Goal: Communication & Community: Answer question/provide support

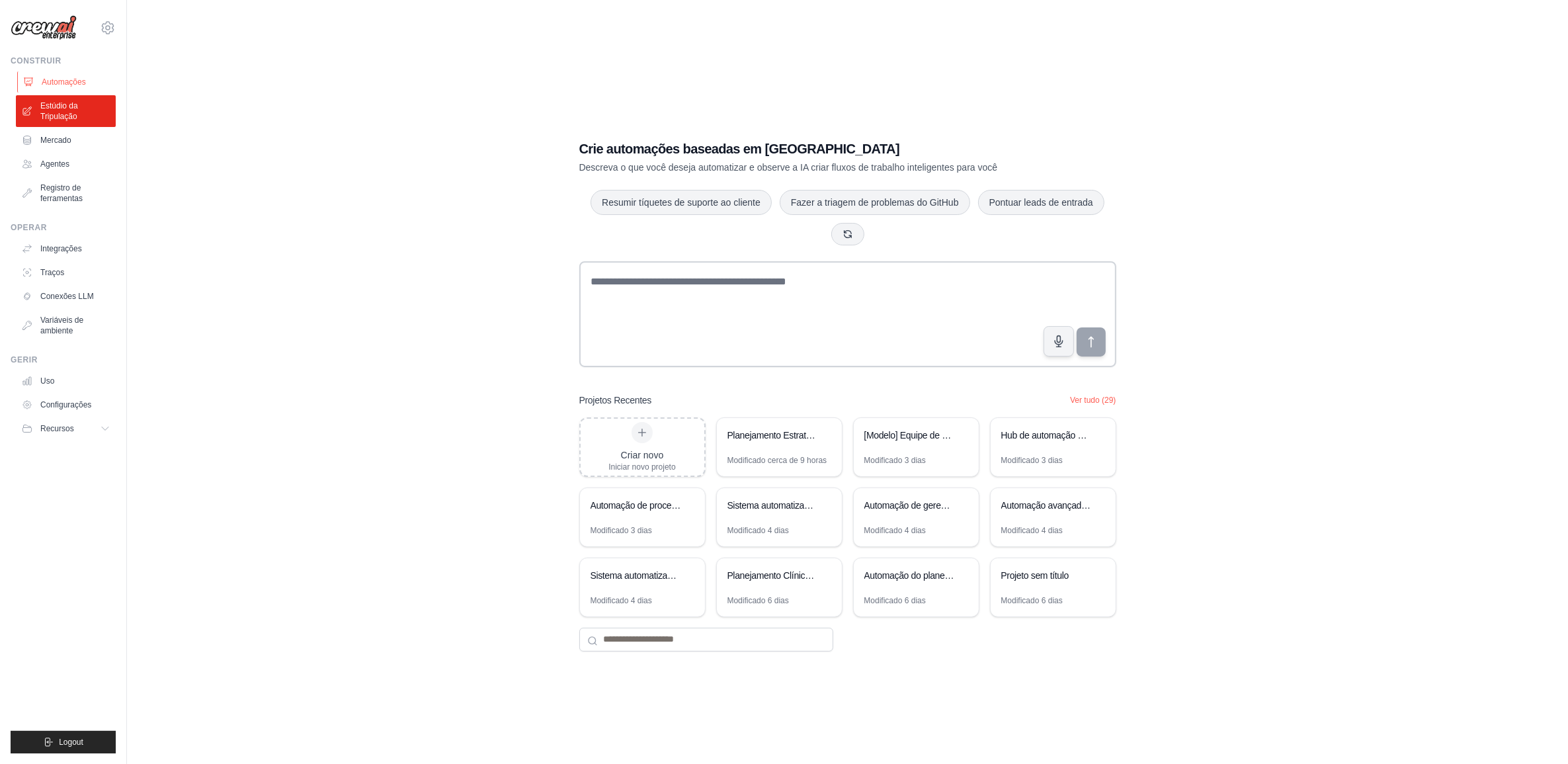
click at [68, 81] on font "Automações" at bounding box center [64, 81] width 44 height 10
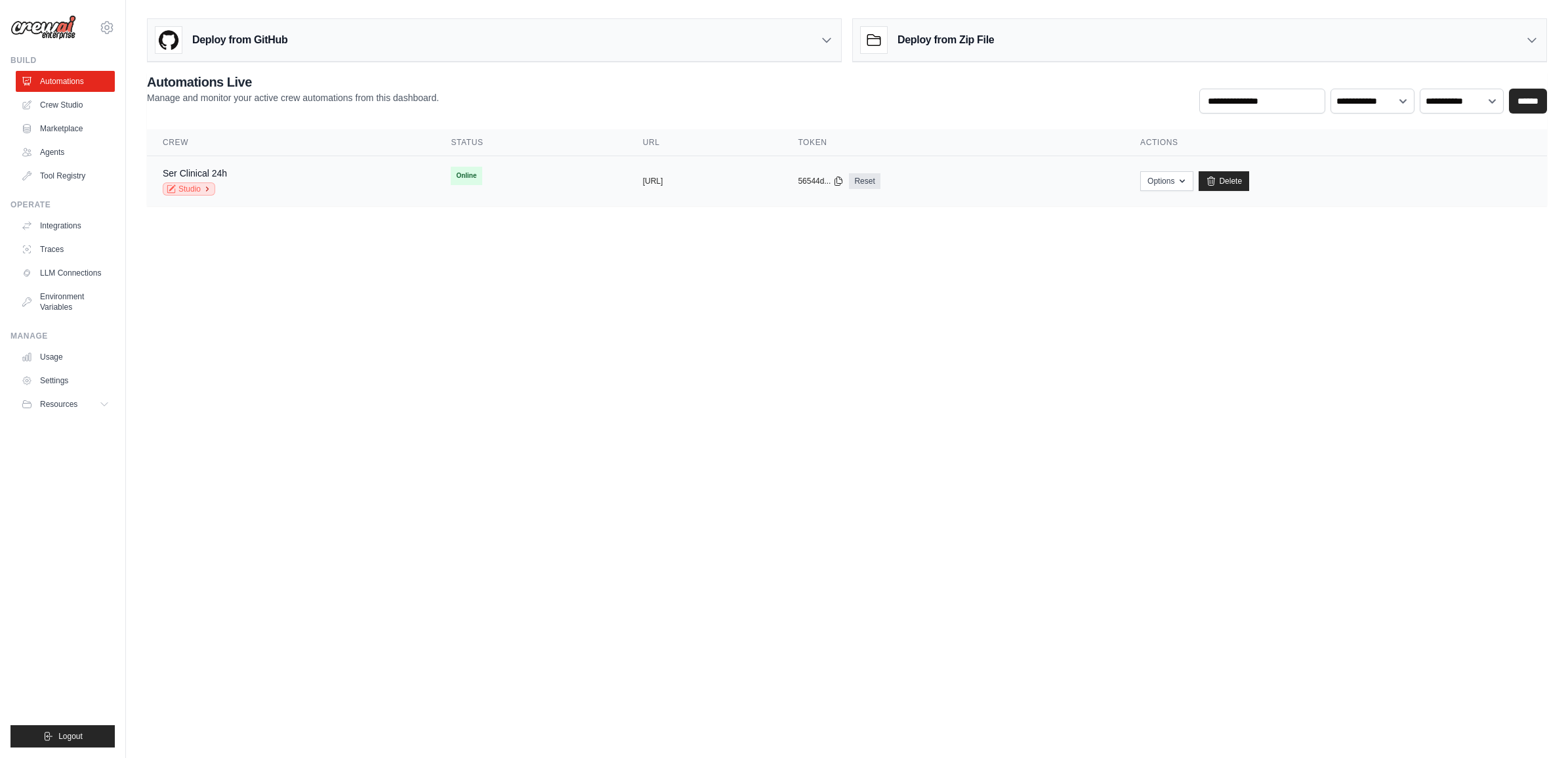
click at [192, 185] on link "Studio" at bounding box center [189, 189] width 52 height 13
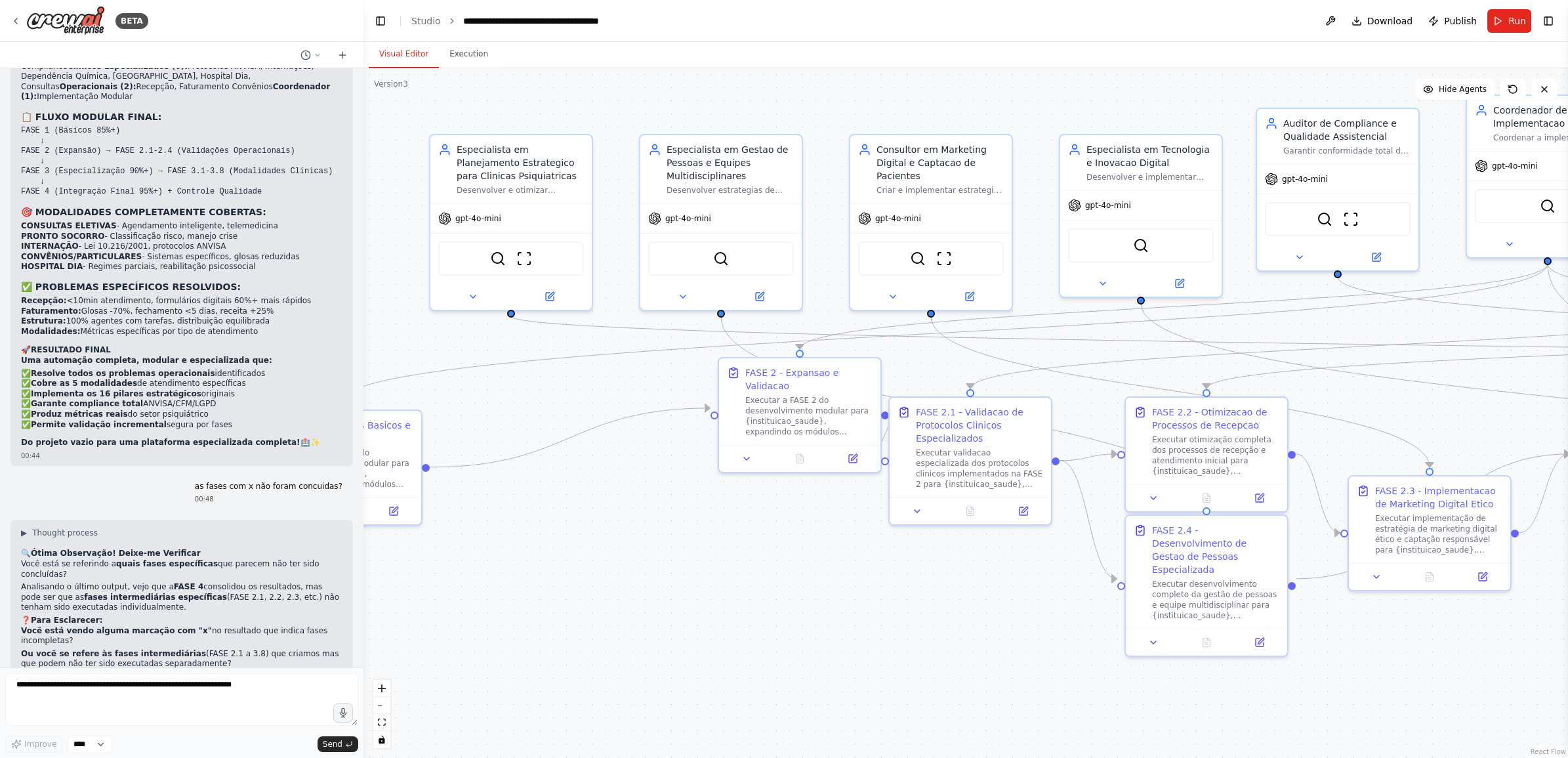
scroll to position [22916, 0]
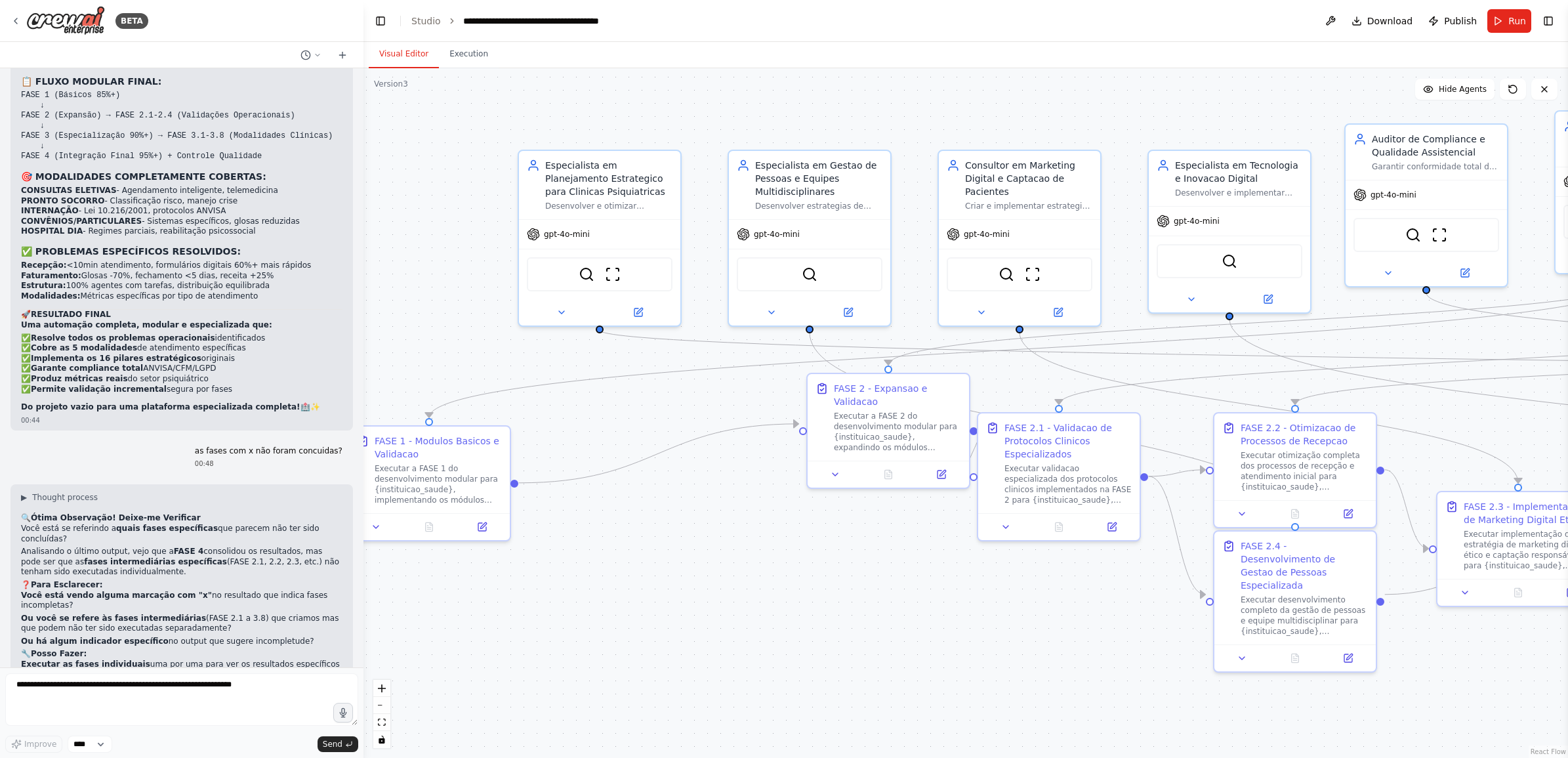
drag, startPoint x: 433, startPoint y: 121, endPoint x: 480, endPoint y: 128, distance: 47.5
click at [480, 128] on div ".deletable-edge-delete-btn { width: 20px; height: 20px; border: 0px solid #ffff…" at bounding box center [966, 412] width 1205 height 689
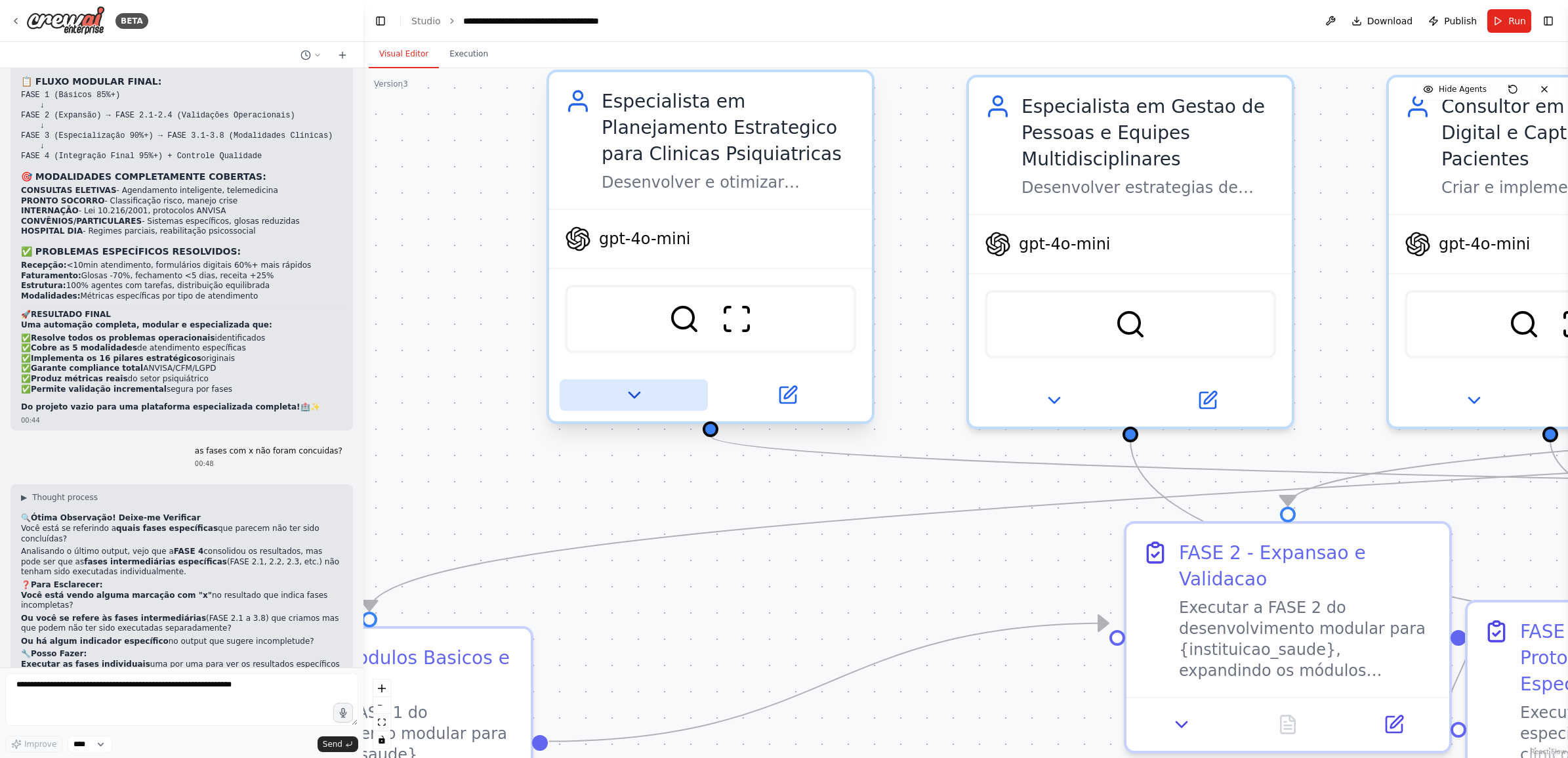
click at [635, 393] on icon at bounding box center [633, 395] width 10 height 5
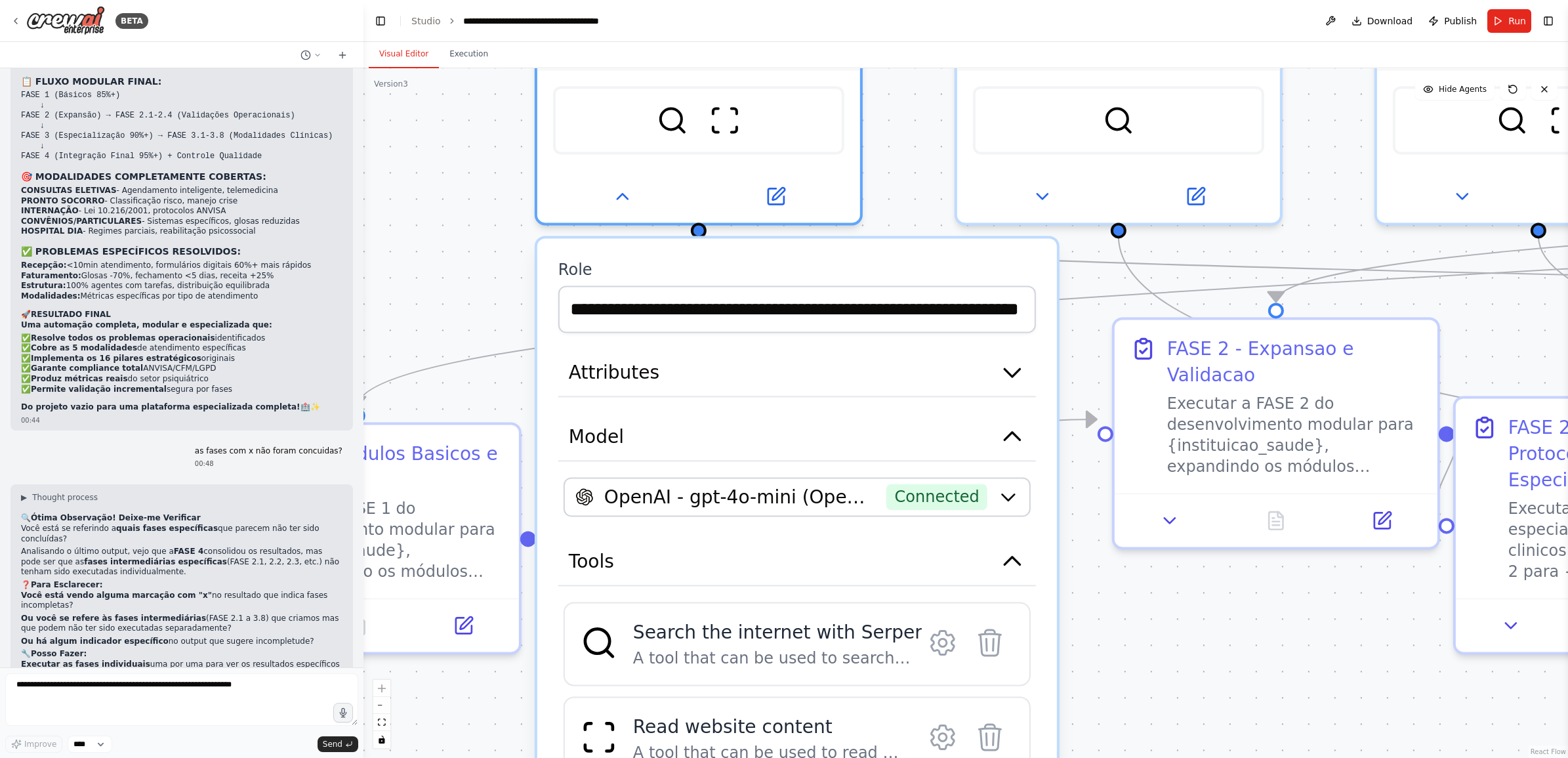
drag, startPoint x: 470, startPoint y: 443, endPoint x: 473, endPoint y: 227, distance: 216.0
click at [473, 227] on div ".deletable-edge-delete-btn { width: 20px; height: 20px; border: 0px solid #ffff…" at bounding box center [966, 412] width 1205 height 689
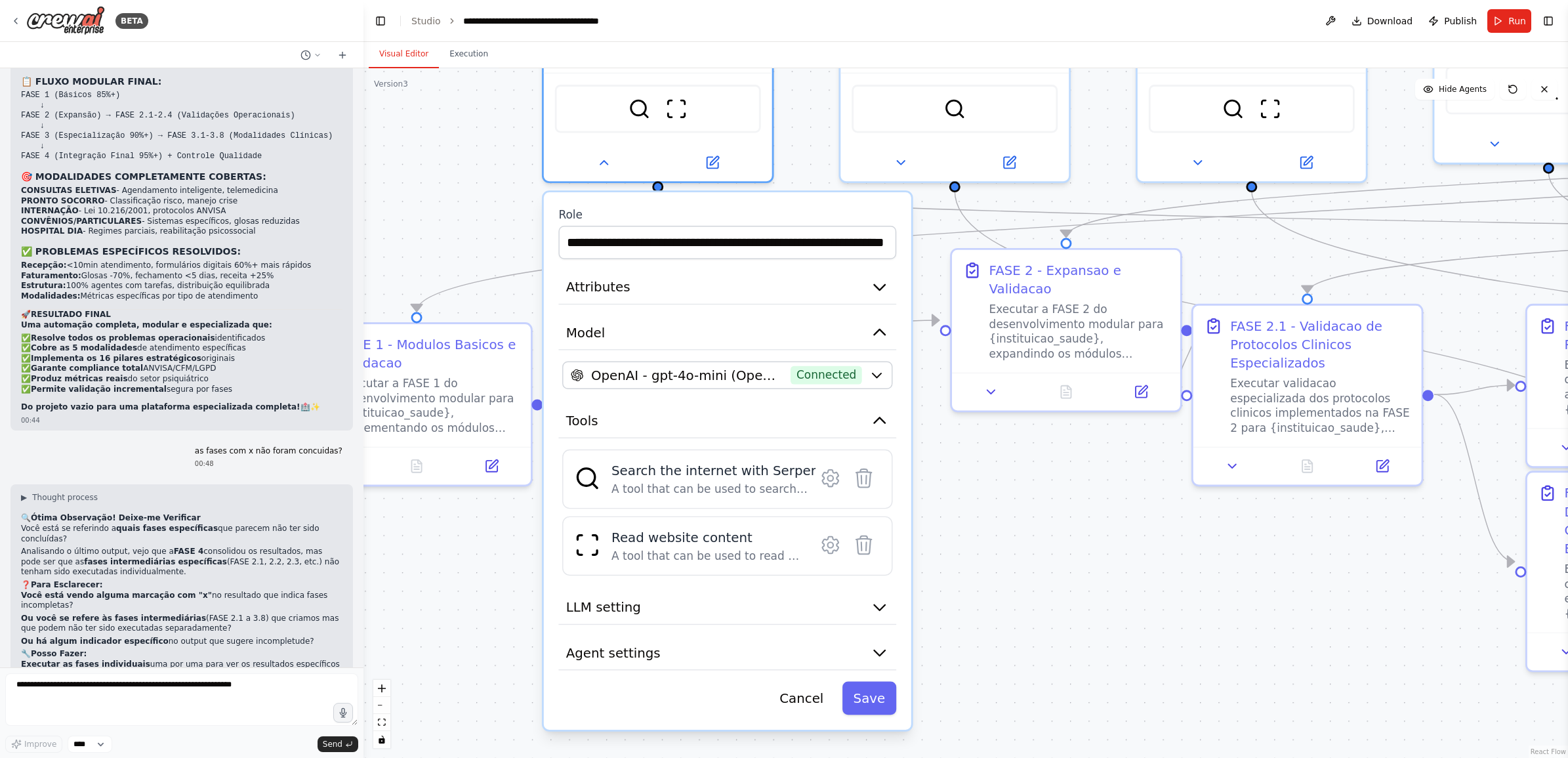
drag, startPoint x: 876, startPoint y: 490, endPoint x: 1028, endPoint y: 545, distance: 161.6
click at [1028, 545] on div ".deletable-edge-delete-btn { width: 20px; height: 20px; border: 0px solid #ffff…" at bounding box center [966, 412] width 1205 height 689
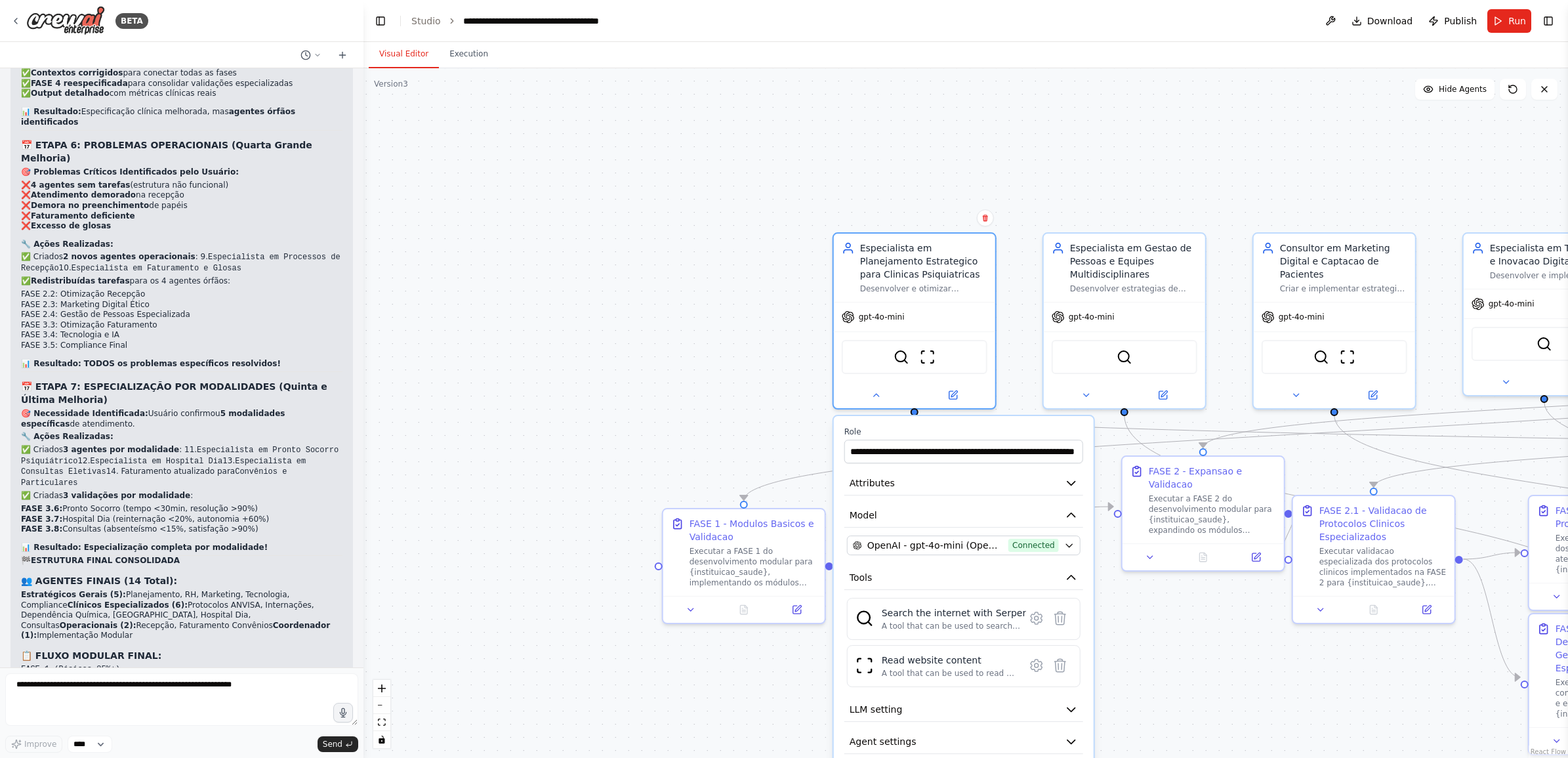
scroll to position [22260, 0]
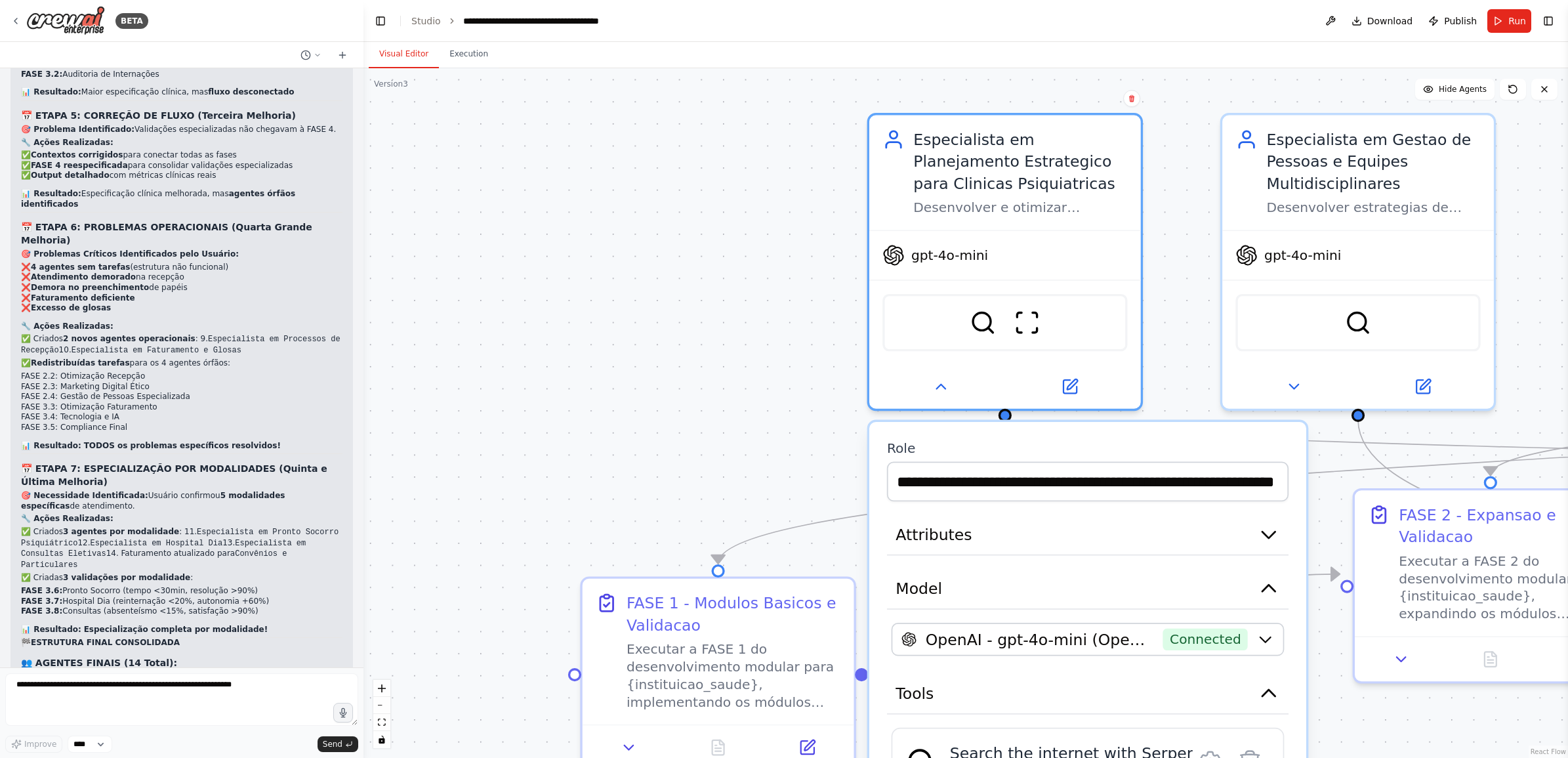
click at [466, 54] on button "Execution" at bounding box center [469, 54] width 59 height 27
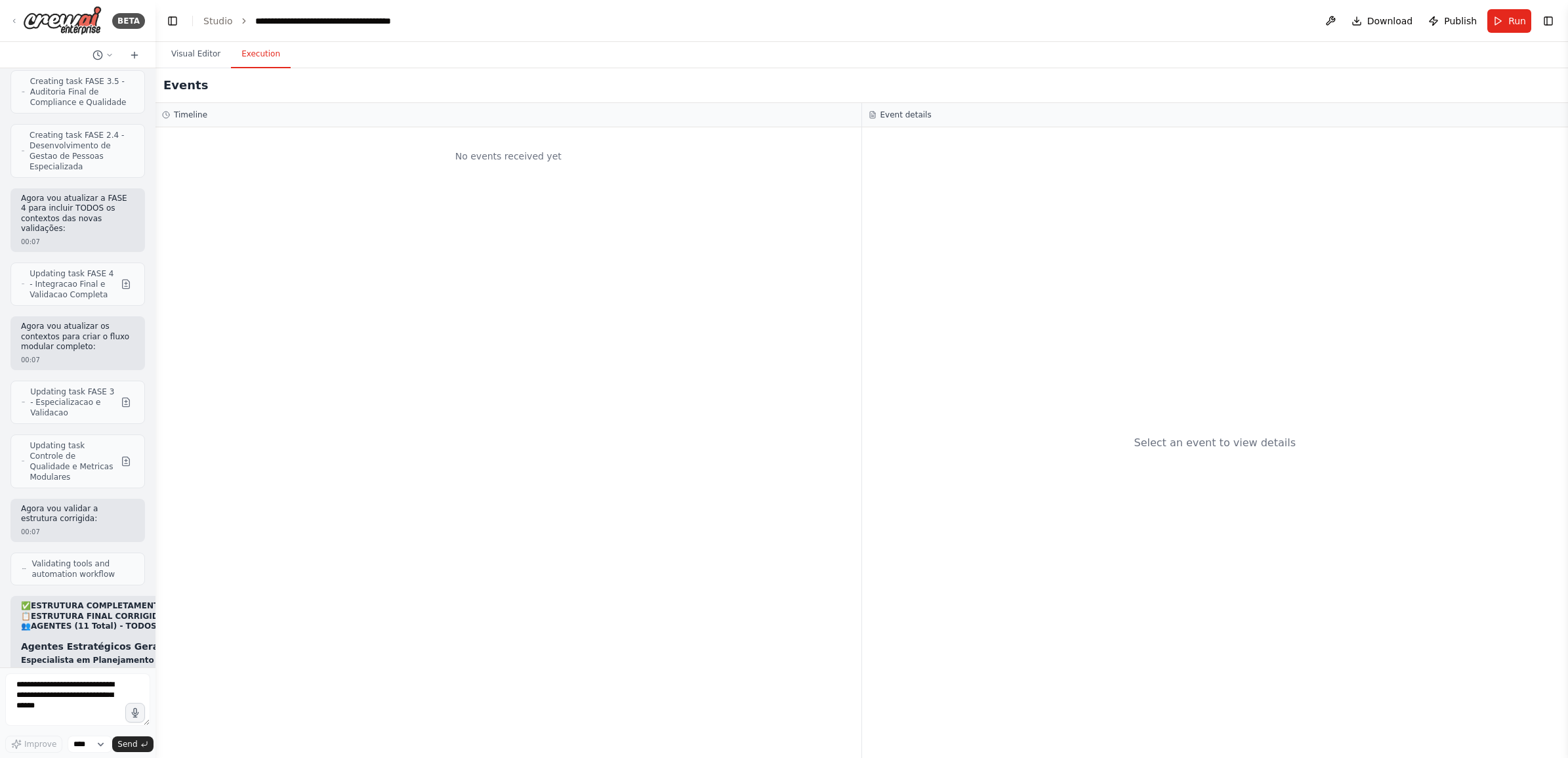
scroll to position [43854, 0]
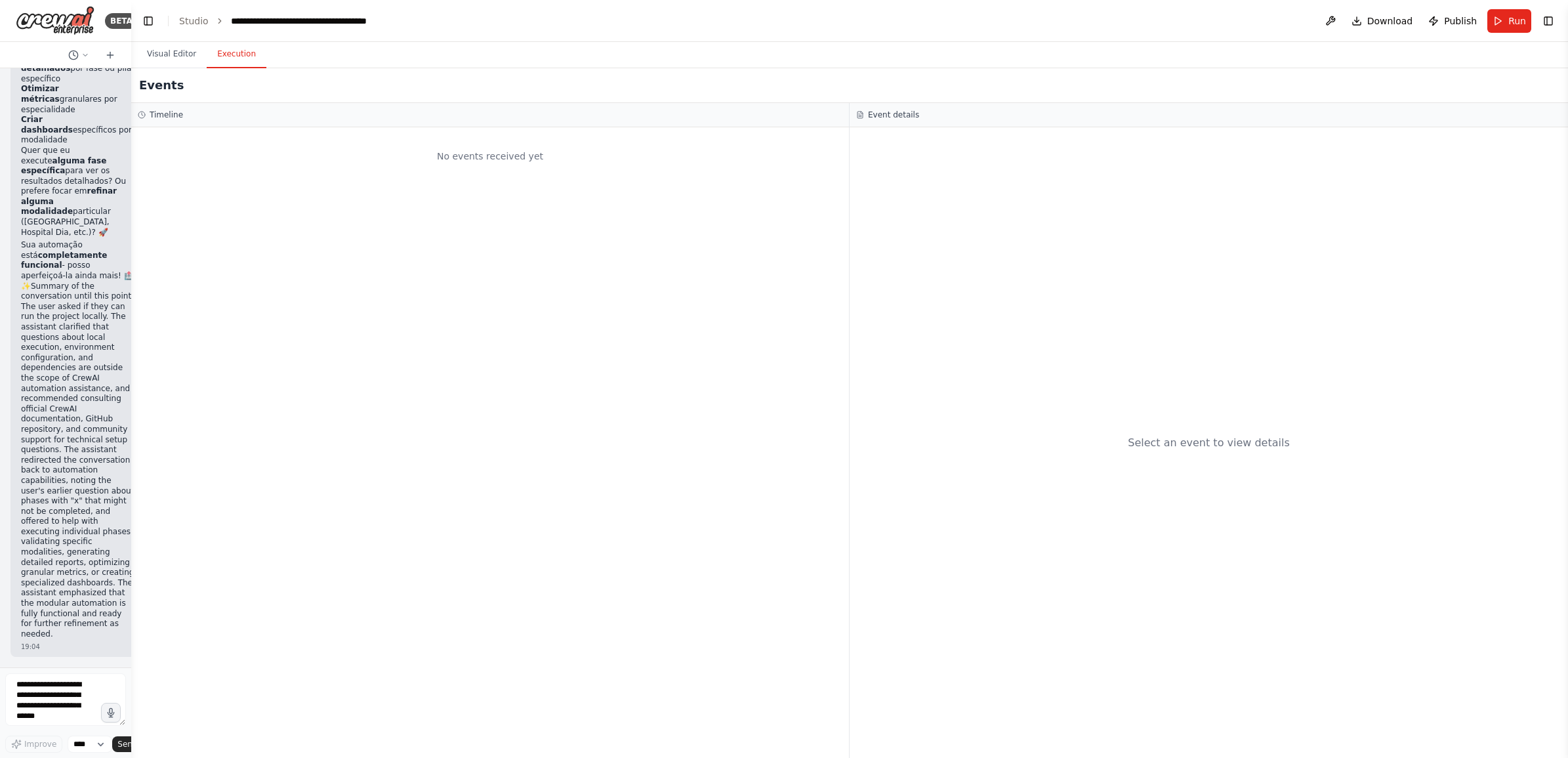
drag, startPoint x: 362, startPoint y: 115, endPoint x: 129, endPoint y: 136, distance: 233.9
click at [129, 136] on div at bounding box center [128, 379] width 5 height 758
click at [160, 51] on button "Visual Editor" at bounding box center [171, 54] width 70 height 27
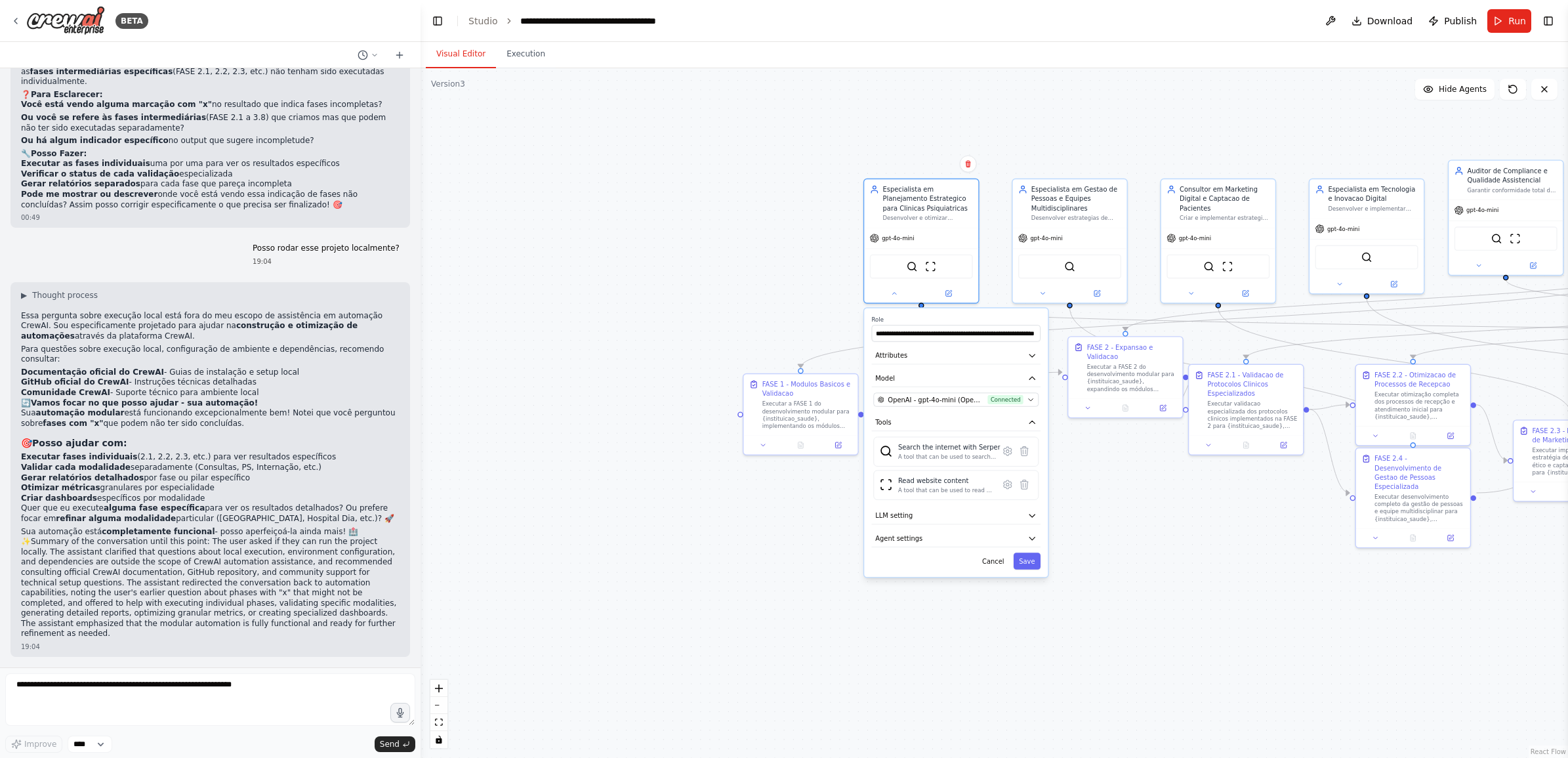
scroll to position [21562, 0]
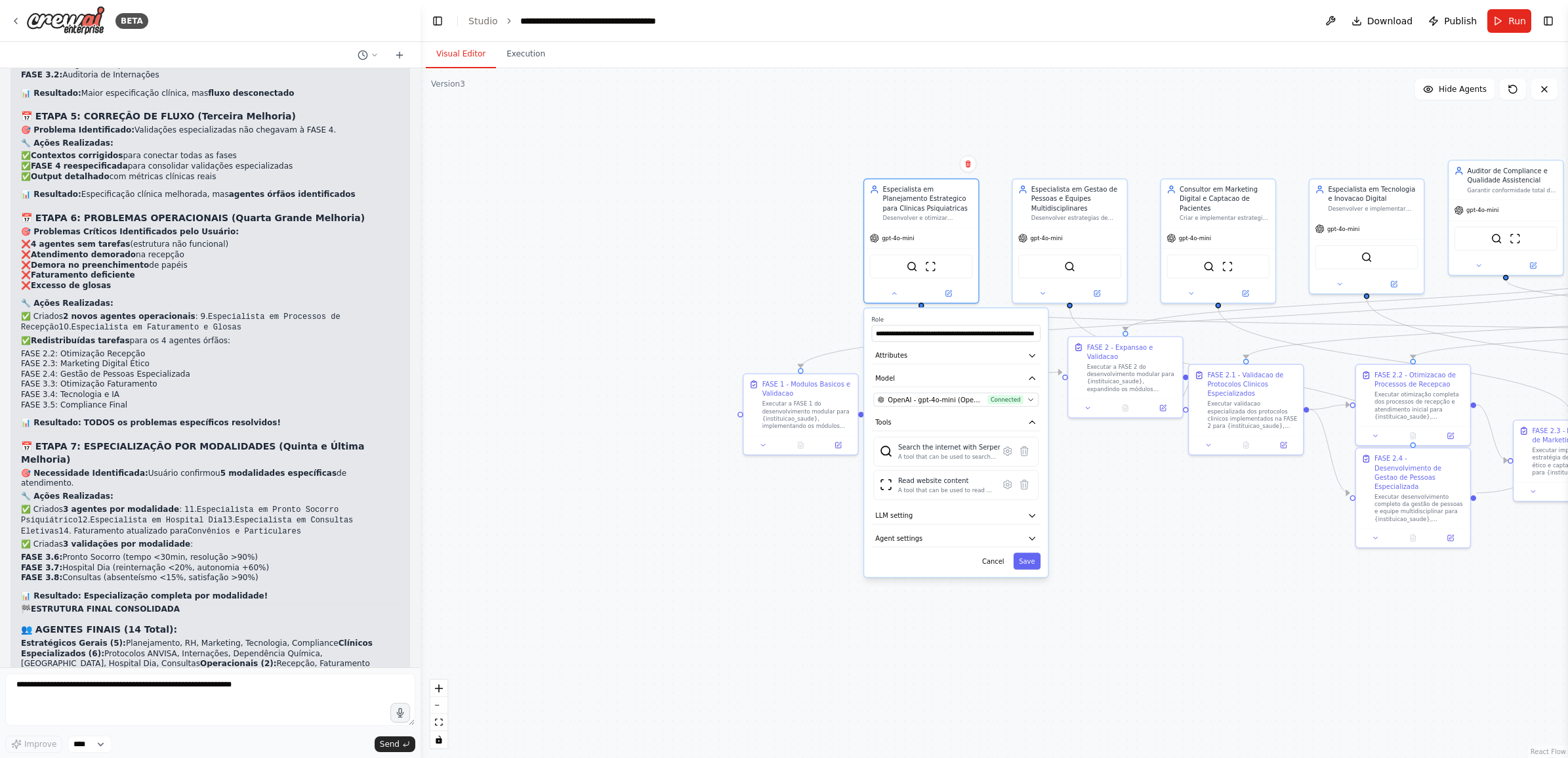
drag, startPoint x: 130, startPoint y: 209, endPoint x: 421, endPoint y: 232, distance: 291.9
click at [421, 232] on div "BETA Gostaria de criar um projeto que seguisse exatamente essa estrutura: # Pla…" at bounding box center [784, 379] width 1568 height 758
click at [372, 57] on icon at bounding box center [375, 55] width 8 height 8
click at [613, 456] on div ".deletable-edge-delete-btn { width: 20px; height: 20px; border: 0px solid #ffff…" at bounding box center [994, 412] width 1148 height 689
click at [254, 393] on div at bounding box center [210, 379] width 421 height 758
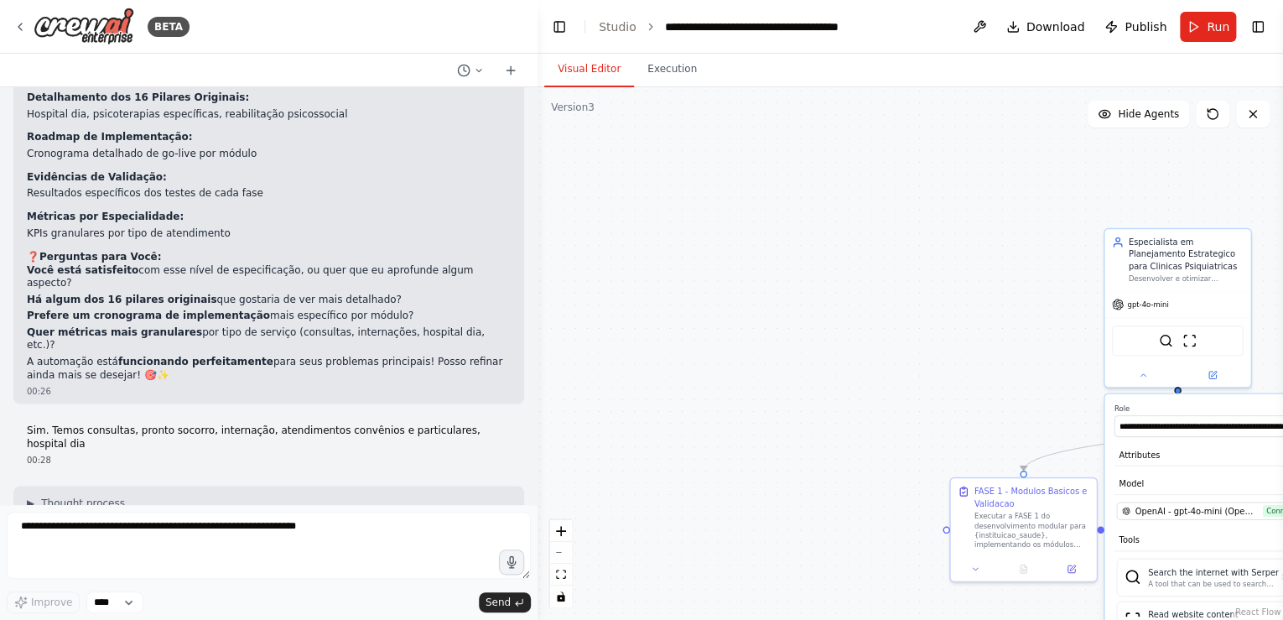
scroll to position [24300, 0]
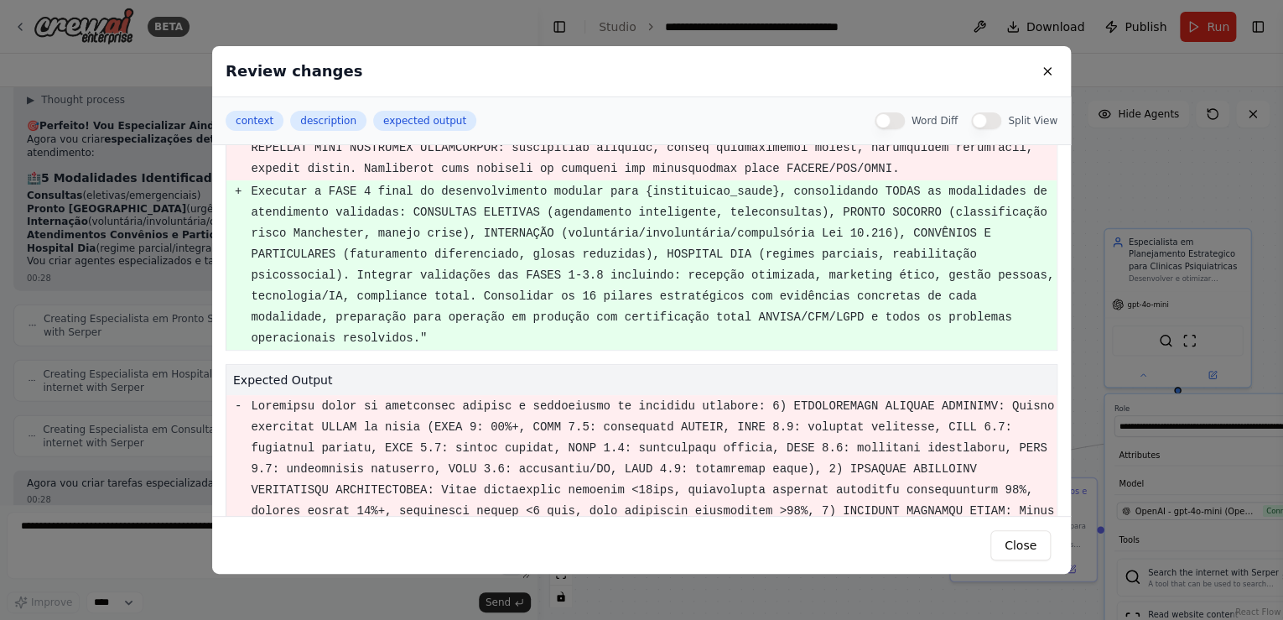
scroll to position [0, 0]
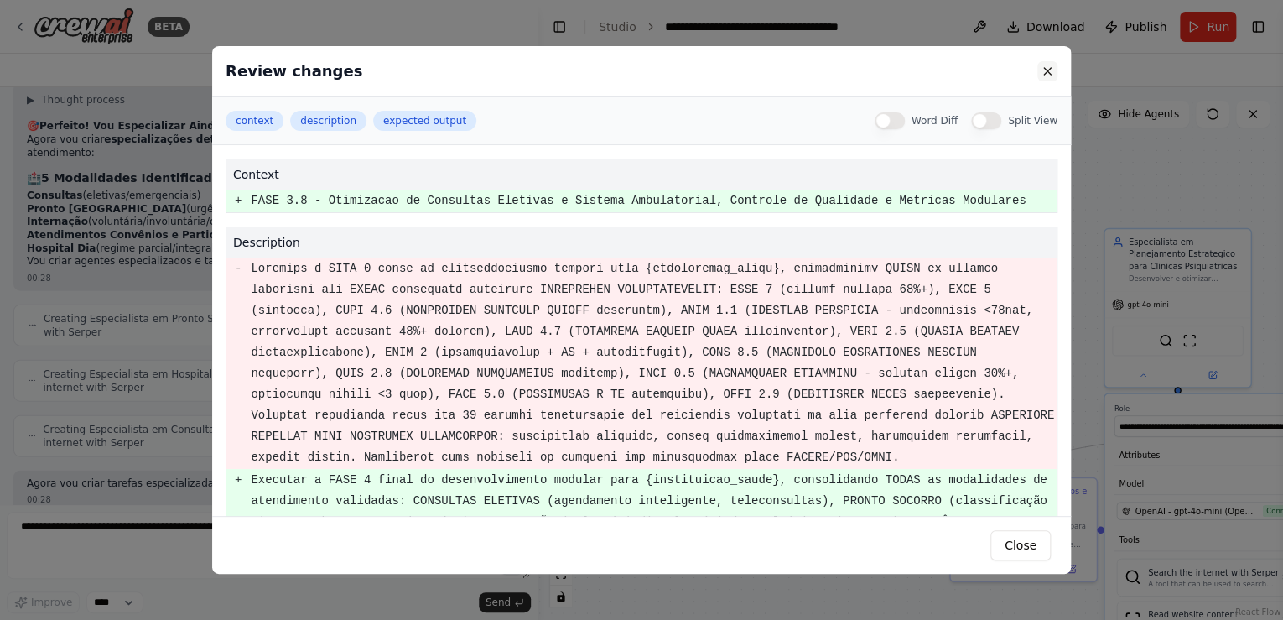
click at [1047, 70] on button at bounding box center [1047, 71] width 20 height 20
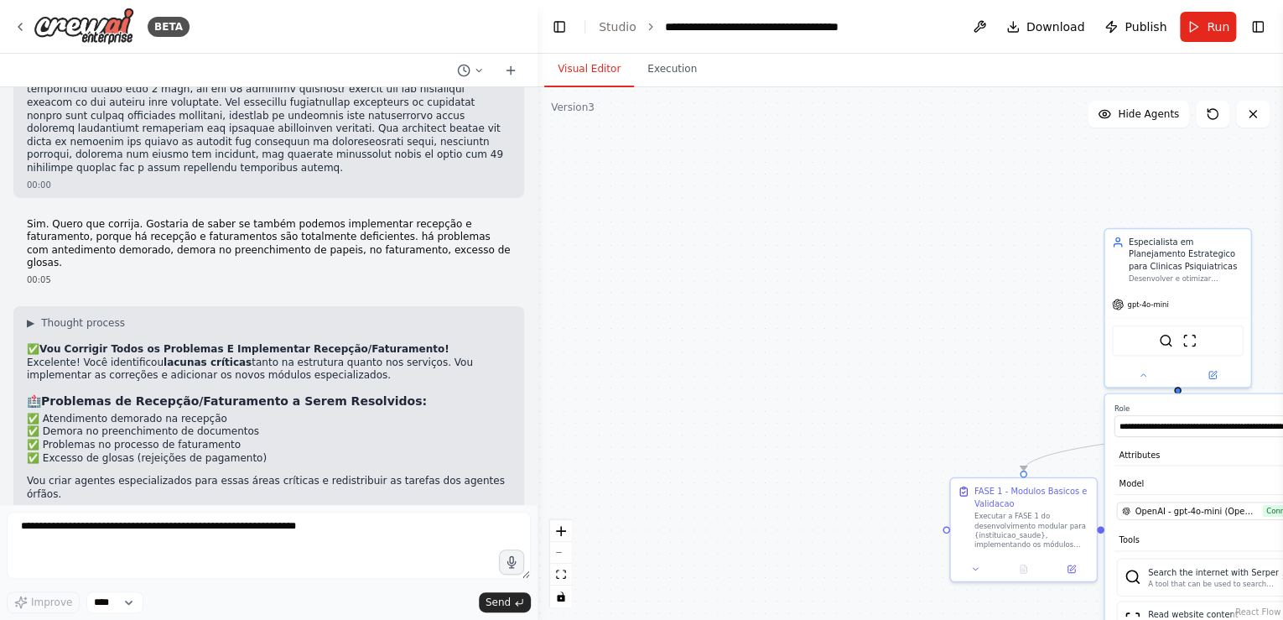
scroll to position [19469, 0]
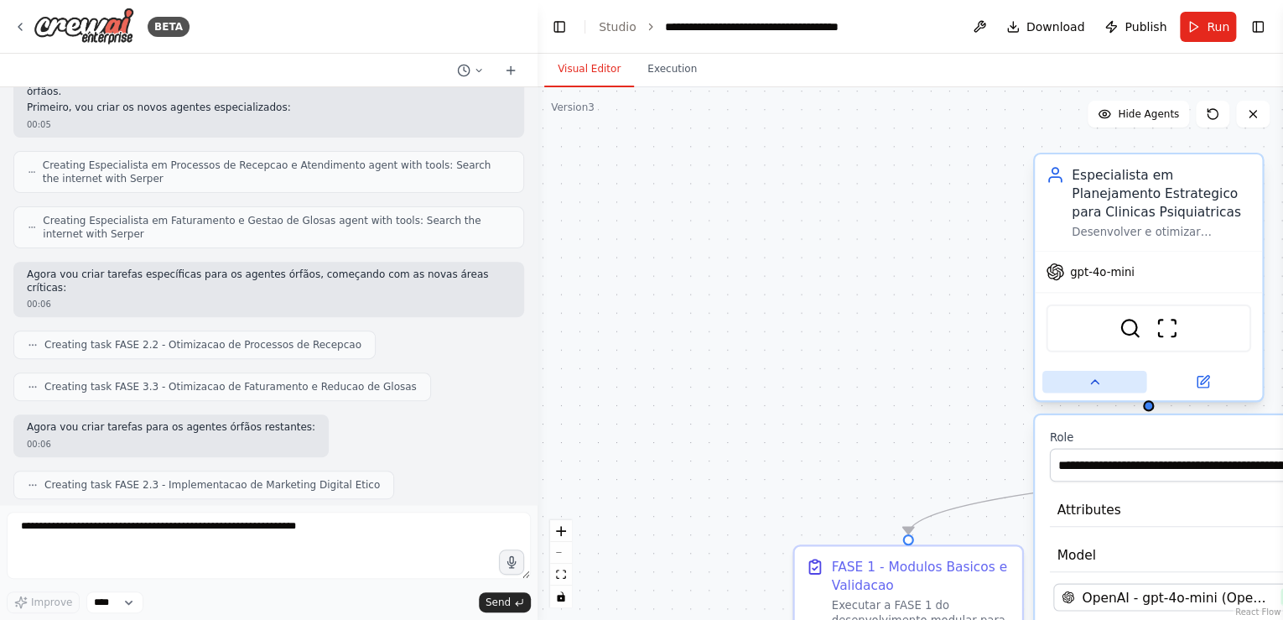
click at [1094, 382] on icon at bounding box center [1094, 381] width 15 height 15
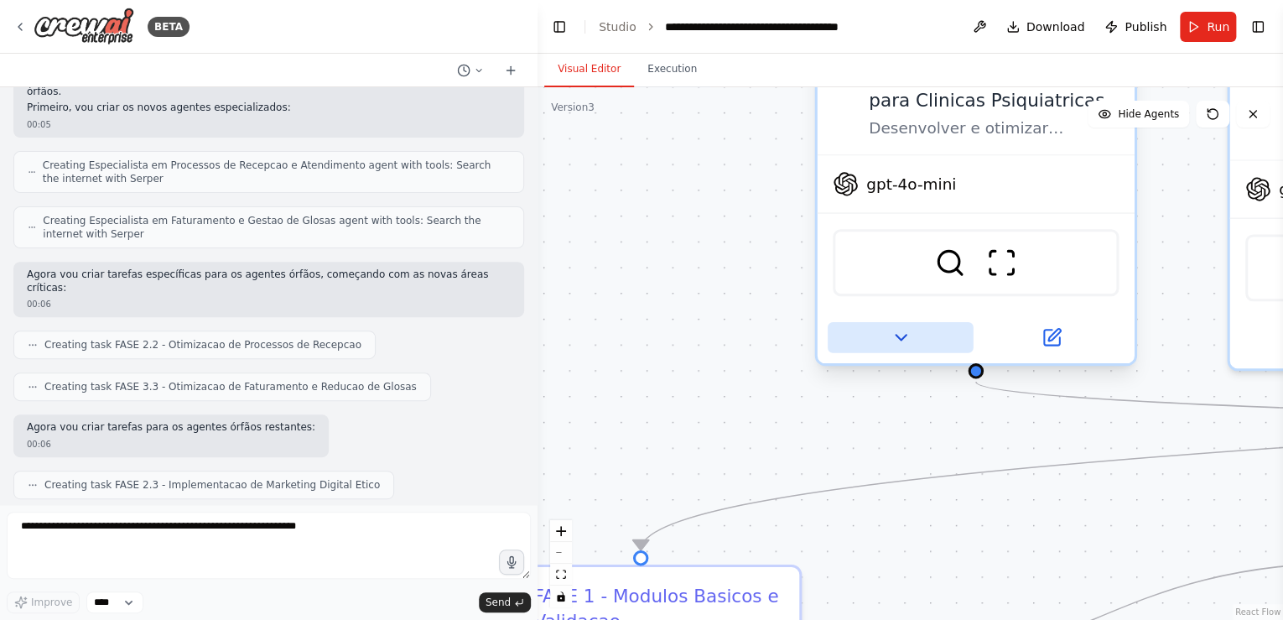
click at [897, 338] on icon at bounding box center [900, 337] width 21 height 21
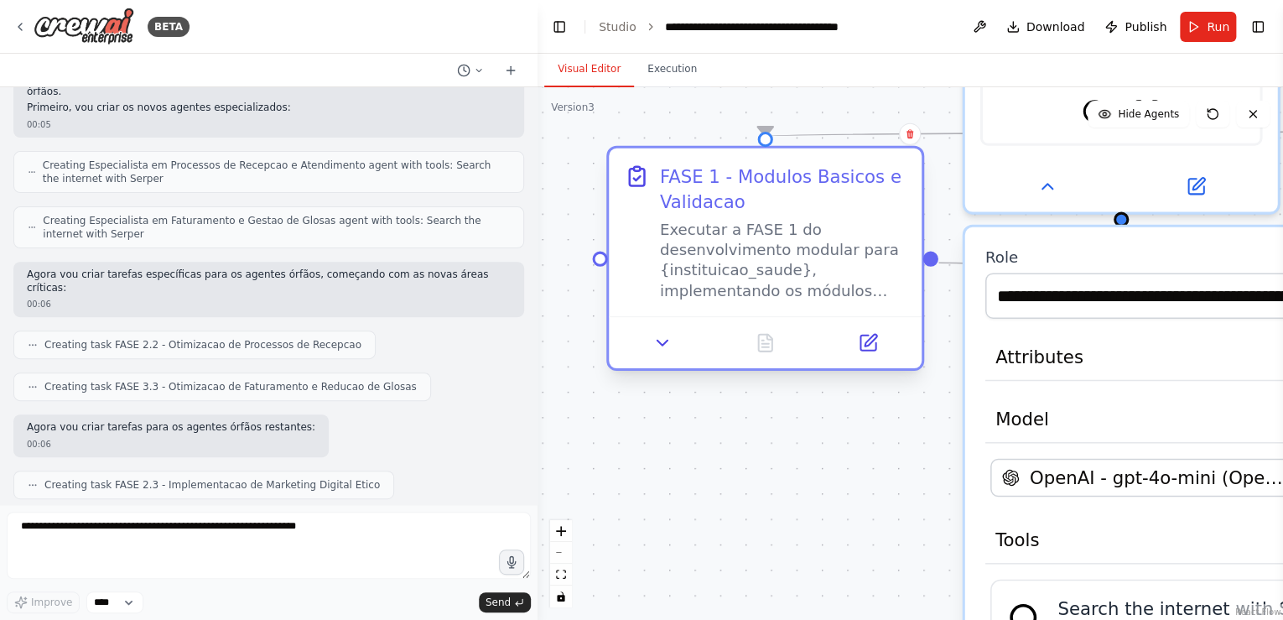
drag, startPoint x: 719, startPoint y: 415, endPoint x: 705, endPoint y: 151, distance: 264.5
click at [705, 151] on div "FASE 1 - Modulos Basicos e Validacao Executar a FASE 1 do desenvolvimento modul…" at bounding box center [765, 232] width 313 height 168
click at [869, 341] on icon at bounding box center [871, 341] width 12 height 12
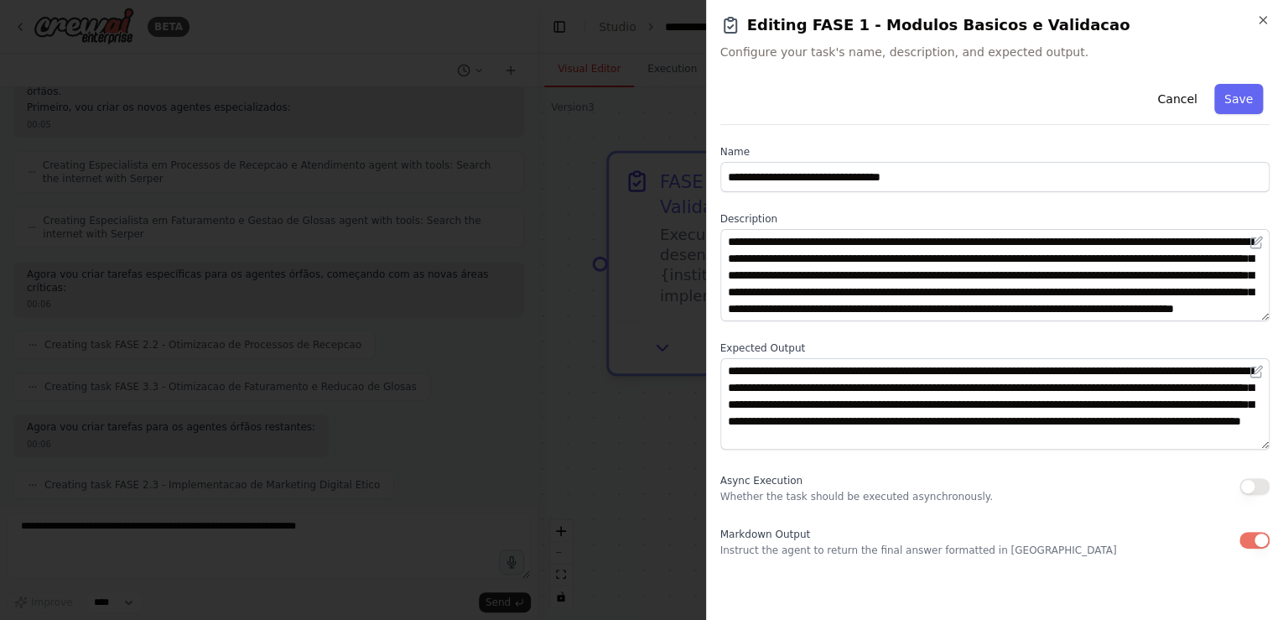
scroll to position [34, 0]
click at [1268, 20] on icon "button" at bounding box center [1262, 19] width 13 height 13
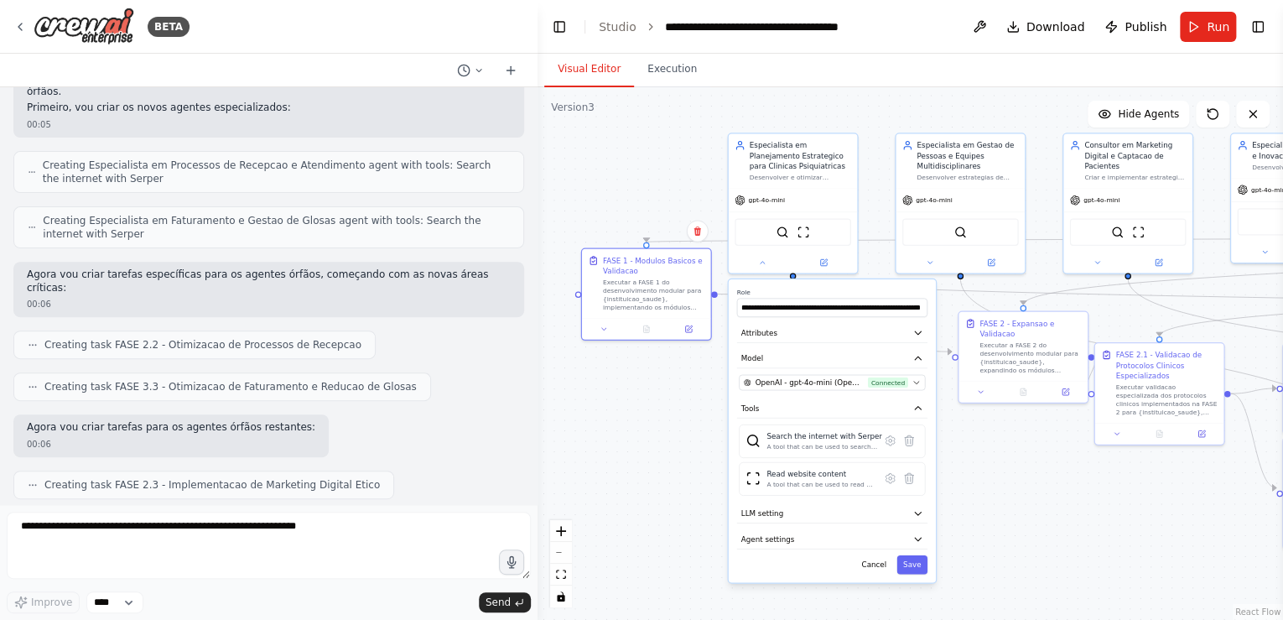
drag, startPoint x: 790, startPoint y: 424, endPoint x: 676, endPoint y: 421, distance: 114.1
click at [676, 421] on div ".deletable-edge-delete-btn { width: 20px; height: 20px; border: 0px solid #ffff…" at bounding box center [911, 353] width 746 height 533
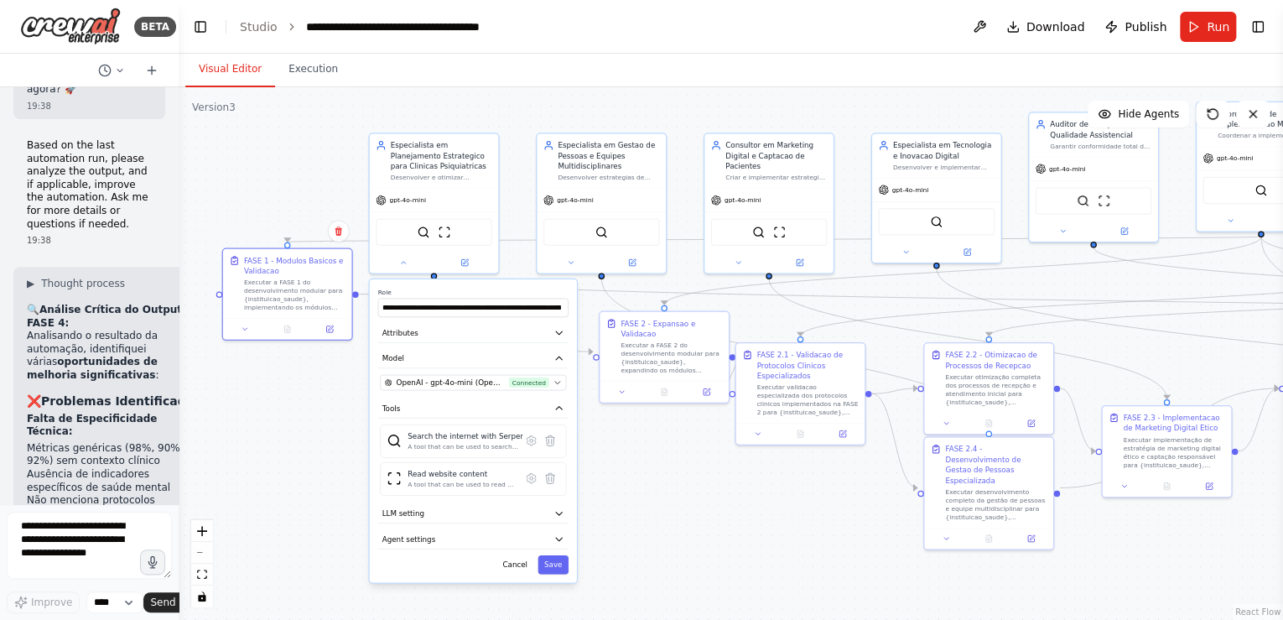
scroll to position [38411, 0]
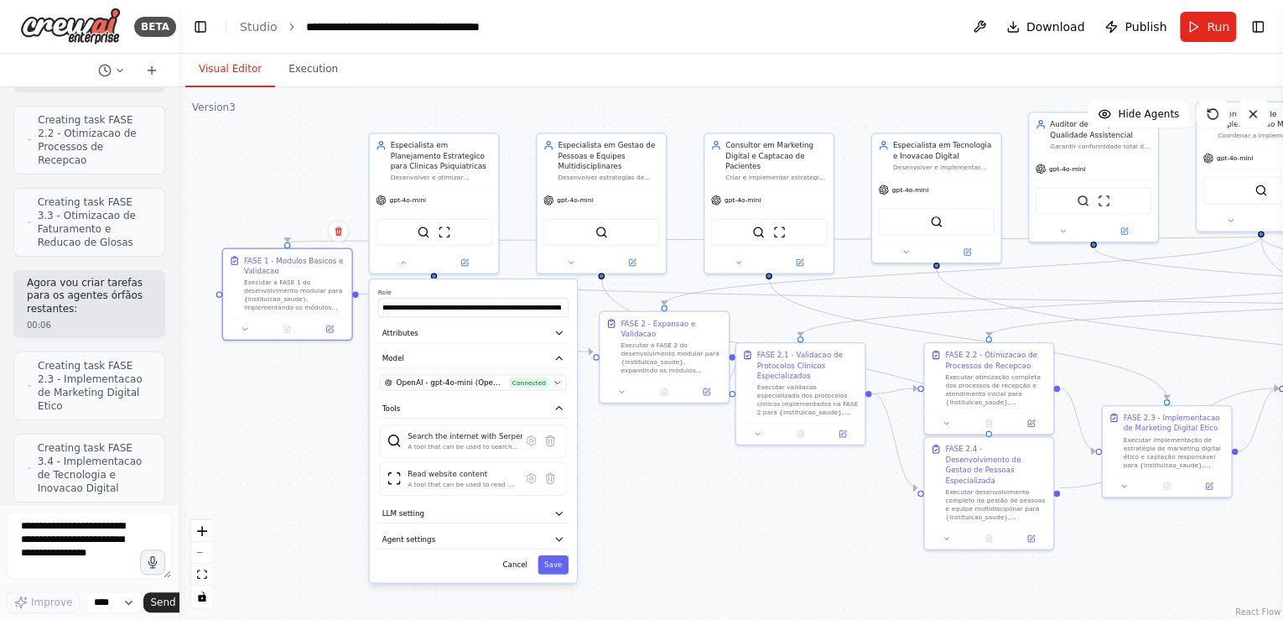
drag, startPoint x: 533, startPoint y: 151, endPoint x: 122, endPoint y: 188, distance: 412.6
click at [122, 188] on div "BETA Gostaria de criar um projeto que seguisse exatamente essa estrutura: # Pla…" at bounding box center [89, 310] width 179 height 620
click at [271, 148] on div ".deletable-edge-delete-btn { width: 20px; height: 20px; border: 0px solid #ffff…" at bounding box center [731, 353] width 1104 height 533
click at [698, 470] on div ".deletable-edge-delete-btn { width: 20px; height: 20px; border: 0px solid #ffff…" at bounding box center [731, 353] width 1104 height 533
click at [522, 561] on button "Cancel" at bounding box center [515, 564] width 38 height 18
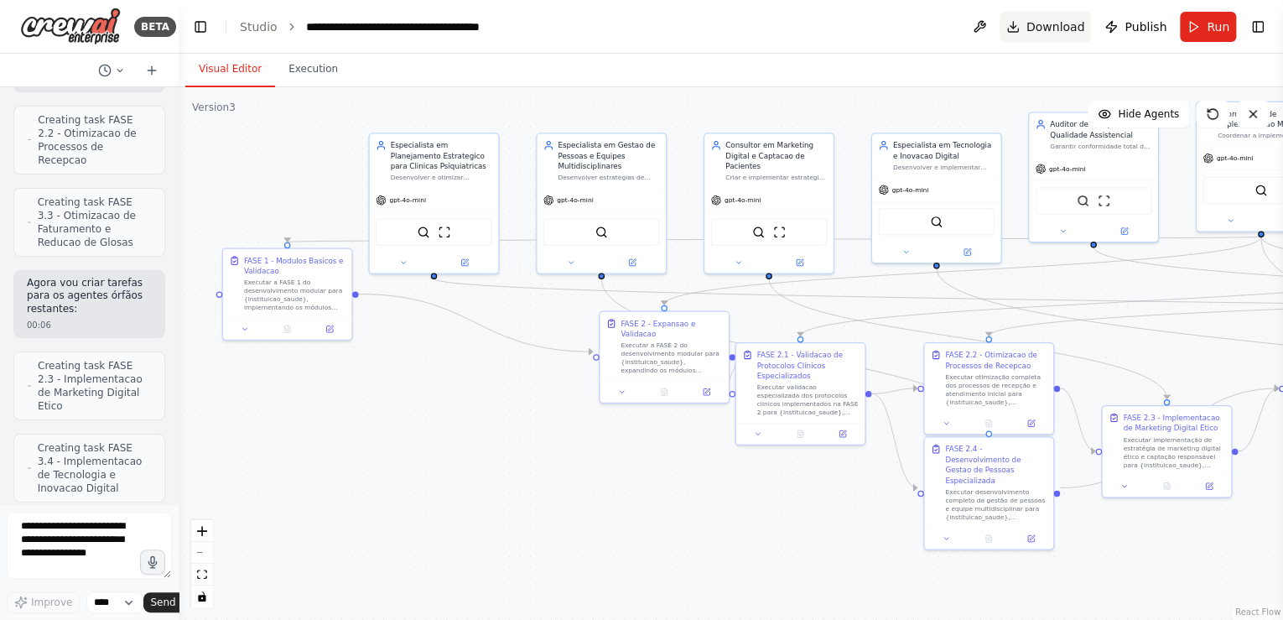
click at [1050, 27] on span "Download" at bounding box center [1055, 26] width 59 height 17
click at [450, 109] on div ".deletable-edge-delete-btn { width: 20px; height: 20px; border: 0px solid #ffff…" at bounding box center [731, 353] width 1104 height 533
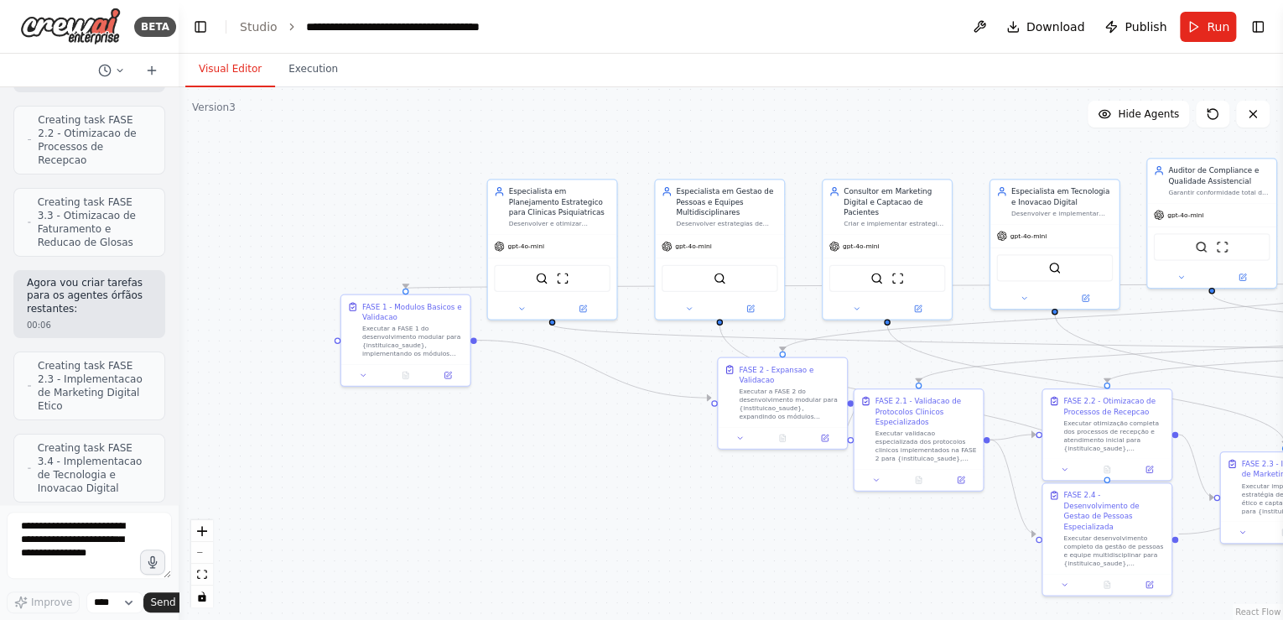
drag, startPoint x: 350, startPoint y: 117, endPoint x: 466, endPoint y: 164, distance: 125.7
click at [466, 164] on div ".deletable-edge-delete-btn { width: 20px; height: 20px; border: 0px solid #ffff…" at bounding box center [731, 353] width 1104 height 533
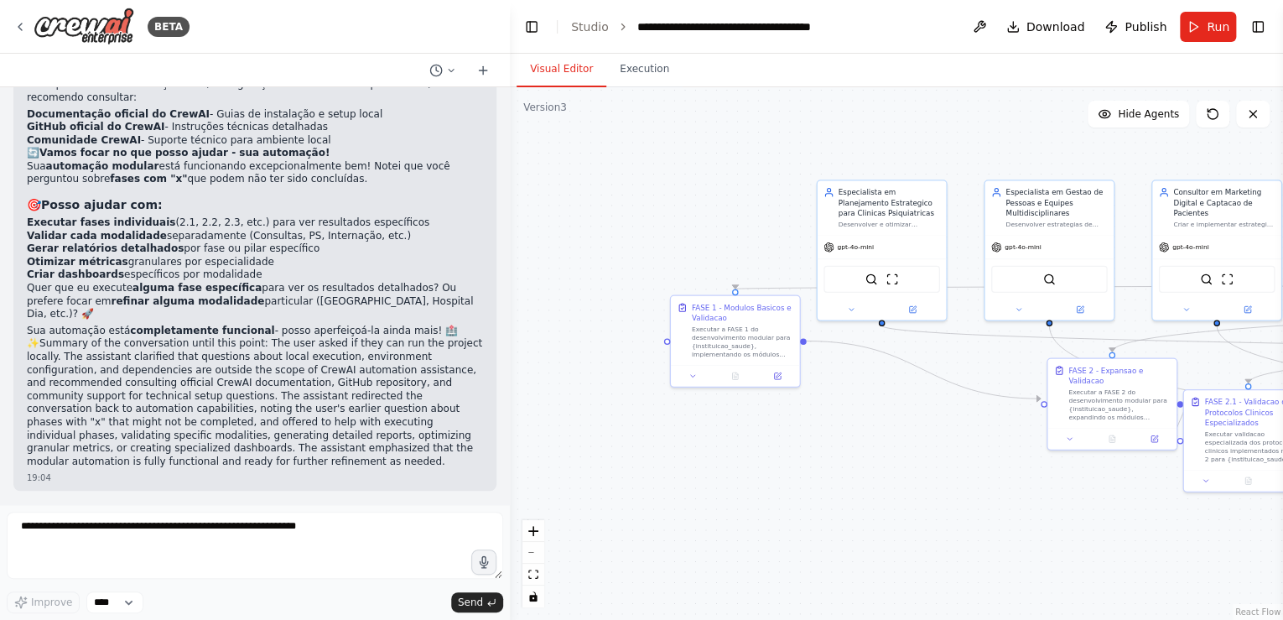
scroll to position [19691, 0]
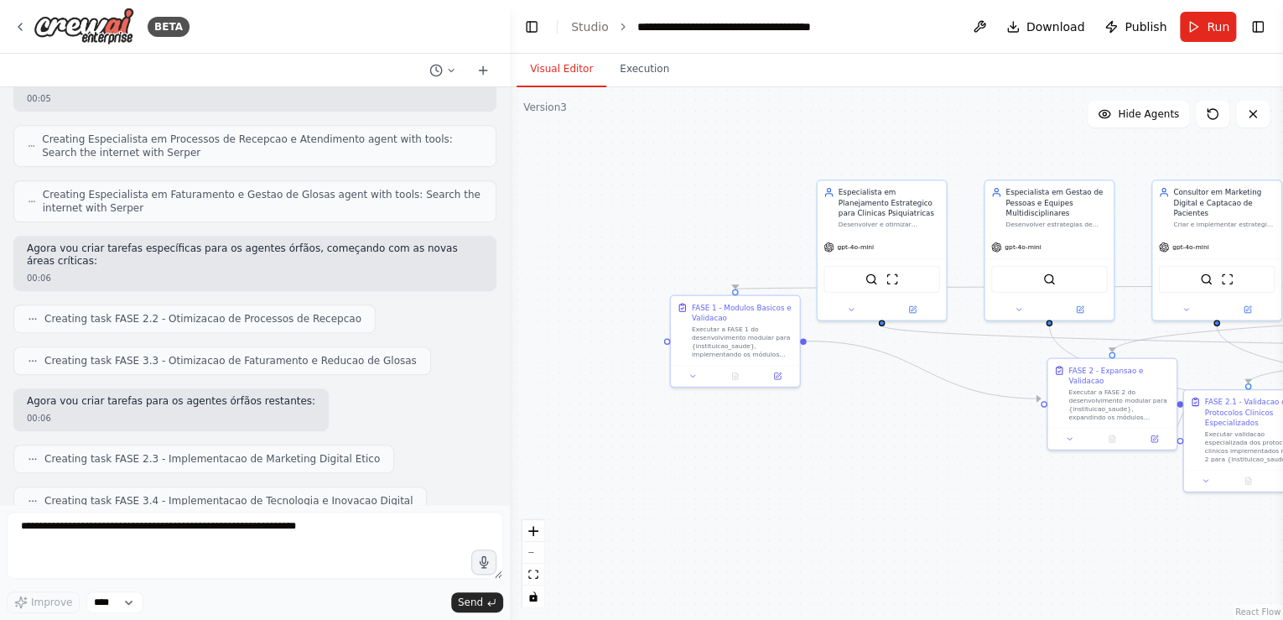
drag, startPoint x: 178, startPoint y: 207, endPoint x: 510, endPoint y: 243, distance: 334.1
click at [510, 243] on div "BETA Gostaria de criar um projeto que seguisse exatamente essa estrutura: # Pla…" at bounding box center [641, 310] width 1283 height 620
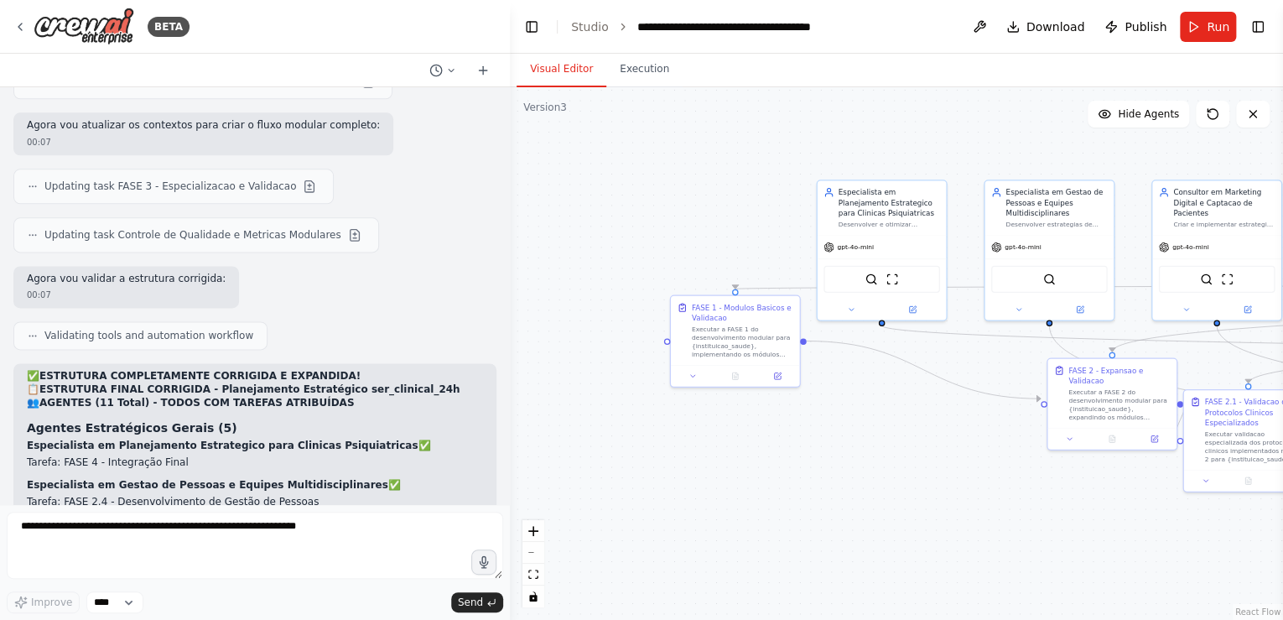
scroll to position [19960, 0]
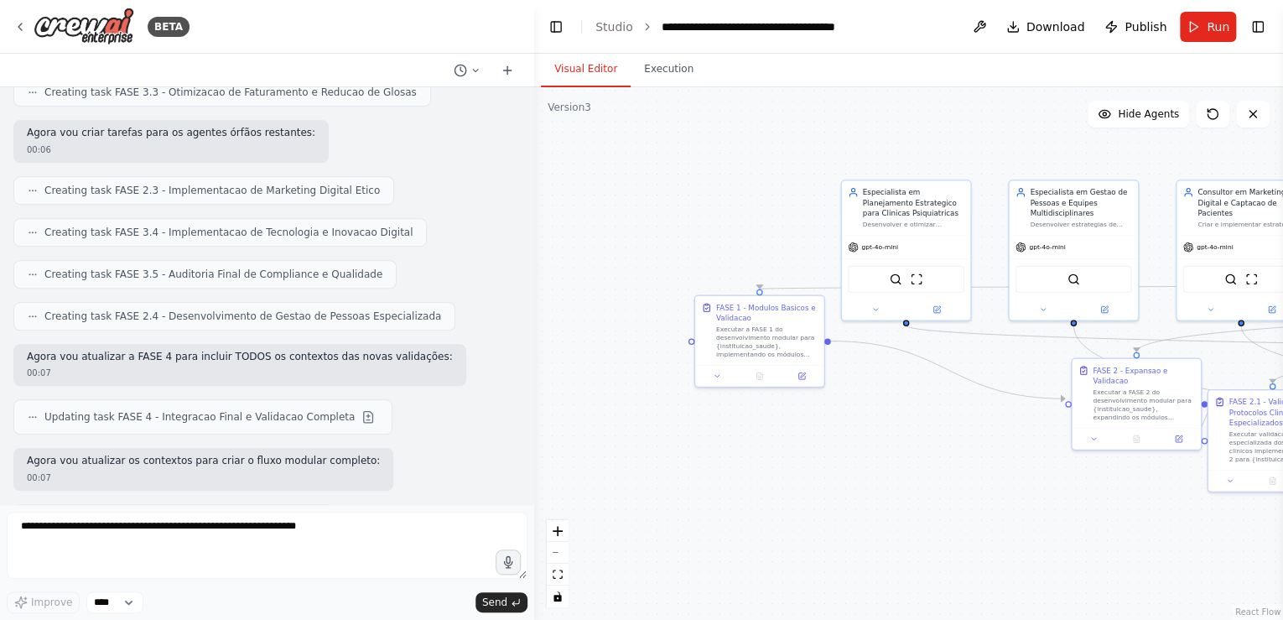
drag, startPoint x: 503, startPoint y: 369, endPoint x: 534, endPoint y: 161, distance: 210.3
click at [534, 161] on div "BETA Gostaria de criar um projeto que seguisse exatamente essa estrutura: # Pla…" at bounding box center [641, 310] width 1283 height 620
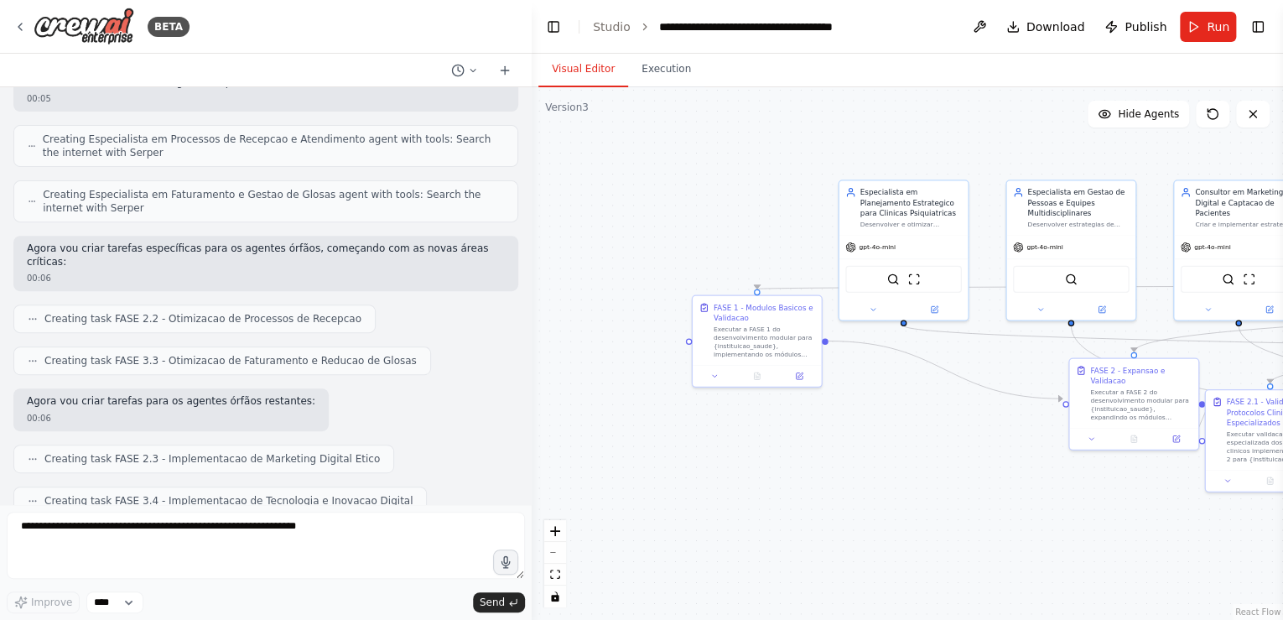
drag, startPoint x: 529, startPoint y: 365, endPoint x: 534, endPoint y: 252, distance: 113.3
click at [533, 255] on div "BETA Gostaria de criar um projeto que seguisse exatamente essa estrutura: # Pla…" at bounding box center [641, 310] width 1283 height 620
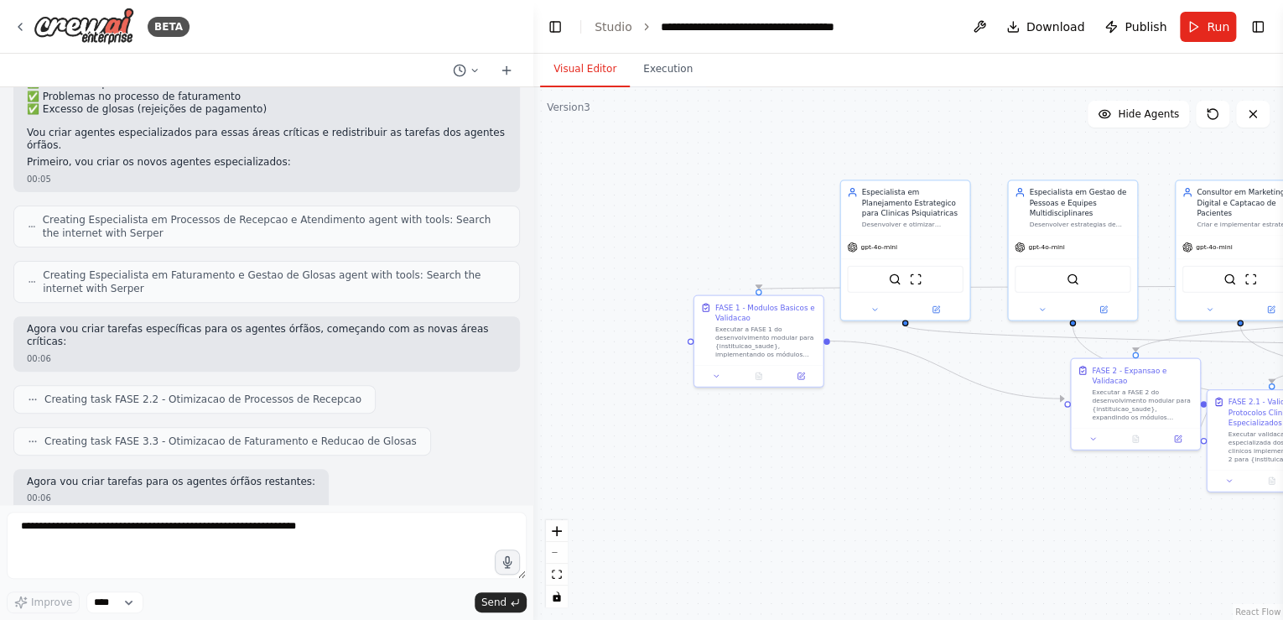
scroll to position [19763, 0]
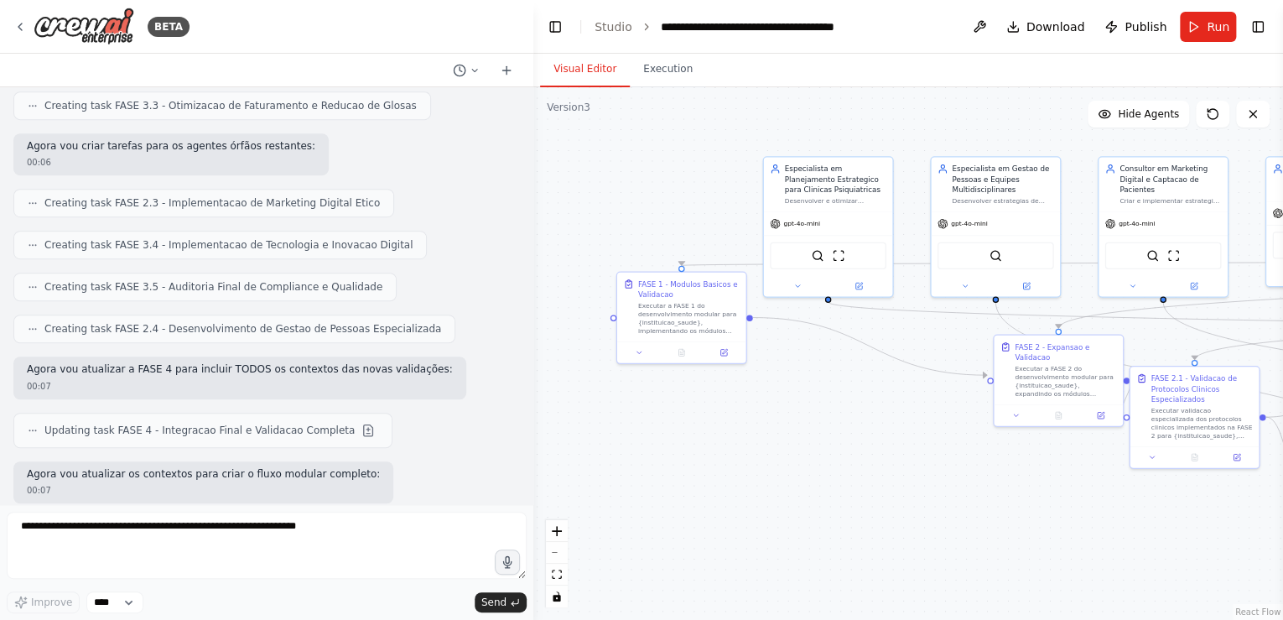
drag, startPoint x: 907, startPoint y: 480, endPoint x: 476, endPoint y: 376, distance: 443.4
click at [465, 374] on div "BETA Gostaria de criar um projeto que seguisse exatamente essa estrutura: # Pla…" at bounding box center [641, 310] width 1283 height 620
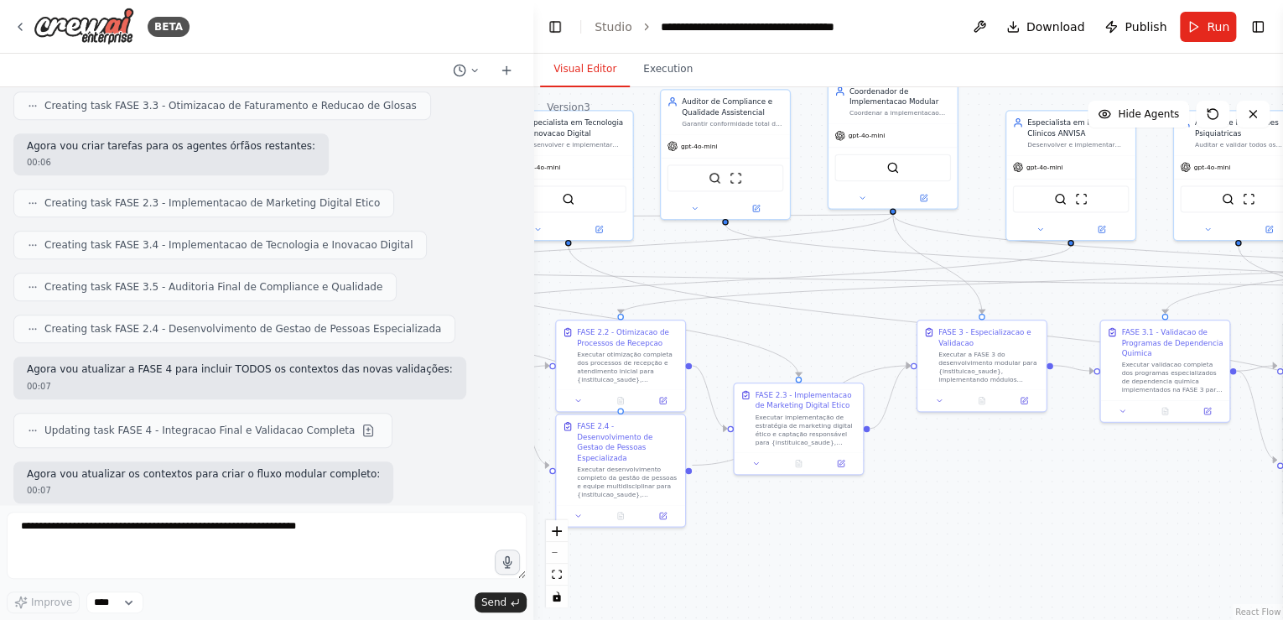
drag, startPoint x: 925, startPoint y: 454, endPoint x: 548, endPoint y: 491, distance: 378.4
click at [523, 490] on div "BETA Gostaria de criar um projeto que seguisse exatamente essa estrutura: # Pla…" at bounding box center [641, 310] width 1283 height 620
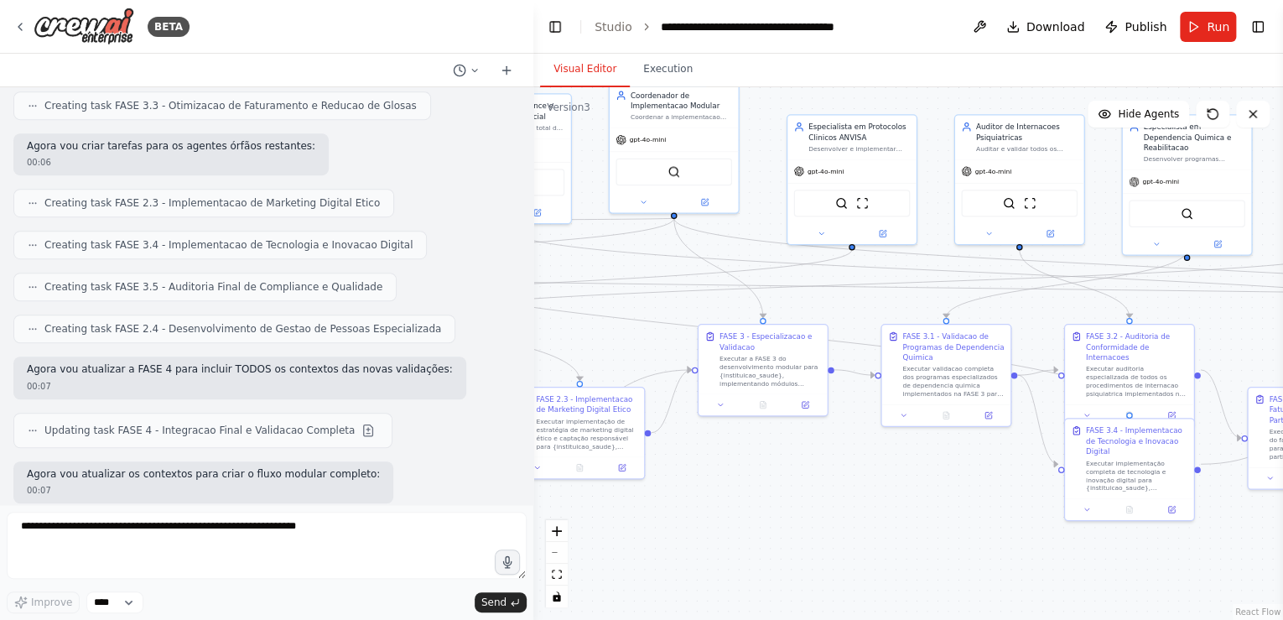
drag, startPoint x: 1117, startPoint y: 466, endPoint x: 637, endPoint y: 472, distance: 479.7
click at [634, 470] on div ".deletable-edge-delete-btn { width: 20px; height: 20px; border: 0px solid #ffff…" at bounding box center [908, 353] width 750 height 533
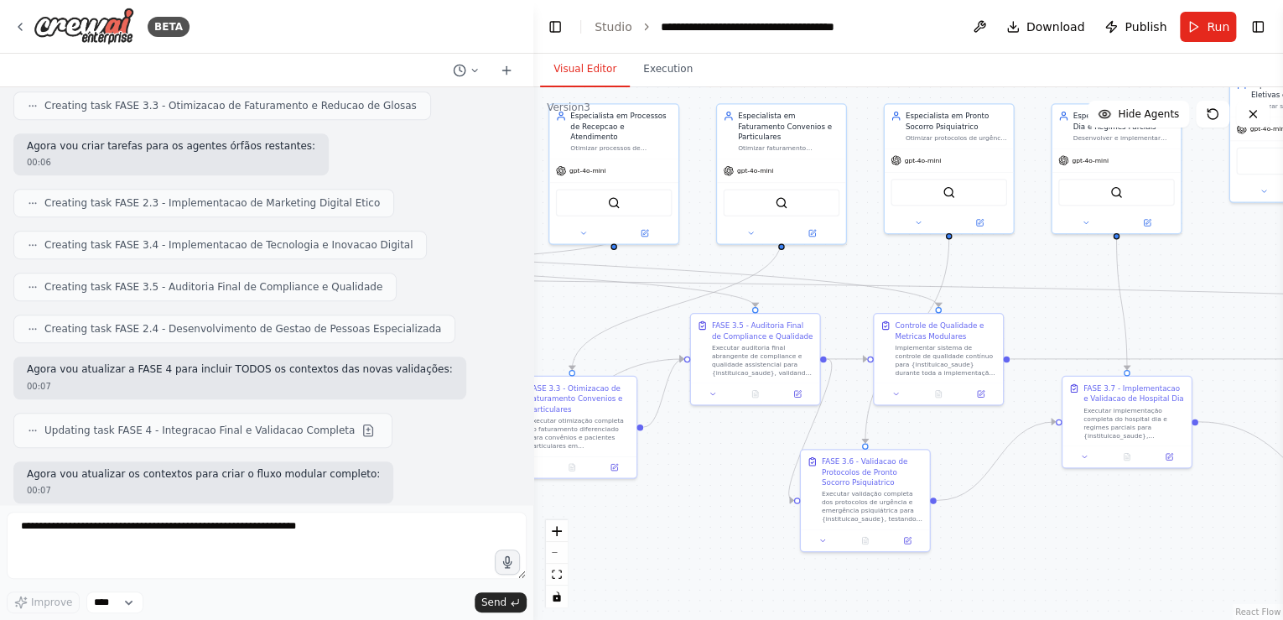
drag, startPoint x: 1171, startPoint y: 503, endPoint x: 642, endPoint y: 490, distance: 529.4
click at [636, 491] on div ".deletable-edge-delete-btn { width: 20px; height: 20px; border: 0px solid #ffff…" at bounding box center [908, 353] width 750 height 533
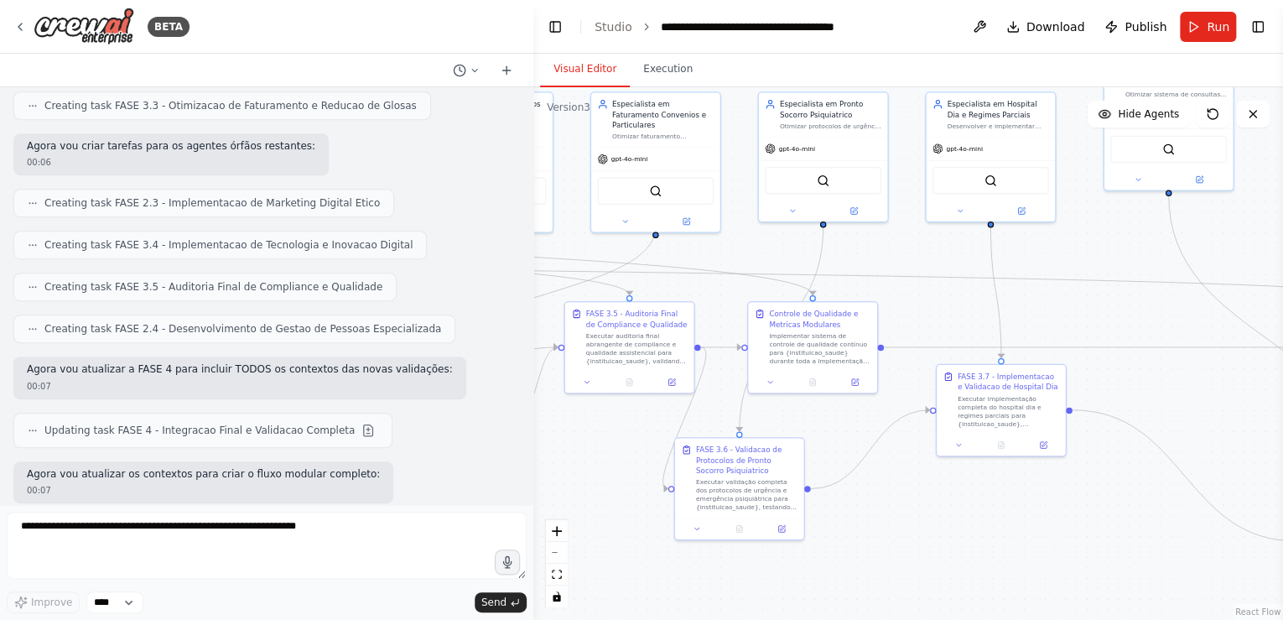
drag, startPoint x: 1017, startPoint y: 488, endPoint x: 625, endPoint y: 420, distance: 398.3
click at [602, 419] on div ".deletable-edge-delete-btn { width: 20px; height: 20px; border: 0px solid #ffff…" at bounding box center [908, 353] width 750 height 533
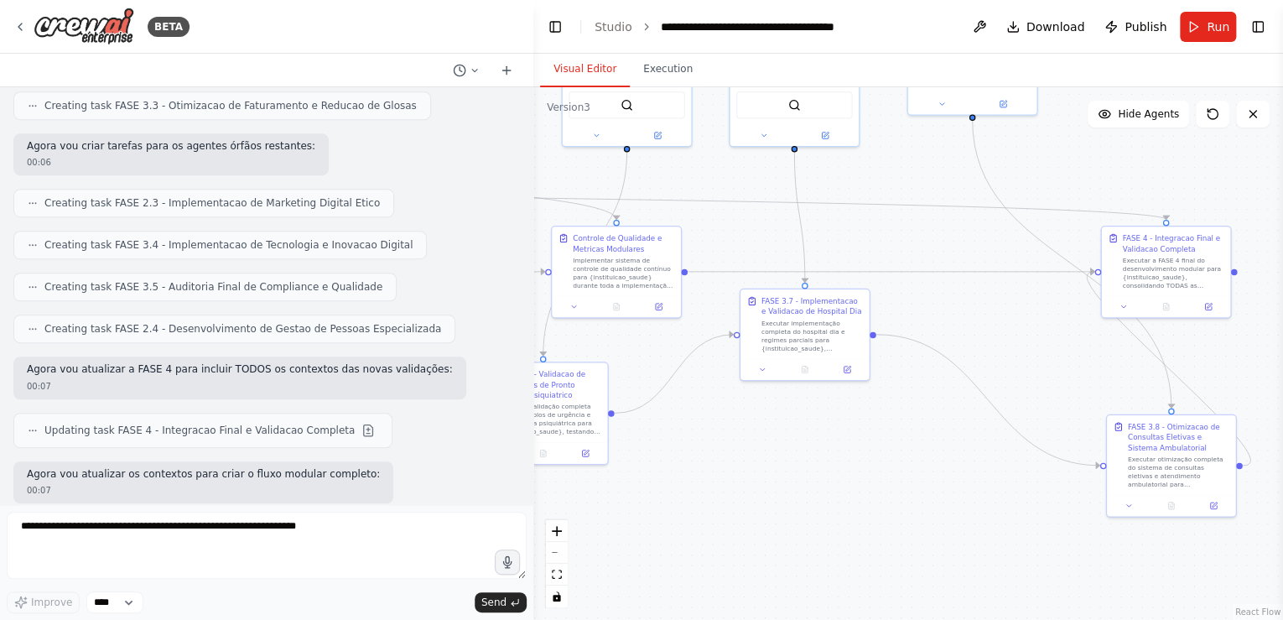
drag, startPoint x: 789, startPoint y: 415, endPoint x: 1007, endPoint y: 408, distance: 218.2
click at [1007, 408] on div ".deletable-edge-delete-btn { width: 20px; height: 20px; border: 0px solid #ffff…" at bounding box center [908, 353] width 750 height 533
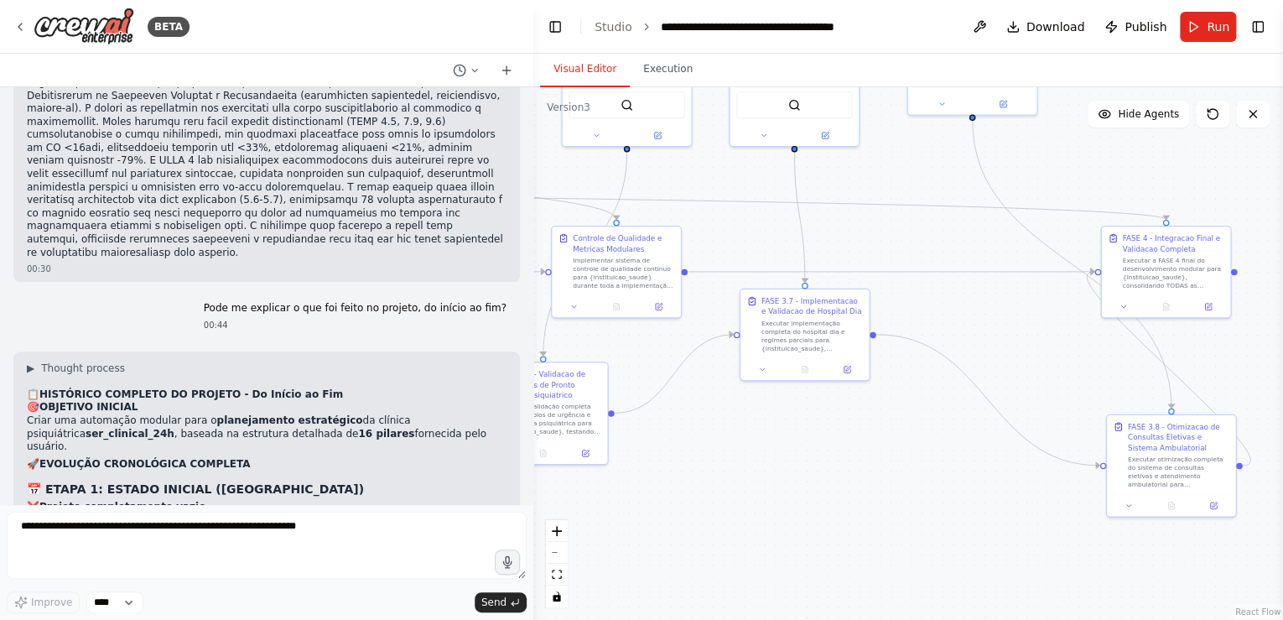
scroll to position [26942, 0]
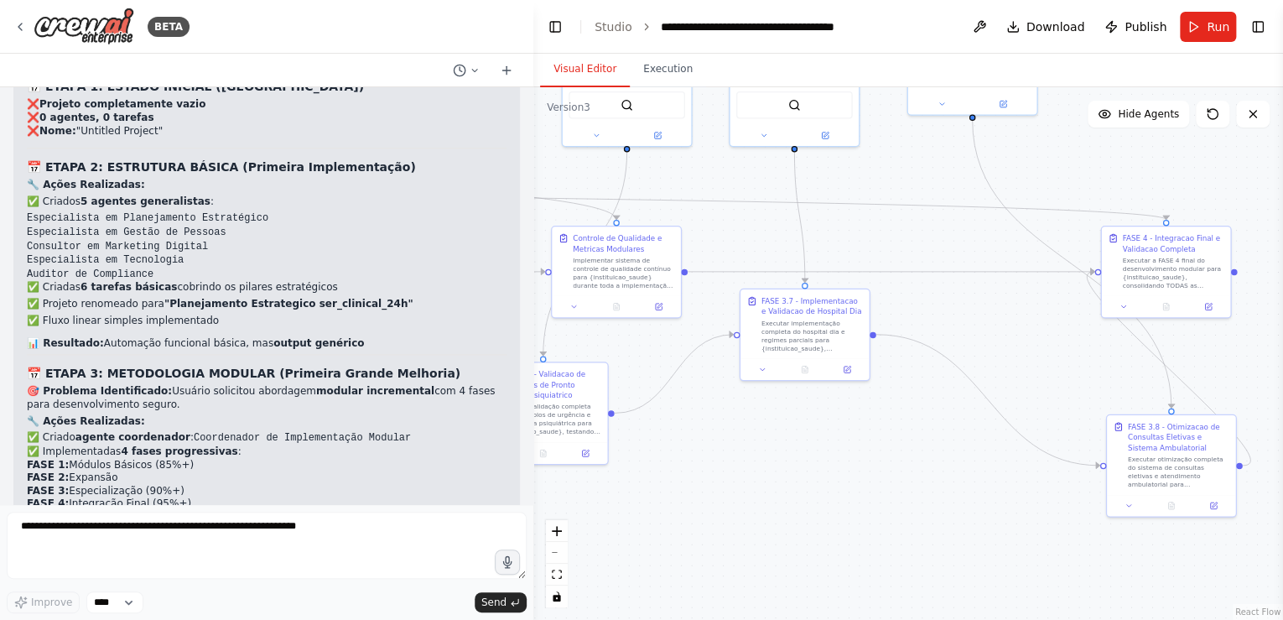
click at [844, 394] on div ".deletable-edge-delete-btn { width: 20px; height: 20px; border: 0px solid #ffff…" at bounding box center [908, 353] width 750 height 533
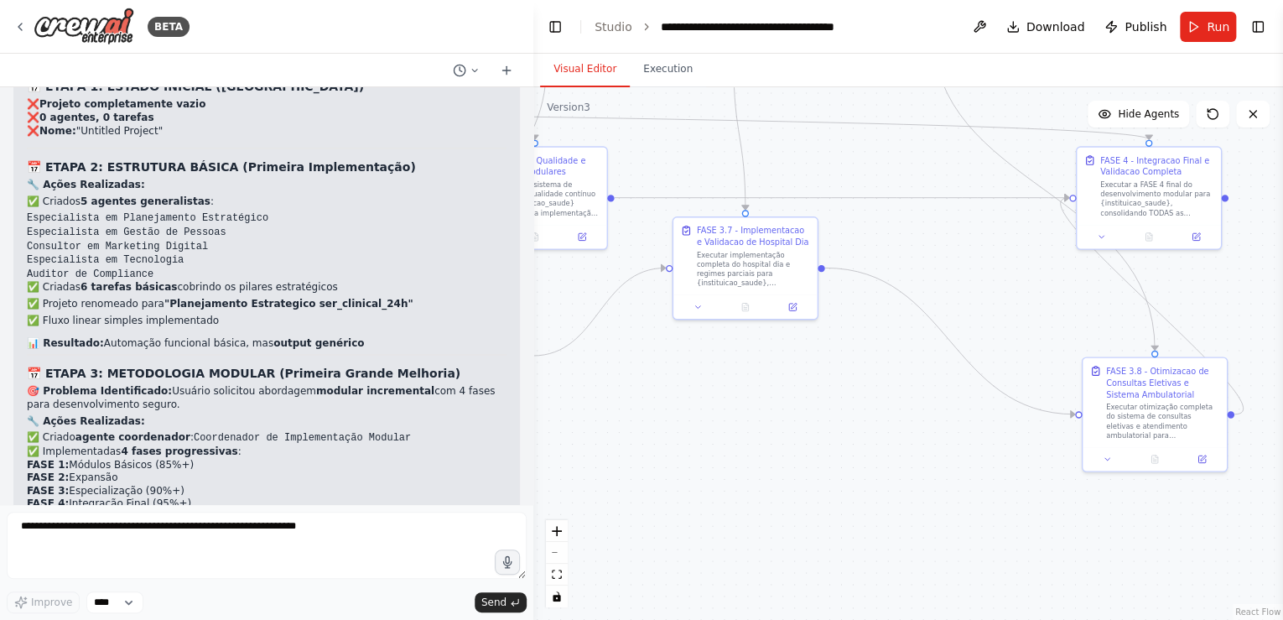
drag, startPoint x: 983, startPoint y: 360, endPoint x: 980, endPoint y: 272, distance: 88.1
click at [980, 272] on div ".deletable-edge-delete-btn { width: 20px; height: 20px; border: 0px solid #ffff…" at bounding box center [908, 353] width 750 height 533
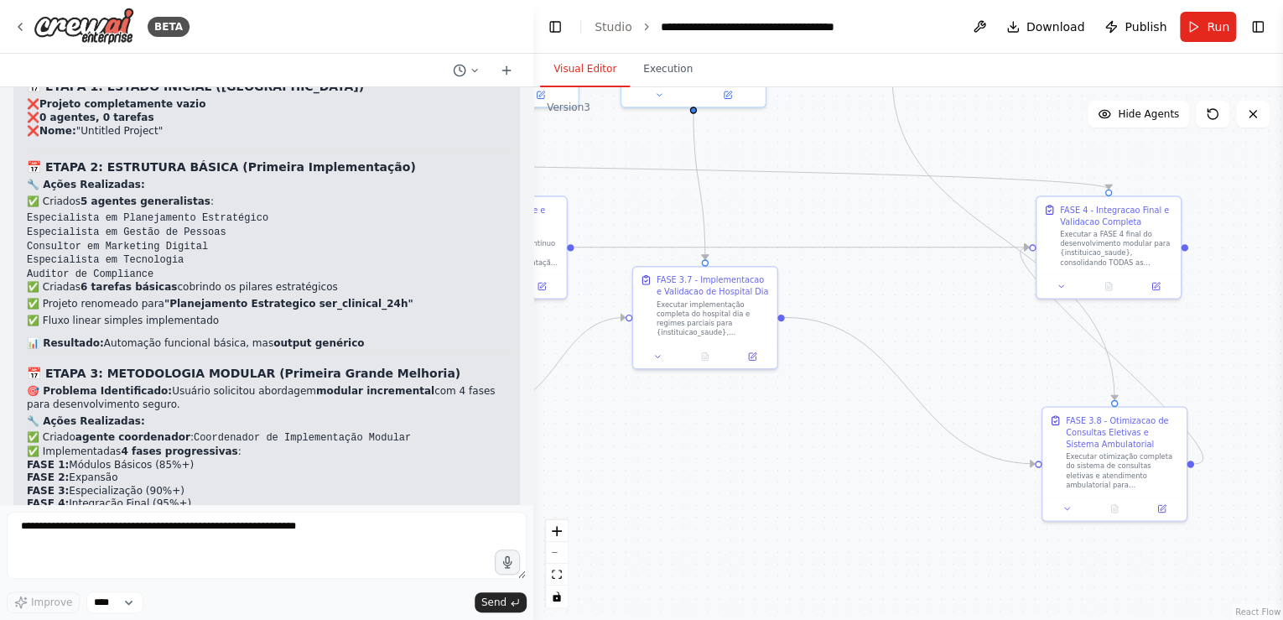
drag, startPoint x: 793, startPoint y: 397, endPoint x: 746, endPoint y: 436, distance: 61.3
click at [746, 436] on div ".deletable-edge-delete-btn { width: 20px; height: 20px; border: 0px solid #ffff…" at bounding box center [908, 353] width 750 height 533
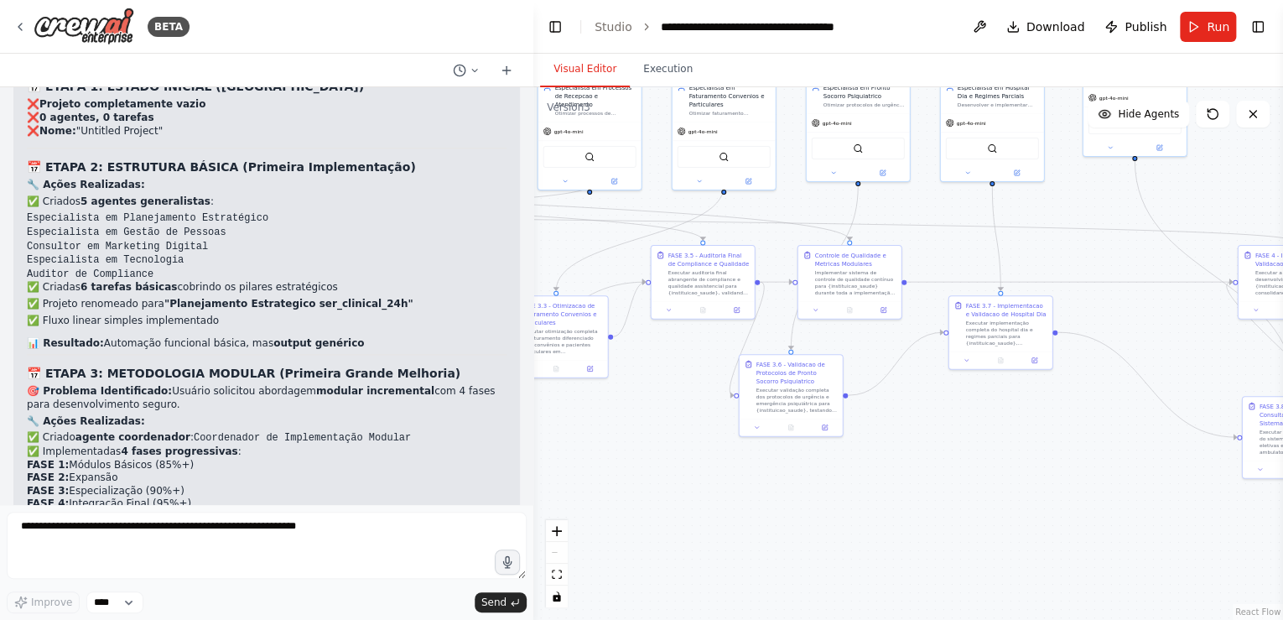
drag, startPoint x: 767, startPoint y: 220, endPoint x: 1032, endPoint y: 200, distance: 266.5
click at [1032, 202] on div ".deletable-edge-delete-btn { width: 20px; height: 20px; border: 0px solid #ffff…" at bounding box center [908, 353] width 750 height 533
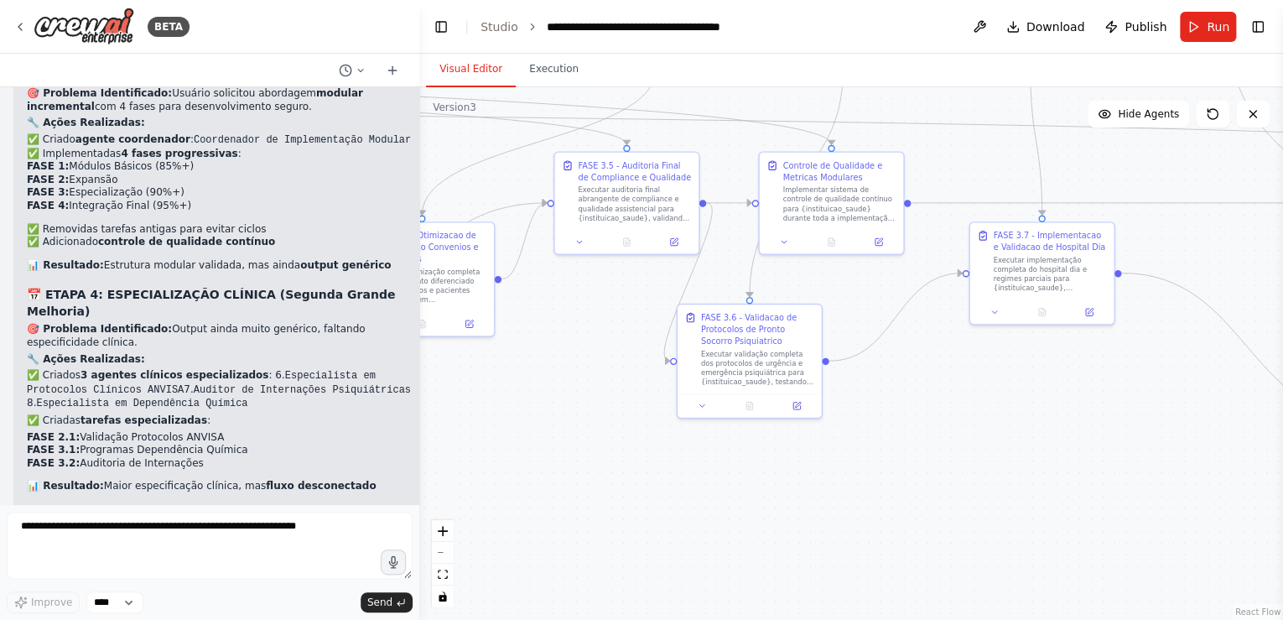
scroll to position [29744, 0]
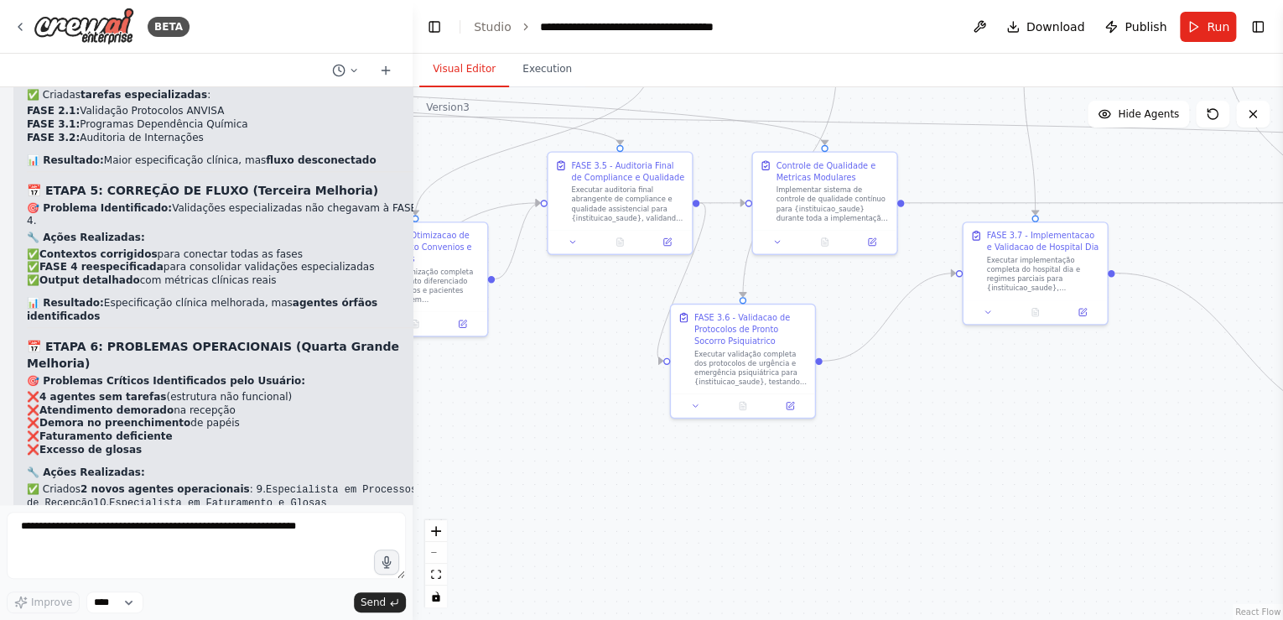
drag, startPoint x: 529, startPoint y: 159, endPoint x: 413, endPoint y: 168, distance: 116.9
click at [413, 168] on div "BETA Gostaria de criar um projeto que seguisse exatamente essa estrutura: # Pla…" at bounding box center [641, 310] width 1283 height 620
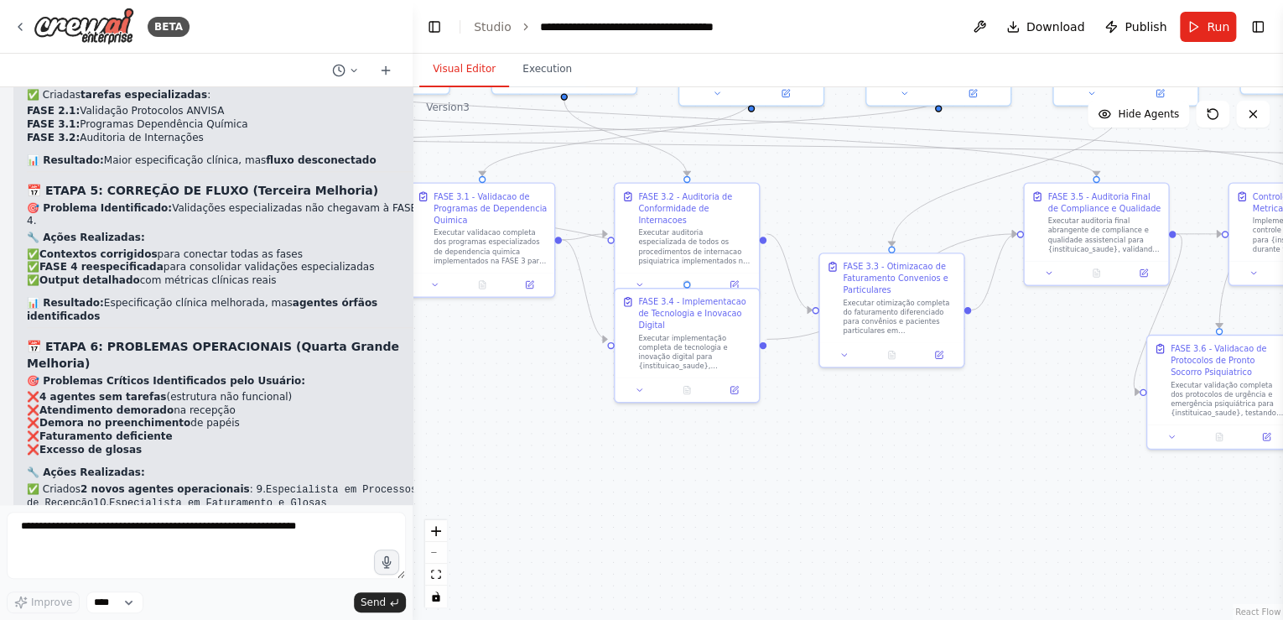
drag, startPoint x: 565, startPoint y: 361, endPoint x: 1054, endPoint y: 396, distance: 490.2
click at [1058, 396] on div ".deletable-edge-delete-btn { width: 20px; height: 20px; border: 0px solid #ffff…" at bounding box center [848, 353] width 871 height 533
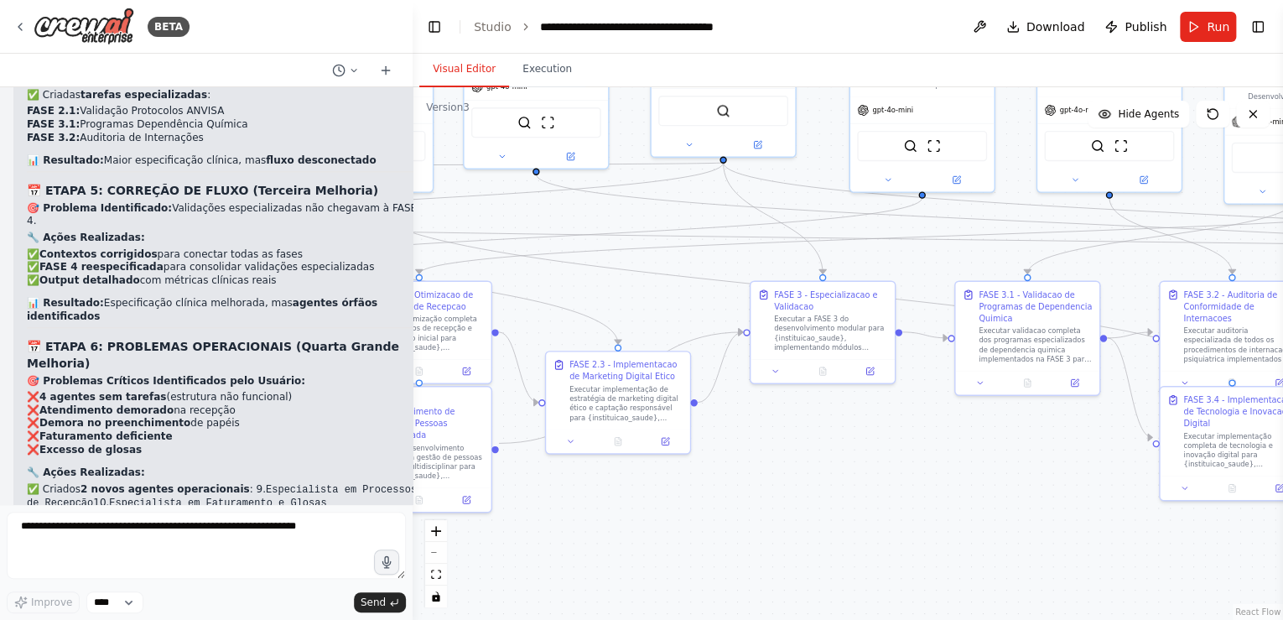
drag, startPoint x: 618, startPoint y: 421, endPoint x: 1177, endPoint y: 515, distance: 567.2
click at [1177, 515] on div ".deletable-edge-delete-btn { width: 20px; height: 20px; border: 0px solid #ffff…" at bounding box center [848, 353] width 871 height 533
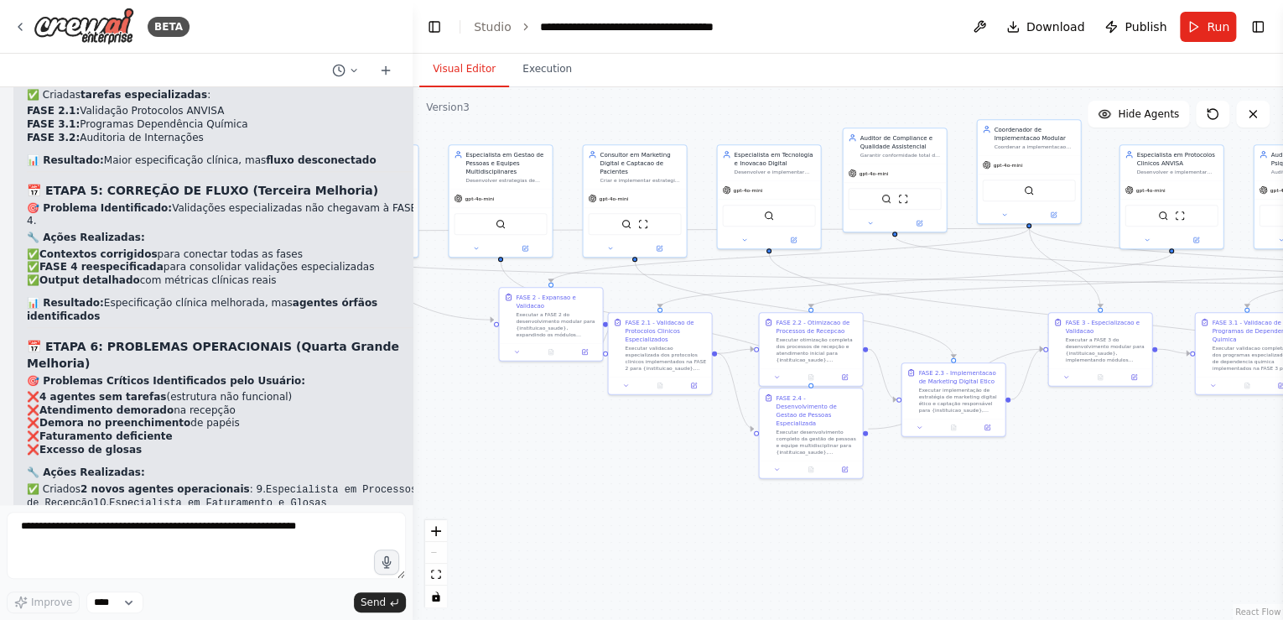
drag, startPoint x: 668, startPoint y: 499, endPoint x: 852, endPoint y: 533, distance: 186.9
click at [852, 533] on div ".deletable-edge-delete-btn { width: 20px; height: 20px; border: 0px solid #ffff…" at bounding box center [848, 353] width 871 height 533
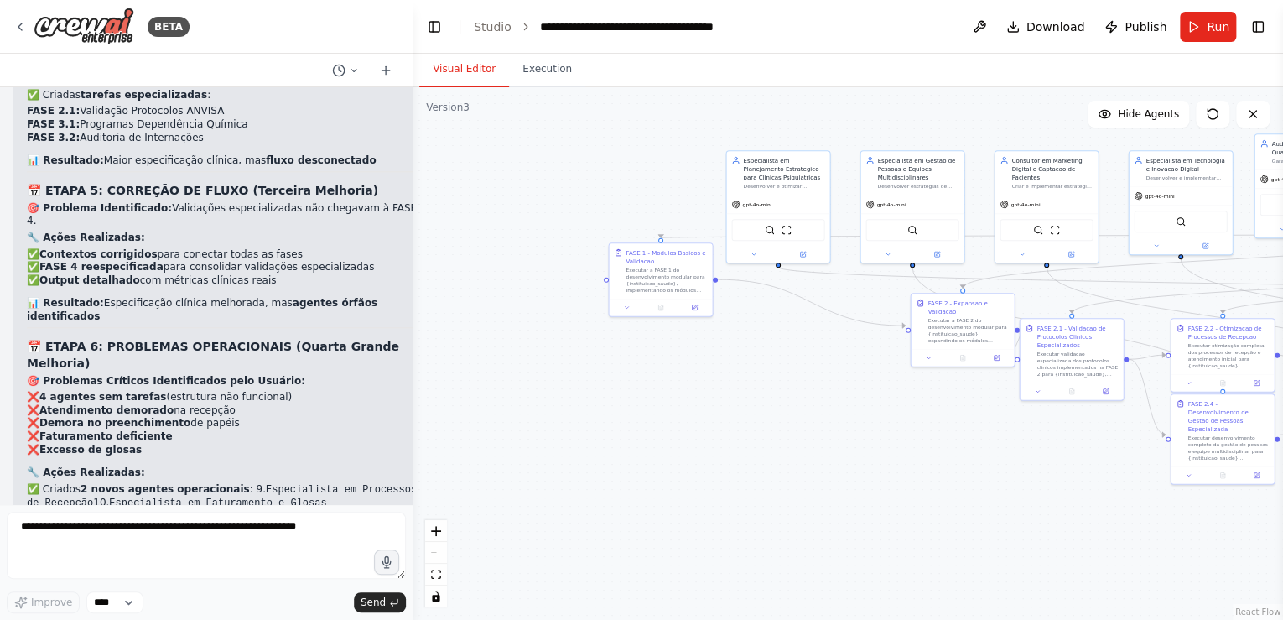
drag, startPoint x: 574, startPoint y: 484, endPoint x: 871, endPoint y: 452, distance: 299.4
click at [946, 483] on div ".deletable-edge-delete-btn { width: 20px; height: 20px; border: 0px solid #ffff…" at bounding box center [848, 353] width 871 height 533
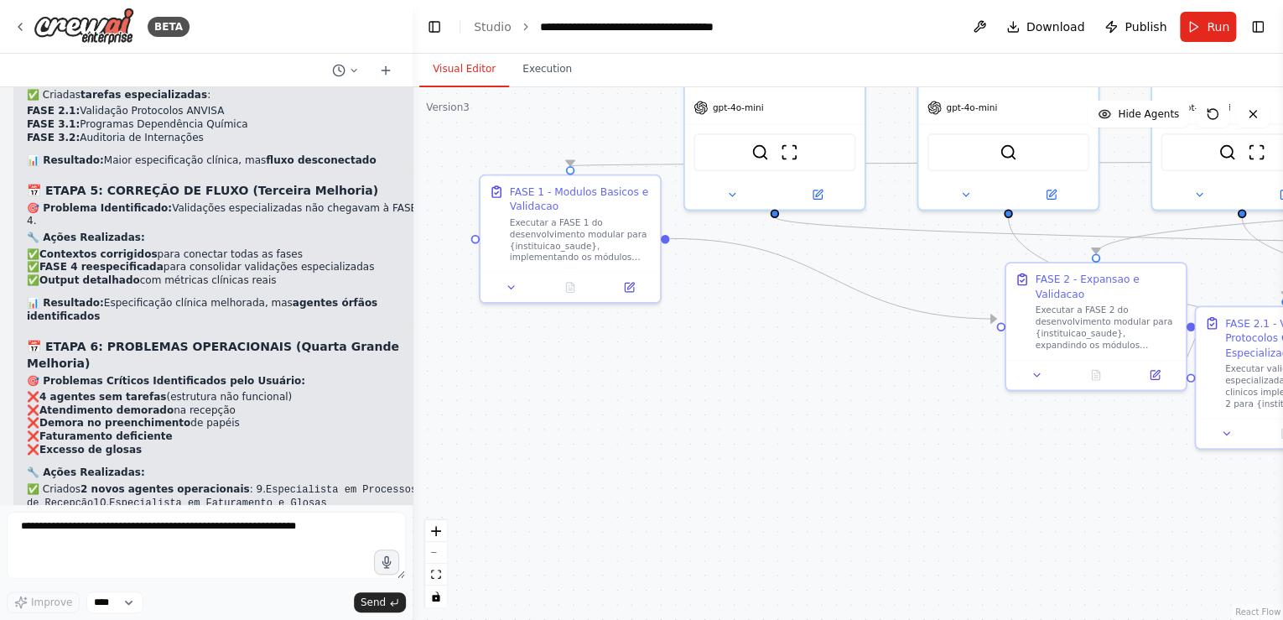
drag, startPoint x: 633, startPoint y: 309, endPoint x: 607, endPoint y: 386, distance: 81.4
click at [607, 386] on div ".deletable-edge-delete-btn { width: 20px; height: 20px; border: 0px solid #ffff…" at bounding box center [848, 353] width 871 height 533
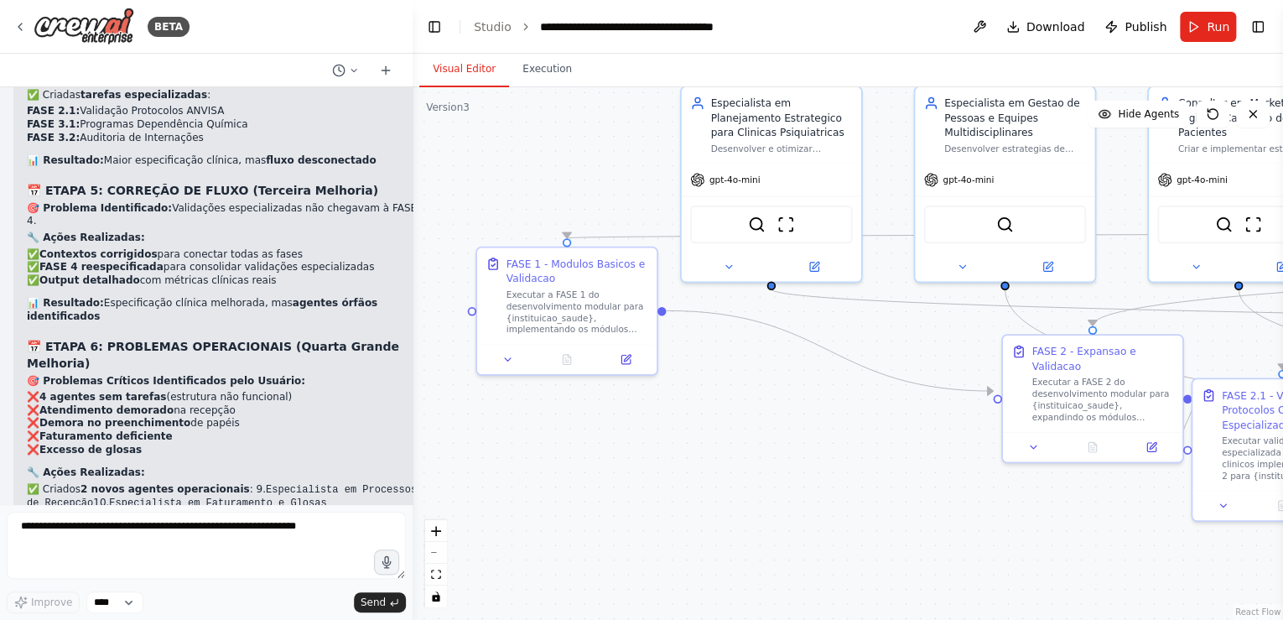
drag, startPoint x: 694, startPoint y: 381, endPoint x: 674, endPoint y: 459, distance: 80.5
click at [674, 459] on div ".deletable-edge-delete-btn { width: 20px; height: 20px; border: 0px solid #ffff…" at bounding box center [848, 353] width 871 height 533
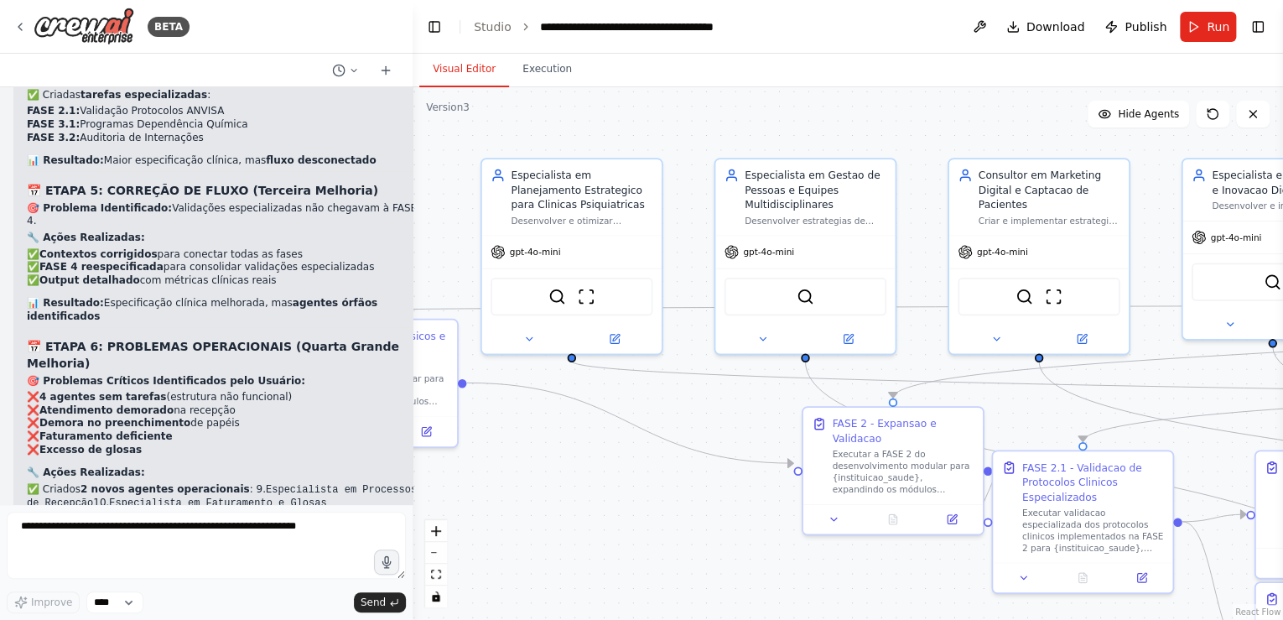
drag, startPoint x: 624, startPoint y: 170, endPoint x: 437, endPoint y: 212, distance: 191.7
click at [437, 212] on div ".deletable-edge-delete-btn { width: 20px; height: 20px; border: 0px solid #ffff…" at bounding box center [848, 353] width 871 height 533
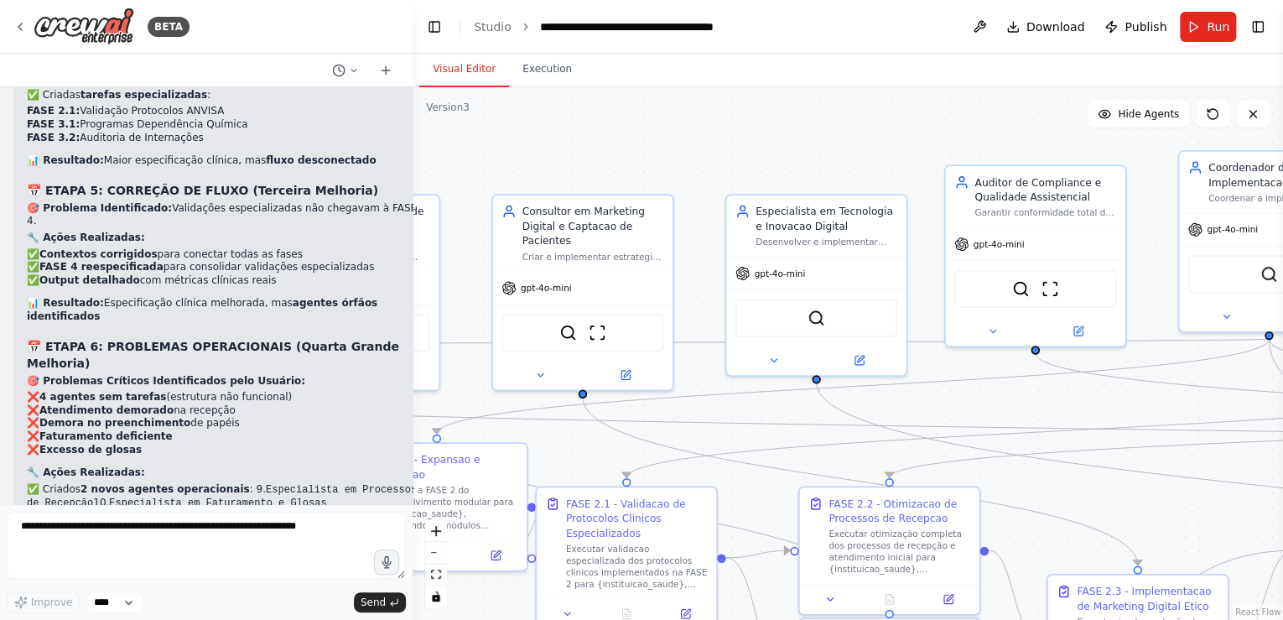
drag, startPoint x: 926, startPoint y: 137, endPoint x: 525, endPoint y: 169, distance: 402.1
click at [525, 169] on div ".deletable-edge-delete-btn { width: 20px; height: 20px; border: 0px solid #ffff…" at bounding box center [848, 353] width 871 height 533
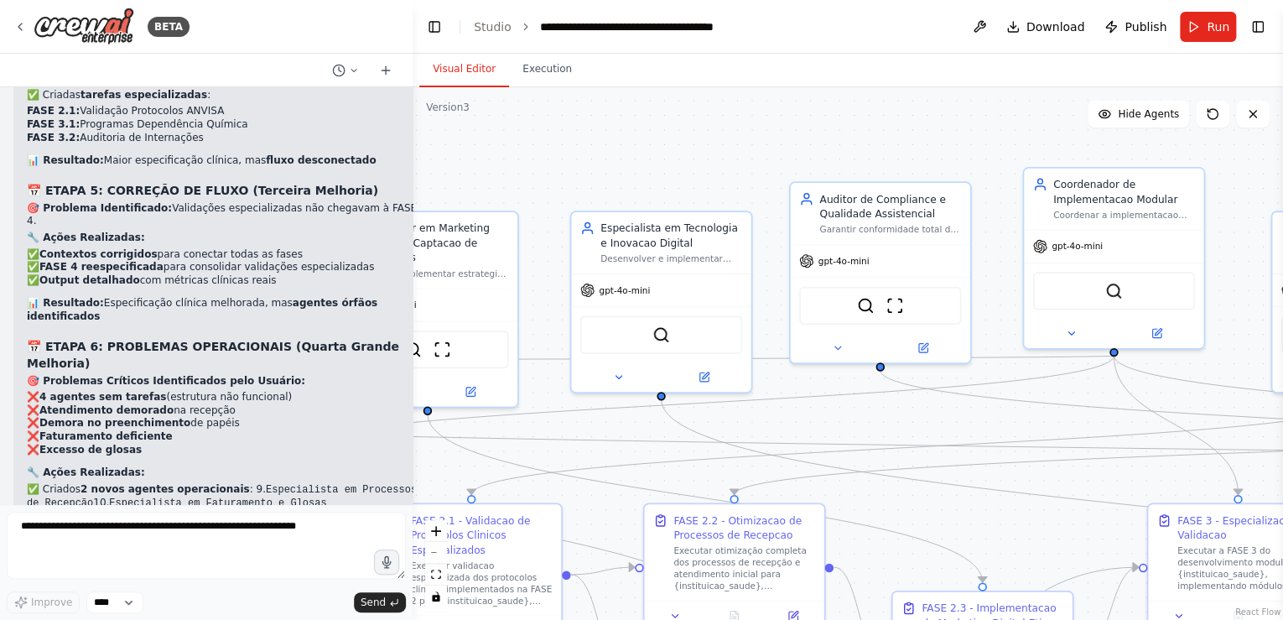
drag, startPoint x: 846, startPoint y: 148, endPoint x: 725, endPoint y: 164, distance: 121.8
click at [706, 164] on div ".deletable-edge-delete-btn { width: 20px; height: 20px; border: 0px solid #ffff…" at bounding box center [848, 353] width 871 height 533
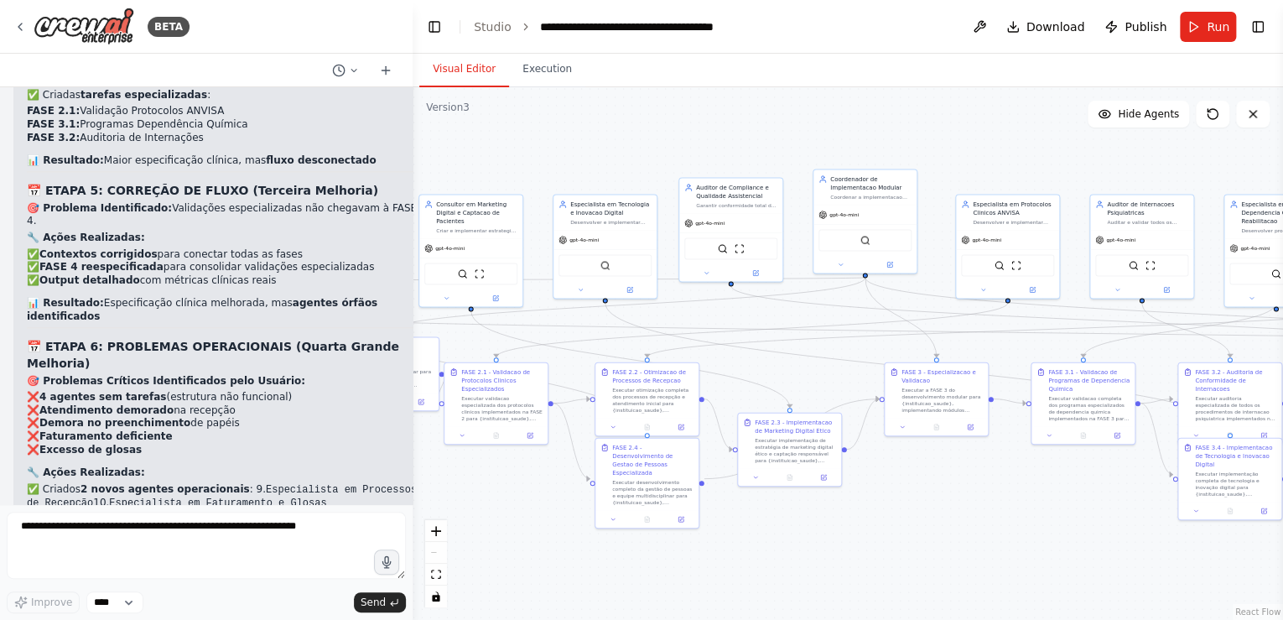
drag, startPoint x: 512, startPoint y: 537, endPoint x: 418, endPoint y: 540, distance: 94.8
click at [418, 540] on div ".deletable-edge-delete-btn { width: 20px; height: 20px; border: 0px solid #ffff…" at bounding box center [848, 353] width 871 height 533
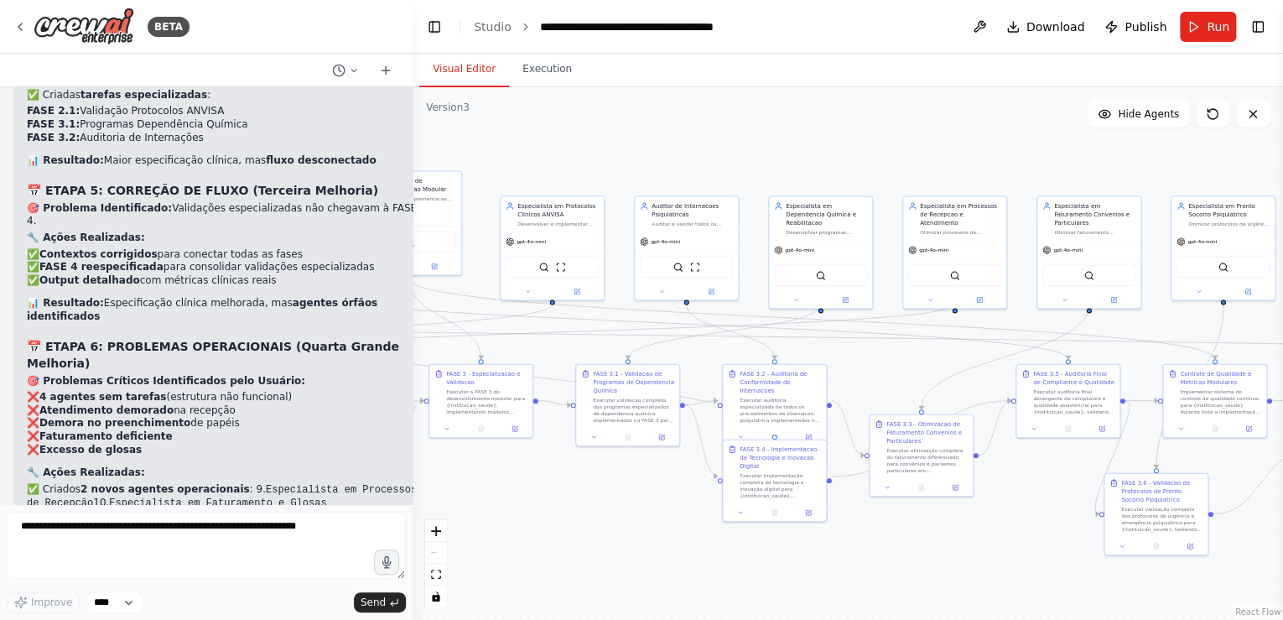
drag, startPoint x: 1008, startPoint y: 512, endPoint x: 561, endPoint y: 514, distance: 447.0
click at [561, 514] on div ".deletable-edge-delete-btn { width: 20px; height: 20px; border: 0px solid #ffff…" at bounding box center [848, 353] width 871 height 533
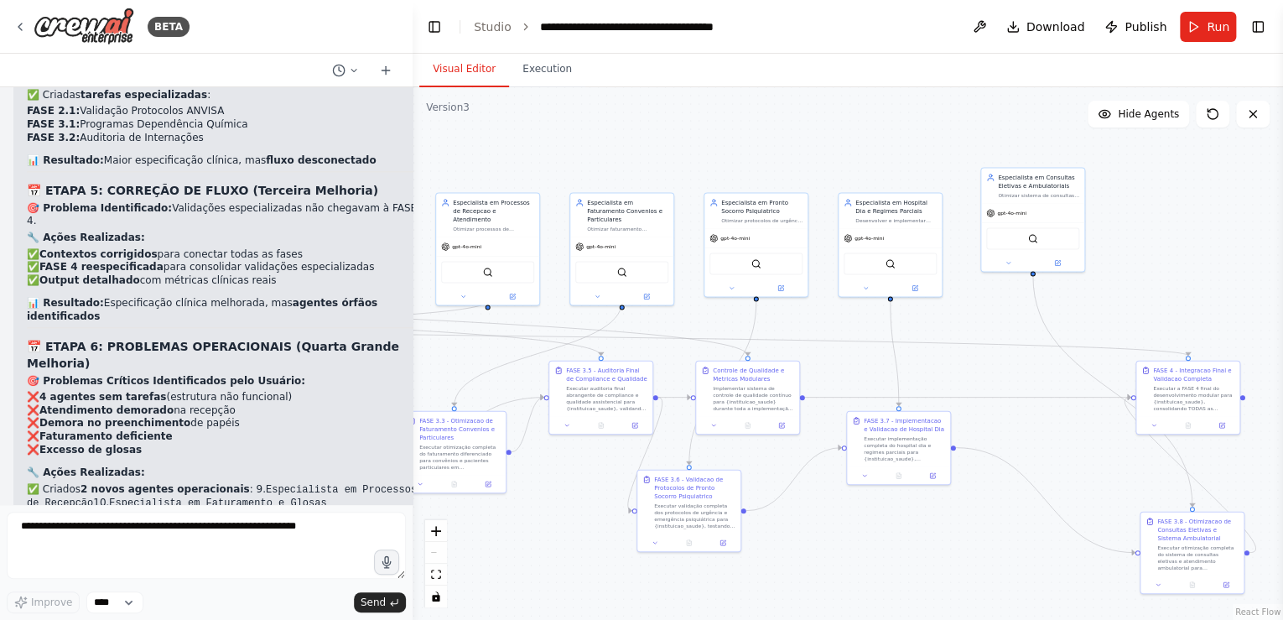
drag, startPoint x: 977, startPoint y: 503, endPoint x: 510, endPoint y: 500, distance: 467.1
click at [510, 500] on div ".deletable-edge-delete-btn { width: 20px; height: 20px; border: 0px solid #ffff…" at bounding box center [848, 353] width 871 height 533
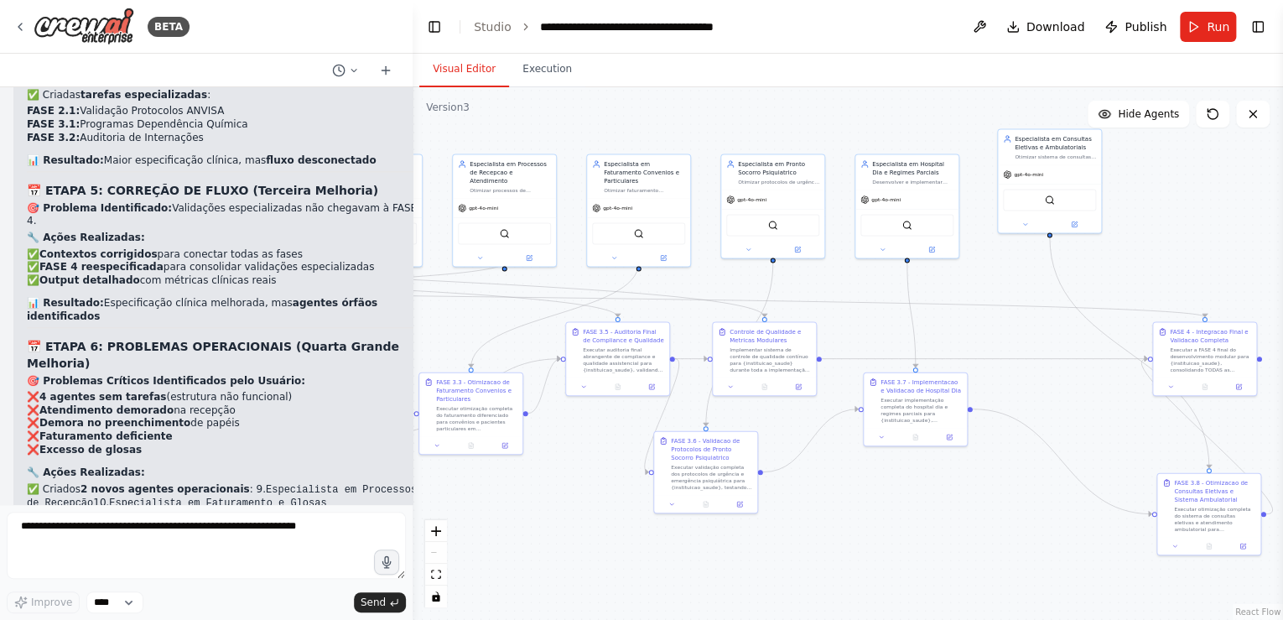
drag, startPoint x: 980, startPoint y: 515, endPoint x: 991, endPoint y: 456, distance: 59.9
click at [992, 476] on div ".deletable-edge-delete-btn { width: 20px; height: 20px; border: 0px solid #ffff…" at bounding box center [848, 353] width 871 height 533
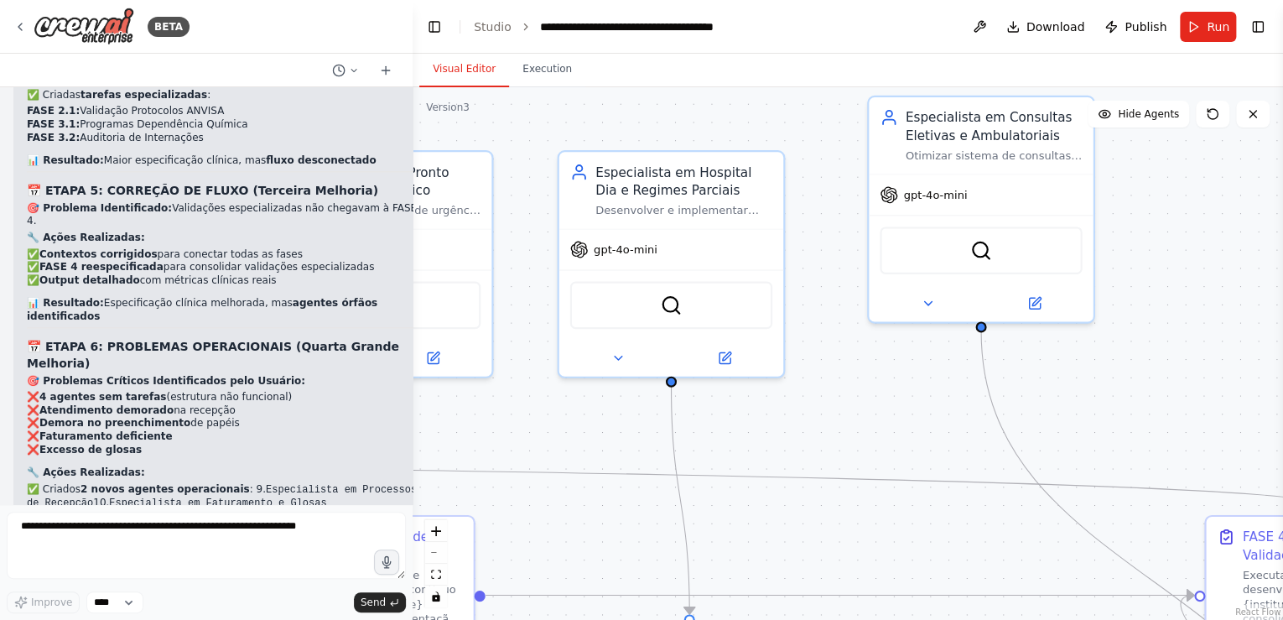
drag, startPoint x: 972, startPoint y: 362, endPoint x: 905, endPoint y: 412, distance: 83.4
click at [897, 421] on div ".deletable-edge-delete-btn { width: 20px; height: 20px; border: 0px solid #ffff…" at bounding box center [848, 353] width 871 height 533
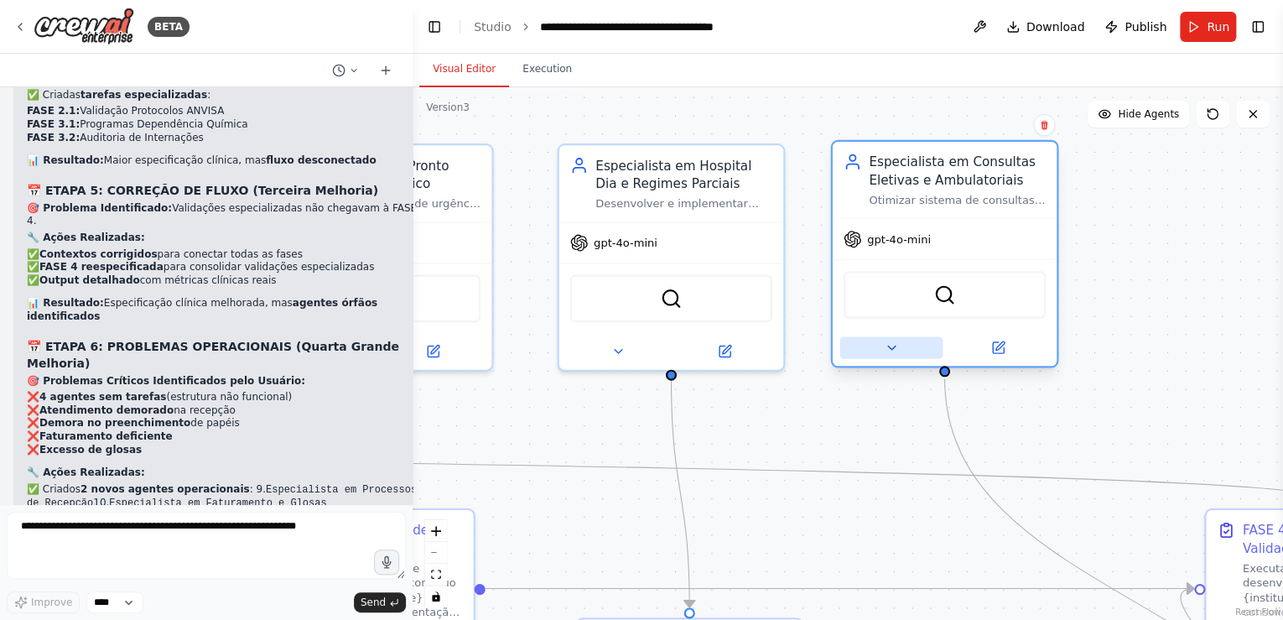
drag, startPoint x: 883, startPoint y: 288, endPoint x: 845, endPoint y: 335, distance: 60.9
click at [845, 335] on div at bounding box center [945, 348] width 224 height 36
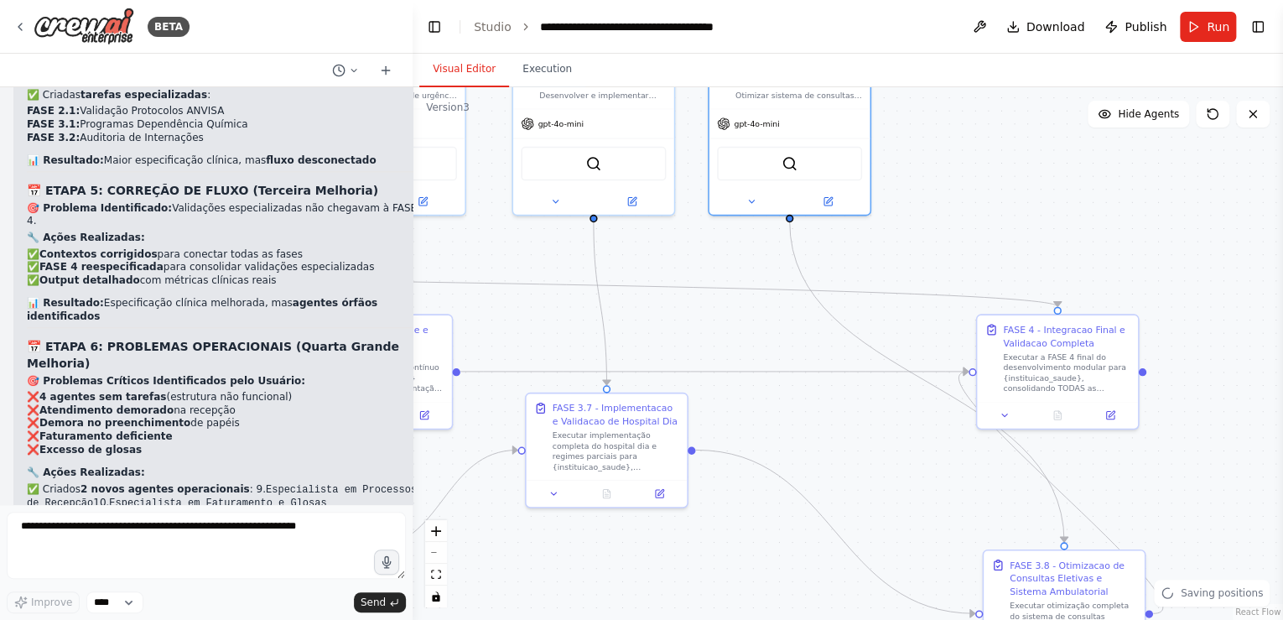
drag, startPoint x: 1146, startPoint y: 409, endPoint x: 1037, endPoint y: 242, distance: 200.5
click at [1037, 242] on div ".deletable-edge-delete-btn { width: 20px; height: 20px; border: 0px solid #ffff…" at bounding box center [848, 353] width 871 height 533
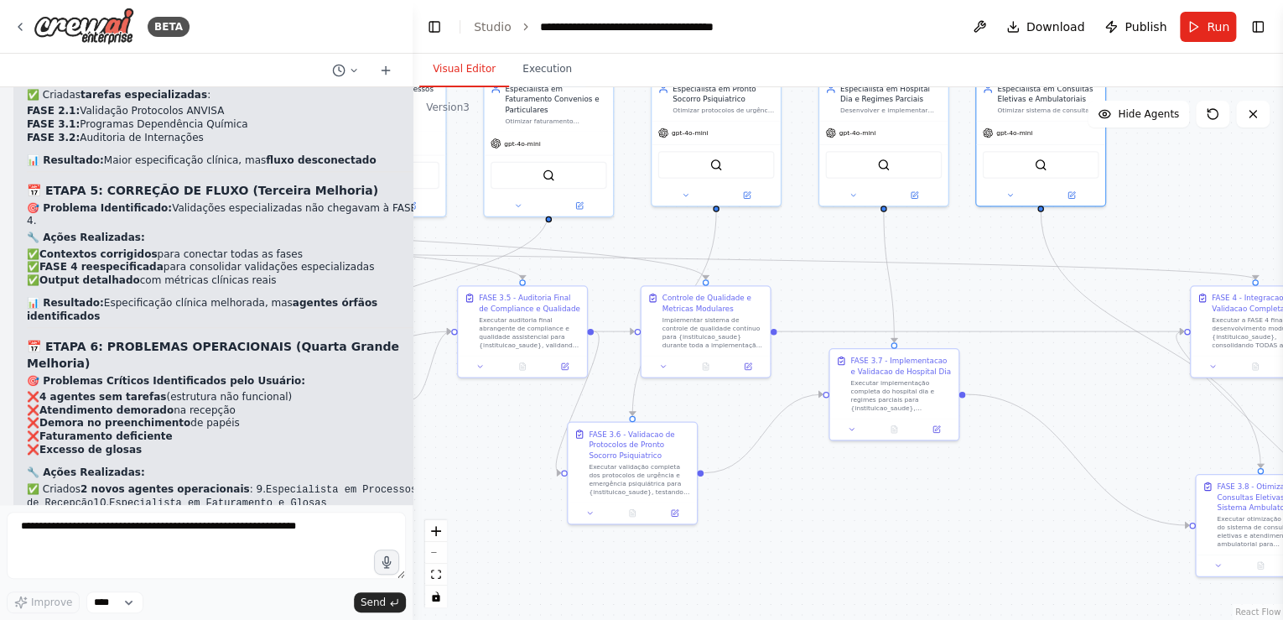
drag, startPoint x: 923, startPoint y: 422, endPoint x: 1144, endPoint y: 382, distance: 224.9
click at [1145, 382] on div ".deletable-edge-delete-btn { width: 20px; height: 20px; border: 0px solid #ffff…" at bounding box center [848, 353] width 871 height 533
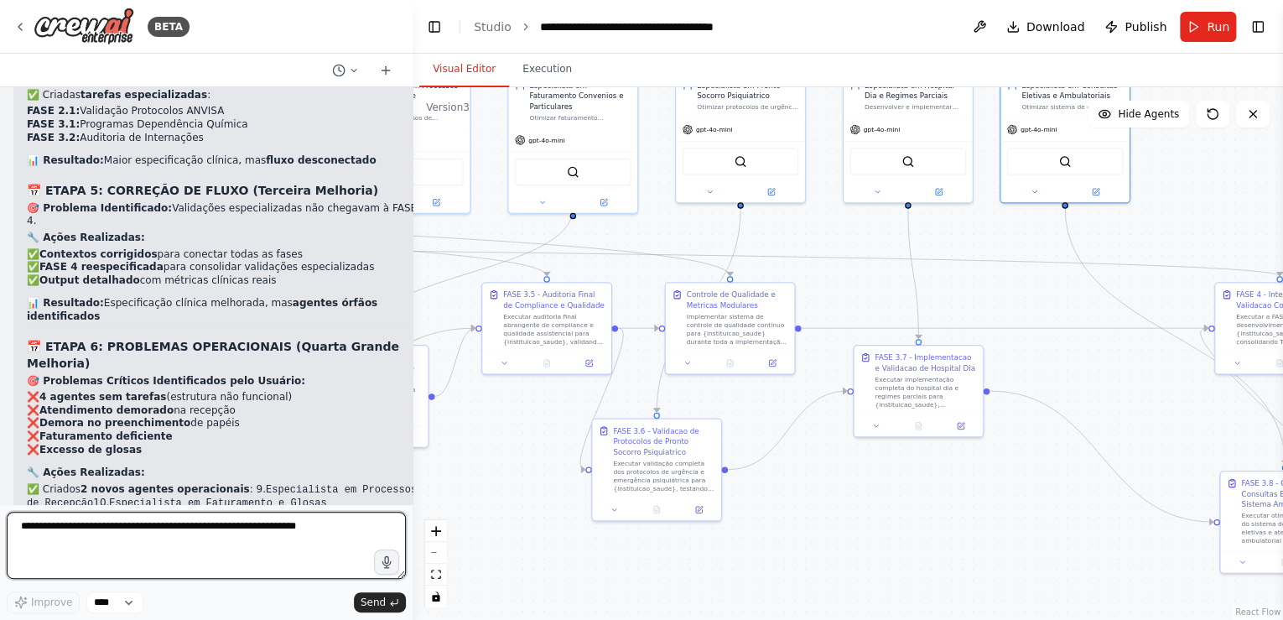
click at [34, 524] on textarea at bounding box center [206, 545] width 399 height 67
type textarea "**********"
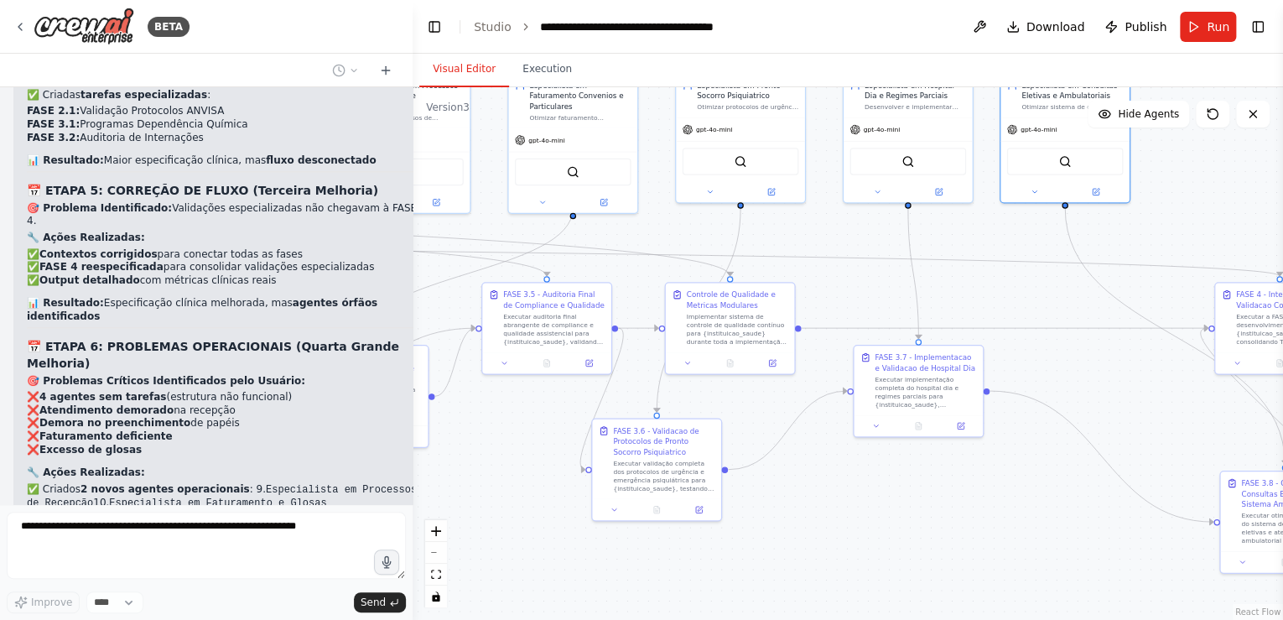
scroll to position [30565, 0]
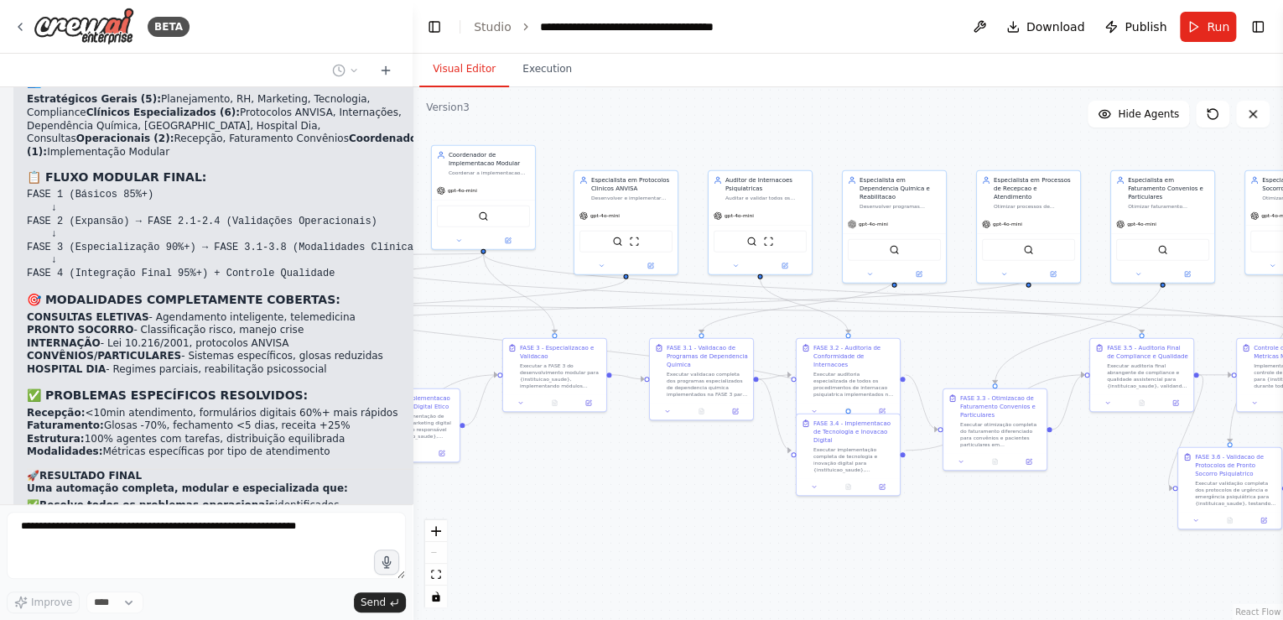
drag, startPoint x: 473, startPoint y: 268, endPoint x: 1077, endPoint y: 291, distance: 604.3
click at [1077, 291] on div ".deletable-edge-delete-btn { width: 20px; height: 20px; border: 0px solid #ffff…" at bounding box center [848, 353] width 871 height 533
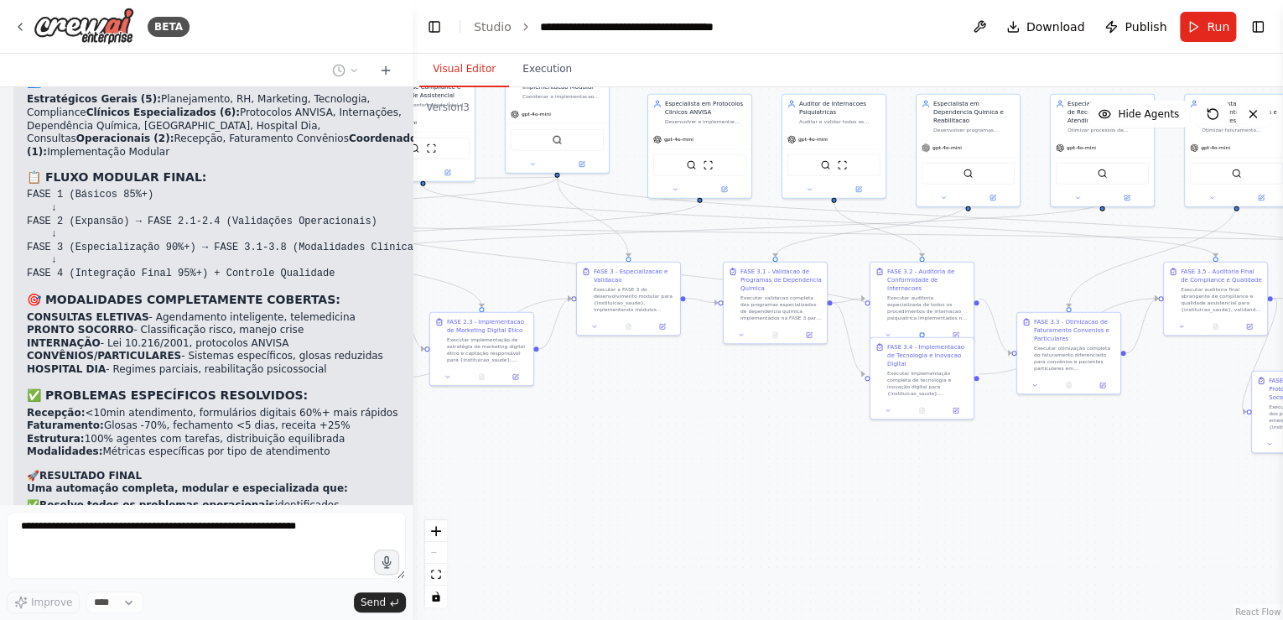
drag, startPoint x: 597, startPoint y: 483, endPoint x: 647, endPoint y: 416, distance: 83.4
click at [644, 419] on div ".deletable-edge-delete-btn { width: 20px; height: 20px; border: 0px solid #ffff…" at bounding box center [848, 353] width 871 height 533
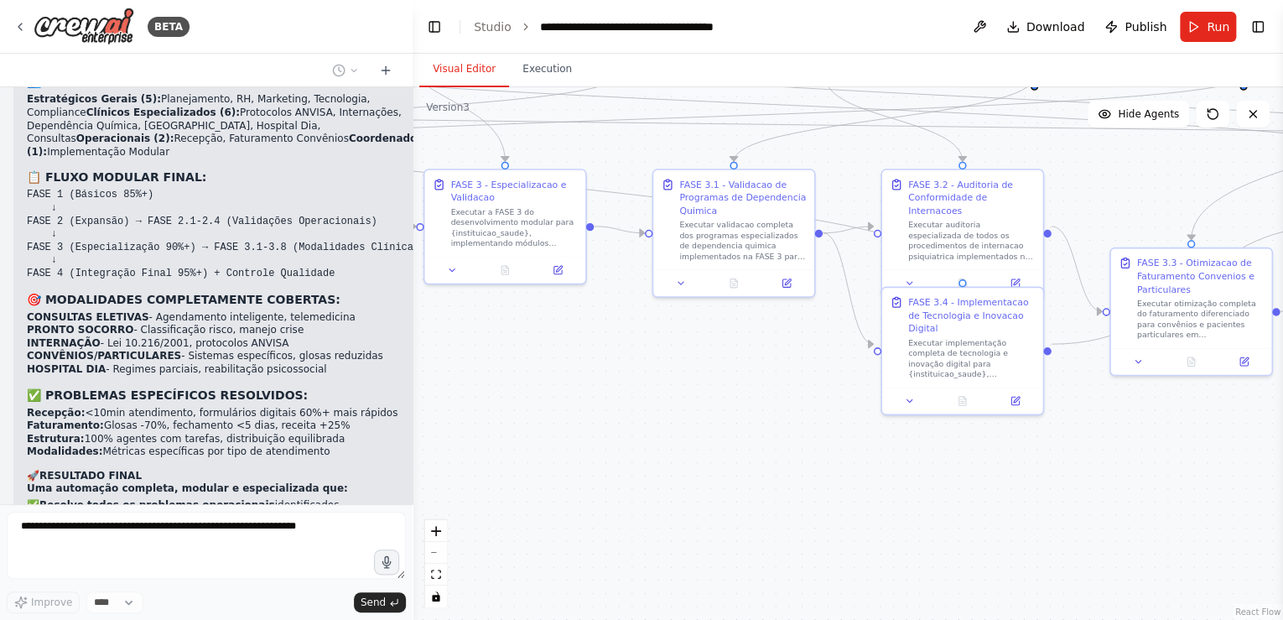
drag, startPoint x: 805, startPoint y: 418, endPoint x: 402, endPoint y: 392, distance: 404.2
click at [402, 392] on div "BETA Gostaria de criar um projeto que seguisse exatamente essa estrutura: # Pla…" at bounding box center [641, 310] width 1283 height 620
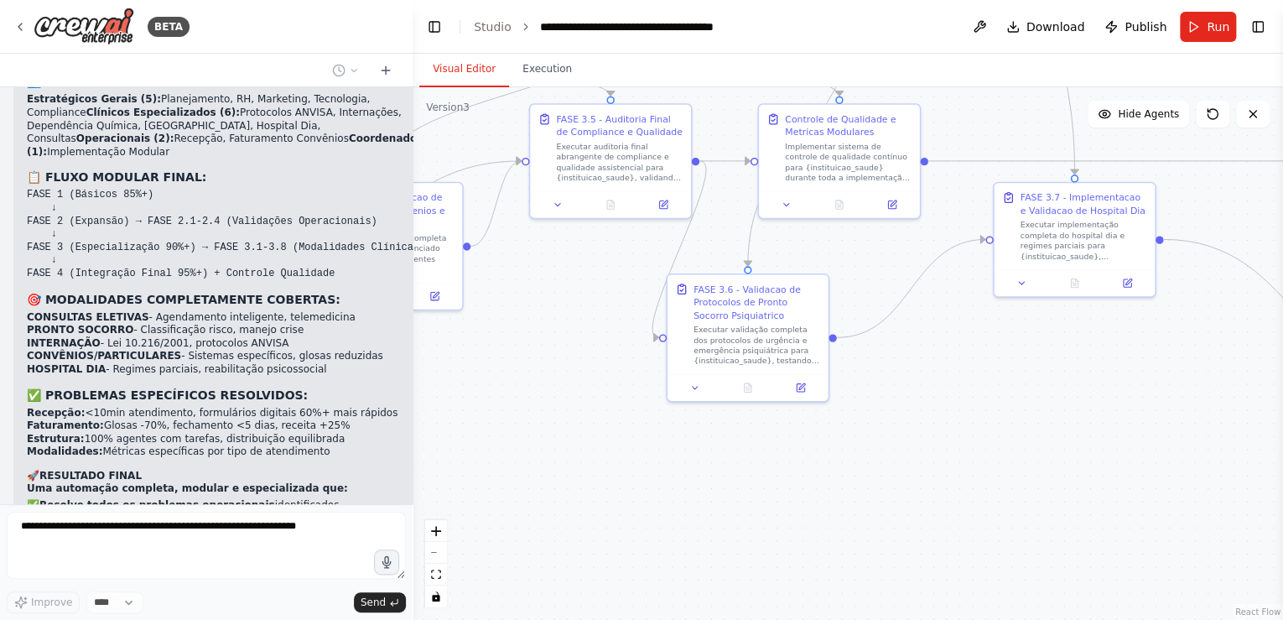
drag, startPoint x: 1011, startPoint y: 458, endPoint x: 382, endPoint y: 418, distance: 630.3
click at [382, 418] on div "BETA Gostaria de criar um projeto que seguisse exatamente essa estrutura: # Pla…" at bounding box center [641, 310] width 1283 height 620
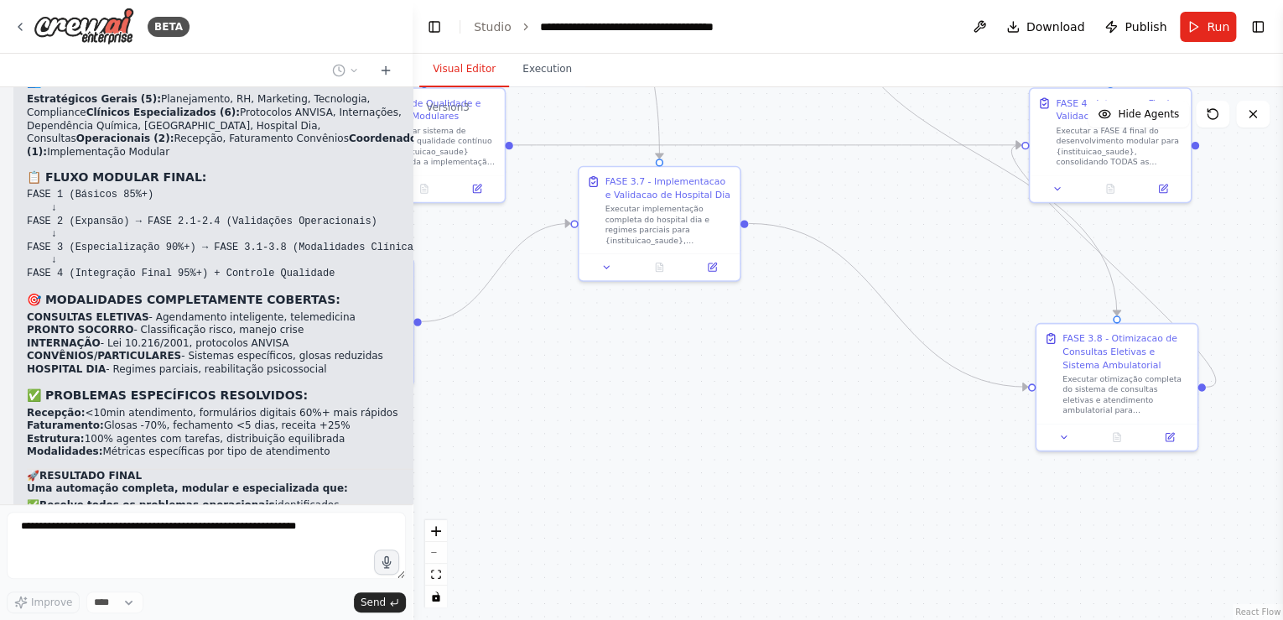
drag, startPoint x: 870, startPoint y: 440, endPoint x: 564, endPoint y: 419, distance: 306.0
click at [564, 419] on div ".deletable-edge-delete-btn { width: 20px; height: 20px; border: 0px solid #ffff…" at bounding box center [848, 353] width 871 height 533
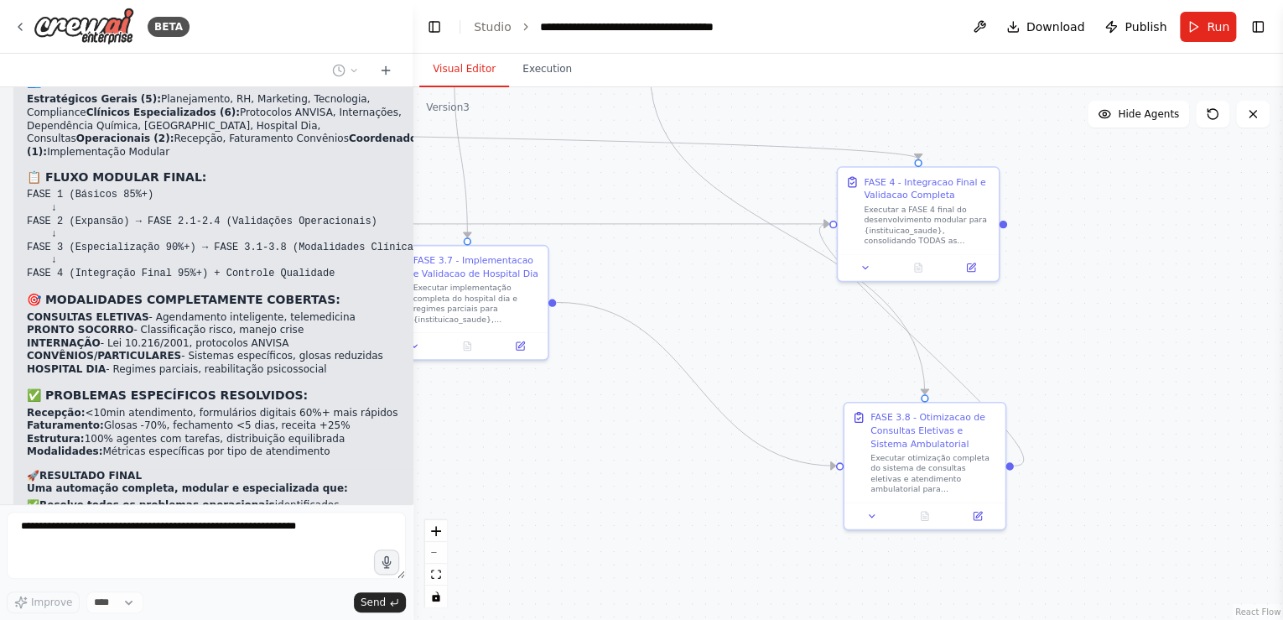
drag, startPoint x: 815, startPoint y: 435, endPoint x: 768, endPoint y: 523, distance: 99.8
click at [768, 523] on div ".deletable-edge-delete-btn { width: 20px; height: 20px; border: 0px solid #ffff…" at bounding box center [848, 353] width 871 height 533
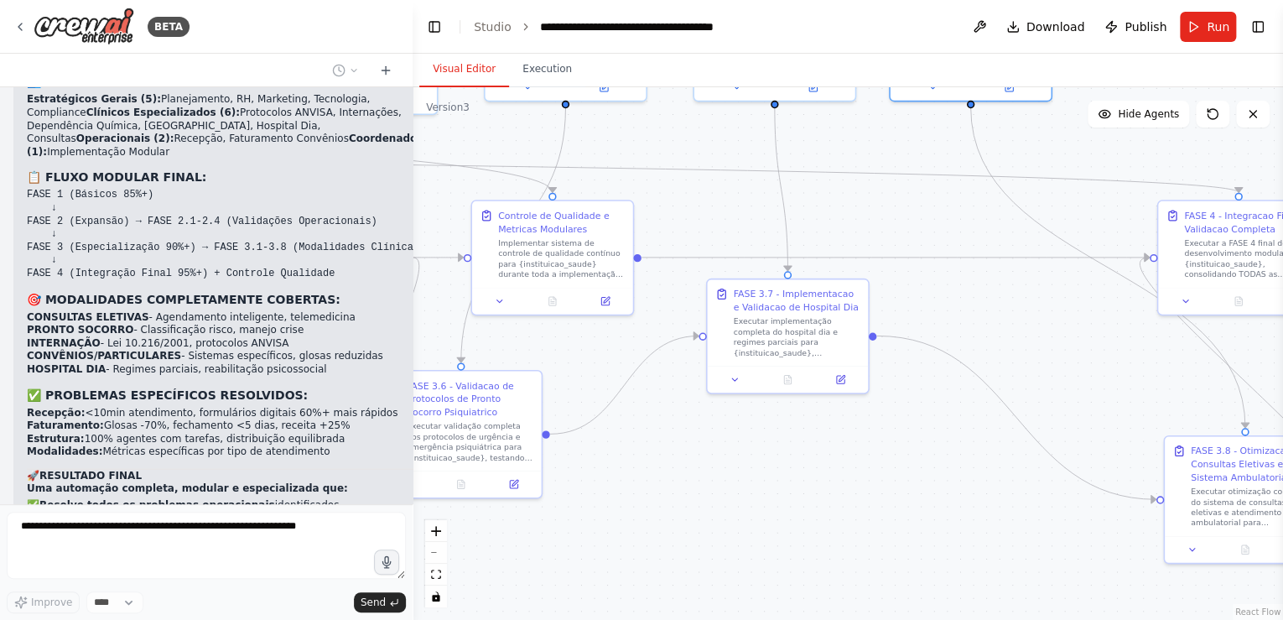
drag, startPoint x: 563, startPoint y: 450, endPoint x: 842, endPoint y: 473, distance: 280.3
click at [842, 473] on div ".deletable-edge-delete-btn { width: 20px; height: 20px; border: 0px solid #ffff…" at bounding box center [848, 353] width 871 height 533
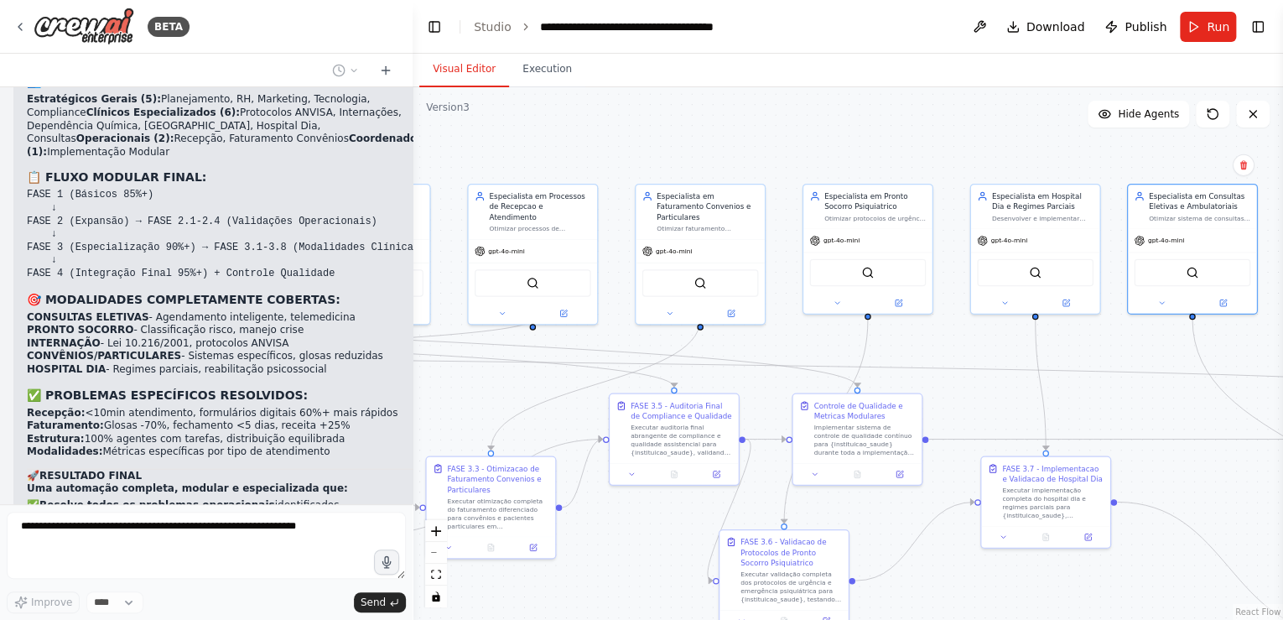
drag, startPoint x: 696, startPoint y: 200, endPoint x: 953, endPoint y: 340, distance: 292.4
click at [953, 340] on div ".deletable-edge-delete-btn { width: 20px; height: 20px; border: 0px solid #ffff…" at bounding box center [848, 353] width 871 height 533
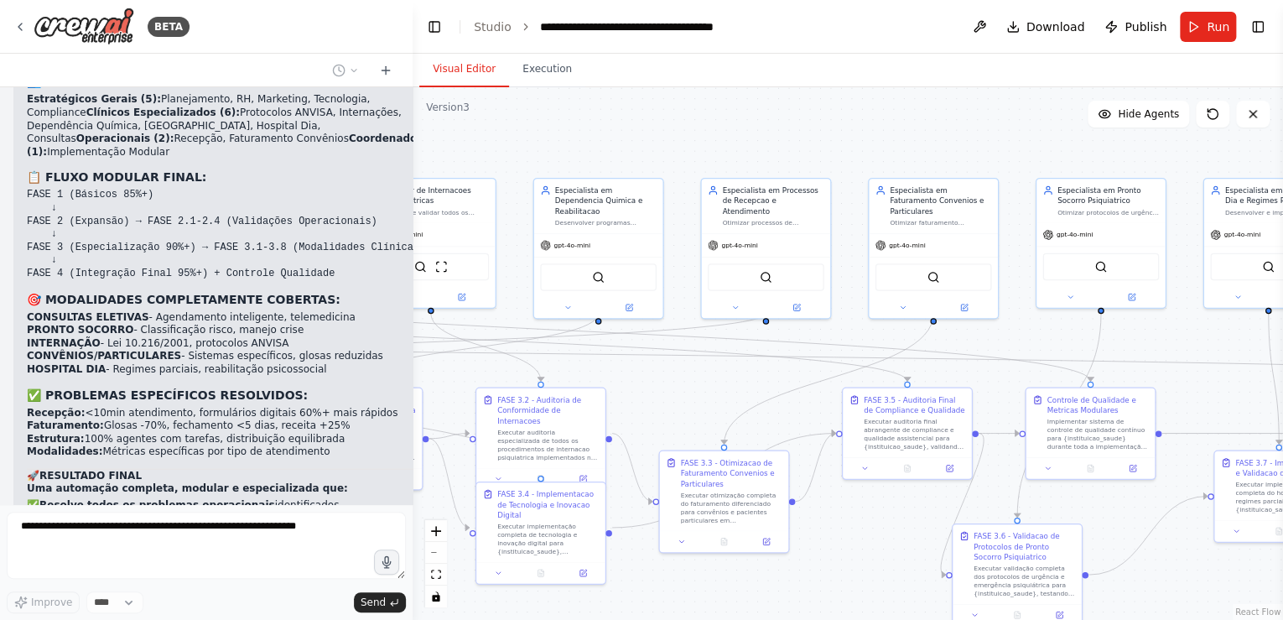
drag, startPoint x: 500, startPoint y: 143, endPoint x: 809, endPoint y: 134, distance: 309.6
click at [809, 134] on div ".deletable-edge-delete-btn { width: 20px; height: 20px; border: 0px solid #ffff…" at bounding box center [848, 353] width 871 height 533
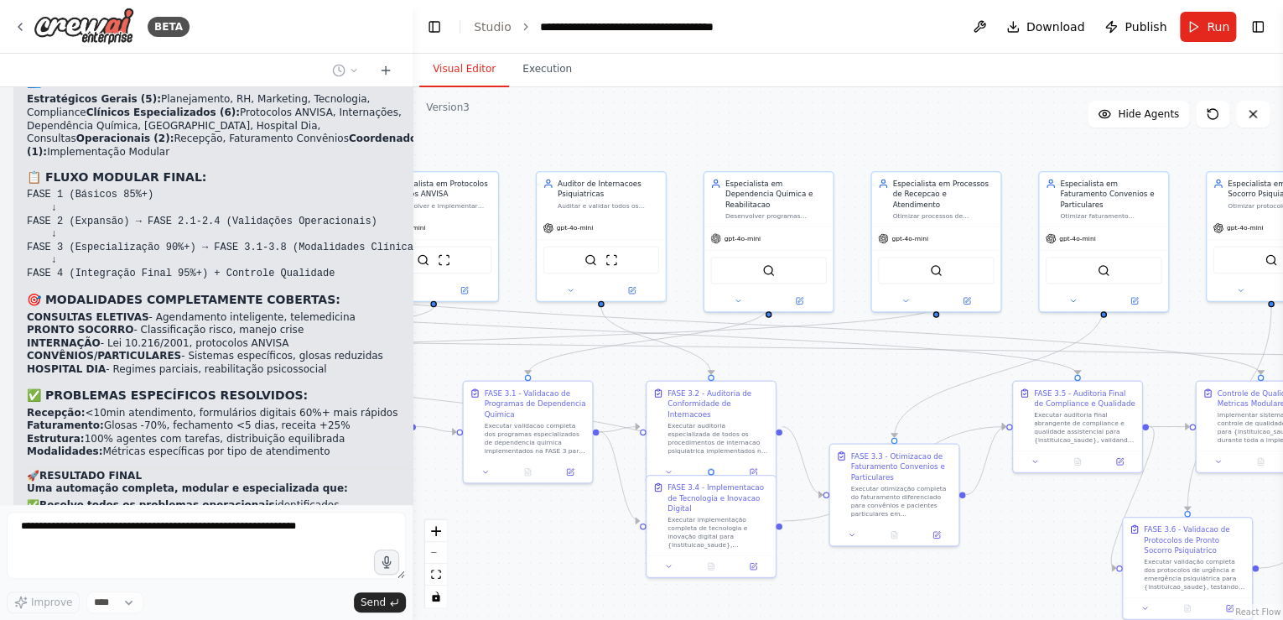
drag, startPoint x: 507, startPoint y: 130, endPoint x: 989, endPoint y: 123, distance: 482.3
click at [990, 124] on div ".deletable-edge-delete-btn { width: 20px; height: 20px; border: 0px solid #ffff…" at bounding box center [848, 353] width 871 height 533
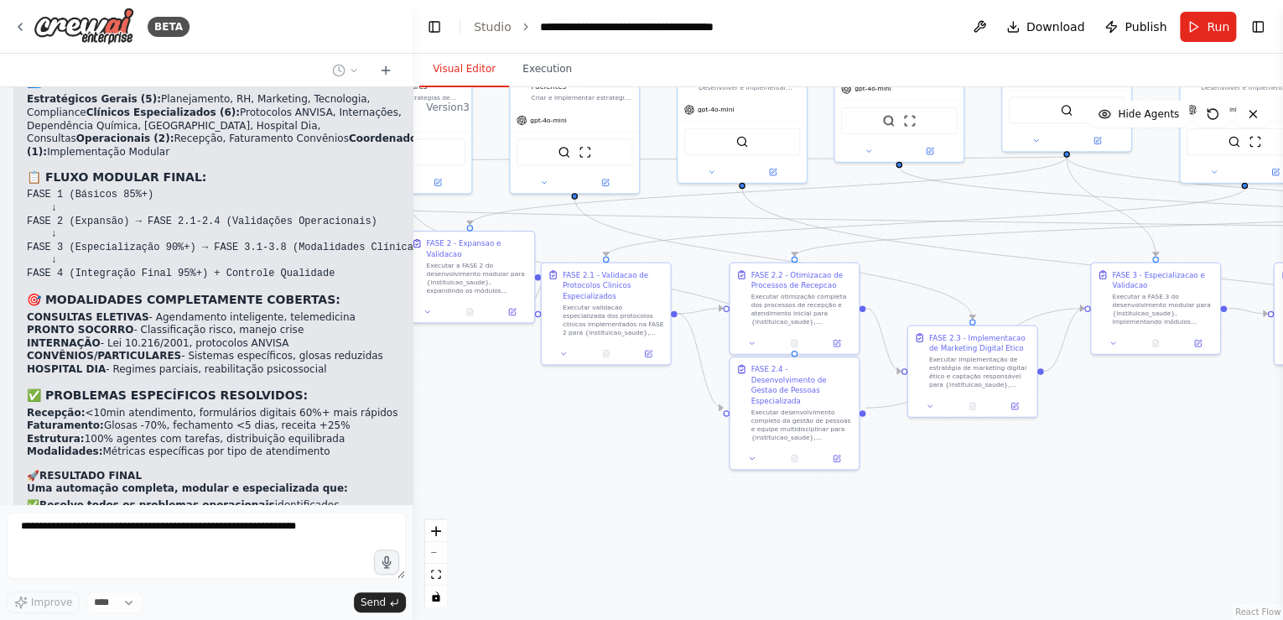
drag, startPoint x: 627, startPoint y: 557, endPoint x: 969, endPoint y: 486, distance: 349.5
click at [969, 486] on div ".deletable-edge-delete-btn { width: 20px; height: 20px; border: 0px solid #ffff…" at bounding box center [848, 353] width 871 height 533
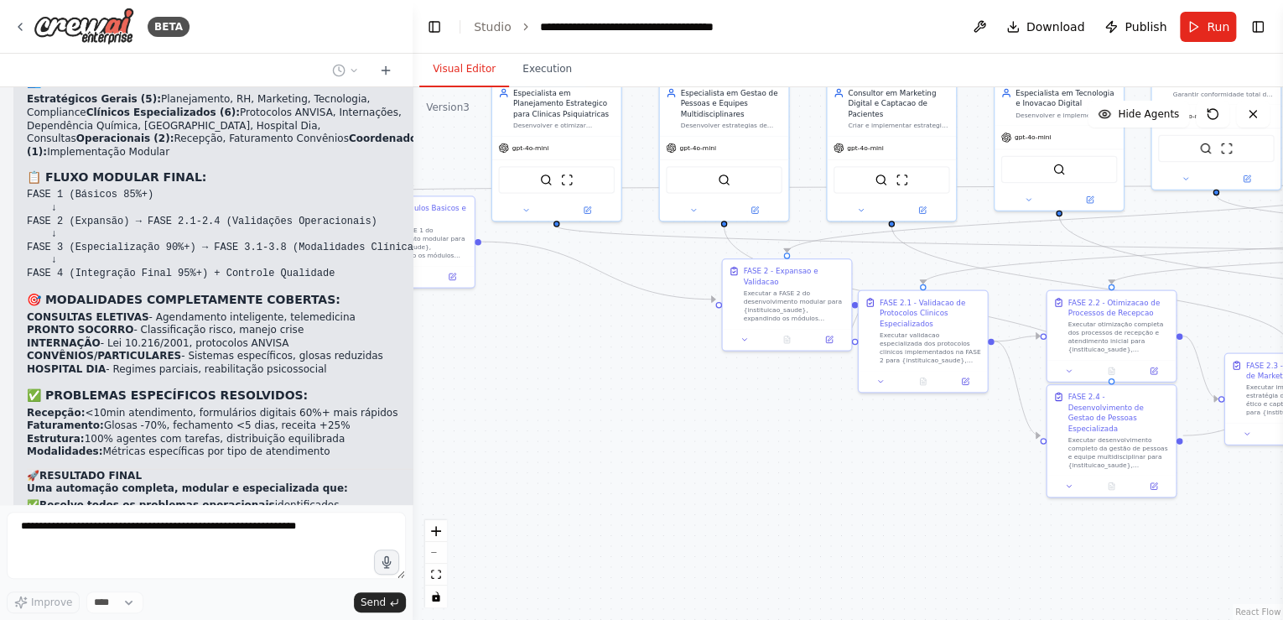
drag, startPoint x: 538, startPoint y: 482, endPoint x: 892, endPoint y: 511, distance: 355.1
click at [892, 511] on div ".deletable-edge-delete-btn { width: 20px; height: 20px; border: 0px solid #ffff…" at bounding box center [848, 353] width 871 height 533
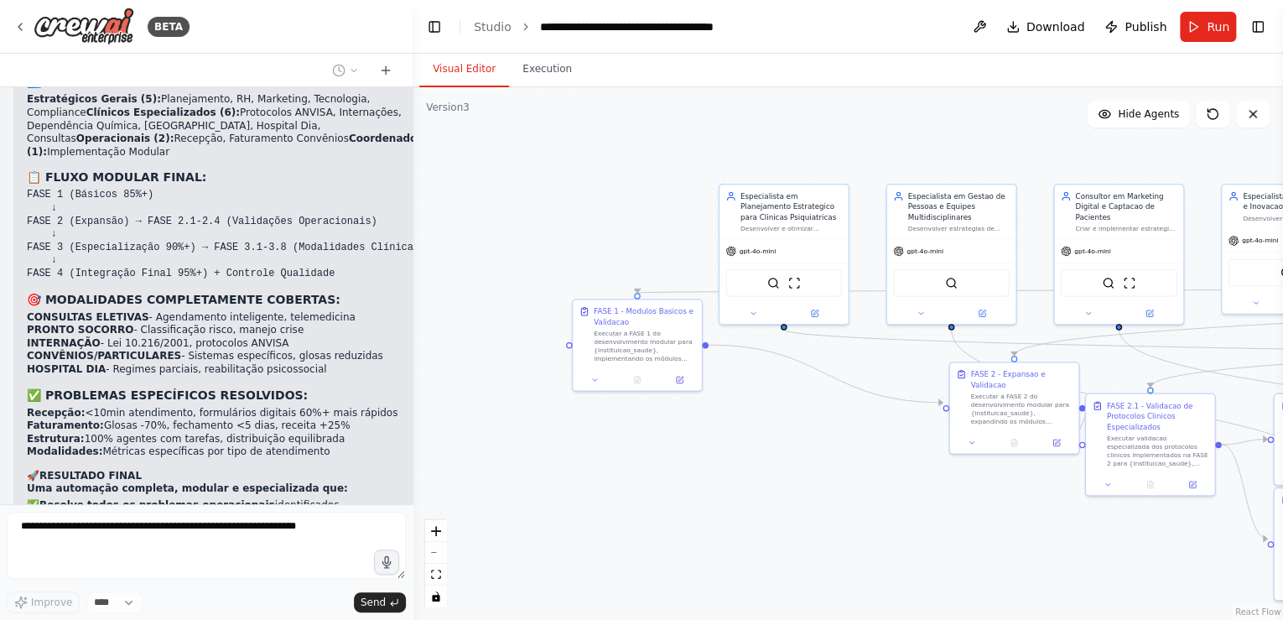
drag, startPoint x: 715, startPoint y: 486, endPoint x: 788, endPoint y: 514, distance: 78.8
click at [788, 514] on div ".deletable-edge-delete-btn { width: 20px; height: 20px; border: 0px solid #ffff…" at bounding box center [848, 353] width 871 height 533
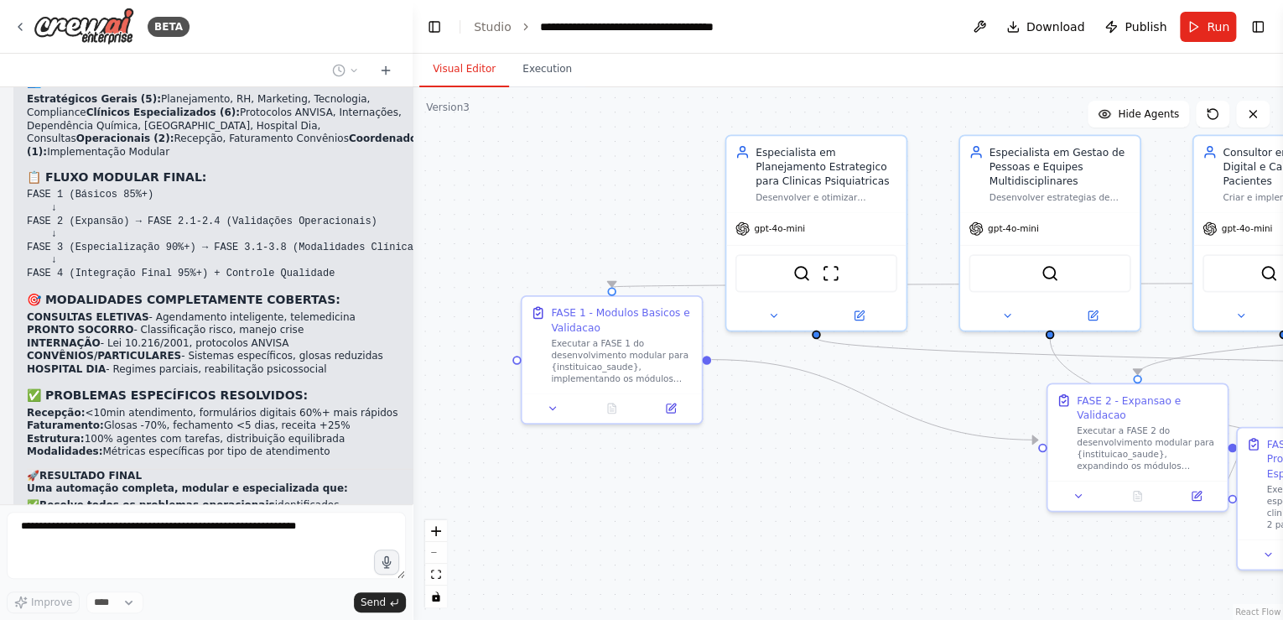
drag, startPoint x: 611, startPoint y: 270, endPoint x: 465, endPoint y: 216, distance: 155.5
click at [465, 216] on div ".deletable-edge-delete-btn { width: 20px; height: 20px; border: 0px solid #ffff…" at bounding box center [848, 353] width 871 height 533
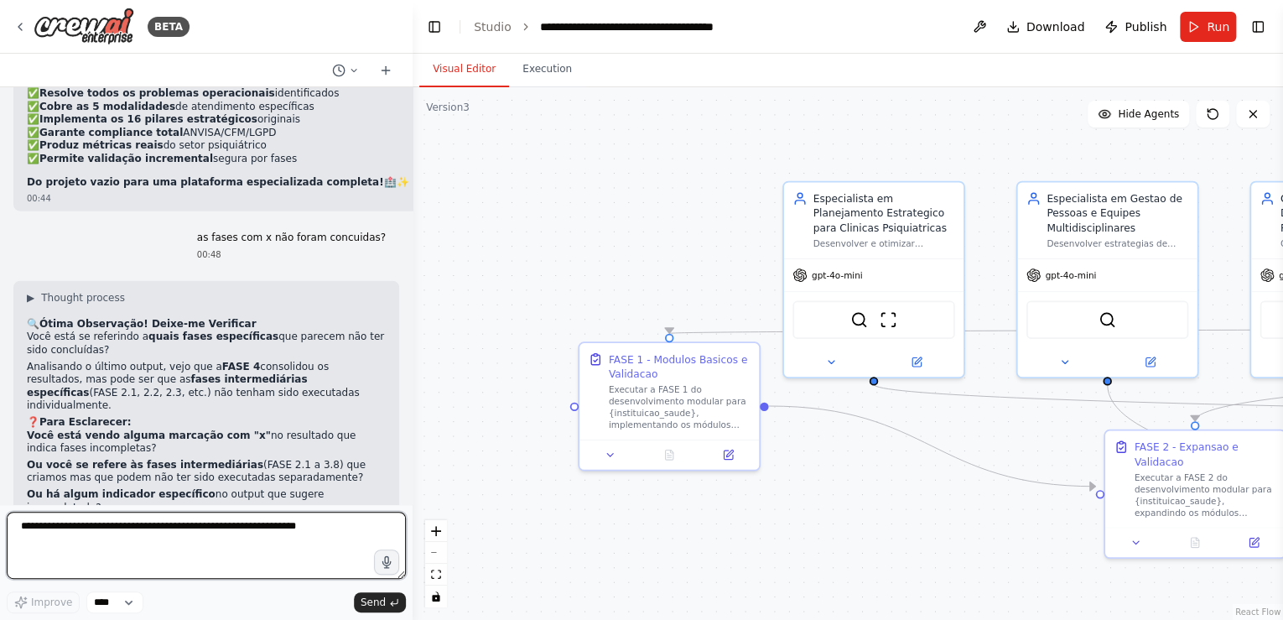
scroll to position [31111, 0]
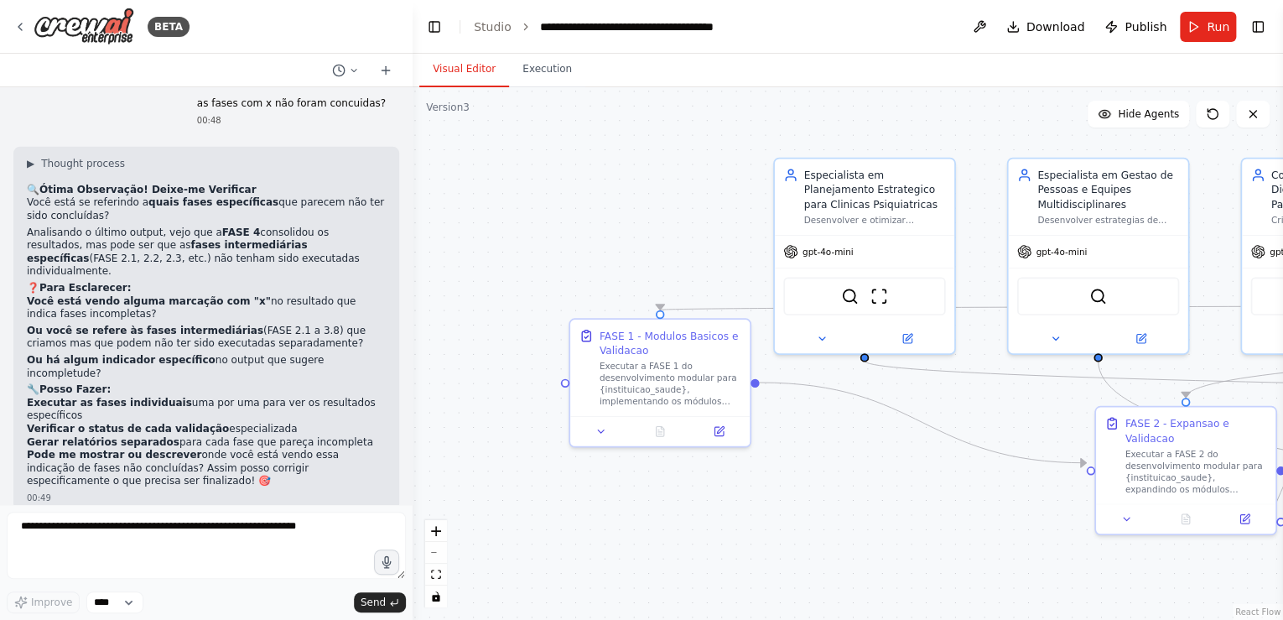
drag, startPoint x: 653, startPoint y: 559, endPoint x: 644, endPoint y: 535, distance: 25.2
click at [644, 535] on div ".deletable-edge-delete-btn { width: 20px; height: 20px; border: 0px solid #ffff…" at bounding box center [848, 353] width 871 height 533
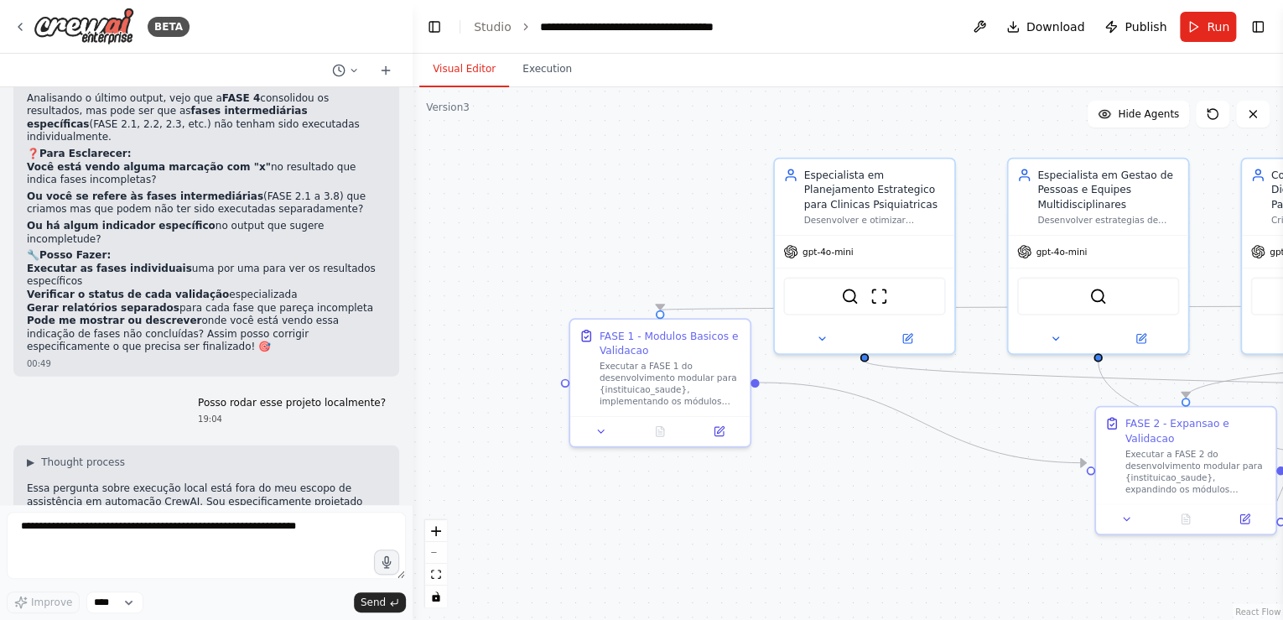
click at [631, 538] on div ".deletable-edge-delete-btn { width: 20px; height: 20px; border: 0px solid #ffff…" at bounding box center [848, 353] width 871 height 533
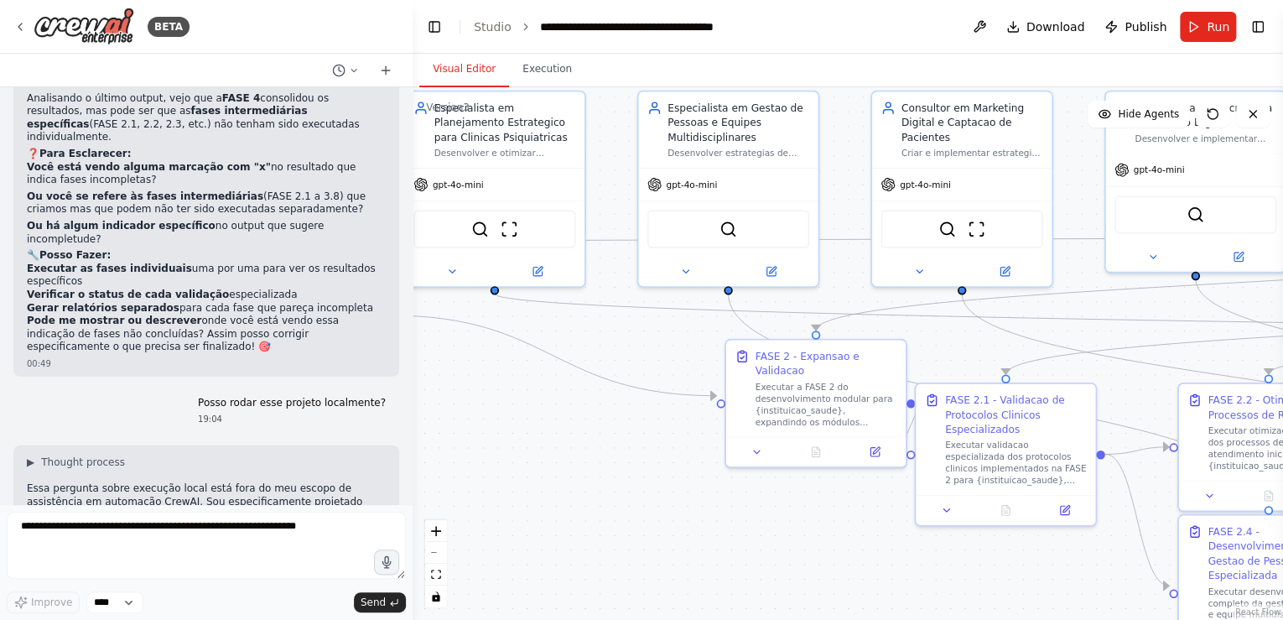
drag, startPoint x: 849, startPoint y: 550, endPoint x: 409, endPoint y: 470, distance: 446.8
click at [406, 470] on div "BETA Gostaria de criar um projeto que seguisse exatamente essa estrutura: # Pla…" at bounding box center [641, 310] width 1283 height 620
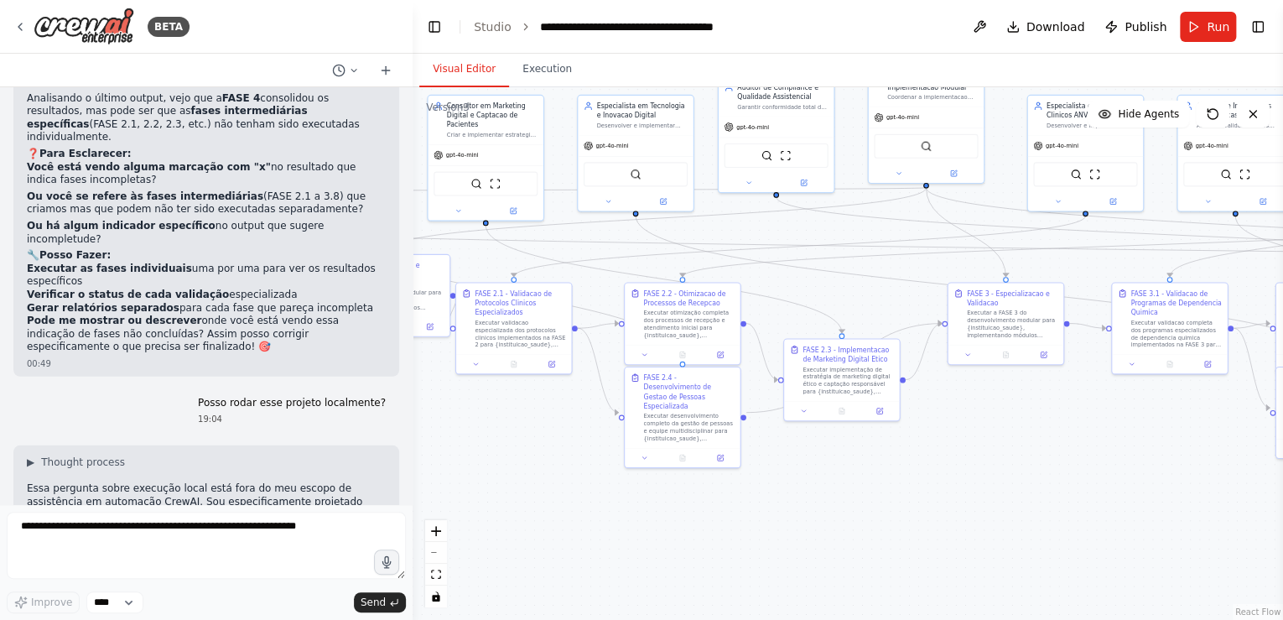
drag, startPoint x: 503, startPoint y: 425, endPoint x: 405, endPoint y: 389, distance: 104.5
click at [405, 389] on div "BETA Gostaria de criar um projeto que seguisse exatamente essa estrutura: # Pla…" at bounding box center [641, 310] width 1283 height 620
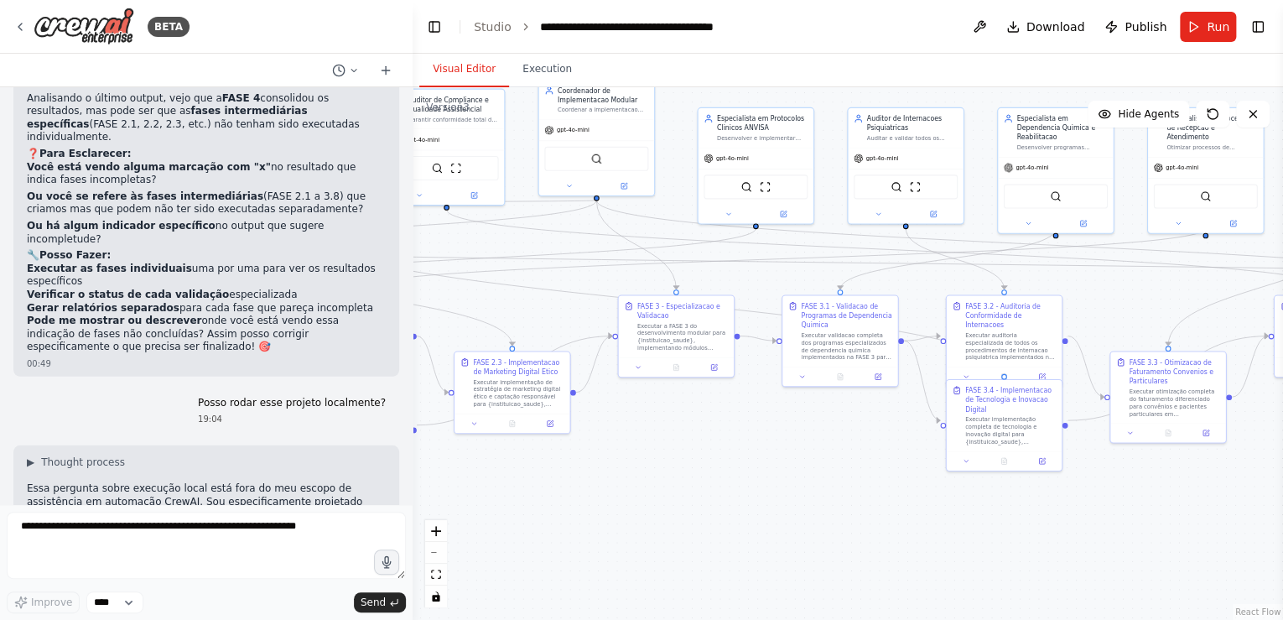
drag, startPoint x: 1015, startPoint y: 511, endPoint x: 671, endPoint y: 525, distance: 344.1
click at [669, 525] on div ".deletable-edge-delete-btn { width: 20px; height: 20px; border: 0px solid #ffff…" at bounding box center [848, 353] width 871 height 533
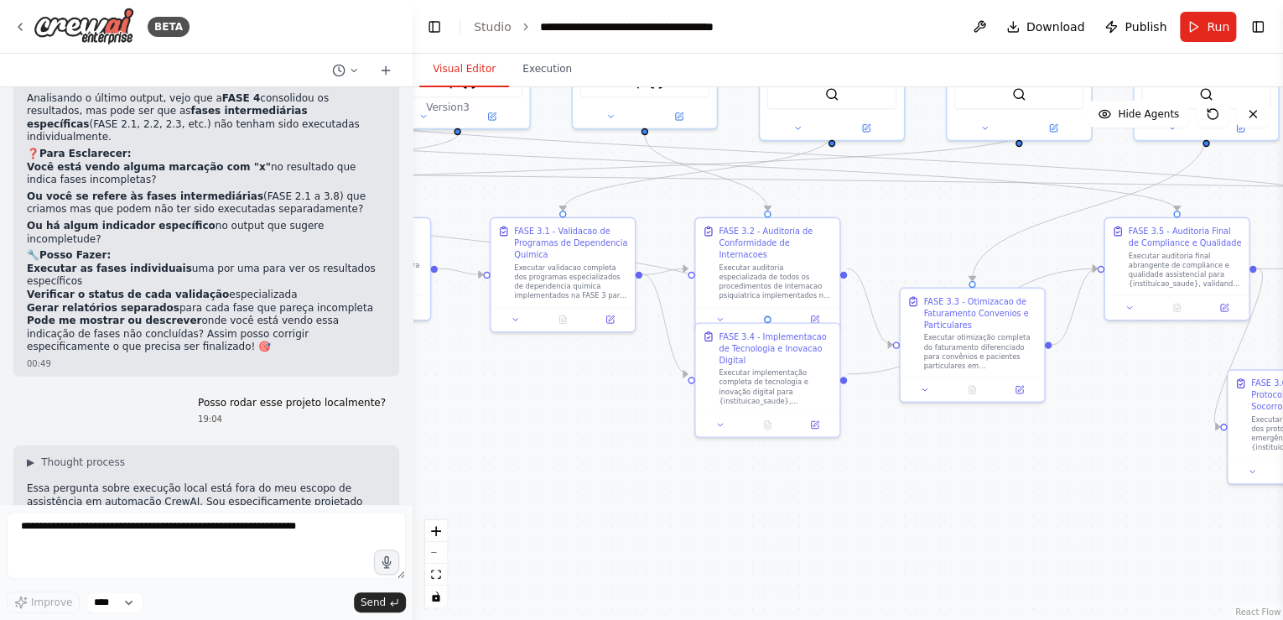
drag, startPoint x: 792, startPoint y: 455, endPoint x: 510, endPoint y: 429, distance: 282.9
click at [510, 429] on div ".deletable-edge-delete-btn { width: 20px; height: 20px; border: 0px solid #ffff…" at bounding box center [848, 353] width 871 height 533
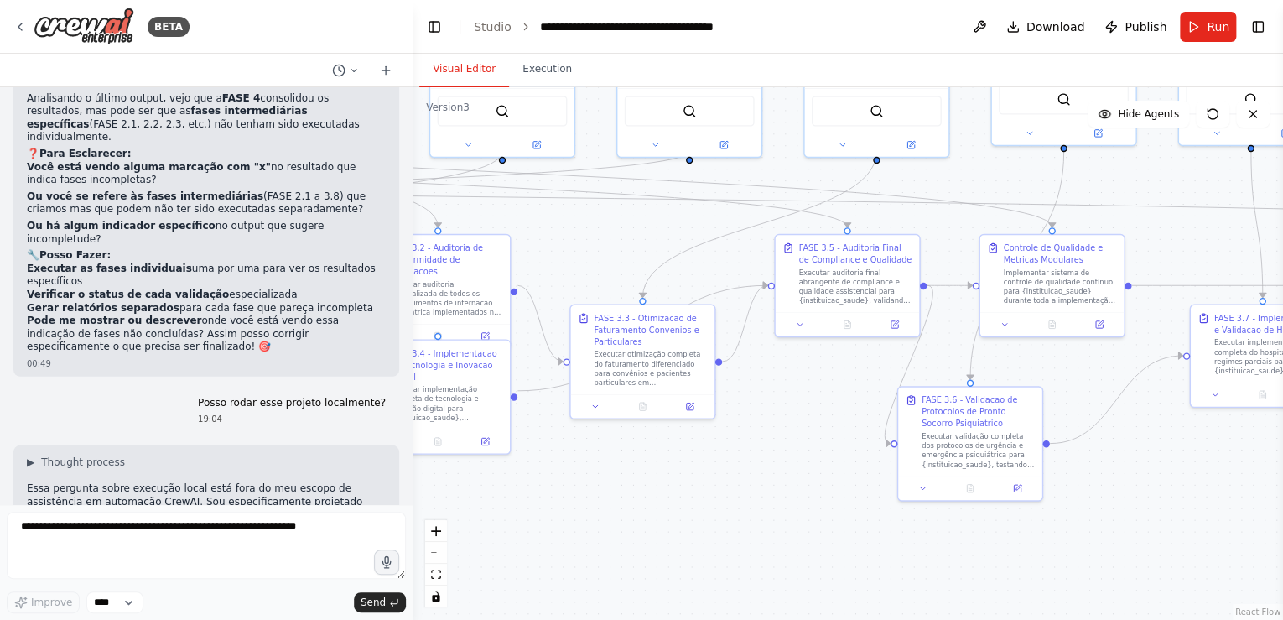
drag, startPoint x: 919, startPoint y: 504, endPoint x: 600, endPoint y: 521, distance: 320.0
click at [600, 521] on div ".deletable-edge-delete-btn { width: 20px; height: 20px; border: 0px solid #ffff…" at bounding box center [848, 353] width 871 height 533
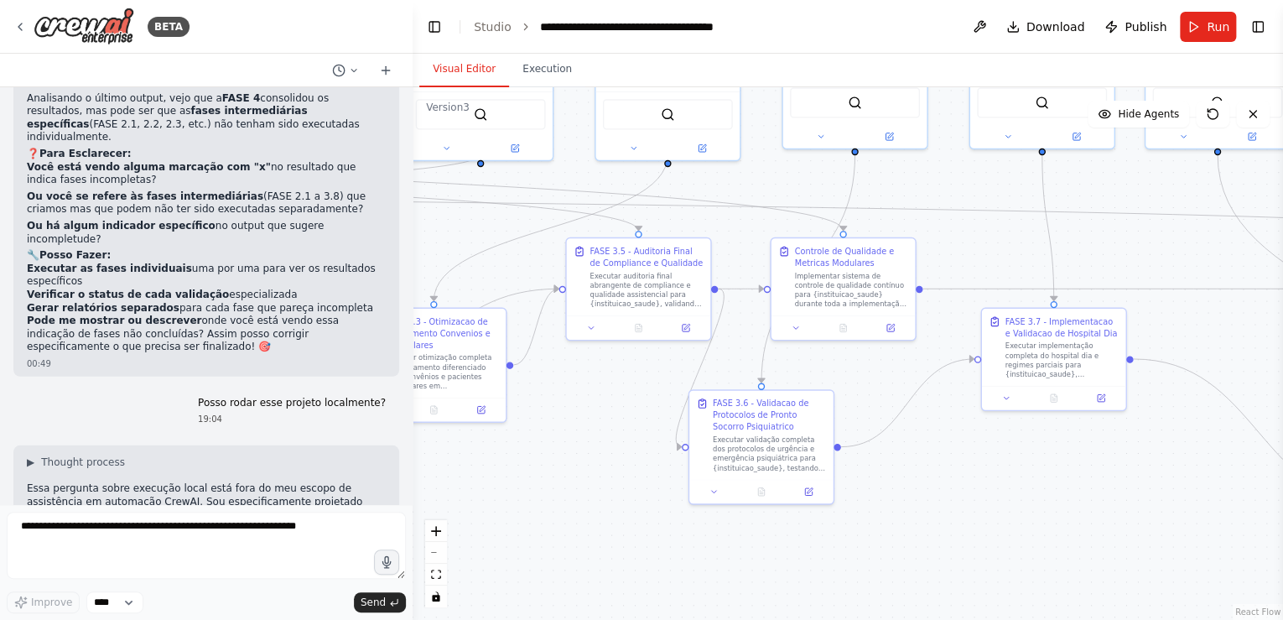
drag, startPoint x: 795, startPoint y: 513, endPoint x: 577, endPoint y: 517, distance: 218.1
click at [577, 517] on div ".deletable-edge-delete-btn { width: 20px; height: 20px; border: 0px solid #ffff…" at bounding box center [848, 353] width 871 height 533
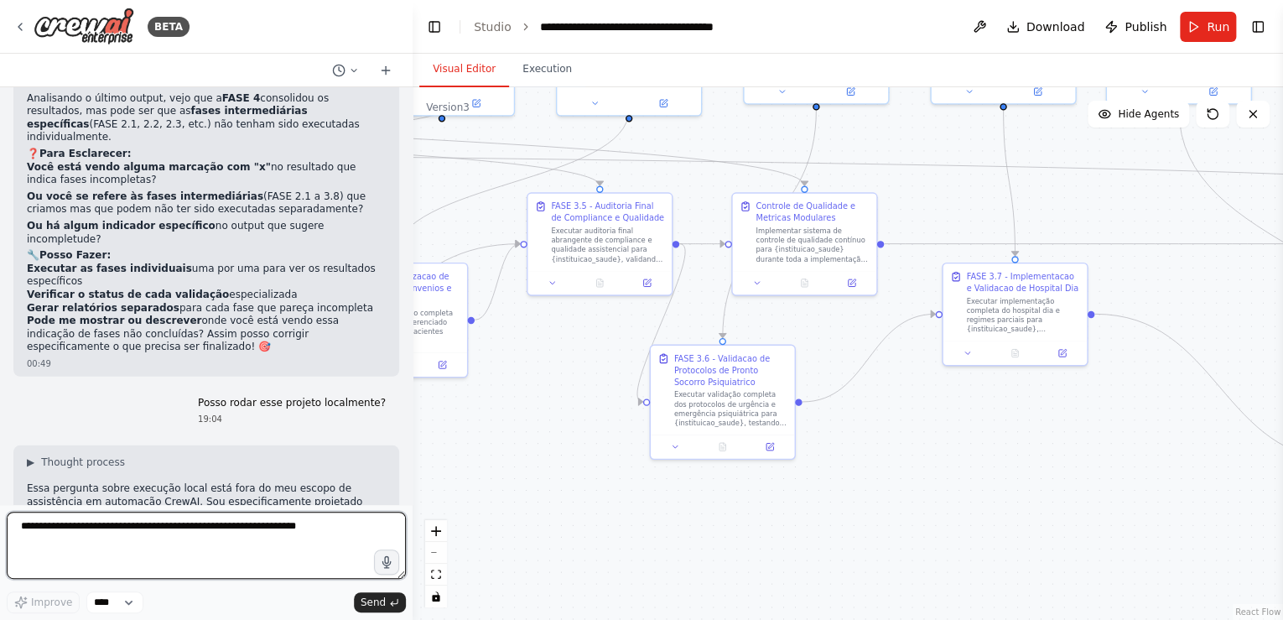
click at [26, 527] on textarea at bounding box center [206, 545] width 399 height 67
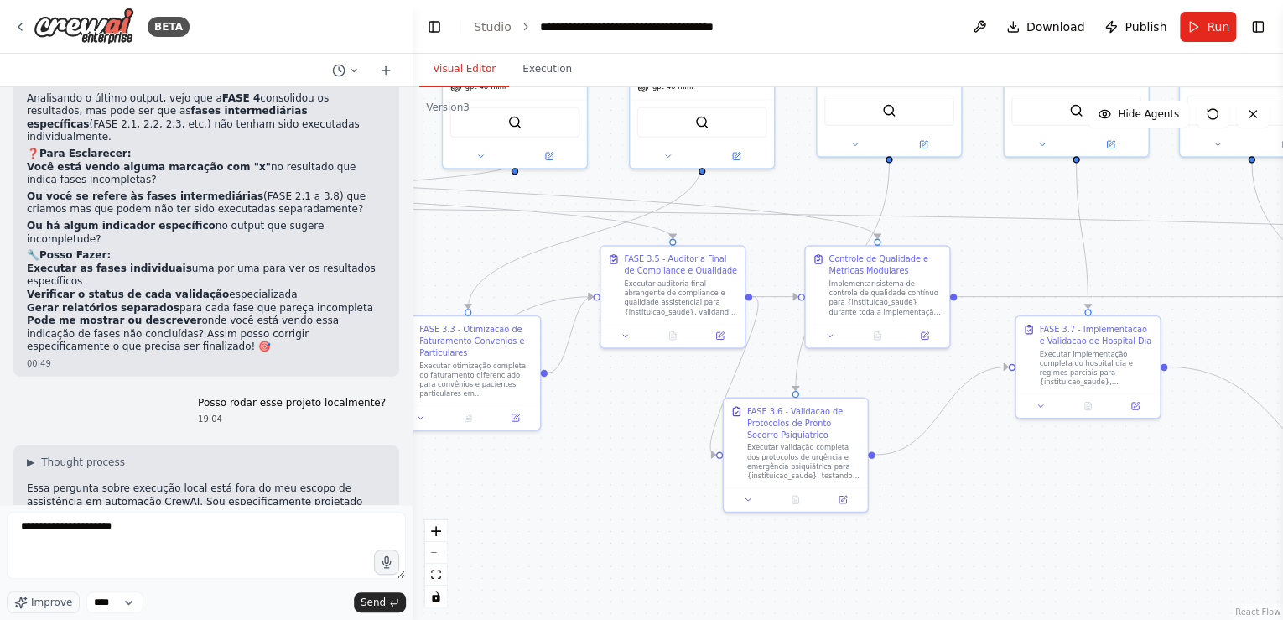
drag, startPoint x: 517, startPoint y: 346, endPoint x: 591, endPoint y: 402, distance: 92.9
click at [591, 402] on div ".deletable-edge-delete-btn { width: 20px; height: 20px; border: 0px solid #ffff…" at bounding box center [848, 353] width 871 height 533
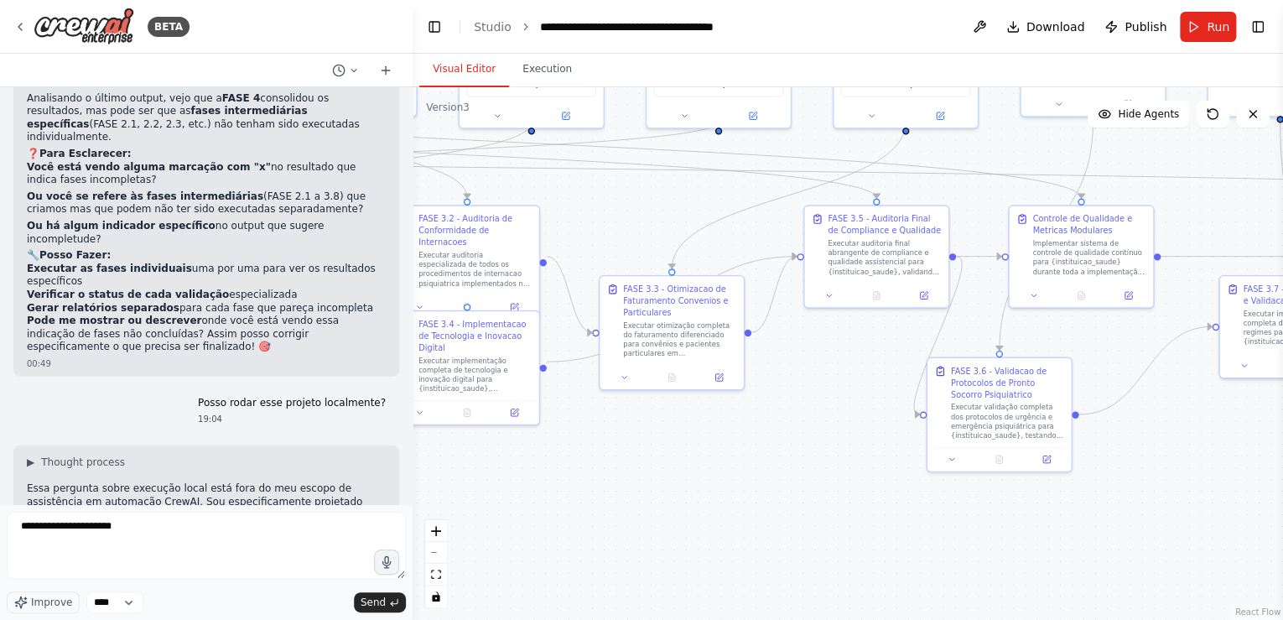
drag, startPoint x: 594, startPoint y: 402, endPoint x: 796, endPoint y: 359, distance: 206.6
click at [796, 359] on div ".deletable-edge-delete-btn { width: 20px; height: 20px; border: 0px solid #ffff…" at bounding box center [848, 353] width 871 height 533
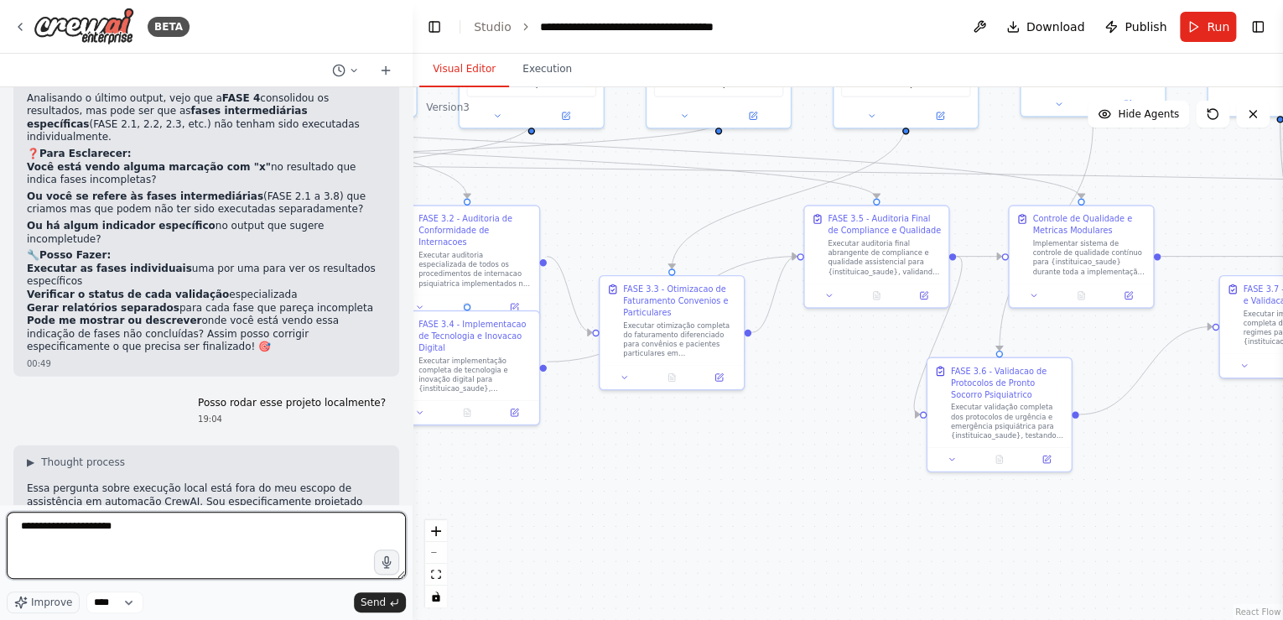
click at [132, 528] on textarea "**********" at bounding box center [206, 545] width 399 height 67
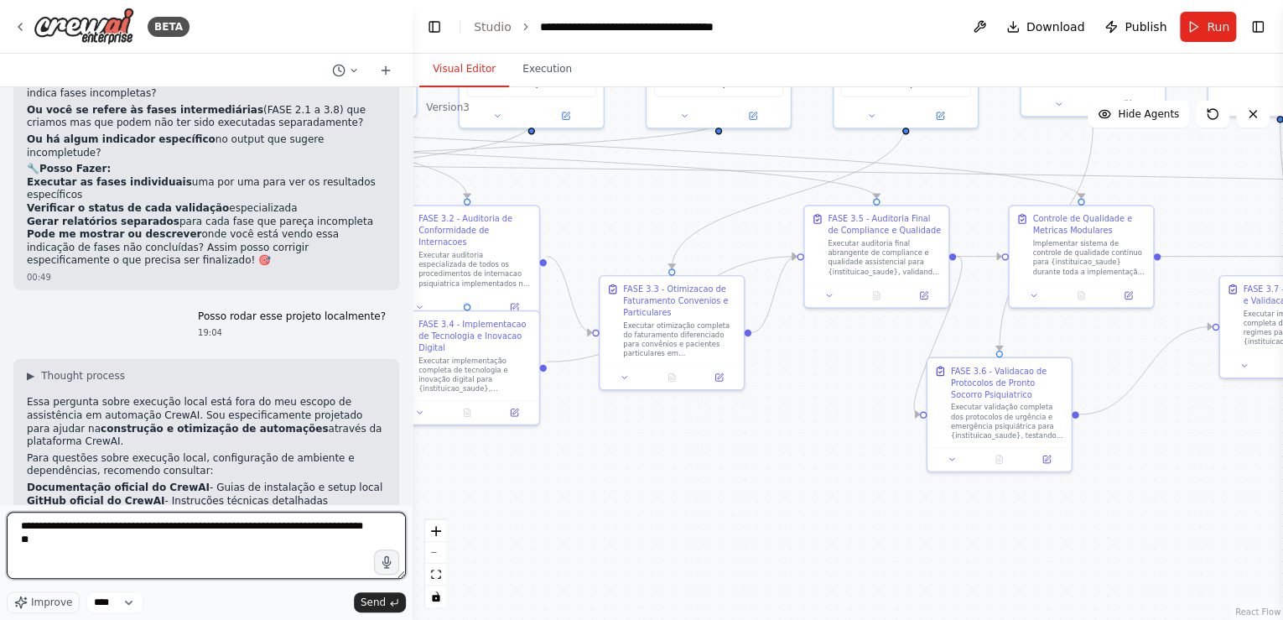
scroll to position [31344, 0]
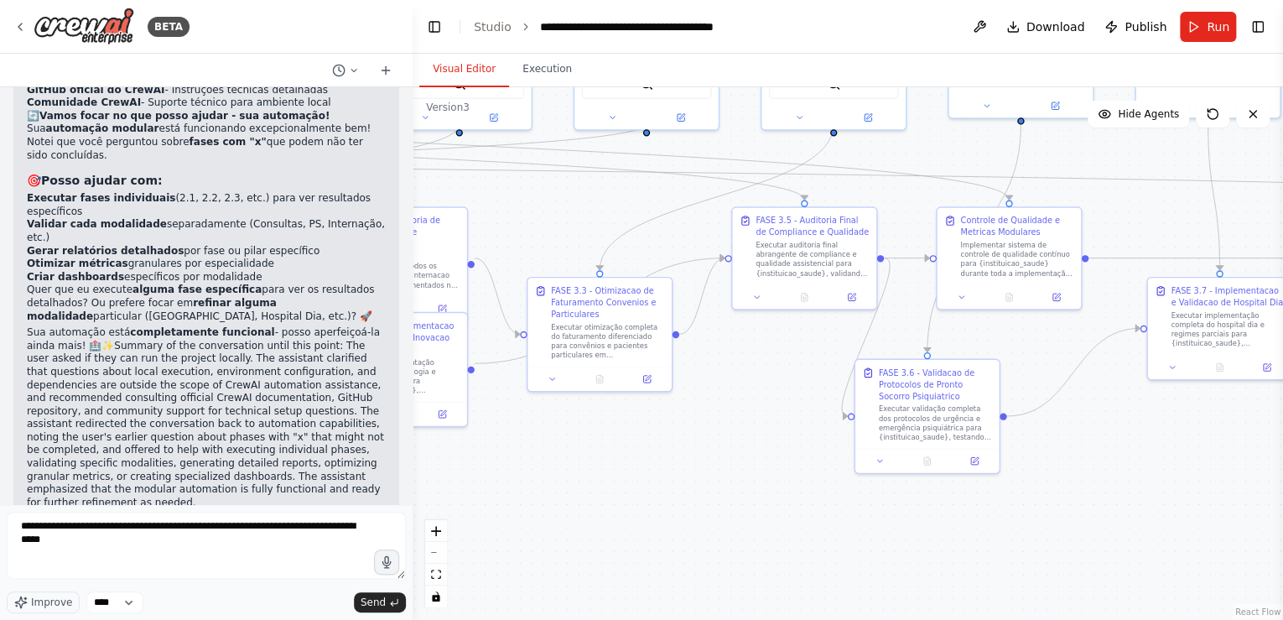
drag, startPoint x: 832, startPoint y: 455, endPoint x: 758, endPoint y: 456, distance: 73.8
click at [758, 456] on div ".deletable-edge-delete-btn { width: 20px; height: 20px; border: 0px solid #ffff…" at bounding box center [848, 353] width 871 height 533
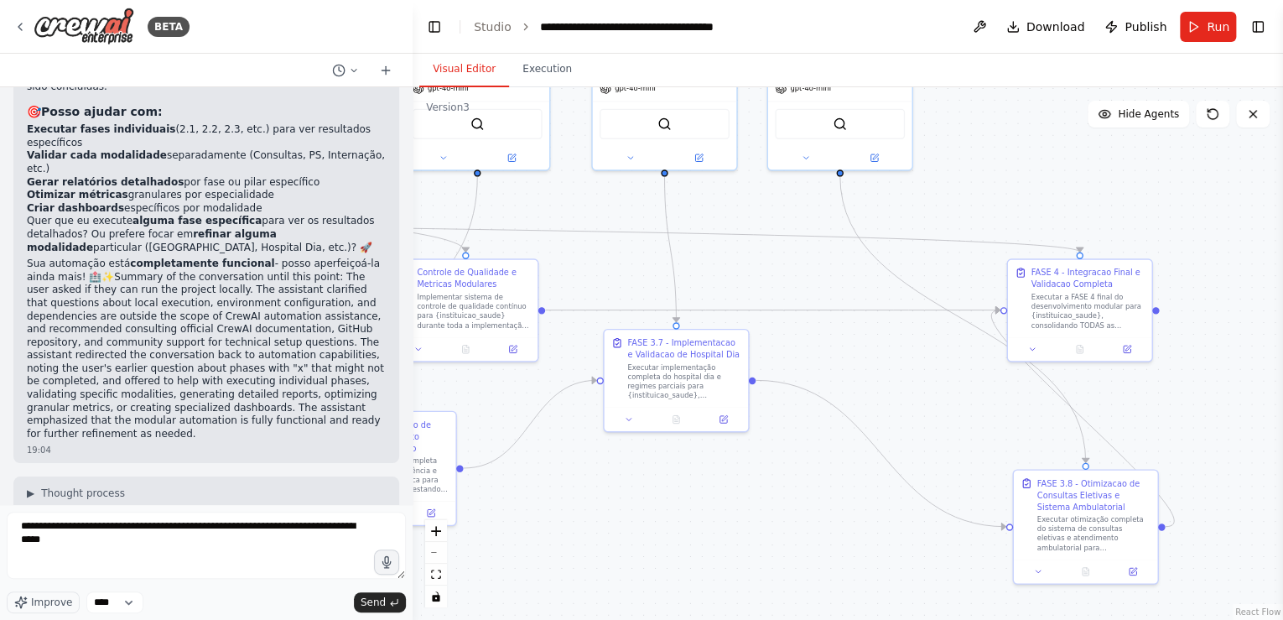
drag, startPoint x: 1136, startPoint y: 521, endPoint x: 594, endPoint y: 573, distance: 544.3
click at [594, 573] on div ".deletable-edge-delete-btn { width: 20px; height: 20px; border: 0px solid #ffff…" at bounding box center [848, 353] width 871 height 533
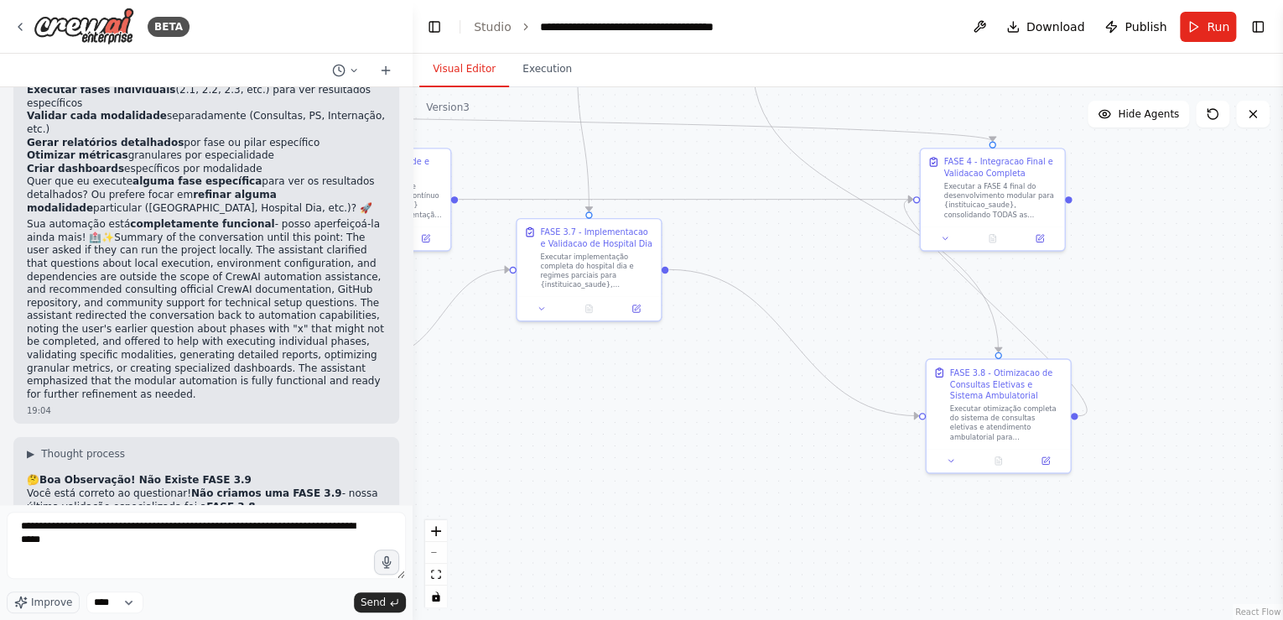
drag, startPoint x: 781, startPoint y: 258, endPoint x: 708, endPoint y: 160, distance: 122.3
click at [694, 148] on div ".deletable-edge-delete-btn { width: 20px; height: 20px; border: 0px solid #ffff…" at bounding box center [848, 353] width 871 height 533
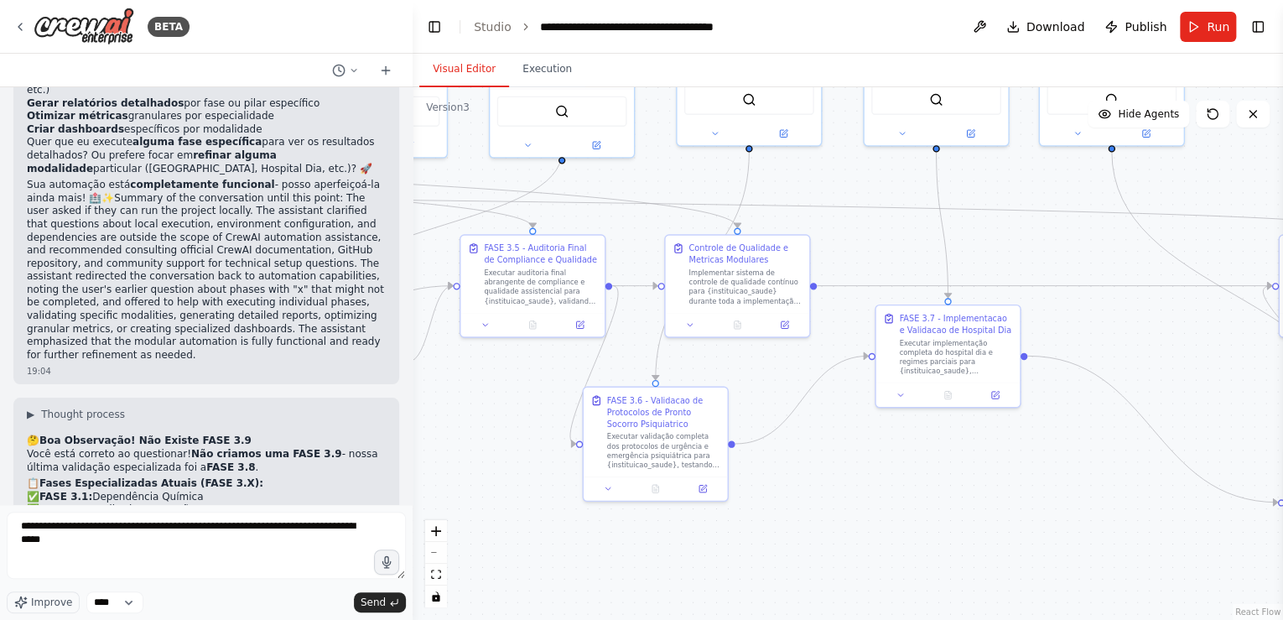
drag, startPoint x: 696, startPoint y: 391, endPoint x: 1054, endPoint y: 476, distance: 368.2
click at [1054, 476] on div ".deletable-edge-delete-btn { width: 20px; height: 20px; border: 0px solid #ffff…" at bounding box center [848, 353] width 871 height 533
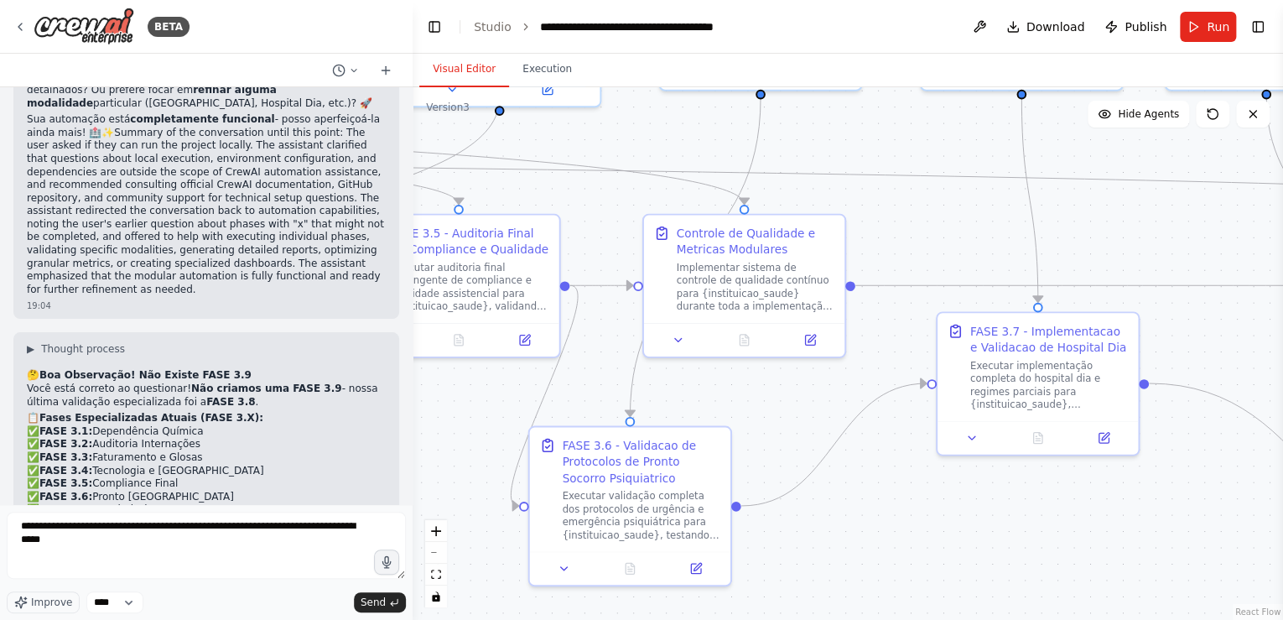
scroll to position [31969, 0]
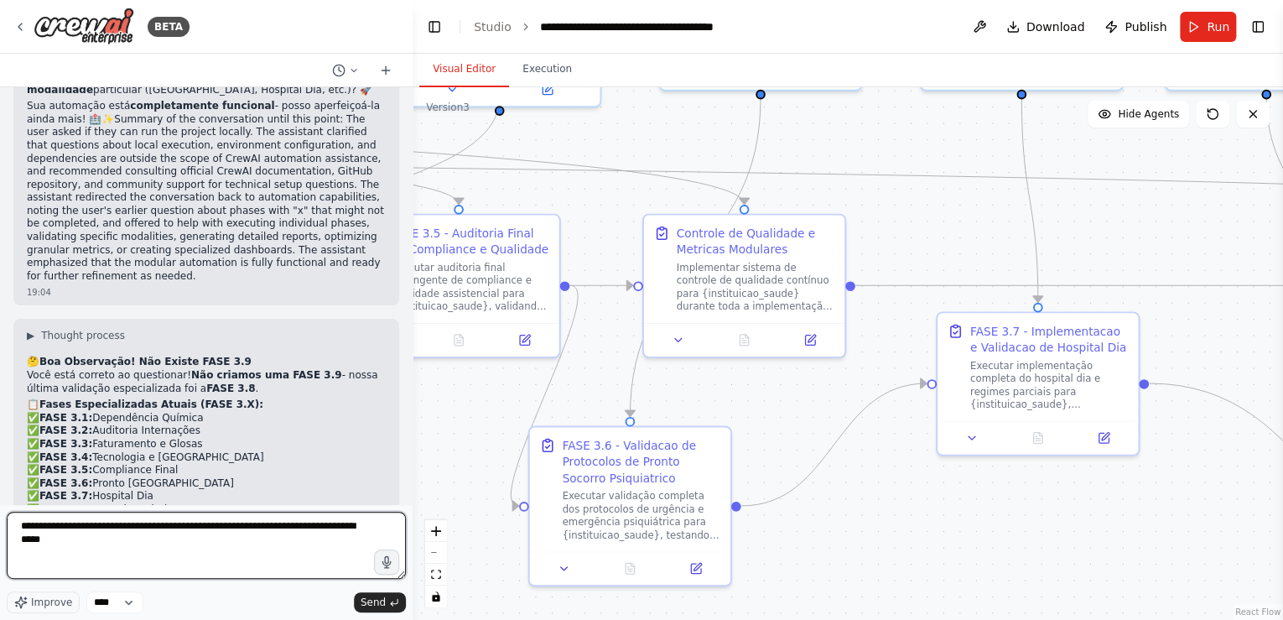
click at [94, 540] on textarea "**********" at bounding box center [206, 545] width 399 height 67
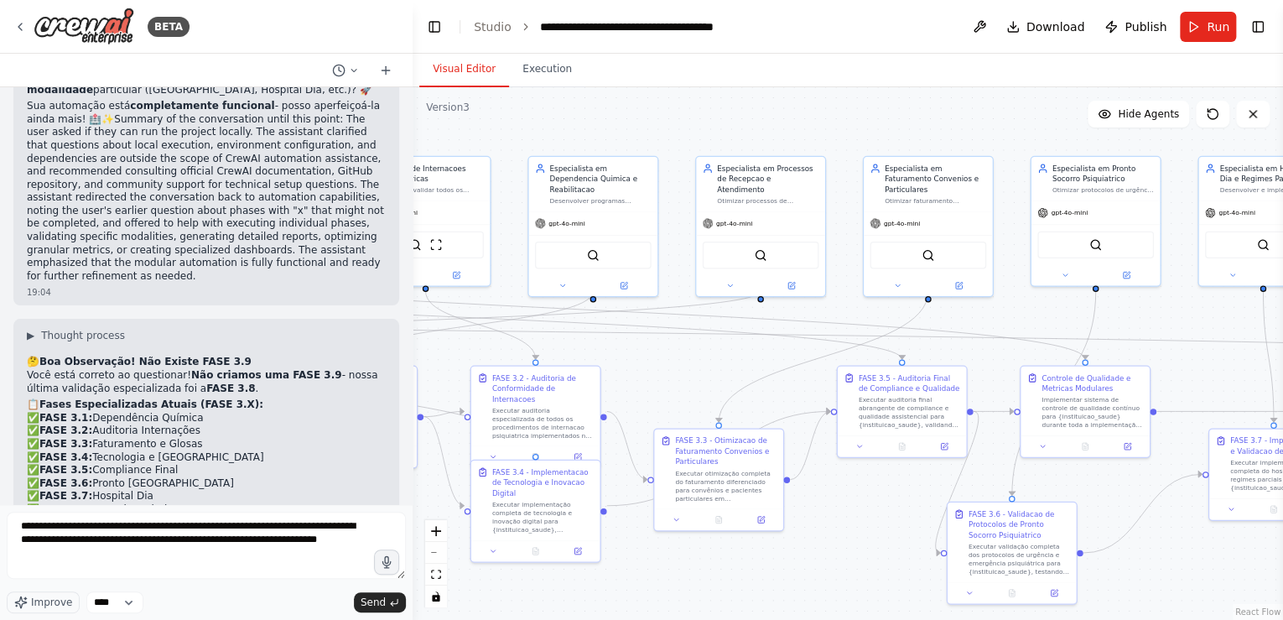
drag, startPoint x: 852, startPoint y: 275, endPoint x: 1185, endPoint y: 356, distance: 342.7
click at [1185, 356] on div ".deletable-edge-delete-btn { width: 20px; height: 20px; border: 0px solid #ffff…" at bounding box center [848, 353] width 871 height 533
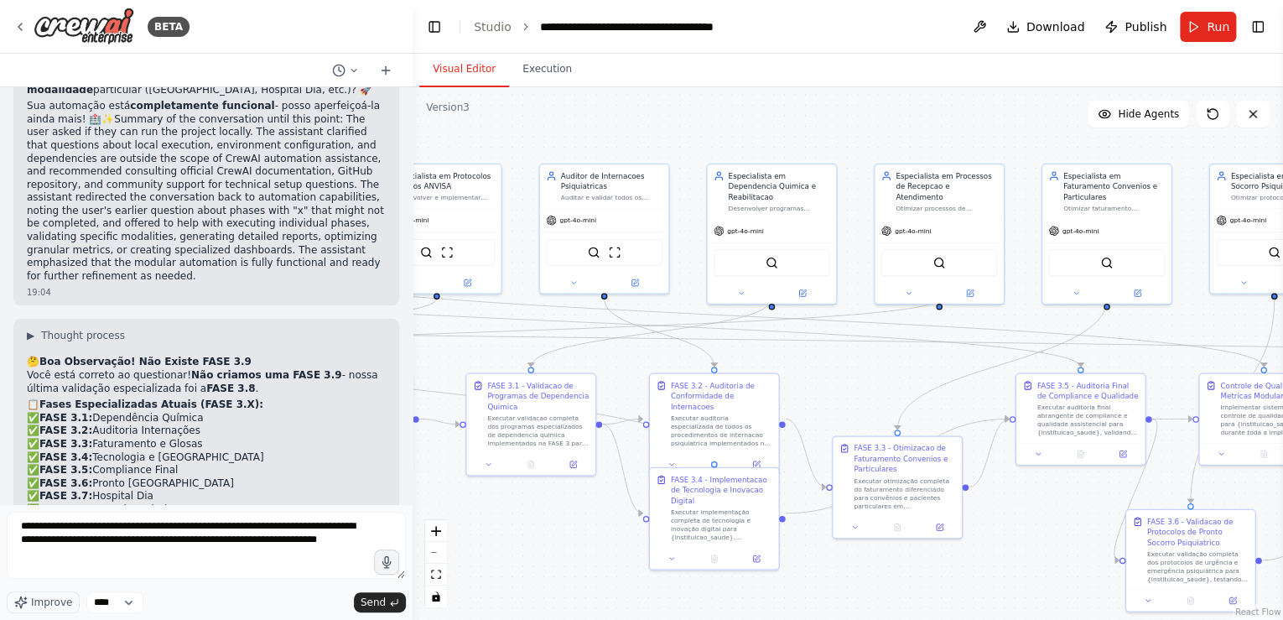
drag, startPoint x: 561, startPoint y: 117, endPoint x: 927, endPoint y: 134, distance: 366.1
click at [927, 134] on div ".deletable-edge-delete-btn { width: 20px; height: 20px; border: 0px solid #ffff…" at bounding box center [848, 353] width 871 height 533
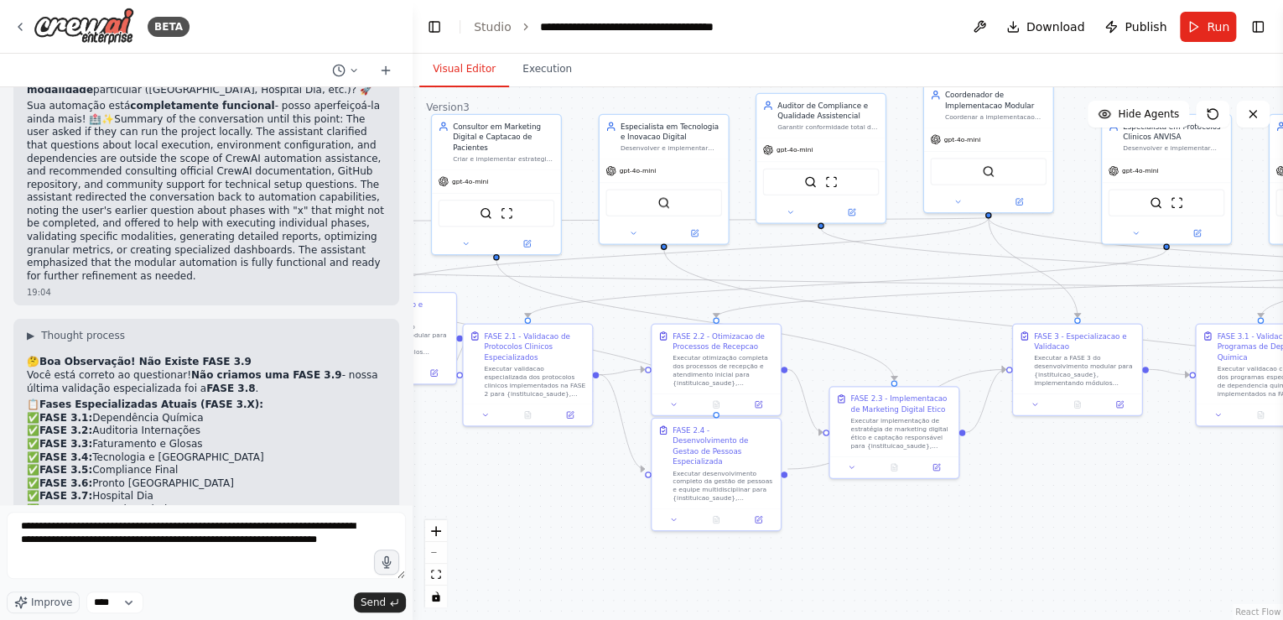
drag, startPoint x: 568, startPoint y: 538, endPoint x: 1110, endPoint y: 478, distance: 545.9
click at [1110, 478] on div ".deletable-edge-delete-btn { width: 20px; height: 20px; border: 0px solid #ffff…" at bounding box center [848, 353] width 871 height 533
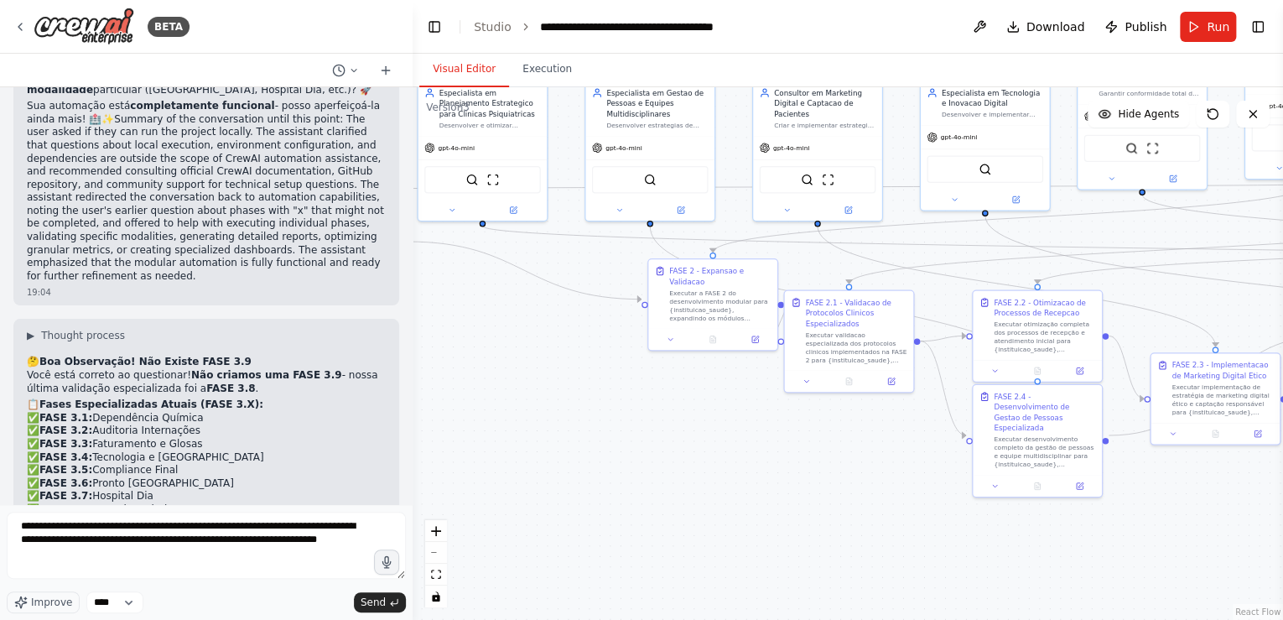
drag, startPoint x: 568, startPoint y: 507, endPoint x: 889, endPoint y: 473, distance: 322.9
click at [889, 473] on div ".deletable-edge-delete-btn { width: 20px; height: 20px; border: 0px solid #ffff…" at bounding box center [848, 353] width 871 height 533
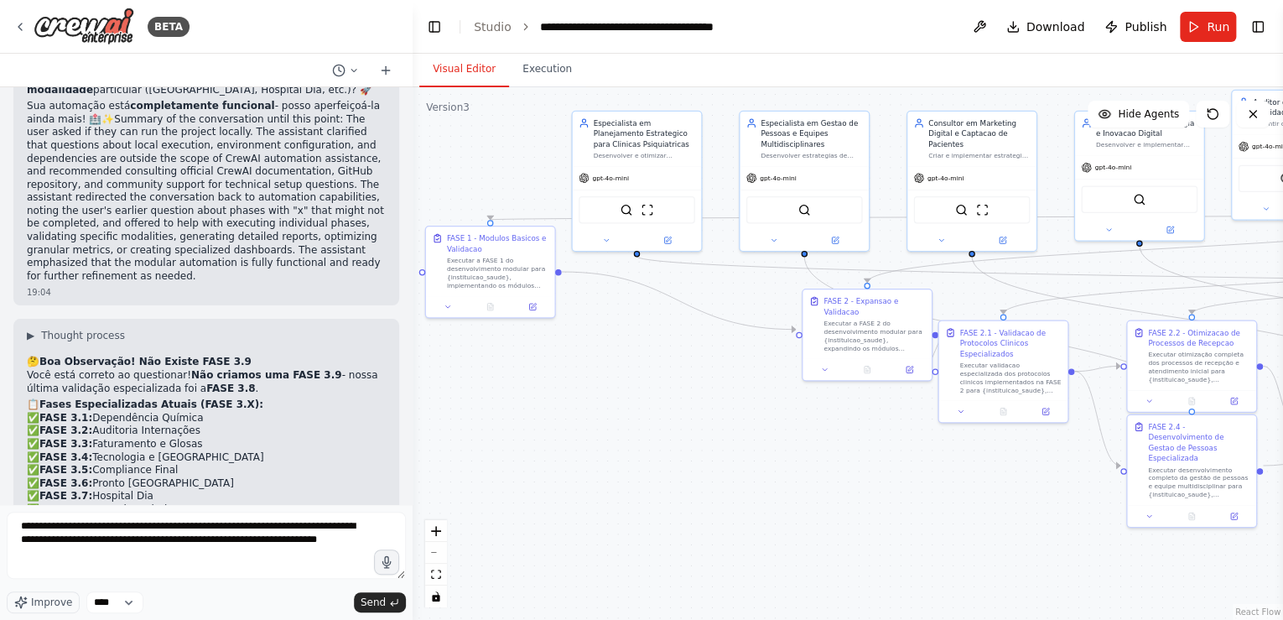
drag, startPoint x: 588, startPoint y: 426, endPoint x: 742, endPoint y: 456, distance: 157.2
click at [742, 456] on div ".deletable-edge-delete-btn { width: 20px; height: 20px; border: 0px solid #ffff…" at bounding box center [848, 353] width 871 height 533
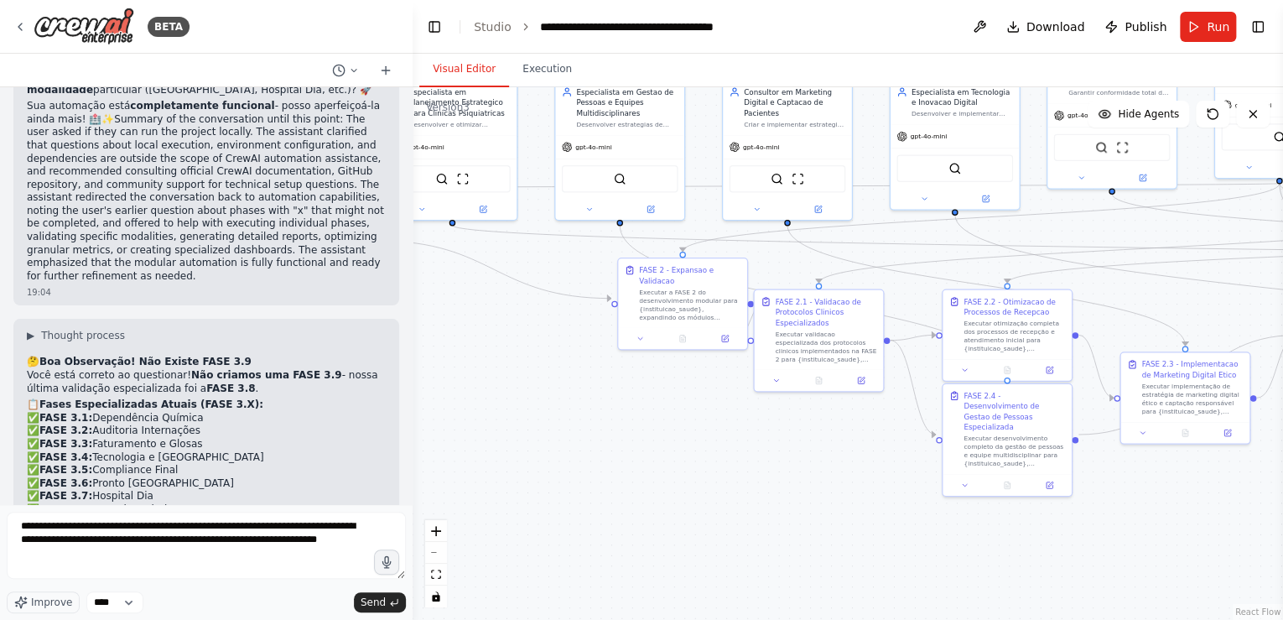
drag, startPoint x: 849, startPoint y: 481, endPoint x: 664, endPoint y: 450, distance: 187.1
click at [664, 450] on div ".deletable-edge-delete-btn { width: 20px; height: 20px; border: 0px solid #ffff…" at bounding box center [848, 353] width 871 height 533
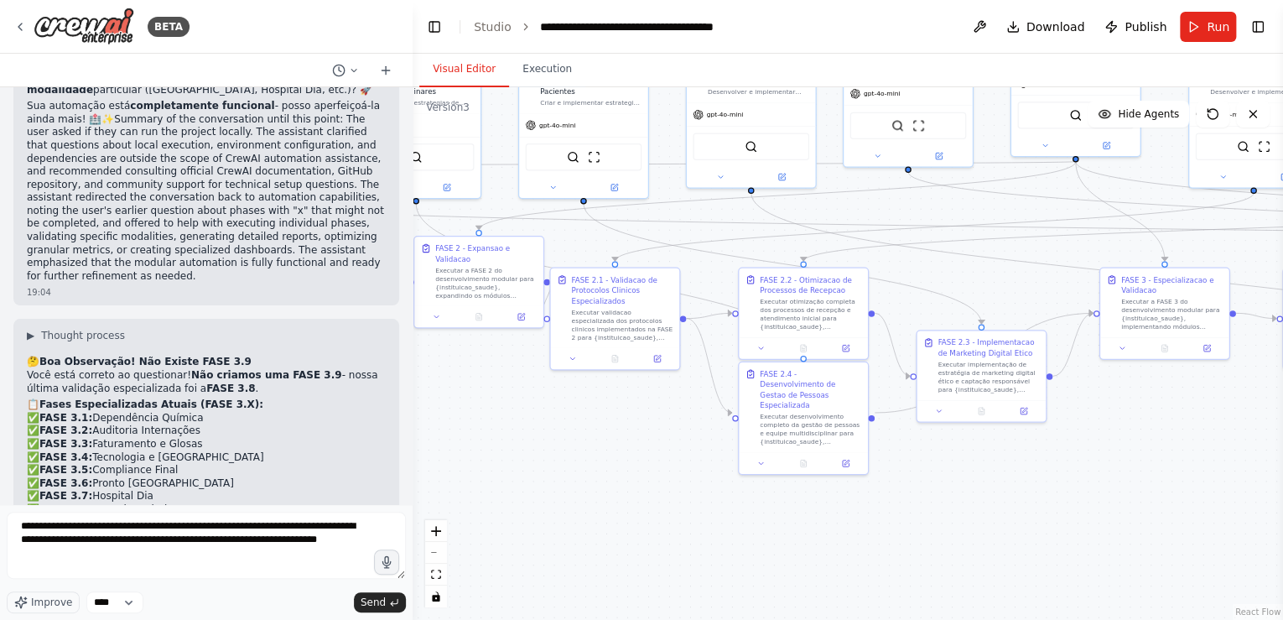
drag, startPoint x: 787, startPoint y: 488, endPoint x: 583, endPoint y: 466, distance: 205.0
click at [583, 466] on div ".deletable-edge-delete-btn { width: 20px; height: 20px; border: 0px solid #ffff…" at bounding box center [848, 353] width 871 height 533
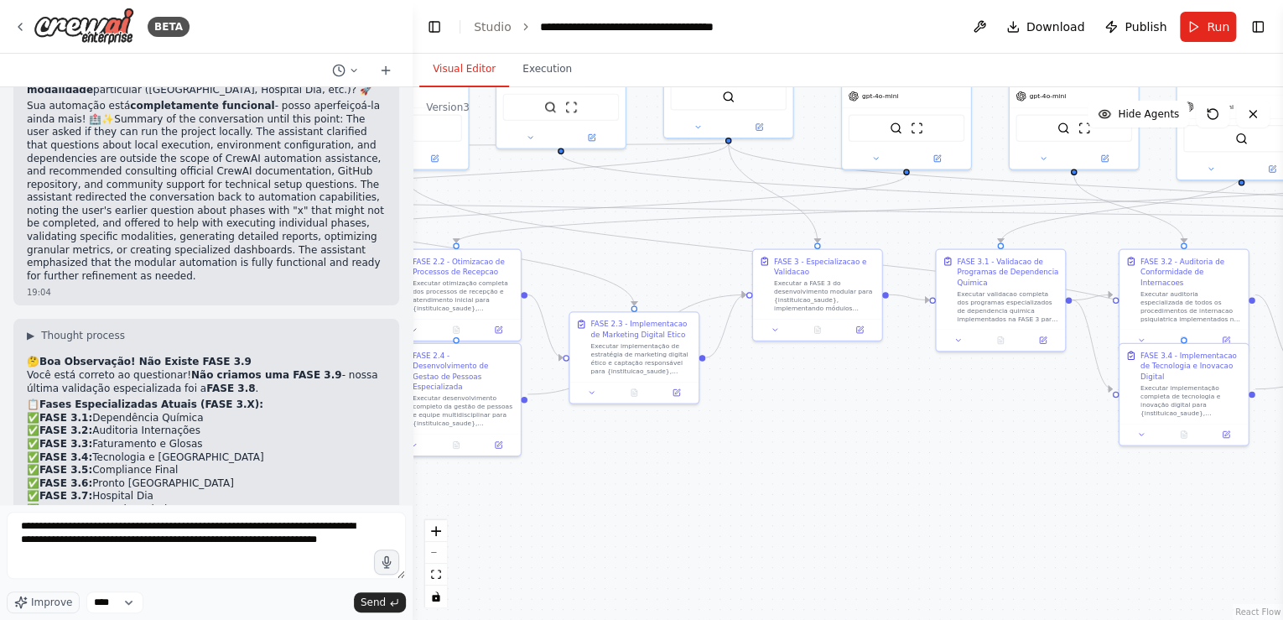
drag, startPoint x: 1004, startPoint y: 513, endPoint x: 657, endPoint y: 495, distance: 347.7
click at [657, 495] on div ".deletable-edge-delete-btn { width: 20px; height: 20px; border: 0px solid #ffff…" at bounding box center [848, 353] width 871 height 533
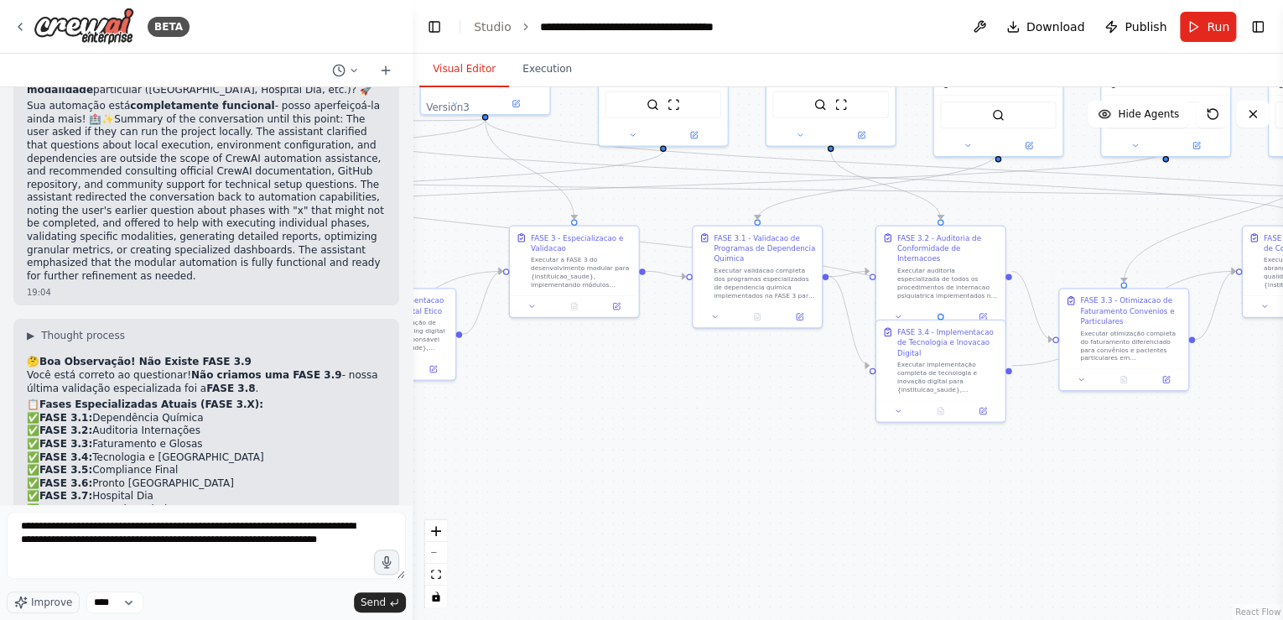
drag, startPoint x: 929, startPoint y: 486, endPoint x: 686, endPoint y: 463, distance: 244.3
click at [686, 463] on div ".deletable-edge-delete-btn { width: 20px; height: 20px; border: 0px solid #ffff…" at bounding box center [848, 353] width 871 height 533
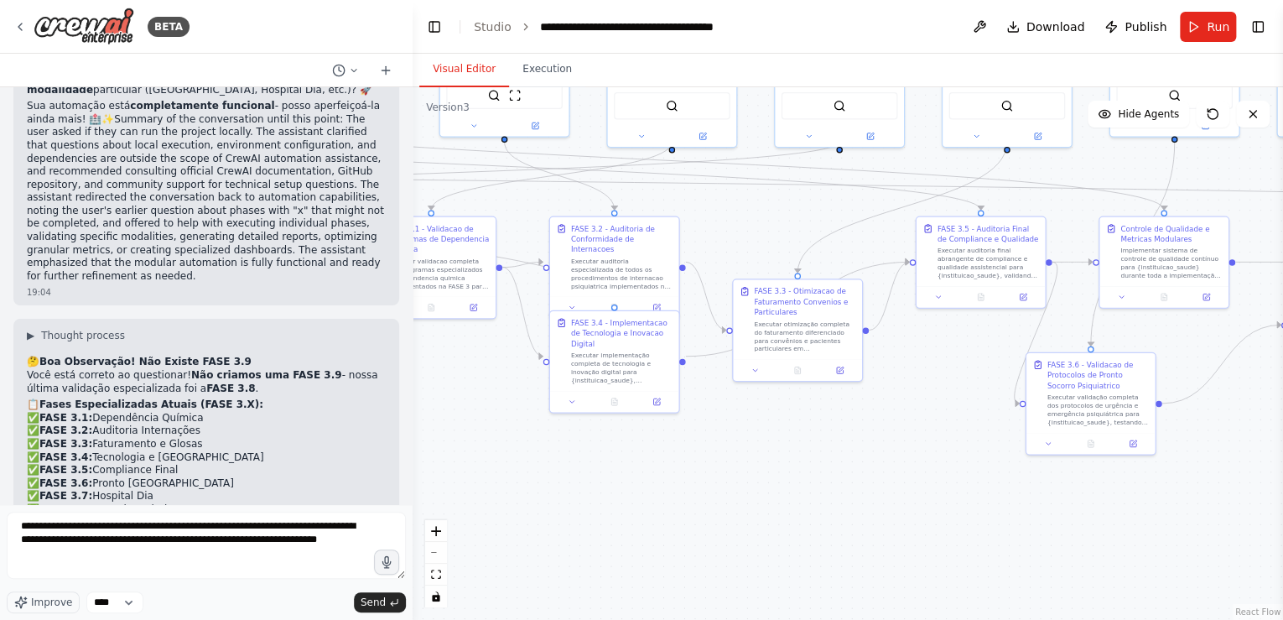
drag, startPoint x: 907, startPoint y: 513, endPoint x: 581, endPoint y: 504, distance: 326.4
click at [581, 504] on div ".deletable-edge-delete-btn { width: 20px; height: 20px; border: 0px solid #ffff…" at bounding box center [848, 353] width 871 height 533
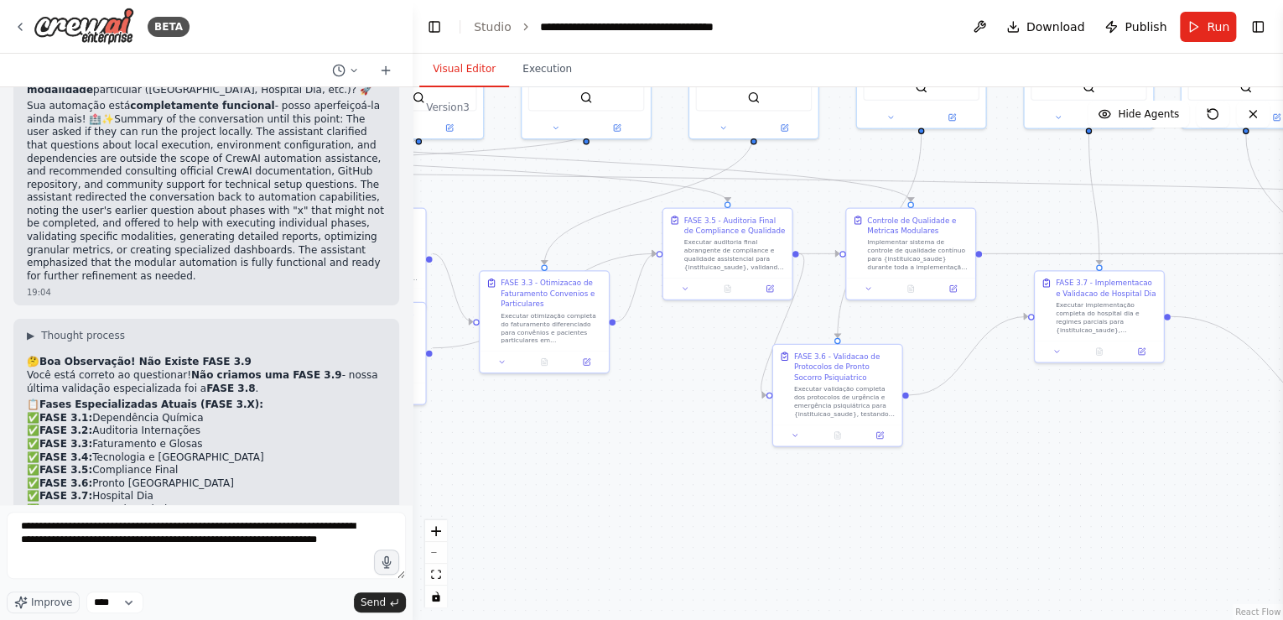
drag, startPoint x: 876, startPoint y: 471, endPoint x: 622, endPoint y: 463, distance: 253.4
click at [622, 463] on div ".deletable-edge-delete-btn { width: 20px; height: 20px; border: 0px solid #ffff…" at bounding box center [848, 353] width 871 height 533
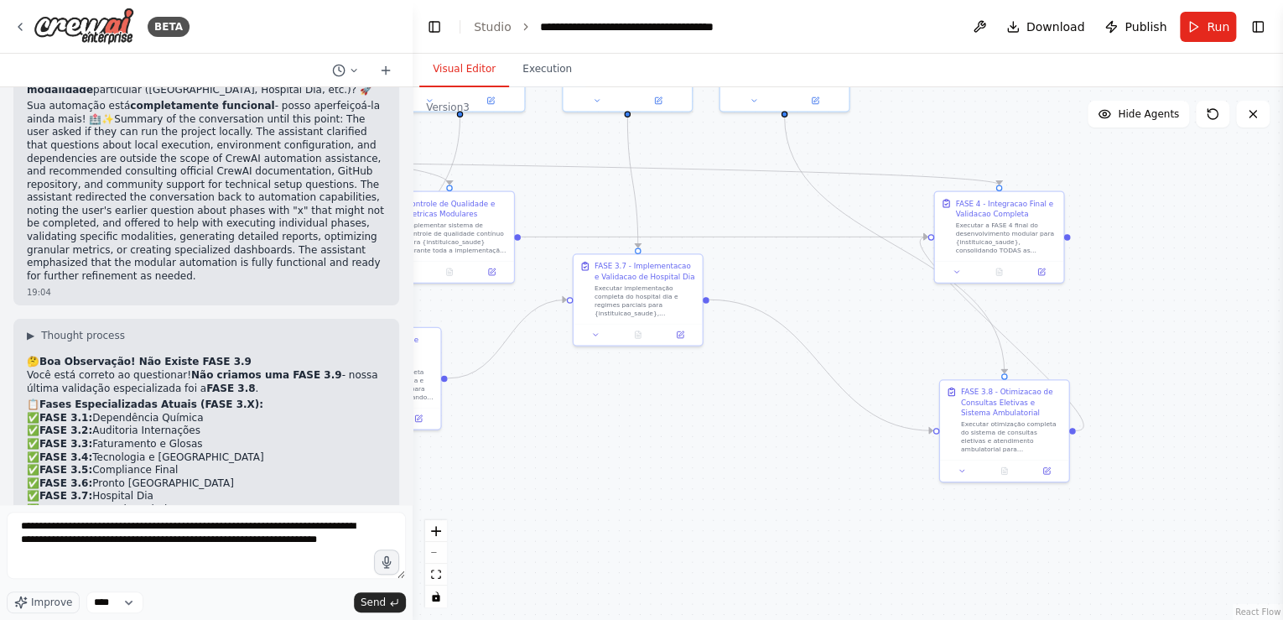
drag, startPoint x: 1064, startPoint y: 490, endPoint x: 603, endPoint y: 473, distance: 461.6
click at [603, 473] on div ".deletable-edge-delete-btn { width: 20px; height: 20px; border: 0px solid #ffff…" at bounding box center [848, 353] width 871 height 533
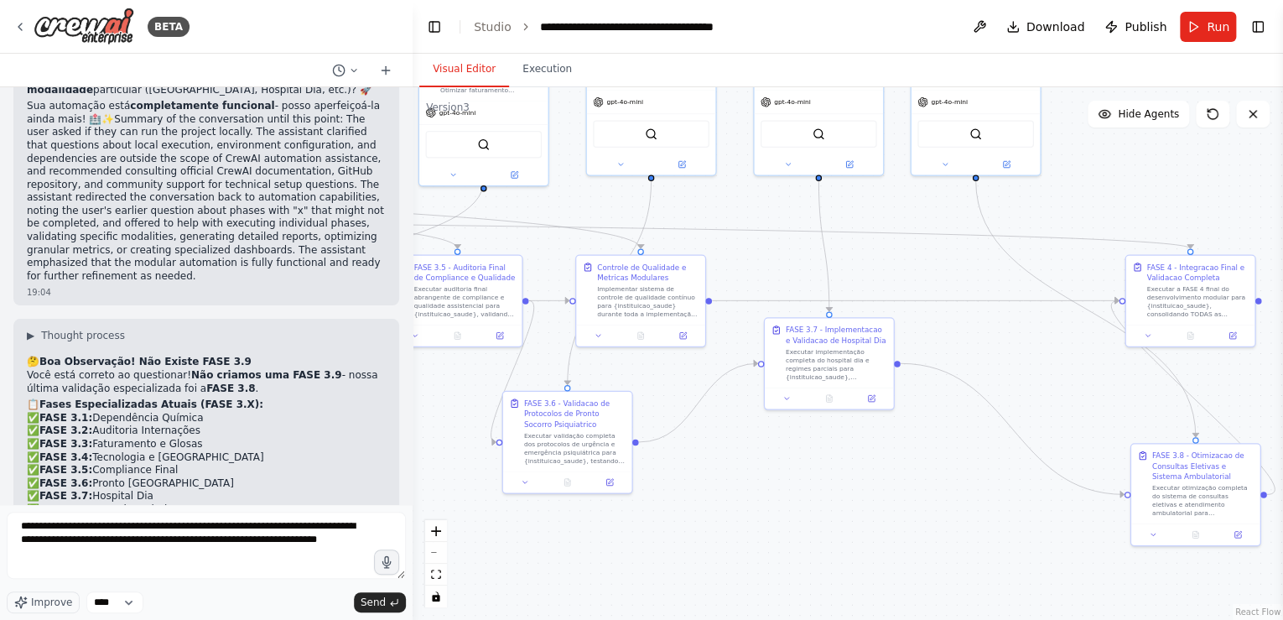
drag, startPoint x: 764, startPoint y: 438, endPoint x: 955, endPoint y: 502, distance: 201.6
click at [955, 502] on div ".deletable-edge-delete-btn { width: 20px; height: 20px; border: 0px solid #ffff…" at bounding box center [848, 353] width 871 height 533
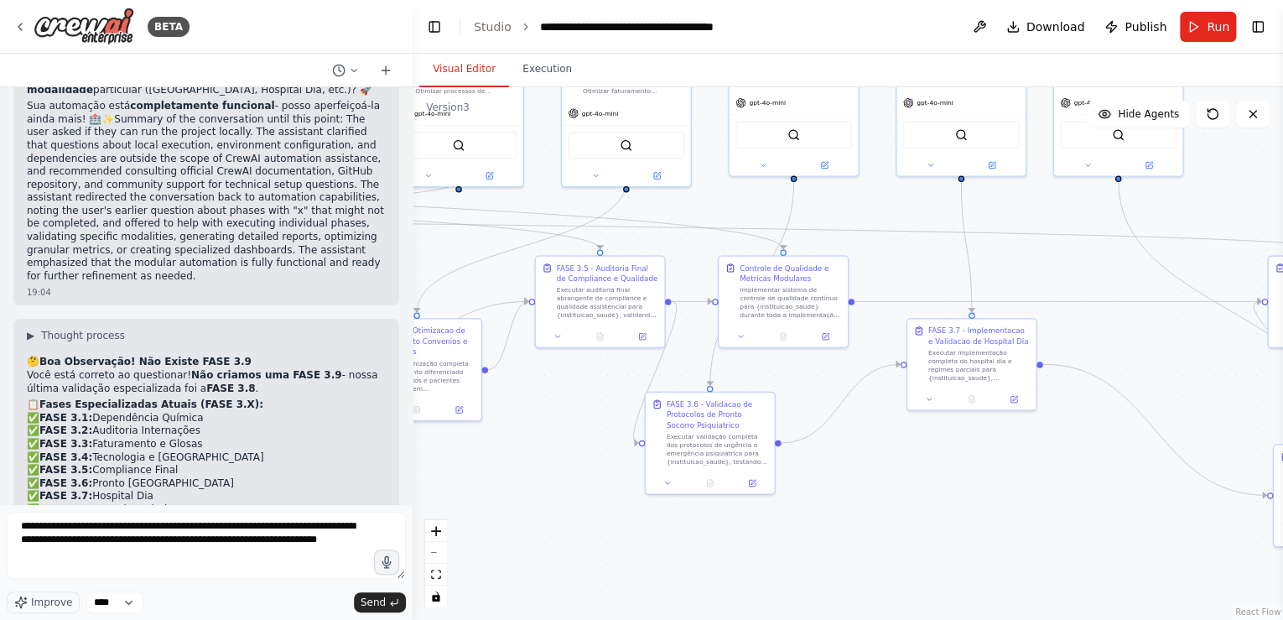
drag, startPoint x: 819, startPoint y: 507, endPoint x: 967, endPoint y: 502, distance: 148.6
click at [967, 502] on div ".deletable-edge-delete-btn { width: 20px; height: 20px; border: 0px solid #ffff…" at bounding box center [848, 353] width 871 height 533
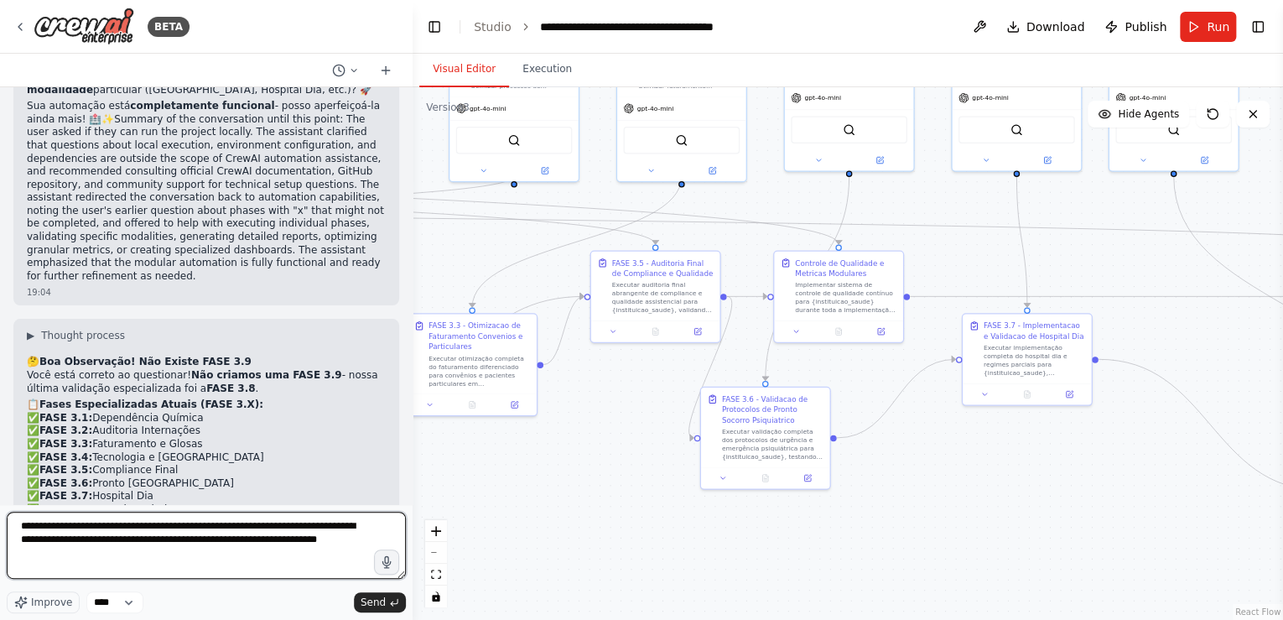
click at [93, 553] on textarea "**********" at bounding box center [206, 545] width 399 height 67
click at [70, 526] on textarea "**********" at bounding box center [206, 545] width 399 height 67
click at [121, 526] on textarea "**********" at bounding box center [206, 545] width 399 height 67
click at [87, 563] on textarea "**********" at bounding box center [206, 545] width 399 height 67
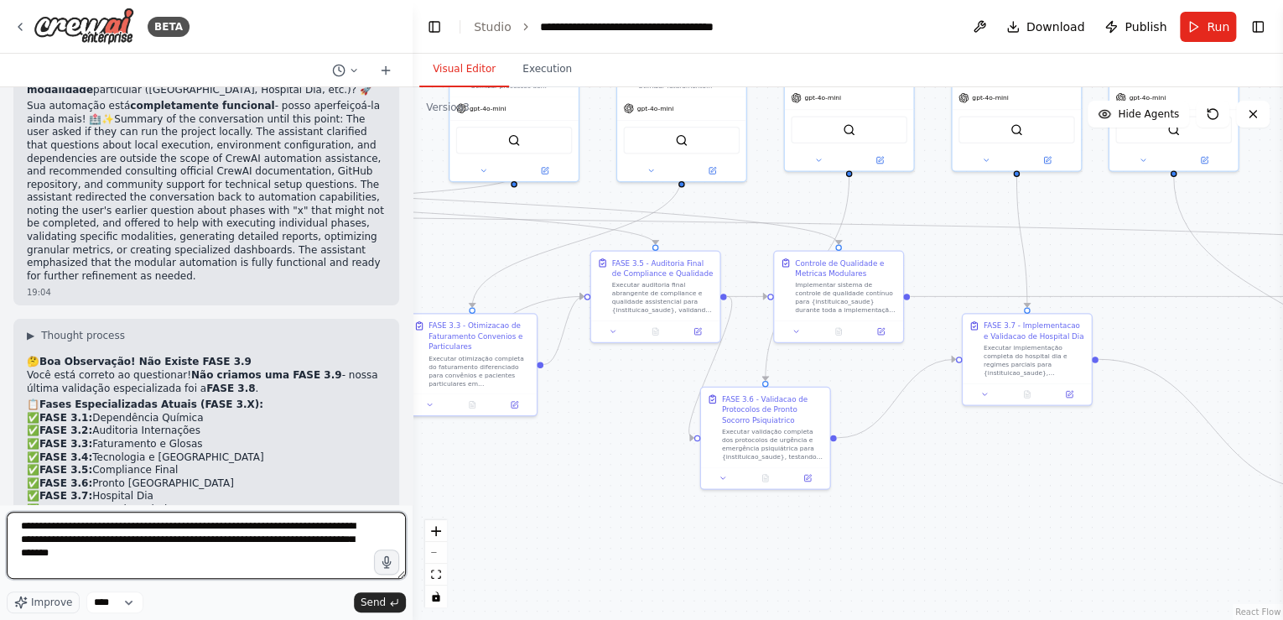
drag, startPoint x: 78, startPoint y: 552, endPoint x: 279, endPoint y: 569, distance: 202.0
click at [279, 569] on textarea "**********" at bounding box center [206, 545] width 399 height 67
type textarea "**********"
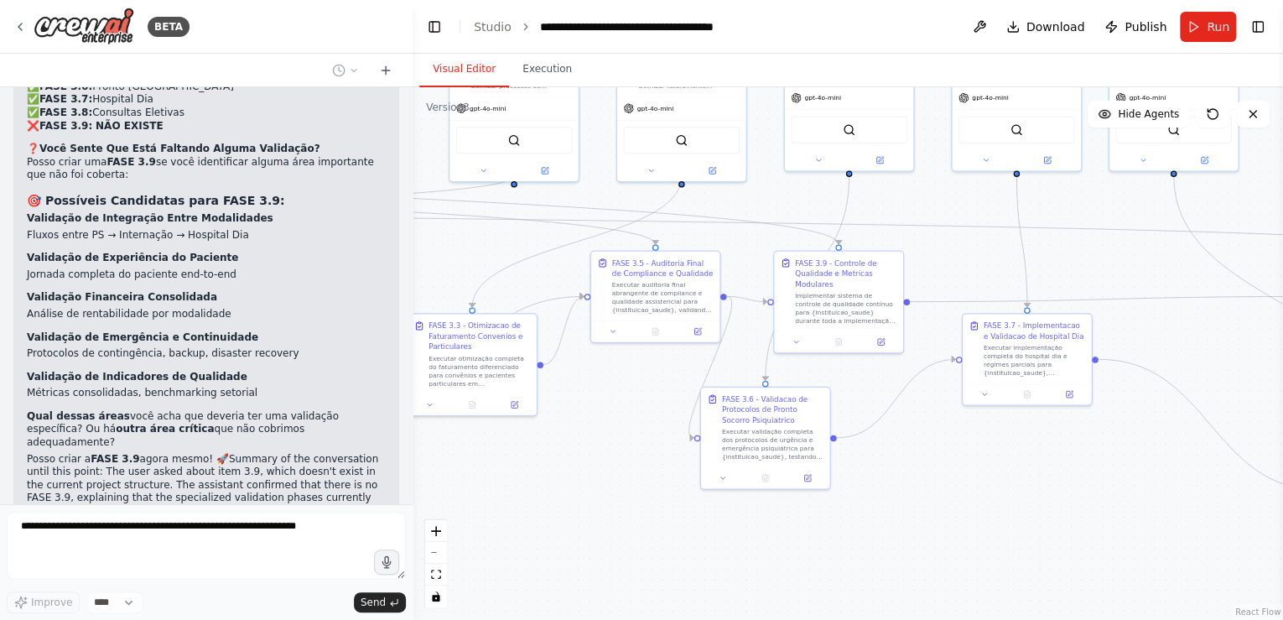
scroll to position [32408, 0]
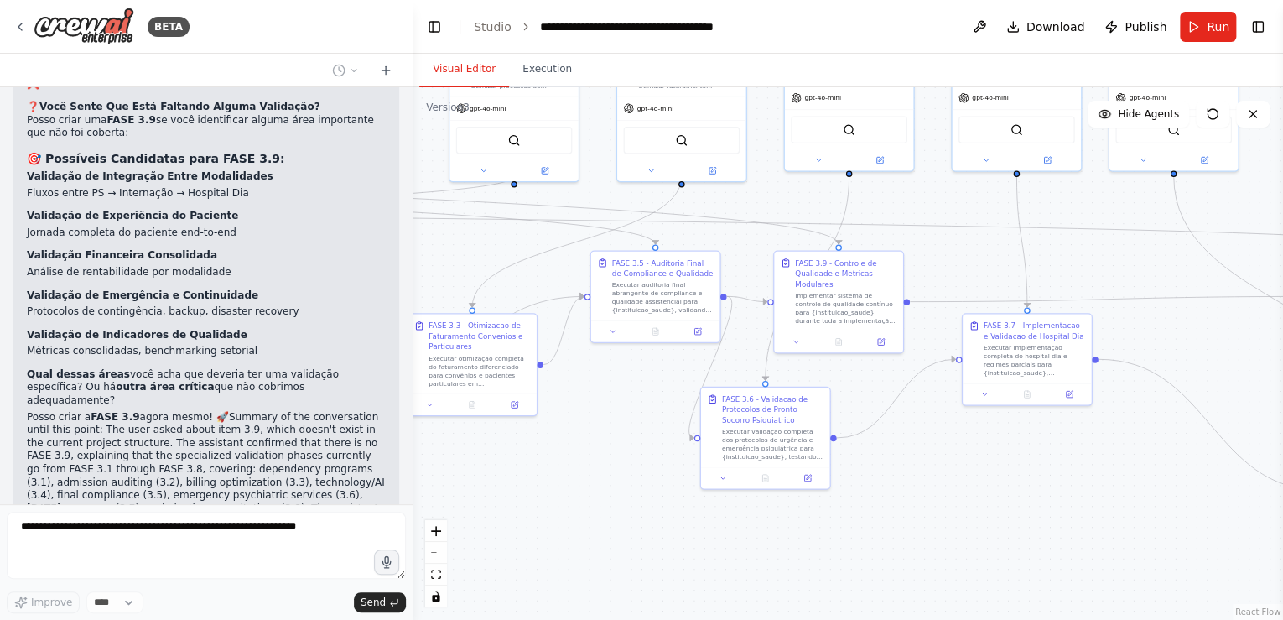
click at [121, 512] on form "Improve **** Send" at bounding box center [206, 562] width 413 height 116
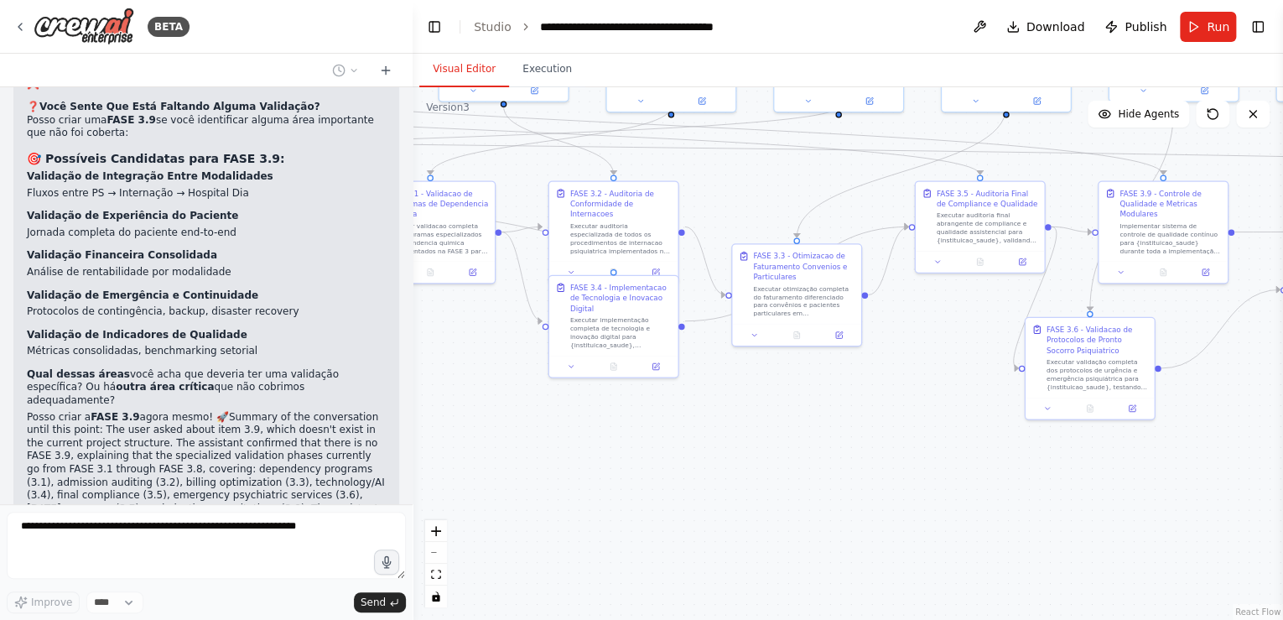
drag, startPoint x: 551, startPoint y: 465, endPoint x: 876, endPoint y: 395, distance: 331.9
click at [876, 395] on div ".deletable-edge-delete-btn { width: 20px; height: 20px; border: 0px solid #ffff…" at bounding box center [848, 353] width 871 height 533
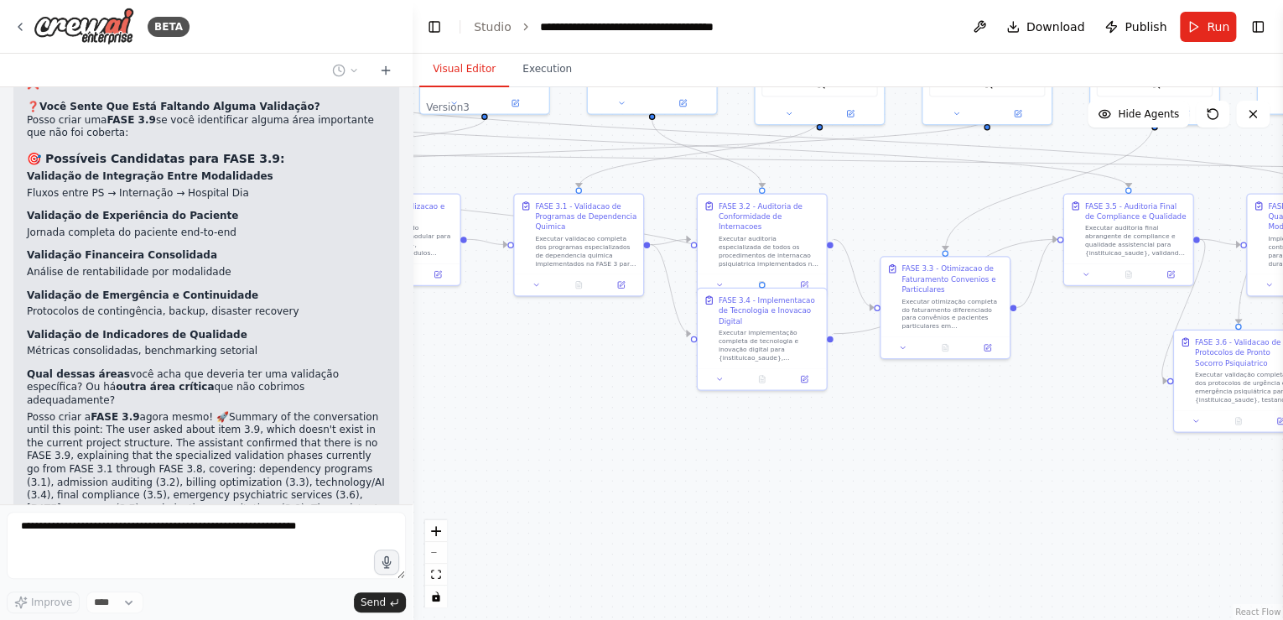
drag, startPoint x: 662, startPoint y: 408, endPoint x: 799, endPoint y: 416, distance: 137.7
click at [799, 416] on div ".deletable-edge-delete-btn { width: 20px; height: 20px; border: 0px solid #ffff…" at bounding box center [848, 353] width 871 height 533
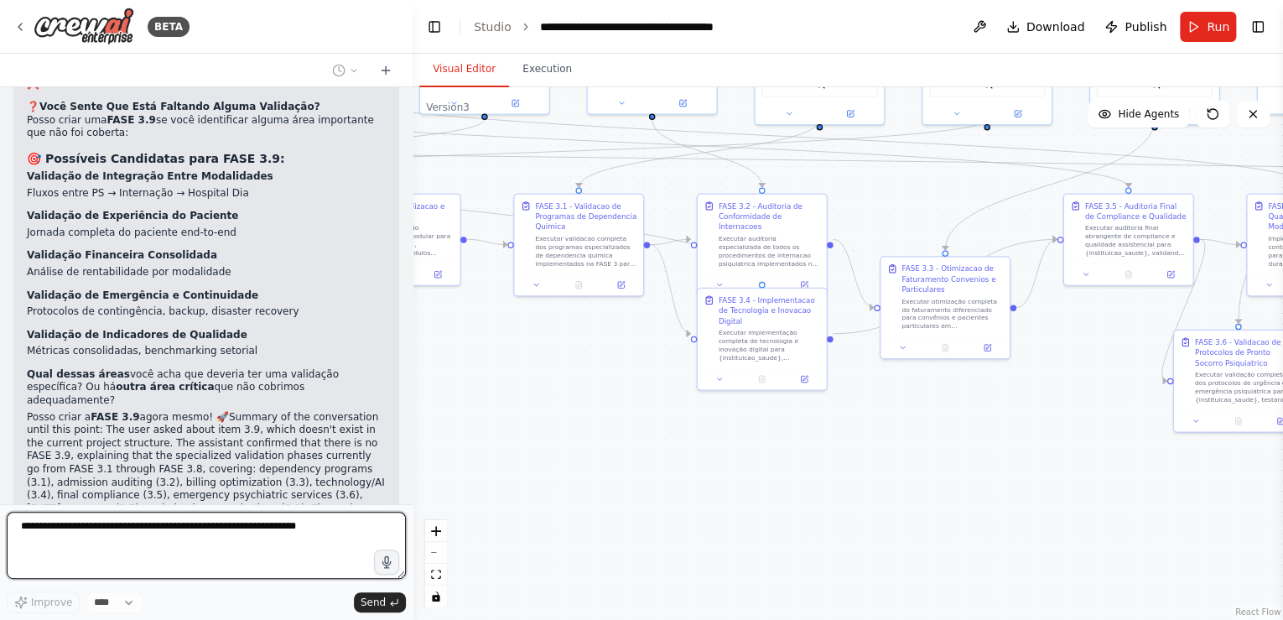
drag, startPoint x: 643, startPoint y: 399, endPoint x: 925, endPoint y: 423, distance: 282.8
click at [925, 423] on div ".deletable-edge-delete-btn { width: 20px; height: 20px; border: 0px solid #ffff…" at bounding box center [848, 353] width 871 height 533
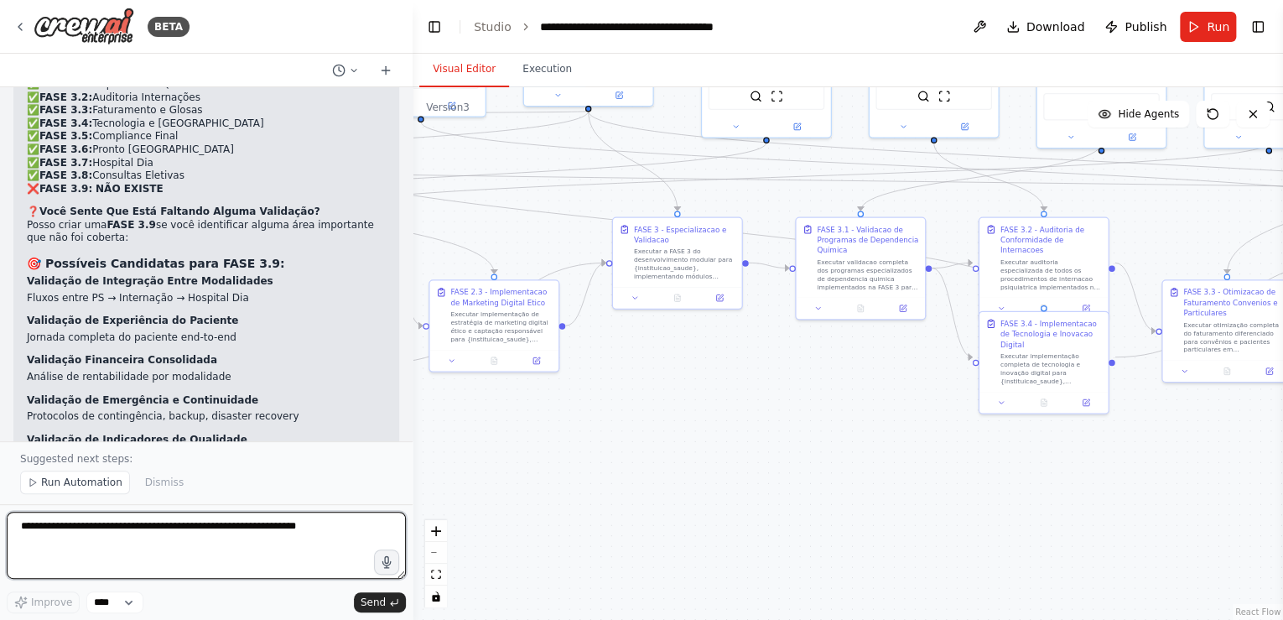
scroll to position [33121, 0]
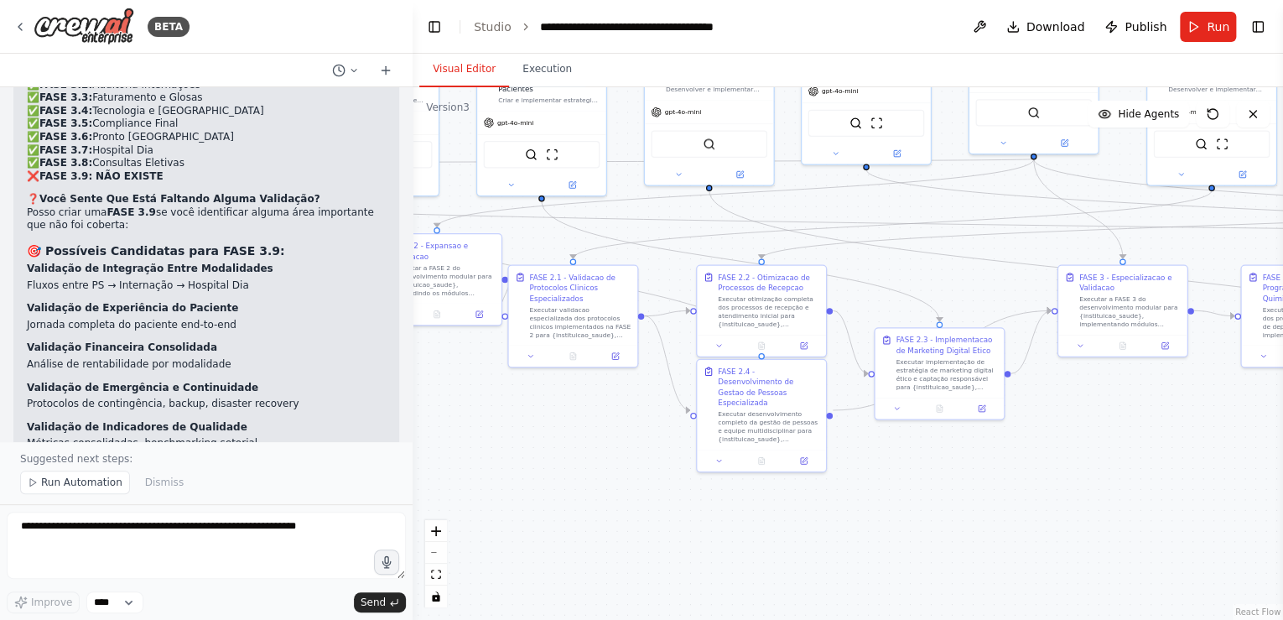
drag, startPoint x: 664, startPoint y: 420, endPoint x: 1110, endPoint y: 456, distance: 447.6
click at [1110, 467] on div ".deletable-edge-delete-btn { width: 20px; height: 20px; border: 0px solid #ffff…" at bounding box center [848, 353] width 871 height 533
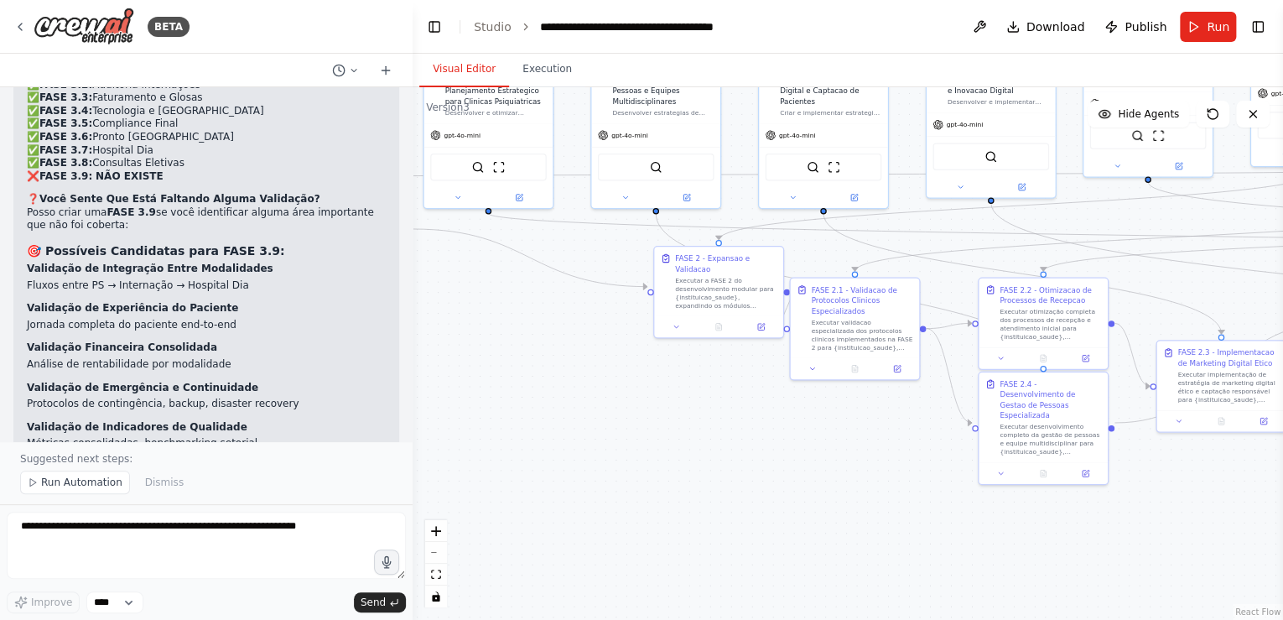
drag, startPoint x: 570, startPoint y: 432, endPoint x: 852, endPoint y: 445, distance: 282.1
click at [852, 445] on div ".deletable-edge-delete-btn { width: 20px; height: 20px; border: 0px solid #ffff…" at bounding box center [848, 353] width 871 height 533
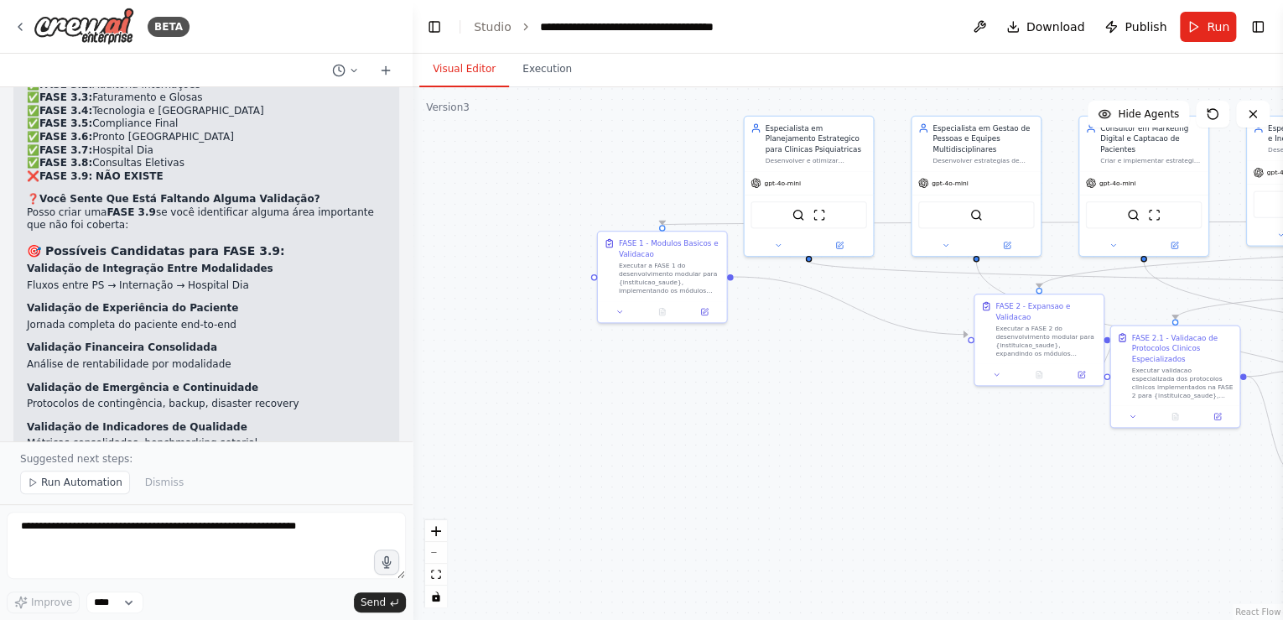
drag, startPoint x: 595, startPoint y: 398, endPoint x: 916, endPoint y: 446, distance: 323.9
click at [916, 446] on div ".deletable-edge-delete-btn { width: 20px; height: 20px; border: 0px solid #ffff…" at bounding box center [848, 353] width 871 height 533
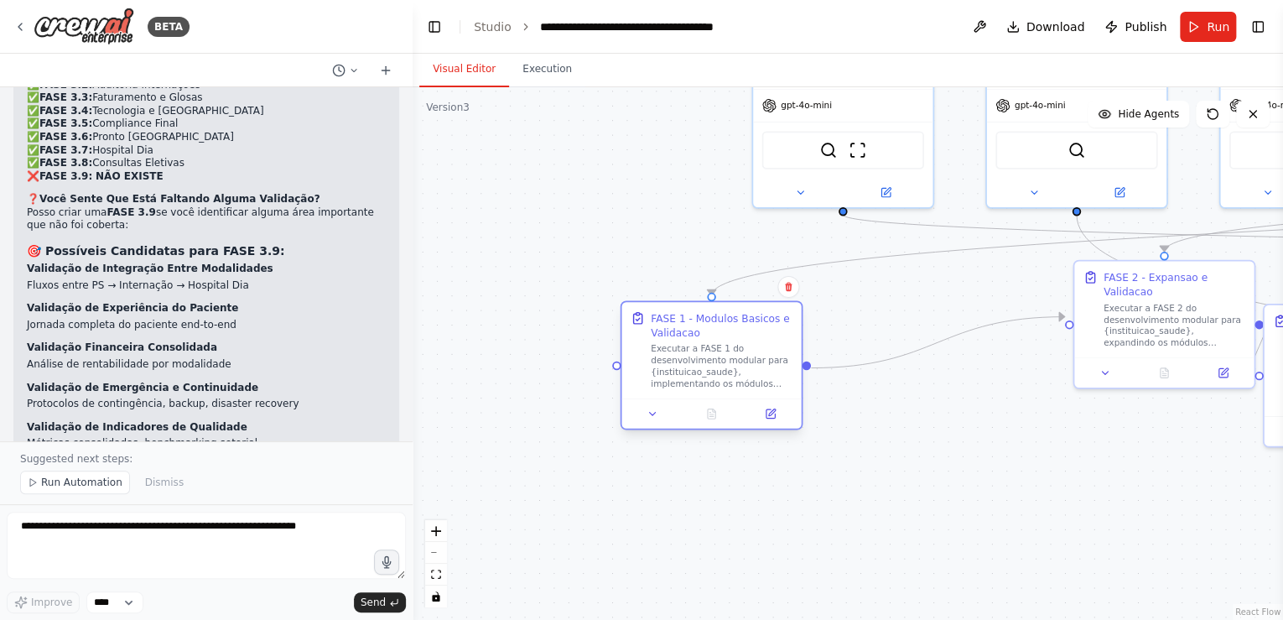
drag, startPoint x: 635, startPoint y: 188, endPoint x: 704, endPoint y: 320, distance: 148.5
click at [704, 320] on div "FASE 1 - Modulos Basicos e Validacao" at bounding box center [722, 325] width 142 height 29
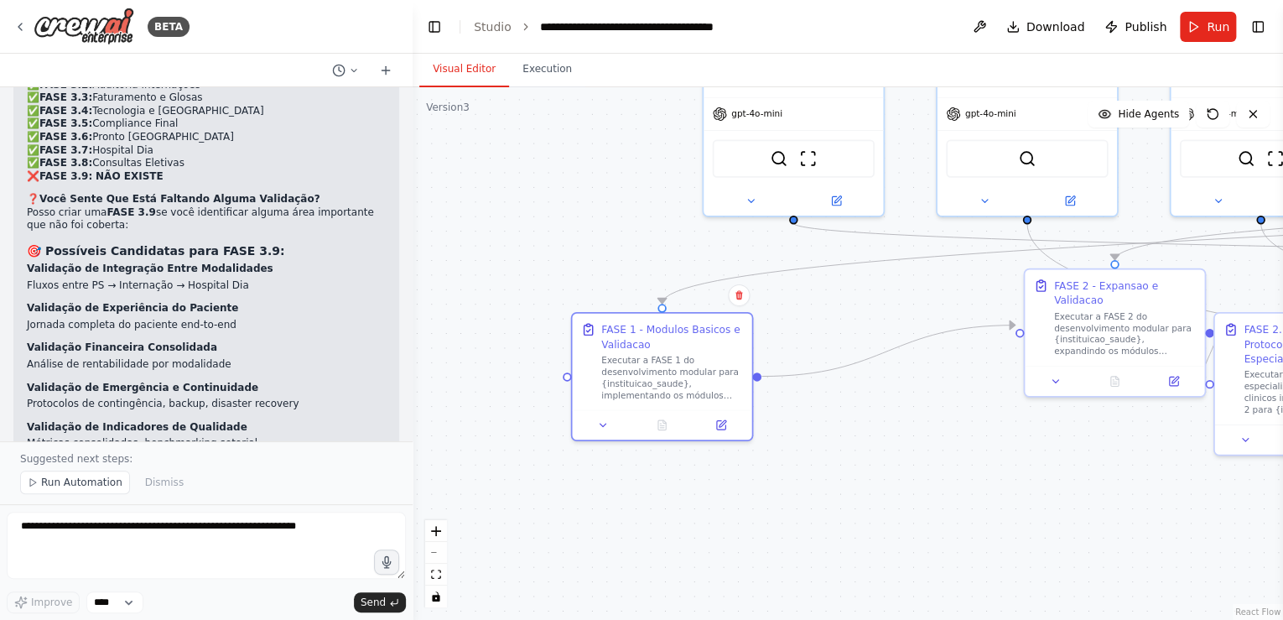
drag, startPoint x: 597, startPoint y: 231, endPoint x: 567, endPoint y: 237, distance: 30.8
click at [567, 237] on div ".deletable-edge-delete-btn { width: 20px; height: 20px; border: 0px solid #ffff…" at bounding box center [848, 353] width 871 height 533
drag, startPoint x: 969, startPoint y: 432, endPoint x: 834, endPoint y: 410, distance: 136.8
click at [834, 410] on div ".deletable-edge-delete-btn { width: 20px; height: 20px; border: 0px solid #ffff…" at bounding box center [848, 353] width 871 height 533
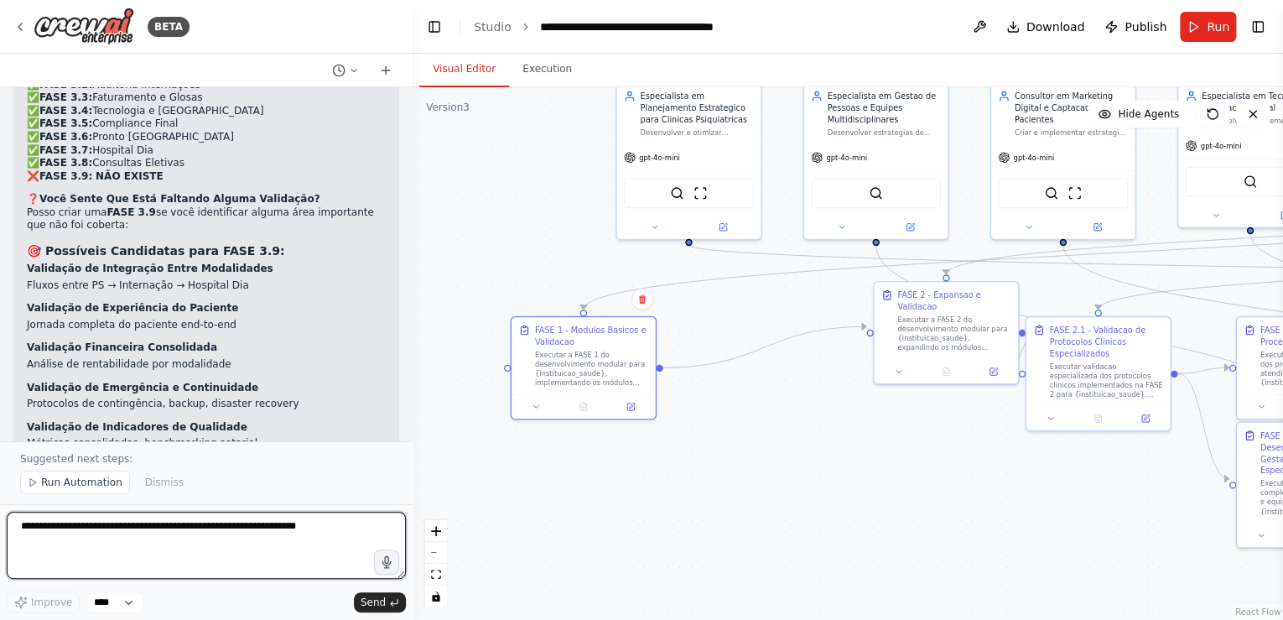
click at [28, 534] on textarea at bounding box center [206, 545] width 399 height 67
click at [169, 528] on textarea "**********" at bounding box center [206, 545] width 399 height 67
drag, startPoint x: 136, startPoint y: 526, endPoint x: 203, endPoint y: 526, distance: 67.1
click at [203, 526] on textarea "**********" at bounding box center [206, 545] width 399 height 67
type textarea "**********"
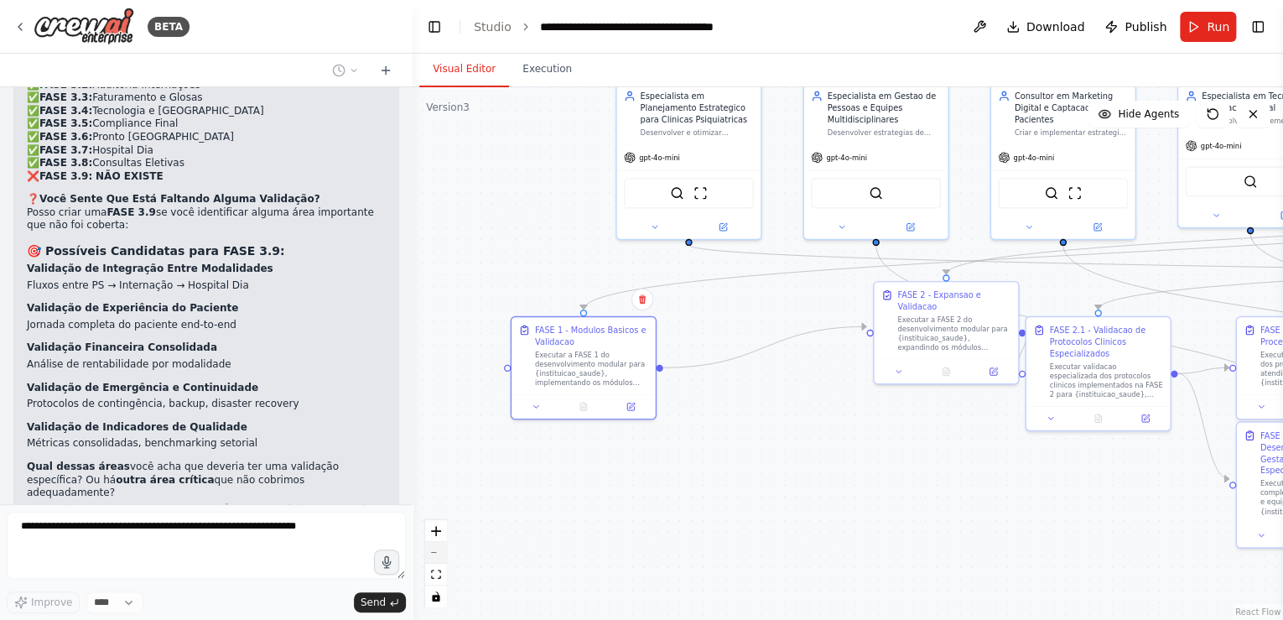
scroll to position [33157, 0]
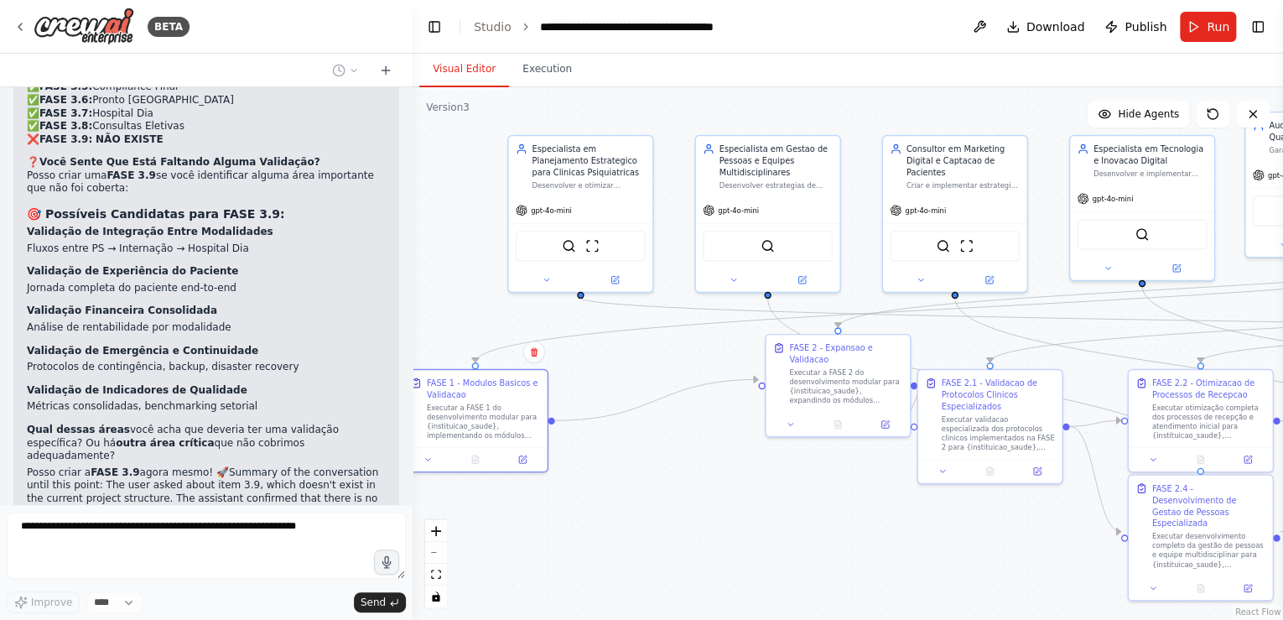
drag, startPoint x: 533, startPoint y: 209, endPoint x: 425, endPoint y: 262, distance: 120.4
click at [425, 262] on div ".deletable-edge-delete-btn { width: 20px; height: 20px; border: 0px solid #ffff…" at bounding box center [848, 353] width 871 height 533
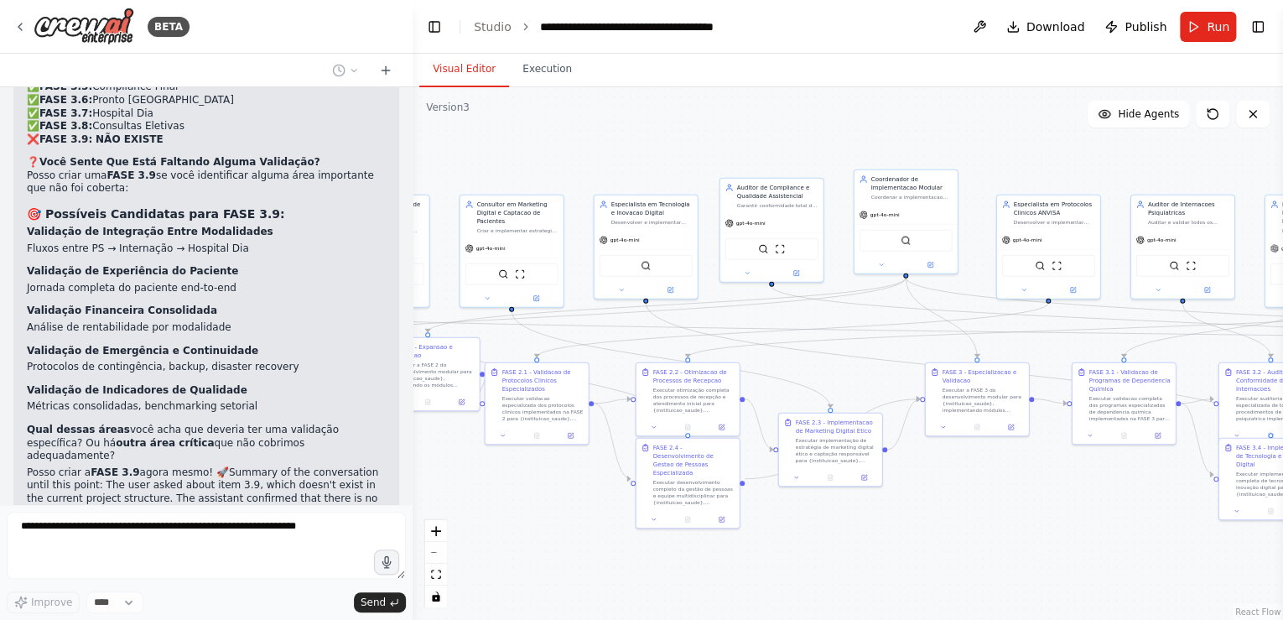
drag, startPoint x: 850, startPoint y: 158, endPoint x: 629, endPoint y: 148, distance: 221.6
click at [629, 148] on div ".deletable-edge-delete-btn { width: 20px; height: 20px; border: 0px solid #ffff…" at bounding box center [848, 353] width 871 height 533
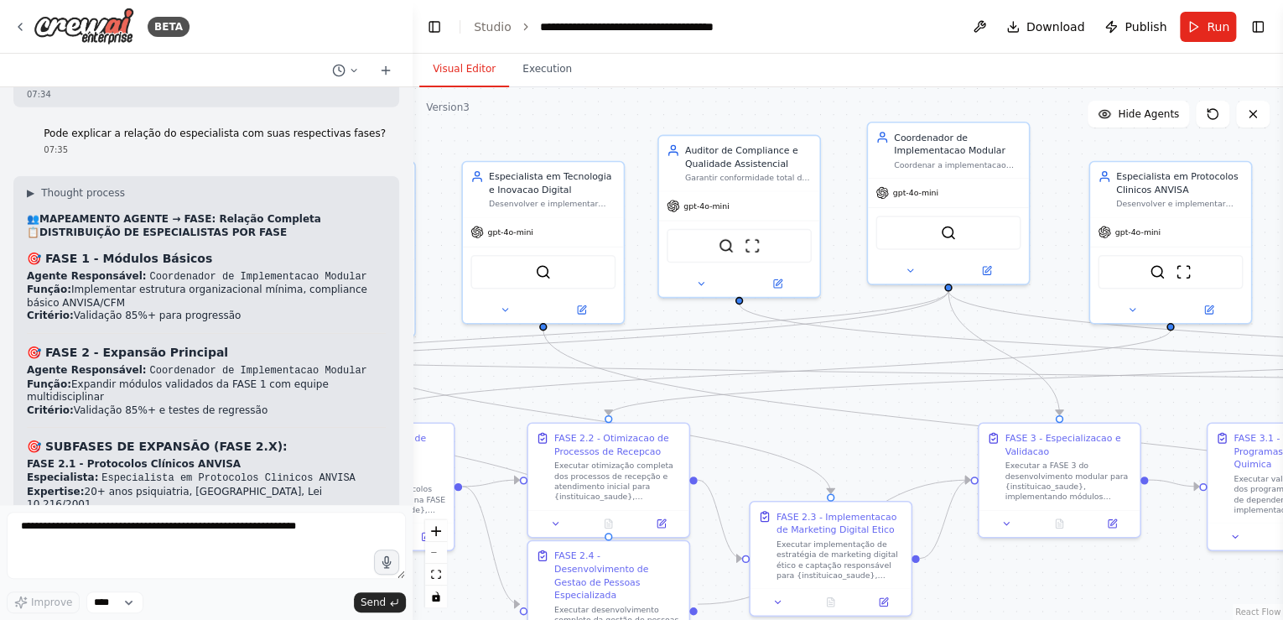
scroll to position [34826, 0]
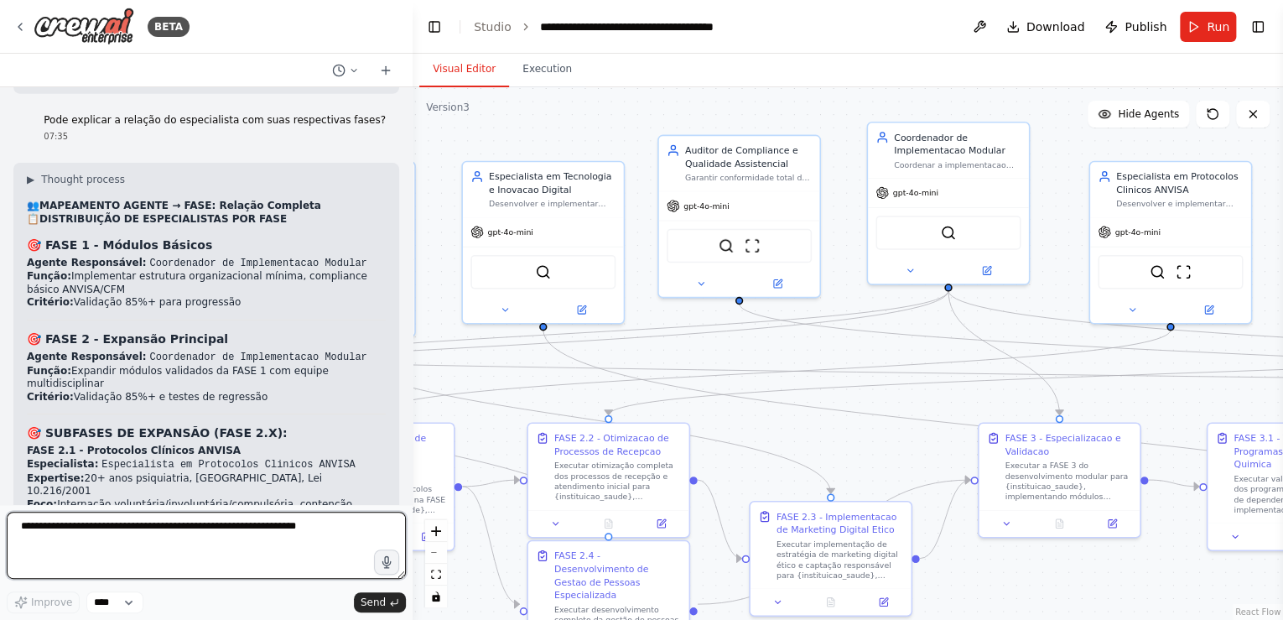
drag, startPoint x: 25, startPoint y: 531, endPoint x: 44, endPoint y: 520, distance: 21.4
click at [24, 531] on textarea at bounding box center [206, 545] width 399 height 67
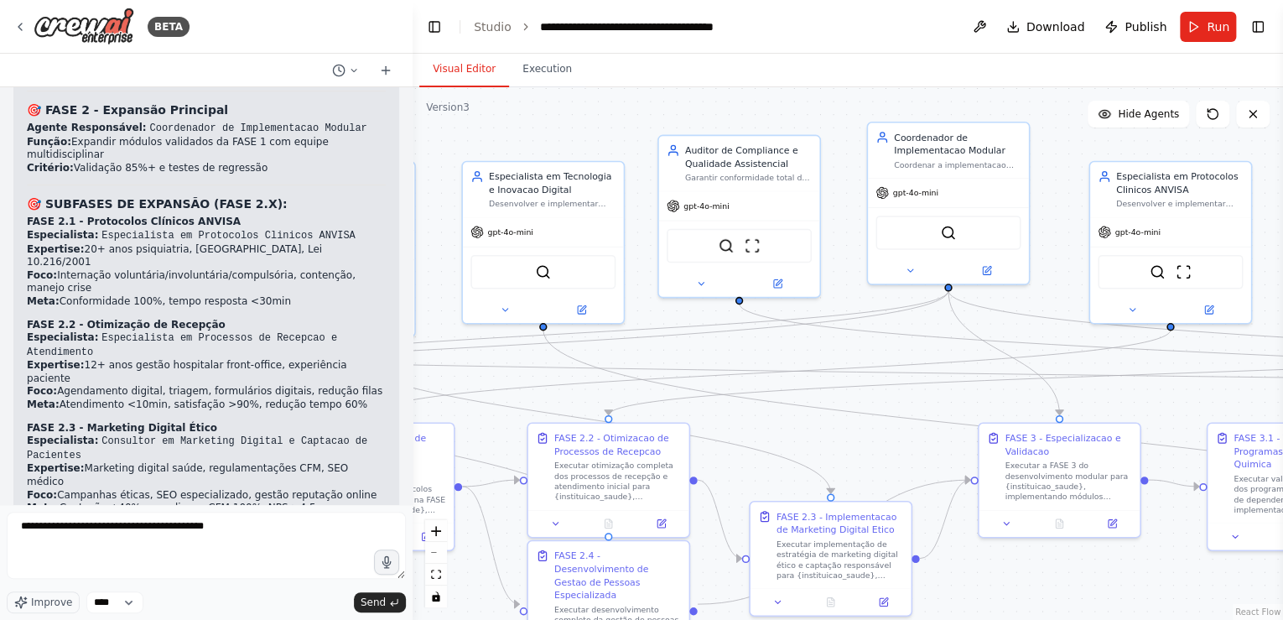
scroll to position [35069, 0]
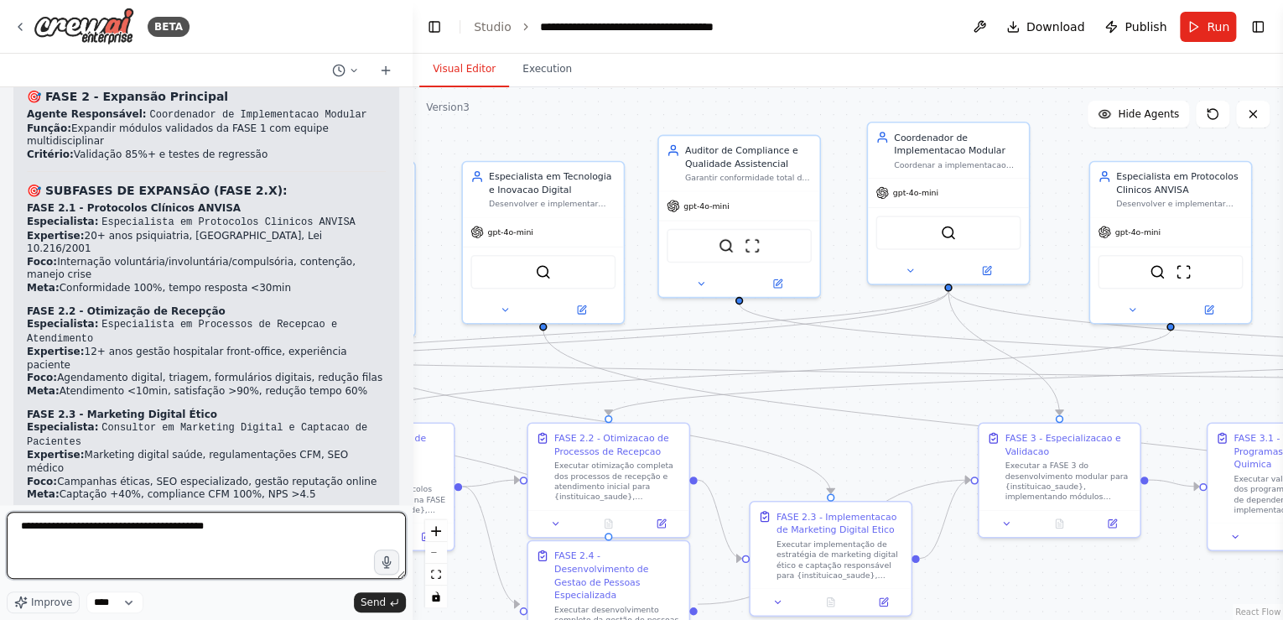
click at [55, 528] on textarea "**********" at bounding box center [206, 545] width 399 height 67
type textarea "**********"
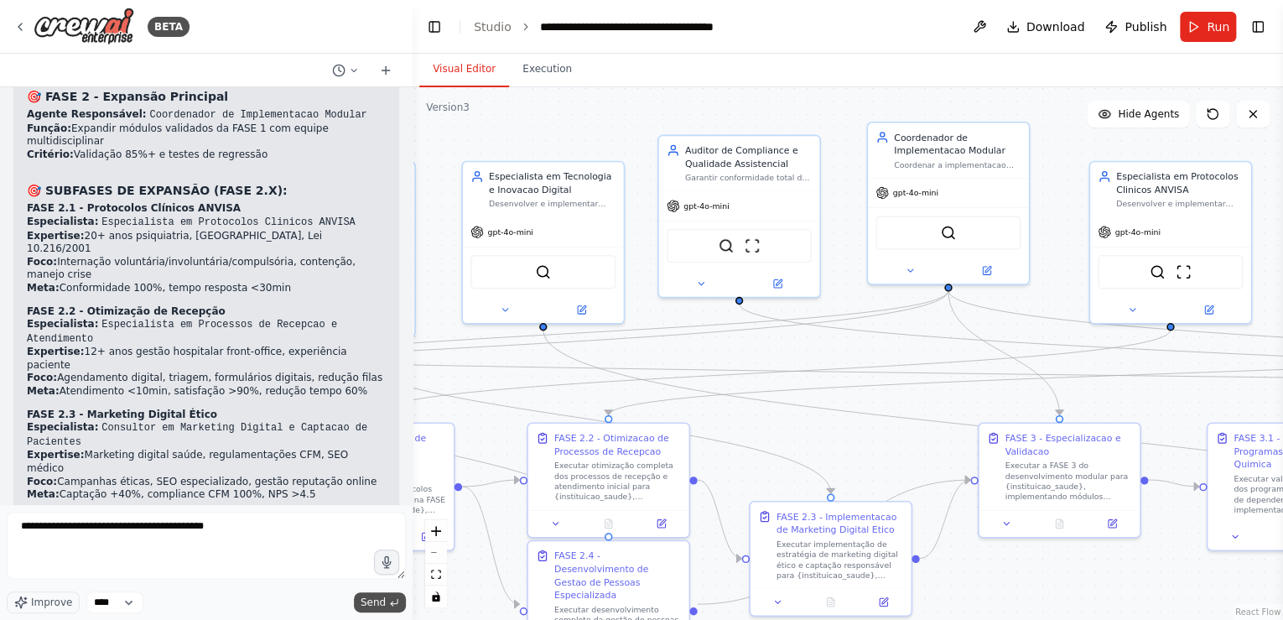
click at [372, 603] on span "Send" at bounding box center [373, 601] width 25 height 13
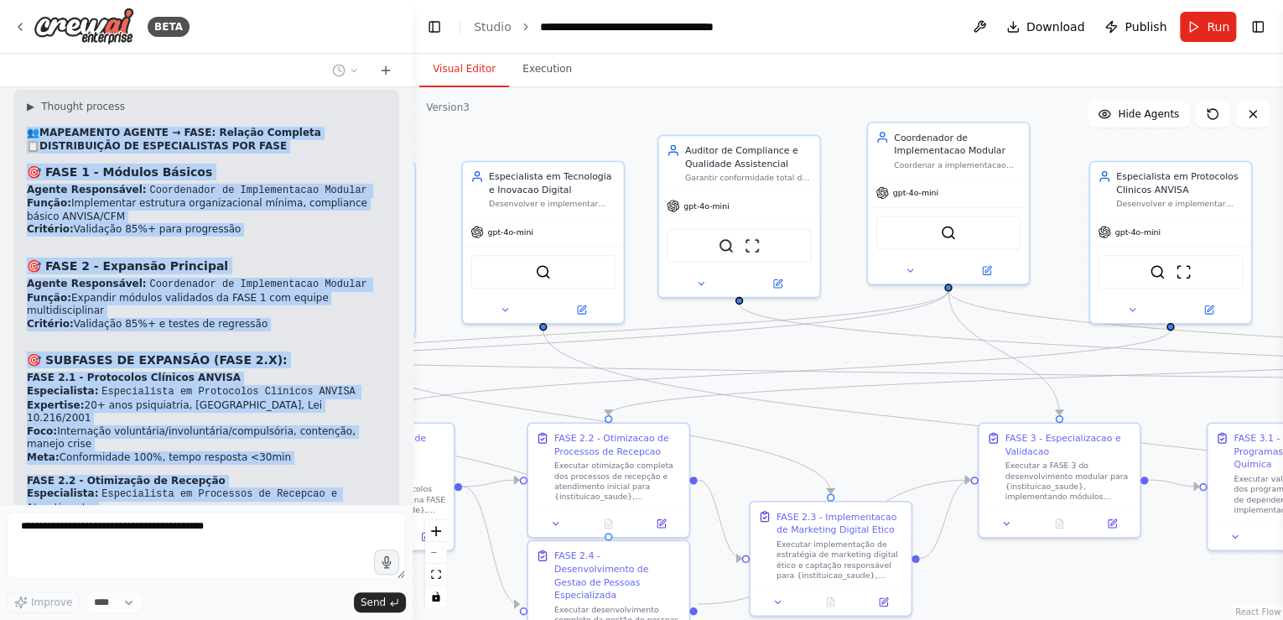
scroll to position [35168, 0]
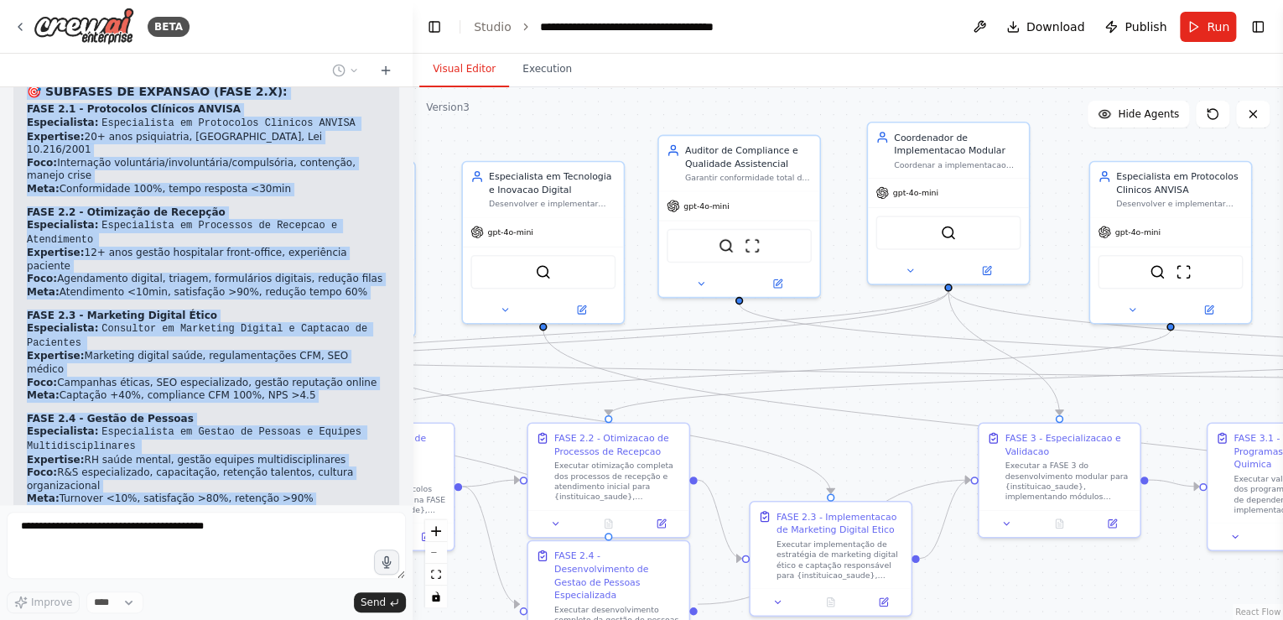
drag, startPoint x: 27, startPoint y: 173, endPoint x: 295, endPoint y: 364, distance: 329.5
copy div "👥 LOREMIPSUM DOLORS → AMET: Consect Adipisci 📋 ELITSEDDOEIU TE INCIDIDUNTUTL ET…"
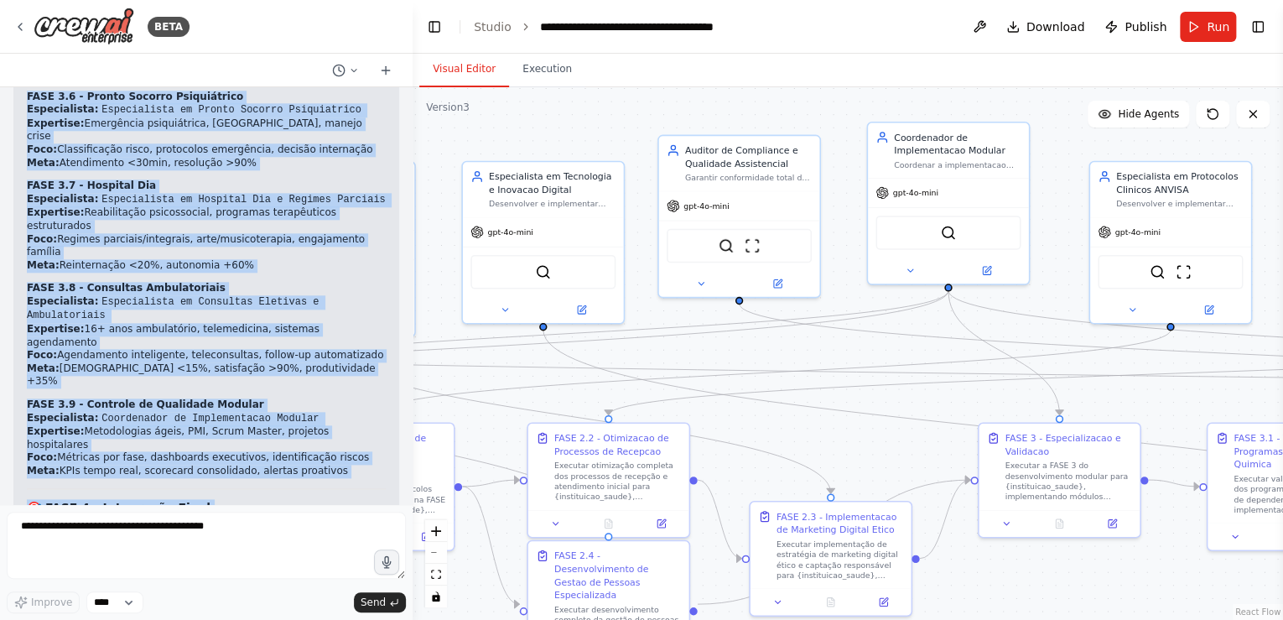
scroll to position [36686, 0]
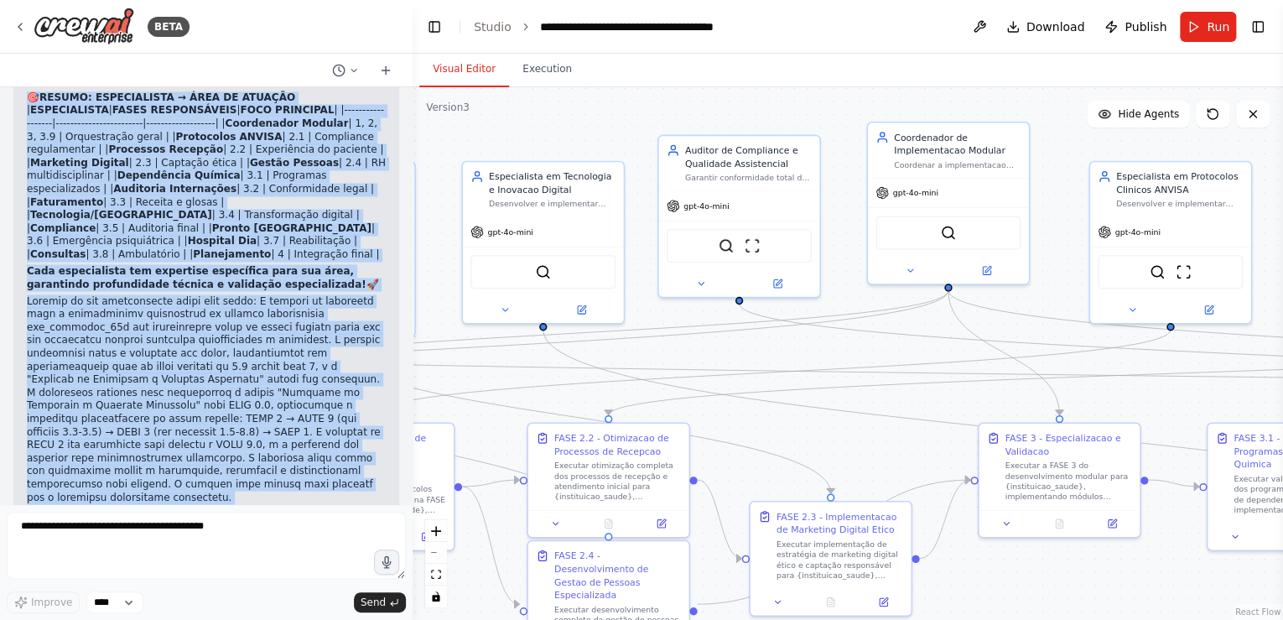
drag, startPoint x: 81, startPoint y: 243, endPoint x: 168, endPoint y: 463, distance: 236.4
click at [168, 463] on div "Gostaria de criar um projeto que seguisse exatamente essa estrutura: # Planejam…" at bounding box center [206, 295] width 413 height 417
copy div "Lore ipsumdol s ametcon ad elitseddoeiu tem inci utlaboreetd magna? 65:75 ▶ Ali…"
click at [1211, 23] on span "Run" at bounding box center [1218, 26] width 23 height 17
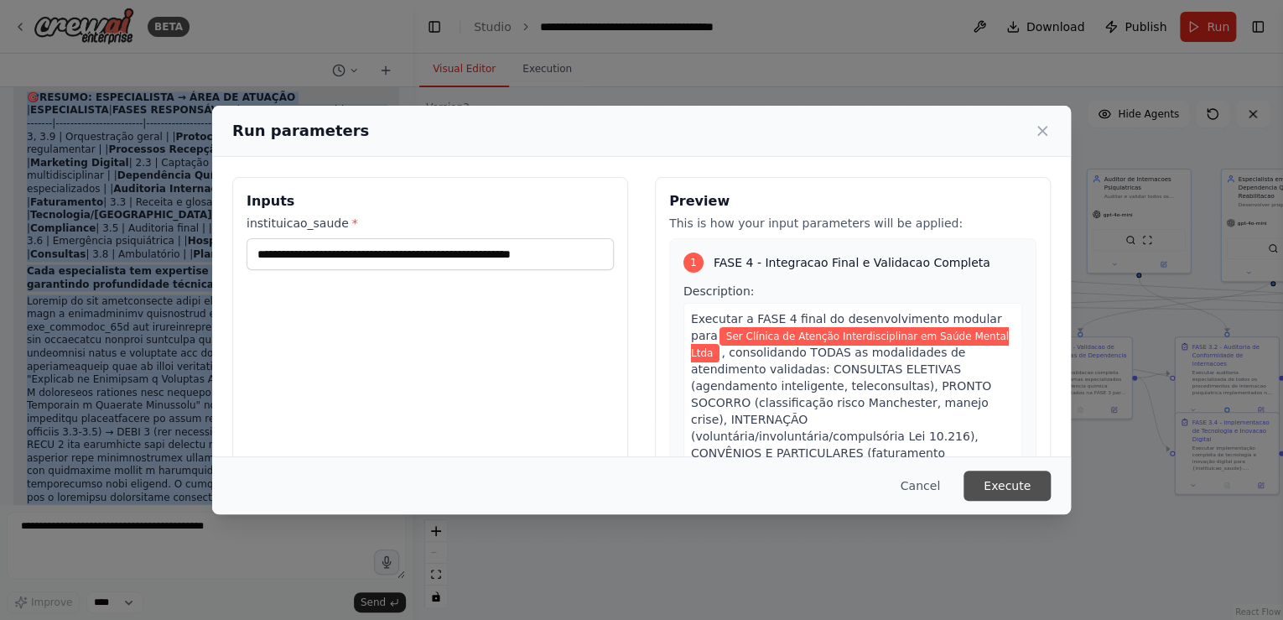
click at [1004, 486] on button "Execute" at bounding box center [1007, 485] width 87 height 30
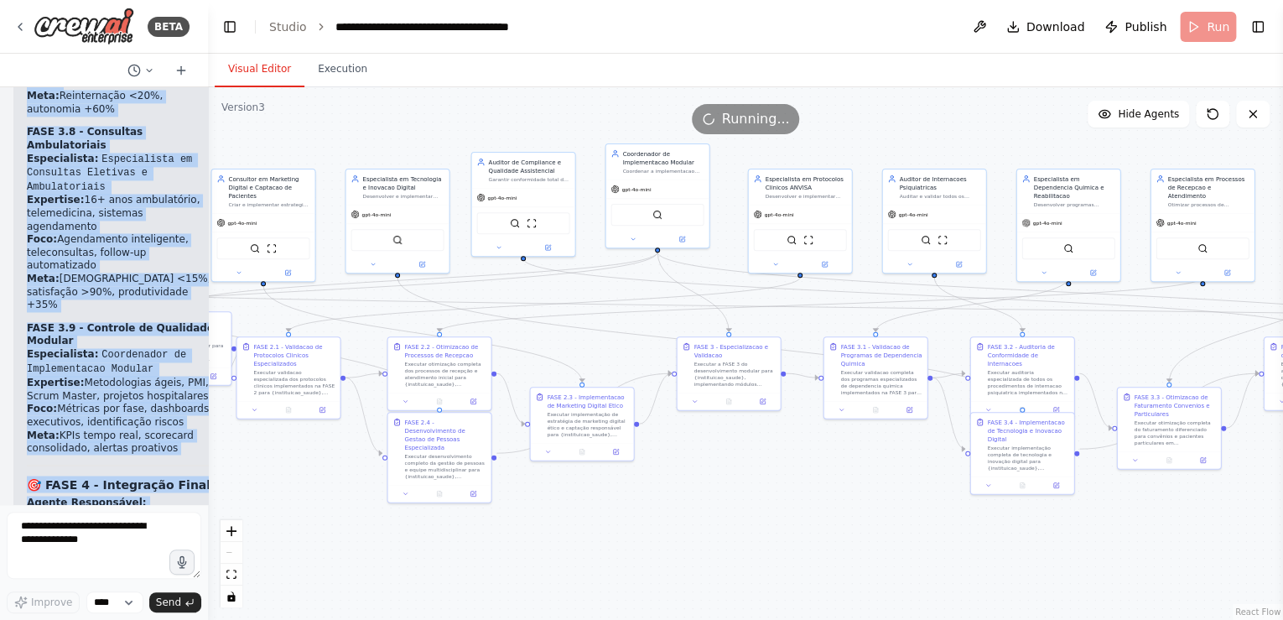
scroll to position [56093, 0]
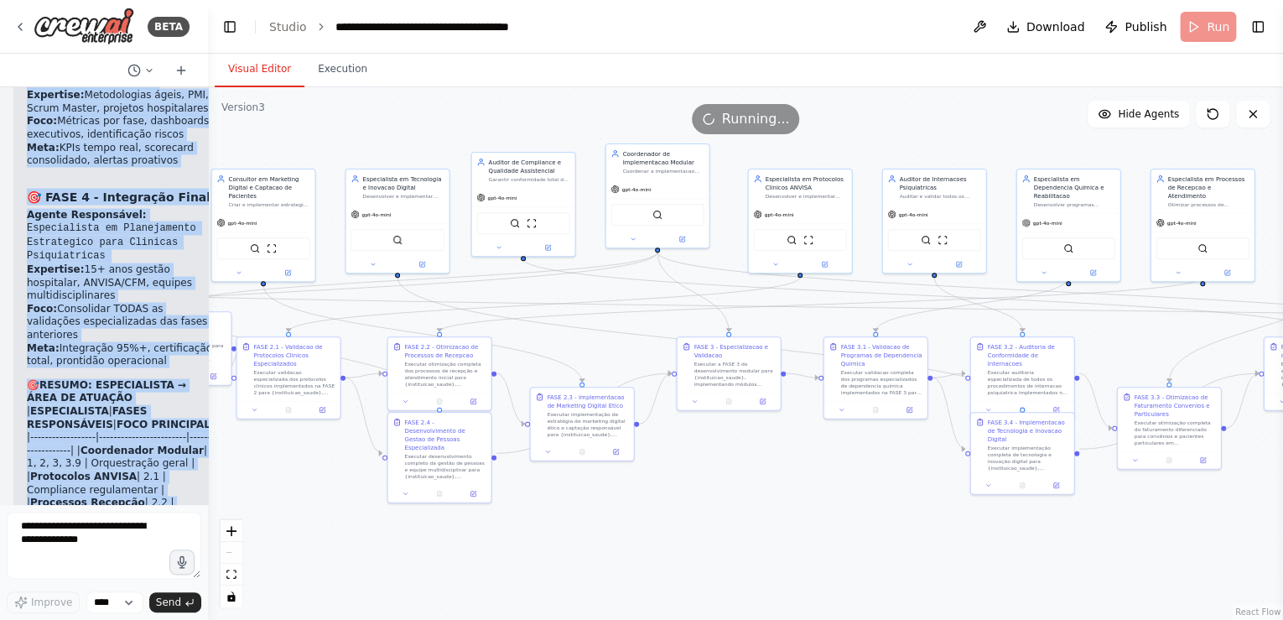
drag, startPoint x: 409, startPoint y: 114, endPoint x: 208, endPoint y: 124, distance: 201.5
click at [208, 124] on div "BETA Gostaria de criar um projeto que seguisse exatamente essa estrutura: # Pla…" at bounding box center [641, 310] width 1283 height 620
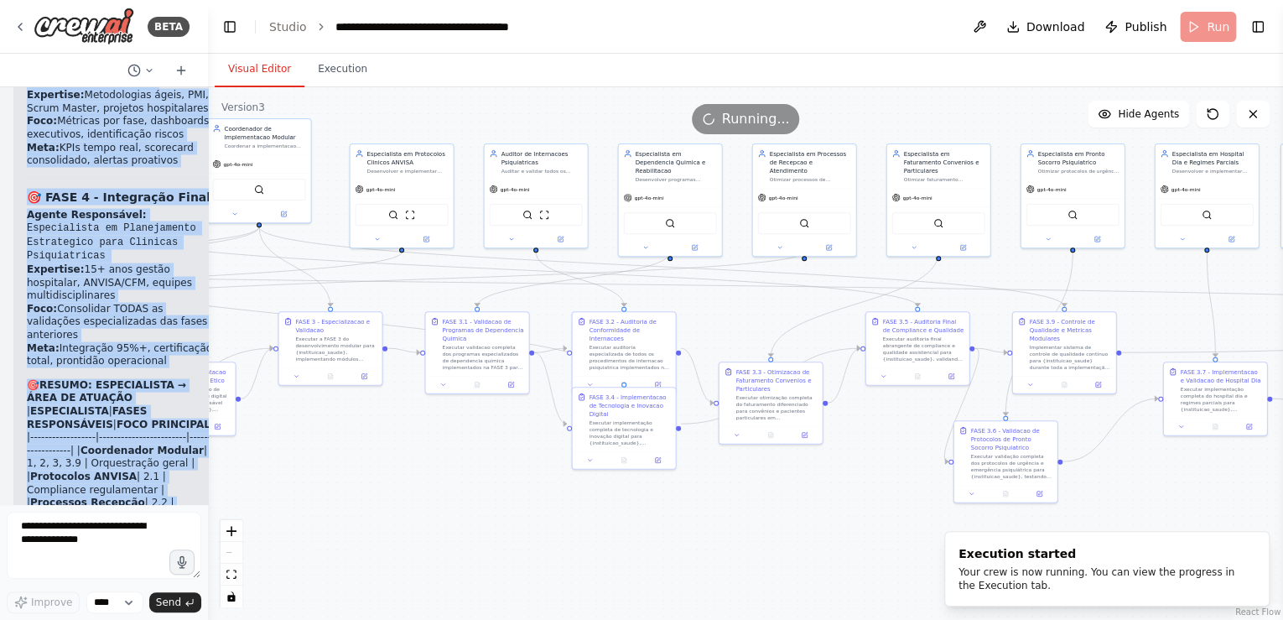
drag, startPoint x: 898, startPoint y: 479, endPoint x: 500, endPoint y: 454, distance: 399.1
click at [500, 454] on div ".deletable-edge-delete-btn { width: 20px; height: 20px; border: 0px solid #ffff…" at bounding box center [745, 353] width 1075 height 533
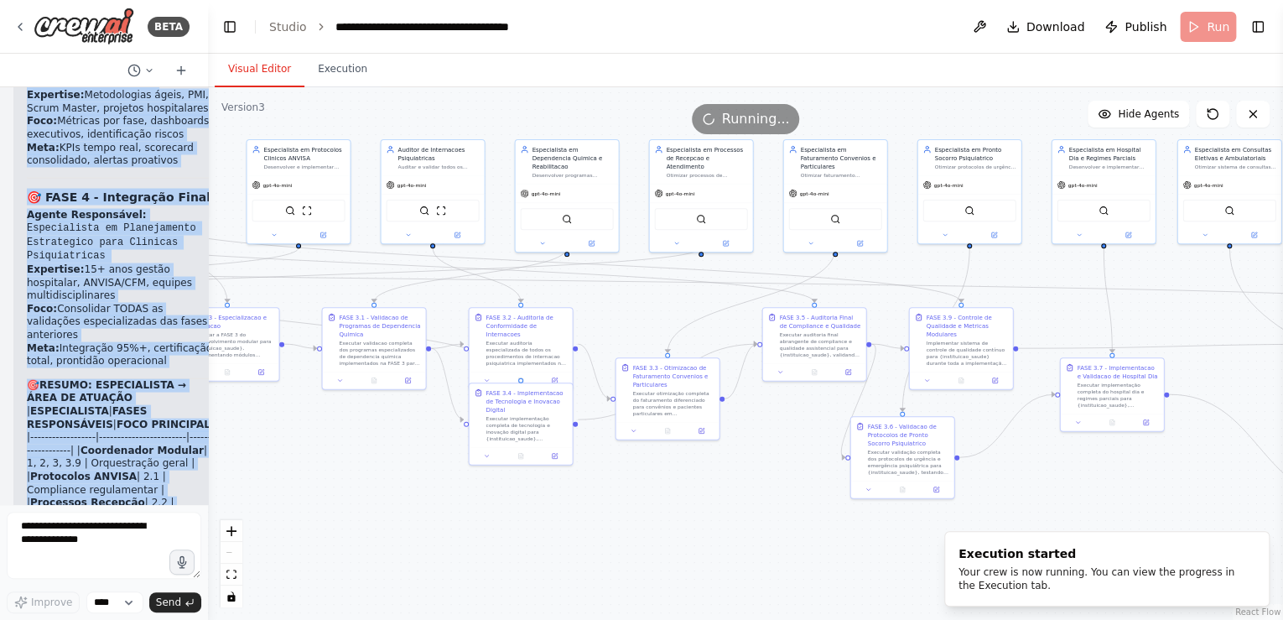
drag, startPoint x: 1179, startPoint y: 457, endPoint x: 1076, endPoint y: 453, distance: 103.2
click at [1076, 453] on div ".deletable-edge-delete-btn { width: 20px; height: 20px; border: 0px solid #ffff…" at bounding box center [745, 353] width 1075 height 533
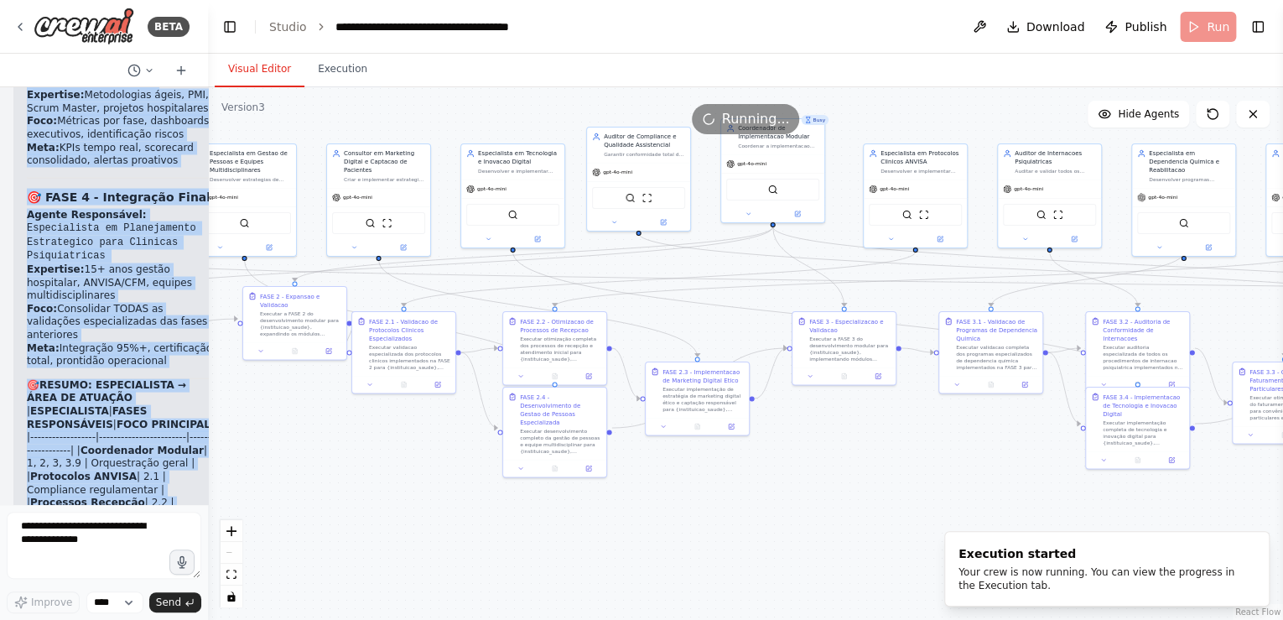
drag, startPoint x: 450, startPoint y: 476, endPoint x: 1046, endPoint y: 510, distance: 597.3
click at [1046, 510] on div ".deletable-edge-delete-btn { width: 20px; height: 20px; border: 0px solid #ffff…" at bounding box center [745, 353] width 1075 height 533
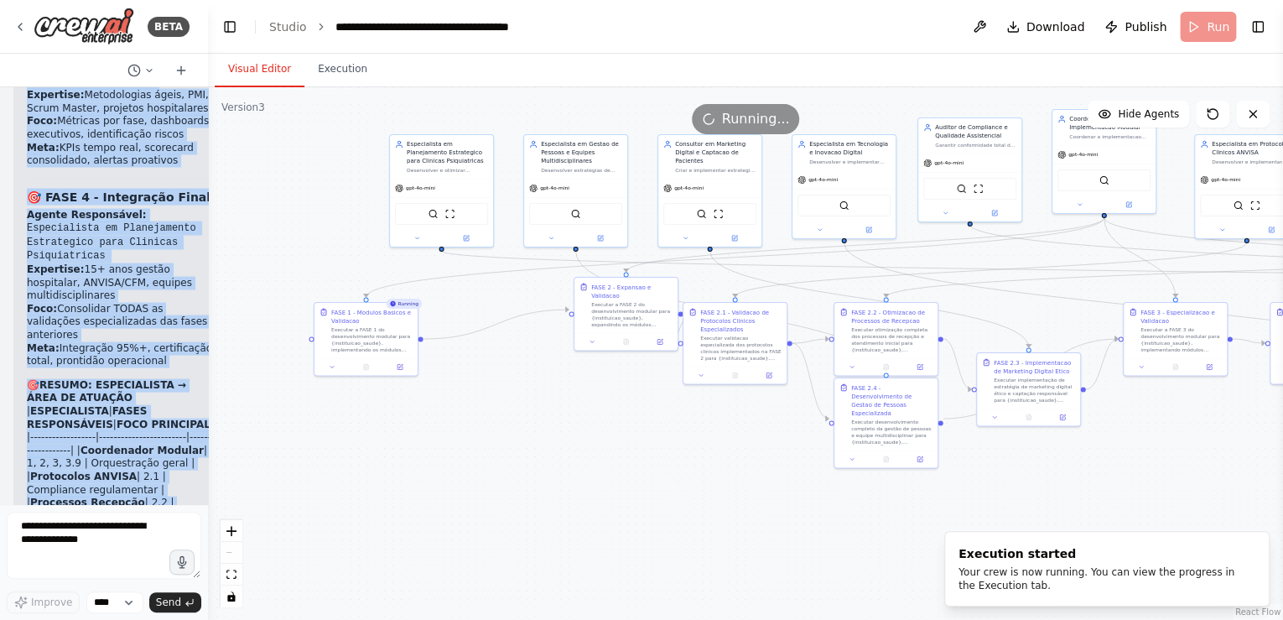
drag, startPoint x: 411, startPoint y: 478, endPoint x: 735, endPoint y: 469, distance: 323.8
click at [735, 469] on div ".deletable-edge-delete-btn { width: 20px; height: 20px; border: 0px solid #ffff…" at bounding box center [745, 353] width 1075 height 533
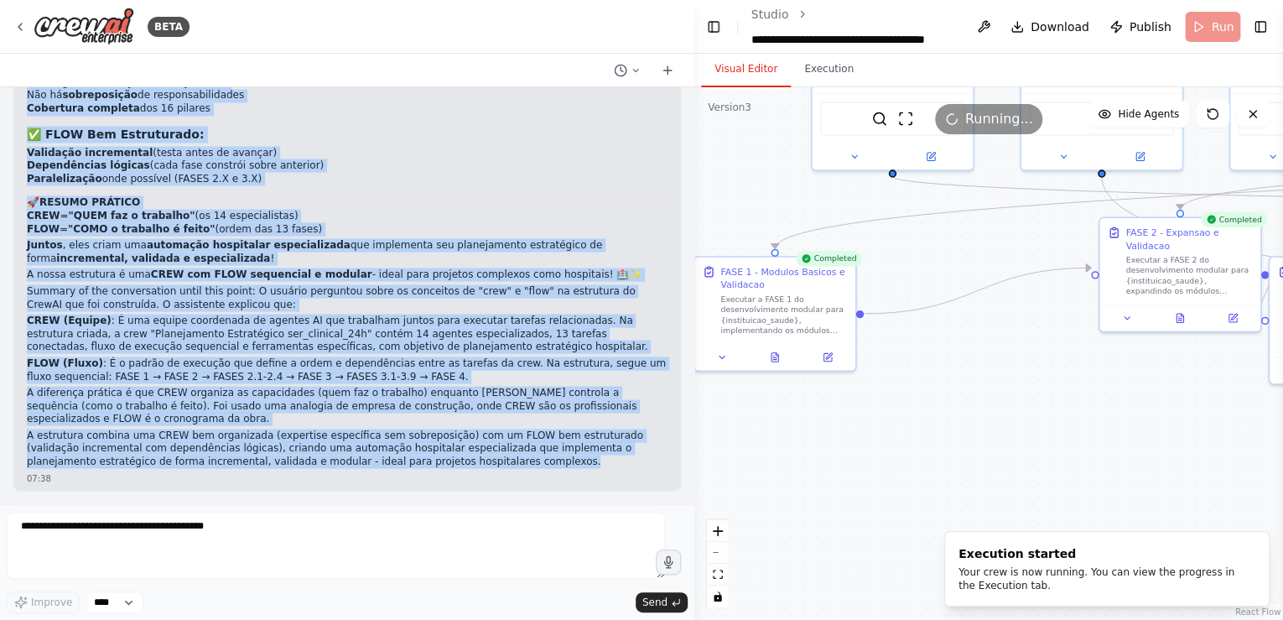
scroll to position [33129, 0]
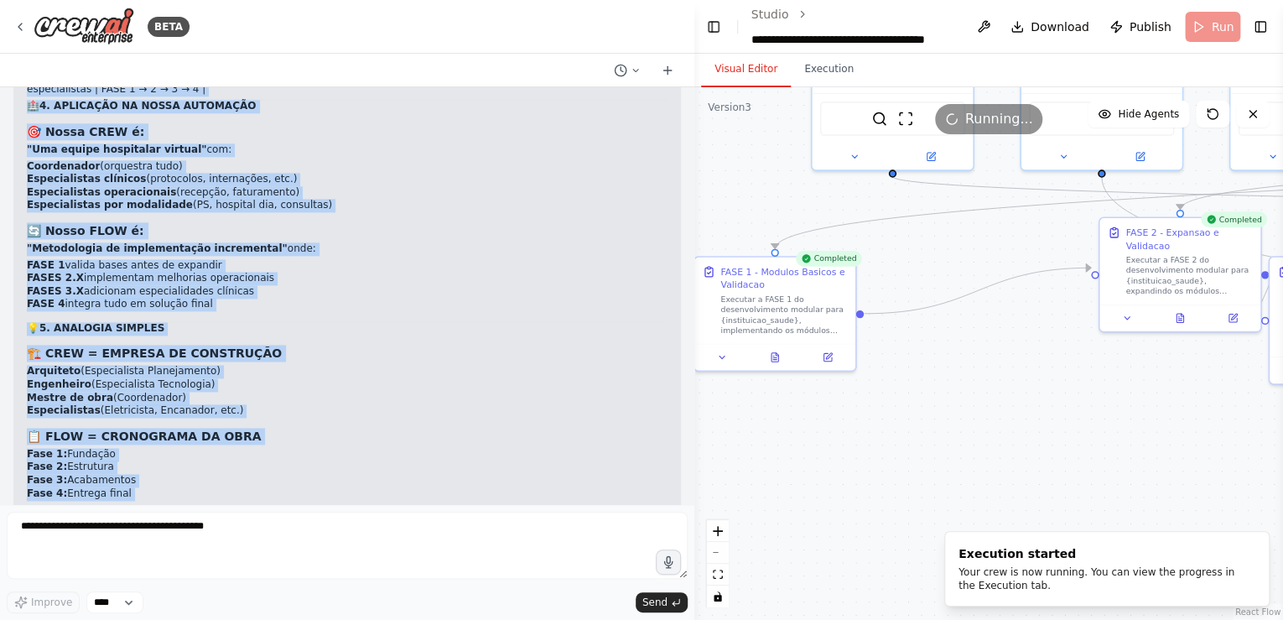
drag, startPoint x: 205, startPoint y: 241, endPoint x: 694, endPoint y: 248, distance: 489.8
click at [694, 248] on div "BETA Gostaria de criar um projeto que seguisse exatamente essa estrutura: # Pla…" at bounding box center [641, 310] width 1283 height 620
click at [369, 201] on div "▶ Thought process 🔧 CREW vs FLOW: Conceitos Fundamentais do CrewAI 🎯 1. O QUE É…" at bounding box center [347, 214] width 641 height 1464
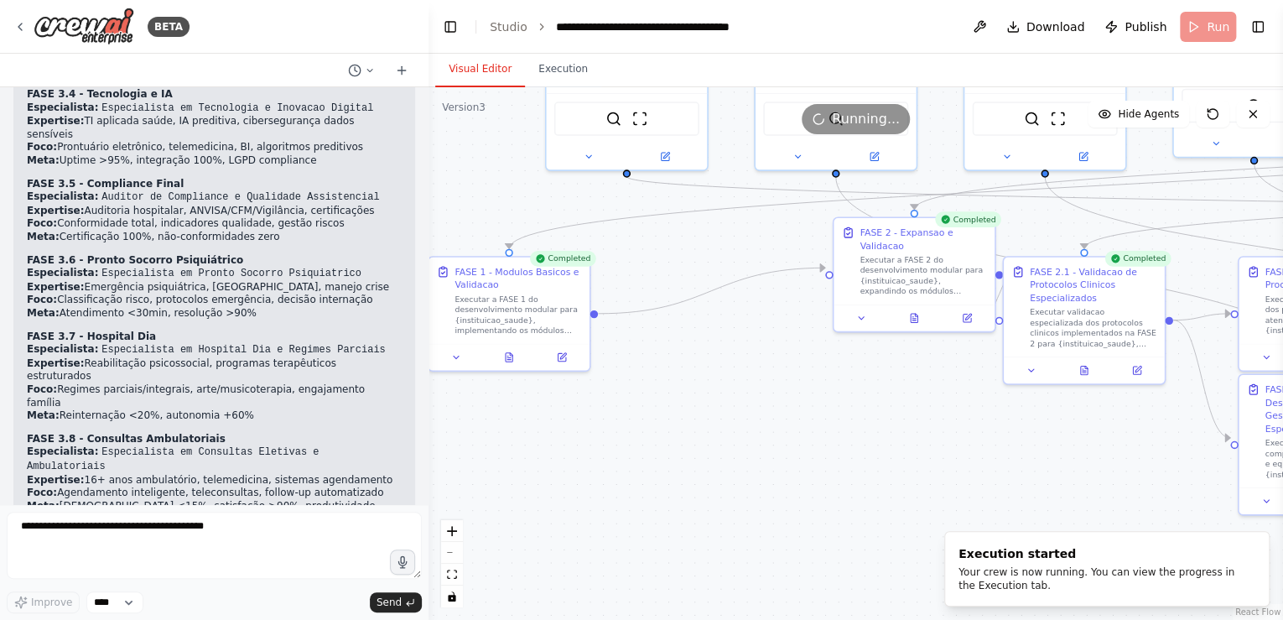
scroll to position [35646, 0]
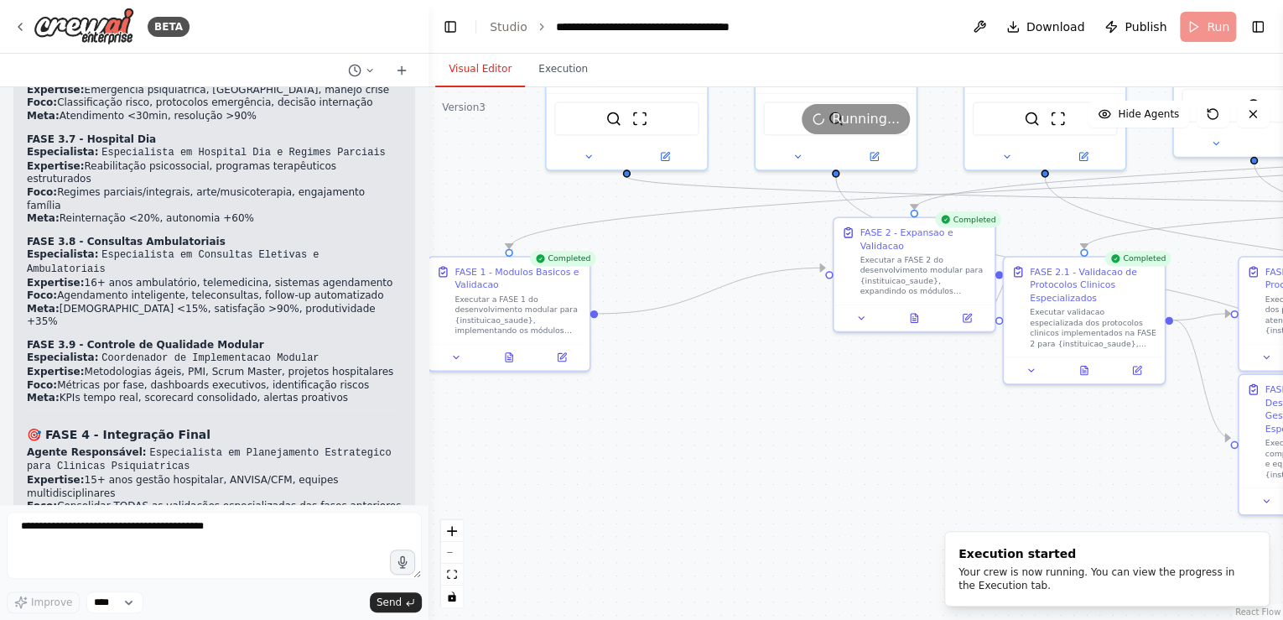
drag, startPoint x: 693, startPoint y: 224, endPoint x: 429, endPoint y: 220, distance: 264.2
click at [429, 220] on div "BETA Gostaria de criar um projeto que seguisse exatamente essa estrutura: # Pla…" at bounding box center [641, 310] width 1283 height 620
click at [507, 353] on icon at bounding box center [509, 355] width 7 height 8
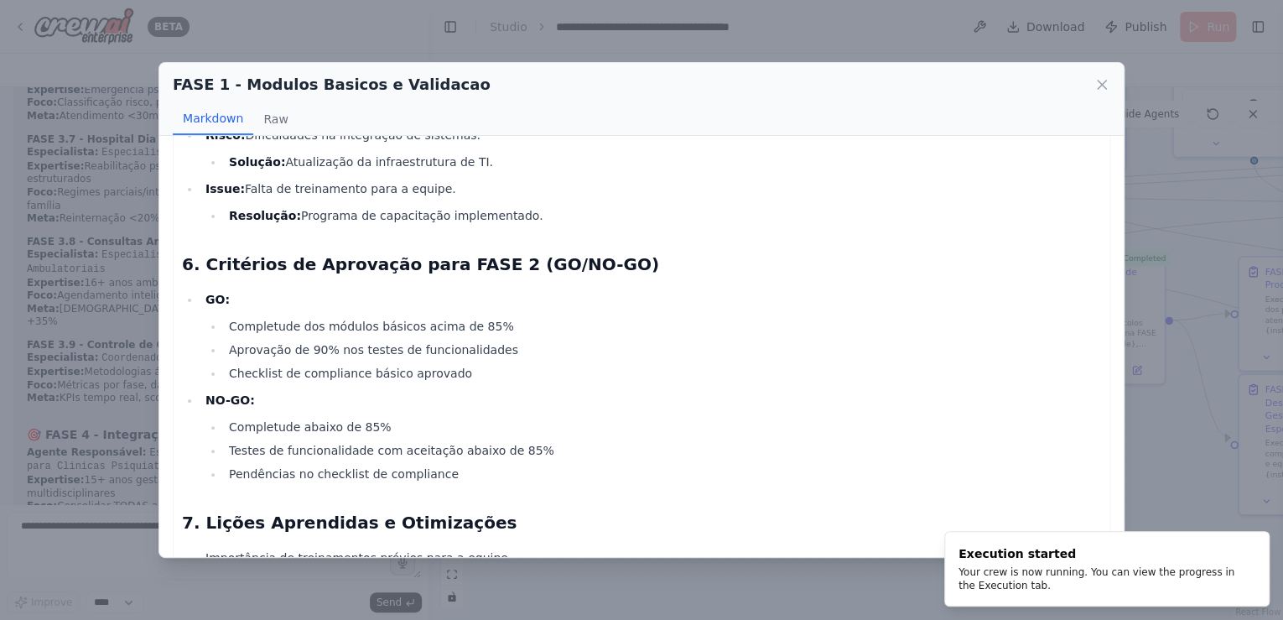
scroll to position [1058, 0]
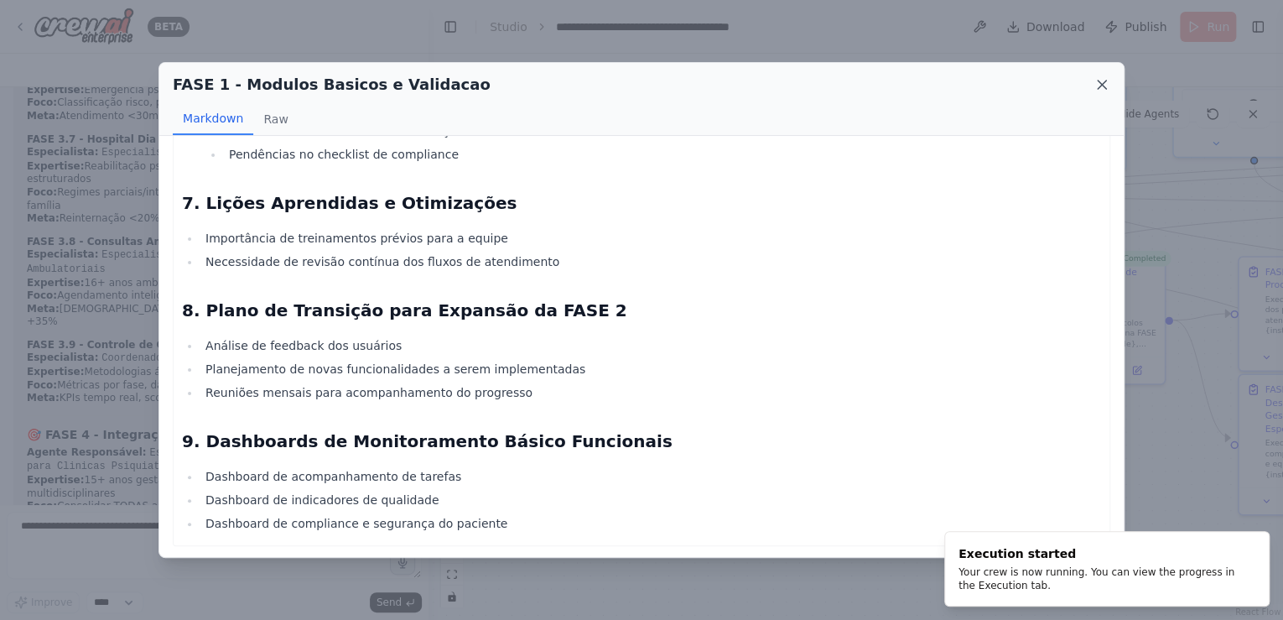
click at [1104, 87] on icon at bounding box center [1102, 85] width 8 height 8
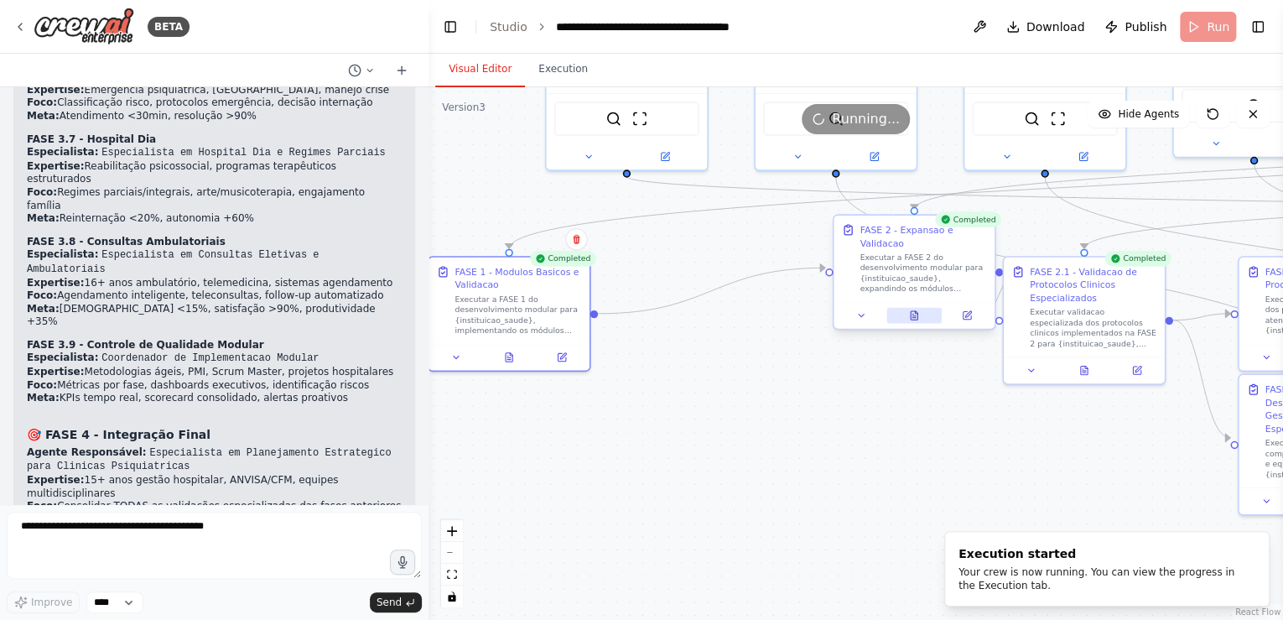
click at [912, 311] on icon at bounding box center [914, 315] width 7 height 8
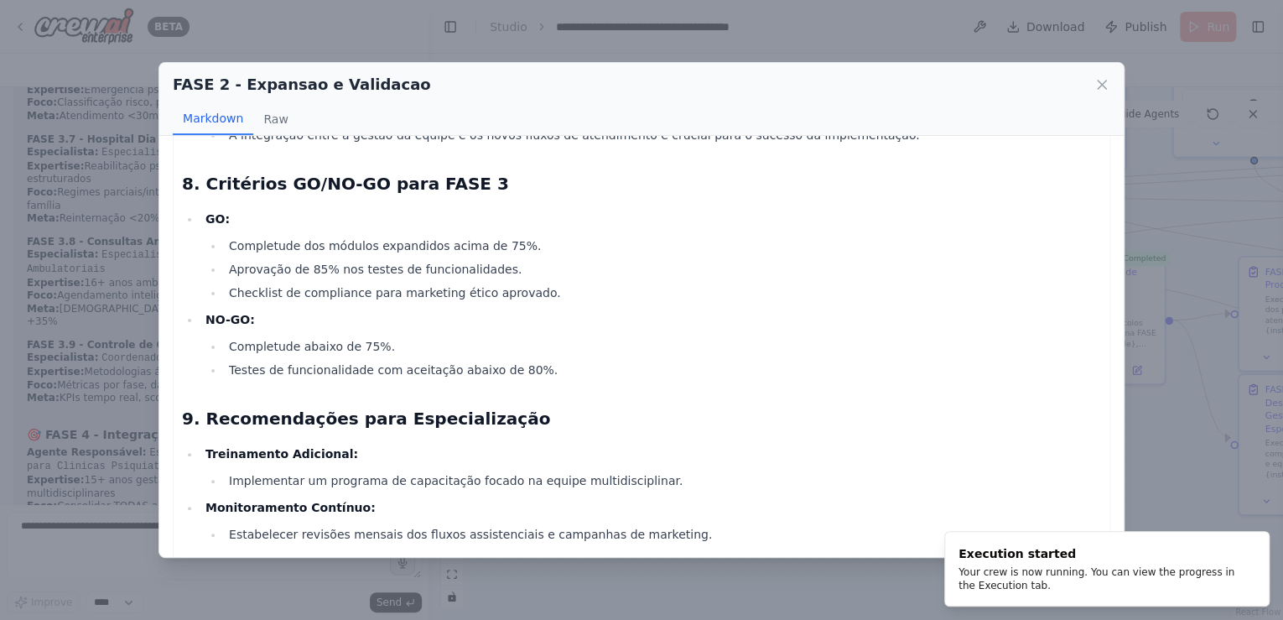
scroll to position [954, 0]
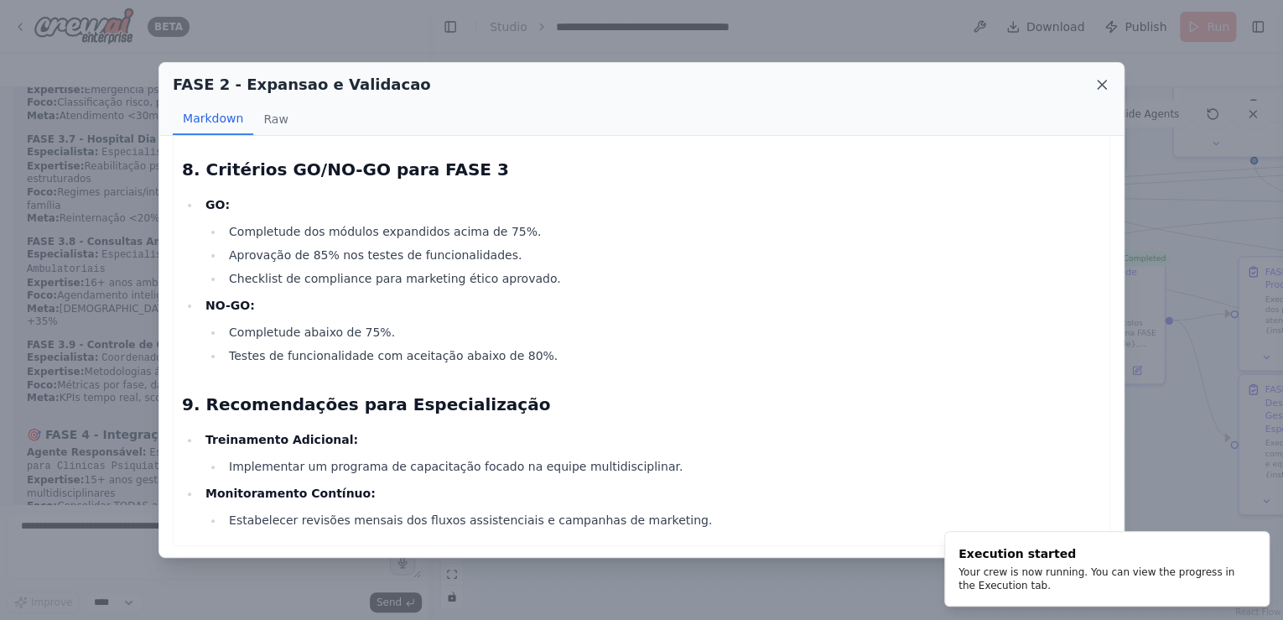
click at [1096, 84] on icon at bounding box center [1102, 84] width 17 height 17
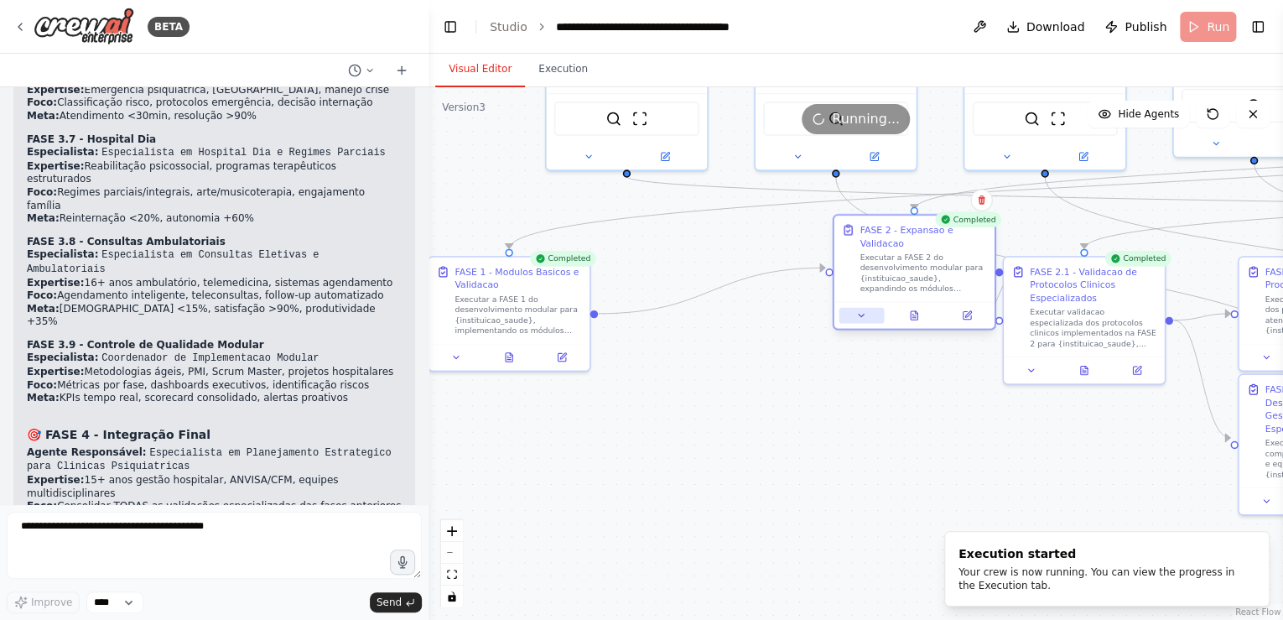
click at [859, 310] on icon at bounding box center [861, 315] width 10 height 10
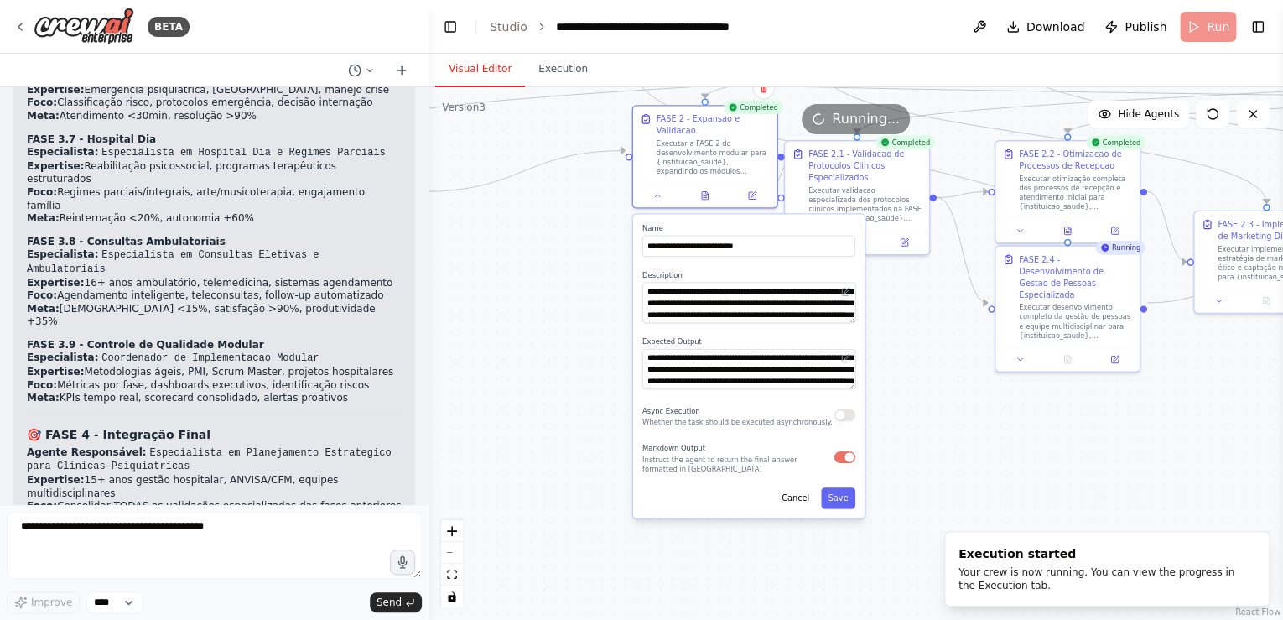
drag, startPoint x: 1118, startPoint y: 511, endPoint x: 893, endPoint y: 361, distance: 269.8
click at [893, 361] on div ".deletable-edge-delete-btn { width: 20px; height: 20px; border: 0px solid #ffff…" at bounding box center [856, 353] width 855 height 533
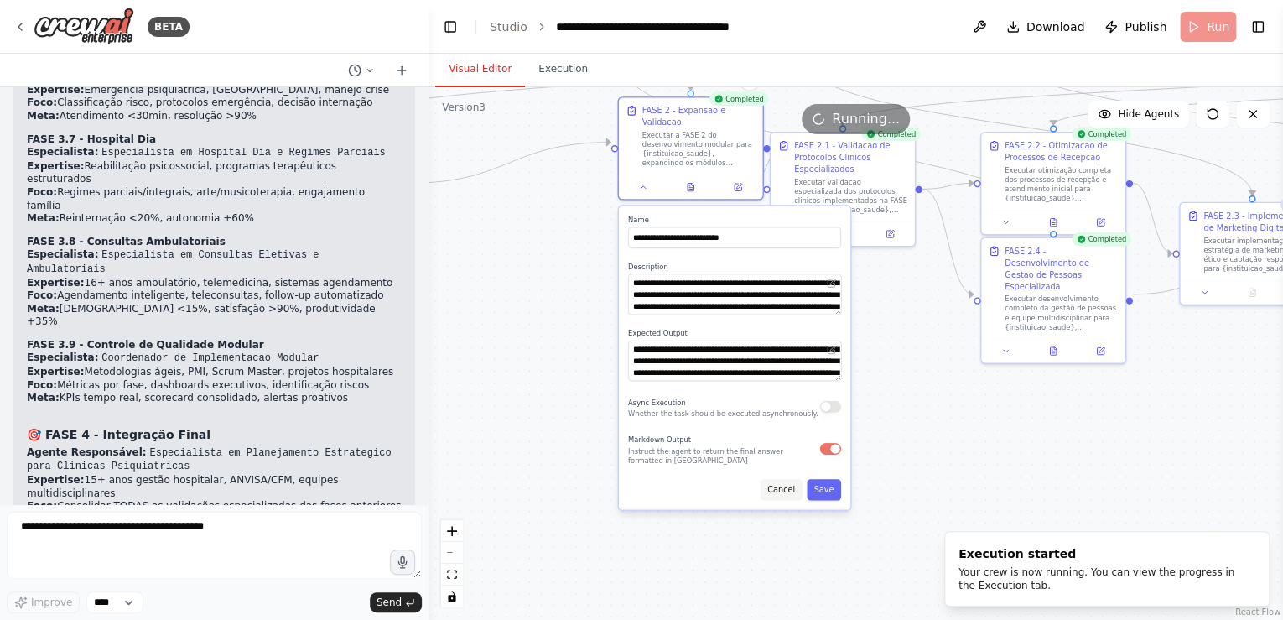
click at [781, 479] on button "Cancel" at bounding box center [782, 489] width 42 height 21
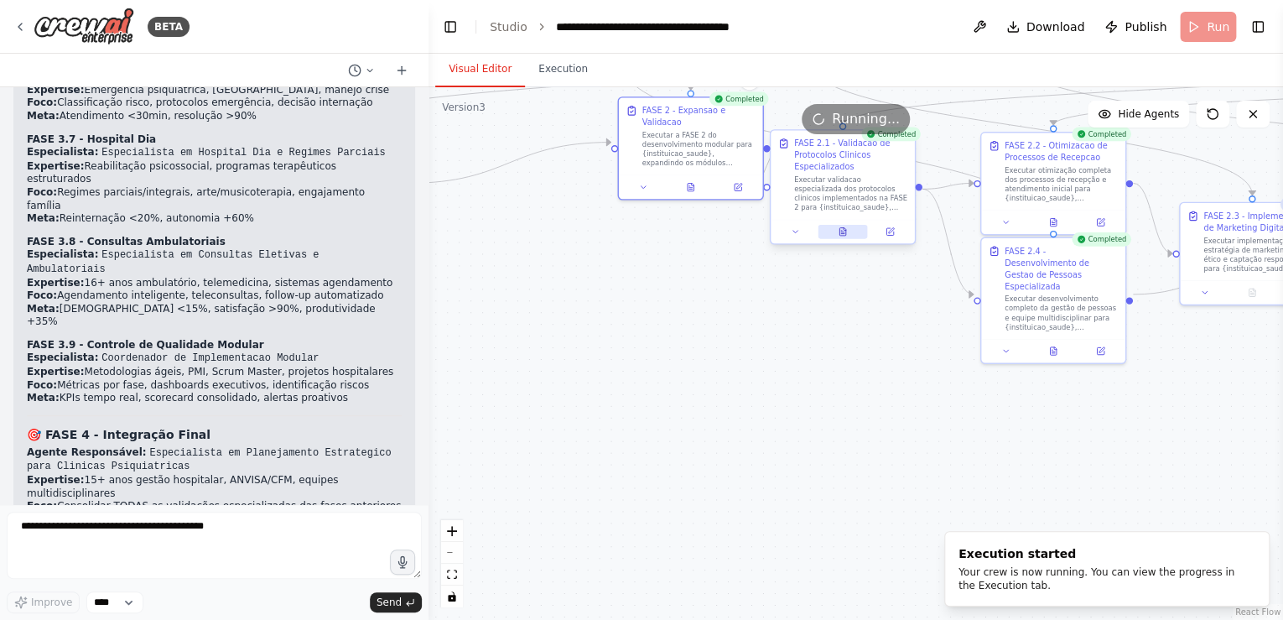
click at [839, 235] on icon at bounding box center [842, 232] width 6 height 8
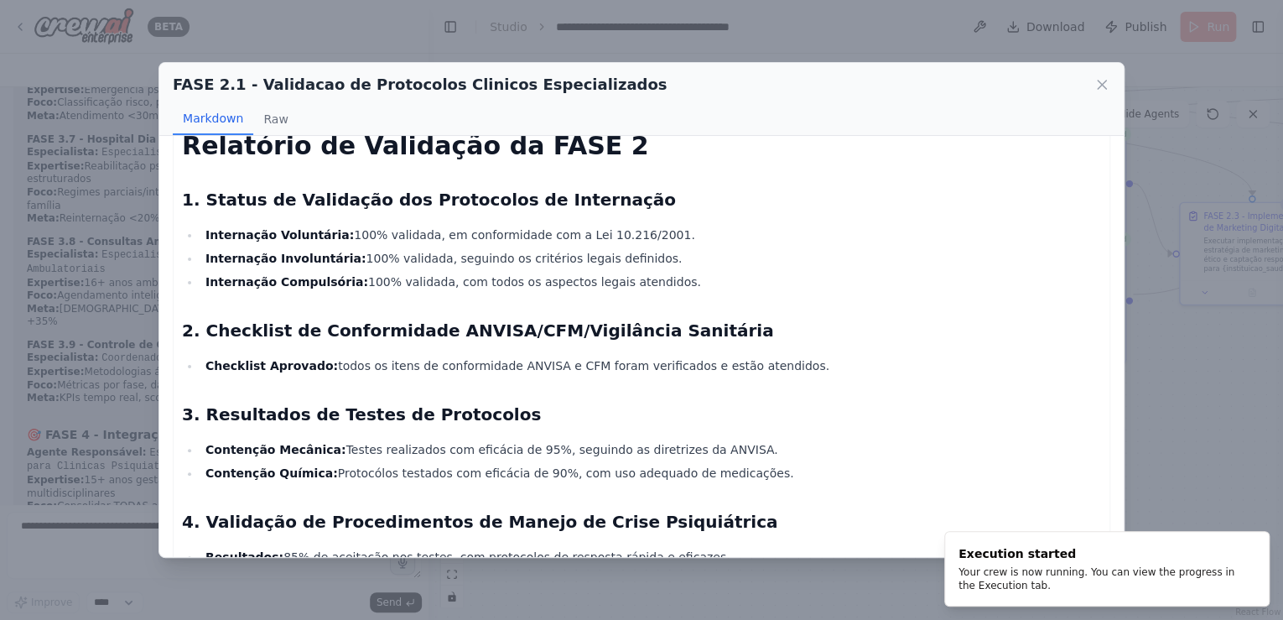
scroll to position [0, 0]
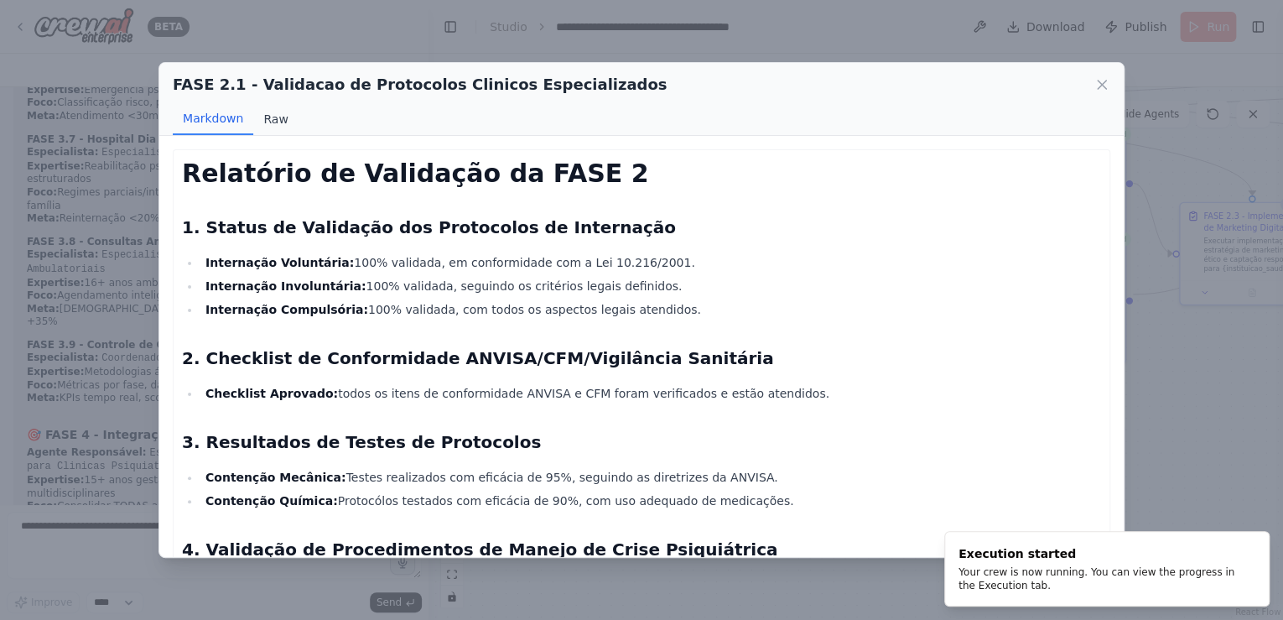
click at [265, 117] on button "Raw" at bounding box center [275, 119] width 44 height 32
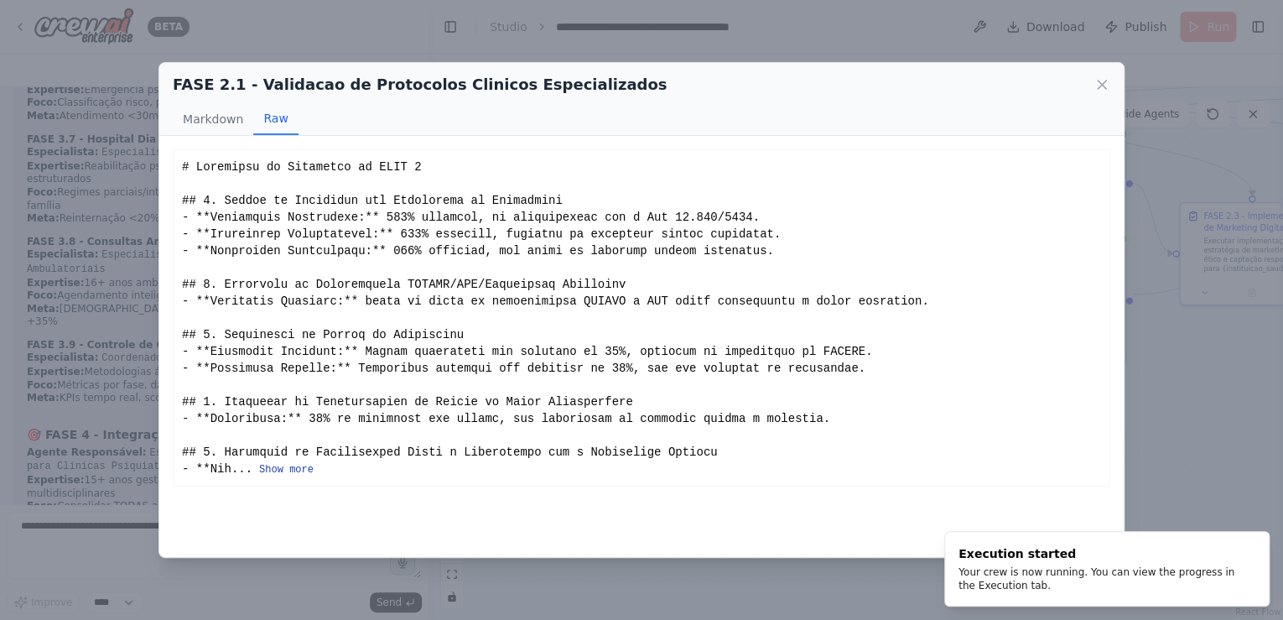
click at [282, 469] on button "Show more" at bounding box center [286, 469] width 55 height 13
click at [281, 467] on button "Show more" at bounding box center [286, 469] width 55 height 13
click at [1100, 87] on icon at bounding box center [1102, 84] width 17 height 17
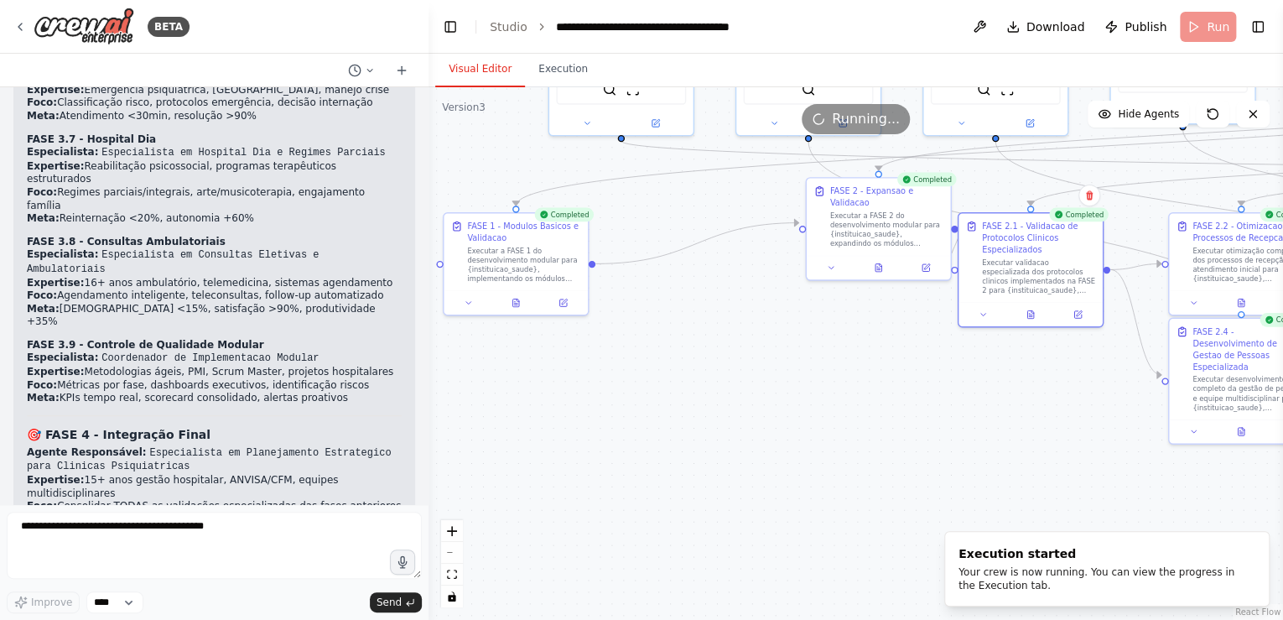
drag, startPoint x: 600, startPoint y: 282, endPoint x: 798, endPoint y: 380, distance: 220.9
click at [798, 380] on div ".deletable-edge-delete-btn { width: 20px; height: 20px; border: 0px solid #ffff…" at bounding box center [856, 353] width 855 height 533
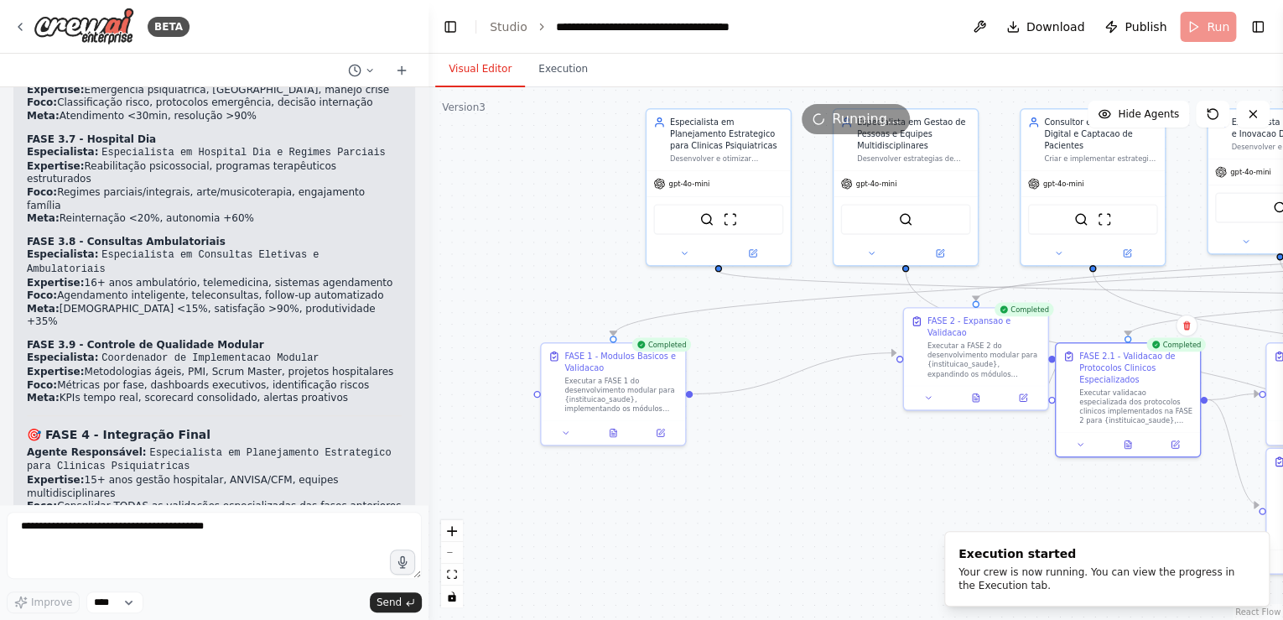
drag, startPoint x: 708, startPoint y: 389, endPoint x: 794, endPoint y: 480, distance: 125.2
click at [793, 490] on div ".deletable-edge-delete-btn { width: 20px; height: 20px; border: 0px solid #ffff…" at bounding box center [856, 353] width 855 height 533
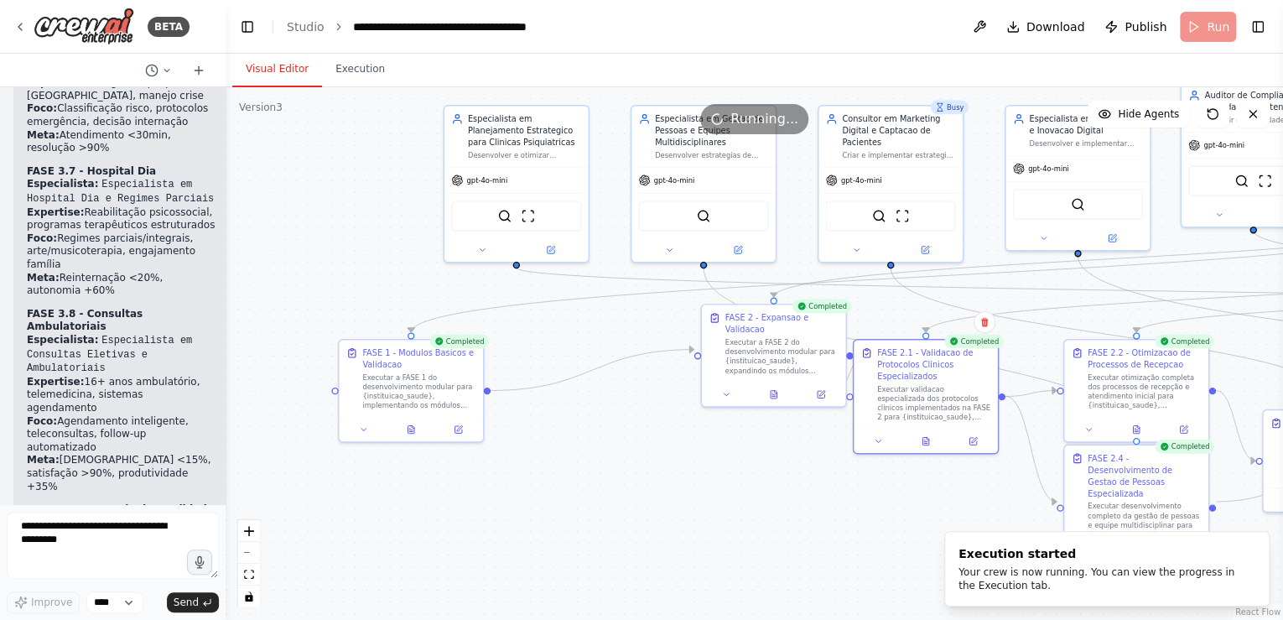
drag, startPoint x: 426, startPoint y: 258, endPoint x: 226, endPoint y: 251, distance: 200.6
click at [226, 251] on div "BETA Gostaria de criar um projeto que seguisse exatamente essa estrutura: # Pla…" at bounding box center [641, 310] width 1283 height 620
click at [361, 426] on icon at bounding box center [363, 427] width 9 height 9
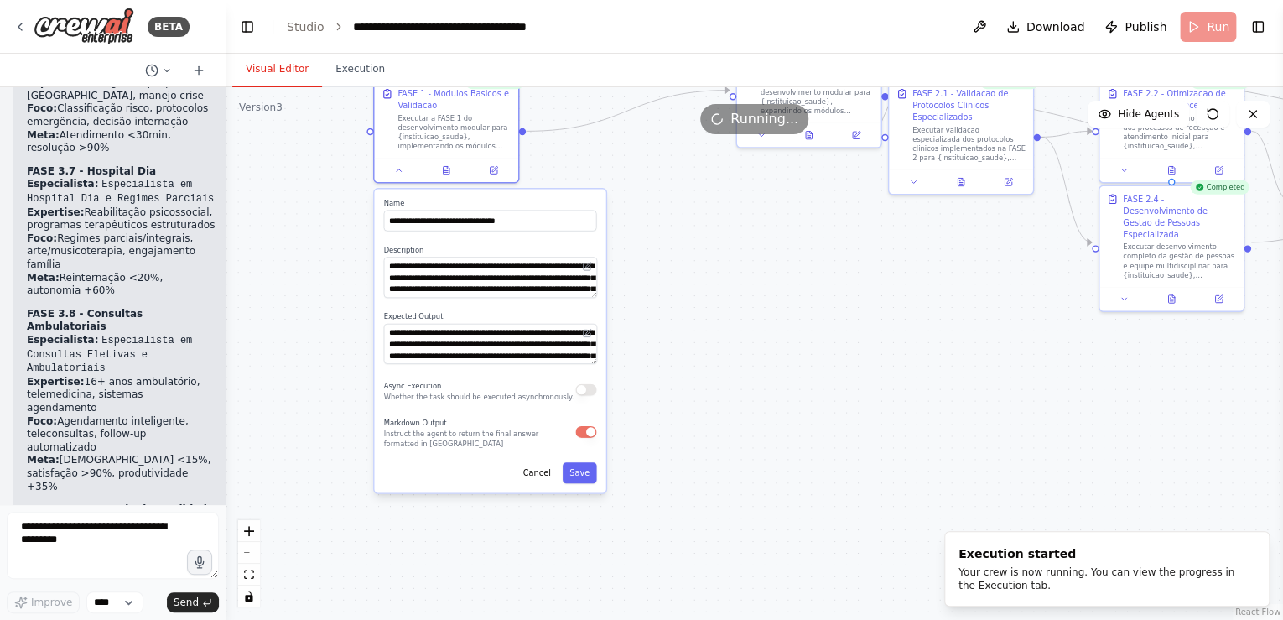
drag, startPoint x: 631, startPoint y: 507, endPoint x: 666, endPoint y: 247, distance: 261.5
click at [666, 247] on div ".deletable-edge-delete-btn { width: 20px; height: 20px; border: 0px solid #ffff…" at bounding box center [755, 353] width 1058 height 533
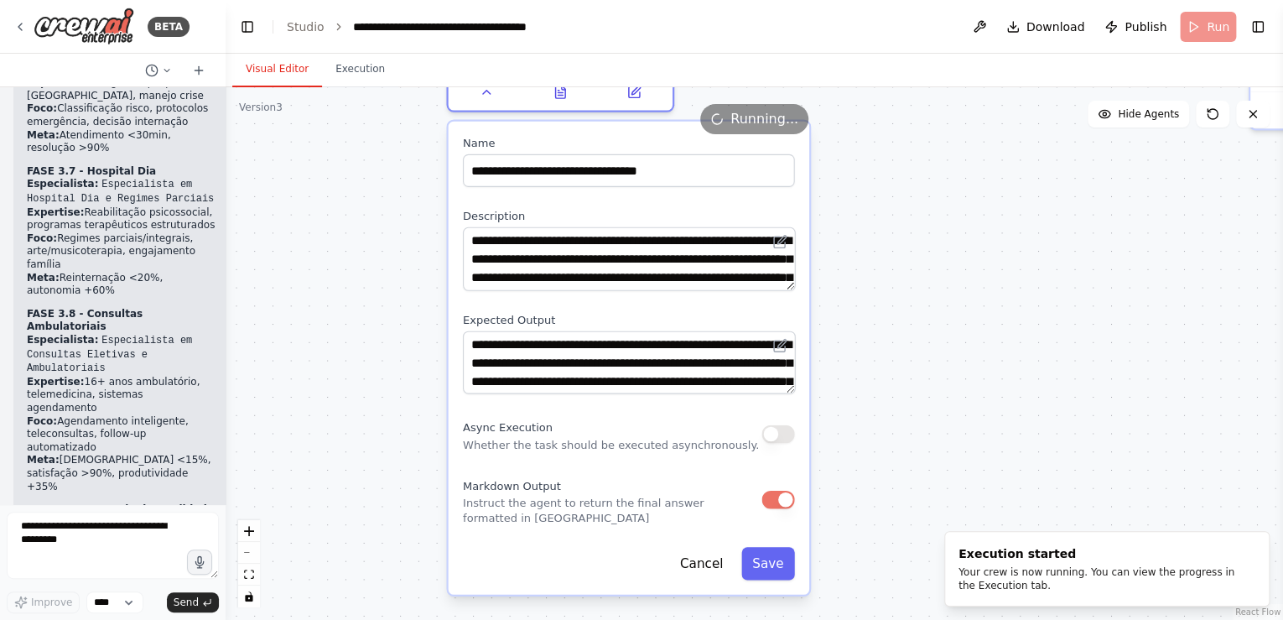
drag, startPoint x: 774, startPoint y: 352, endPoint x: 903, endPoint y: 359, distance: 129.3
click at [903, 359] on div ".deletable-edge-delete-btn { width: 20px; height: 20px; border: 0px solid #ffff…" at bounding box center [755, 353] width 1058 height 533
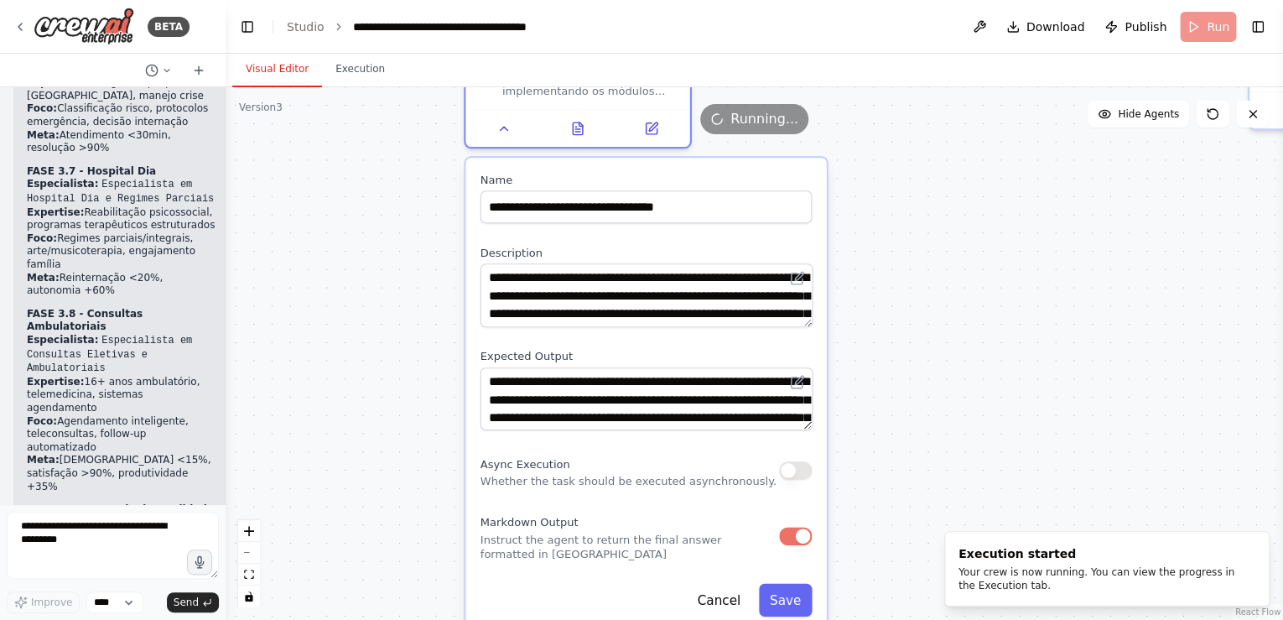
drag, startPoint x: 792, startPoint y: 291, endPoint x: 815, endPoint y: 325, distance: 41.6
click at [815, 325] on div "**********" at bounding box center [645, 394] width 361 height 473
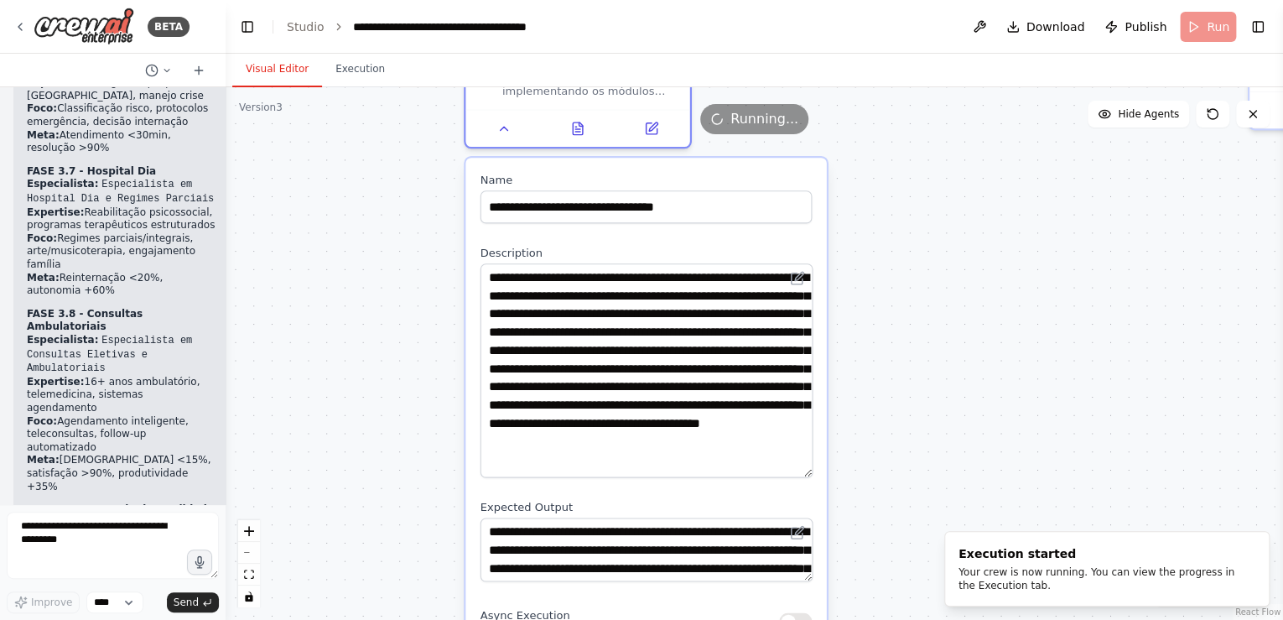
drag, startPoint x: 804, startPoint y: 323, endPoint x: 847, endPoint y: 522, distance: 203.3
click at [847, 522] on div ".deletable-edge-delete-btn { width: 20px; height: 20px; border: 0px solid #ffff…" at bounding box center [755, 353] width 1058 height 533
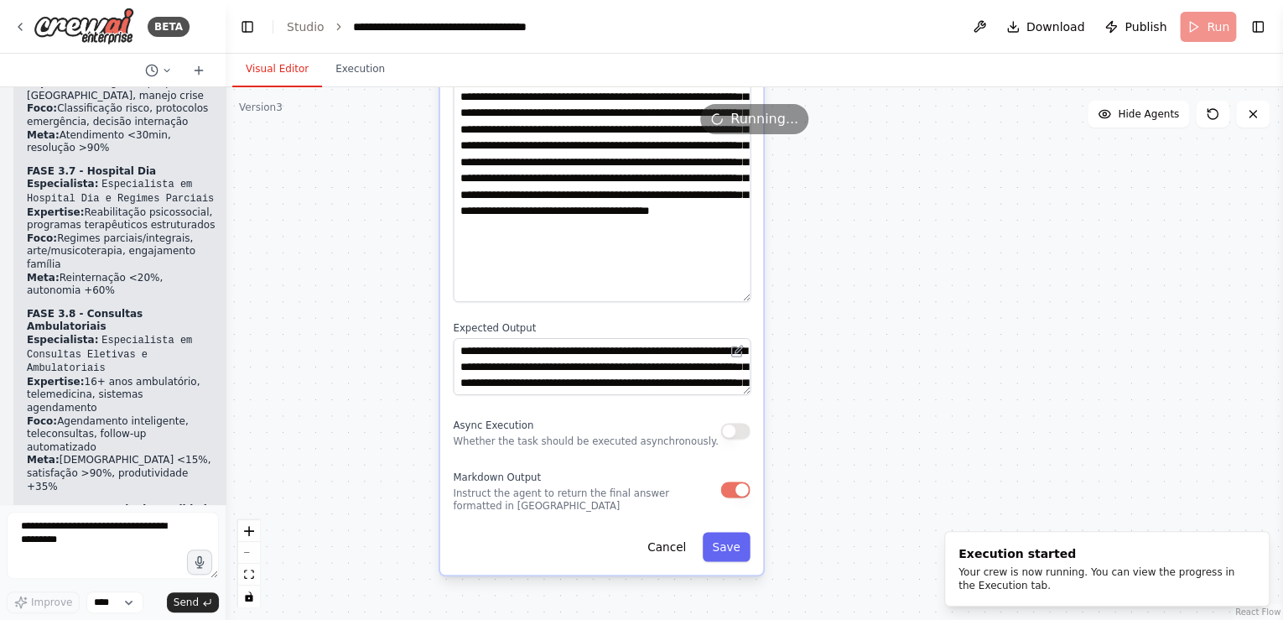
drag, startPoint x: 933, startPoint y: 403, endPoint x: 859, endPoint y: 193, distance: 223.3
click at [859, 193] on div ".deletable-edge-delete-btn { width: 20px; height: 20px; border: 0px solid #ffff…" at bounding box center [755, 353] width 1058 height 533
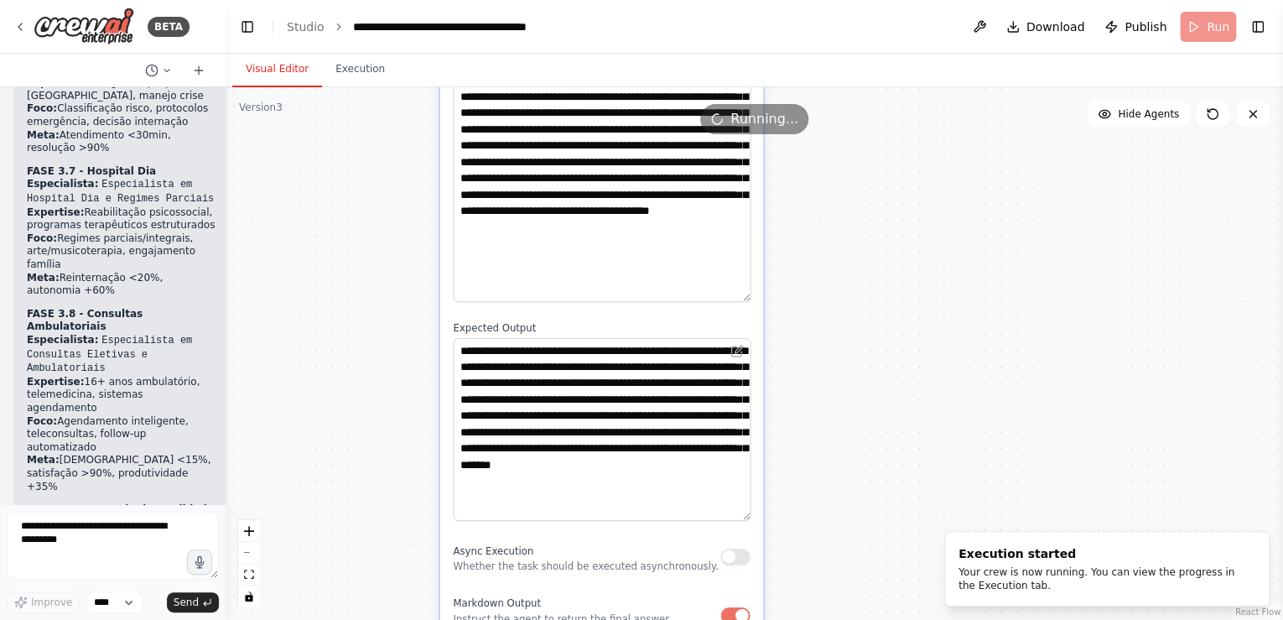
drag, startPoint x: 746, startPoint y: 391, endPoint x: 798, endPoint y: 517, distance: 136.1
click at [798, 517] on div ".deletable-edge-delete-btn { width: 20px; height: 20px; border: 0px solid #ffff…" at bounding box center [755, 353] width 1058 height 533
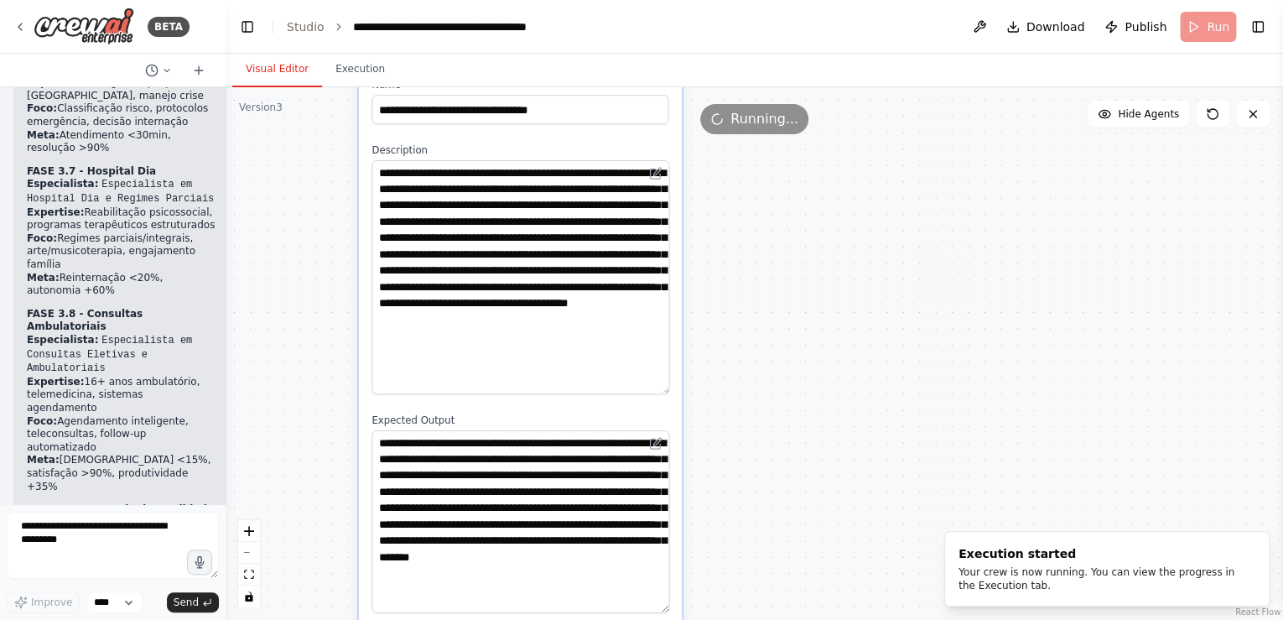
drag, startPoint x: 906, startPoint y: 268, endPoint x: 828, endPoint y: 339, distance: 105.1
click at [828, 339] on div ".deletable-edge-delete-btn { width: 20px; height: 20px; border: 0px solid #ffff…" at bounding box center [755, 353] width 1058 height 533
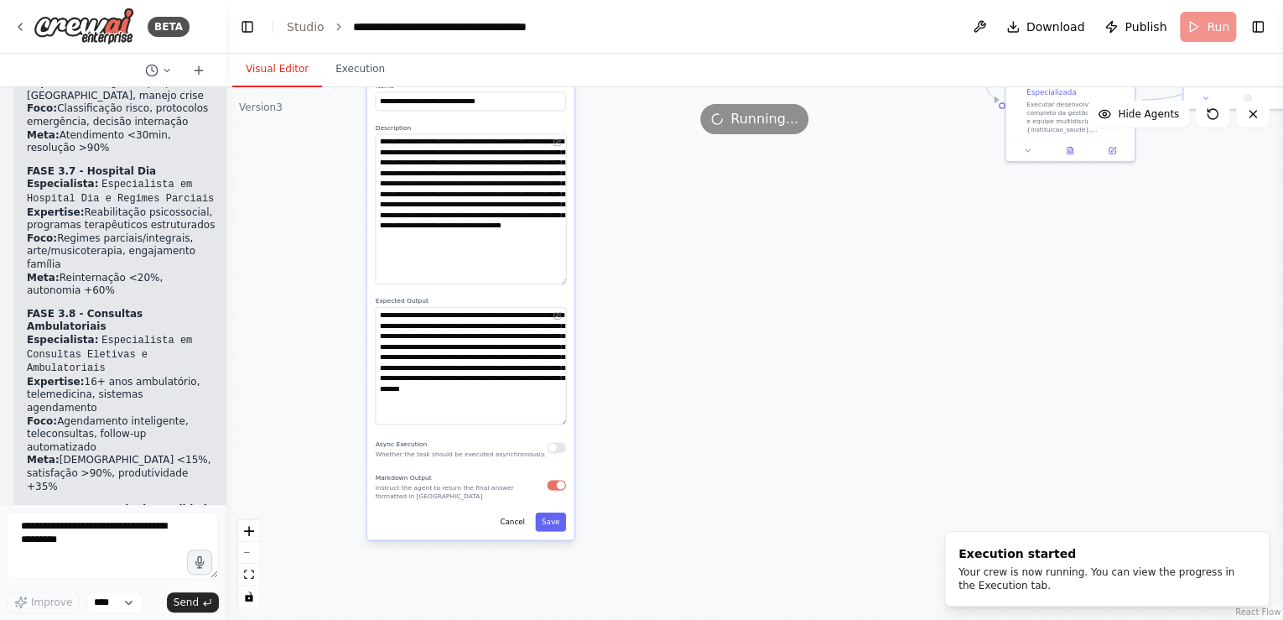
drag, startPoint x: 882, startPoint y: 352, endPoint x: 721, endPoint y: 262, distance: 184.3
click at [721, 262] on div ".deletable-edge-delete-btn { width: 20px; height: 20px; border: 0px solid #ffff…" at bounding box center [755, 353] width 1058 height 533
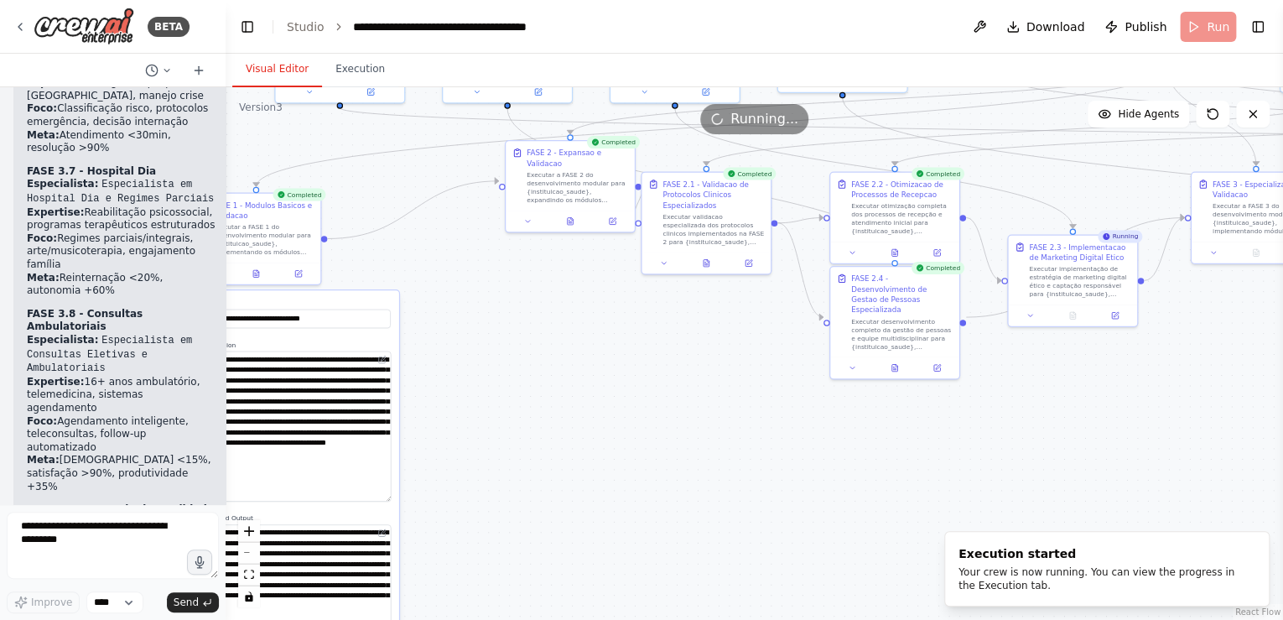
drag, startPoint x: 741, startPoint y: 268, endPoint x: 628, endPoint y: 374, distance: 154.9
click at [616, 435] on div ".deletable-edge-delete-btn { width: 20px; height: 20px; border: 0px solid #ffff…" at bounding box center [755, 353] width 1058 height 533
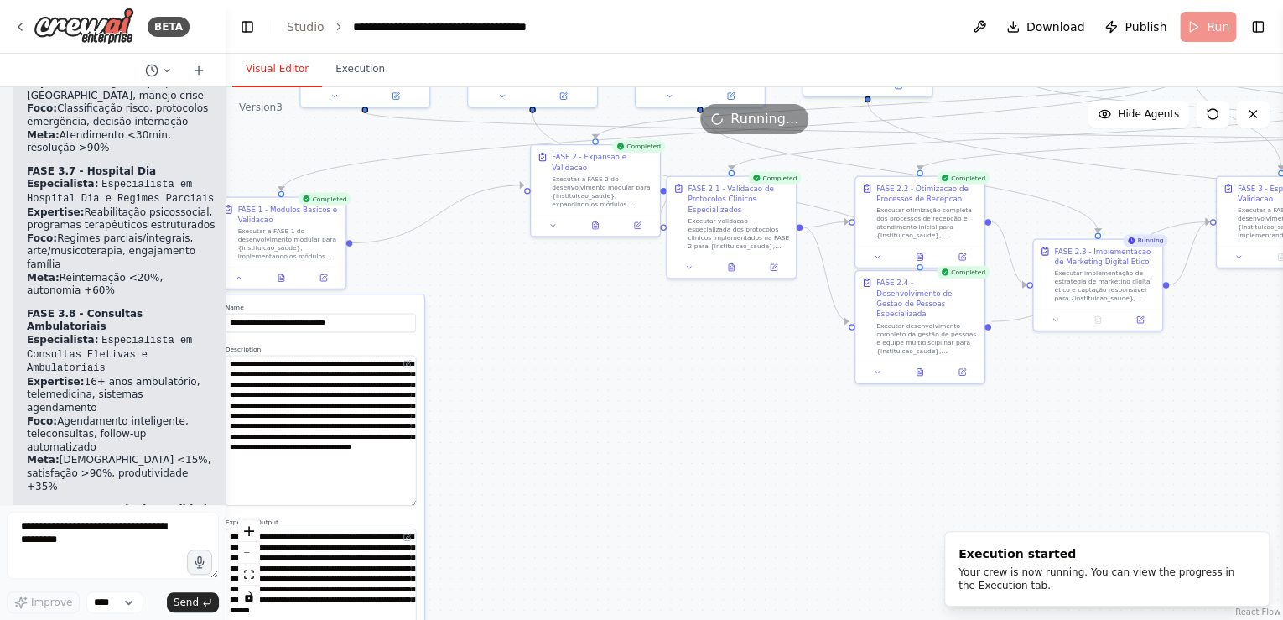
drag, startPoint x: 553, startPoint y: 320, endPoint x: 503, endPoint y: 299, distance: 53.7
click at [503, 299] on div ".deletable-edge-delete-btn { width: 20px; height: 20px; border: 0px solid #ffff…" at bounding box center [755, 353] width 1058 height 533
click at [594, 224] on icon at bounding box center [595, 224] width 3 height 0
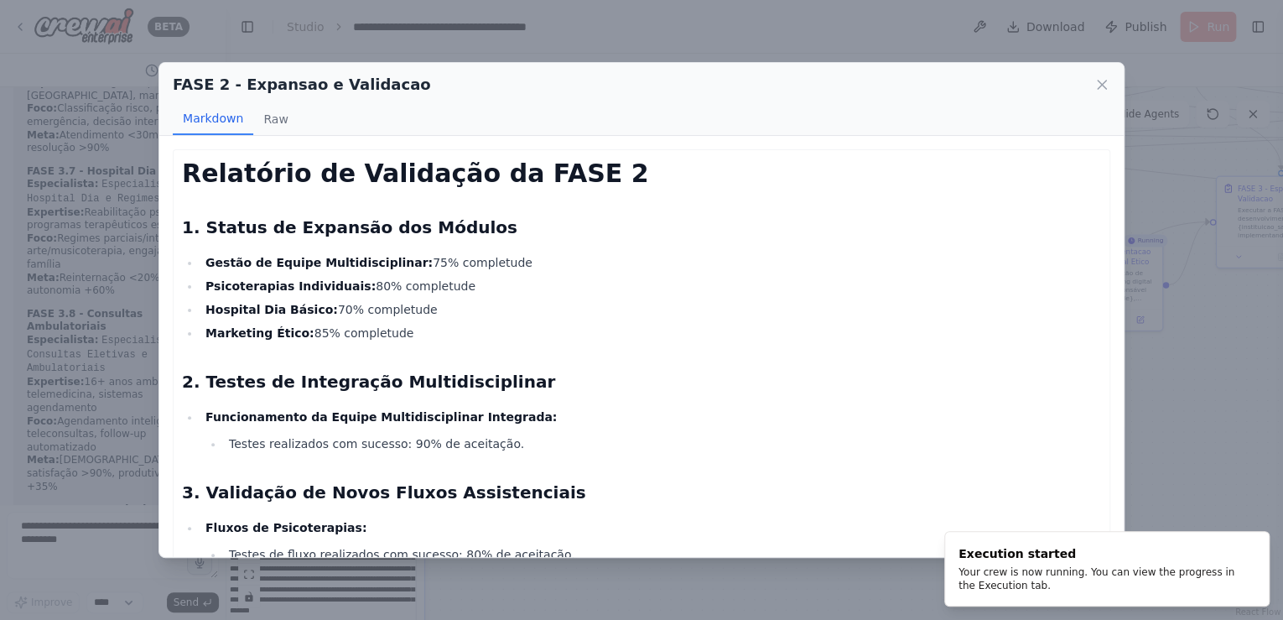
drag, startPoint x: 1104, startPoint y: 83, endPoint x: 1086, endPoint y: 83, distance: 17.6
click at [1103, 83] on icon at bounding box center [1102, 84] width 17 height 17
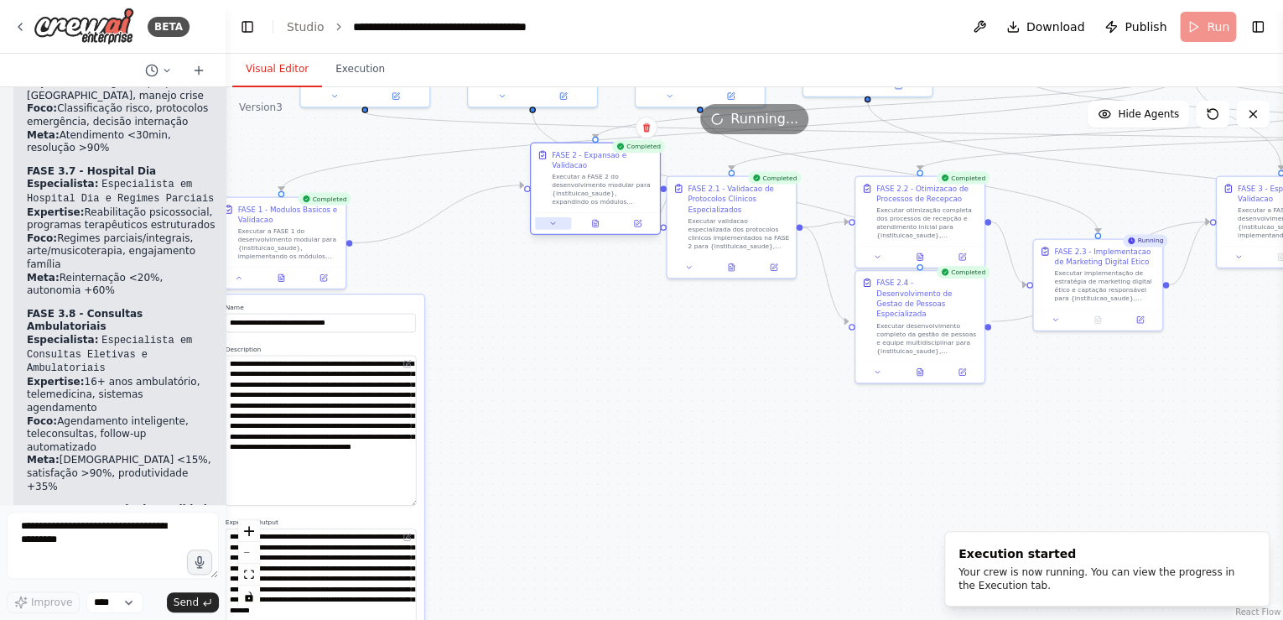
click at [551, 222] on icon at bounding box center [553, 223] width 4 height 2
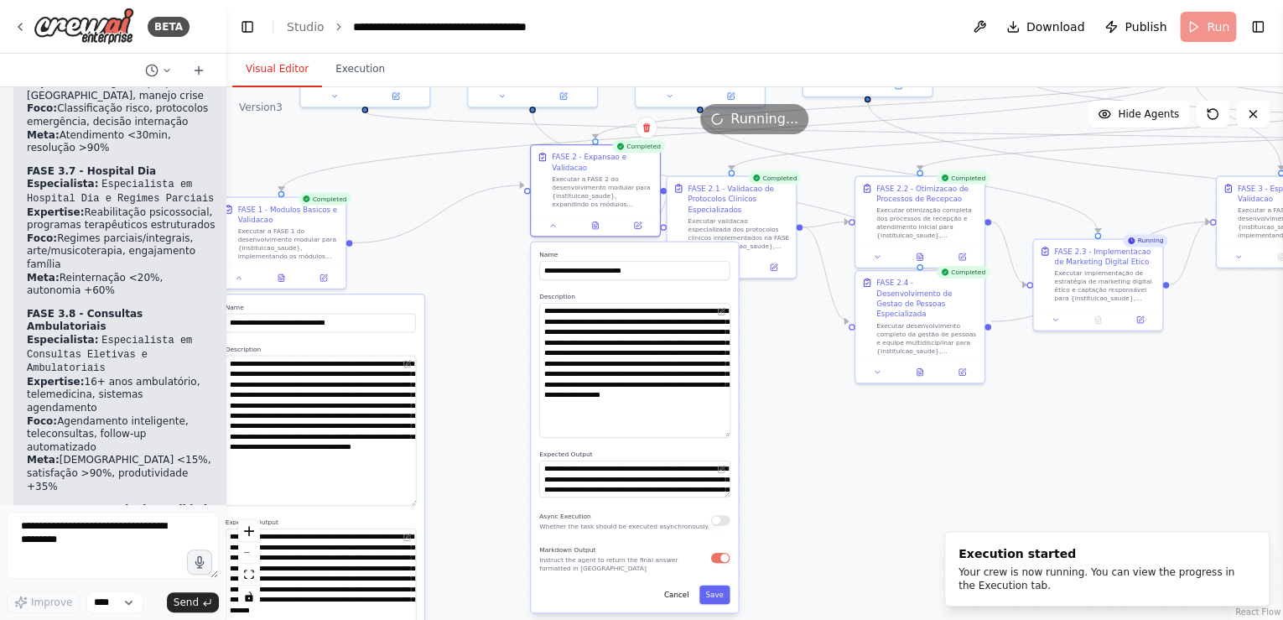
drag, startPoint x: 727, startPoint y: 326, endPoint x: 745, endPoint y: 425, distance: 100.5
click at [745, 425] on div ".deletable-edge-delete-btn { width: 20px; height: 20px; border: 0px solid #ffff…" at bounding box center [755, 353] width 1058 height 533
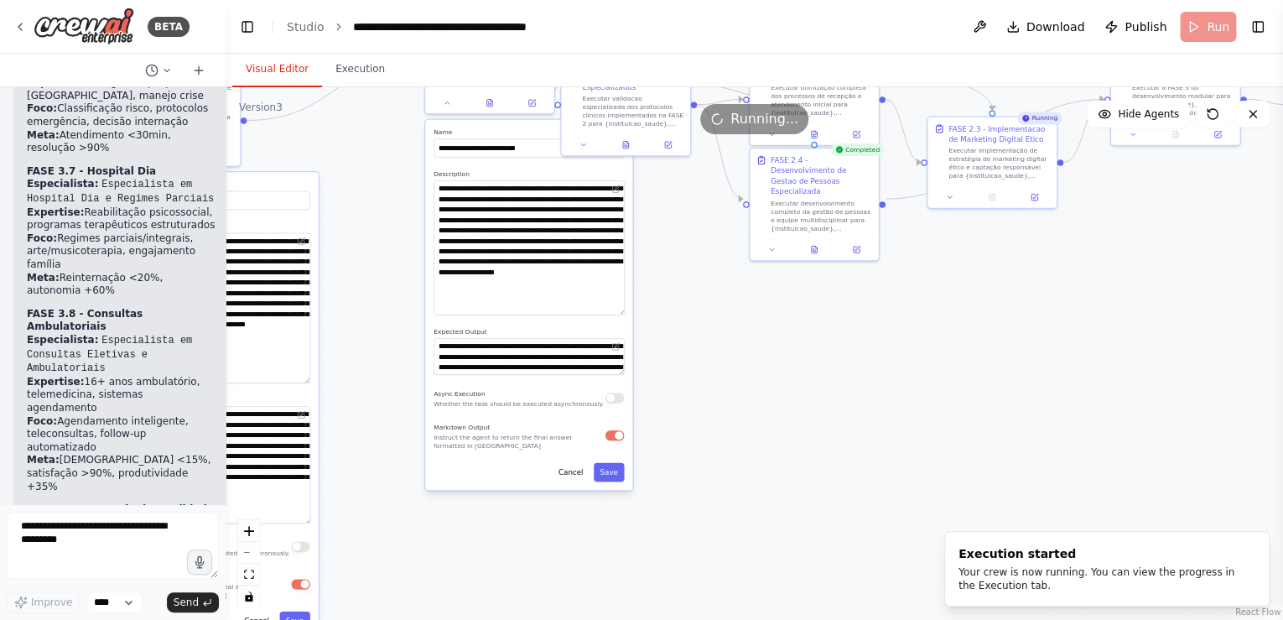
drag, startPoint x: 806, startPoint y: 475, endPoint x: 700, endPoint y: 352, distance: 161.7
click at [700, 352] on div ".deletable-edge-delete-btn { width: 20px; height: 20px; border: 0px solid #ffff…" at bounding box center [755, 353] width 1058 height 533
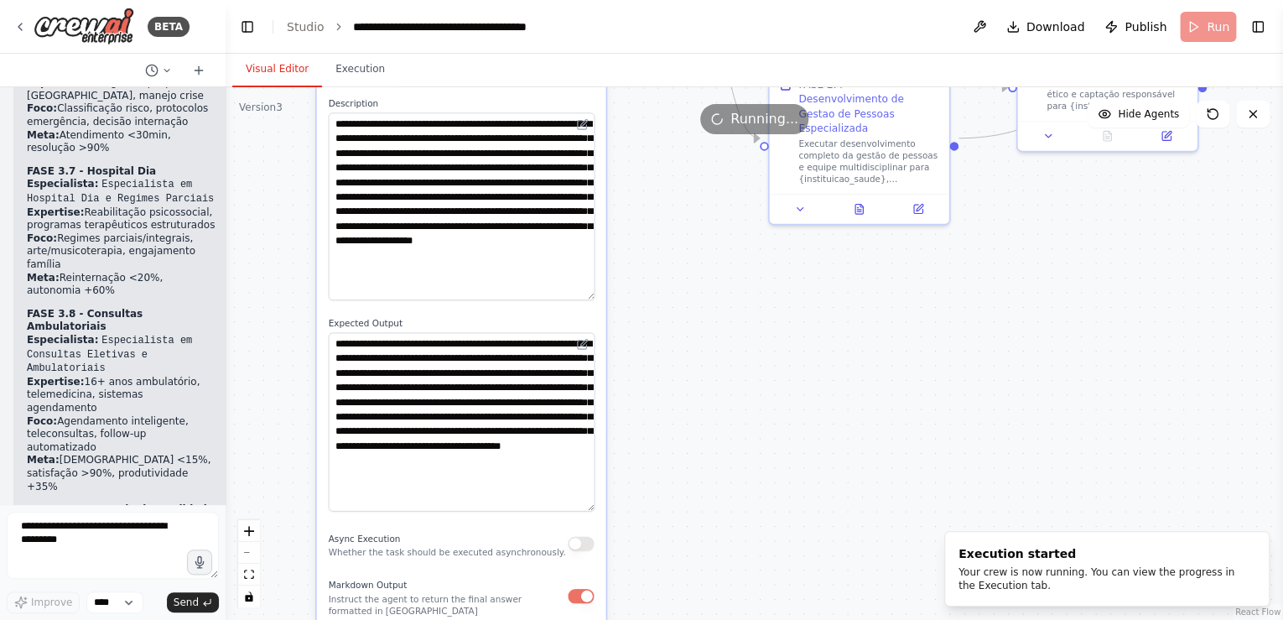
drag, startPoint x: 590, startPoint y: 366, endPoint x: 624, endPoint y: 494, distance: 132.6
click at [624, 494] on div ".deletable-edge-delete-btn { width: 20px; height: 20px; border: 0px solid #ffff…" at bounding box center [755, 353] width 1058 height 533
click at [700, 395] on div ".deletable-edge-delete-btn { width: 20px; height: 20px; border: 0px solid #ffff…" at bounding box center [755, 353] width 1058 height 533
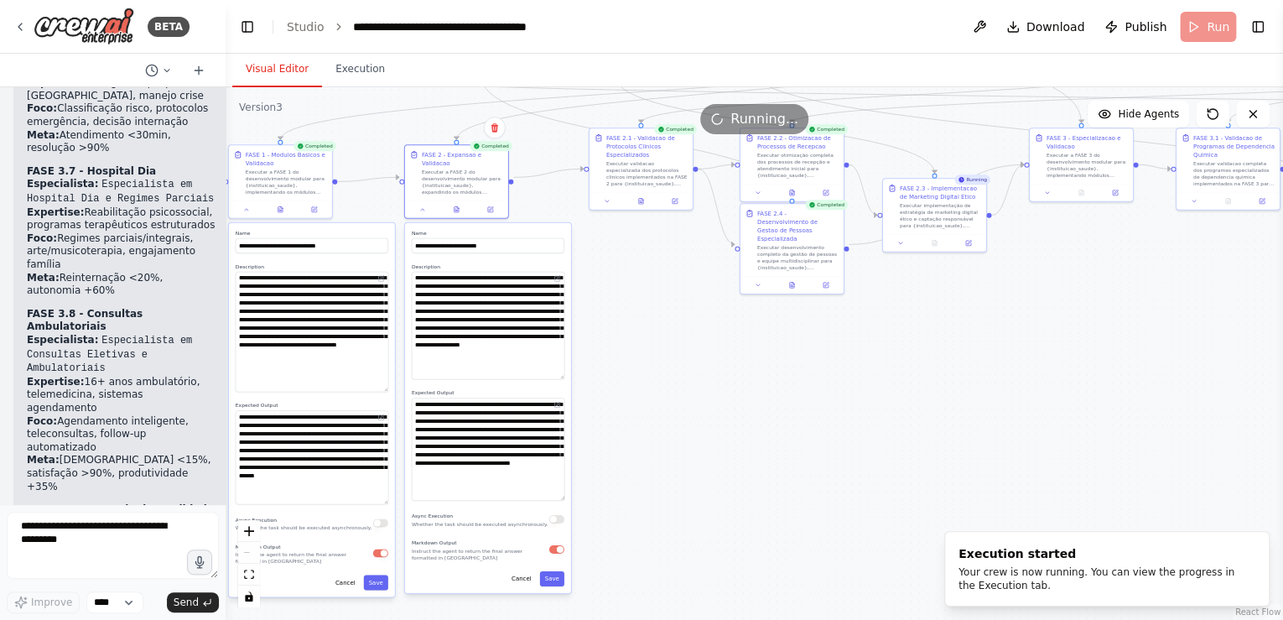
drag, startPoint x: 540, startPoint y: 189, endPoint x: 472, endPoint y: 228, distance: 78.5
click at [472, 230] on div "**********" at bounding box center [488, 241] width 153 height 23
click at [609, 200] on icon at bounding box center [607, 199] width 7 height 7
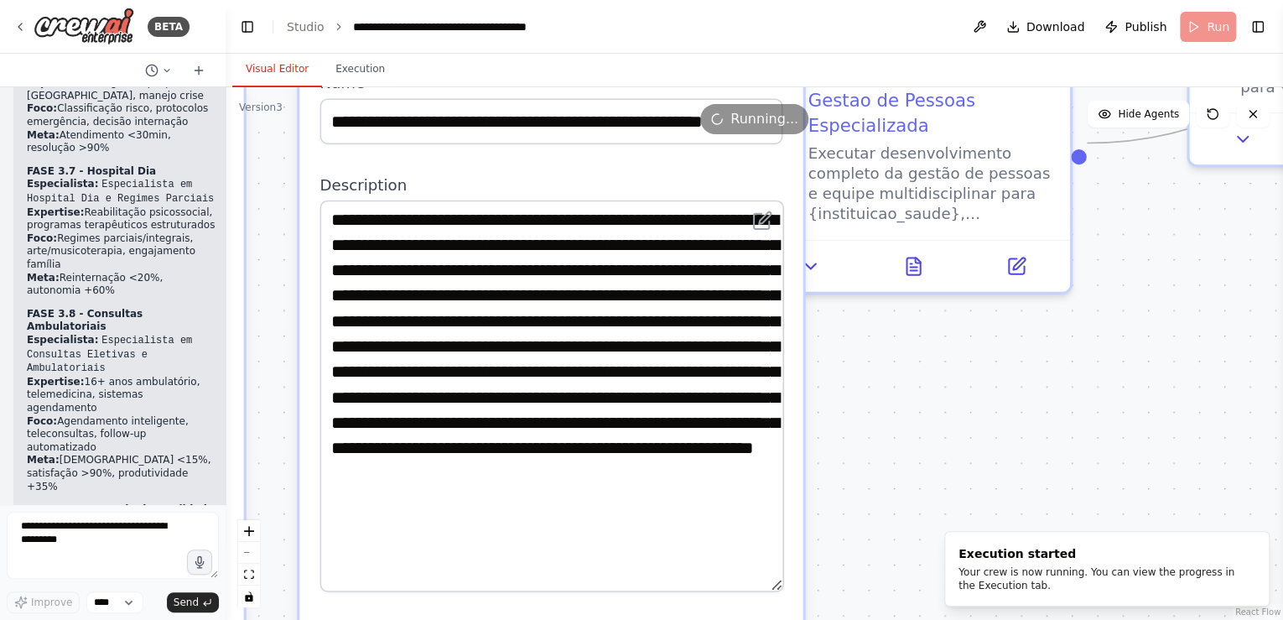
drag, startPoint x: 777, startPoint y: 288, endPoint x: 817, endPoint y: 589, distance: 303.8
click at [817, 589] on div ".deletable-edge-delete-btn { width: 20px; height: 20px; border: 0px solid #ffff…" at bounding box center [755, 353] width 1058 height 533
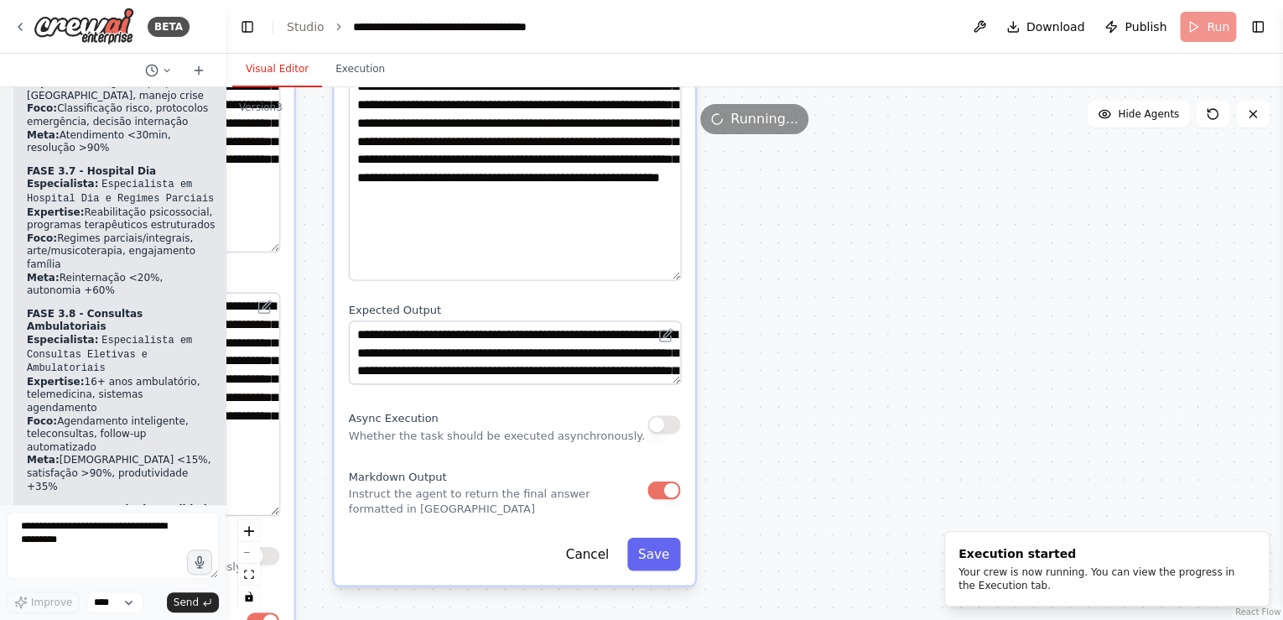
drag, startPoint x: 879, startPoint y: 436, endPoint x: 765, endPoint y: 195, distance: 267.1
click at [765, 195] on div ".deletable-edge-delete-btn { width: 20px; height: 20px; border: 0px solid #ffff…" at bounding box center [755, 353] width 1058 height 533
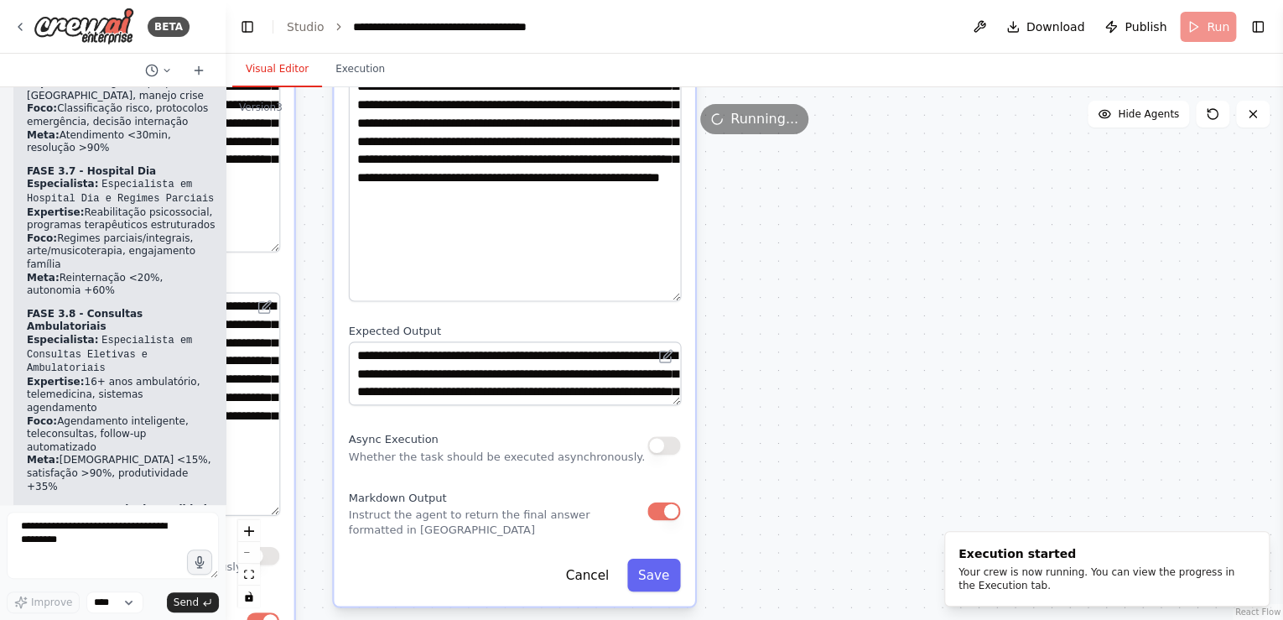
drag, startPoint x: 674, startPoint y: 276, endPoint x: 678, endPoint y: 297, distance: 21.2
click at [678, 297] on textarea "**********" at bounding box center [515, 151] width 332 height 302
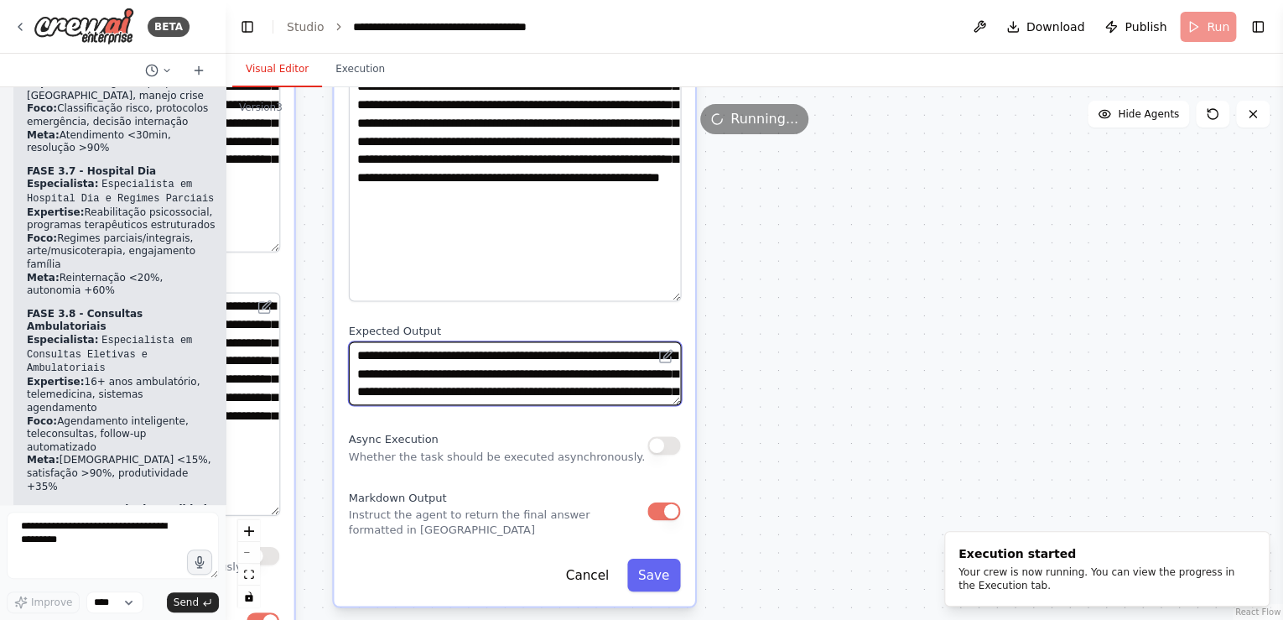
drag, startPoint x: 674, startPoint y: 403, endPoint x: 678, endPoint y: 412, distance: 9.8
click at [678, 431] on div "**********" at bounding box center [514, 249] width 361 height 711
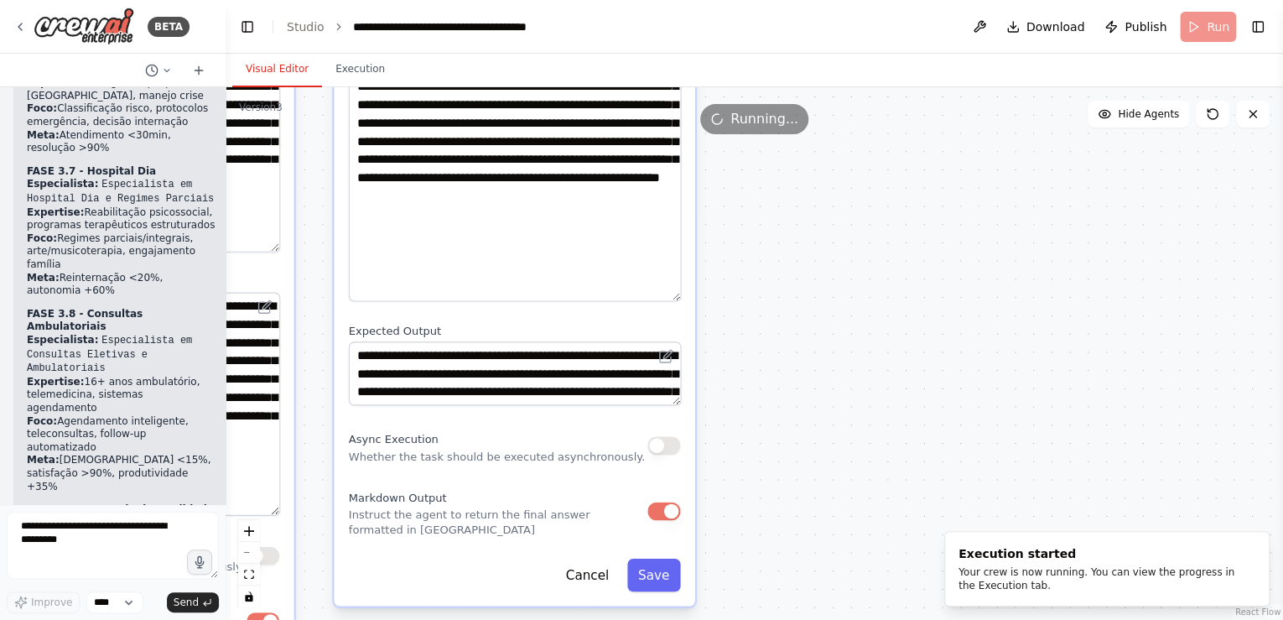
click at [839, 392] on div ".deletable-edge-delete-btn { width: 20px; height: 20px; border: 0px solid #ffff…" at bounding box center [755, 353] width 1058 height 533
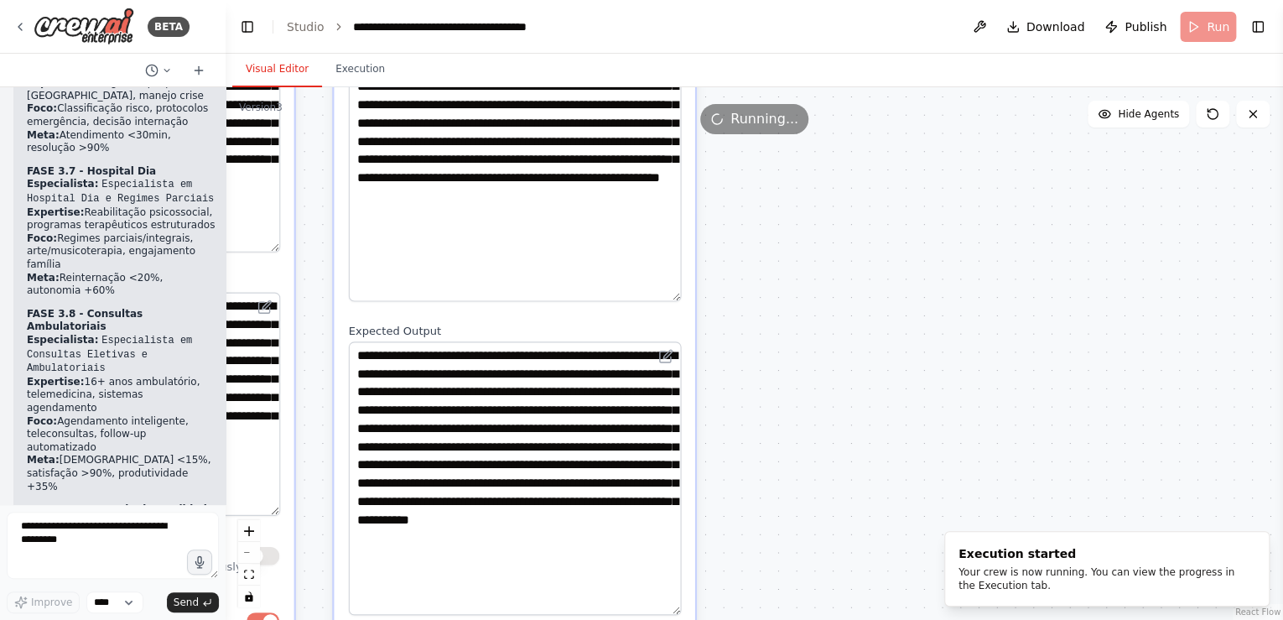
drag, startPoint x: 671, startPoint y: 401, endPoint x: 704, endPoint y: 612, distance: 213.9
click at [704, 612] on div ".deletable-edge-delete-btn { width: 20px; height: 20px; border: 0px solid #ffff…" at bounding box center [755, 353] width 1058 height 533
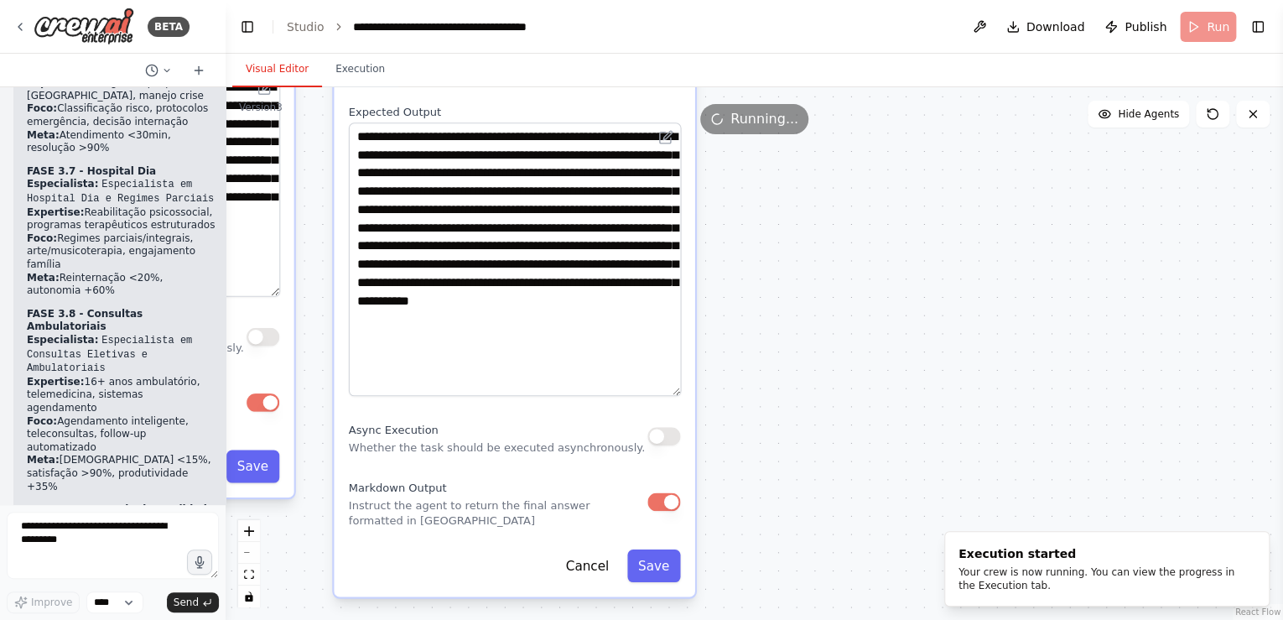
drag, startPoint x: 756, startPoint y: 393, endPoint x: 751, endPoint y: 228, distance: 165.3
click at [751, 228] on div ".deletable-edge-delete-btn { width: 20px; height: 20px; border: 0px solid #ffff…" at bounding box center [755, 353] width 1058 height 533
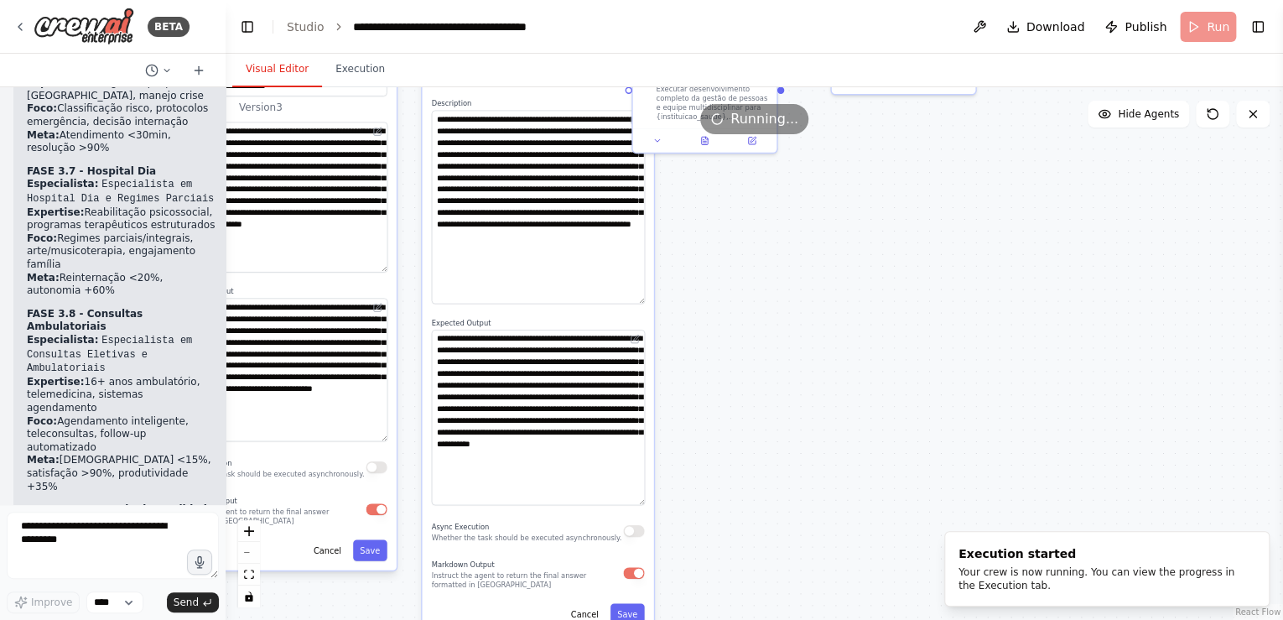
drag, startPoint x: 928, startPoint y: 242, endPoint x: 724, endPoint y: 470, distance: 305.9
click at [725, 475] on div ".deletable-edge-delete-btn { width: 20px; height: 20px; border: 0px solid #ffff…" at bounding box center [755, 353] width 1058 height 533
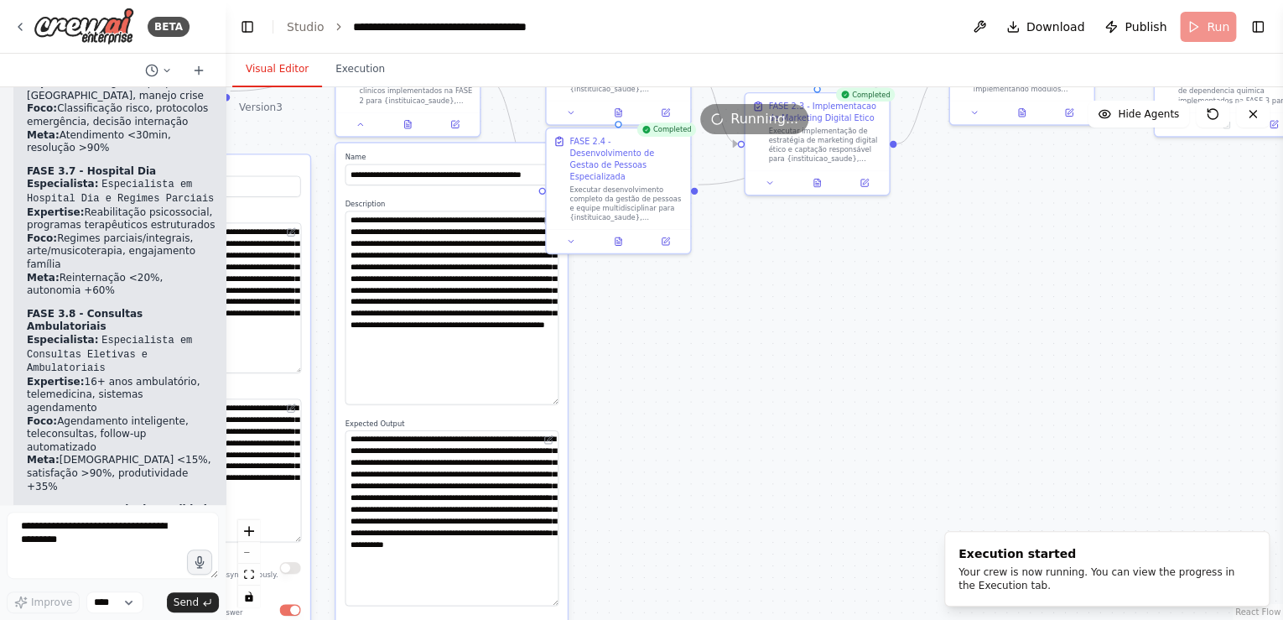
drag, startPoint x: 768, startPoint y: 313, endPoint x: 783, endPoint y: 335, distance: 26.5
click at [783, 335] on div ".deletable-edge-delete-btn { width: 20px; height: 20px; border: 0px solid #ffff…" at bounding box center [755, 353] width 1058 height 533
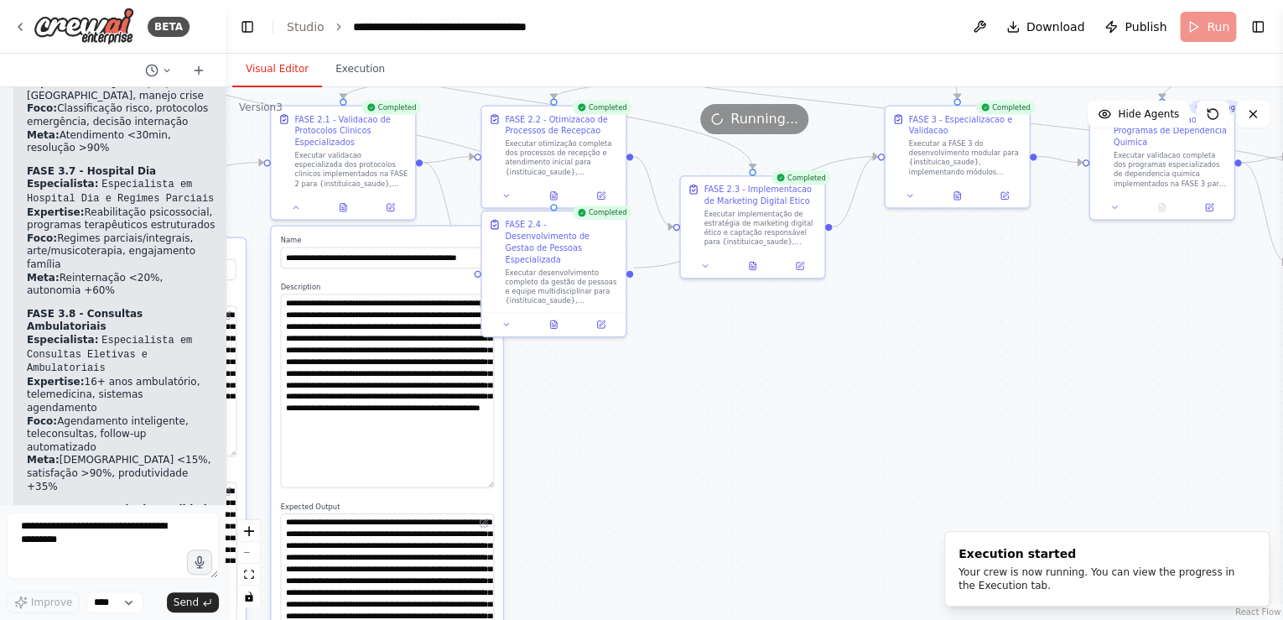
drag, startPoint x: 701, startPoint y: 384, endPoint x: 702, endPoint y: 418, distance: 34.4
click at [702, 418] on div ".deletable-edge-delete-btn { width: 20px; height: 20px; border: 0px solid #ffff…" at bounding box center [755, 353] width 1058 height 533
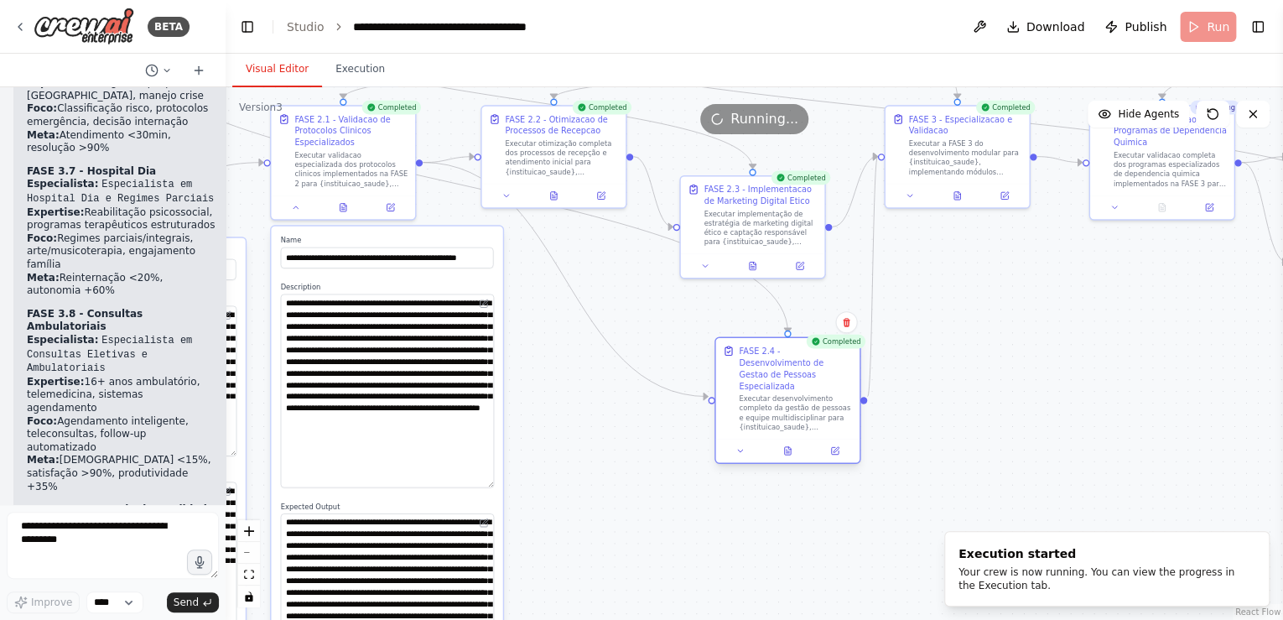
drag, startPoint x: 519, startPoint y: 217, endPoint x: 758, endPoint y: 349, distance: 272.9
click at [758, 349] on div "FASE 2.4 - Desenvolvimento de Gestao de Pessoas Especializada" at bounding box center [795, 368] width 113 height 47
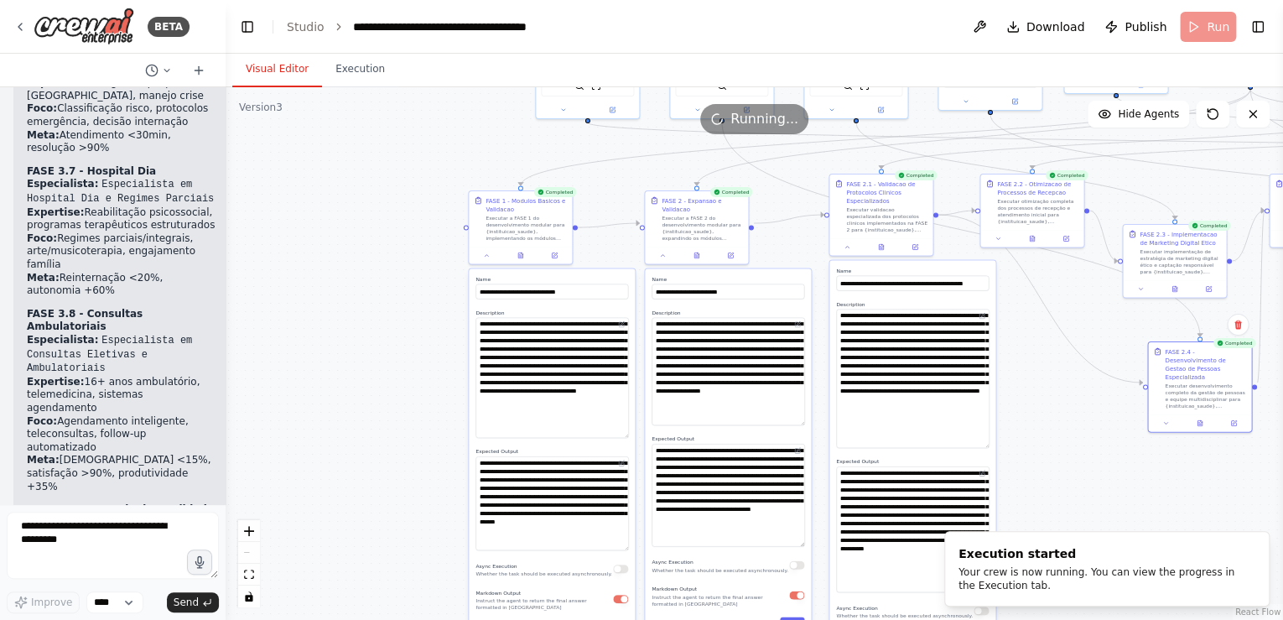
drag, startPoint x: 323, startPoint y: 158, endPoint x: 805, endPoint y: 172, distance: 482.4
click at [805, 172] on div ".deletable-edge-delete-btn { width: 20px; height: 20px; border: 0px solid #ffff…" at bounding box center [755, 353] width 1058 height 533
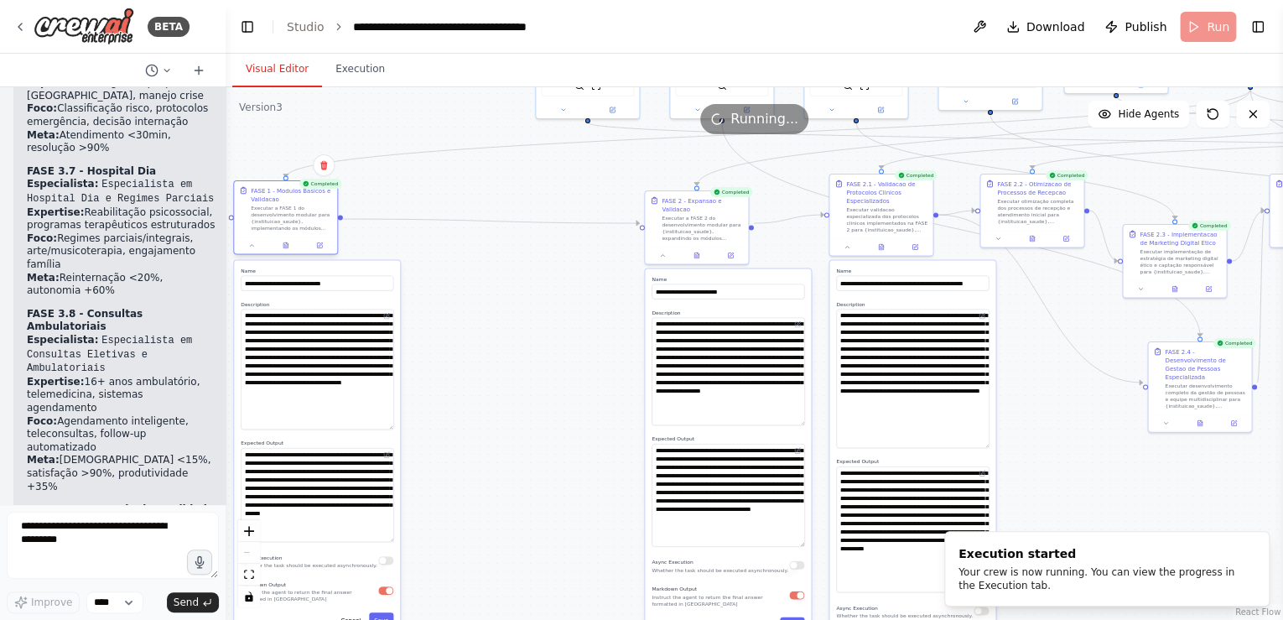
drag, startPoint x: 504, startPoint y: 198, endPoint x: 269, endPoint y: 189, distance: 235.0
click at [269, 189] on div "FASE 1 - Modulos Basicos e Validacao" at bounding box center [291, 194] width 81 height 17
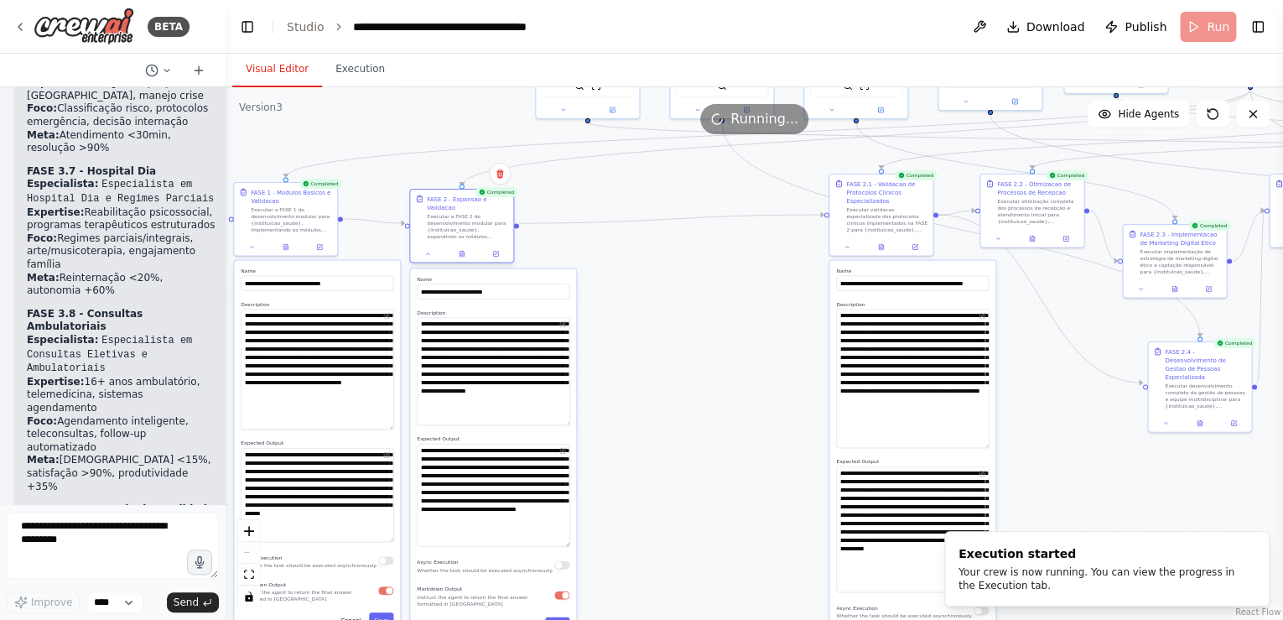
drag, startPoint x: 679, startPoint y: 199, endPoint x: 444, endPoint y: 195, distance: 235.7
click at [444, 195] on div "FASE 2 - Expansao e Validacao" at bounding box center [467, 203] width 81 height 17
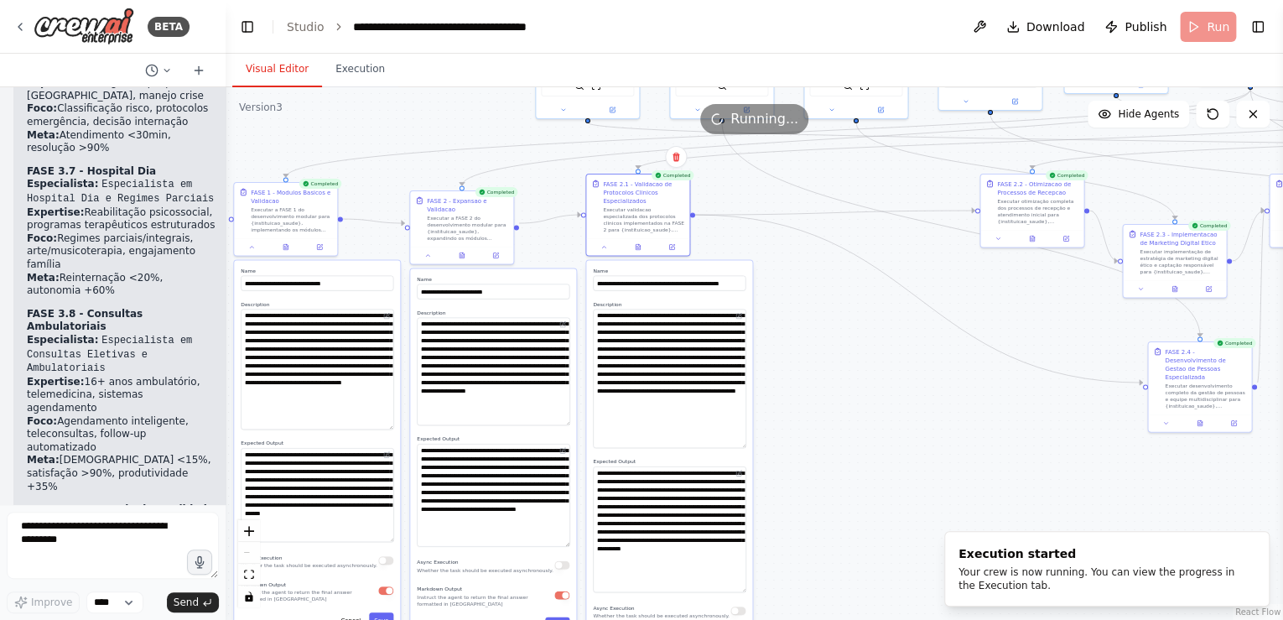
drag, startPoint x: 865, startPoint y: 180, endPoint x: 455, endPoint y: 178, distance: 410.1
click at [455, 178] on div ".deletable-edge-delete-btn { width: 20px; height: 20px; border: 0px solid #ffff…" at bounding box center [755, 353] width 1058 height 533
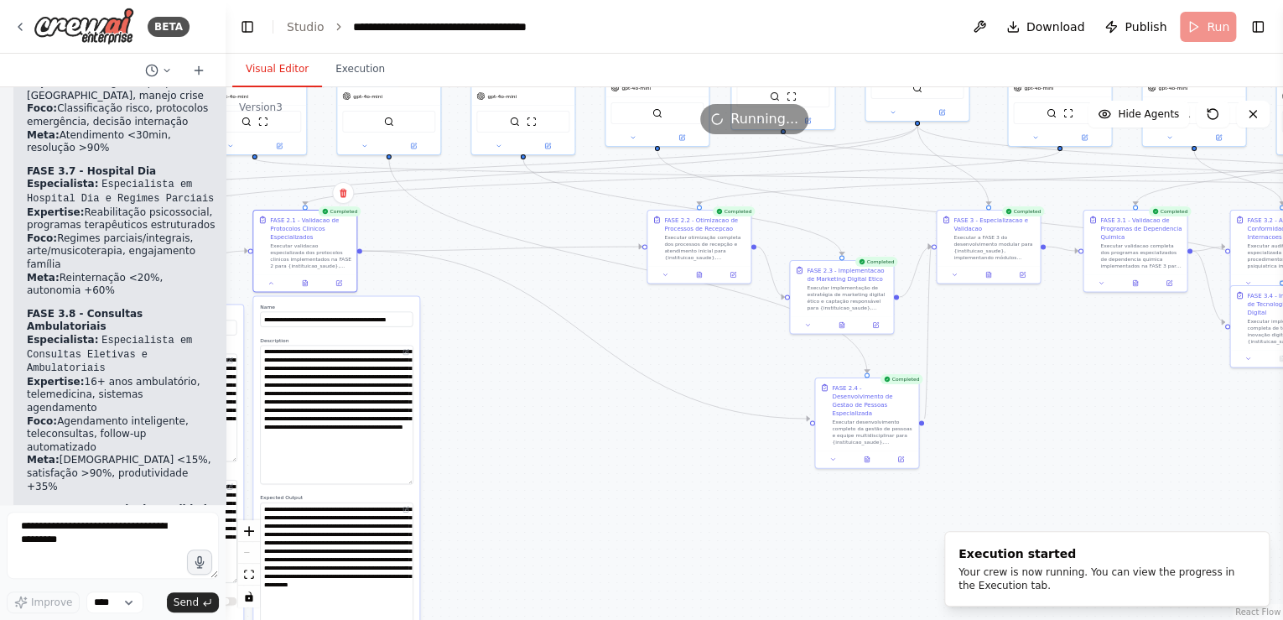
drag, startPoint x: 876, startPoint y: 316, endPoint x: 582, endPoint y: 328, distance: 294.6
click at [543, 354] on div ".deletable-edge-delete-btn { width: 20px; height: 20px; border: 0px solid #ffff…" at bounding box center [755, 353] width 1058 height 533
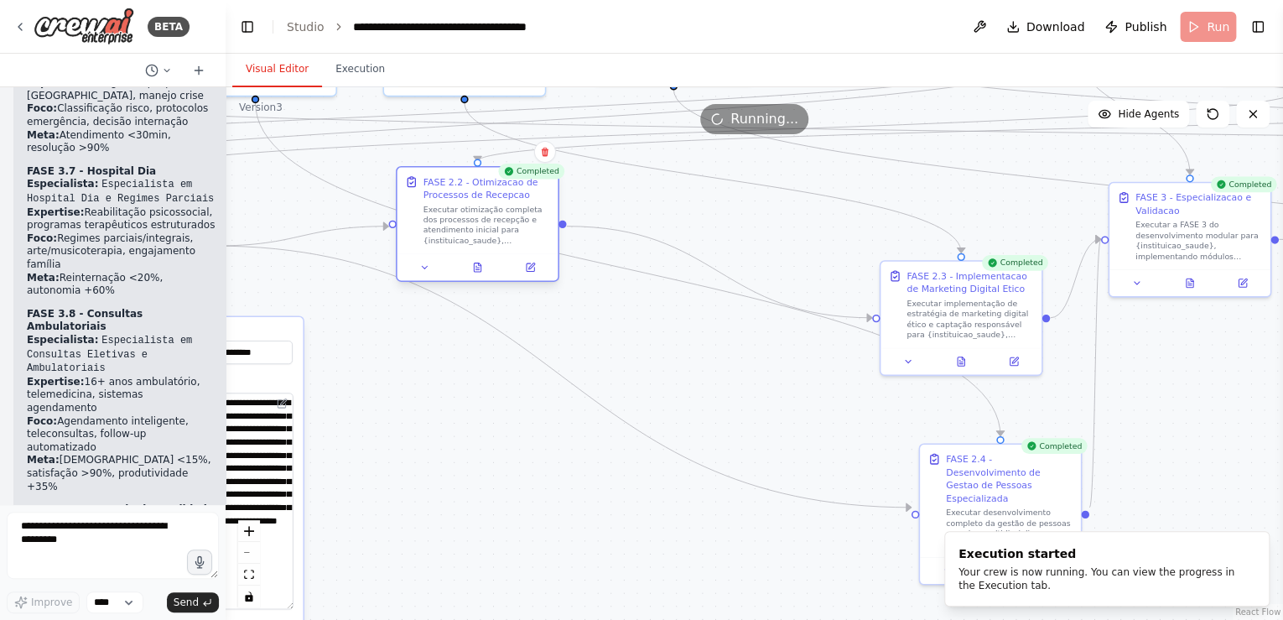
drag, startPoint x: 719, startPoint y: 193, endPoint x: 456, endPoint y: 185, distance: 262.6
click at [456, 185] on div "FASE 2.2 - Otimizacao de Processos de Recepcao" at bounding box center [487, 188] width 127 height 26
click at [424, 267] on icon at bounding box center [424, 267] width 5 height 3
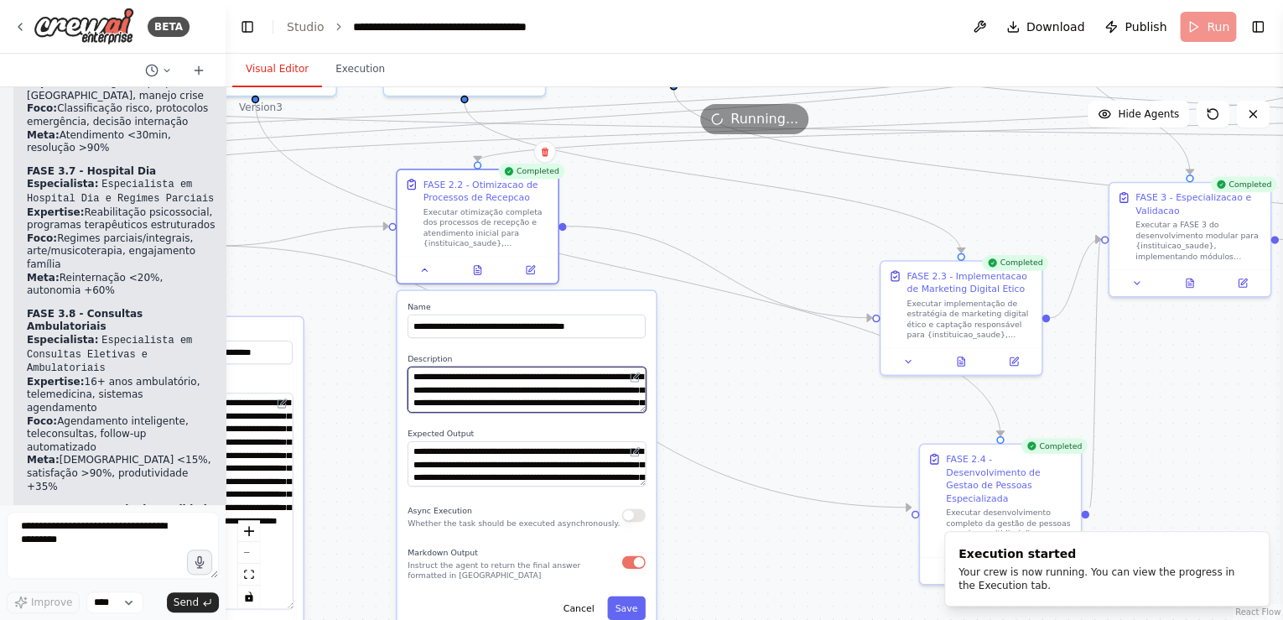
drag, startPoint x: 619, startPoint y: 409, endPoint x: 621, endPoint y: 460, distance: 50.3
click at [621, 460] on div "**********" at bounding box center [527, 461] width 259 height 340
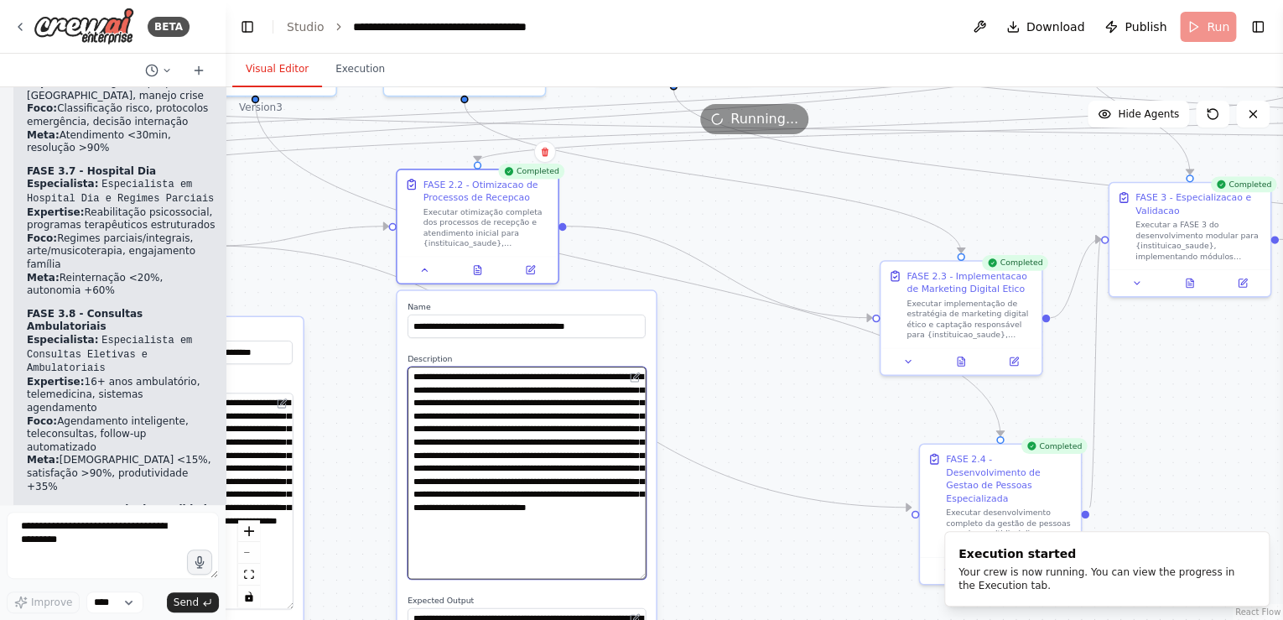
drag, startPoint x: 640, startPoint y: 409, endPoint x: 660, endPoint y: 577, distance: 168.9
click at [660, 577] on div ".deletable-edge-delete-btn { width: 20px; height: 20px; border: 0px solid #ffff…" at bounding box center [755, 353] width 1058 height 533
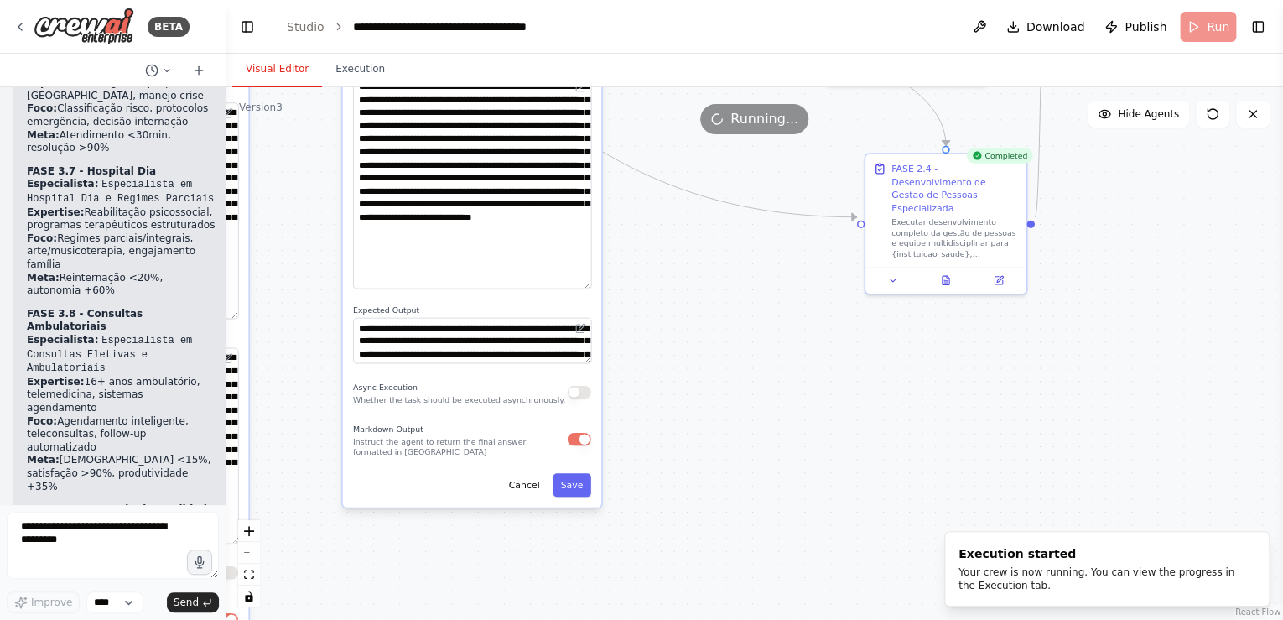
drag, startPoint x: 731, startPoint y: 498, endPoint x: 677, endPoint y: 190, distance: 313.4
click at [677, 191] on div ".deletable-edge-delete-btn { width: 20px; height: 20px; border: 0px solid #ffff…" at bounding box center [755, 353] width 1058 height 533
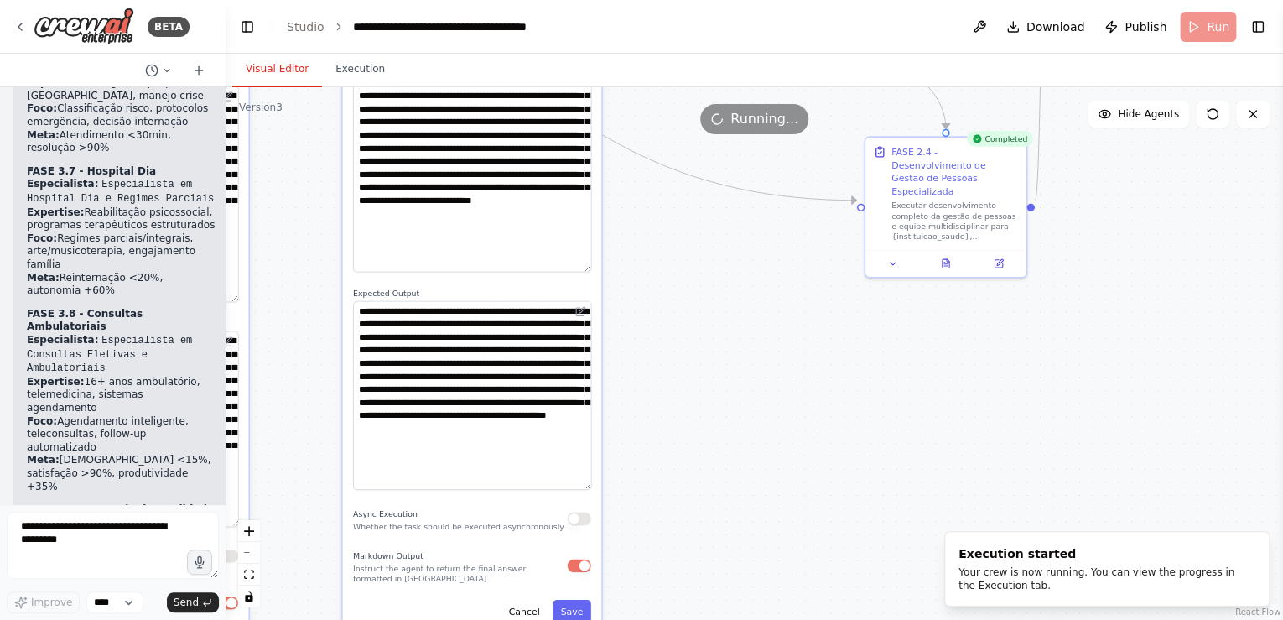
drag, startPoint x: 589, startPoint y: 342, endPoint x: 597, endPoint y: 486, distance: 143.7
click at [597, 486] on div "**********" at bounding box center [472, 308] width 259 height 649
click at [695, 361] on div ".deletable-edge-delete-btn { width: 20px; height: 20px; border: 0px solid #ffff…" at bounding box center [755, 353] width 1058 height 533
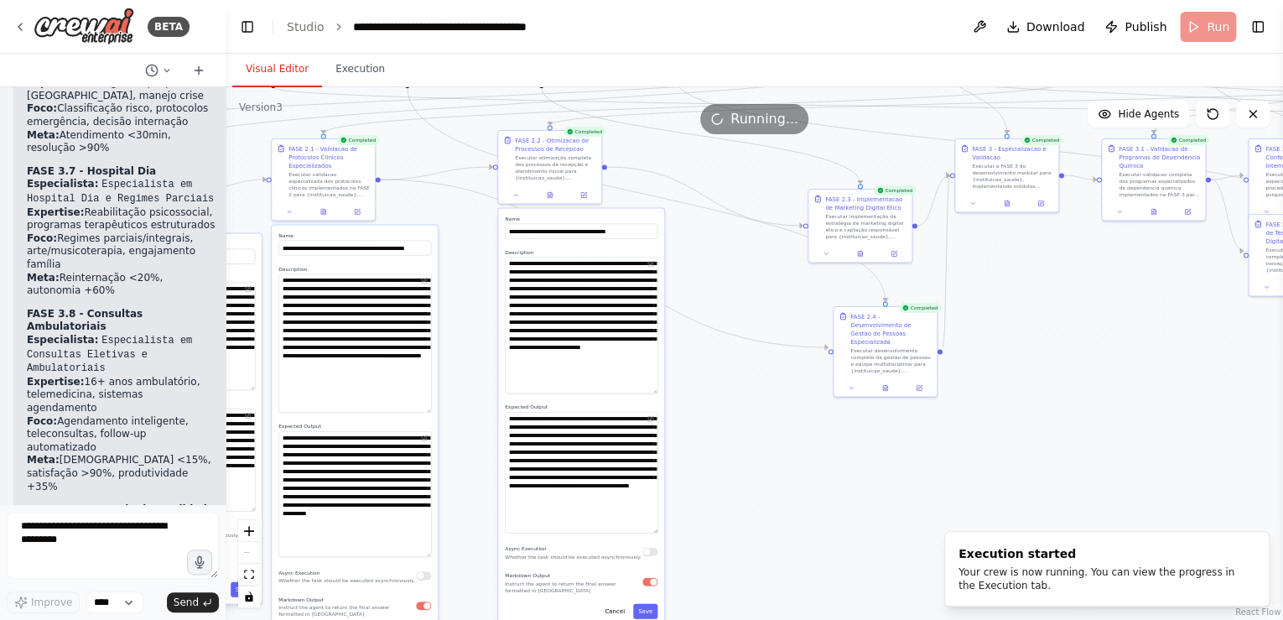
drag, startPoint x: 438, startPoint y: 191, endPoint x: 468, endPoint y: 284, distance: 97.9
click at [468, 284] on div ".deletable-edge-delete-btn { width: 20px; height: 20px; border: 0px solid #ffff…" at bounding box center [755, 353] width 1058 height 533
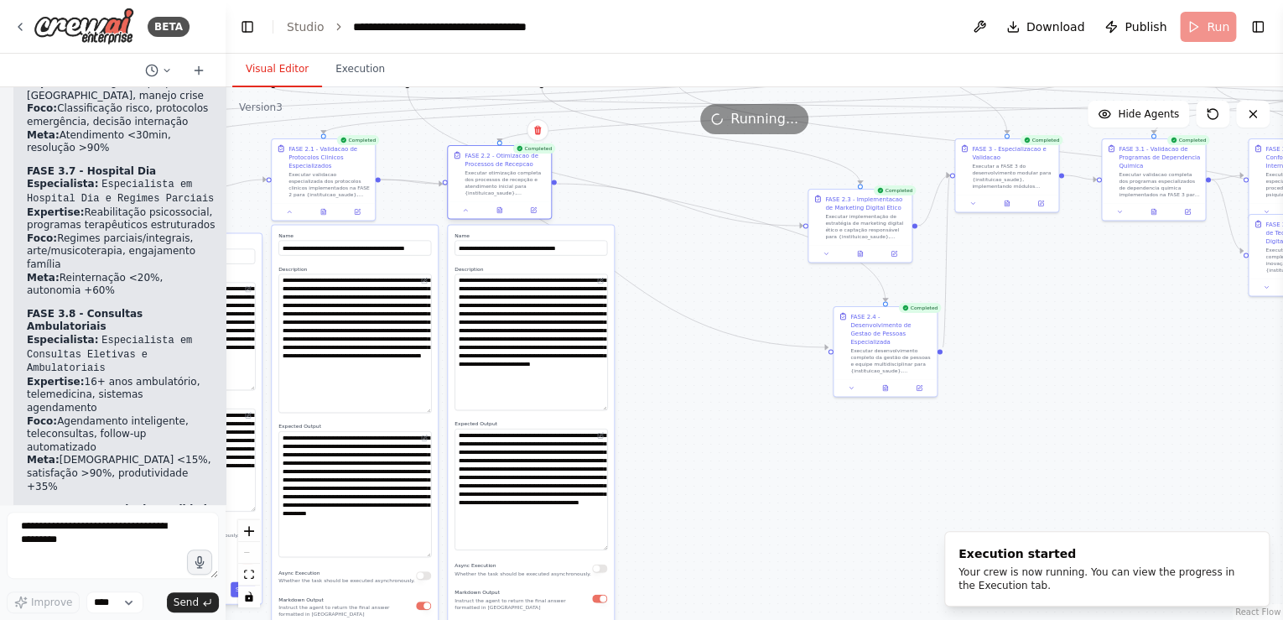
drag, startPoint x: 547, startPoint y: 141, endPoint x: 493, endPoint y: 161, distance: 57.3
click at [493, 161] on div "FASE 2.2 - Otimizacao de Processos de Recepcao" at bounding box center [505, 159] width 81 height 17
drag, startPoint x: 865, startPoint y: 195, endPoint x: 685, endPoint y: 153, distance: 184.3
click at [685, 153] on div "FASE 2.3 - Implementacao de Marketing Digital Etico" at bounding box center [697, 159] width 81 height 17
click at [657, 208] on icon at bounding box center [658, 210] width 7 height 7
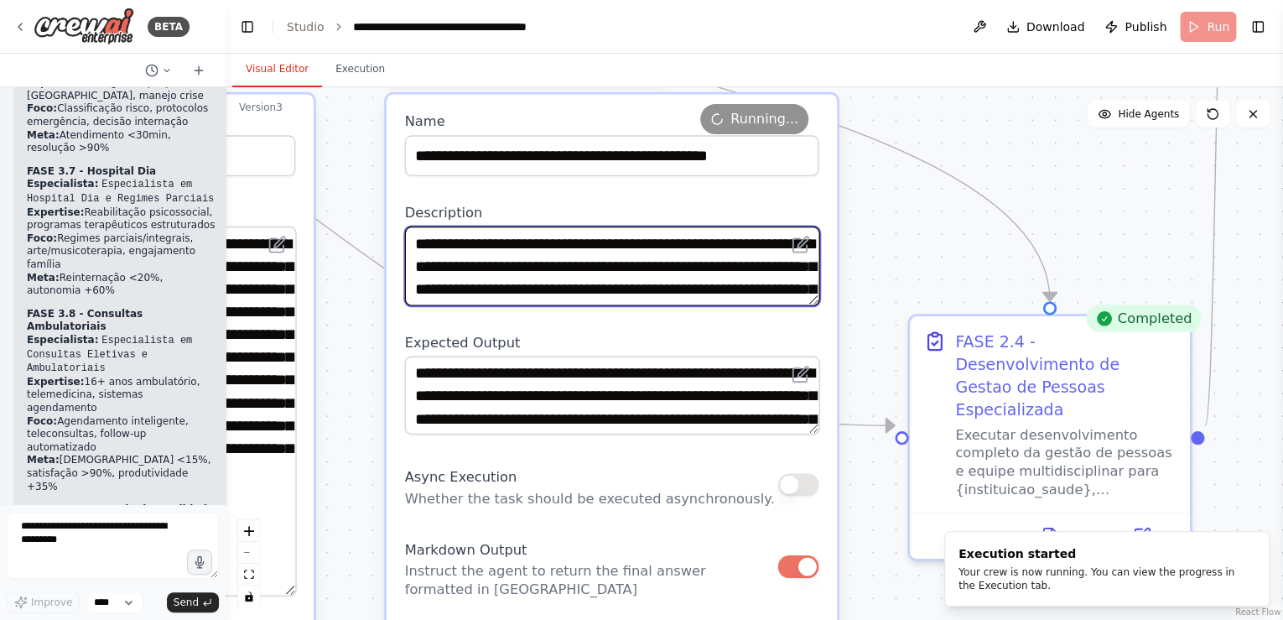
click at [734, 299] on textarea "**********" at bounding box center [612, 265] width 415 height 79
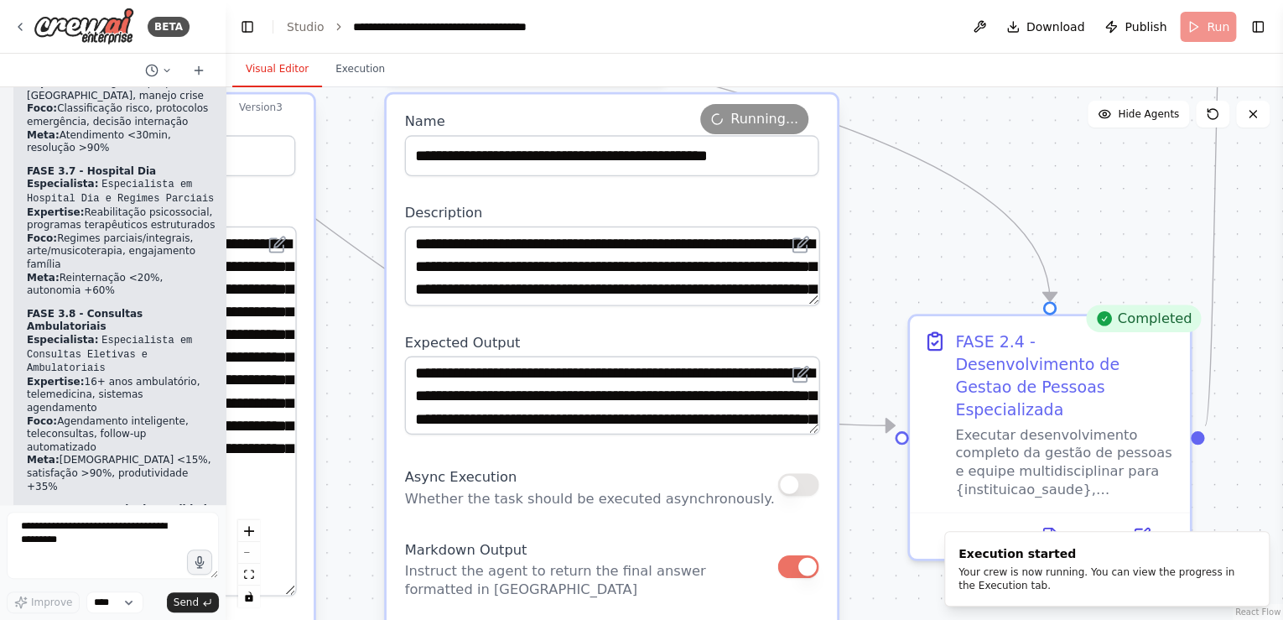
click at [875, 288] on div ".deletable-edge-delete-btn { width: 20px; height: 20px; border: 0px solid #ffff…" at bounding box center [755, 353] width 1058 height 533
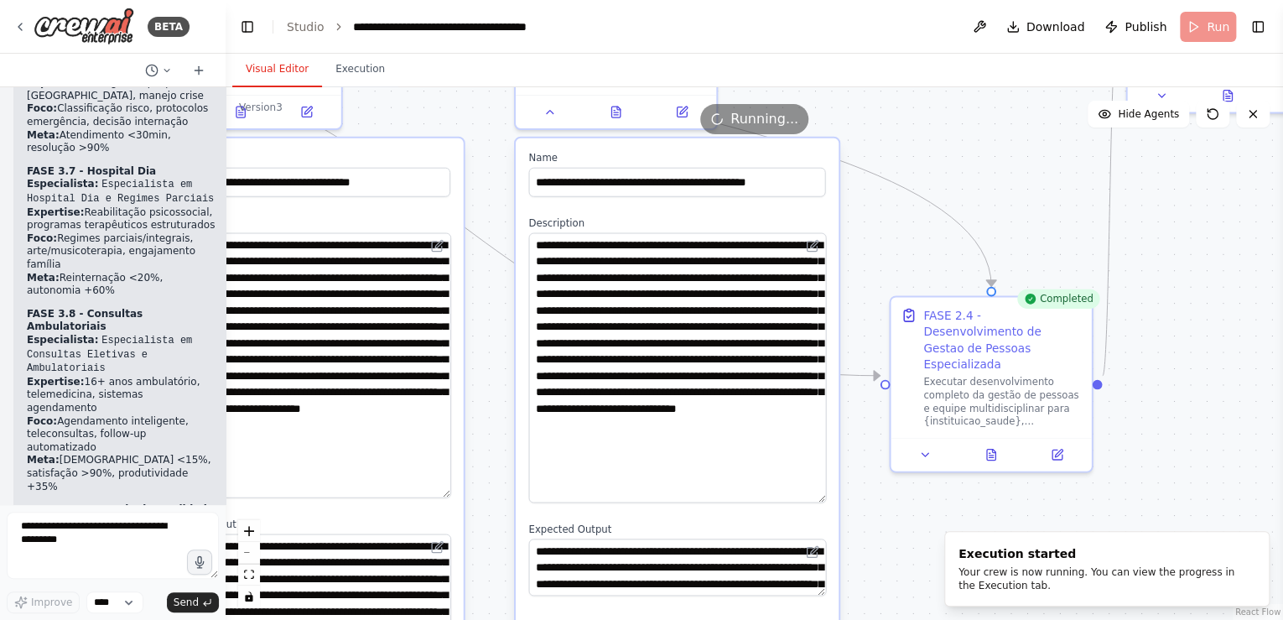
drag, startPoint x: 819, startPoint y: 280, endPoint x: 859, endPoint y: 431, distance: 156.2
click at [839, 493] on div "**********" at bounding box center [677, 456] width 323 height 637
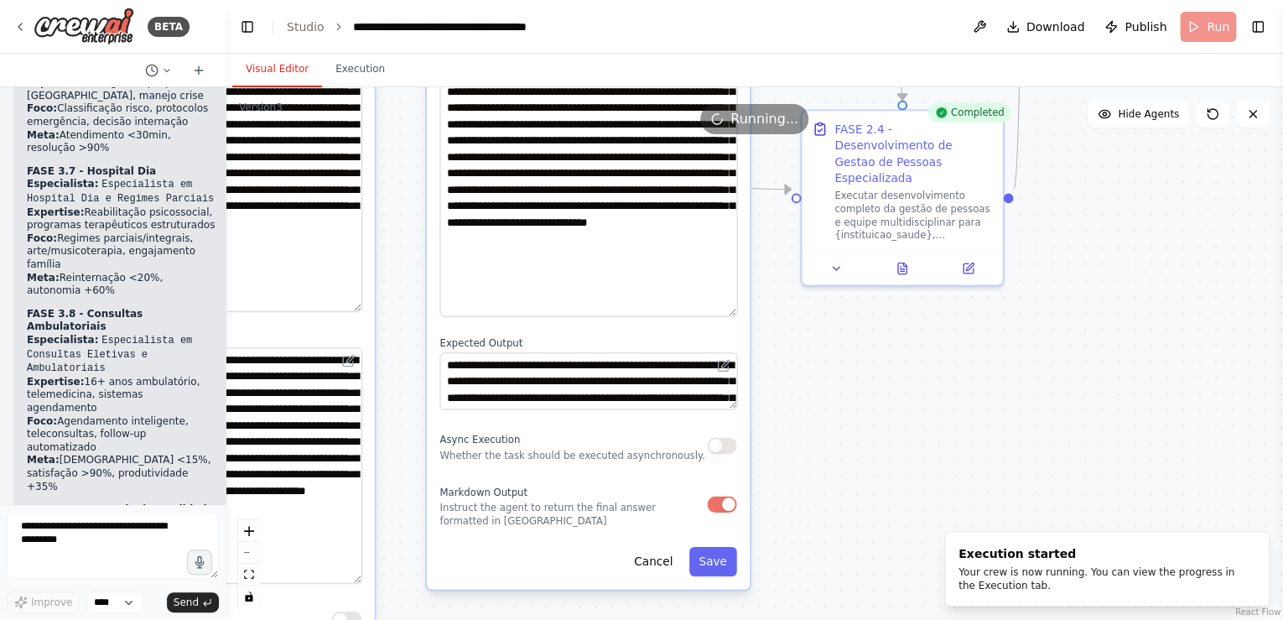
drag, startPoint x: 874, startPoint y: 276, endPoint x: 785, endPoint y: 91, distance: 205.6
click at [785, 85] on div "Visual Editor Execution Version 3 Show Tools Hide Agents .deletable-edge-delete…" at bounding box center [755, 337] width 1058 height 566
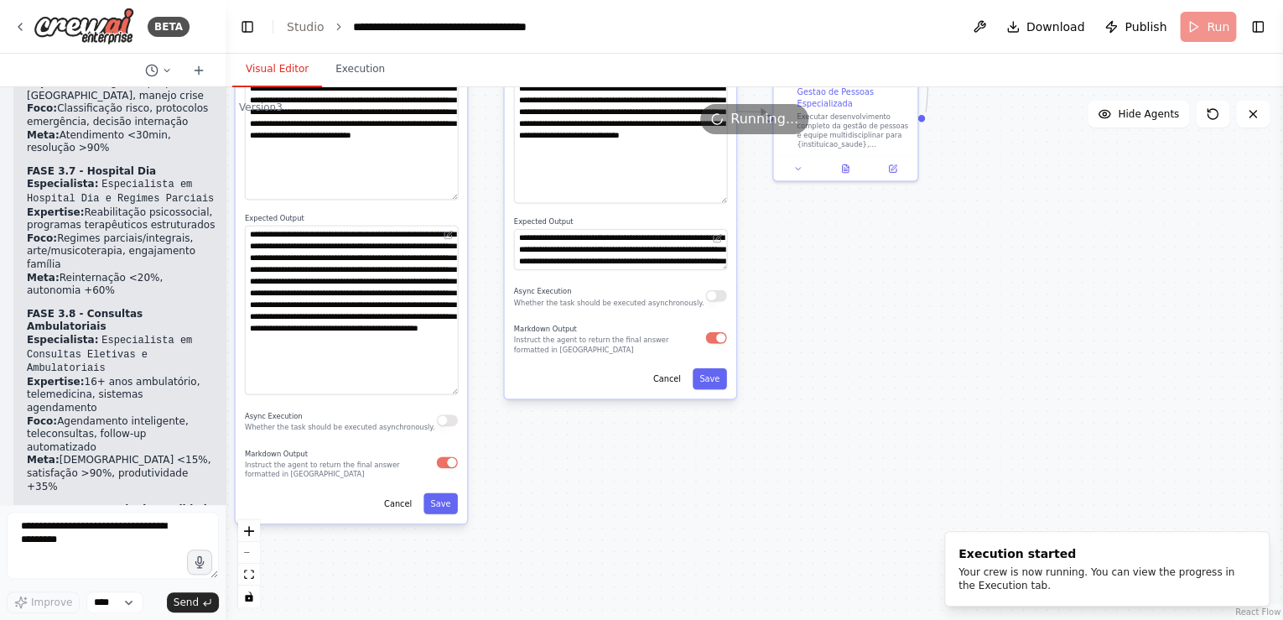
click at [824, 296] on div ".deletable-edge-delete-btn { width: 20px; height: 20px; border: 0px solid #ffff…" at bounding box center [755, 353] width 1058 height 533
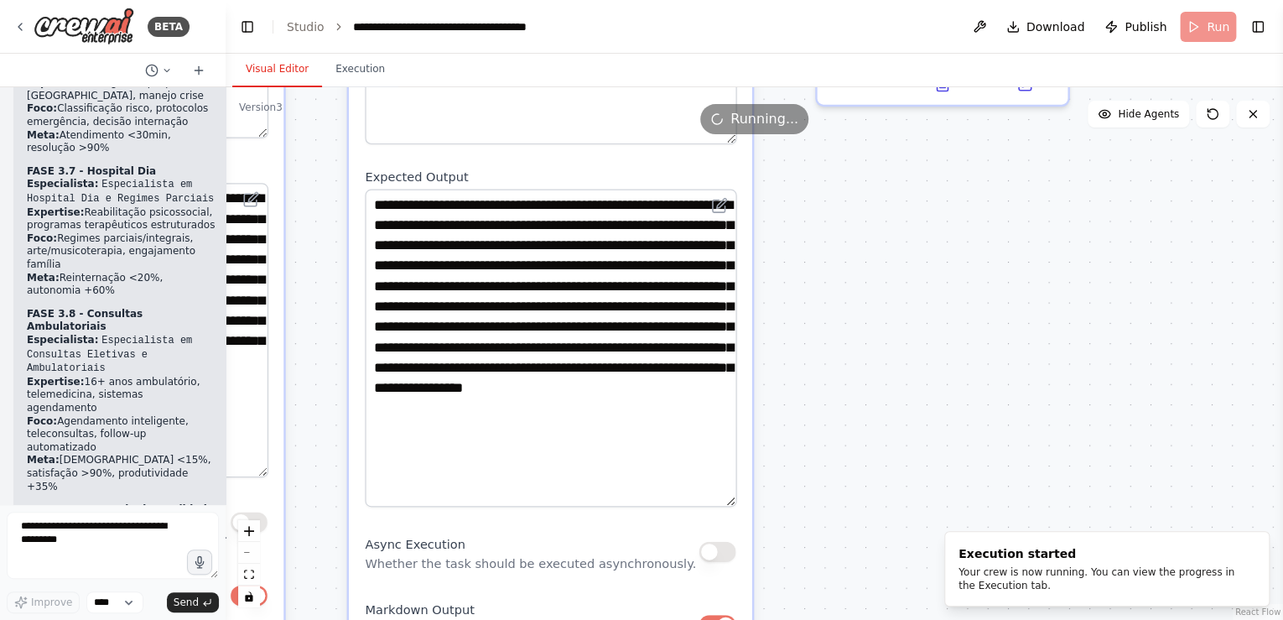
drag, startPoint x: 733, startPoint y: 255, endPoint x: 768, endPoint y: 502, distance: 249.9
click at [768, 502] on div ".deletable-edge-delete-btn { width: 20px; height: 20px; border: 0px solid #ffff…" at bounding box center [755, 353] width 1058 height 533
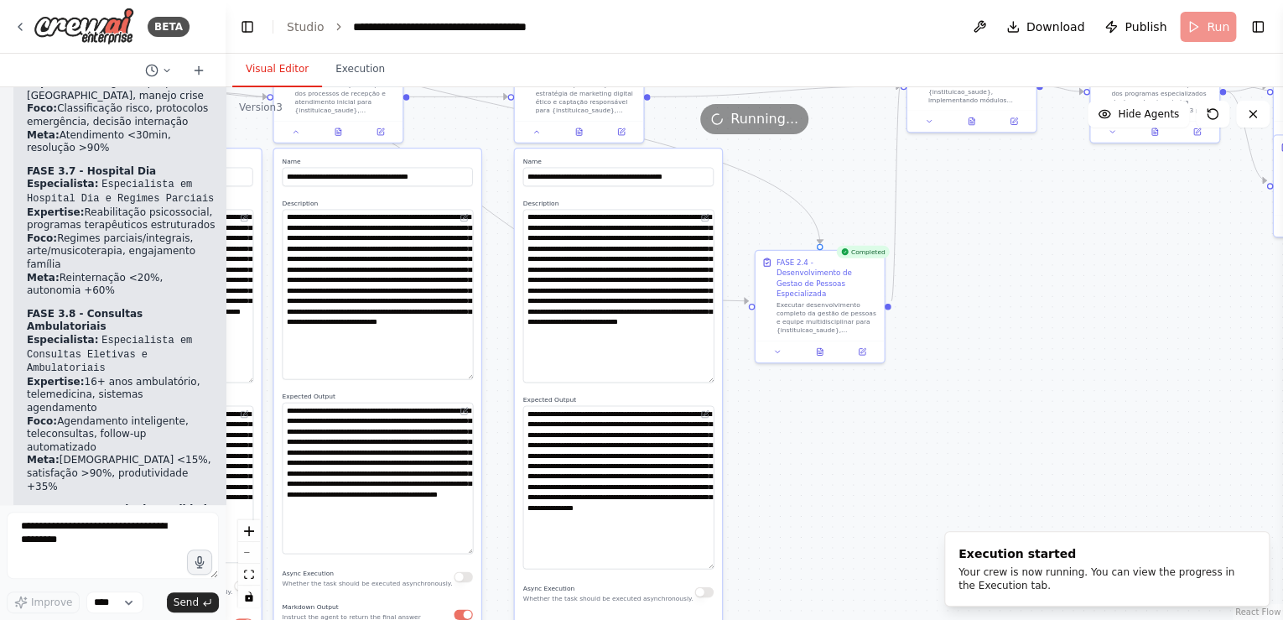
drag, startPoint x: 867, startPoint y: 362, endPoint x: 830, endPoint y: 469, distance: 112.7
click at [842, 475] on div ".deletable-edge-delete-btn { width: 20px; height: 20px; border: 0px solid #ffff…" at bounding box center [755, 353] width 1058 height 533
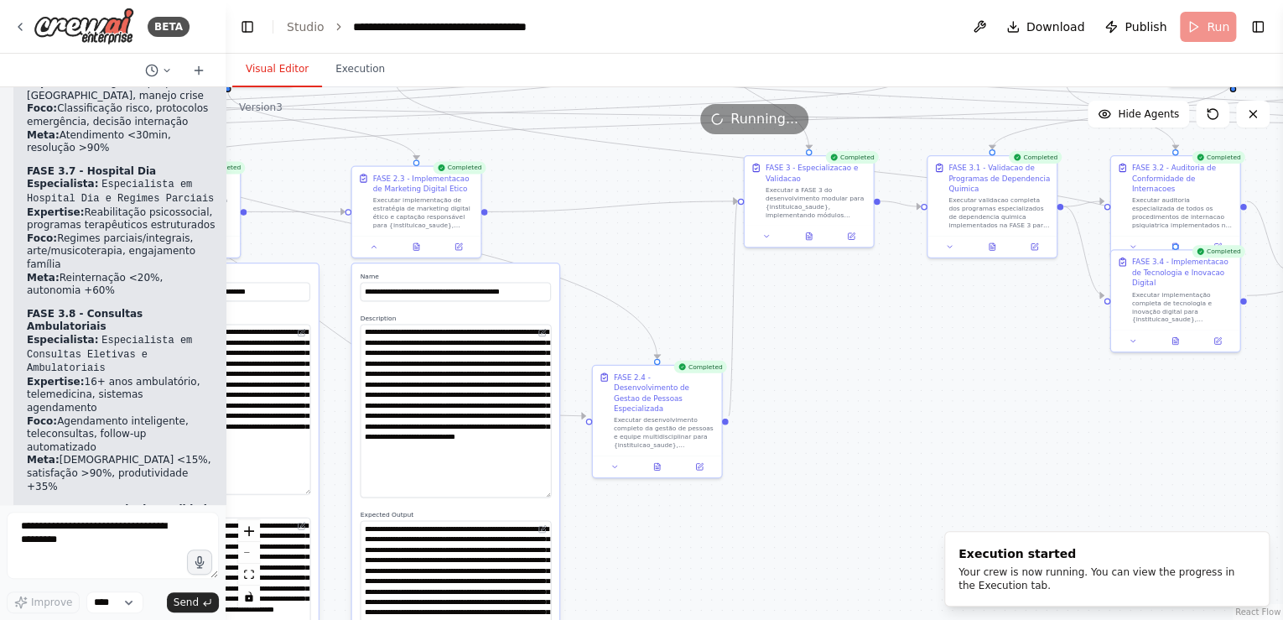
drag, startPoint x: 825, startPoint y: 185, endPoint x: 664, endPoint y: 295, distance: 194.9
click at [664, 295] on div ".deletable-edge-delete-btn { width: 20px; height: 20px; border: 0px solid #ffff…" at bounding box center [755, 353] width 1058 height 533
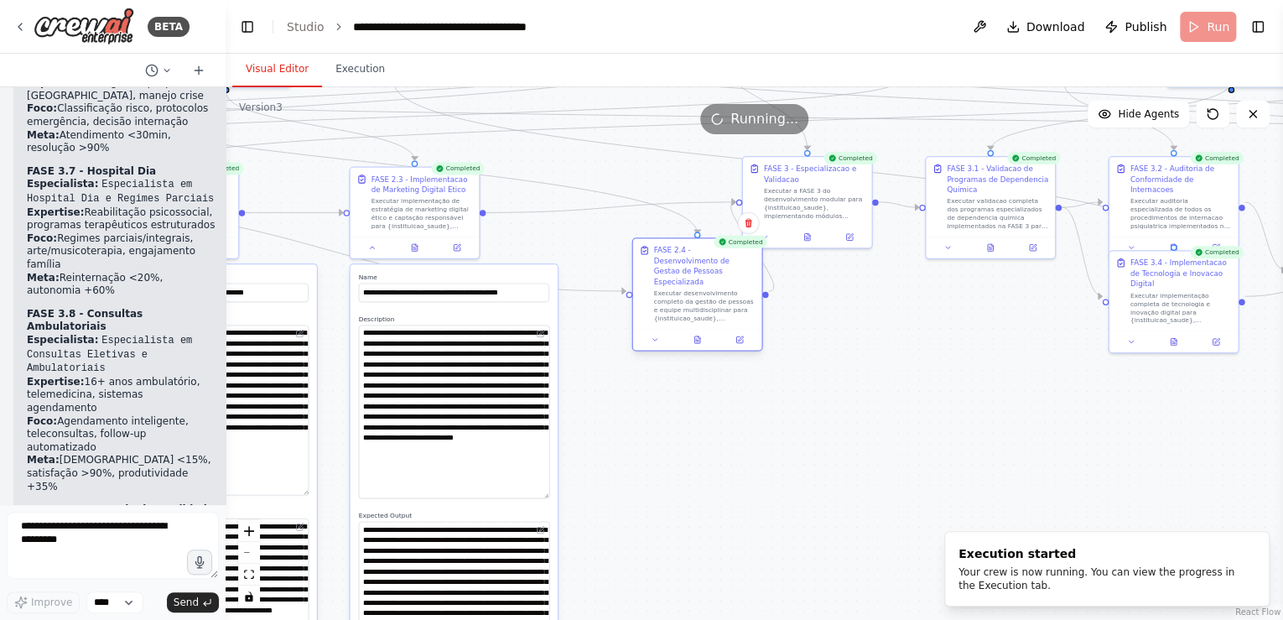
drag, startPoint x: 646, startPoint y: 374, endPoint x: 678, endPoint y: 257, distance: 121.7
click at [681, 248] on div "FASE 2.4 - Desenvolvimento de Gestao de Pessoas Especializada" at bounding box center [704, 266] width 101 height 42
click at [650, 333] on button at bounding box center [644, 339] width 36 height 13
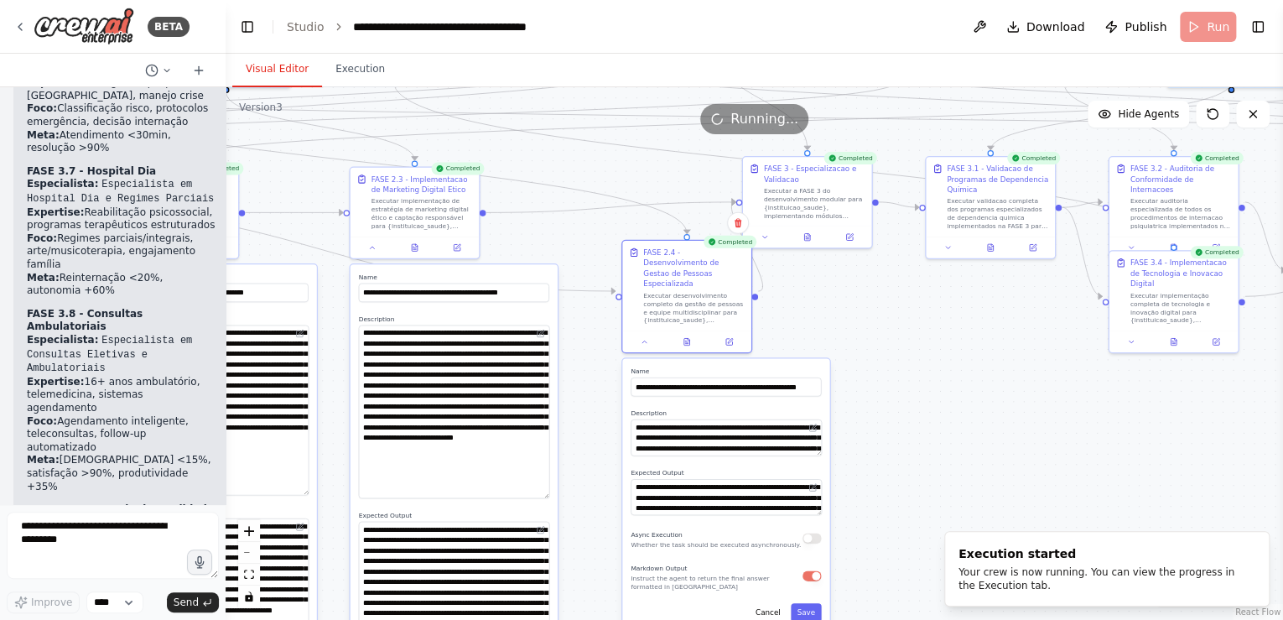
drag, startPoint x: 909, startPoint y: 453, endPoint x: 755, endPoint y: 250, distance: 255.0
click at [755, 250] on div ".deletable-edge-delete-btn { width: 20px; height: 20px; border: 0px solid #ffff…" at bounding box center [755, 353] width 1058 height 533
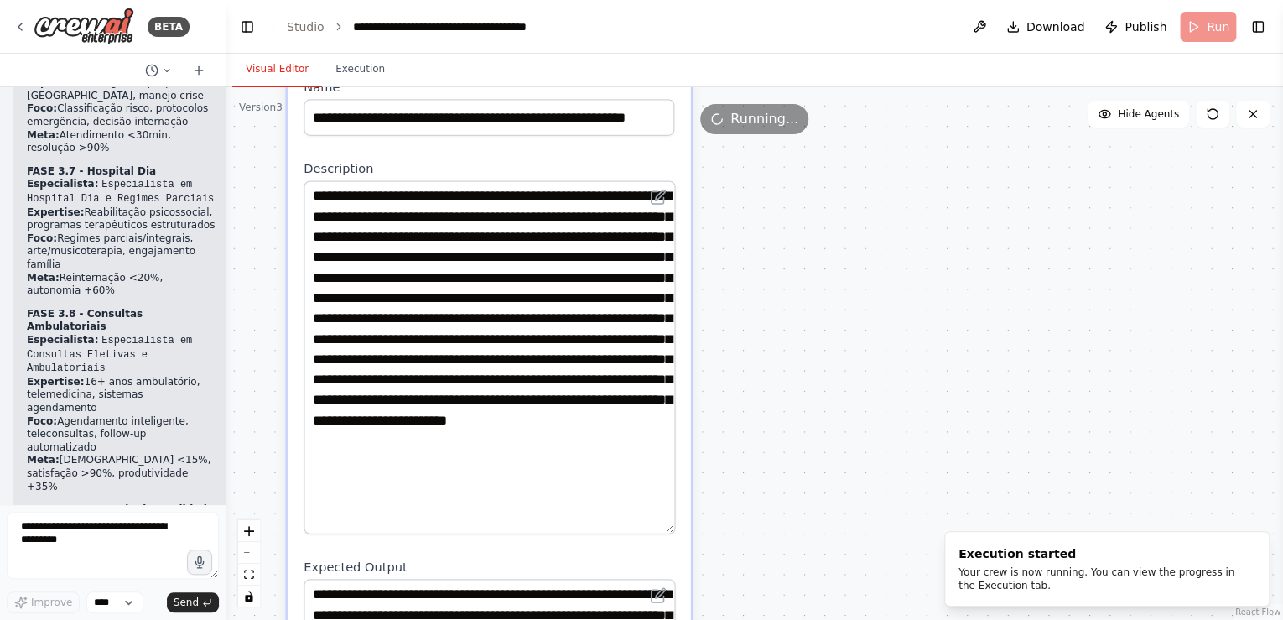
drag, startPoint x: 667, startPoint y: 225, endPoint x: 708, endPoint y: 507, distance: 284.8
click at [708, 507] on div ".deletable-edge-delete-btn { width: 20px; height: 20px; border: 0px solid #ffff…" at bounding box center [755, 353] width 1058 height 533
click at [817, 386] on div ".deletable-edge-delete-btn { width: 20px; height: 20px; border: 0px solid #ffff…" at bounding box center [755, 353] width 1058 height 533
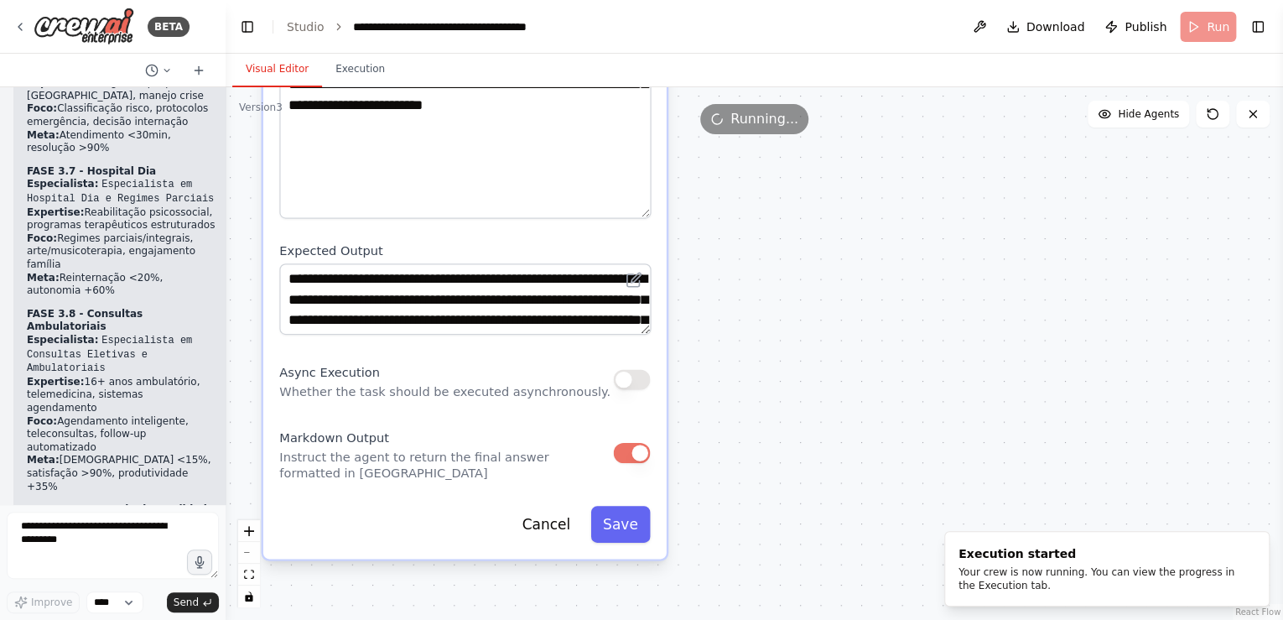
drag, startPoint x: 874, startPoint y: 403, endPoint x: 848, endPoint y: 96, distance: 307.2
click at [848, 96] on div ".deletable-edge-delete-btn { width: 20px; height: 20px; border: 0px solid #ffff…" at bounding box center [755, 353] width 1058 height 533
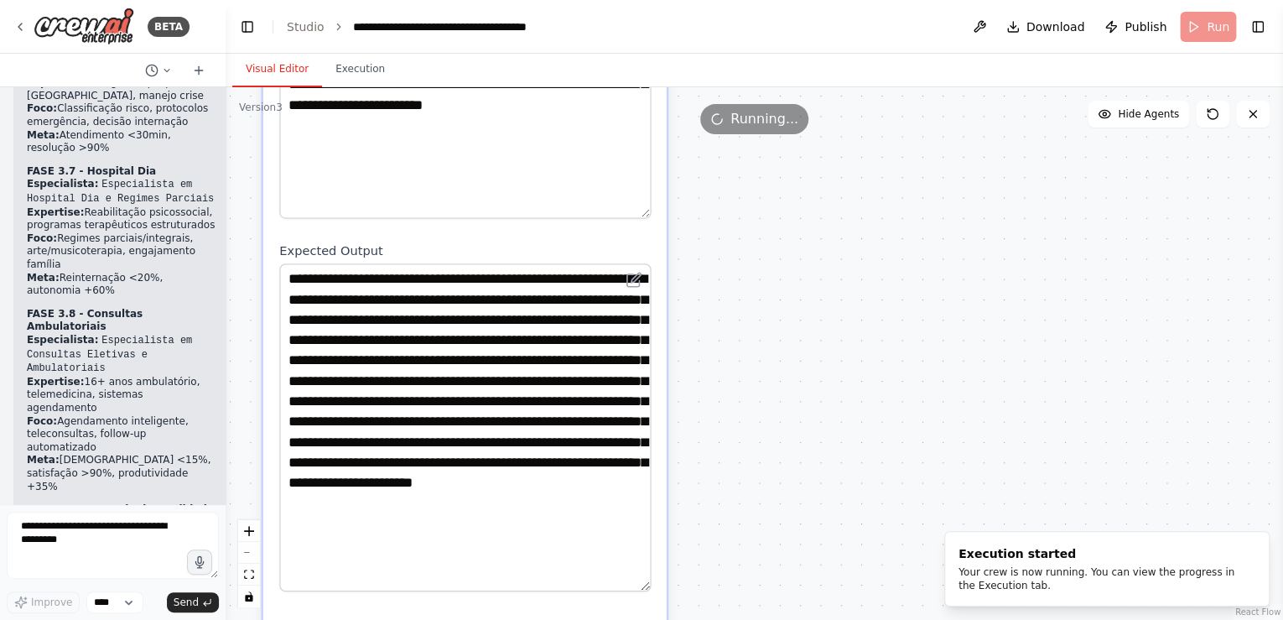
drag, startPoint x: 645, startPoint y: 310, endPoint x: 684, endPoint y: 568, distance: 260.5
click at [684, 568] on div ".deletable-edge-delete-btn { width: 20px; height: 20px; border: 0px solid #ffff…" at bounding box center [755, 353] width 1058 height 533
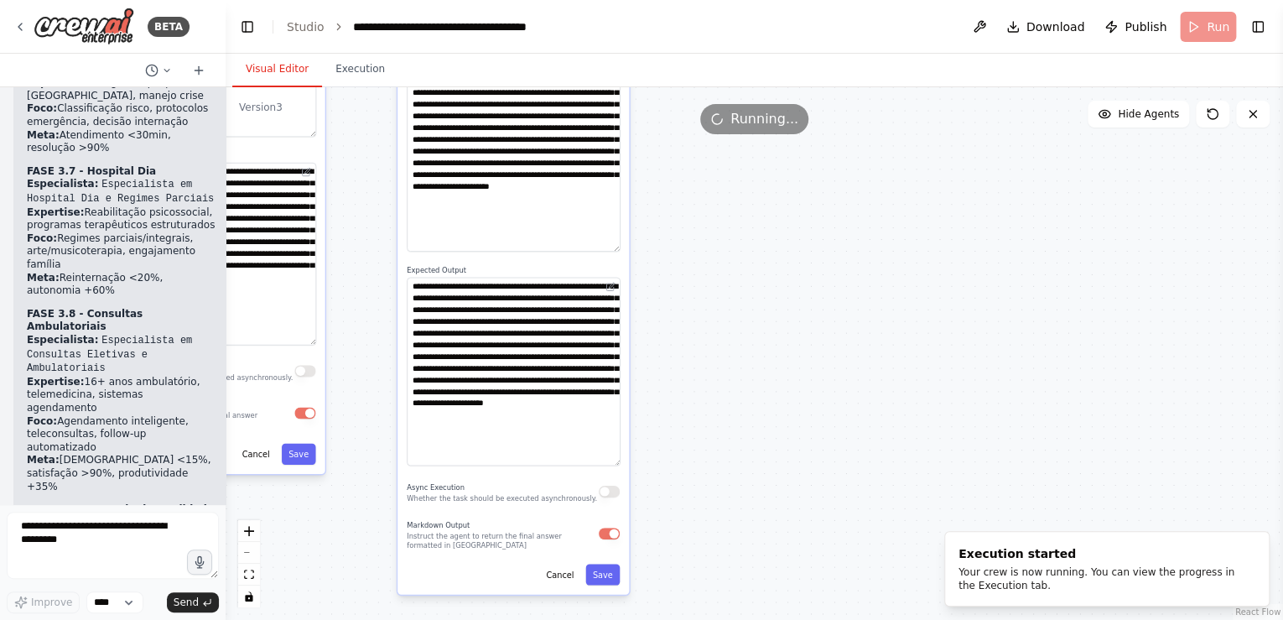
drag, startPoint x: 826, startPoint y: 450, endPoint x: 751, endPoint y: 500, distance: 89.6
click at [753, 512] on div ".deletable-edge-delete-btn { width: 20px; height: 20px; border: 0px solid #ffff…" at bounding box center [755, 353] width 1058 height 533
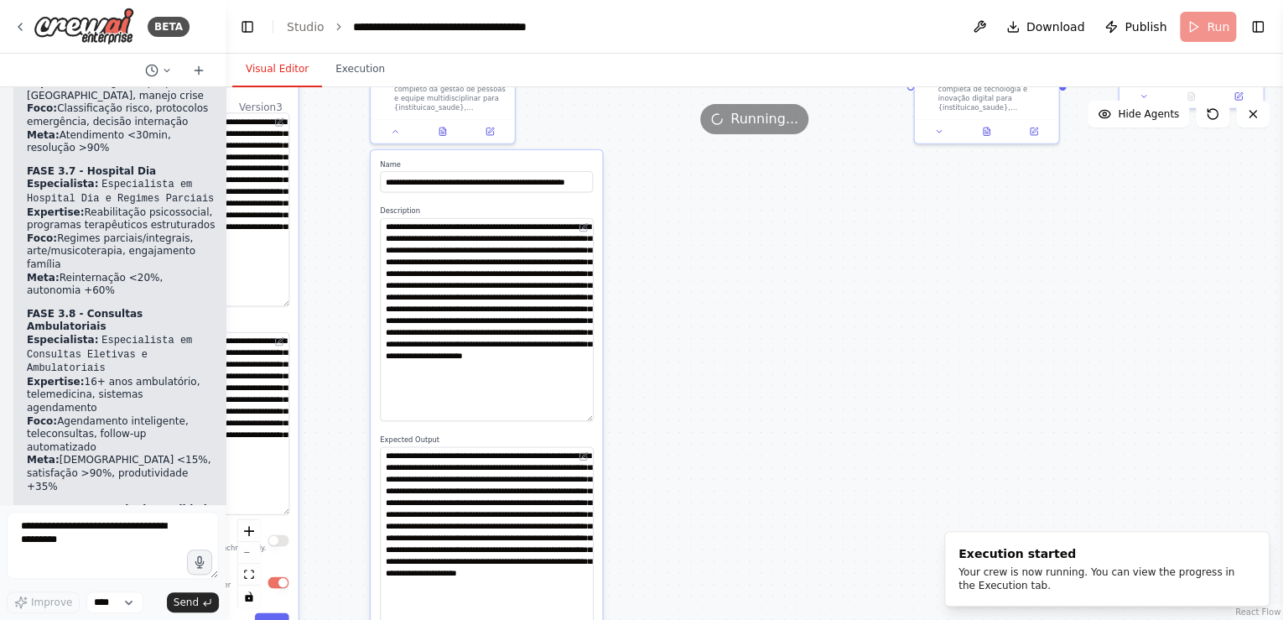
drag, startPoint x: 735, startPoint y: 348, endPoint x: 709, endPoint y: 496, distance: 150.6
click at [709, 496] on div ".deletable-edge-delete-btn { width: 20px; height: 20px; border: 0px solid #ffff…" at bounding box center [755, 353] width 1058 height 533
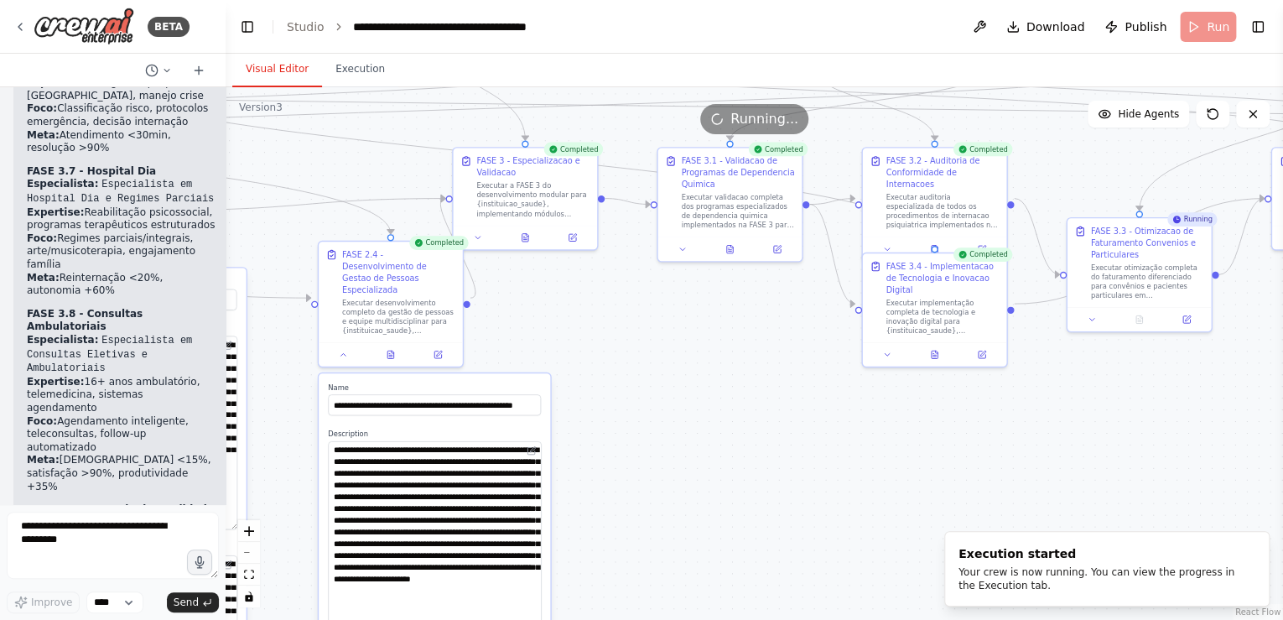
drag, startPoint x: 721, startPoint y: 330, endPoint x: 642, endPoint y: 324, distance: 79.1
click at [694, 403] on div ".deletable-edge-delete-btn { width: 20px; height: 20px; border: 0px solid #ffff…" at bounding box center [755, 353] width 1058 height 533
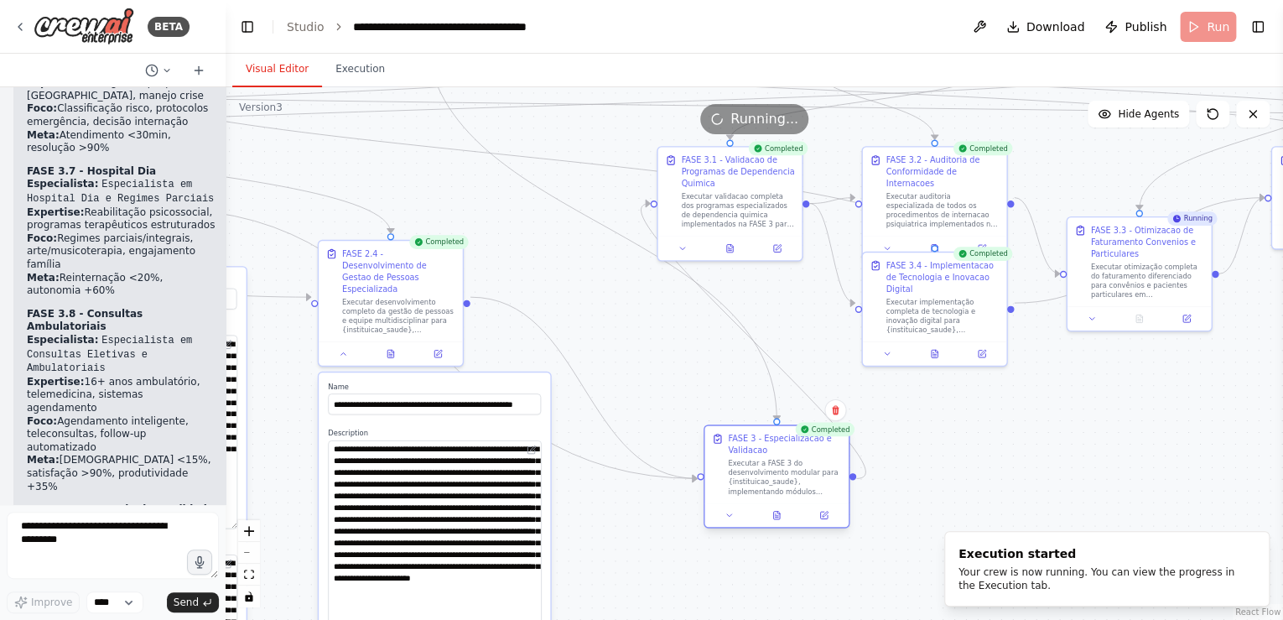
drag, startPoint x: 530, startPoint y: 155, endPoint x: 777, endPoint y: 439, distance: 375.7
click at [777, 439] on div "FASE 3 - Especializacao e Validacao" at bounding box center [784, 444] width 113 height 23
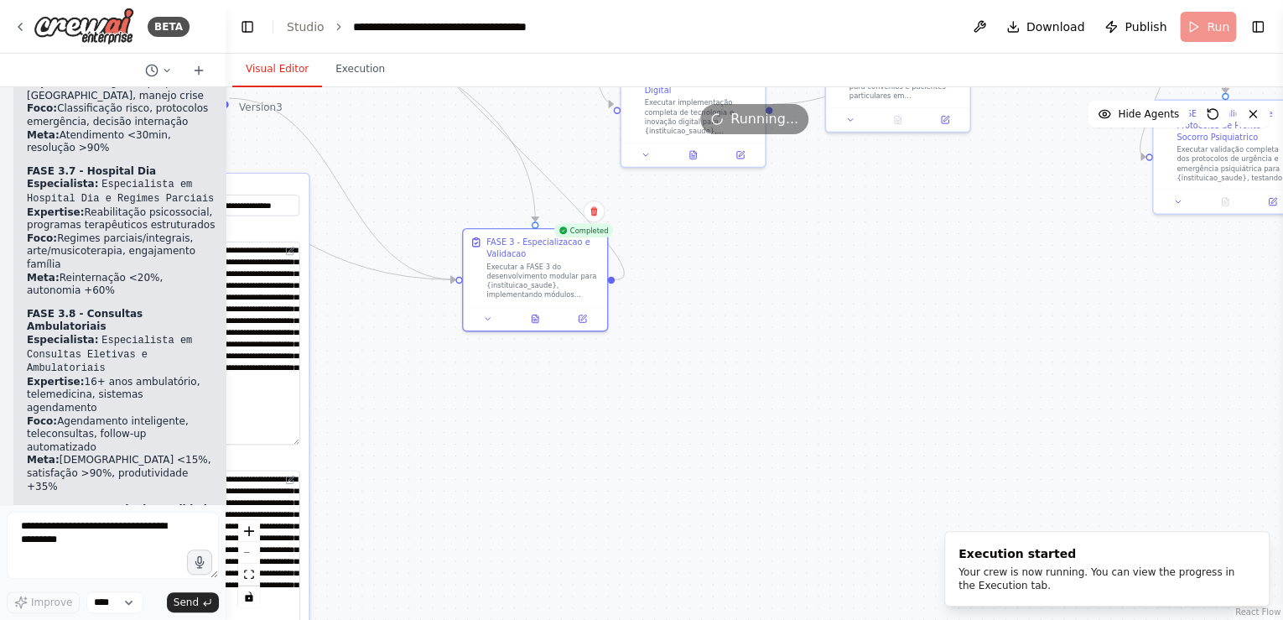
drag, startPoint x: 979, startPoint y: 463, endPoint x: 744, endPoint y: 255, distance: 313.7
click at [744, 255] on div ".deletable-edge-delete-btn { width: 20px; height: 20px; border: 0px solid #ffff…" at bounding box center [755, 353] width 1058 height 533
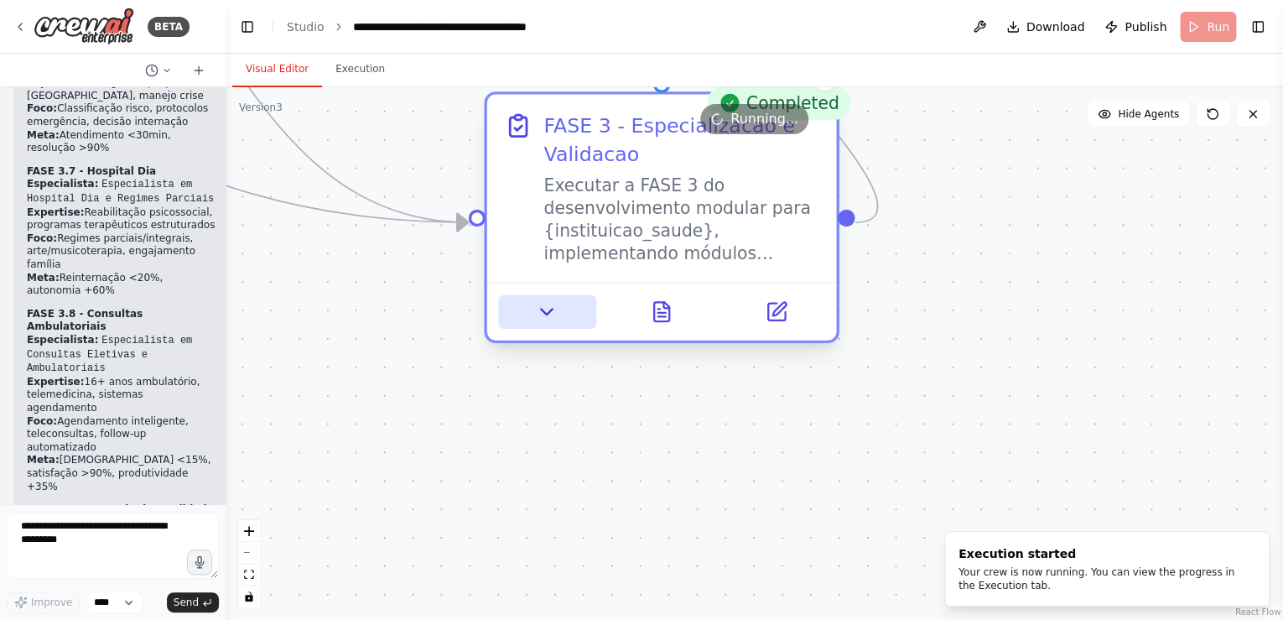
click at [547, 318] on icon at bounding box center [547, 311] width 23 height 23
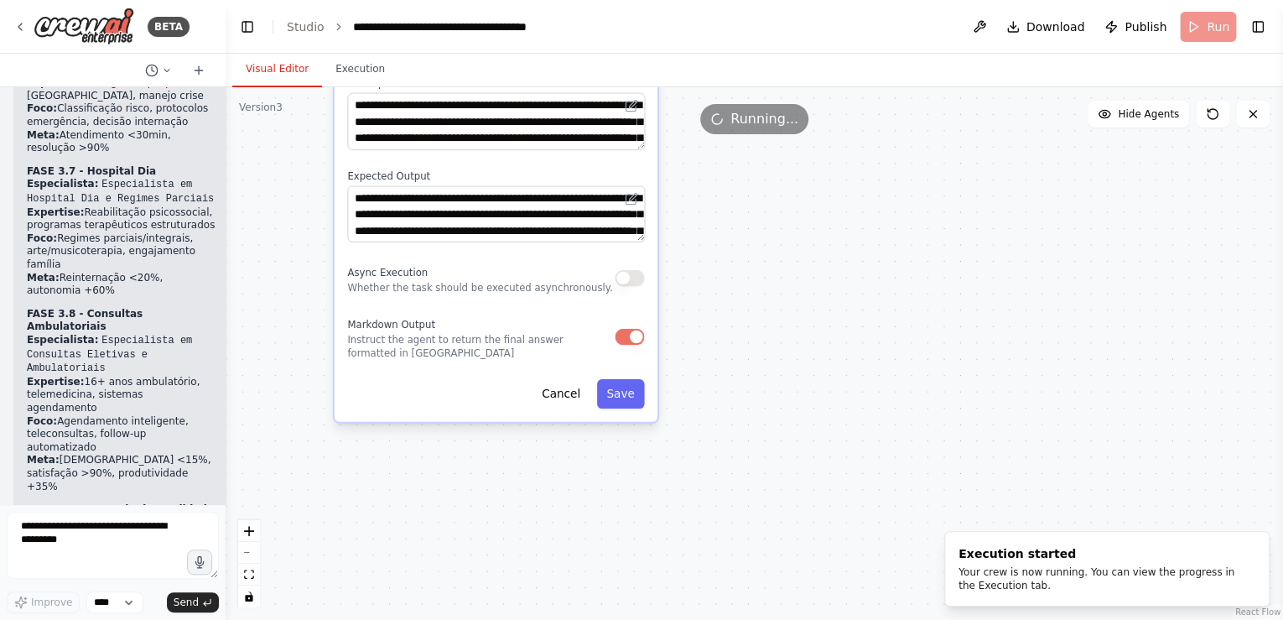
drag, startPoint x: 1014, startPoint y: 447, endPoint x: 756, endPoint y: 91, distance: 439.5
click at [756, 91] on div ".deletable-edge-delete-btn { width: 20px; height: 20px; border: 0px solid #ffff…" at bounding box center [755, 353] width 1058 height 533
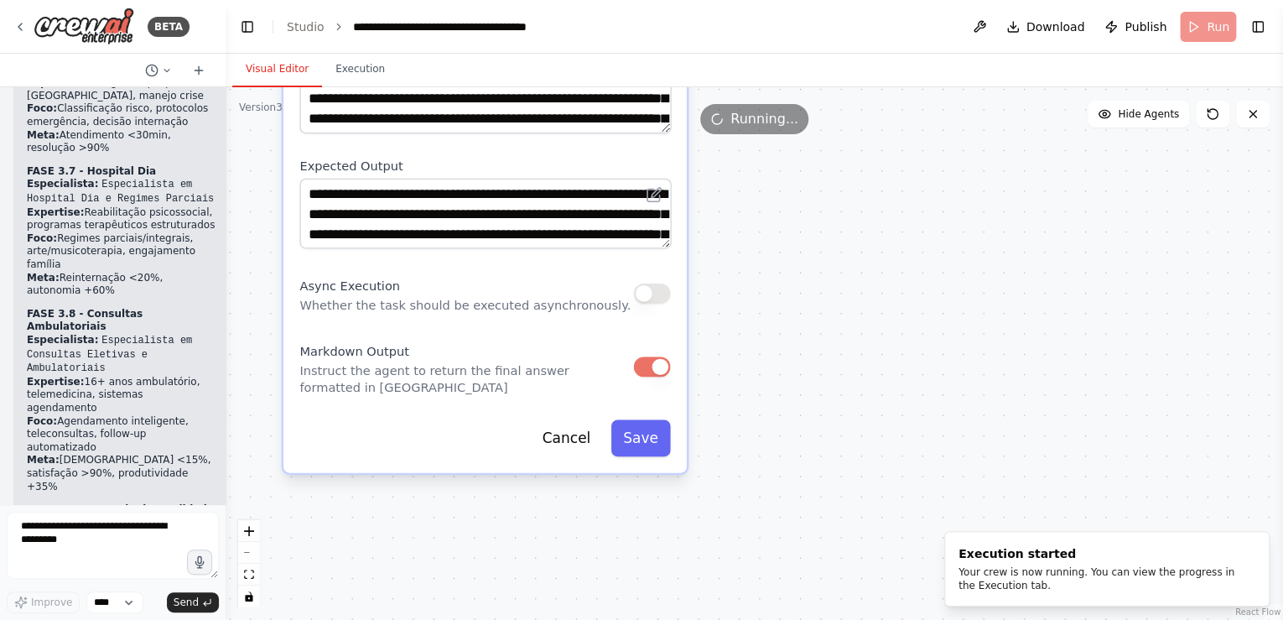
click at [853, 250] on div ".deletable-edge-delete-btn { width: 20px; height: 20px; border: 0px solid #ffff…" at bounding box center [755, 353] width 1058 height 533
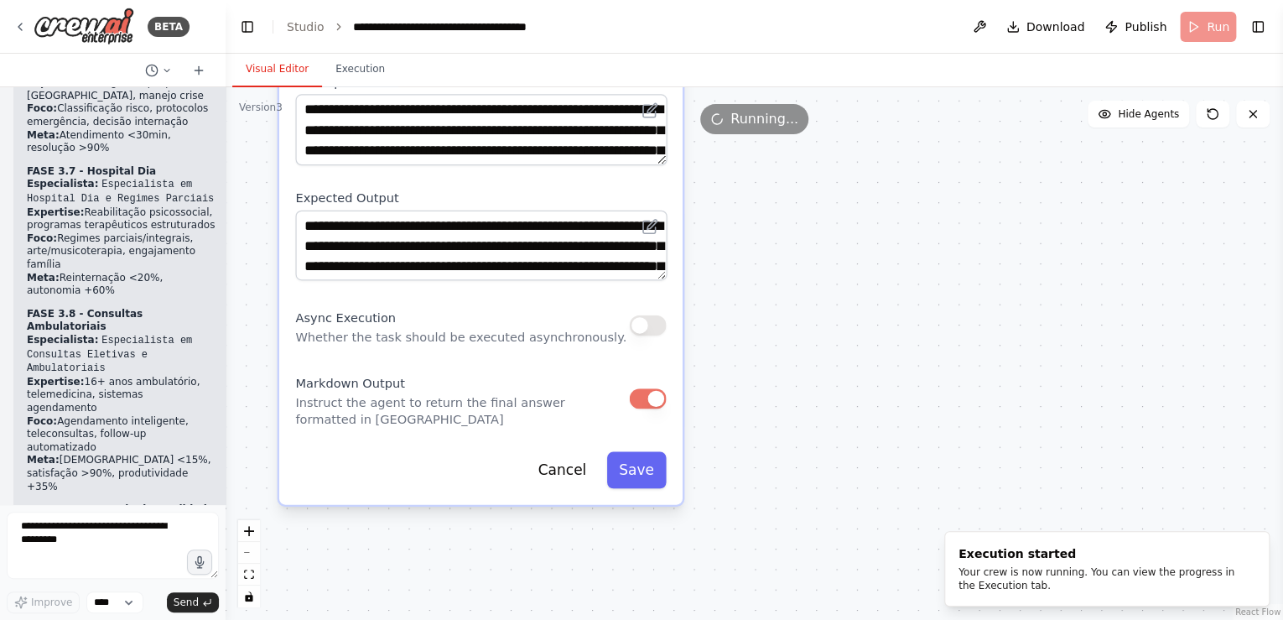
drag, startPoint x: 848, startPoint y: 236, endPoint x: 824, endPoint y: 299, distance: 67.4
click at [833, 311] on div ".deletable-edge-delete-btn { width: 20px; height: 20px; border: 0px solid #ffff…" at bounding box center [755, 353] width 1058 height 533
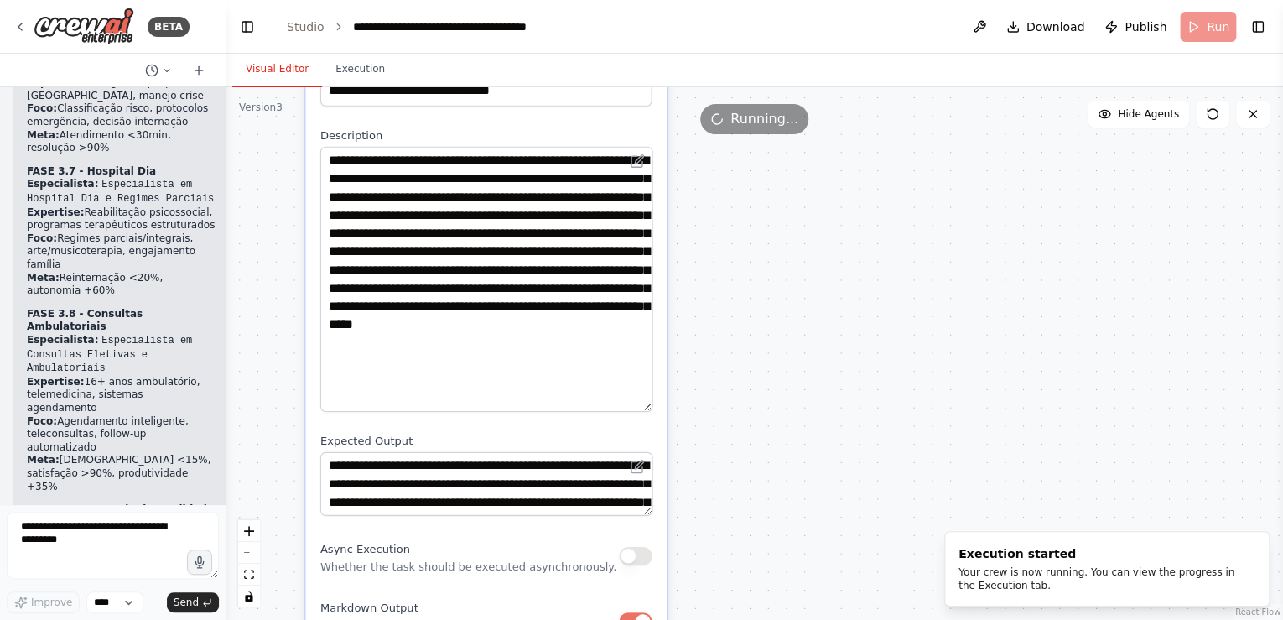
drag, startPoint x: 648, startPoint y: 202, endPoint x: 694, endPoint y: 404, distance: 207.3
click at [694, 404] on div ".deletable-edge-delete-btn { width: 20px; height: 20px; border: 0px solid #ffff…" at bounding box center [755, 353] width 1058 height 533
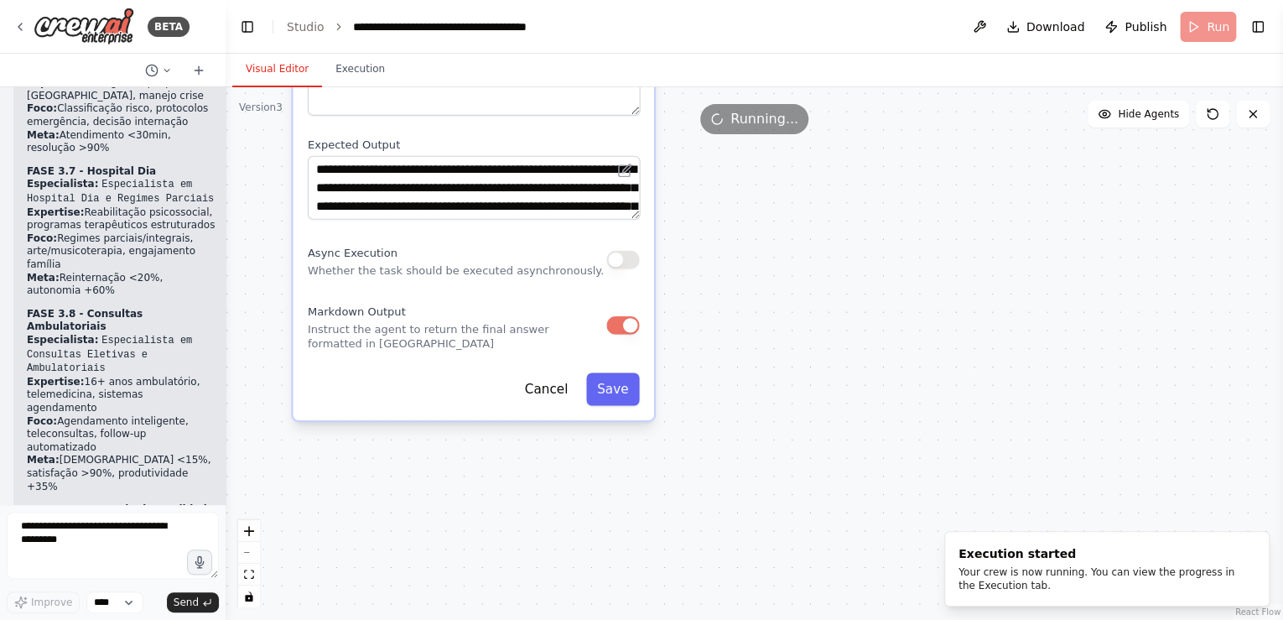
drag, startPoint x: 867, startPoint y: 470, endPoint x: 856, endPoint y: 187, distance: 282.8
click at [856, 187] on div ".deletable-edge-delete-btn { width: 20px; height: 20px; border: 0px solid #ffff…" at bounding box center [755, 353] width 1058 height 533
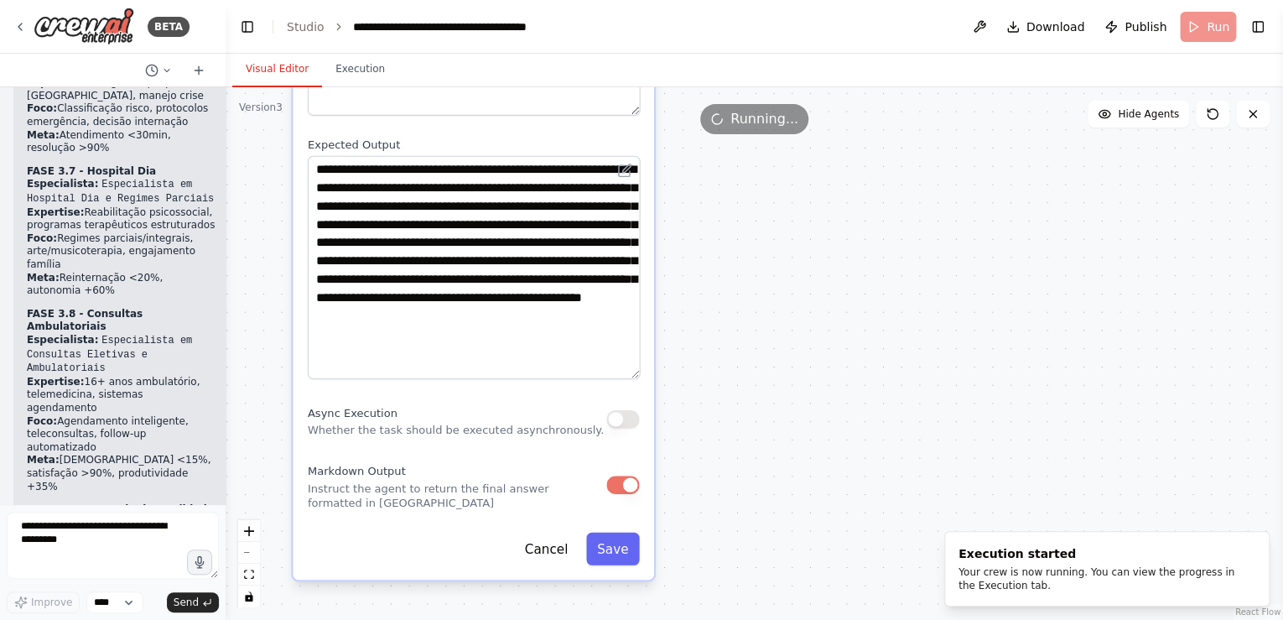
drag, startPoint x: 633, startPoint y: 216, endPoint x: 647, endPoint y: 376, distance: 160.7
click at [647, 376] on div "**********" at bounding box center [473, 162] width 361 height 834
click at [847, 396] on div ".deletable-edge-delete-btn { width: 20px; height: 20px; border: 0px solid #ffff…" at bounding box center [755, 353] width 1058 height 533
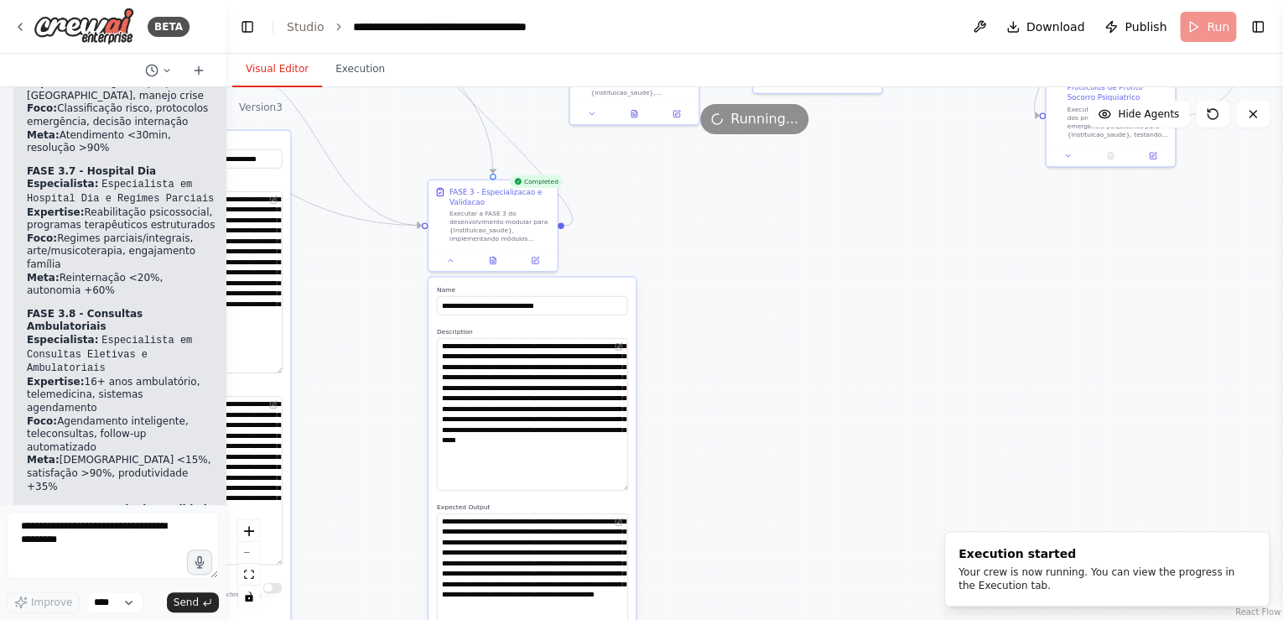
drag, startPoint x: 829, startPoint y: 295, endPoint x: 695, endPoint y: 580, distance: 315.1
click at [695, 580] on div ".deletable-edge-delete-btn { width: 20px; height: 20px; border: 0px solid #ffff…" at bounding box center [755, 353] width 1058 height 533
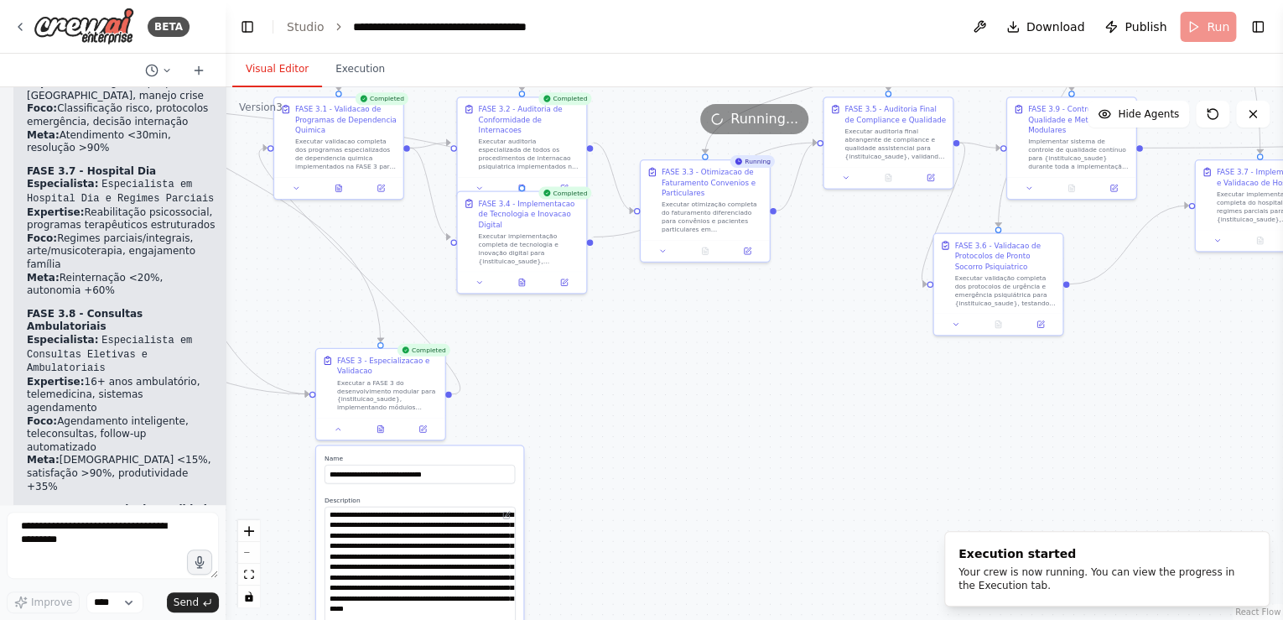
drag, startPoint x: 679, startPoint y: 406, endPoint x: 647, endPoint y: 463, distance: 65.3
click at [647, 463] on div ".deletable-edge-delete-btn { width: 20px; height: 20px; border: 0px solid #ffff…" at bounding box center [755, 353] width 1058 height 533
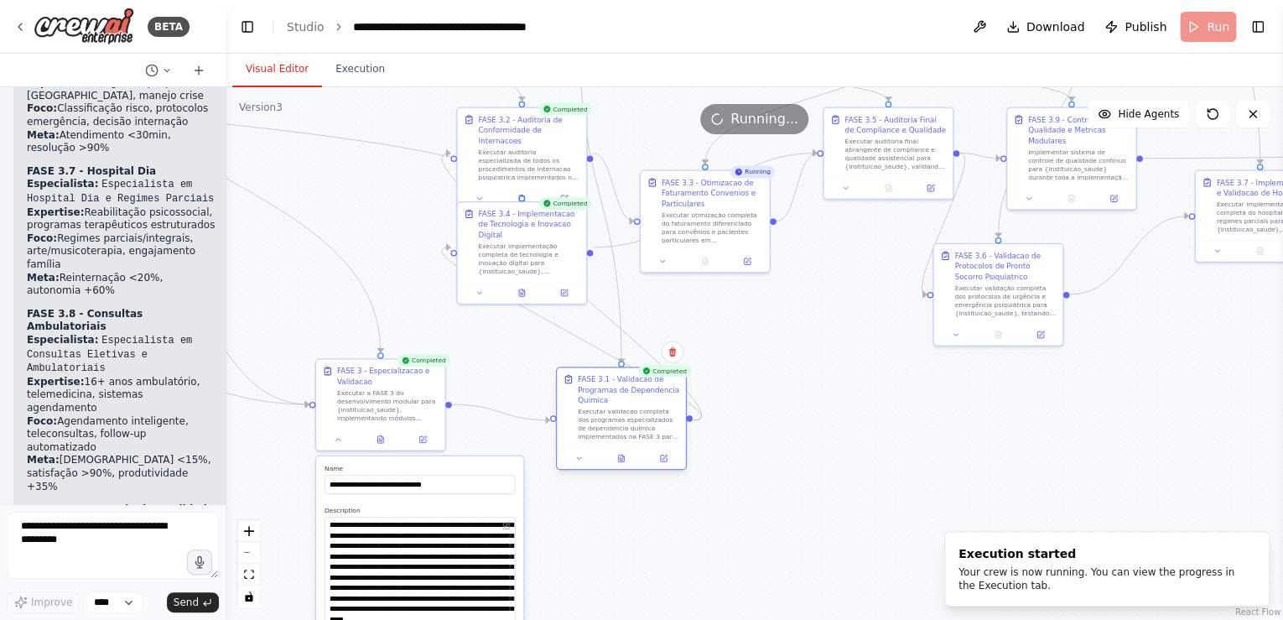
drag, startPoint x: 329, startPoint y: 103, endPoint x: 608, endPoint y: 379, distance: 392.6
click at [608, 379] on div "FASE 3.1 - Validacao de Programas de Dependencia Quimica" at bounding box center [628, 389] width 101 height 31
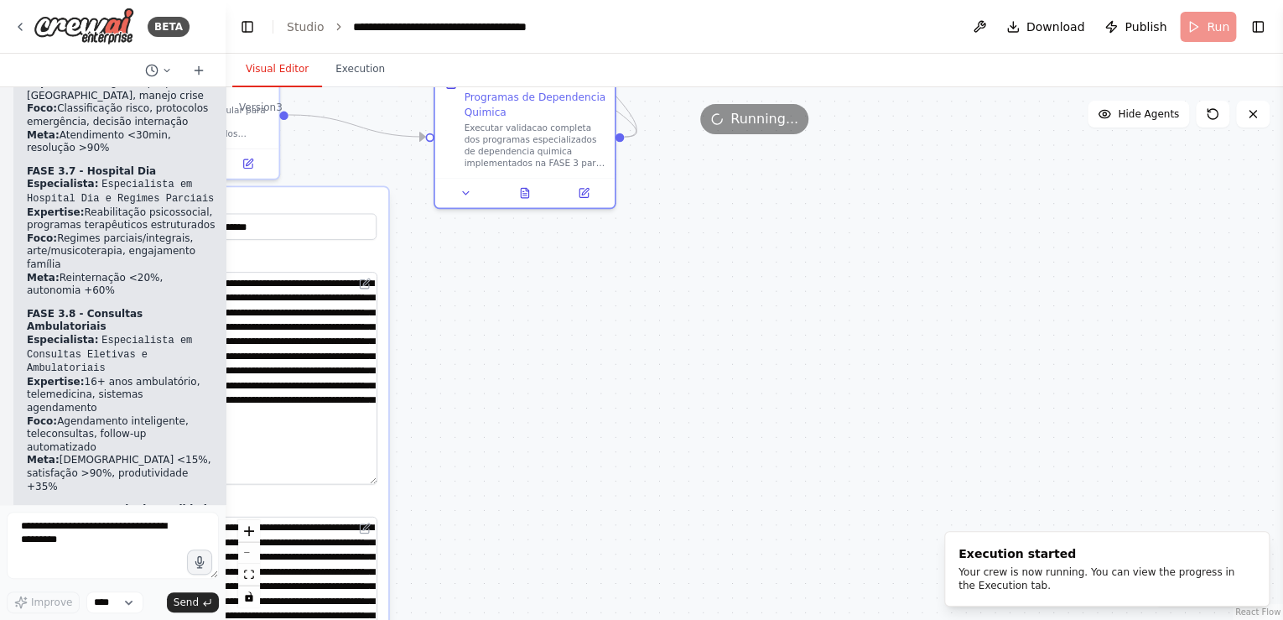
drag, startPoint x: 839, startPoint y: 455, endPoint x: 902, endPoint y: 182, distance: 279.9
click at [902, 182] on div ".deletable-edge-delete-btn { width: 20px; height: 20px; border: 0px solid #ffff…" at bounding box center [755, 353] width 1058 height 533
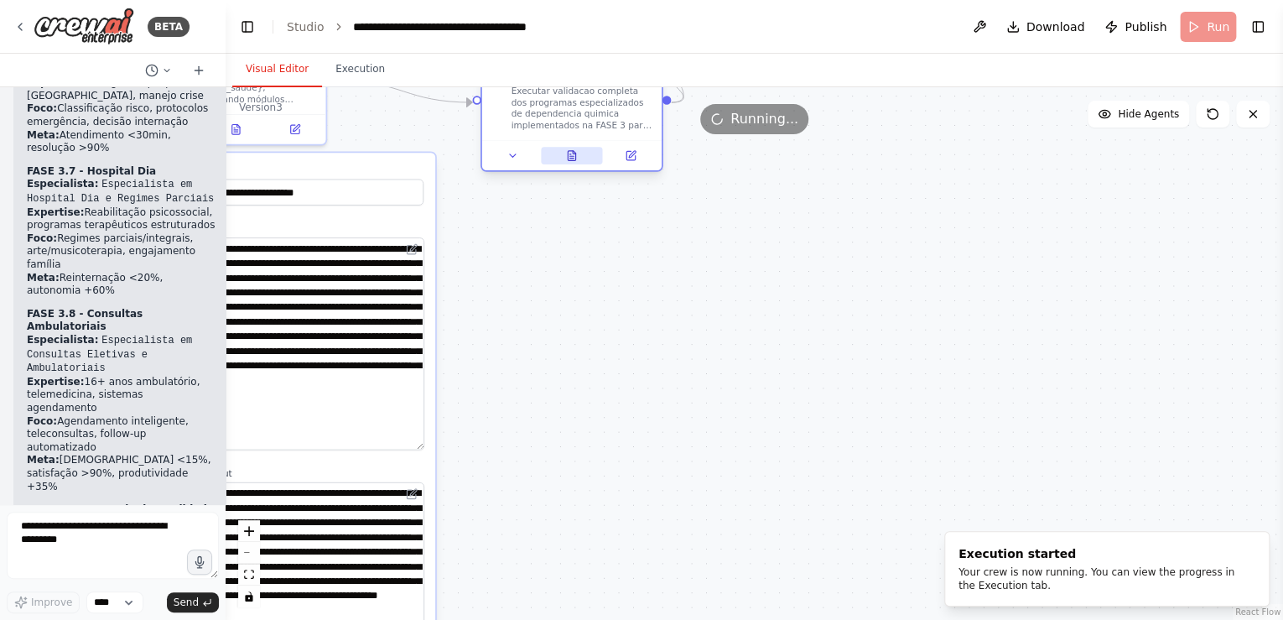
click at [566, 158] on icon at bounding box center [572, 156] width 12 height 12
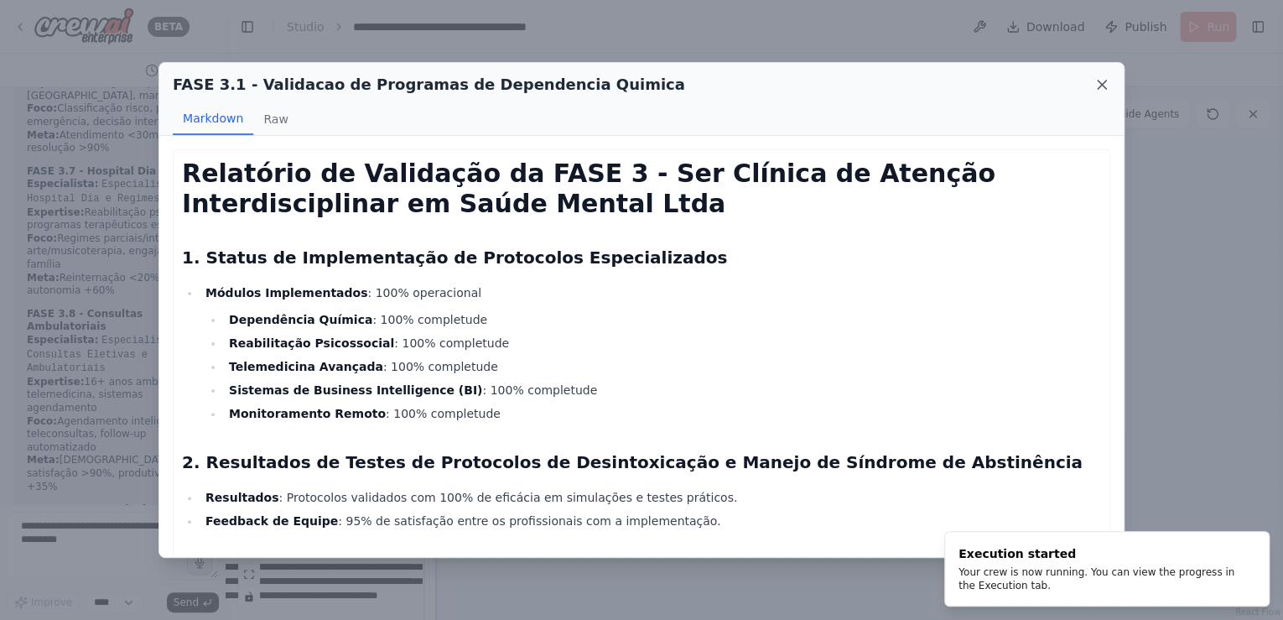
click at [1103, 84] on icon at bounding box center [1102, 85] width 8 height 8
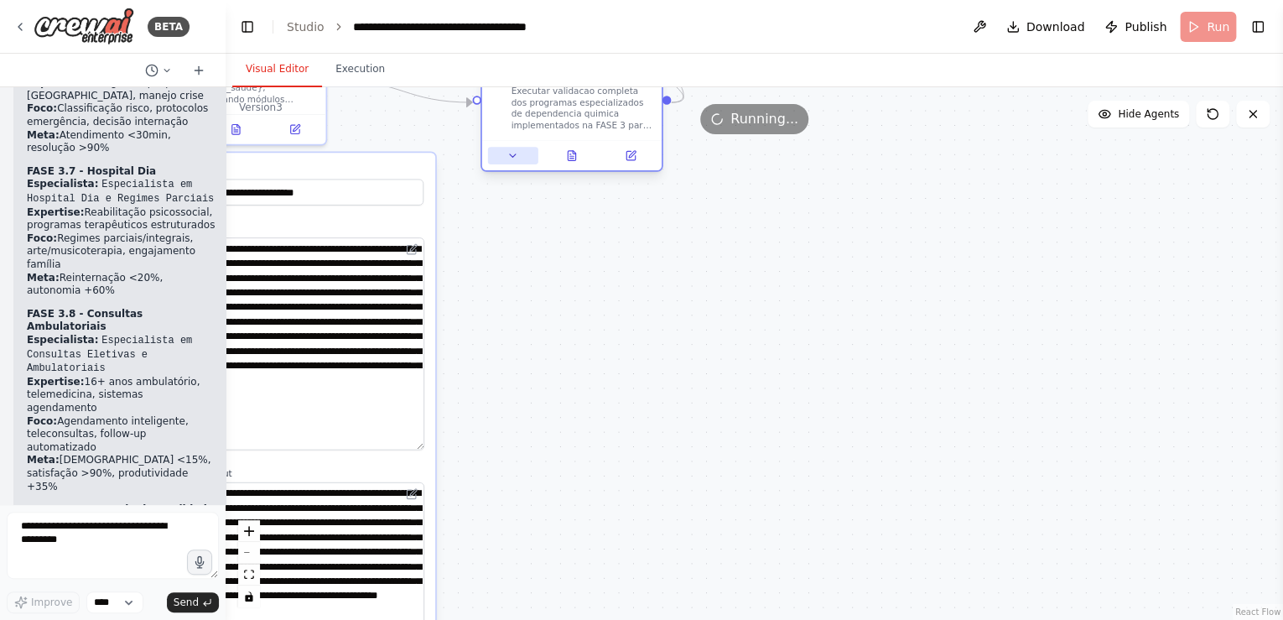
click at [514, 156] on icon at bounding box center [513, 156] width 12 height 12
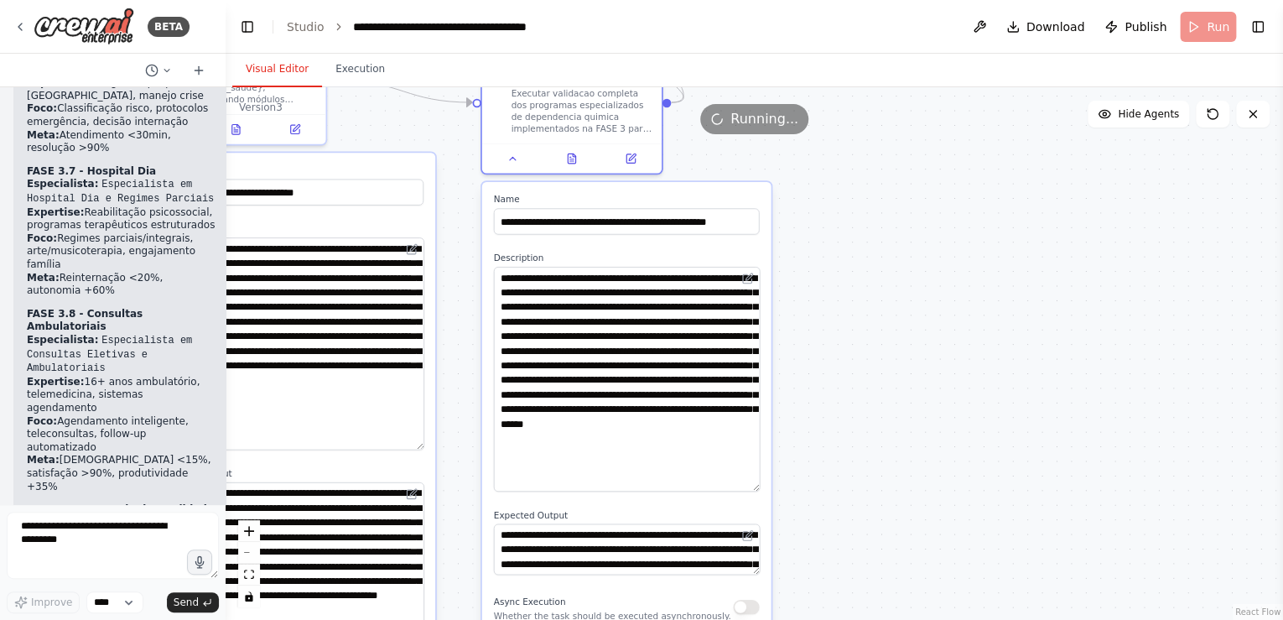
drag, startPoint x: 755, startPoint y: 314, endPoint x: 762, endPoint y: 488, distance: 173.8
click at [762, 488] on div "**********" at bounding box center [626, 459] width 289 height 554
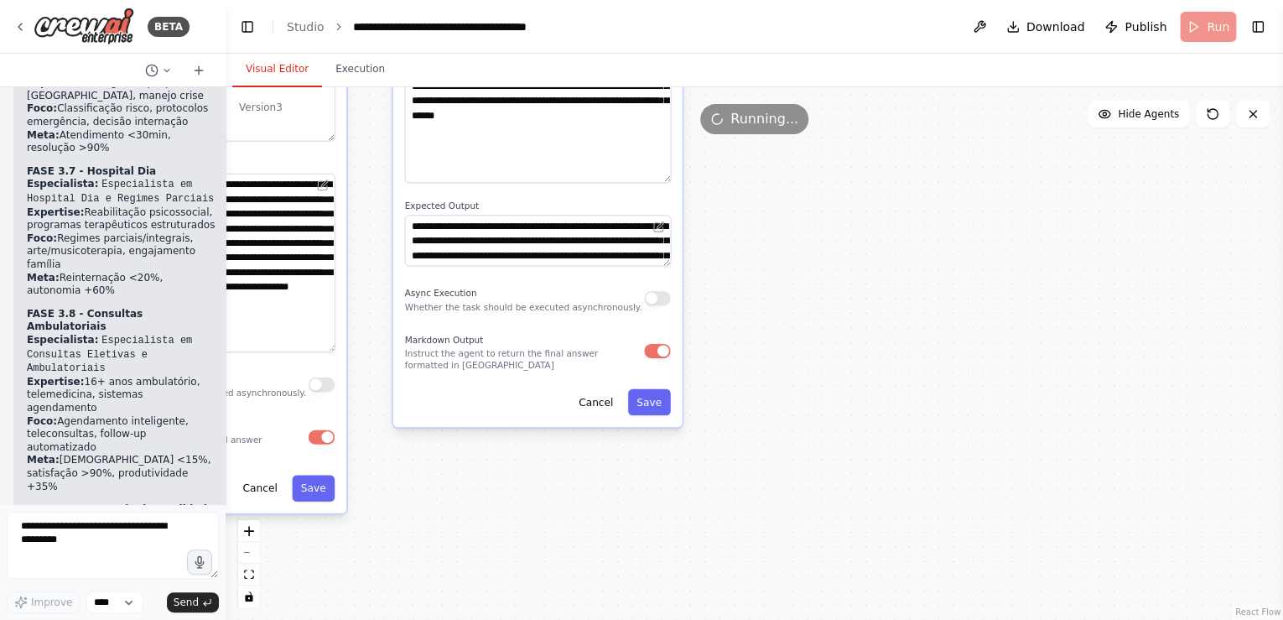
drag, startPoint x: 890, startPoint y: 503, endPoint x: 798, endPoint y: 180, distance: 335.6
click at [798, 180] on div ".deletable-edge-delete-btn { width: 20px; height: 20px; border: 0px solid #ffff…" at bounding box center [755, 353] width 1058 height 533
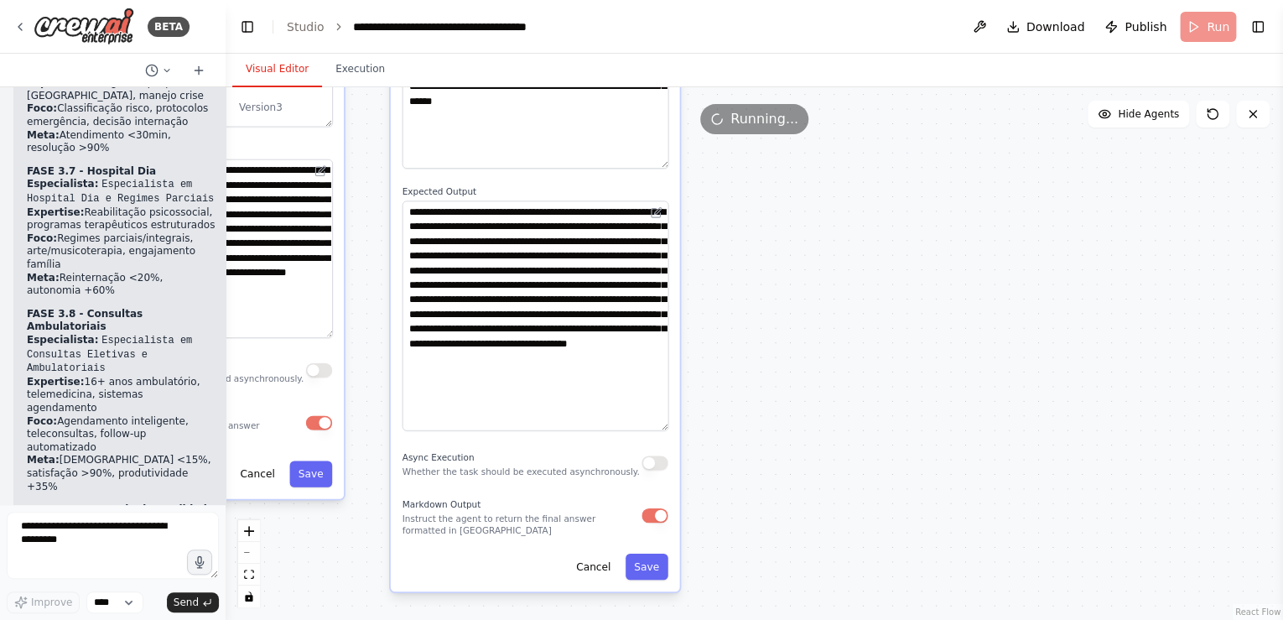
drag, startPoint x: 661, startPoint y: 248, endPoint x: 687, endPoint y: 427, distance: 180.5
click at [687, 427] on div ".deletable-edge-delete-btn { width: 20px; height: 20px; border: 0px solid #ffff…" at bounding box center [755, 353] width 1058 height 533
drag, startPoint x: 808, startPoint y: 382, endPoint x: 800, endPoint y: 356, distance: 28.1
click at [808, 382] on div ".deletable-edge-delete-btn { width: 20px; height: 20px; border: 0px solid #ffff…" at bounding box center [755, 353] width 1058 height 533
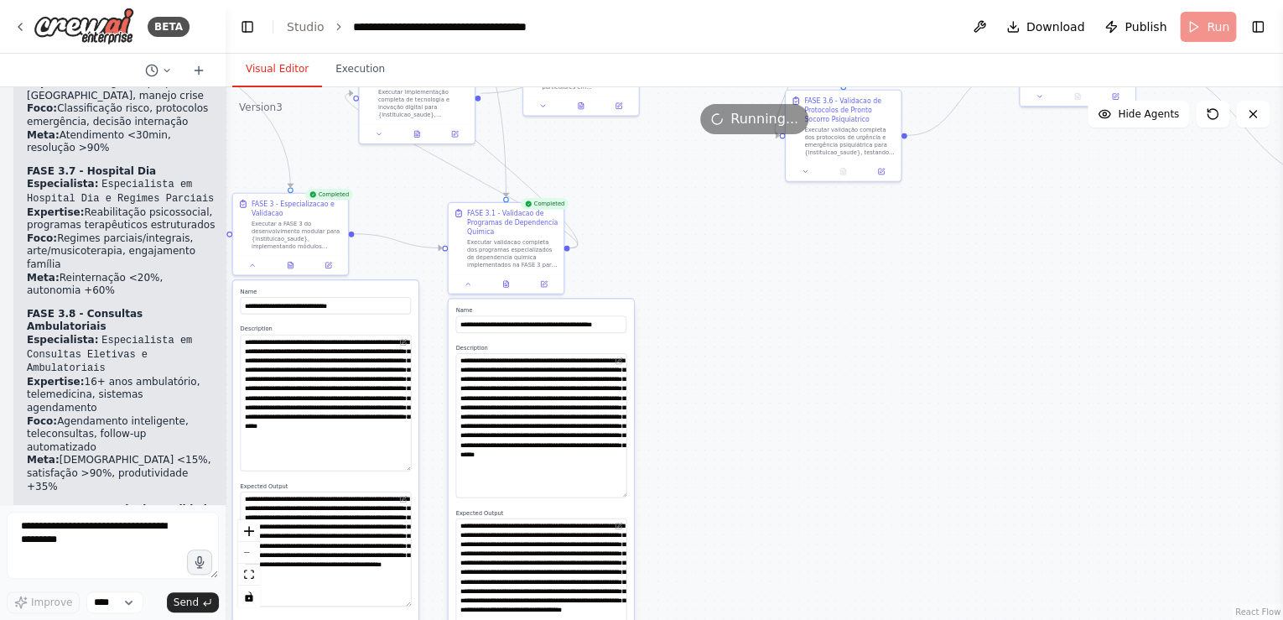
drag, startPoint x: 792, startPoint y: 300, endPoint x: 755, endPoint y: 428, distance: 132.7
click at [741, 519] on div ".deletable-edge-delete-btn { width: 20px; height: 20px; border: 0px solid #ffff…" at bounding box center [755, 353] width 1058 height 533
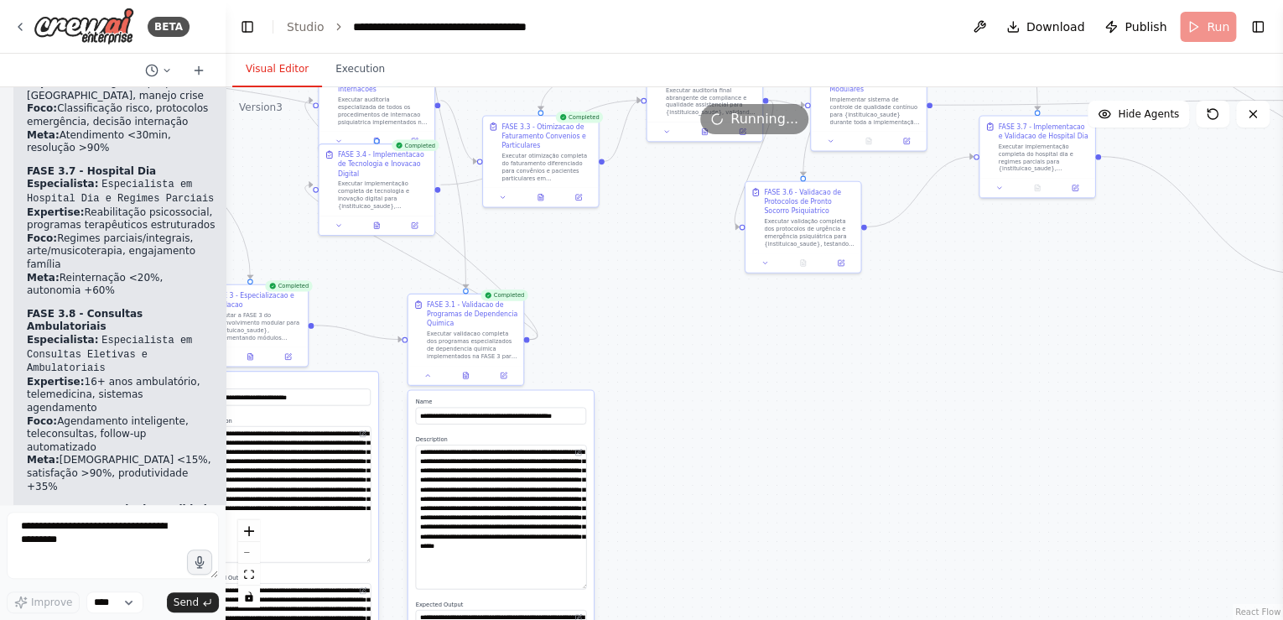
drag, startPoint x: 771, startPoint y: 301, endPoint x: 726, endPoint y: 450, distance: 155.8
click at [725, 460] on div ".deletable-edge-delete-btn { width: 20px; height: 20px; border: 0px solid #ffff…" at bounding box center [755, 353] width 1058 height 533
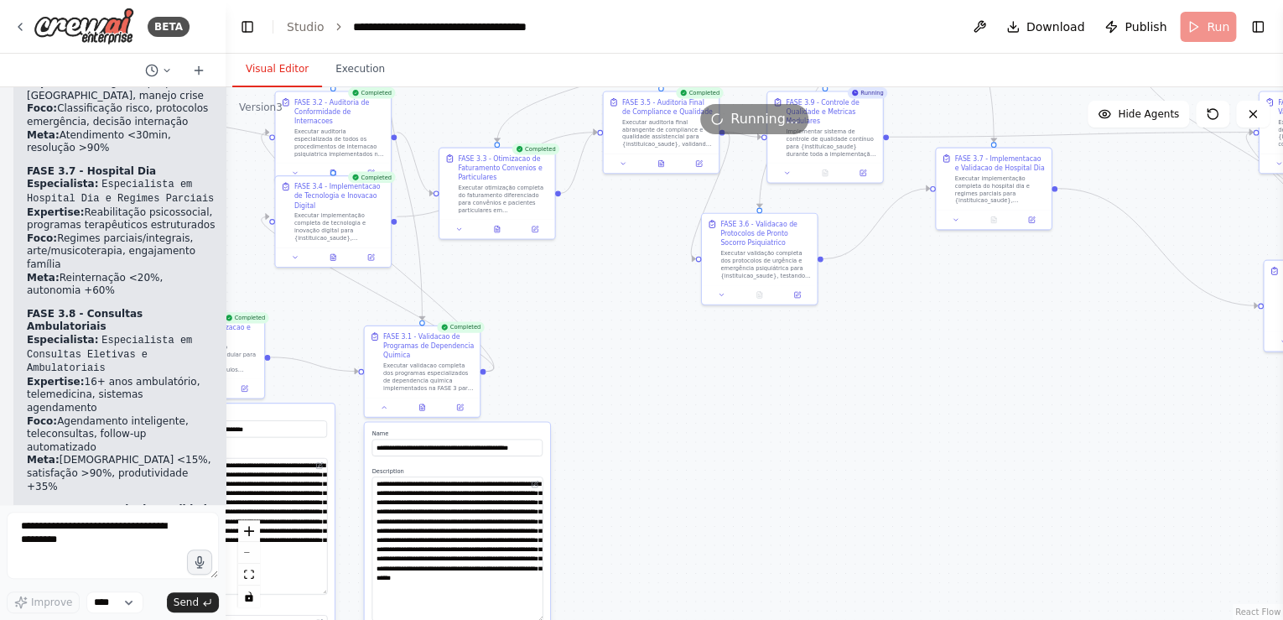
drag, startPoint x: 704, startPoint y: 320, endPoint x: 651, endPoint y: 284, distance: 64.2
click at [660, 299] on div ".deletable-edge-delete-btn { width: 20px; height: 20px; border: 0px solid #ffff…" at bounding box center [755, 353] width 1058 height 533
drag, startPoint x: 491, startPoint y: 154, endPoint x: 719, endPoint y: 405, distance: 338.4
click at [673, 387] on div "FASE 3.3 - Otimizacao de Faturamento Convenios e Particulares" at bounding box center [690, 400] width 91 height 29
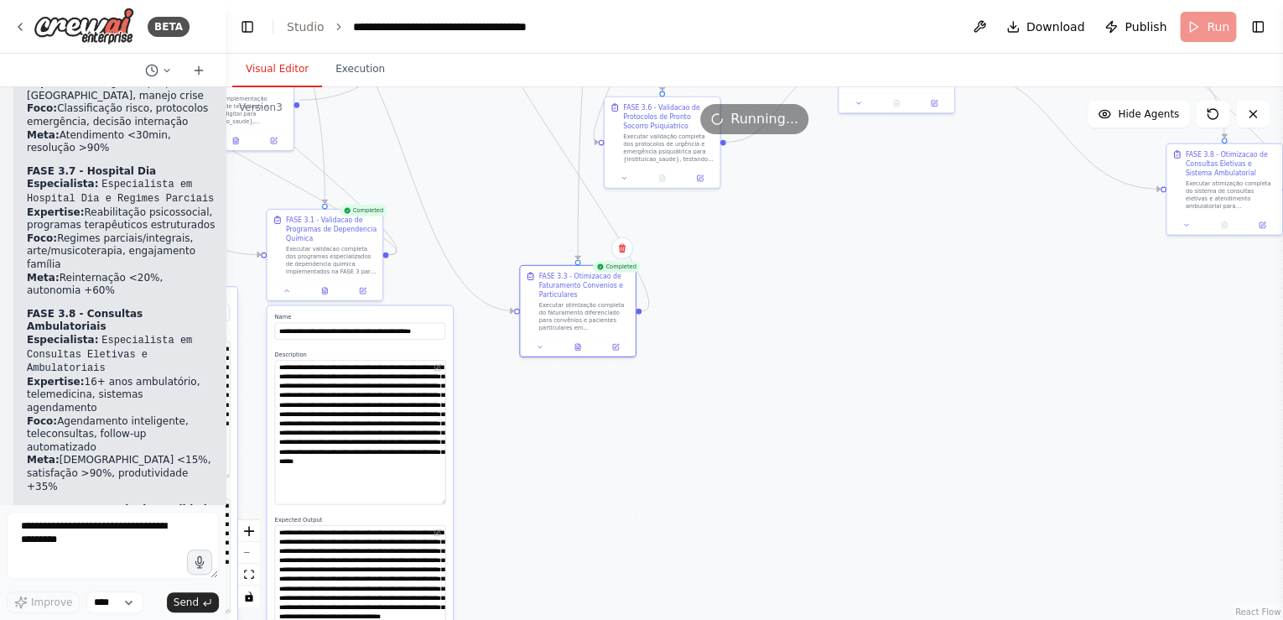
drag, startPoint x: 899, startPoint y: 456, endPoint x: 742, endPoint y: 292, distance: 227.2
click at [742, 292] on div ".deletable-edge-delete-btn { width: 20px; height: 20px; border: 0px solid #ffff…" at bounding box center [755, 353] width 1058 height 533
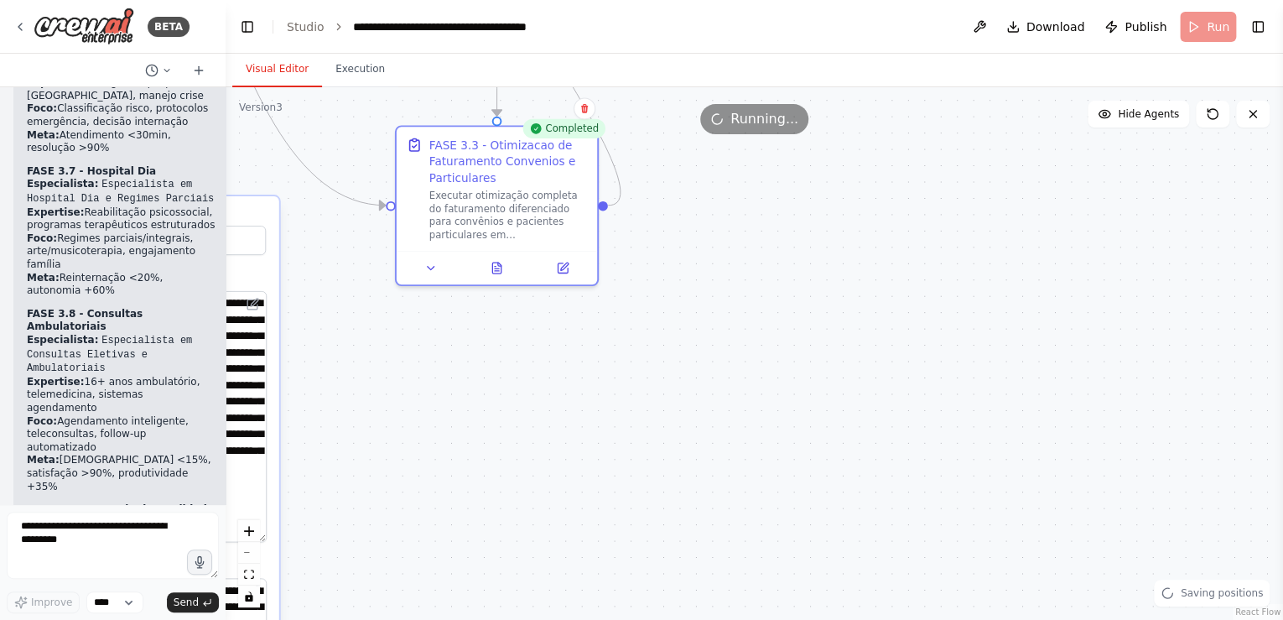
drag, startPoint x: 436, startPoint y: 351, endPoint x: 574, endPoint y: 333, distance: 138.7
click at [648, 330] on div ".deletable-edge-delete-btn { width: 20px; height: 20px; border: 0px solid #ffff…" at bounding box center [755, 353] width 1058 height 533
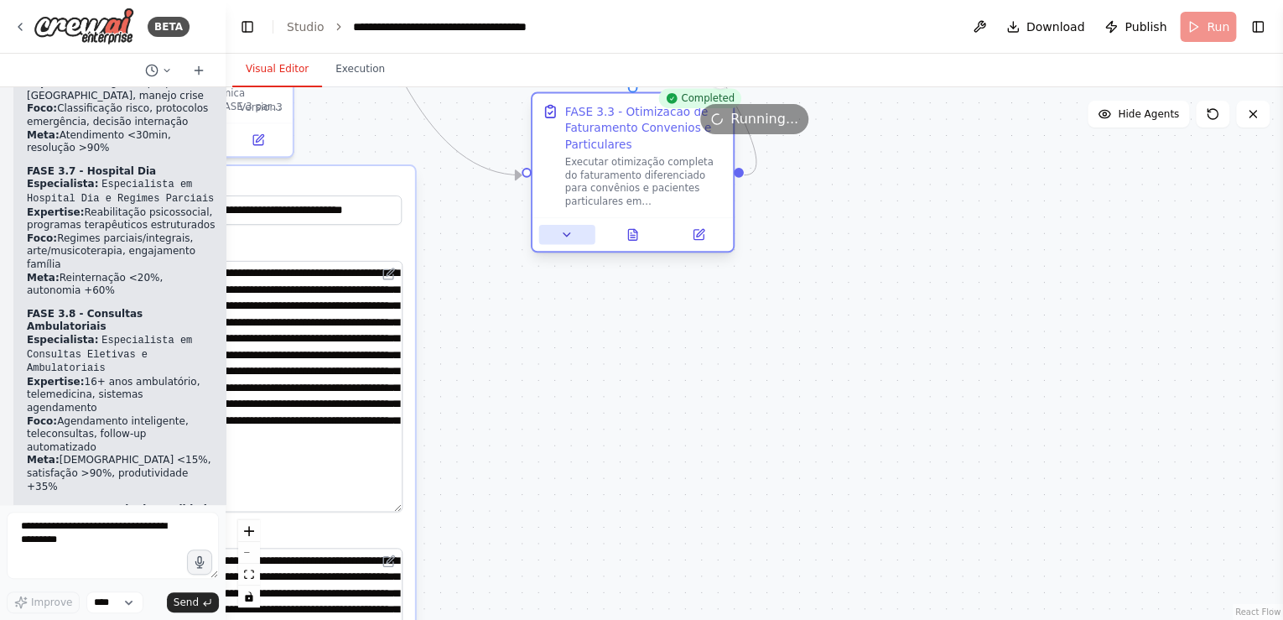
click at [567, 236] on icon at bounding box center [566, 234] width 13 height 13
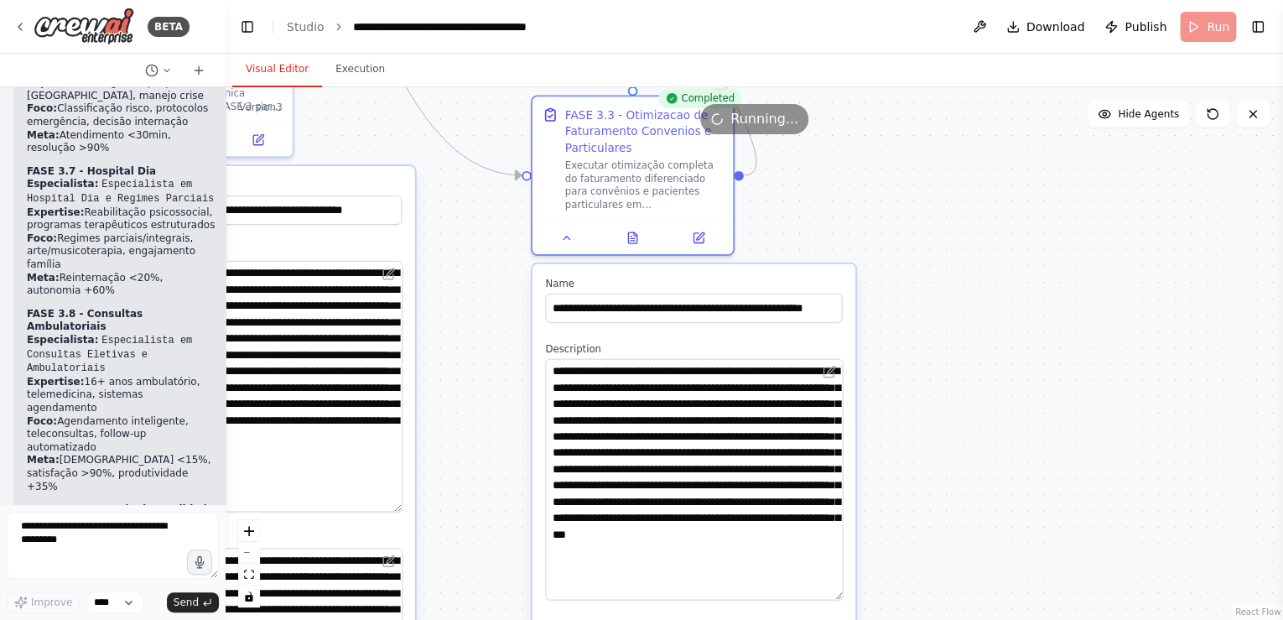
drag, startPoint x: 836, startPoint y: 410, endPoint x: 848, endPoint y: 595, distance: 185.7
click at [848, 595] on div "**********" at bounding box center [694, 568] width 323 height 608
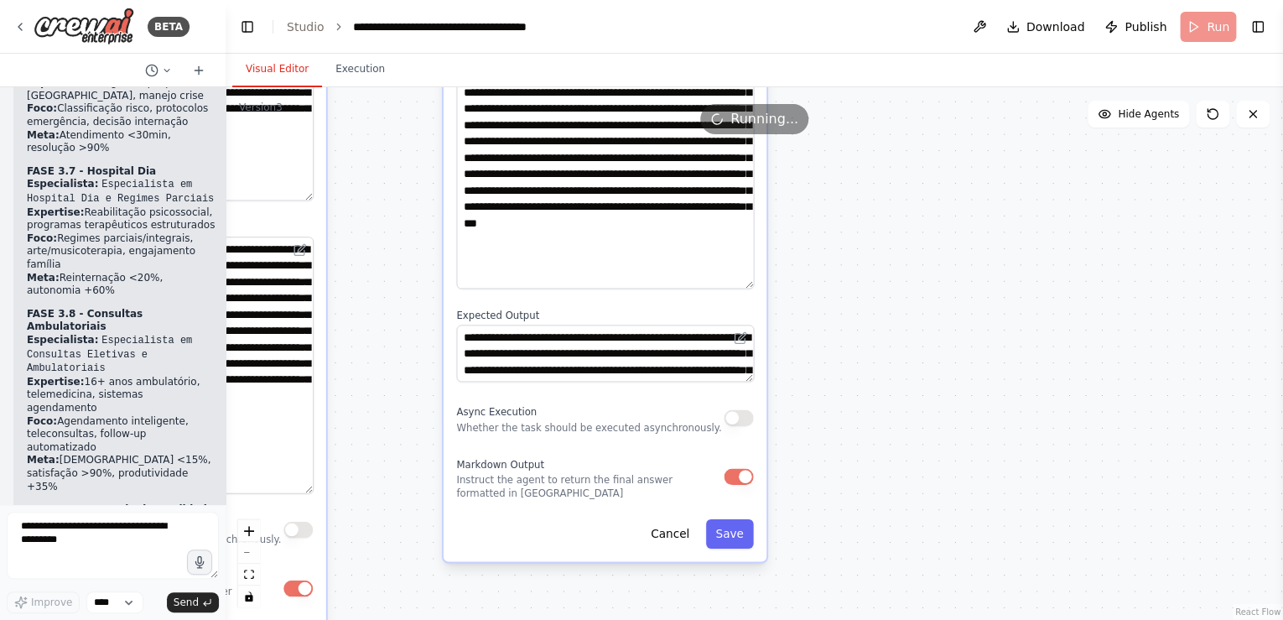
drag, startPoint x: 940, startPoint y: 510, endPoint x: 854, endPoint y: 213, distance: 309.2
click at [854, 213] on div ".deletable-edge-delete-btn { width: 20px; height: 20px; border: 0px solid #ffff…" at bounding box center [755, 353] width 1058 height 533
drag, startPoint x: 748, startPoint y: 382, endPoint x: 755, endPoint y: 587, distance: 204.7
click at [760, 598] on div ".deletable-edge-delete-btn { width: 20px; height: 20px; border: 0px solid #ffff…" at bounding box center [755, 353] width 1058 height 533
click at [893, 396] on div ".deletable-edge-delete-btn { width: 20px; height: 20px; border: 0px solid #ffff…" at bounding box center [755, 353] width 1058 height 533
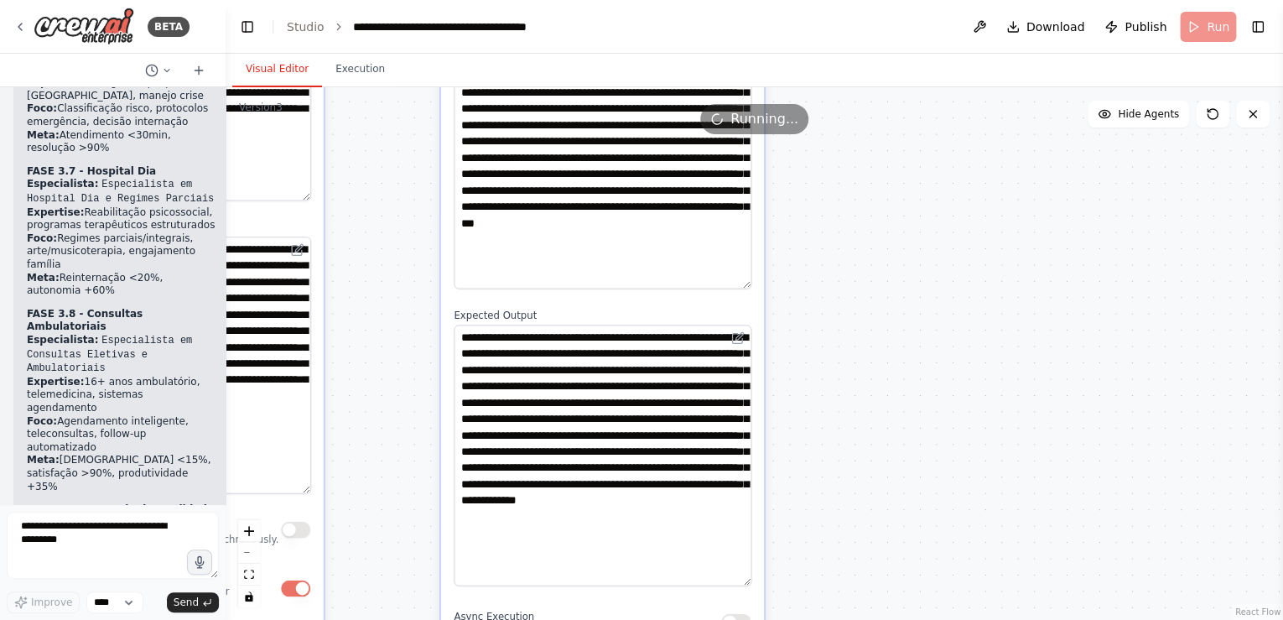
drag, startPoint x: 745, startPoint y: 379, endPoint x: 772, endPoint y: 583, distance: 205.5
click at [772, 583] on div ".deletable-edge-delete-btn { width: 20px; height: 20px; border: 0px solid #ffff…" at bounding box center [755, 353] width 1058 height 533
drag, startPoint x: 865, startPoint y: 432, endPoint x: 866, endPoint y: 422, distance: 10.1
click at [865, 429] on div ".deletable-edge-delete-btn { width: 20px; height: 20px; border: 0px solid #ffff…" at bounding box center [755, 353] width 1058 height 533
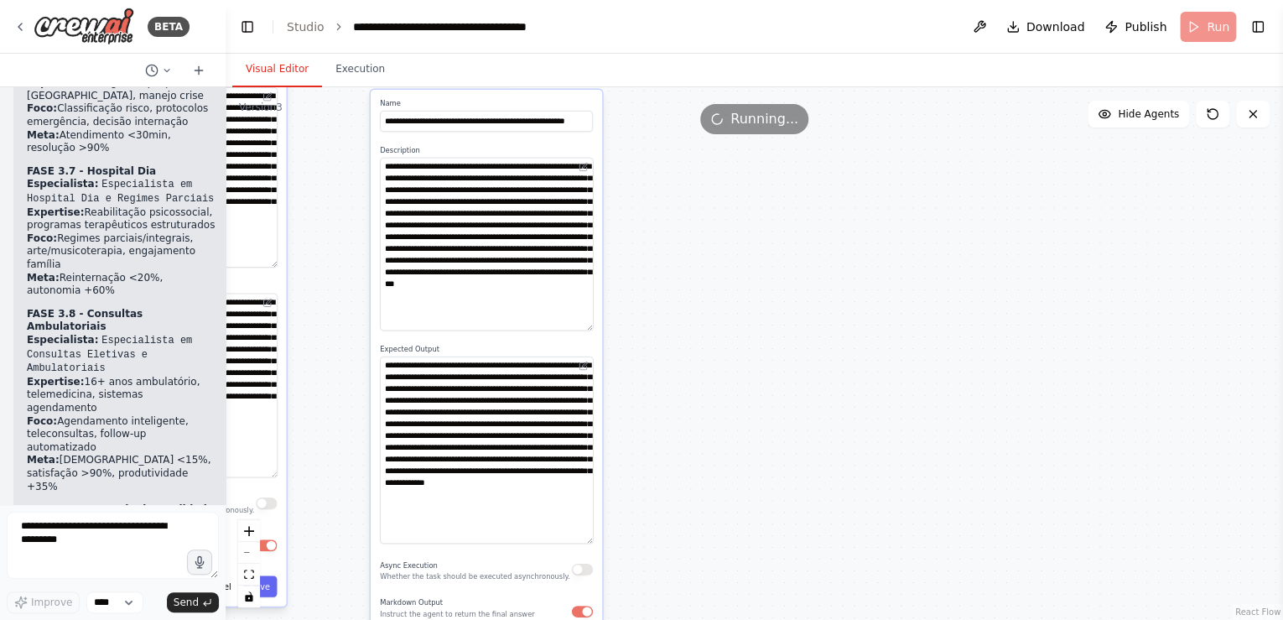
drag, startPoint x: 749, startPoint y: 368, endPoint x: 716, endPoint y: 460, distance: 97.1
click at [711, 467] on div ".deletable-edge-delete-btn { width: 20px; height: 20px; border: 0px solid #ffff…" at bounding box center [755, 353] width 1058 height 533
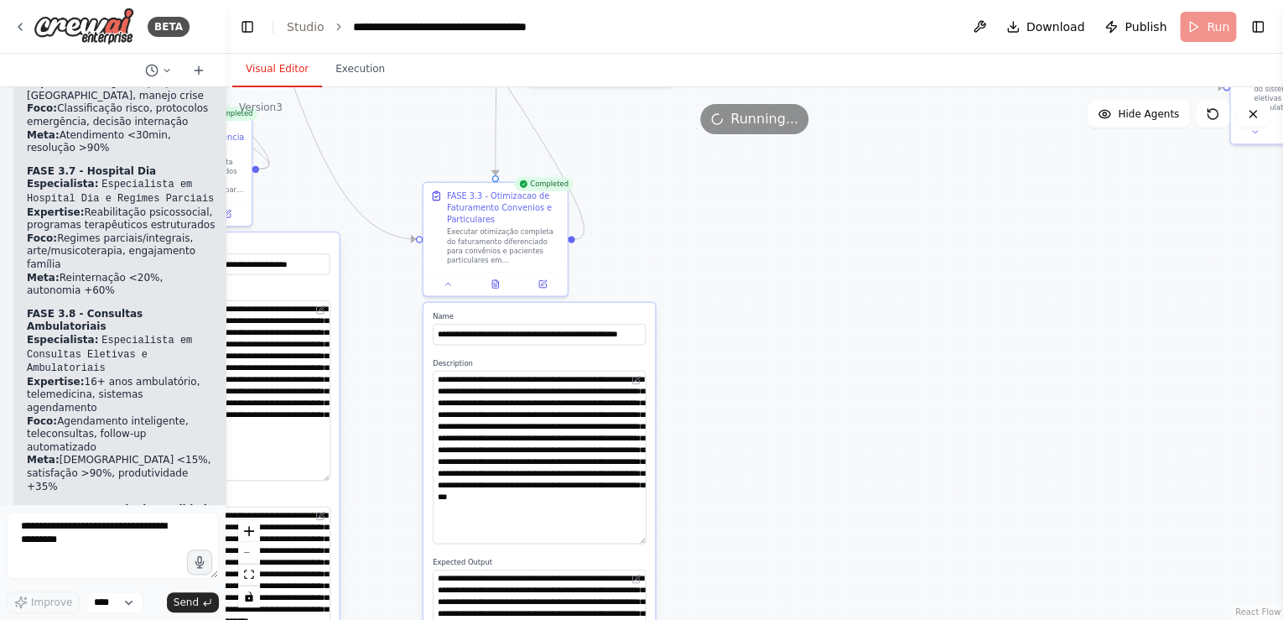
drag, startPoint x: 735, startPoint y: 284, endPoint x: 776, endPoint y: 420, distance: 141.9
click at [787, 433] on div ".deletable-edge-delete-btn { width: 20px; height: 20px; border: 0px solid #ffff…" at bounding box center [755, 353] width 1058 height 533
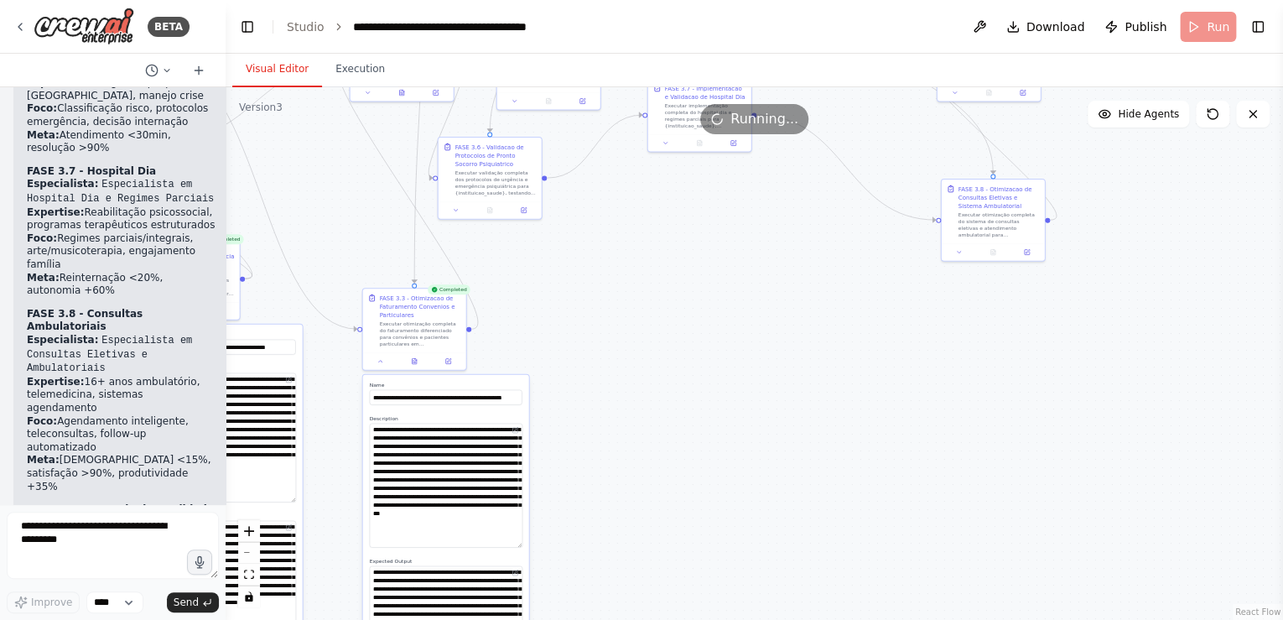
drag, startPoint x: 764, startPoint y: 272, endPoint x: 645, endPoint y: 311, distance: 125.4
click at [645, 311] on div ".deletable-edge-delete-btn { width: 20px; height: 20px; border: 0px solid #ffff…" at bounding box center [755, 353] width 1058 height 533
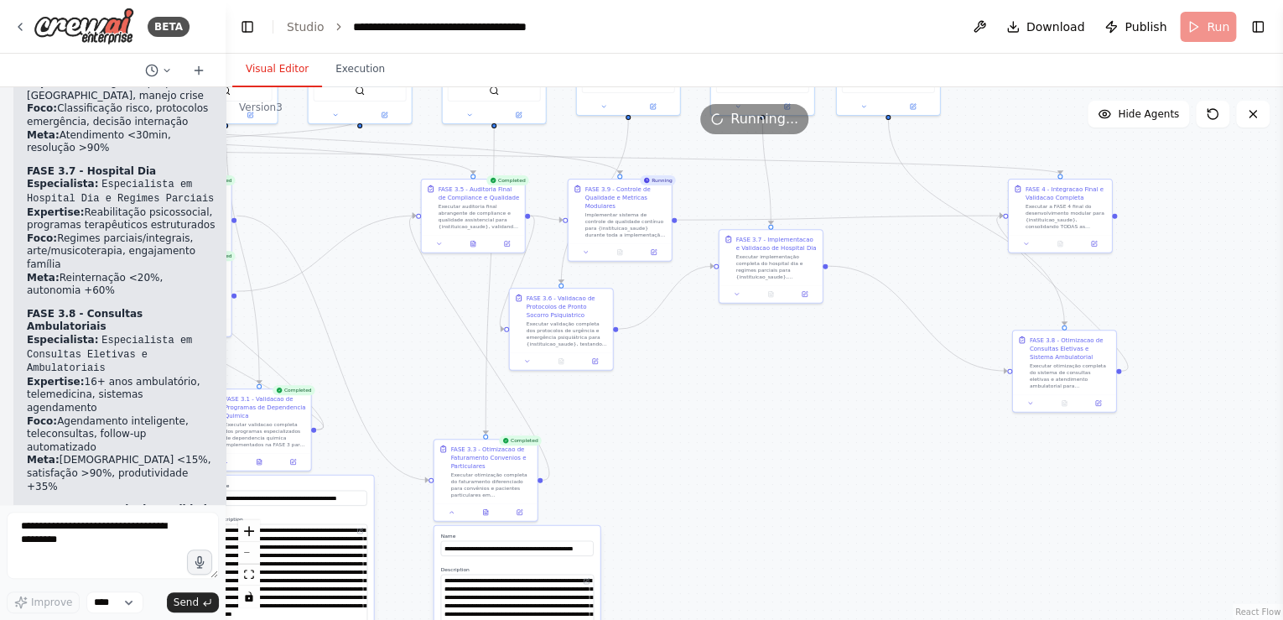
drag, startPoint x: 741, startPoint y: 386, endPoint x: 725, endPoint y: 372, distance: 20.8
click at [728, 383] on div ".deletable-edge-delete-btn { width: 20px; height: 20px; border: 0px solid #ffff…" at bounding box center [755, 353] width 1058 height 533
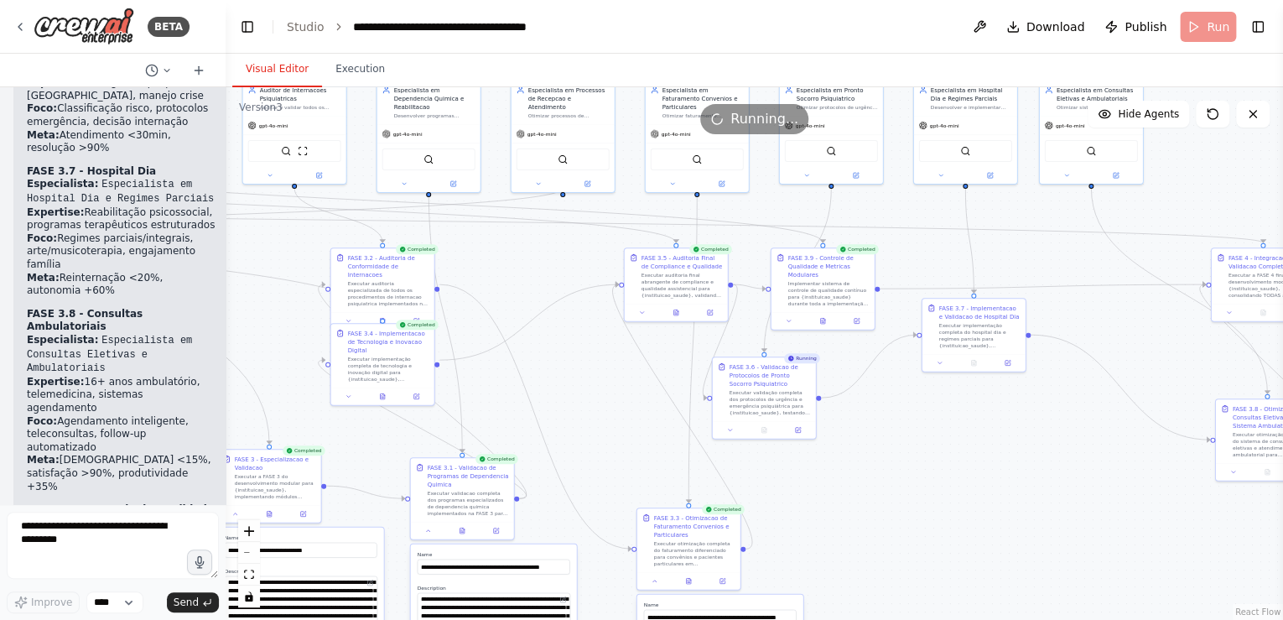
drag, startPoint x: 699, startPoint y: 413, endPoint x: 877, endPoint y: 499, distance: 197.7
click at [877, 499] on div ".deletable-edge-delete-btn { width: 20px; height: 20px; border: 0px solid #ffff…" at bounding box center [755, 353] width 1058 height 533
drag, startPoint x: 382, startPoint y: 332, endPoint x: 846, endPoint y: 539, distance: 508.7
click at [847, 540] on div "FASE 3.4 - Implementacao de Tecnologia e Inovacao Digital" at bounding box center [853, 549] width 81 height 25
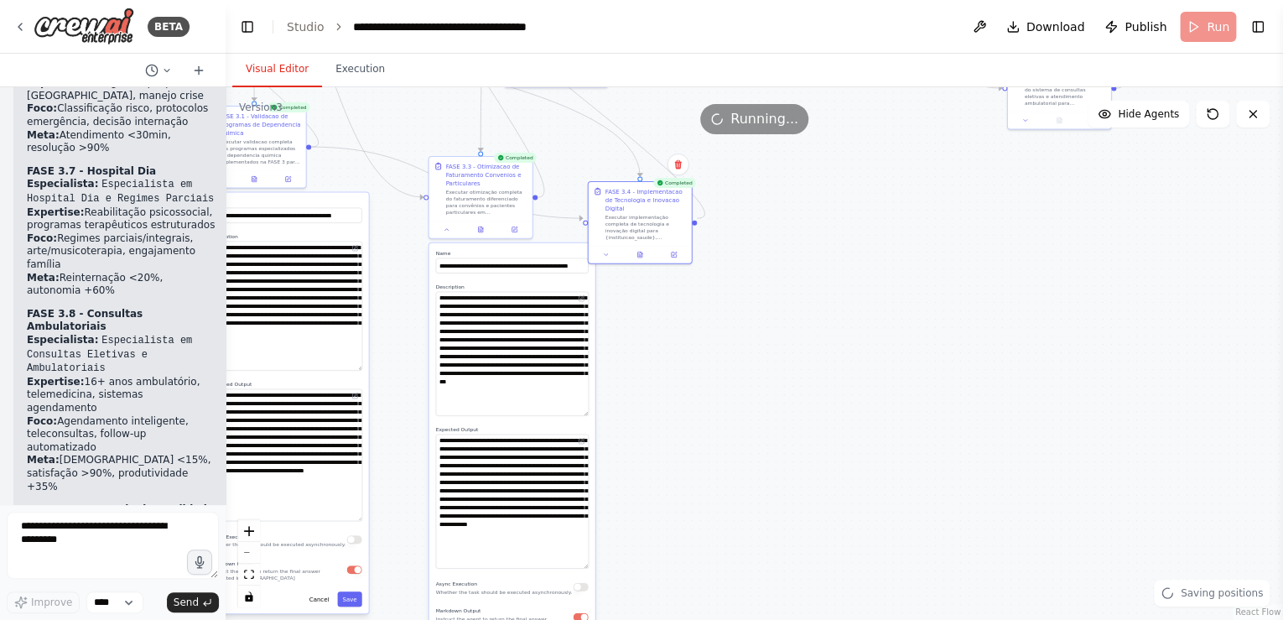
drag, startPoint x: 1040, startPoint y: 549, endPoint x: 832, endPoint y: 198, distance: 408.3
click at [832, 198] on div ".deletable-edge-delete-btn { width: 20px; height: 20px; border: 0px solid #ffff…" at bounding box center [755, 353] width 1058 height 533
click at [603, 250] on icon at bounding box center [606, 253] width 7 height 7
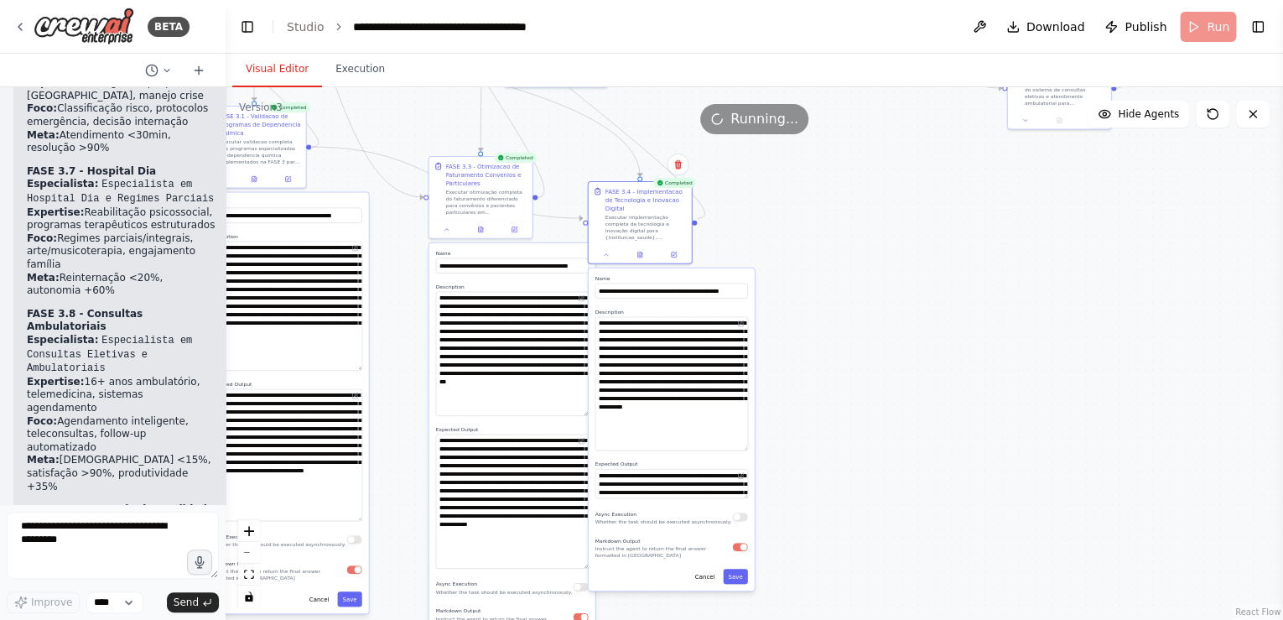
drag, startPoint x: 745, startPoint y: 333, endPoint x: 755, endPoint y: 438, distance: 105.3
click at [755, 438] on div "**********" at bounding box center [672, 430] width 168 height 324
click at [890, 468] on div ".deletable-edge-delete-btn { width: 20px; height: 20px; border: 0px solid #ffff…" at bounding box center [755, 353] width 1058 height 533
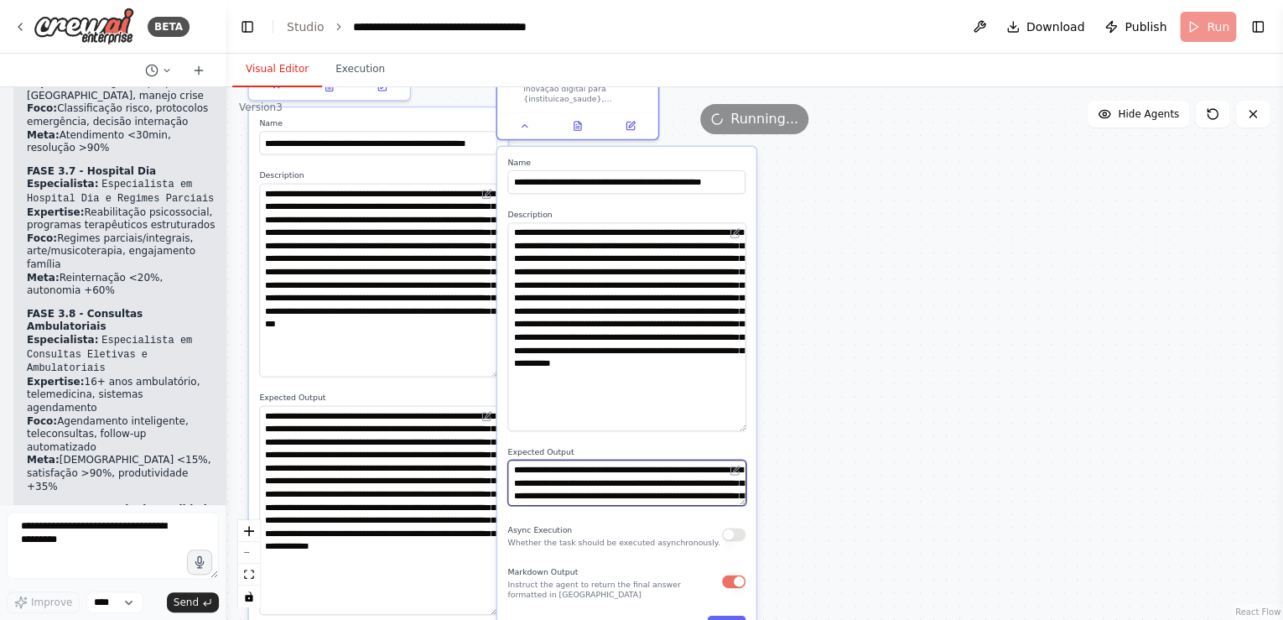
click at [735, 490] on textarea "**********" at bounding box center [626, 482] width 238 height 45
click at [740, 490] on textarea "**********" at bounding box center [626, 482] width 238 height 45
drag, startPoint x: 819, startPoint y: 455, endPoint x: 788, endPoint y: 465, distance: 32.1
click at [818, 455] on div ".deletable-edge-delete-btn { width: 20px; height: 20px; border: 0px solid #ffff…" at bounding box center [755, 353] width 1058 height 533
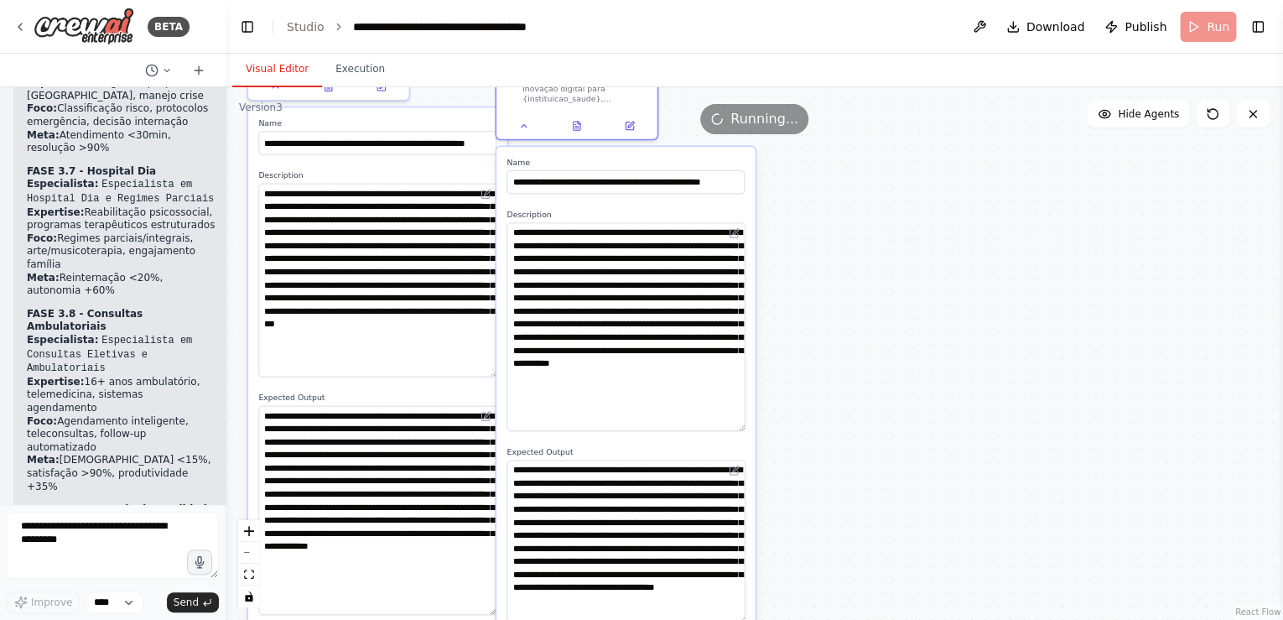
drag, startPoint x: 741, startPoint y: 490, endPoint x: 772, endPoint y: 554, distance: 70.9
click at [746, 607] on div "**********" at bounding box center [625, 457] width 259 height 620
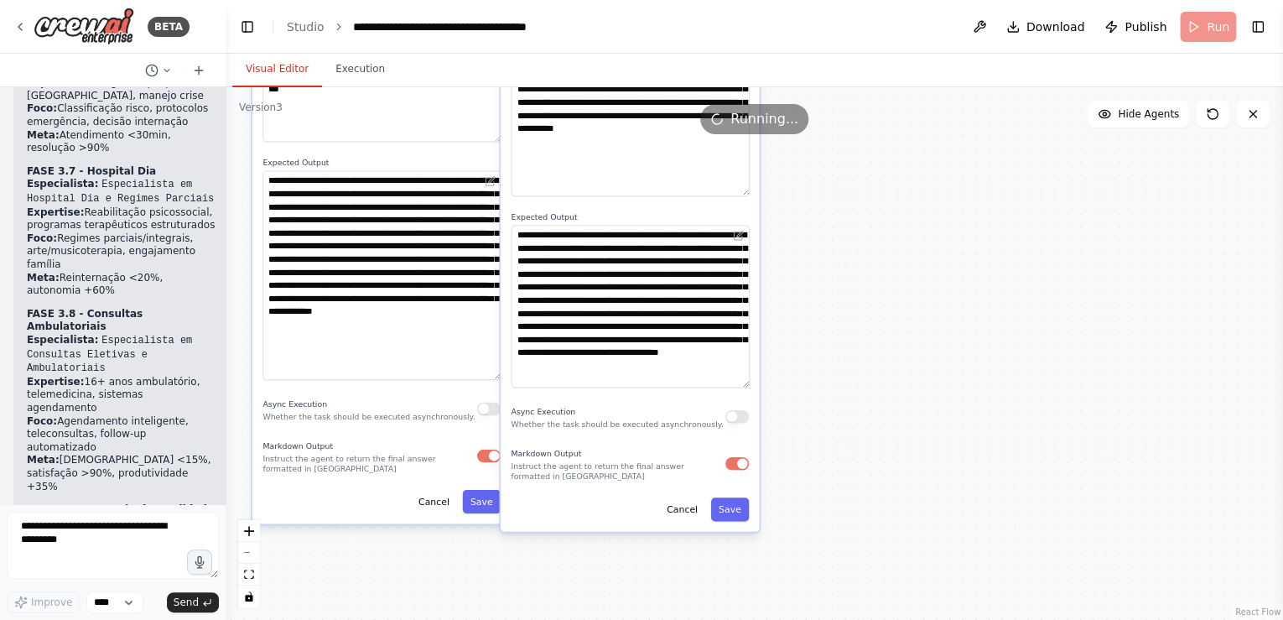
drag, startPoint x: 849, startPoint y: 329, endPoint x: 828, endPoint y: 216, distance: 114.3
click at [839, 215] on div ".deletable-edge-delete-btn { width: 20px; height: 20px; border: 0px solid #ffff…" at bounding box center [755, 353] width 1058 height 533
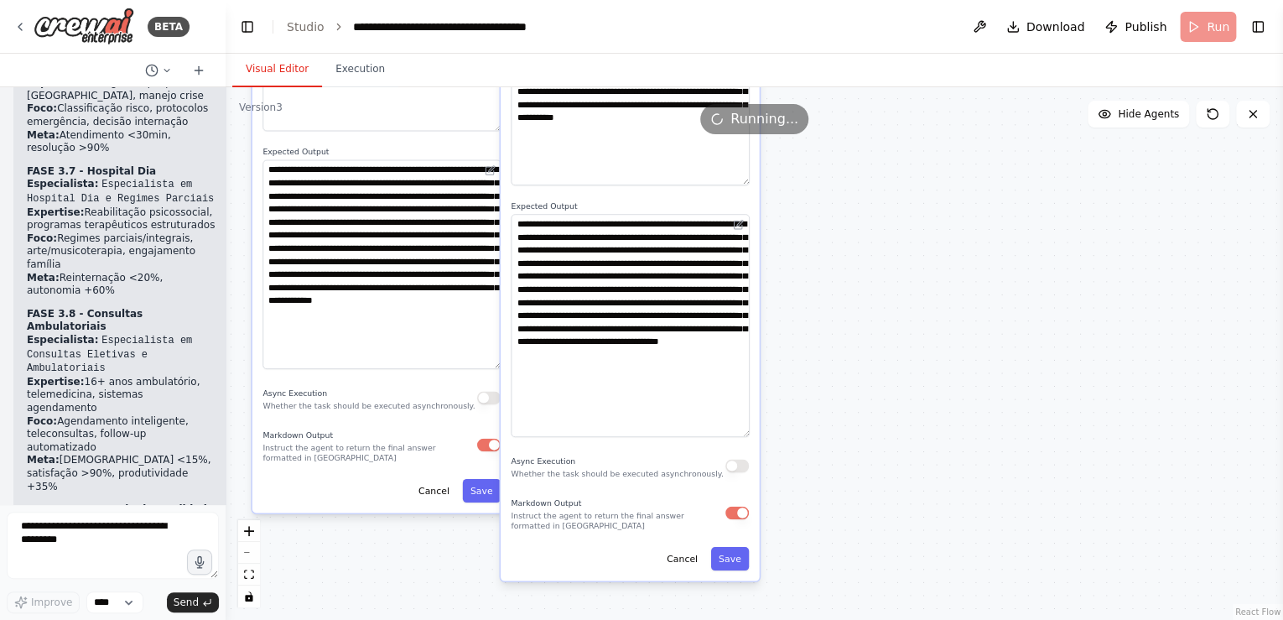
drag, startPoint x: 743, startPoint y: 359, endPoint x: 768, endPoint y: 419, distance: 65.4
click at [768, 419] on div ".deletable-edge-delete-btn { width: 20px; height: 20px; border: 0px solid #ffff…" at bounding box center [755, 353] width 1058 height 533
click at [844, 410] on div ".deletable-edge-delete-btn { width: 20px; height: 20px; border: 0px solid #ffff…" at bounding box center [755, 353] width 1058 height 533
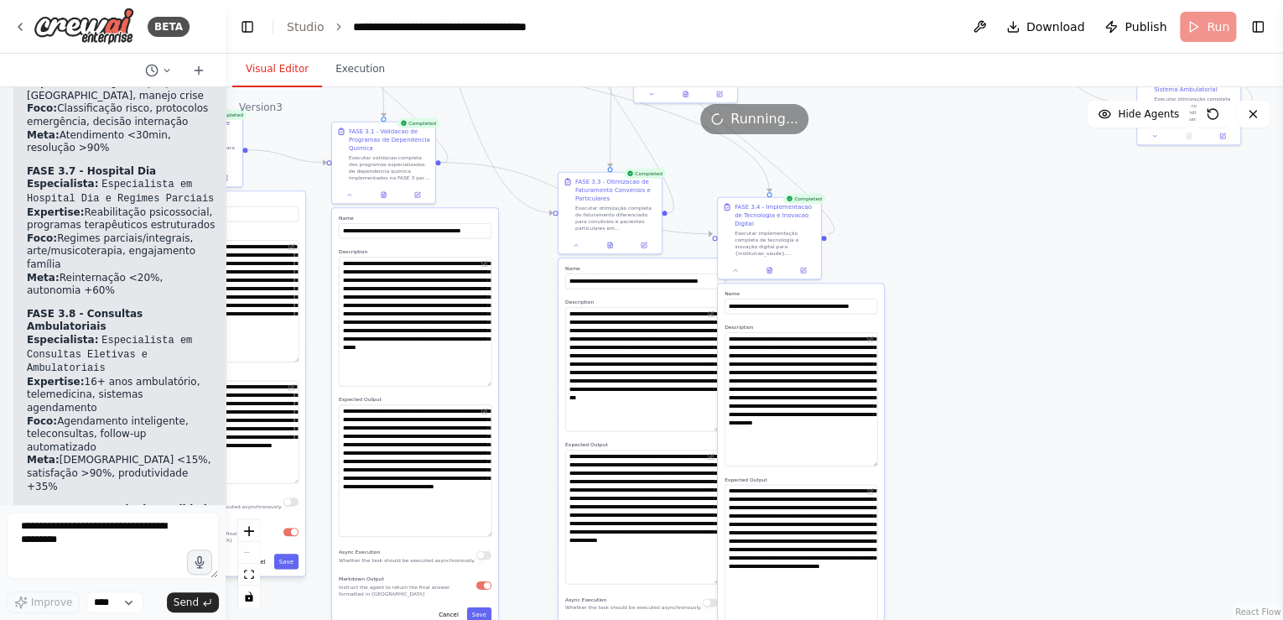
drag, startPoint x: 954, startPoint y: 302, endPoint x: 1010, endPoint y: 423, distance: 132.8
click at [1010, 423] on div ".deletable-edge-delete-btn { width: 20px; height: 20px; border: 0px solid #ffff…" at bounding box center [755, 353] width 1058 height 533
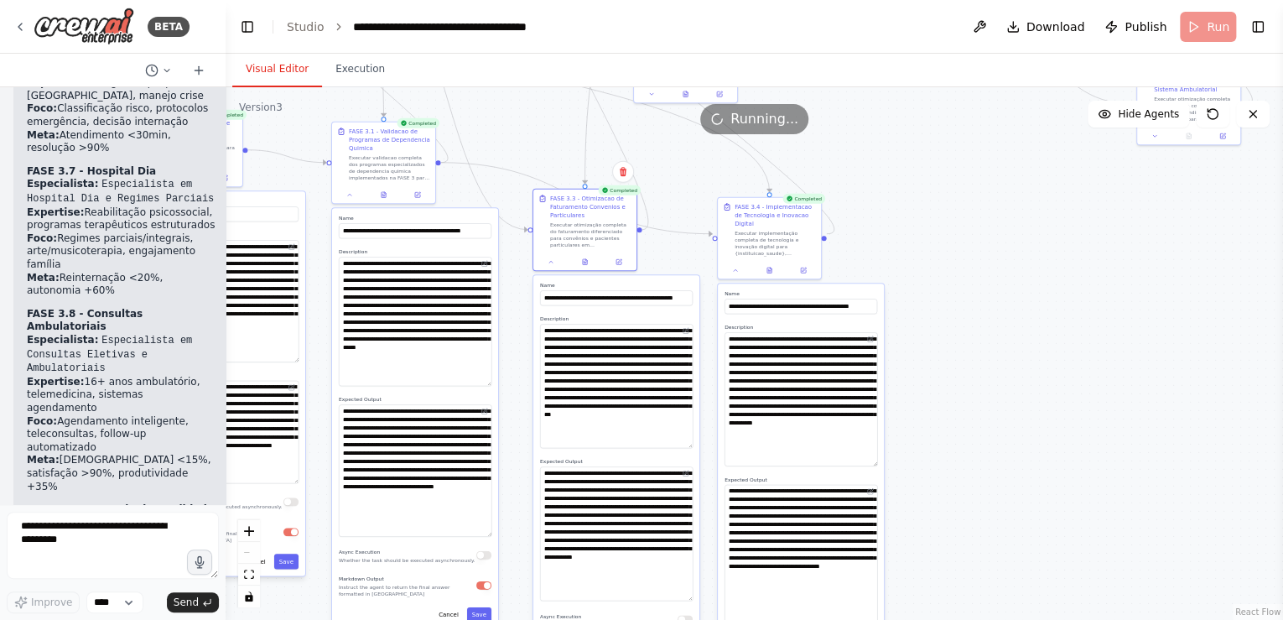
drag, startPoint x: 611, startPoint y: 266, endPoint x: 585, endPoint y: 283, distance: 31.4
click at [585, 283] on label "Name" at bounding box center [616, 285] width 153 height 7
click at [988, 239] on div ".deletable-edge-delete-btn { width: 20px; height: 20px; border: 0px solid #ffff…" at bounding box center [755, 353] width 1058 height 533
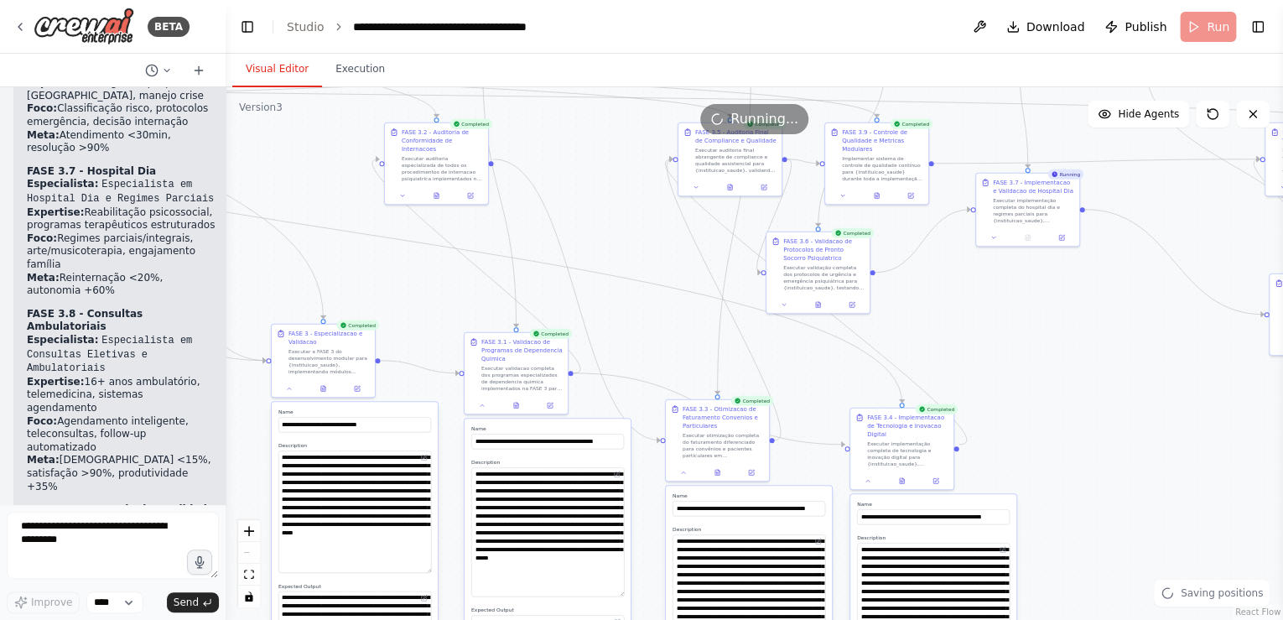
drag, startPoint x: 1053, startPoint y: 406, endPoint x: 1078, endPoint y: 480, distance: 78.0
click at [1078, 480] on div ".deletable-edge-delete-btn { width: 20px; height: 20px; border: 0px solid #ffff…" at bounding box center [755, 353] width 1058 height 533
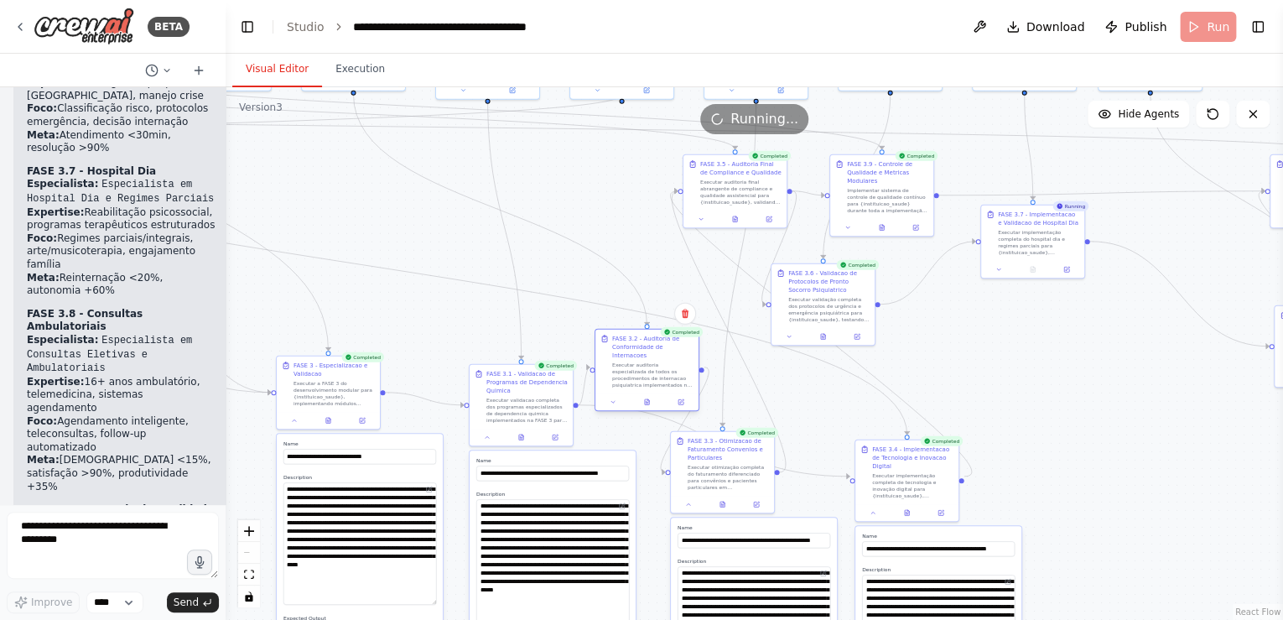
drag, startPoint x: 460, startPoint y: 166, endPoint x: 651, endPoint y: 335, distance: 255.5
click at [651, 335] on div "FASE 3.2 - Auditoria de Conformidade de Internacoes" at bounding box center [652, 347] width 81 height 25
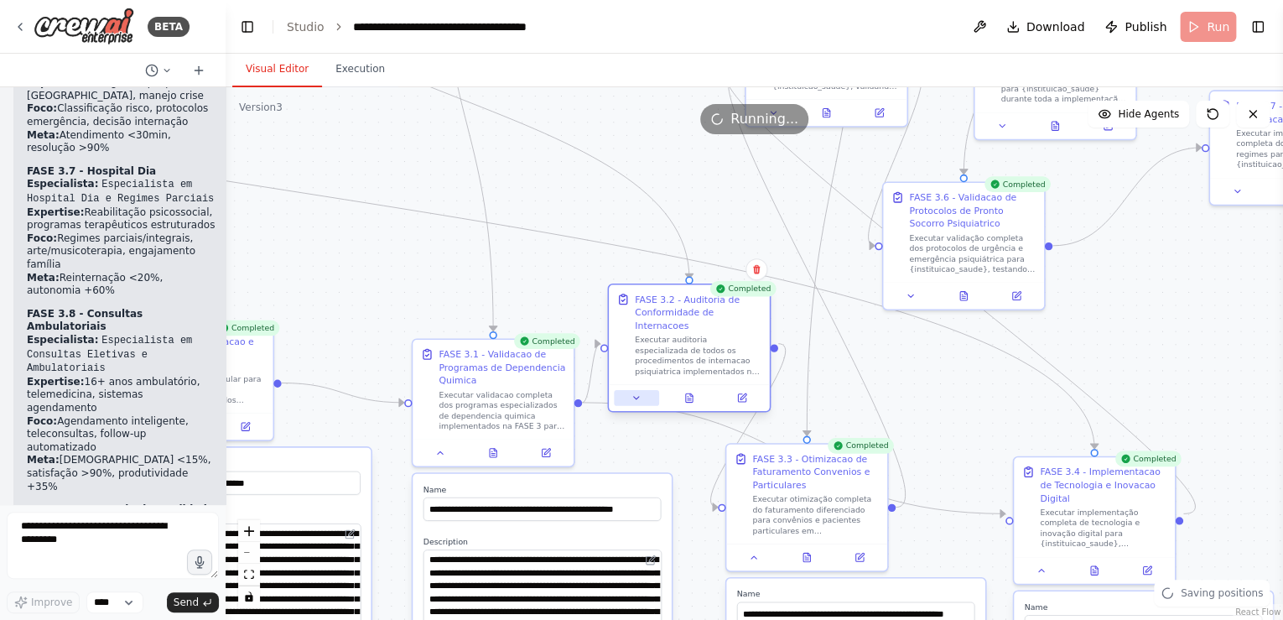
click at [637, 390] on button at bounding box center [636, 398] width 45 height 16
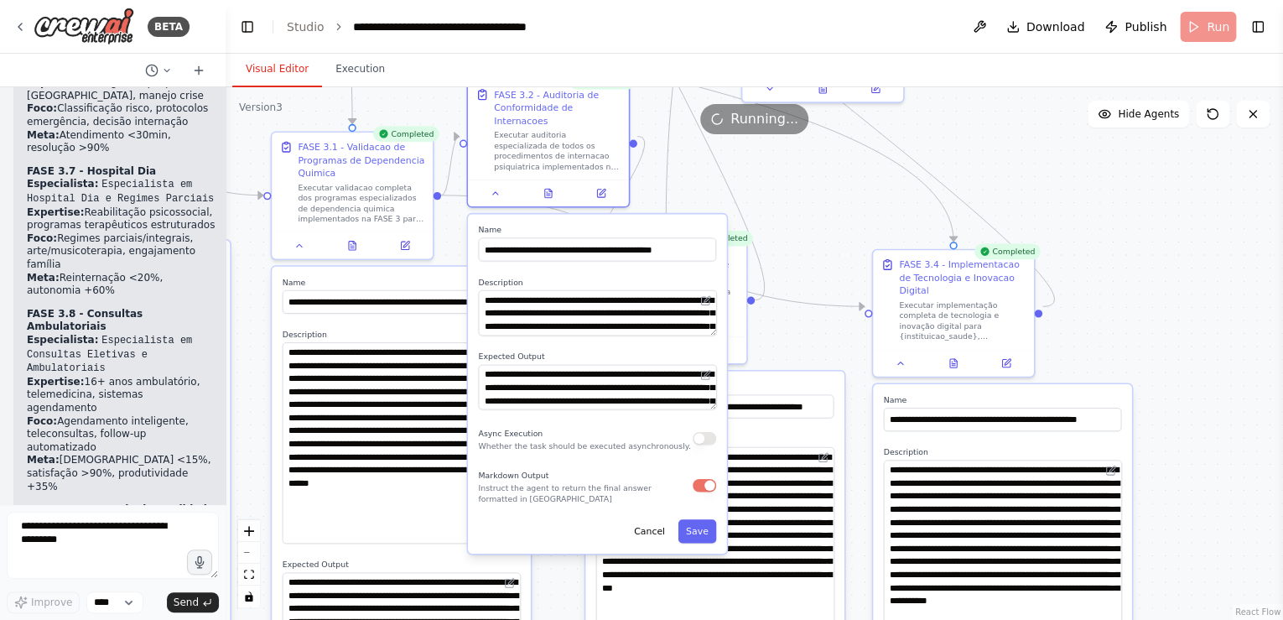
drag, startPoint x: 881, startPoint y: 378, endPoint x: 740, endPoint y: 171, distance: 250.5
click at [740, 171] on div ".deletable-edge-delete-btn { width: 20px; height: 20px; border: 0px solid #ffff…" at bounding box center [755, 353] width 1058 height 533
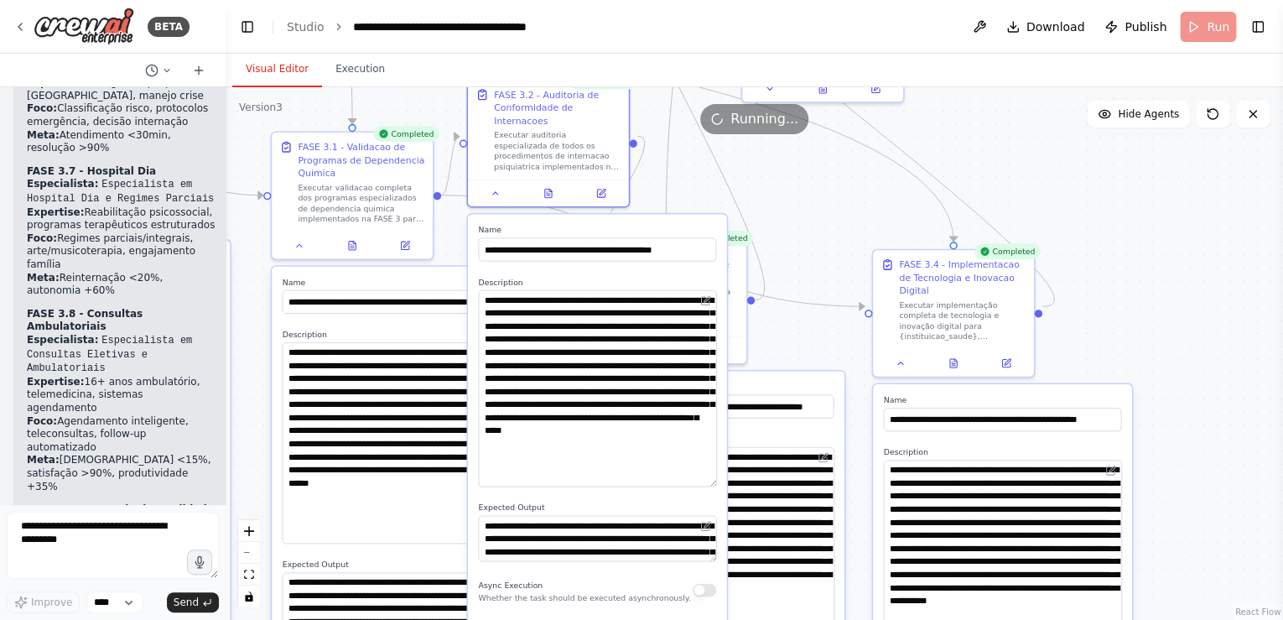
drag, startPoint x: 714, startPoint y: 320, endPoint x: 738, endPoint y: 471, distance: 153.7
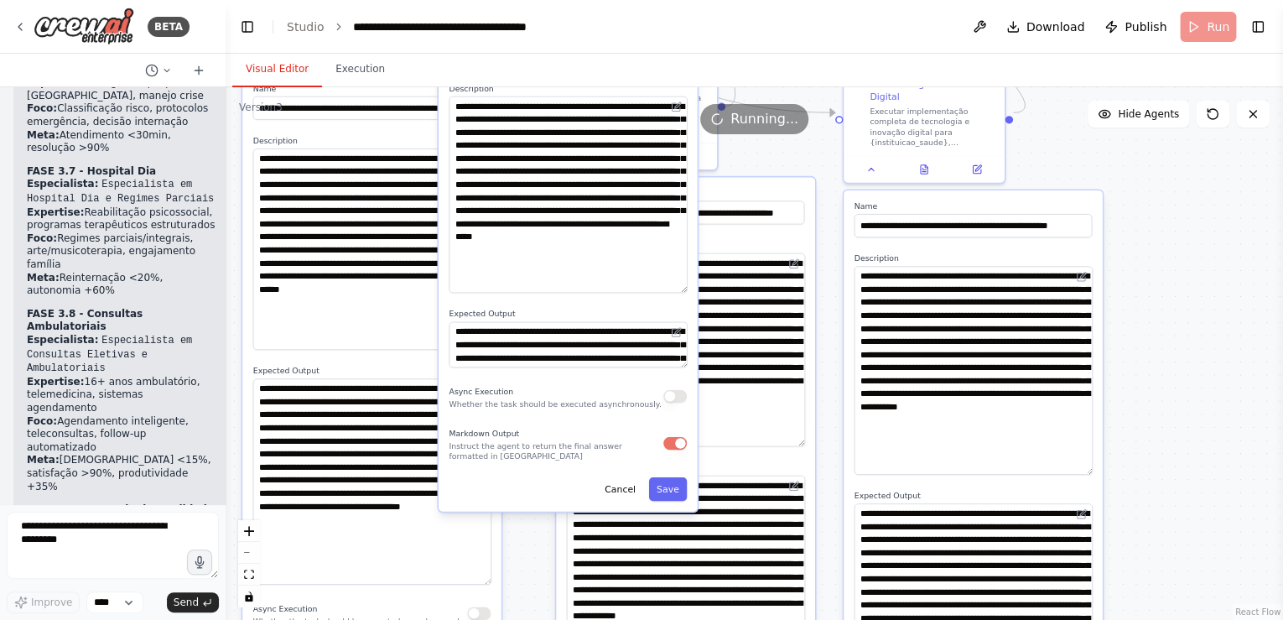
drag, startPoint x: 798, startPoint y: 189, endPoint x: 773, endPoint y: 106, distance: 86.8
click at [777, 103] on div ".deletable-edge-delete-btn { width: 20px; height: 20px; border: 0px solid #ffff…" at bounding box center [755, 353] width 1058 height 533
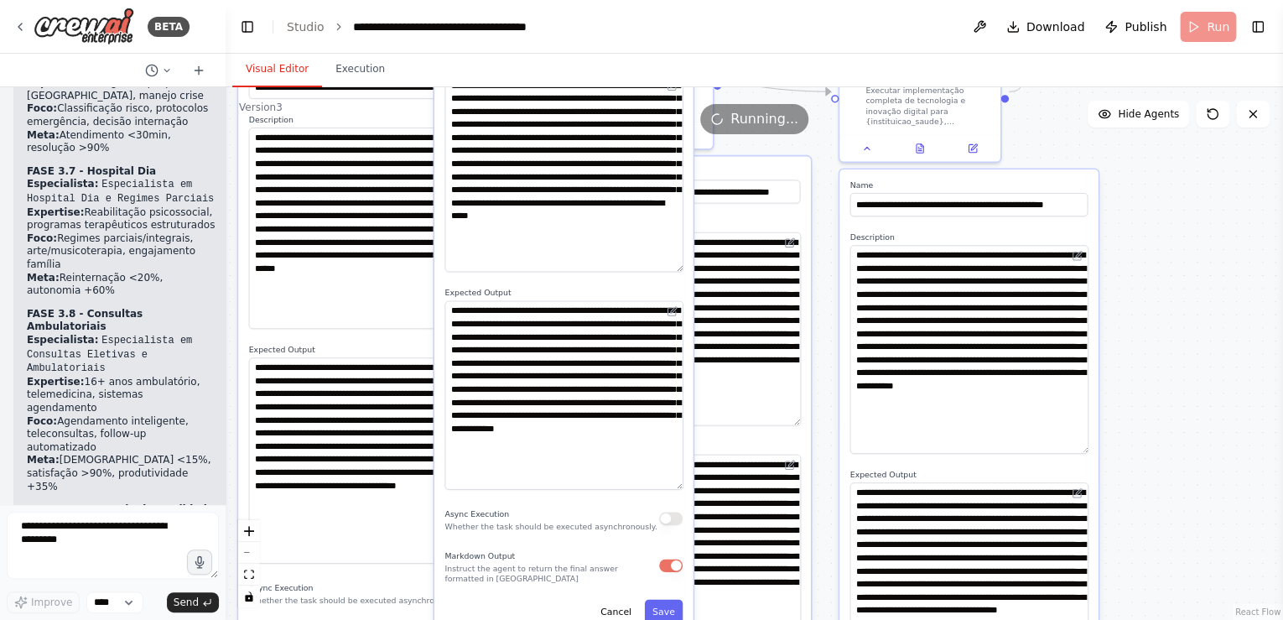
drag, startPoint x: 681, startPoint y: 330, endPoint x: 704, endPoint y: 474, distance: 145.2
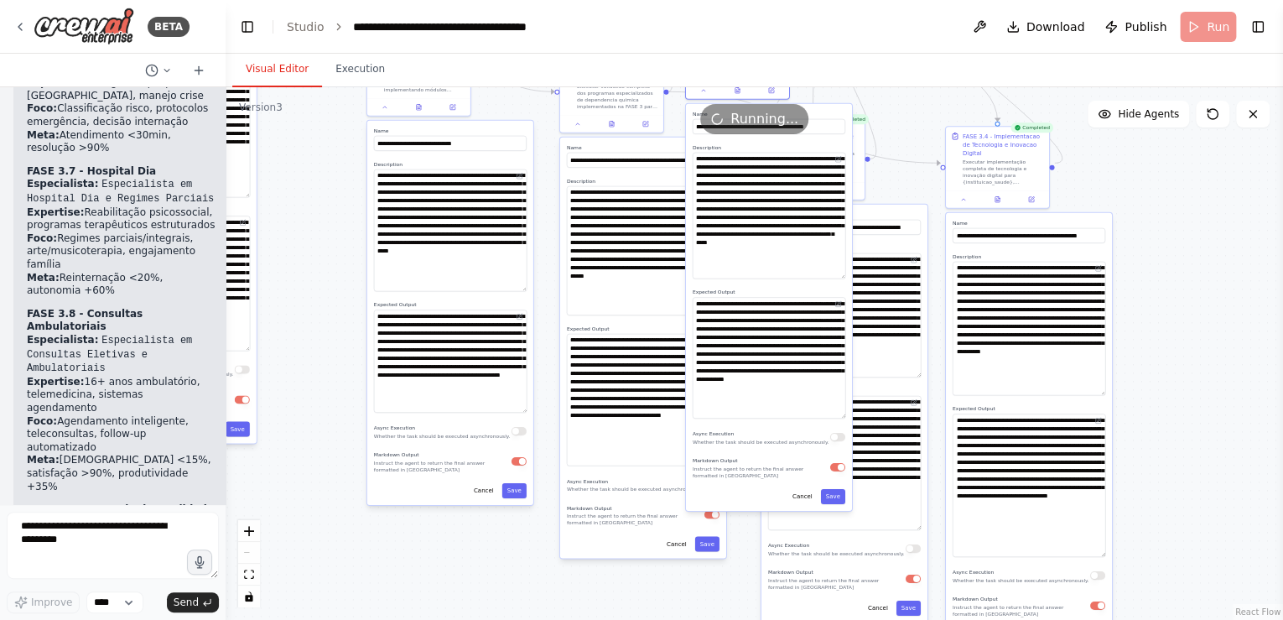
drag, startPoint x: 1040, startPoint y: 273, endPoint x: 1117, endPoint y: 228, distance: 89.0
click at [1158, 228] on div ".deletable-edge-delete-btn { width: 20px; height: 20px; border: 0px solid #ffff…" at bounding box center [755, 353] width 1058 height 533
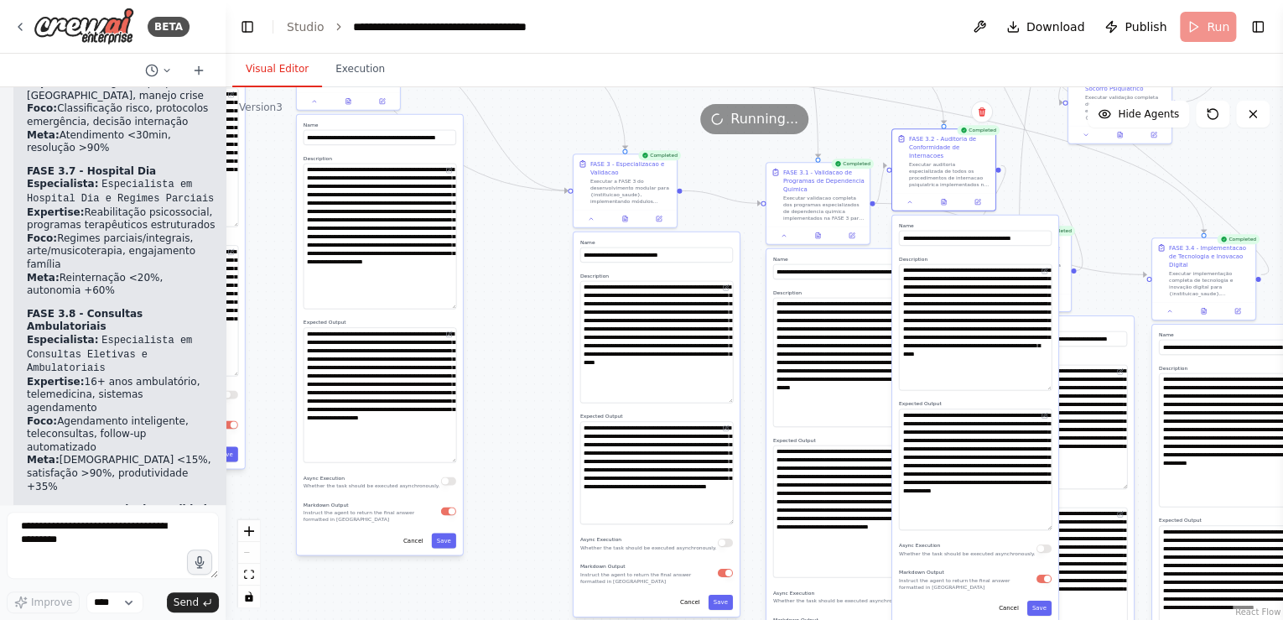
drag, startPoint x: 320, startPoint y: 270, endPoint x: 558, endPoint y: 379, distance: 261.2
click at [559, 386] on div ".deletable-edge-delete-btn { width: 20px; height: 20px; border: 0px solid #ffff…" at bounding box center [755, 353] width 1058 height 533
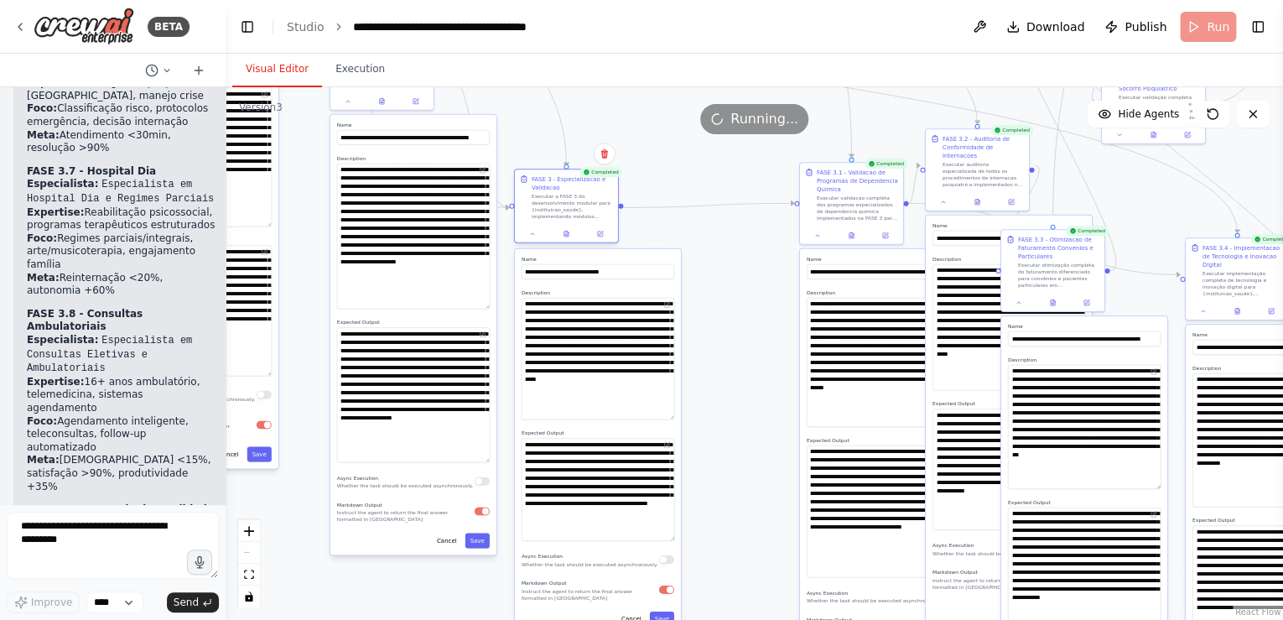
drag, startPoint x: 648, startPoint y: 163, endPoint x: 555, endPoint y: 180, distance: 94.7
click at [555, 180] on div "FASE 3 - Especializacao e Validacao" at bounding box center [572, 182] width 81 height 17
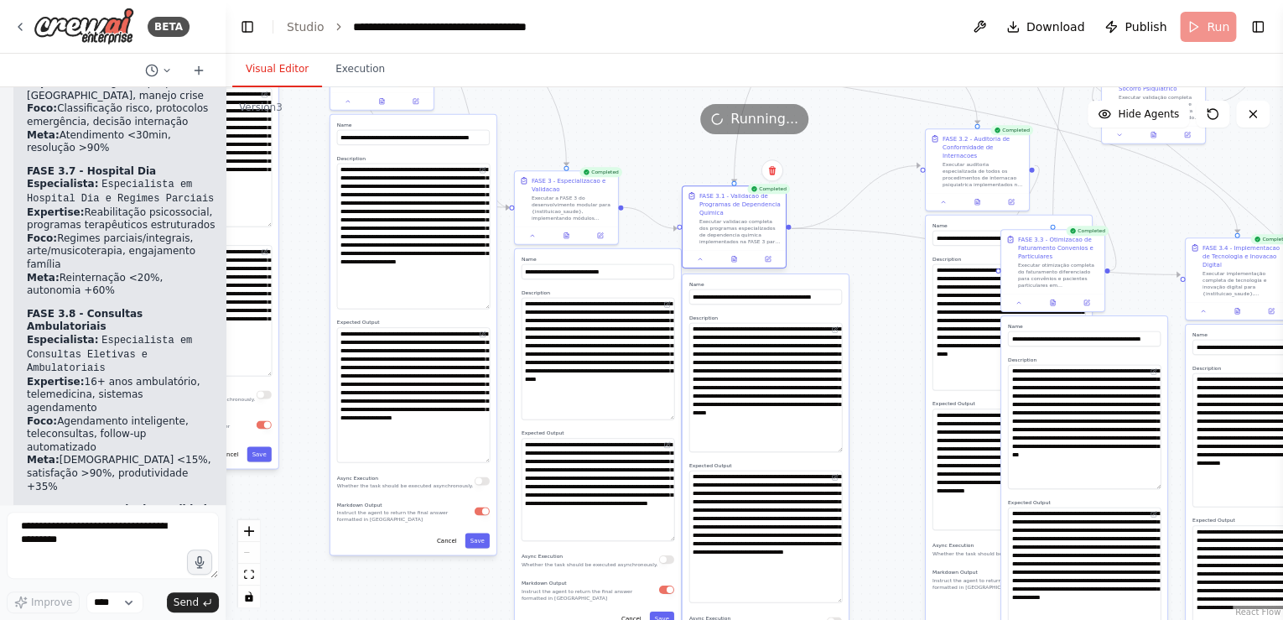
drag, startPoint x: 831, startPoint y: 171, endPoint x: 710, endPoint y: 198, distance: 123.7
click at [710, 198] on div "FASE 3.1 - Validacao de Programas de Dependencia Quimica" at bounding box center [739, 203] width 81 height 25
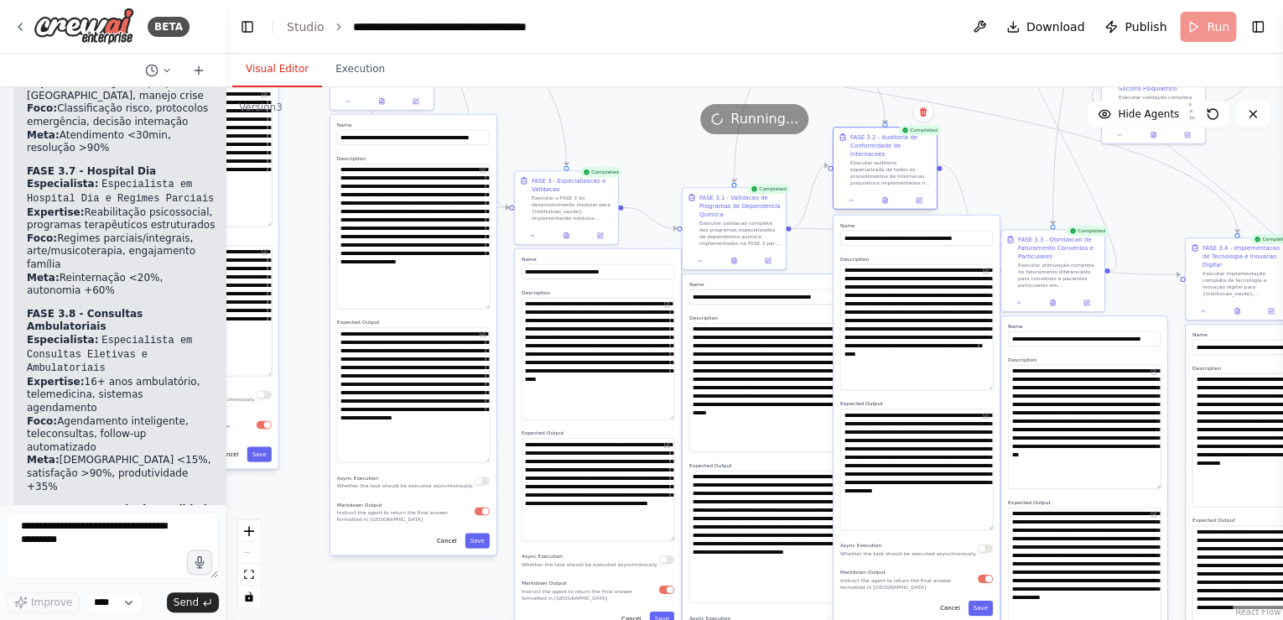
drag, startPoint x: 981, startPoint y: 140, endPoint x: 886, endPoint y: 143, distance: 94.8
click at [886, 143] on div "FASE 3.2 - Auditoria de Conformidade de Internacoes" at bounding box center [890, 145] width 81 height 25
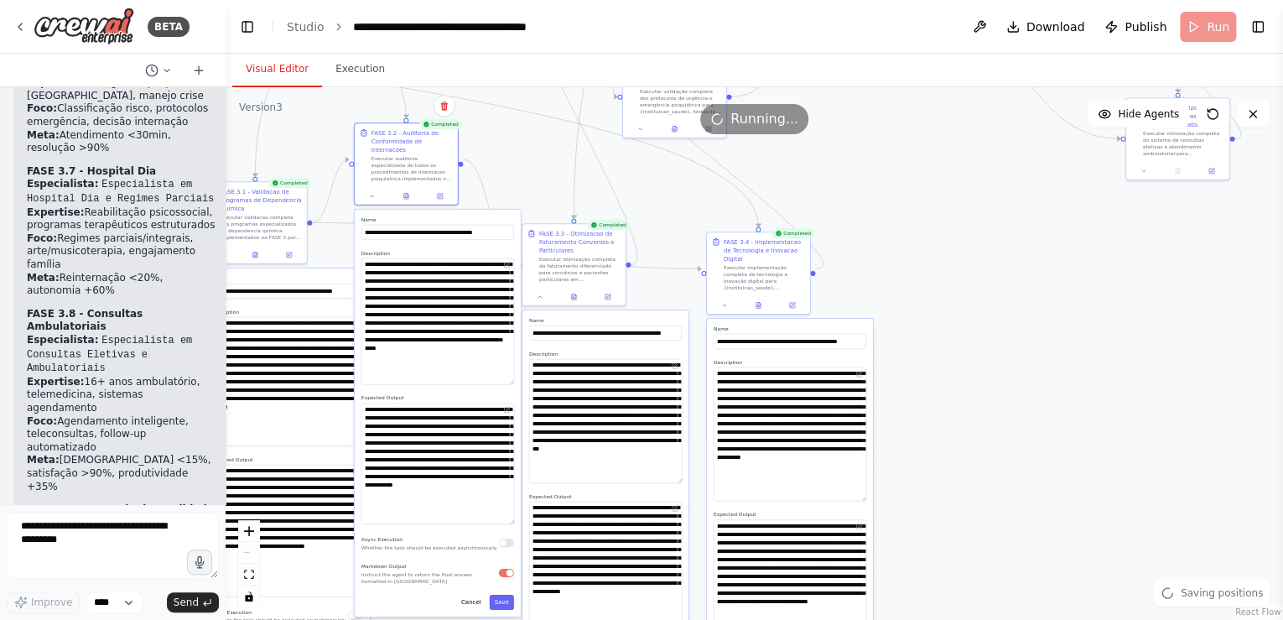
drag, startPoint x: 1026, startPoint y: 153, endPoint x: 547, endPoint y: 147, distance: 478.9
click at [547, 147] on div ".deletable-edge-delete-btn { width: 20px; height: 20px; border: 0px solid #ffff…" at bounding box center [755, 353] width 1058 height 533
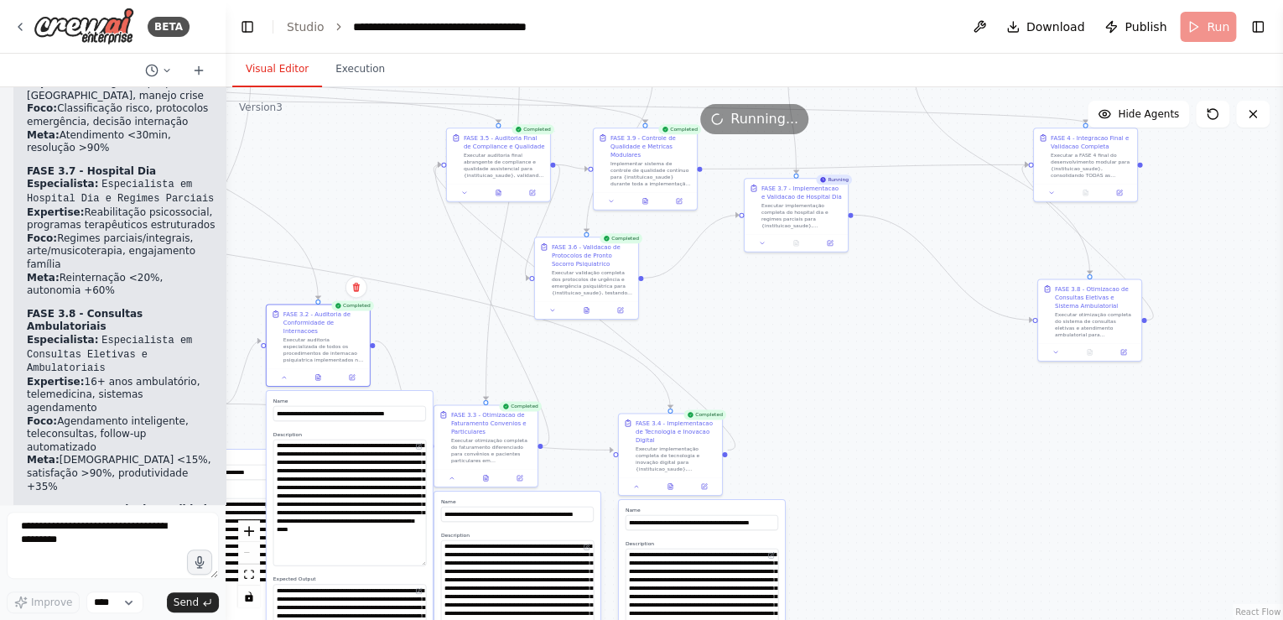
drag, startPoint x: 1001, startPoint y: 328, endPoint x: 916, endPoint y: 388, distance: 104.7
click at [975, 413] on div ".deletable-edge-delete-btn { width: 20px; height: 20px; border: 0px solid #ffff…" at bounding box center [755, 353] width 1058 height 533
drag, startPoint x: 503, startPoint y: 133, endPoint x: 841, endPoint y: 381, distance: 419.3
click at [841, 381] on div "Version 3 Show Tools Hide Agents .deletable-edge-delete-btn { width: 20px; heig…" at bounding box center [755, 353] width 1058 height 533
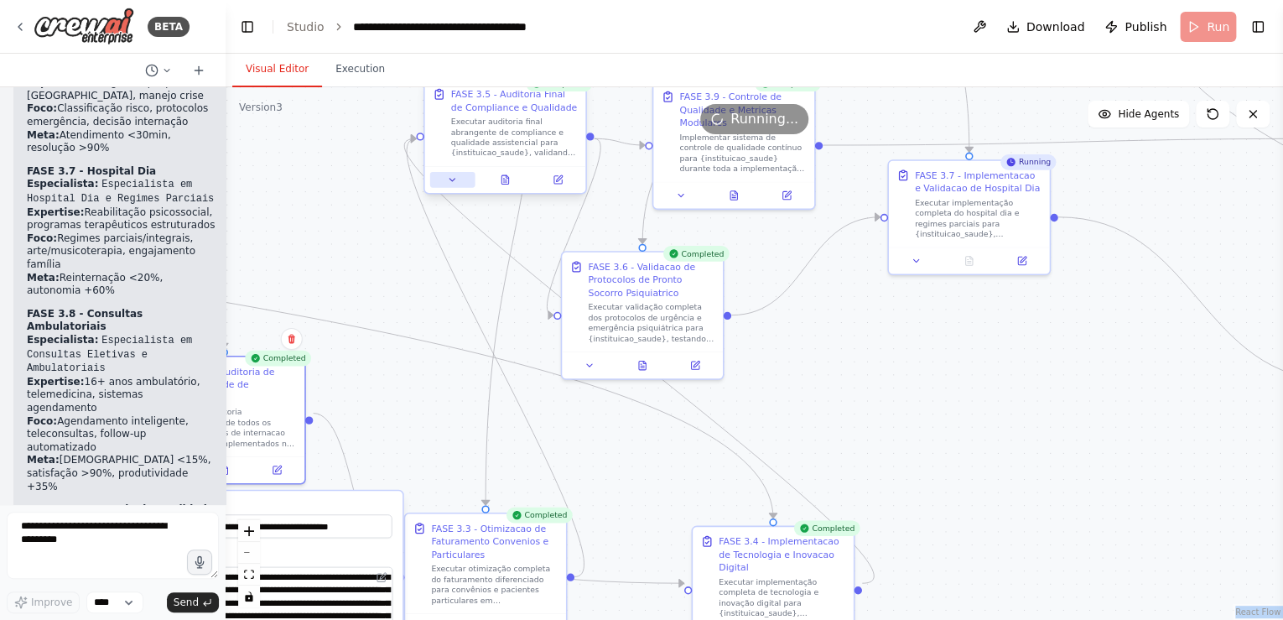
click at [453, 179] on icon at bounding box center [452, 180] width 5 height 3
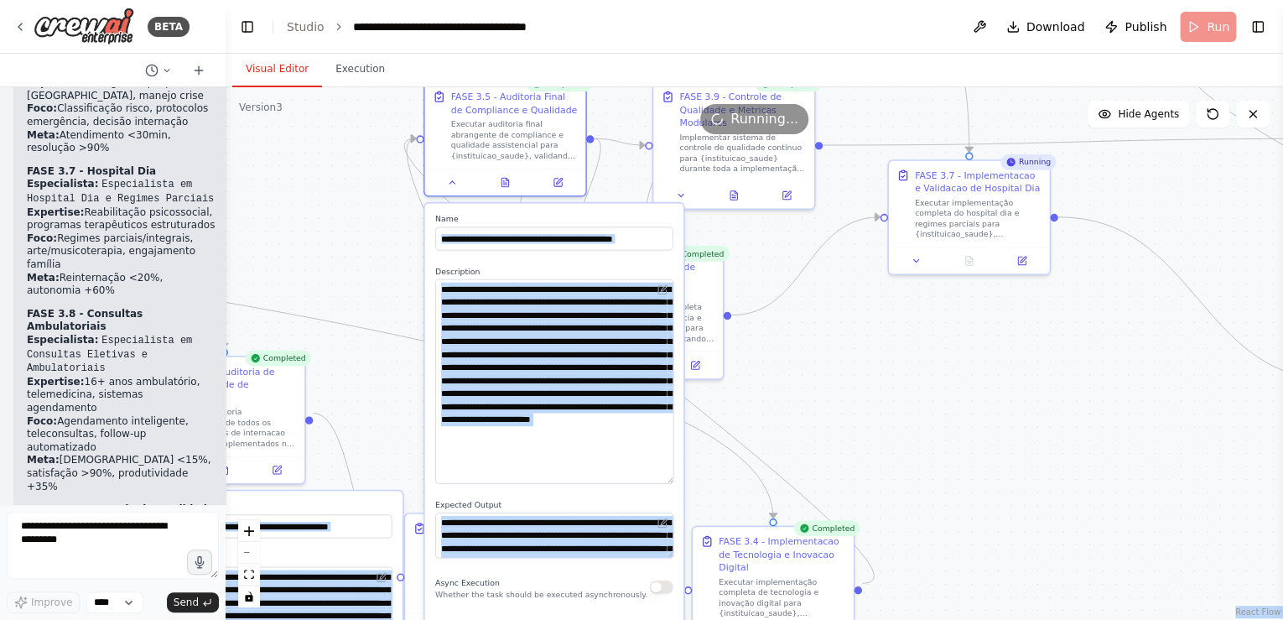
drag, startPoint x: 668, startPoint y: 366, endPoint x: 681, endPoint y: 479, distance: 114.0
click at [681, 479] on div "**********" at bounding box center [553, 452] width 259 height 498
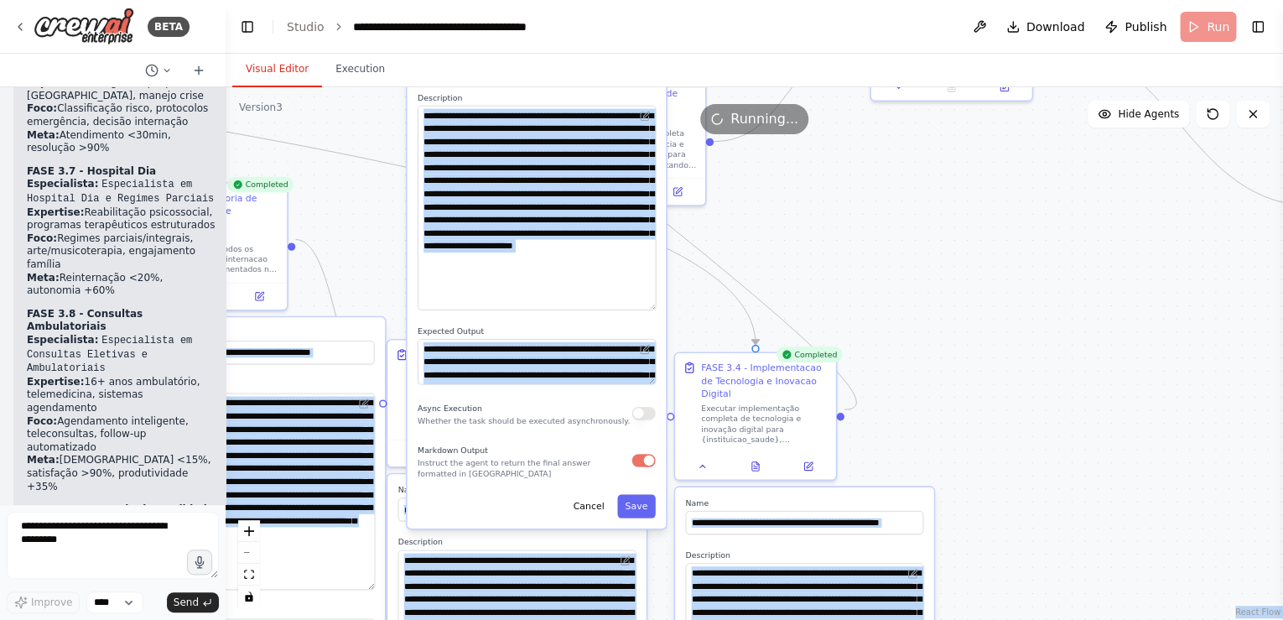
drag, startPoint x: 889, startPoint y: 313, endPoint x: 889, endPoint y: 249, distance: 63.7
click at [889, 249] on div ".deletable-edge-delete-btn { width: 20px; height: 20px; border: 0px solid #ffff…" at bounding box center [755, 353] width 1058 height 533
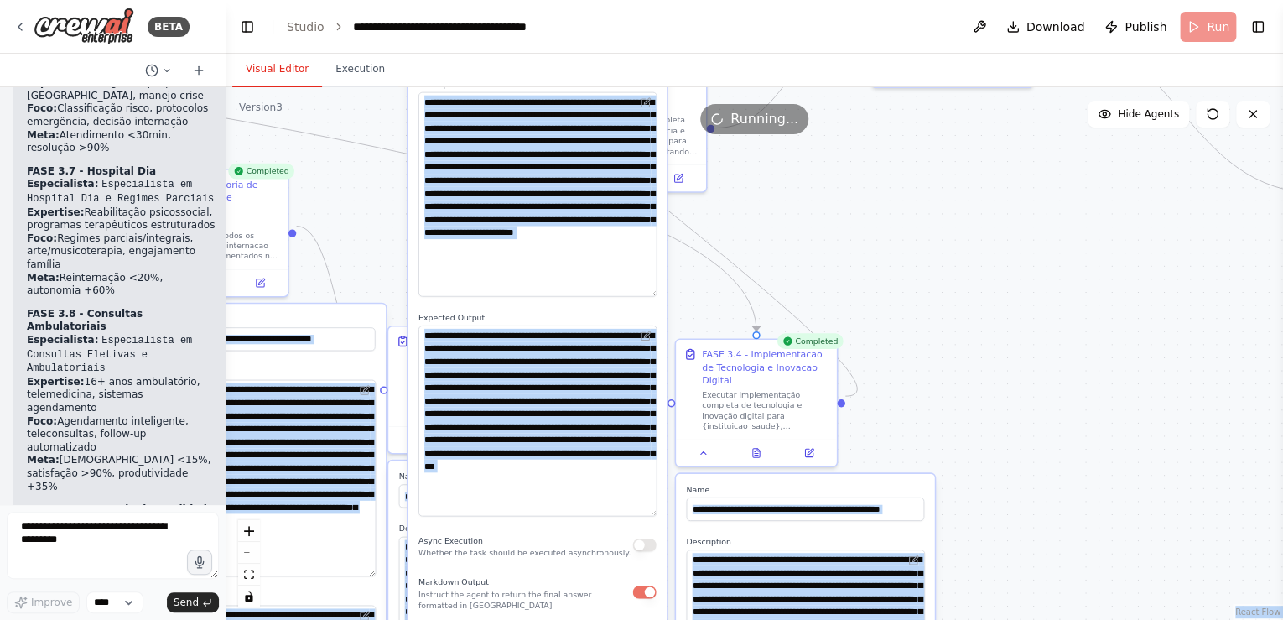
drag, startPoint x: 650, startPoint y: 366, endPoint x: 677, endPoint y: 512, distance: 148.4
click at [934, 250] on div ".deletable-edge-delete-btn { width: 20px; height: 20px; border: 0px solid #ffff…" at bounding box center [755, 353] width 1058 height 533
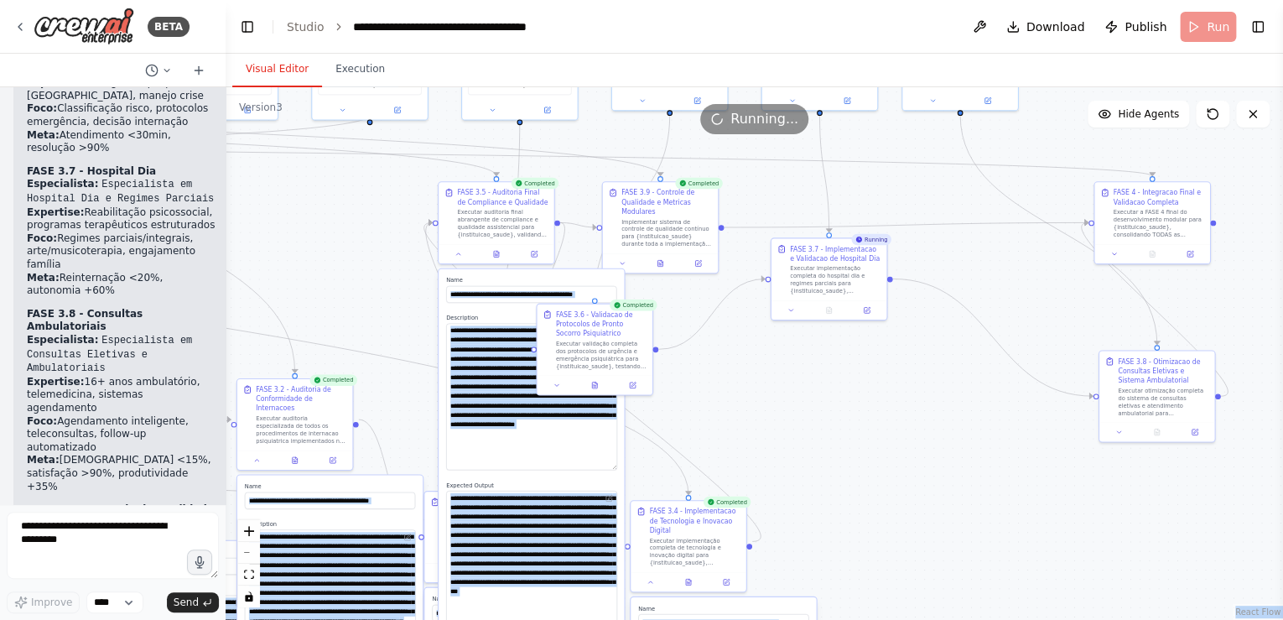
drag, startPoint x: 874, startPoint y: 346, endPoint x: 830, endPoint y: 390, distance: 62.3
click at [830, 390] on div ".deletable-edge-delete-btn { width: 20px; height: 20px; border: 0px solid #ffff…" at bounding box center [755, 353] width 1058 height 533
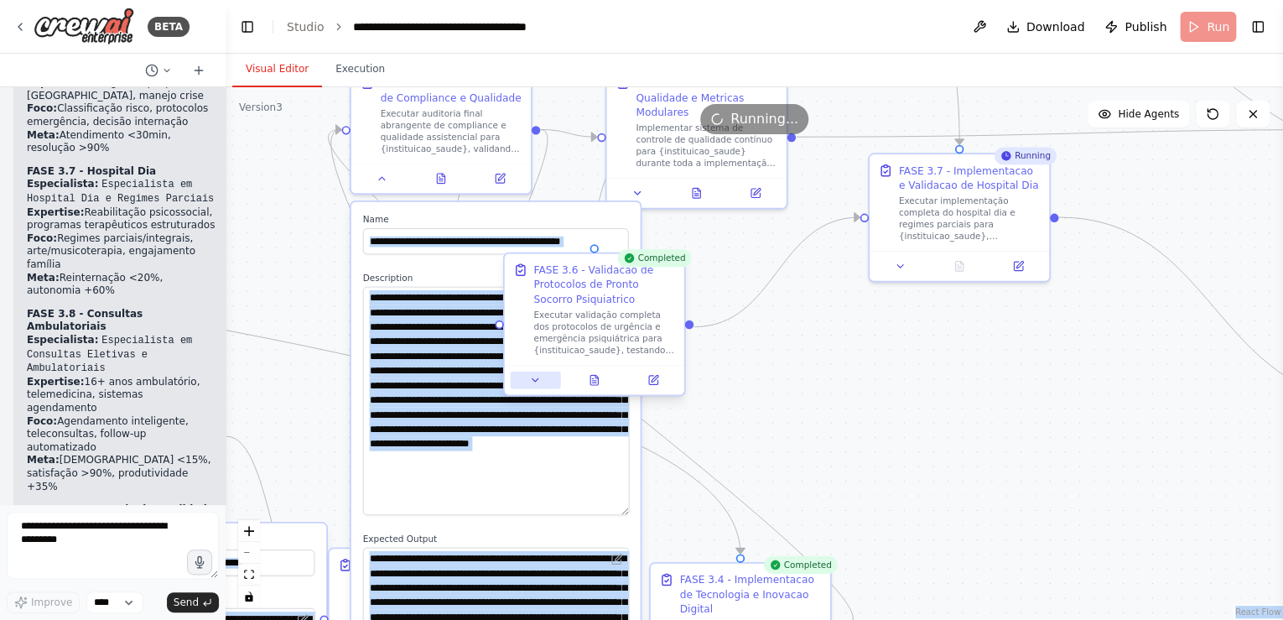
click at [531, 379] on icon at bounding box center [535, 380] width 12 height 12
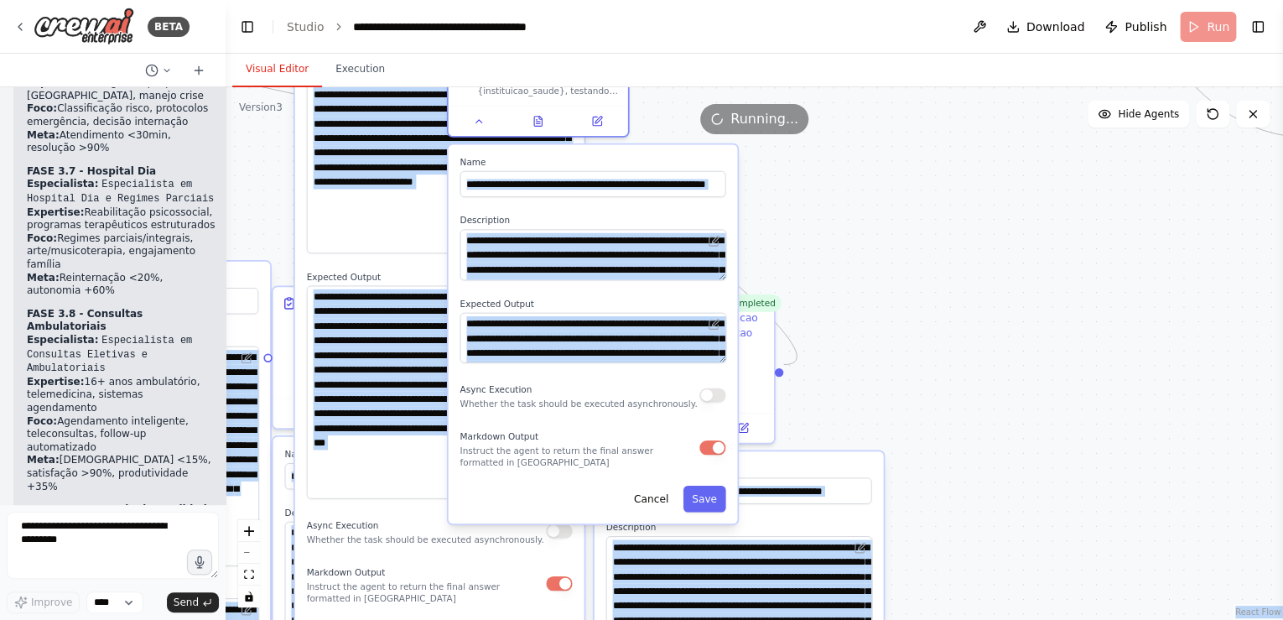
drag, startPoint x: 897, startPoint y: 484, endPoint x: 841, endPoint y: 222, distance: 267.6
click at [841, 222] on div ".deletable-edge-delete-btn { width: 20px; height: 20px; border: 0px solid #ffff…" at bounding box center [755, 353] width 1058 height 533
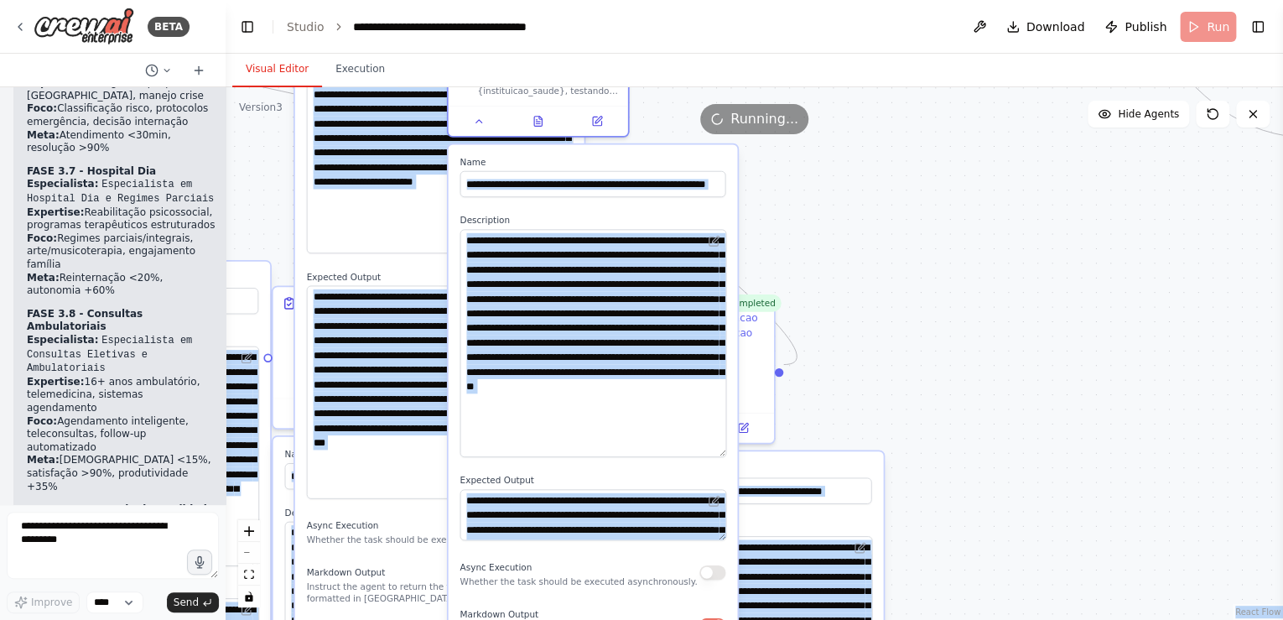
drag, startPoint x: 719, startPoint y: 339, endPoint x: 729, endPoint y: 452, distance: 113.7
click at [729, 452] on div "**********" at bounding box center [593, 422] width 289 height 556
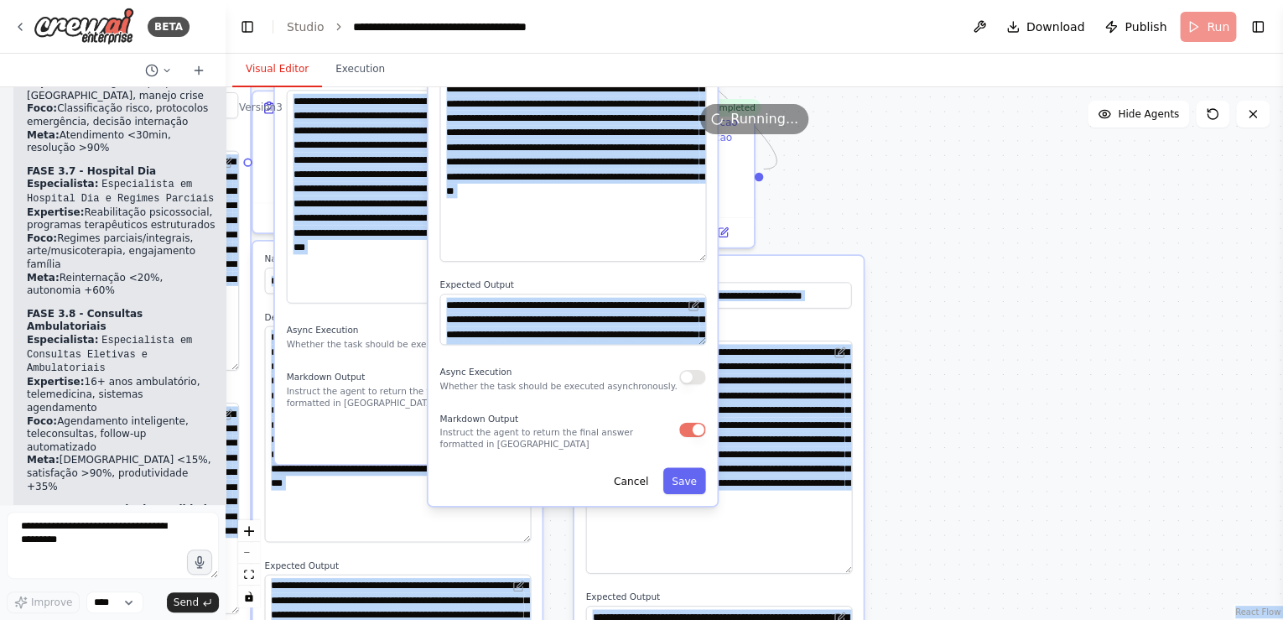
drag, startPoint x: 929, startPoint y: 382, endPoint x: 899, endPoint y: 211, distance: 172.9
click at [906, 211] on div ".deletable-edge-delete-btn { width: 20px; height: 20px; border: 0px solid #ffff…" at bounding box center [755, 353] width 1058 height 533
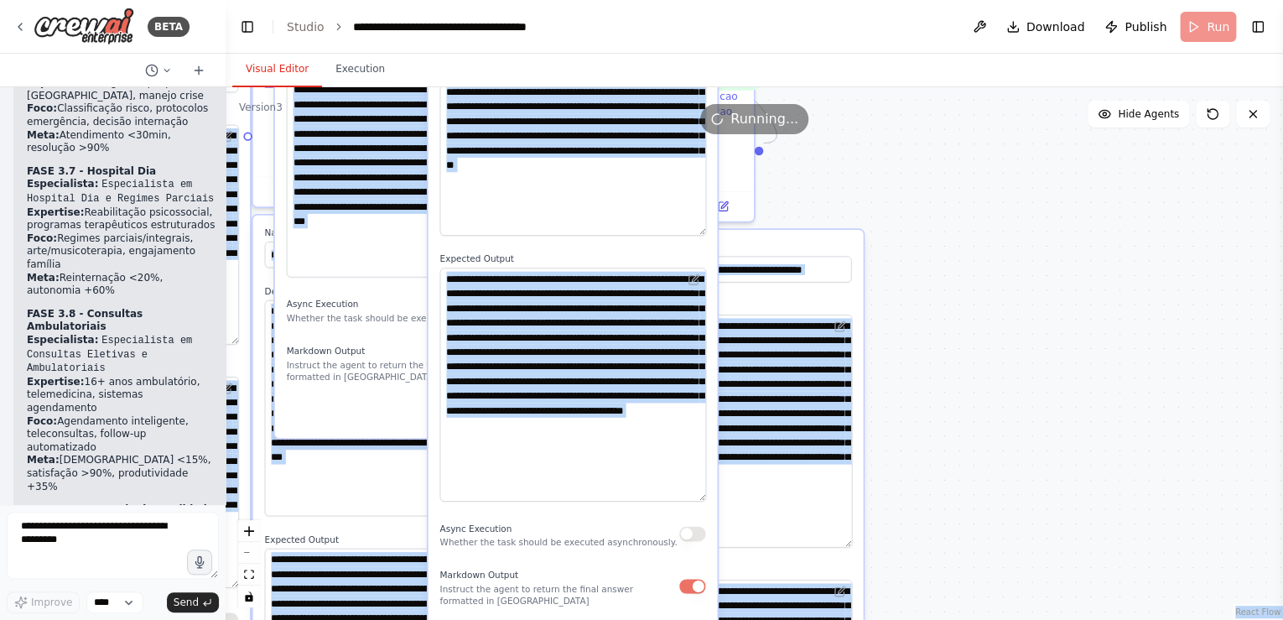
drag, startPoint x: 700, startPoint y: 313, endPoint x: 738, endPoint y: 496, distance: 187.5
click at [993, 353] on div ".deletable-edge-delete-btn { width: 20px; height: 20px; border: 0px solid #ffff…" at bounding box center [755, 353] width 1058 height 533
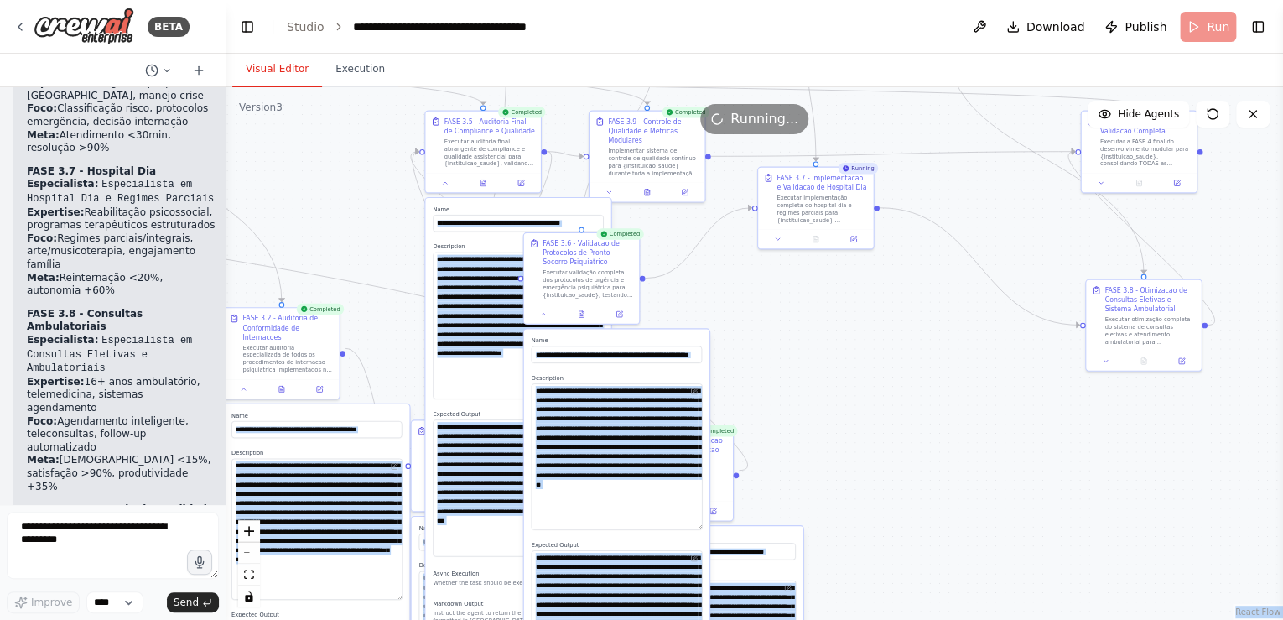
drag, startPoint x: 998, startPoint y: 229, endPoint x: 875, endPoint y: 318, distance: 152.0
click at [888, 502] on div ".deletable-edge-delete-btn { width: 20px; height: 20px; border: 0px solid #ffff…" at bounding box center [755, 353] width 1058 height 533
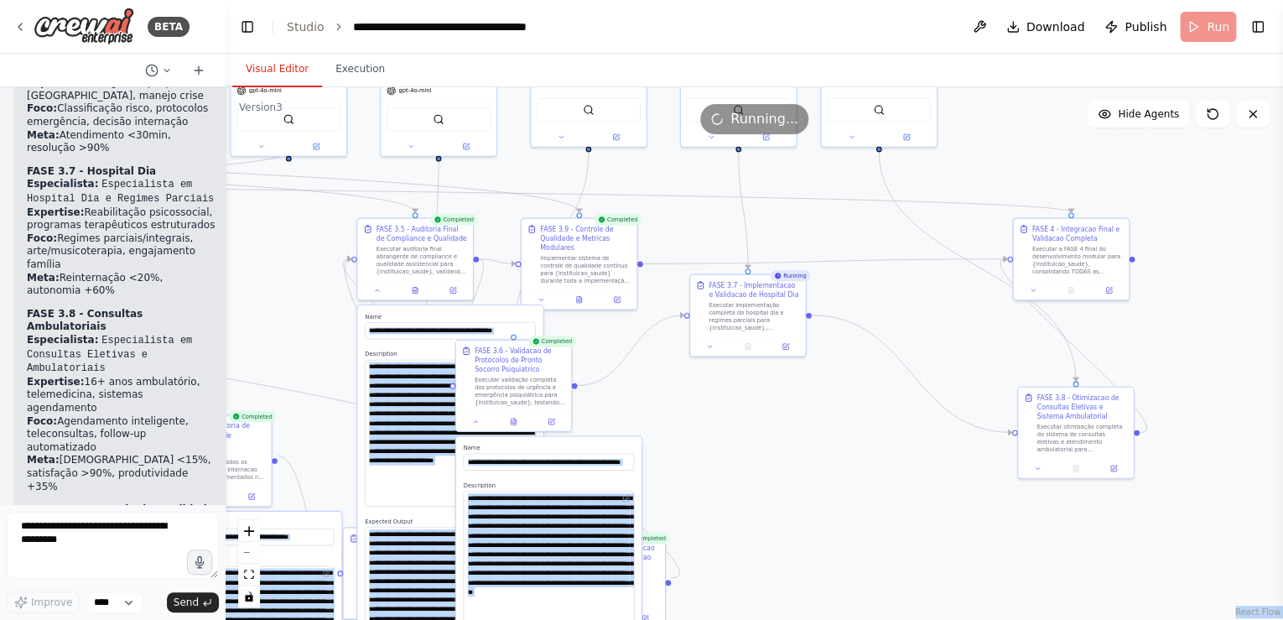
drag, startPoint x: 852, startPoint y: 352, endPoint x: 824, endPoint y: 385, distance: 43.4
click at [824, 385] on div ".deletable-edge-delete-btn { width: 20px; height: 20px; border: 0px solid #ffff…" at bounding box center [755, 353] width 1058 height 533
drag, startPoint x: 584, startPoint y: 226, endPoint x: 636, endPoint y: 198, distance: 58.9
click at [636, 198] on div "FASE 3.9 - Controle de Qualidade e Metricas Modulares" at bounding box center [641, 209] width 91 height 29
click at [600, 270] on icon at bounding box center [598, 270] width 8 height 8
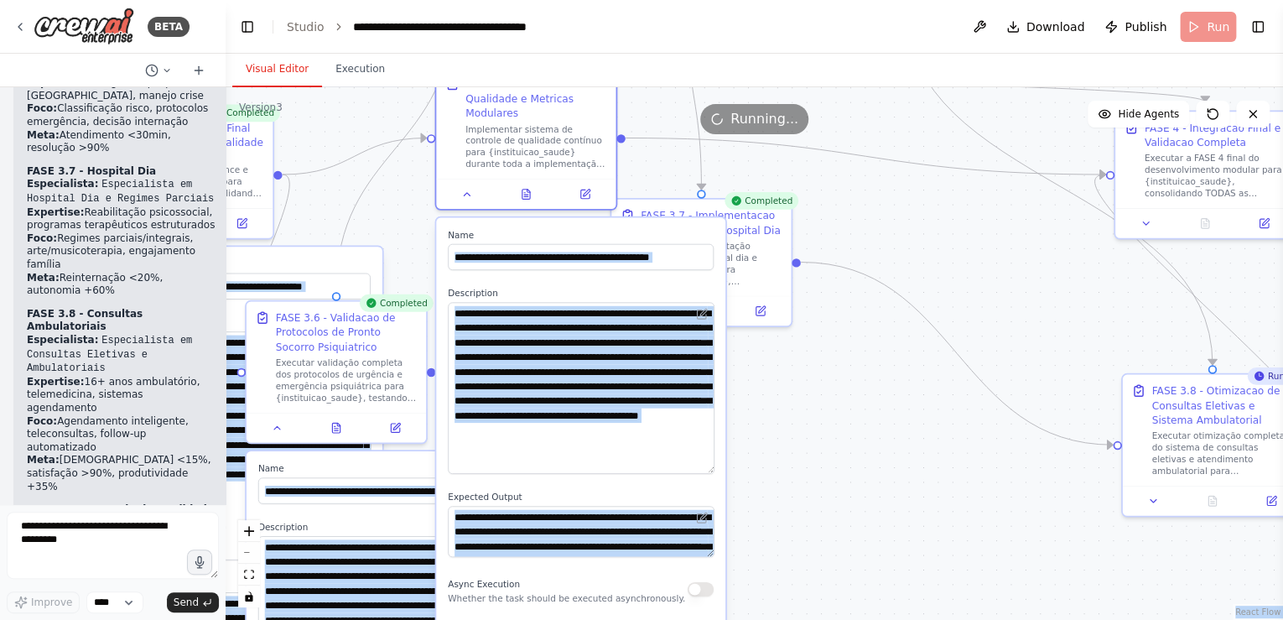
drag, startPoint x: 721, startPoint y: 434, endPoint x: 735, endPoint y: 470, distance: 38.0
click at [735, 470] on div ".deletable-edge-delete-btn { width: 20px; height: 20px; border: 0px solid #ffff…" at bounding box center [755, 353] width 1058 height 533
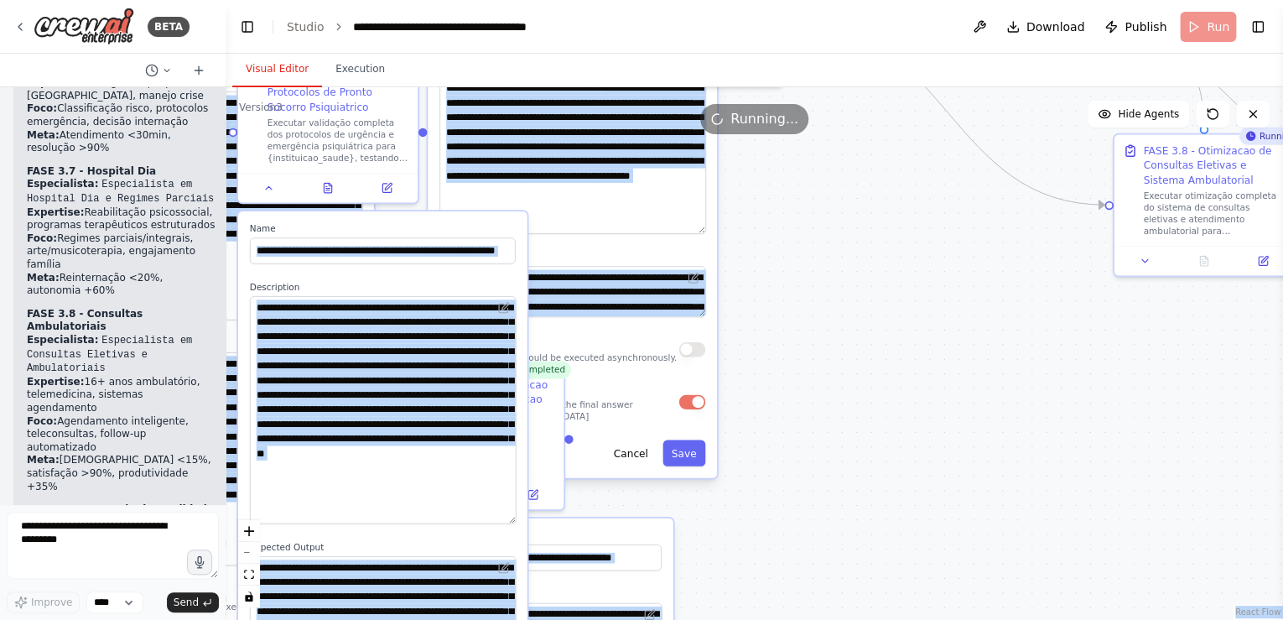
drag, startPoint x: 883, startPoint y: 496, endPoint x: 875, endPoint y: 257, distance: 240.0
click at [875, 257] on div ".deletable-edge-delete-btn { width: 20px; height: 20px; border: 0px solid #ffff…" at bounding box center [755, 353] width 1058 height 533
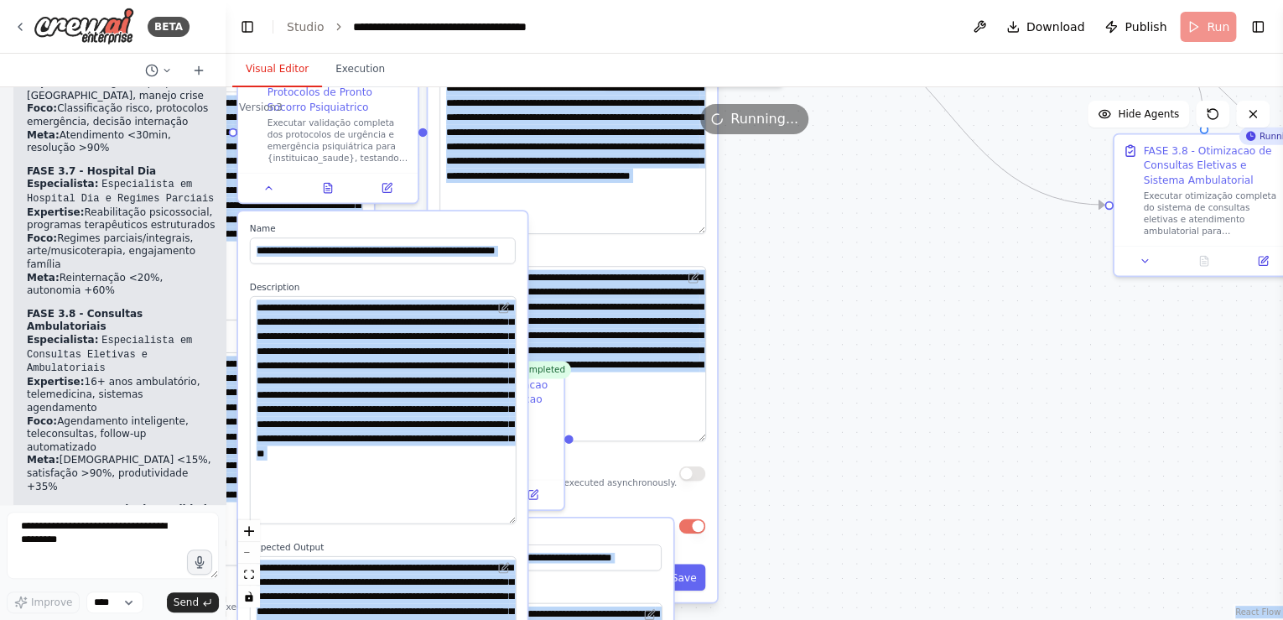
drag, startPoint x: 704, startPoint y: 312, endPoint x: 737, endPoint y: 436, distance: 128.6
click at [737, 436] on div ".deletable-edge-delete-btn { width: 20px; height: 20px; border: 0px solid #ffff…" at bounding box center [755, 353] width 1058 height 533
click at [902, 385] on div ".deletable-edge-delete-btn { width: 20px; height: 20px; border: 0px solid #ffff…" at bounding box center [755, 353] width 1058 height 533
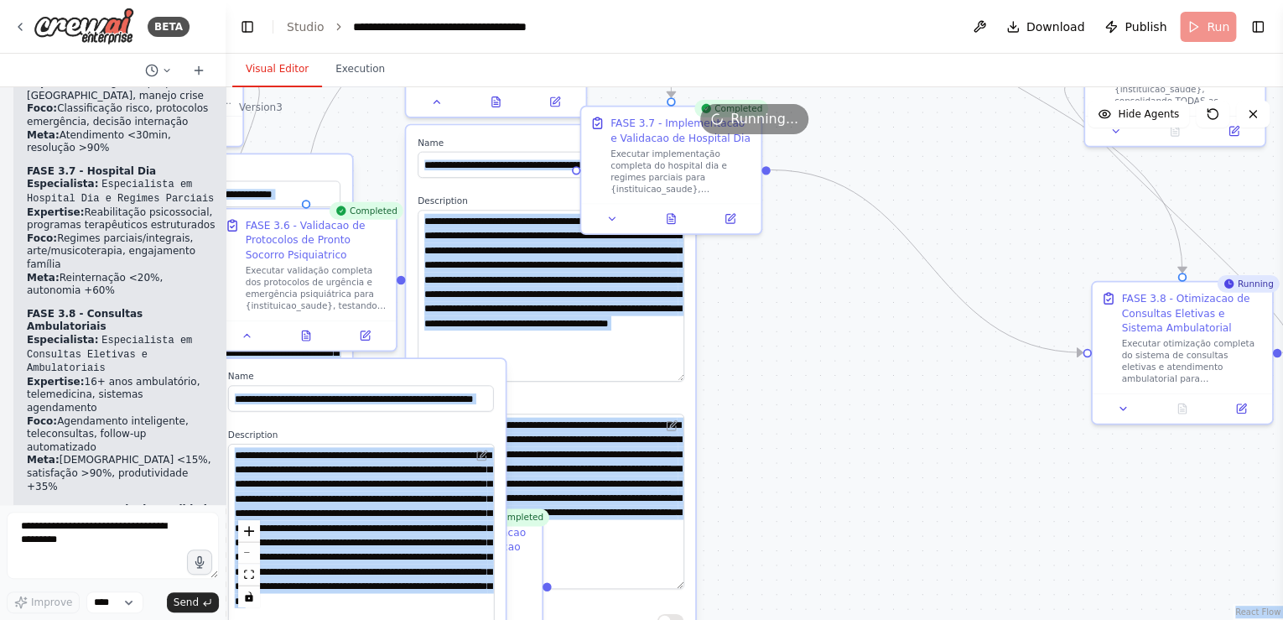
drag, startPoint x: 897, startPoint y: 350, endPoint x: 874, endPoint y: 470, distance: 122.2
click at [876, 496] on div ".deletable-edge-delete-btn { width: 20px; height: 20px; border: 0px solid #ffff…" at bounding box center [755, 353] width 1058 height 533
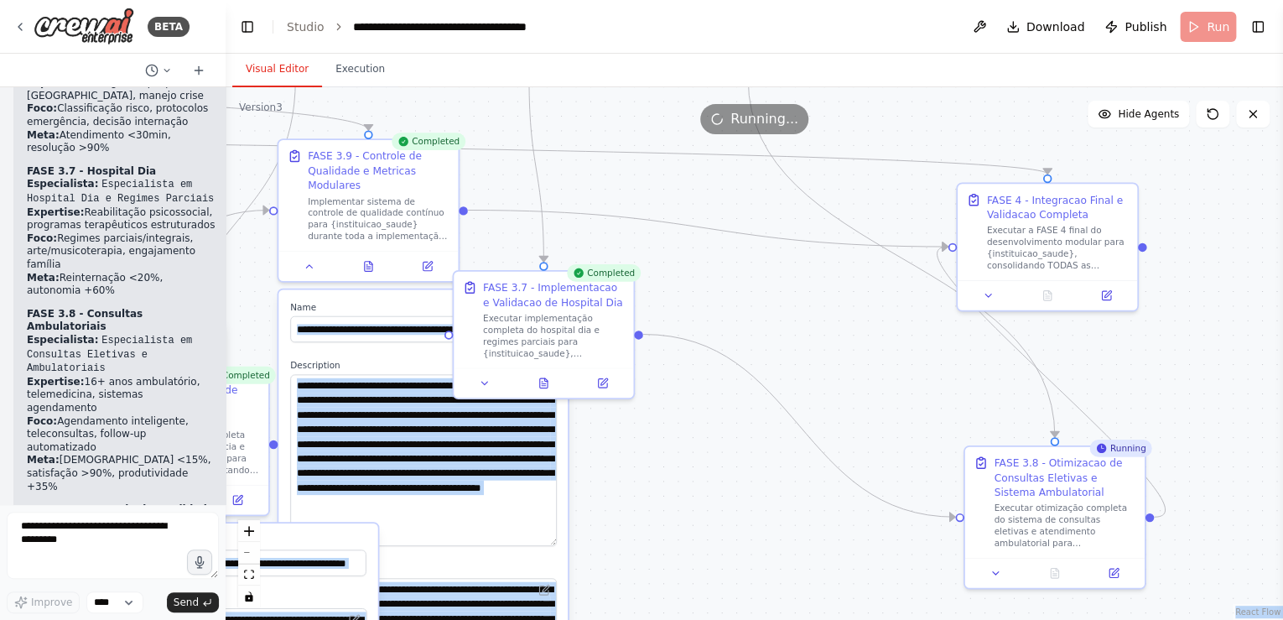
drag, startPoint x: 749, startPoint y: 470, endPoint x: 725, endPoint y: 512, distance: 48.5
click at [725, 512] on div ".deletable-edge-delete-btn { width: 20px; height: 20px; border: 0px solid #ffff…" at bounding box center [755, 353] width 1058 height 533
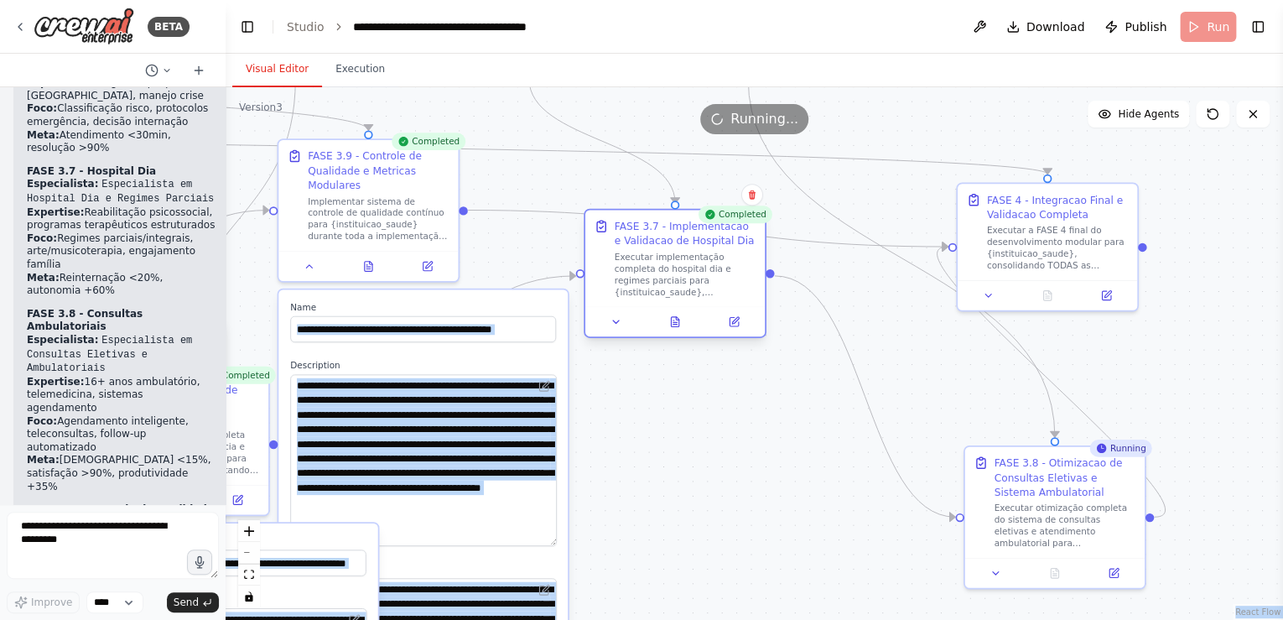
drag, startPoint x: 537, startPoint y: 283, endPoint x: 662, endPoint y: 227, distance: 136.7
click at [662, 227] on div "FASE 3.7 - Implementacao e Validacao de Hospital Dia" at bounding box center [686, 233] width 142 height 29
click at [621, 320] on icon at bounding box center [617, 322] width 12 height 12
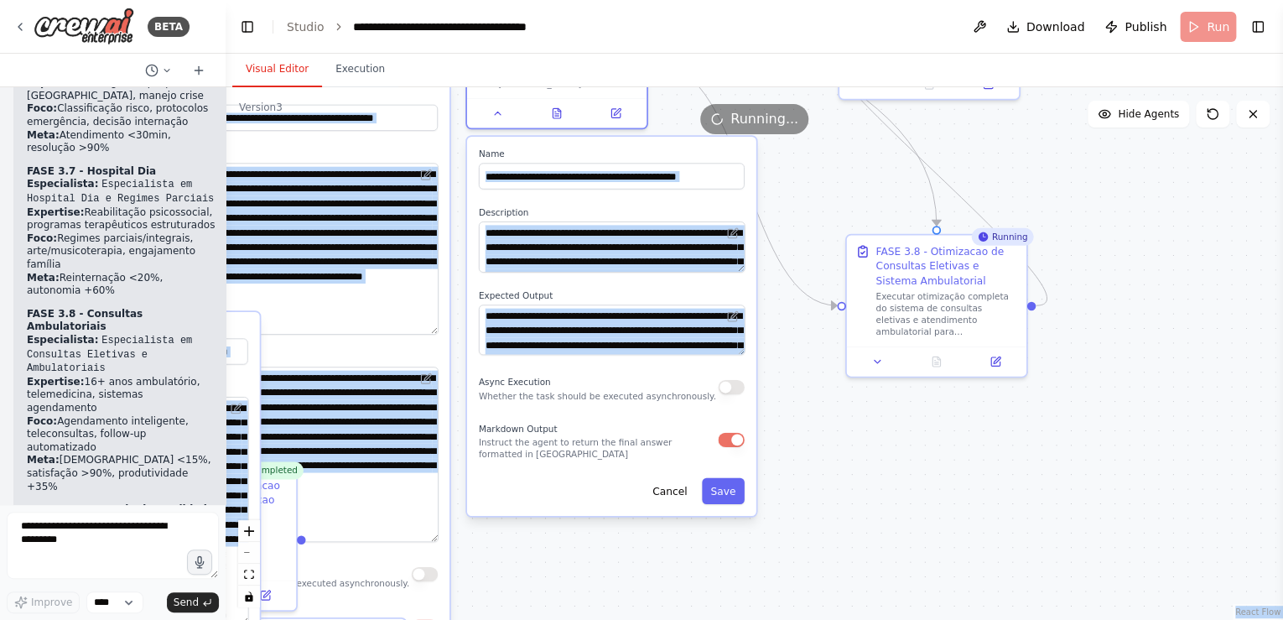
drag, startPoint x: 943, startPoint y: 443, endPoint x: 825, endPoint y: 230, distance: 243.6
click at [825, 230] on div ".deletable-edge-delete-btn { width: 20px; height: 20px; border: 0px solid #ffff…" at bounding box center [755, 353] width 1058 height 533
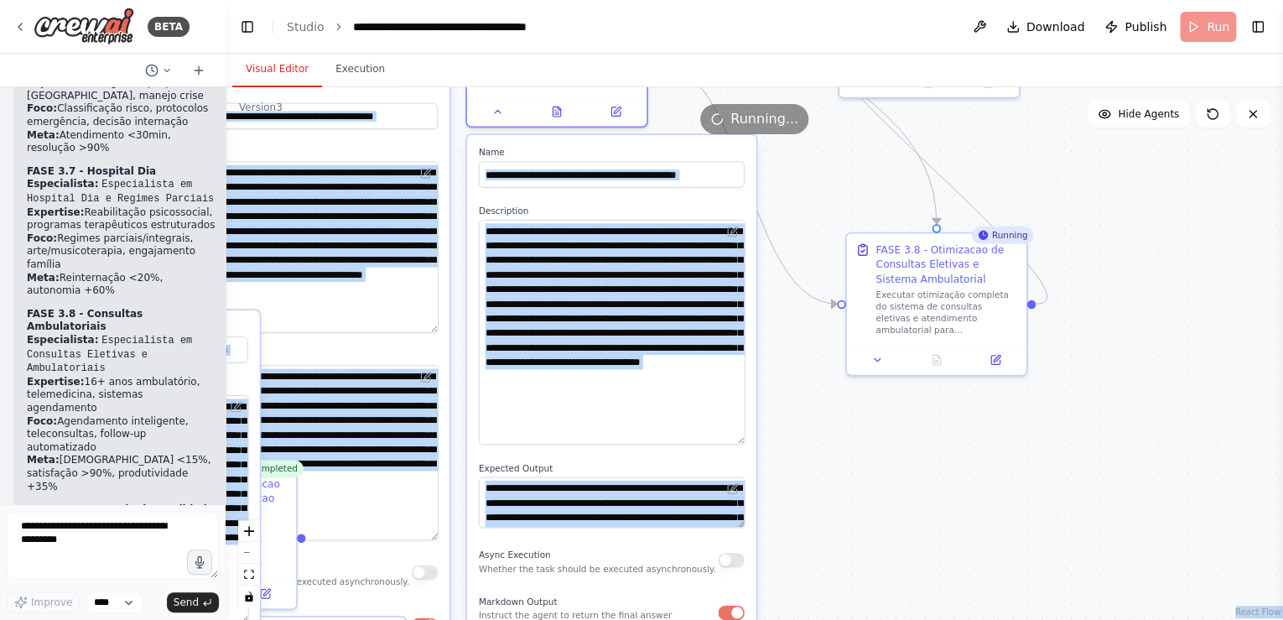
drag, startPoint x: 741, startPoint y: 266, endPoint x: 739, endPoint y: 440, distance: 174.5
click at [739, 440] on textarea "**********" at bounding box center [612, 332] width 267 height 225
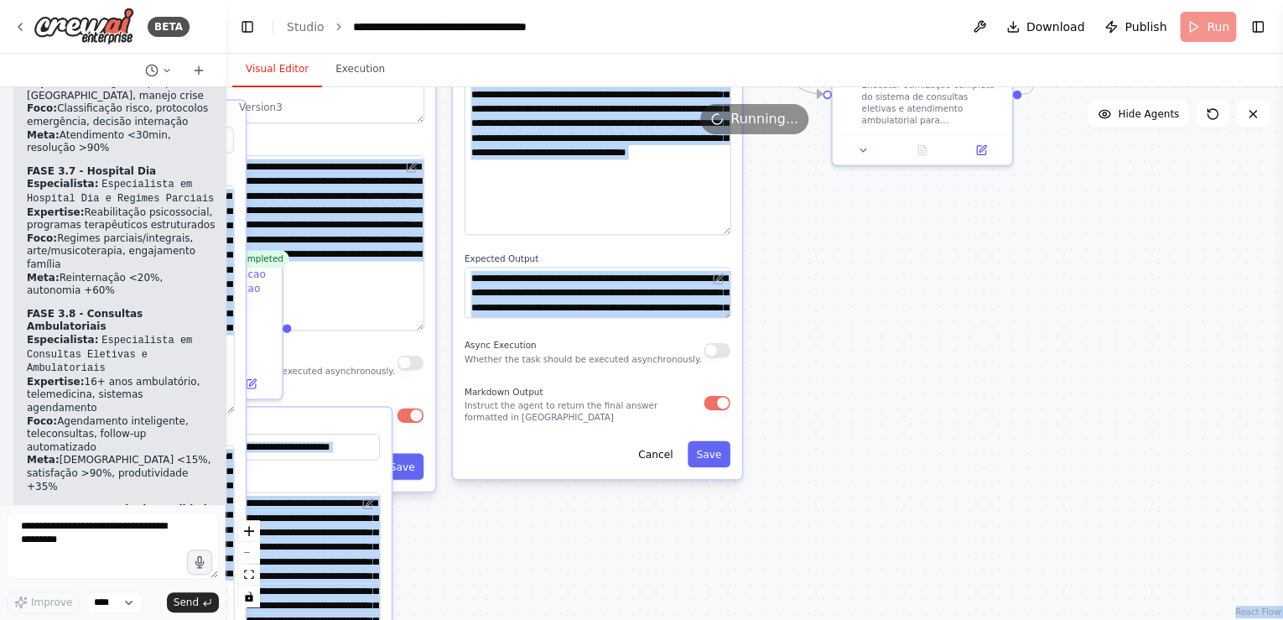
drag, startPoint x: 878, startPoint y: 500, endPoint x: 822, endPoint y: 335, distance: 173.7
click at [868, 318] on div ".deletable-edge-delete-btn { width: 20px; height: 20px; border: 0px solid #ffff…" at bounding box center [755, 353] width 1058 height 533
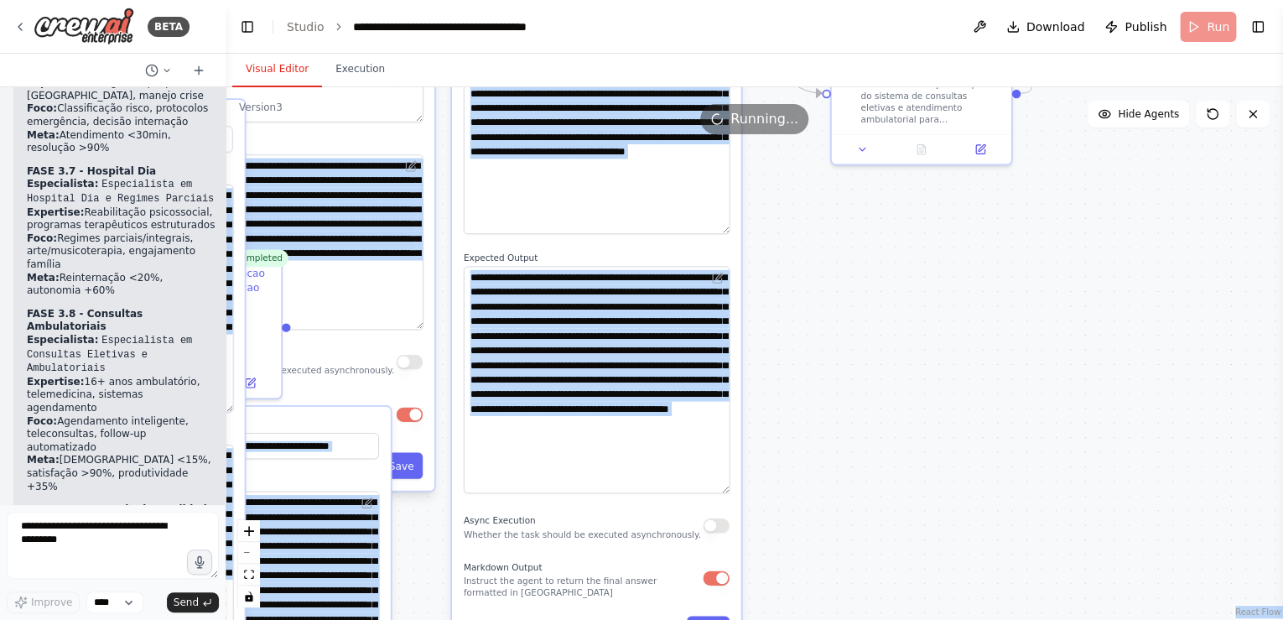
drag, startPoint x: 722, startPoint y: 314, endPoint x: 761, endPoint y: 490, distance: 180.5
click at [761, 490] on div ".deletable-edge-delete-btn { width: 20px; height: 20px; border: 0px solid #ffff…" at bounding box center [755, 353] width 1058 height 533
drag, startPoint x: 904, startPoint y: 428, endPoint x: 902, endPoint y: 418, distance: 9.4
click at [904, 426] on div ".deletable-edge-delete-btn { width: 20px; height: 20px; border: 0px solid #ffff…" at bounding box center [755, 353] width 1058 height 533
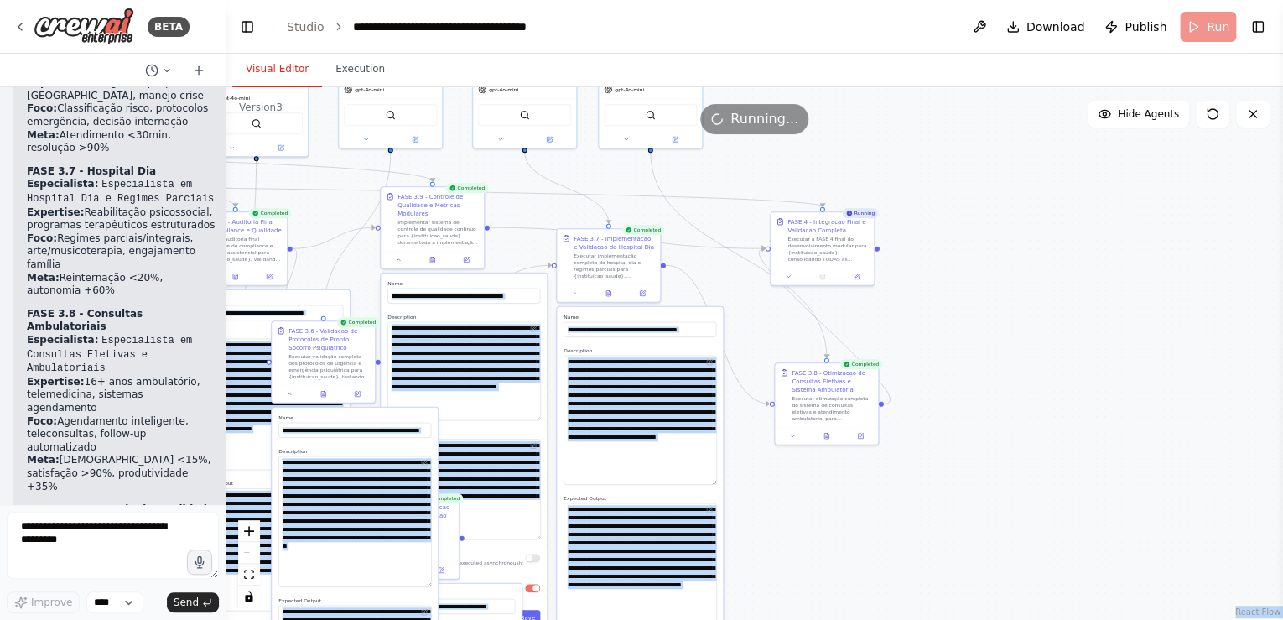
drag, startPoint x: 896, startPoint y: 329, endPoint x: 835, endPoint y: 486, distance: 168.0
click at [820, 508] on div ".deletable-edge-delete-btn { width: 20px; height: 20px; border: 0px solid #ffff…" at bounding box center [755, 353] width 1058 height 533
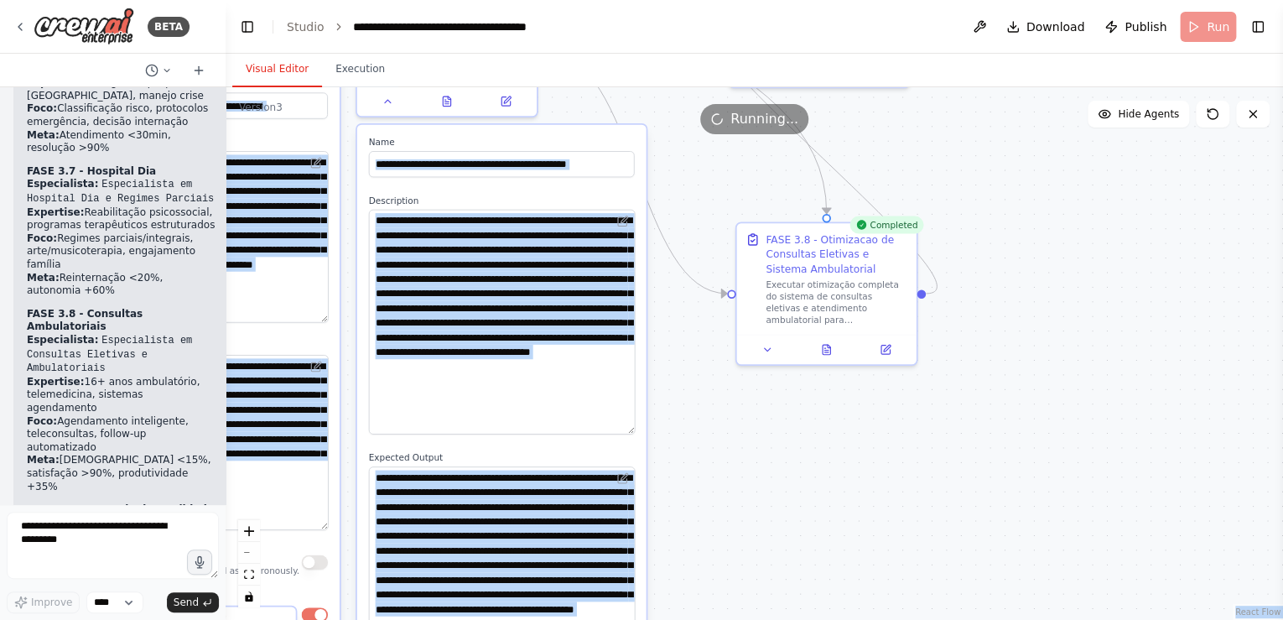
drag, startPoint x: 988, startPoint y: 386, endPoint x: 688, endPoint y: 185, distance: 361.5
click at [688, 184] on div ".deletable-edge-delete-btn { width: 20px; height: 20px; border: 0px solid #ffff…" at bounding box center [755, 353] width 1058 height 533
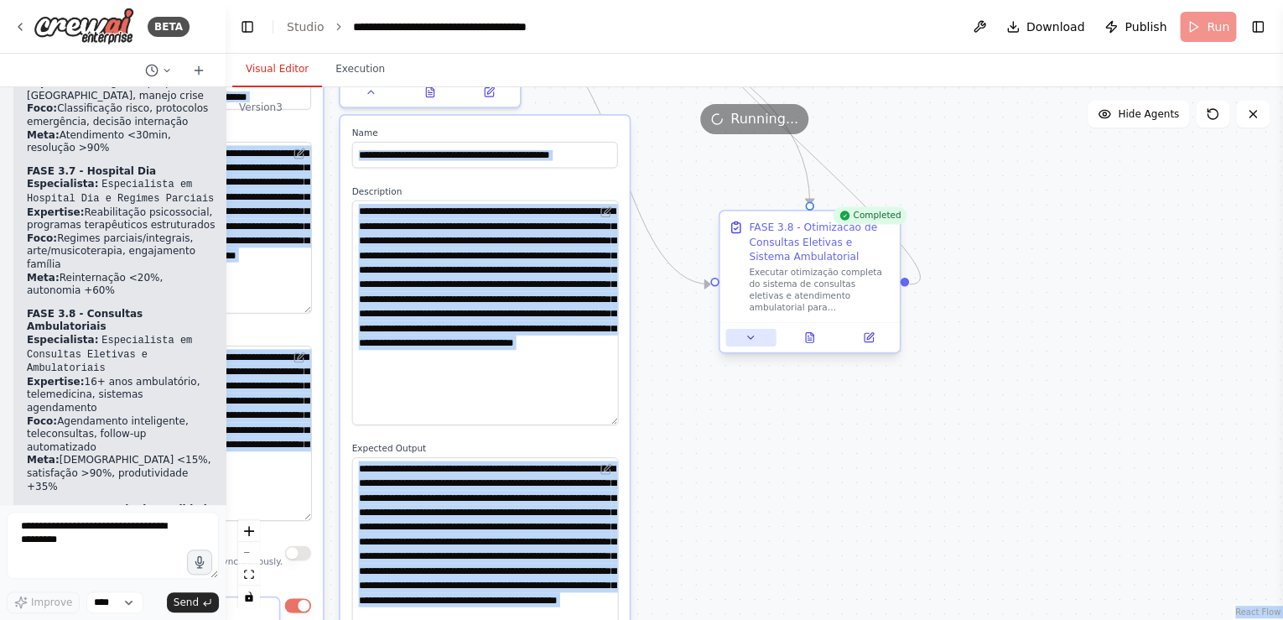
click at [756, 340] on icon at bounding box center [751, 337] width 12 height 12
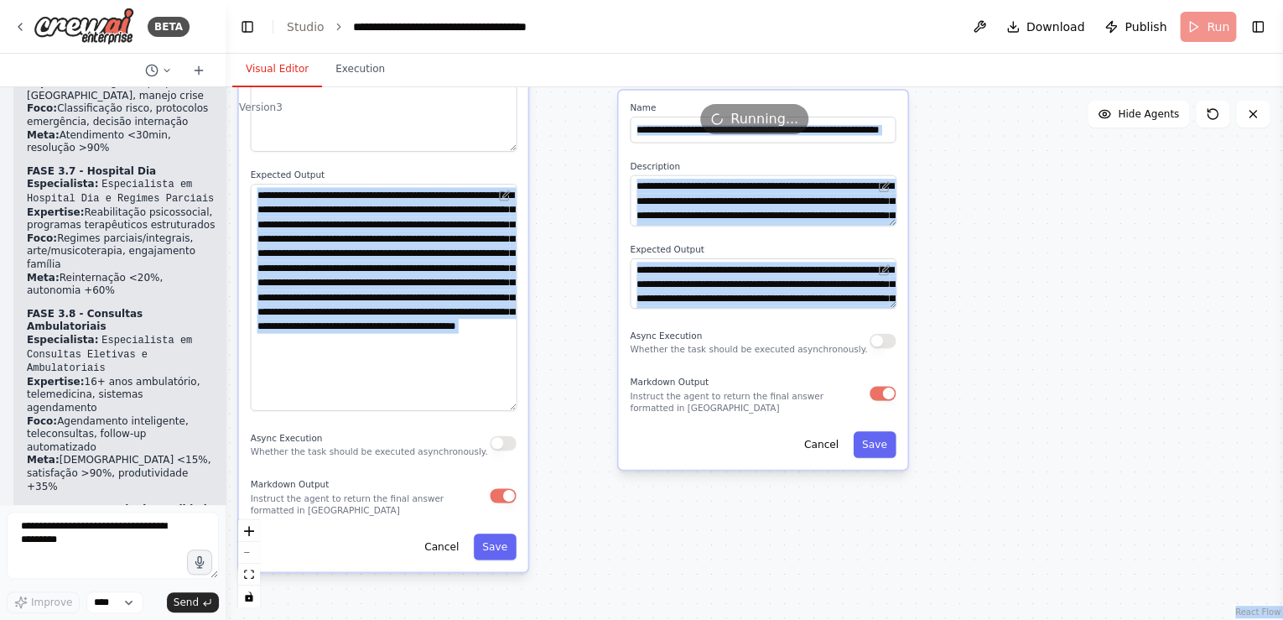
drag, startPoint x: 1050, startPoint y: 351, endPoint x: 1006, endPoint y: 184, distance: 172.7
click at [1006, 184] on div ".deletable-edge-delete-btn { width: 20px; height: 20px; border: 0px solid #ffff…" at bounding box center [755, 353] width 1058 height 533
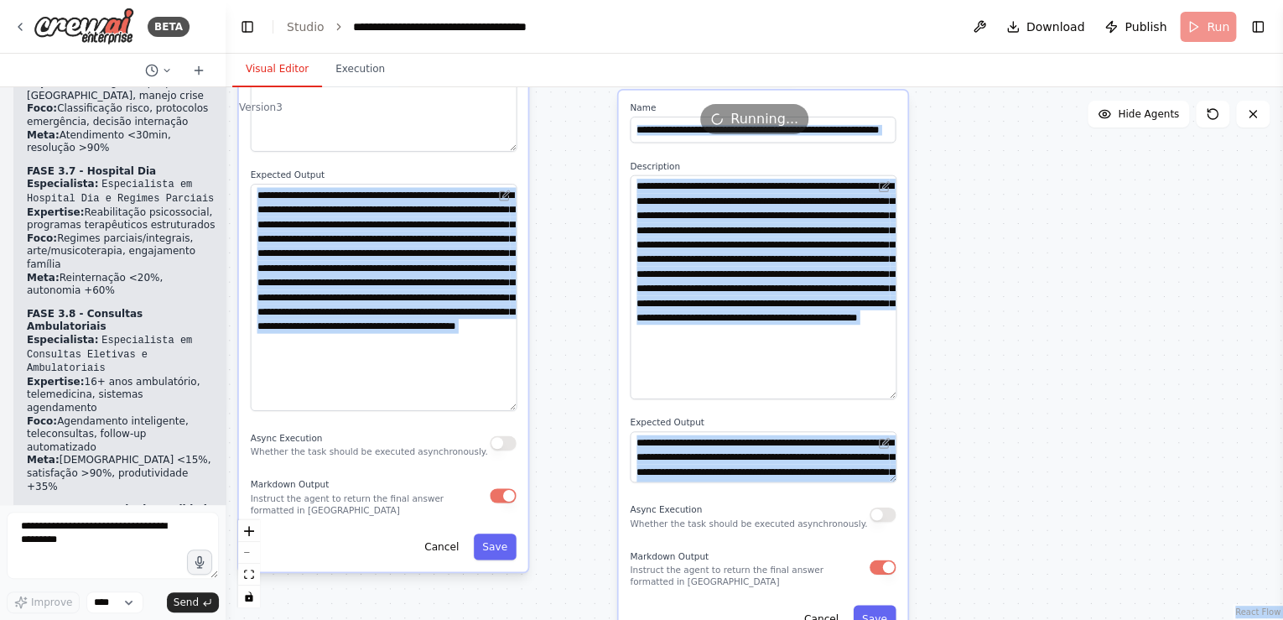
drag, startPoint x: 886, startPoint y: 219, endPoint x: 907, endPoint y: 392, distance: 174.8
click at [907, 392] on div "**********" at bounding box center [762, 367] width 289 height 553
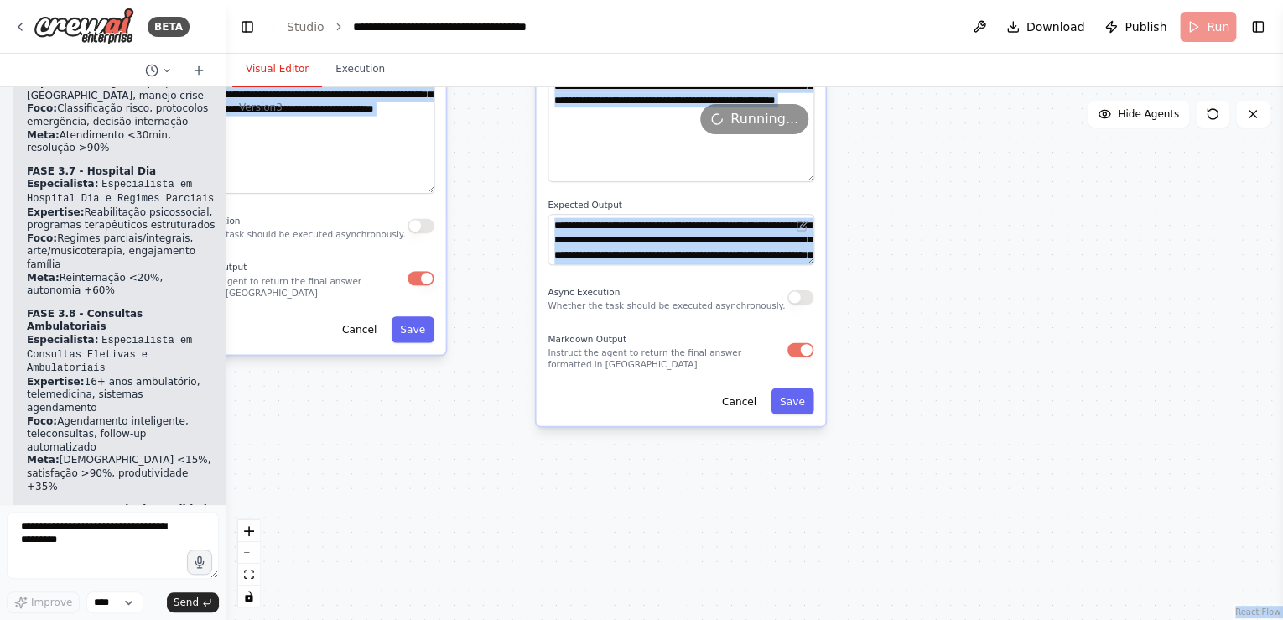
drag, startPoint x: 1130, startPoint y: 490, endPoint x: 858, endPoint y: 306, distance: 328.7
click at [1047, 273] on div ".deletable-edge-delete-btn { width: 20px; height: 20px; border: 0px solid #ffff…" at bounding box center [755, 353] width 1058 height 533
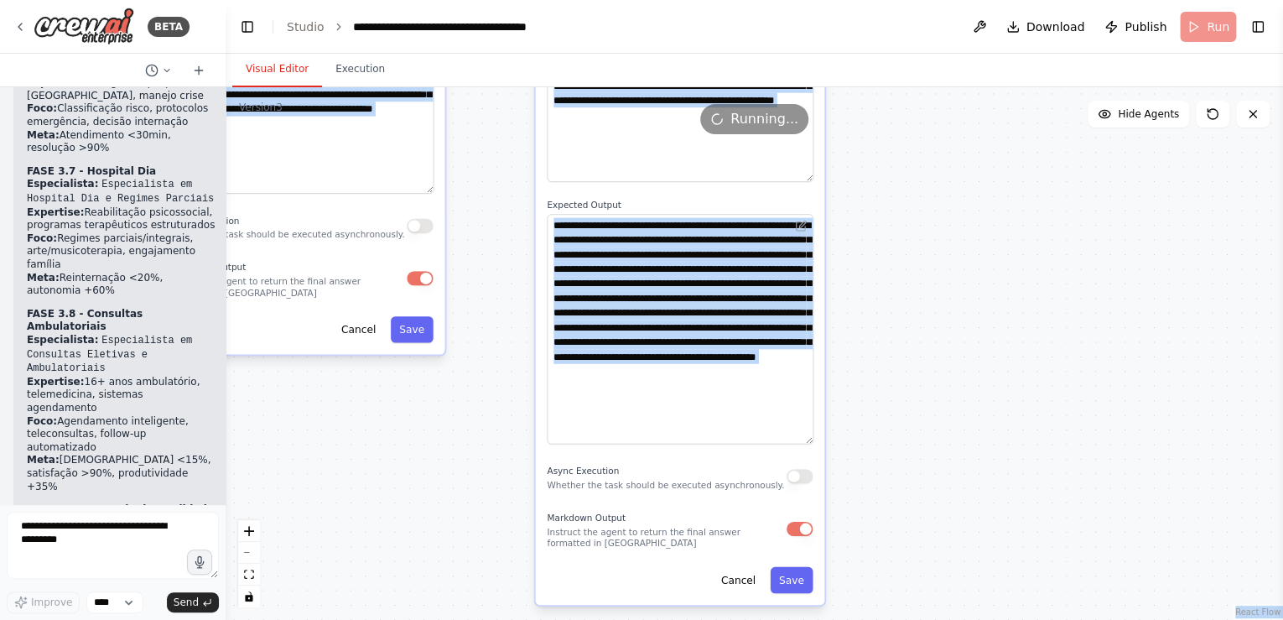
drag, startPoint x: 808, startPoint y: 260, endPoint x: 845, endPoint y: 439, distance: 183.1
click at [845, 439] on div ".deletable-edge-delete-btn { width: 20px; height: 20px; border: 0px solid #ffff…" at bounding box center [755, 353] width 1058 height 533
click at [990, 398] on div ".deletable-edge-delete-btn { width: 20px; height: 20px; border: 0px solid #ffff…" at bounding box center [755, 353] width 1058 height 533
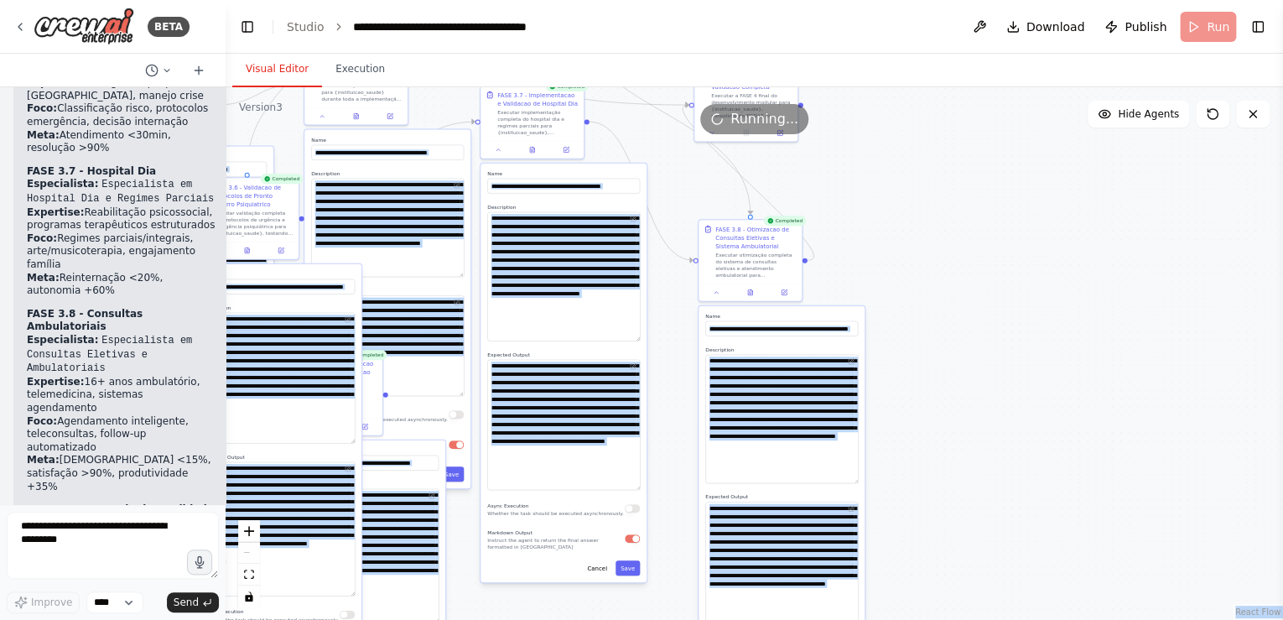
drag, startPoint x: 1016, startPoint y: 268, endPoint x: 1003, endPoint y: 361, distance: 94.1
click at [980, 500] on div ".deletable-edge-delete-btn { width: 20px; height: 20px; border: 0px solid #ffff…" at bounding box center [755, 353] width 1058 height 533
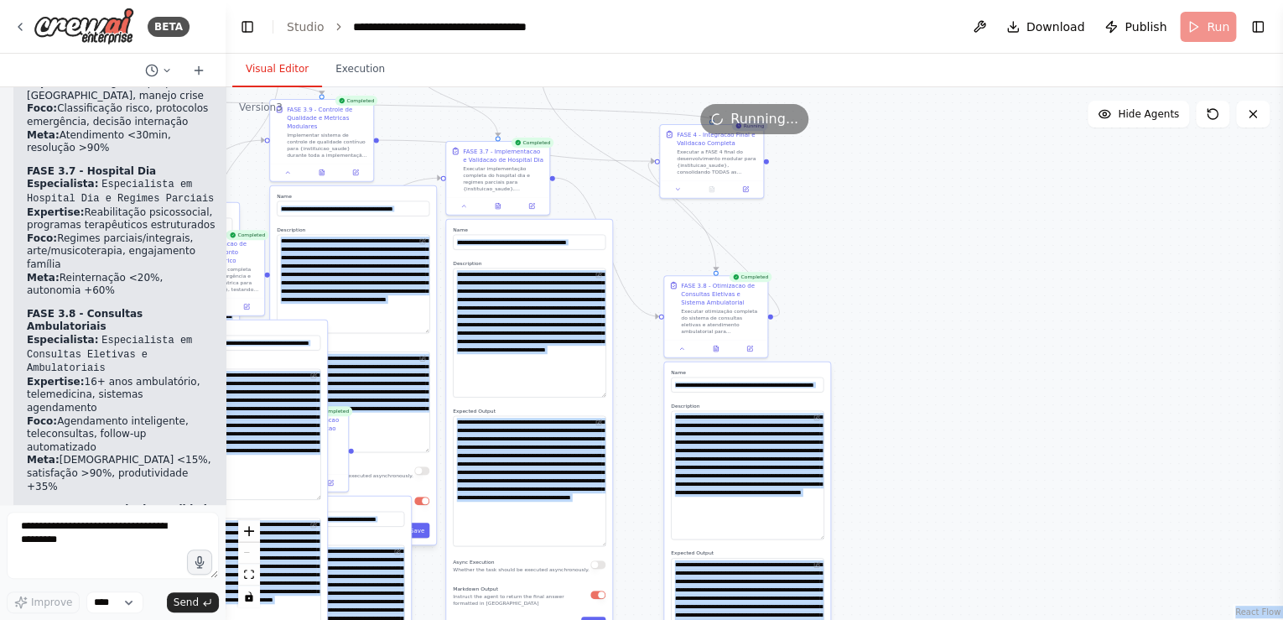
click at [998, 362] on div ".deletable-edge-delete-btn { width: 20px; height: 20px; border: 0px solid #ffff…" at bounding box center [755, 353] width 1058 height 533
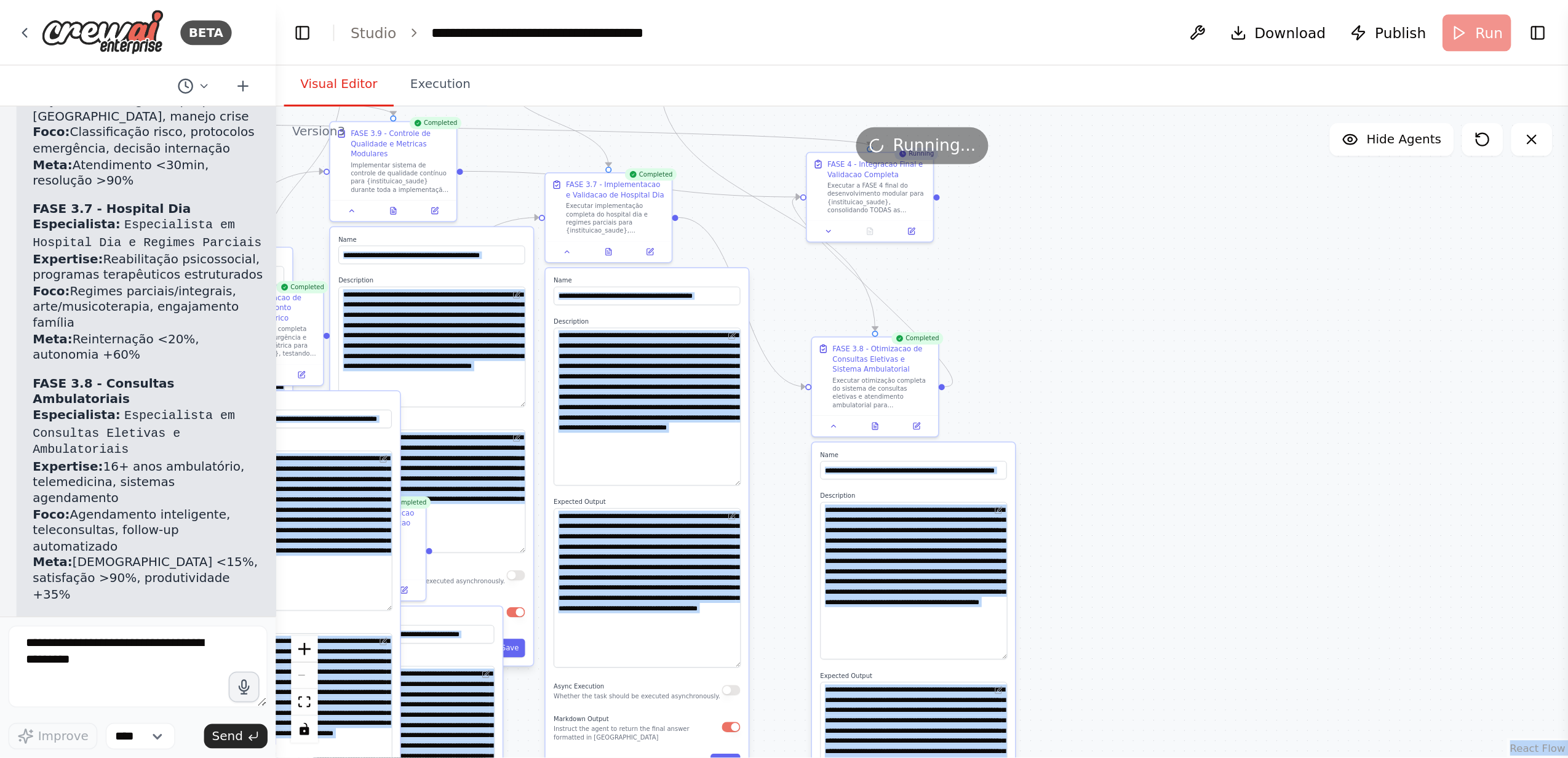
scroll to position [38864, 0]
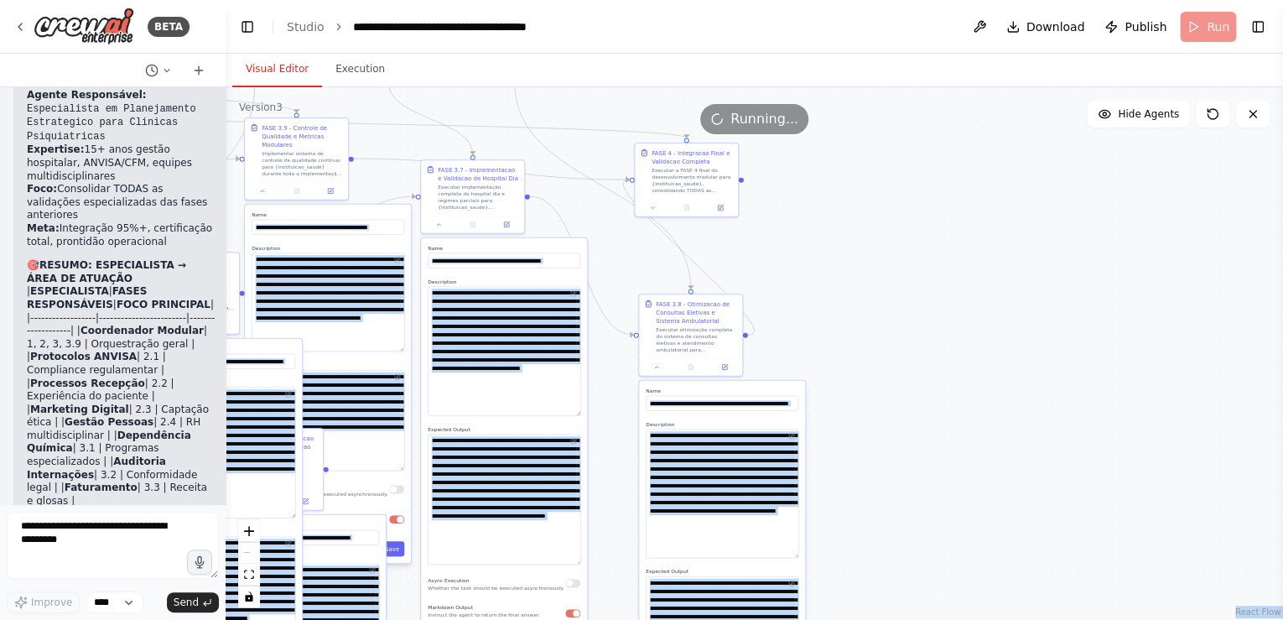
drag, startPoint x: 855, startPoint y: 254, endPoint x: 820, endPoint y: 291, distance: 50.4
click at [820, 291] on div ".deletable-edge-delete-btn { width: 20px; height: 20px; border: 0px solid #ffff…" at bounding box center [755, 353] width 1058 height 533
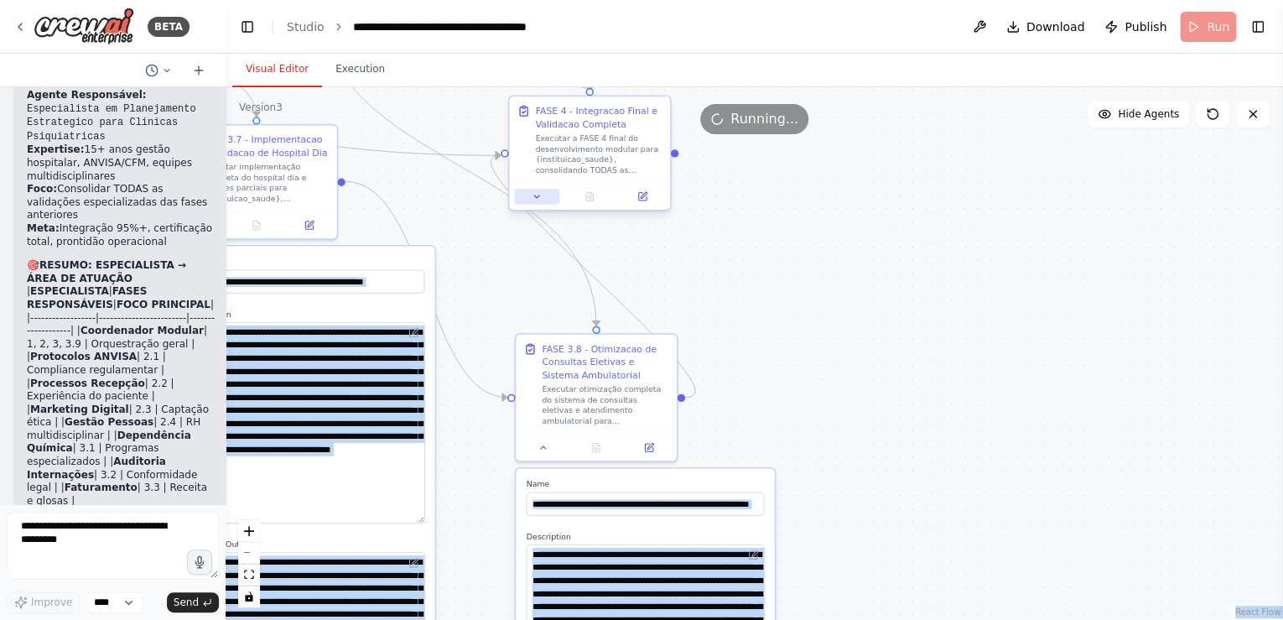
click at [541, 199] on icon at bounding box center [537, 196] width 10 height 10
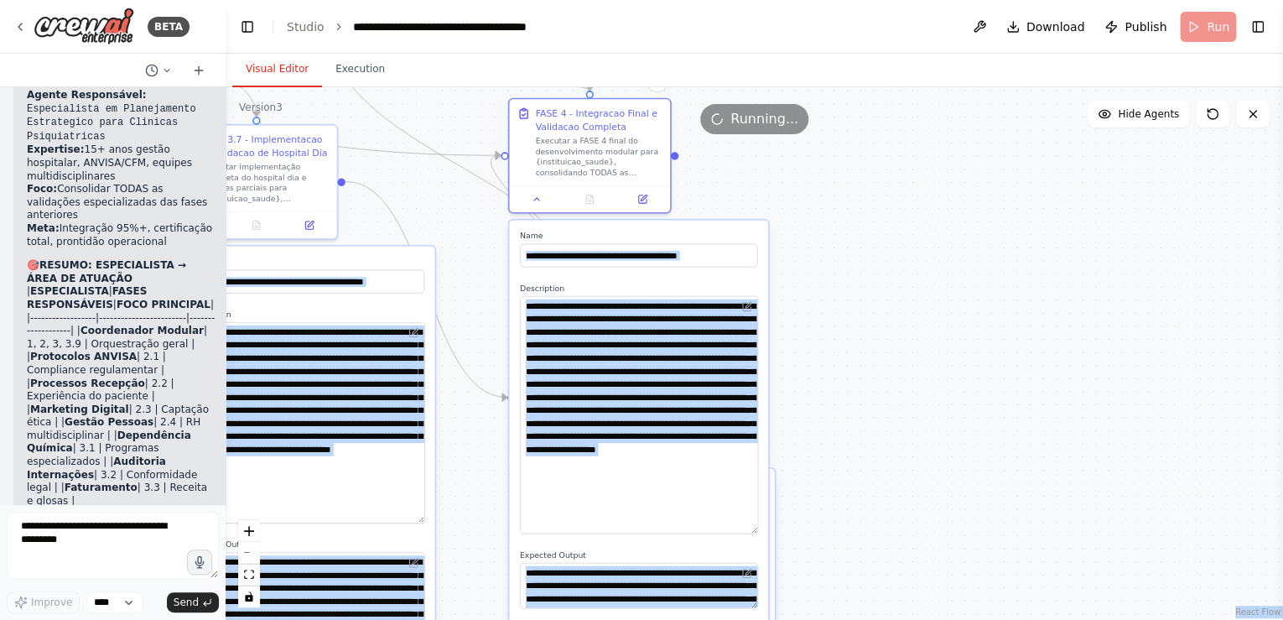
drag, startPoint x: 757, startPoint y: 392, endPoint x: 766, endPoint y: 529, distance: 137.8
click at [766, 529] on div "**********" at bounding box center [638, 486] width 259 height 532
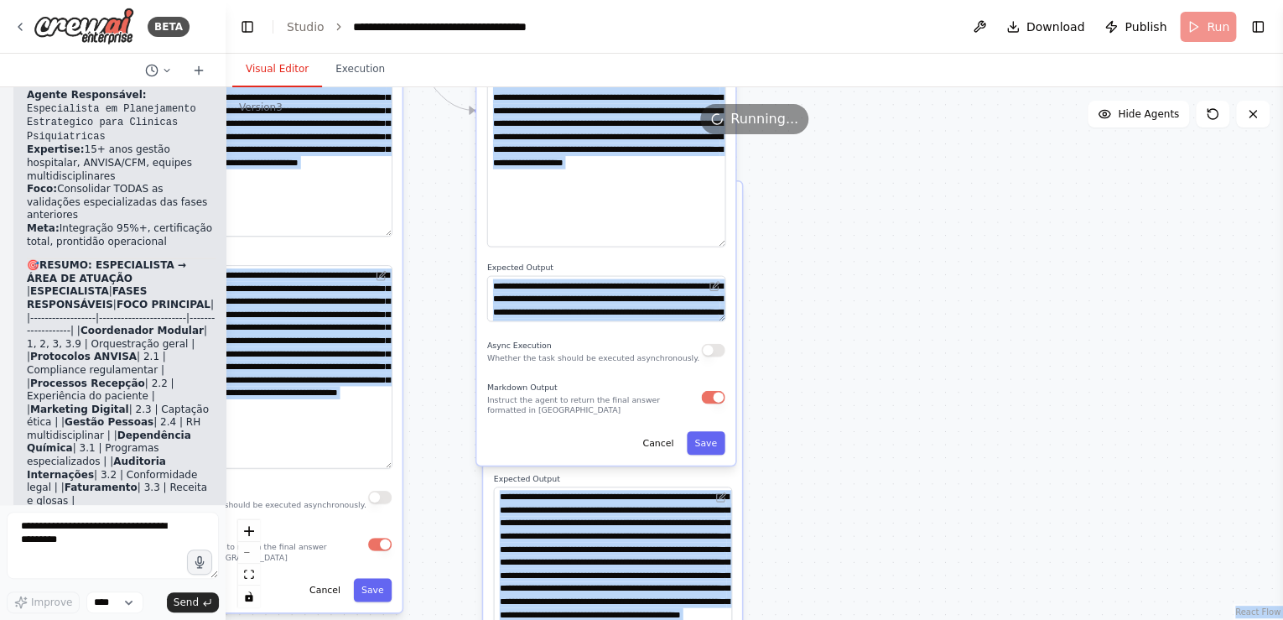
click at [833, 223] on div ".deletable-edge-delete-btn { width: 20px; height: 20px; border: 0px solid #ffff…" at bounding box center [755, 353] width 1058 height 533
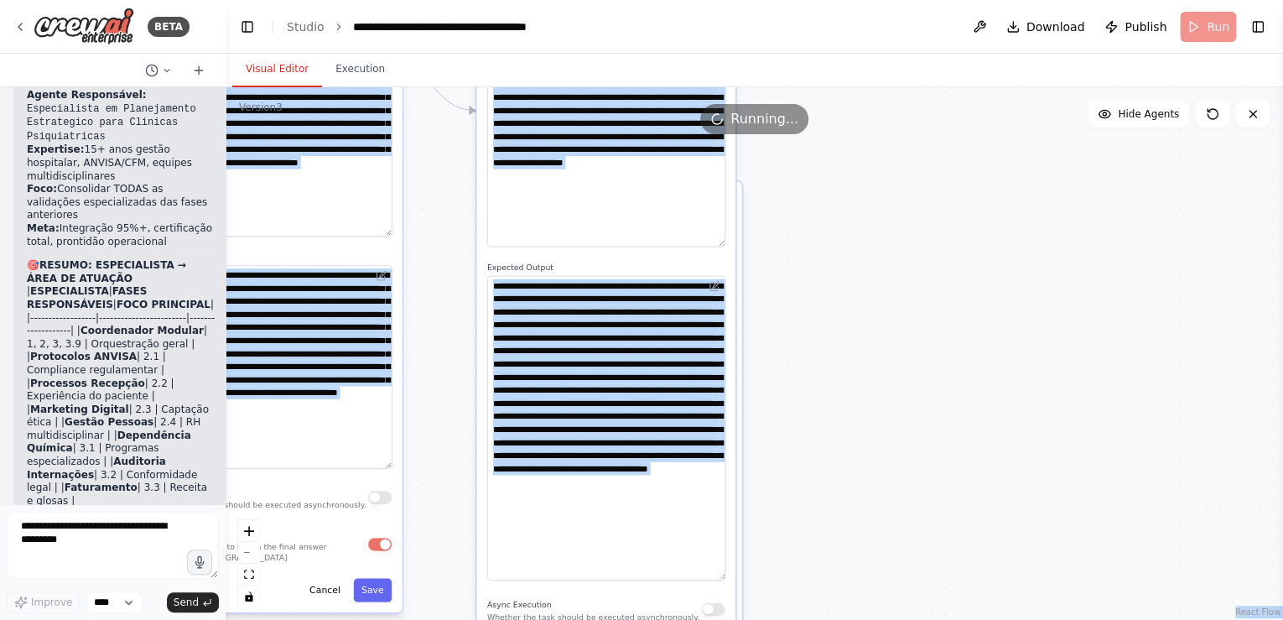
drag, startPoint x: 720, startPoint y: 319, endPoint x: 743, endPoint y: 560, distance: 242.7
click at [735, 577] on div "**********" at bounding box center [605, 328] width 259 height 791
click at [832, 391] on div ".deletable-edge-delete-btn { width: 20px; height: 20px; border: 0px solid #ffff…" at bounding box center [755, 353] width 1058 height 533
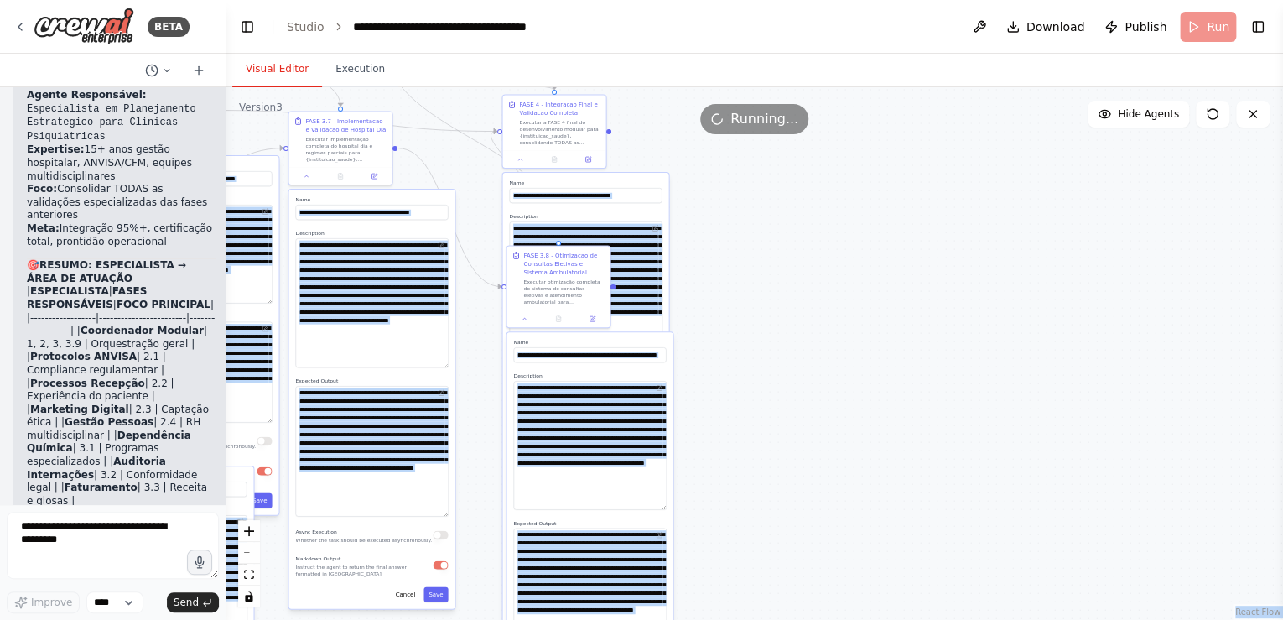
drag, startPoint x: 864, startPoint y: 316, endPoint x: 755, endPoint y: 418, distance: 148.9
click at [755, 418] on div ".deletable-edge-delete-btn { width: 20px; height: 20px; border: 0px solid #ffff…" at bounding box center [755, 353] width 1058 height 533
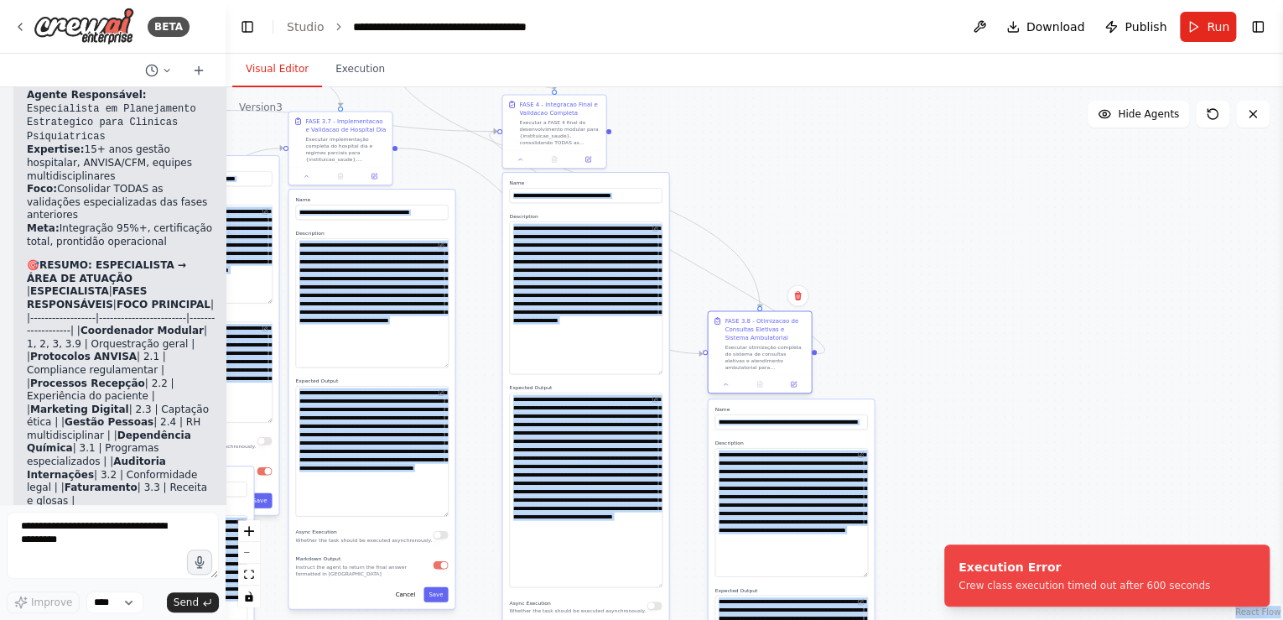
drag, startPoint x: 590, startPoint y: 250, endPoint x: 790, endPoint y: 315, distance: 210.0
click at [790, 317] on div "FASE 3.8 - Otimizacao de Consultas Eletivas e Sistema Ambulatorial" at bounding box center [765, 329] width 81 height 25
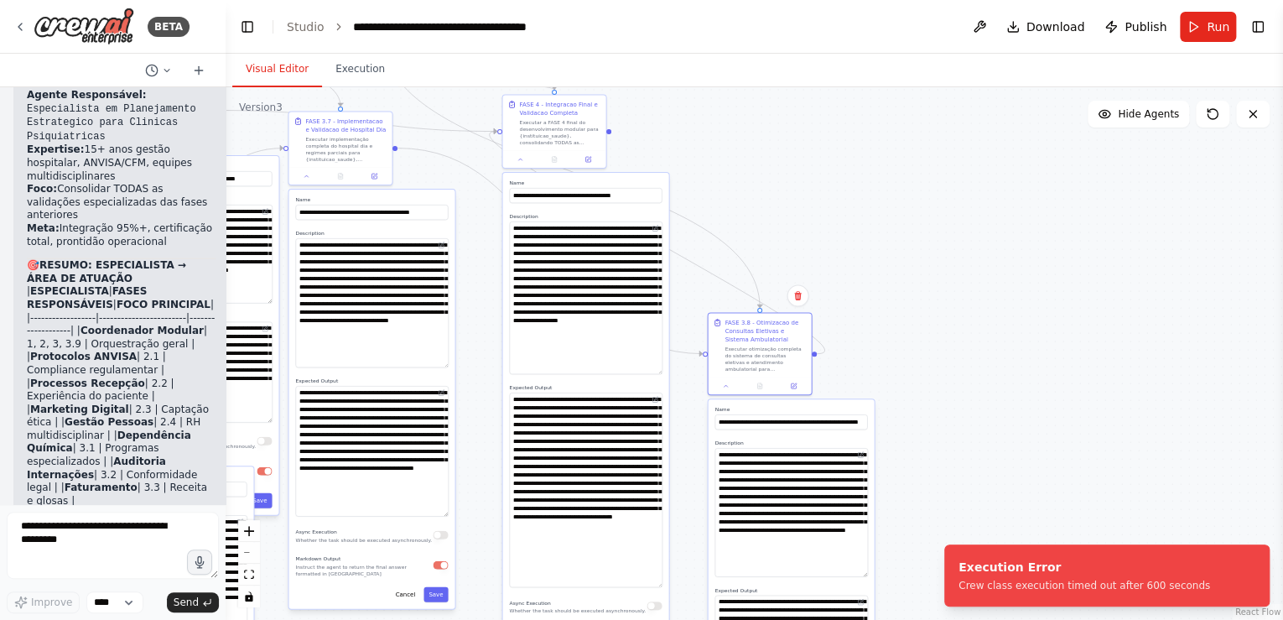
click at [791, 176] on div ".deletable-edge-delete-btn { width: 20px; height: 20px; border: 0px solid #ffff…" at bounding box center [755, 353] width 1058 height 533
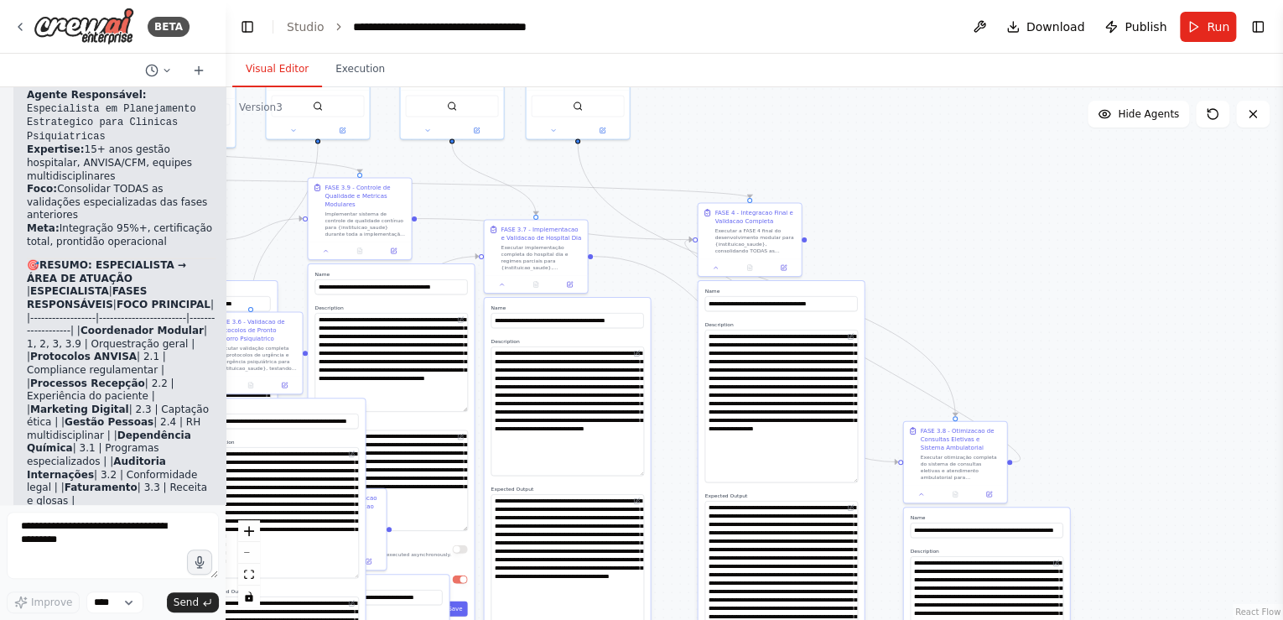
drag, startPoint x: 831, startPoint y: 208, endPoint x: 1030, endPoint y: 318, distance: 227.1
click at [1030, 318] on div ".deletable-edge-delete-btn { width: 20px; height: 20px; border: 0px solid #ffff…" at bounding box center [755, 353] width 1058 height 533
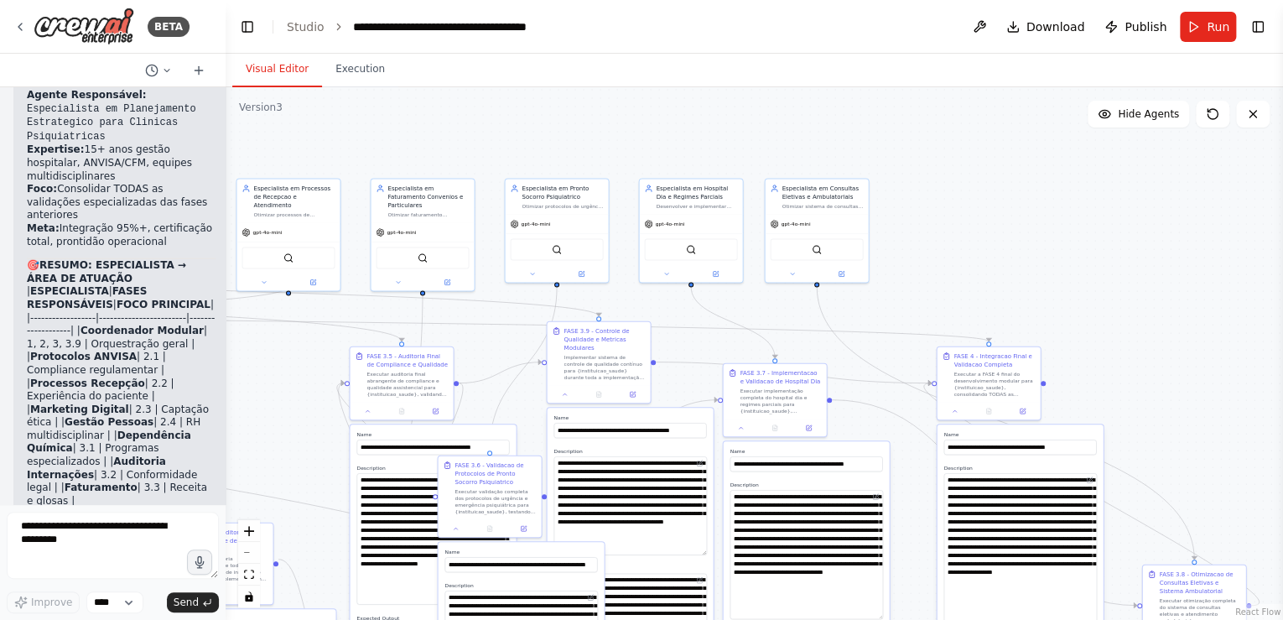
drag, startPoint x: 832, startPoint y: 159, endPoint x: 1056, endPoint y: 292, distance: 260.2
click at [1056, 292] on div ".deletable-edge-delete-btn { width: 20px; height: 20px; border: 0px solid #ffff…" at bounding box center [755, 353] width 1058 height 533
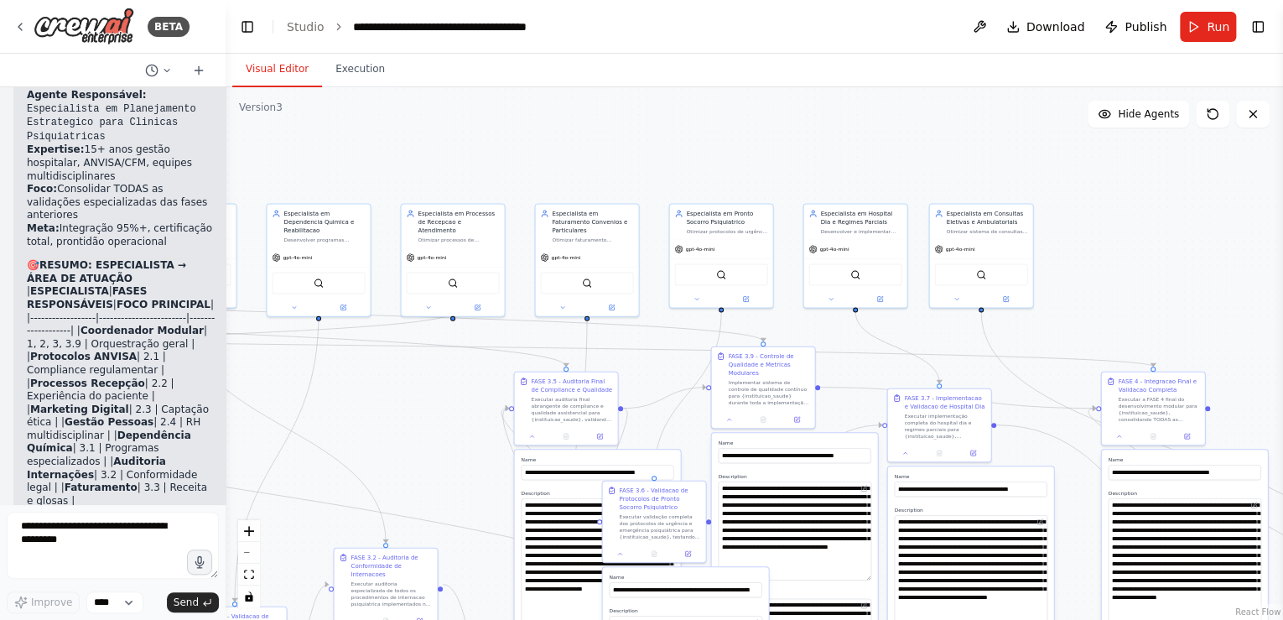
drag, startPoint x: 929, startPoint y: 195, endPoint x: 1067, endPoint y: 208, distance: 138.2
click at [1067, 208] on div ".deletable-edge-delete-btn { width: 20px; height: 20px; border: 0px solid #ffff…" at bounding box center [755, 353] width 1058 height 533
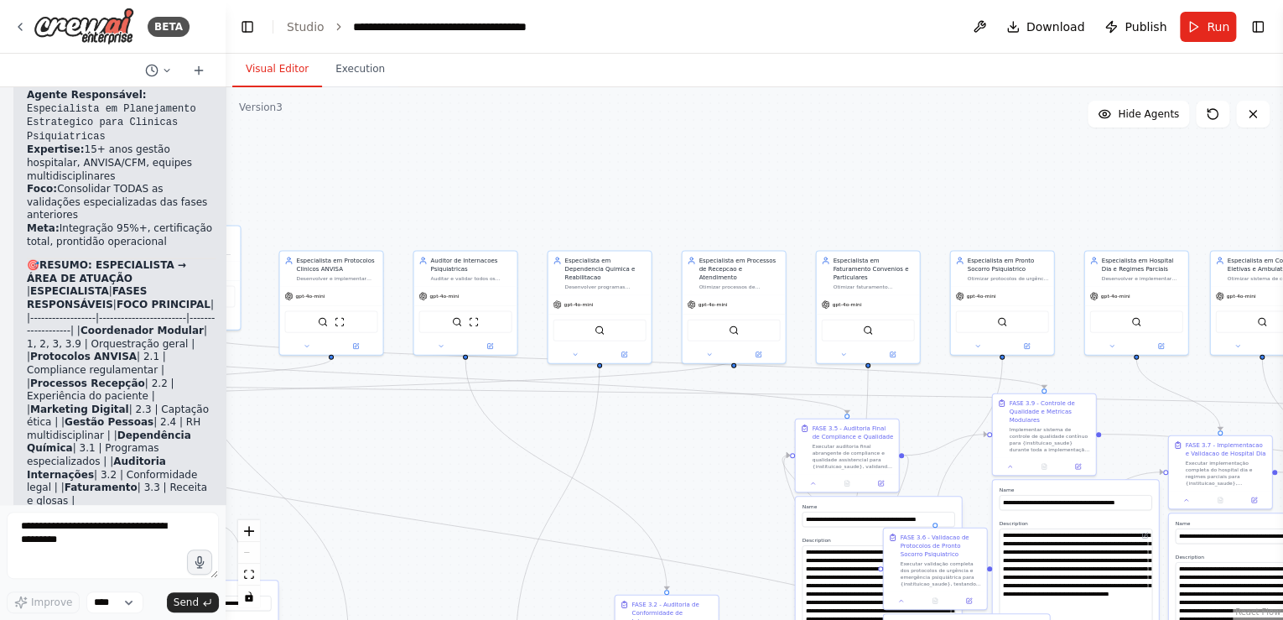
drag, startPoint x: 537, startPoint y: 171, endPoint x: 818, endPoint y: 218, distance: 284.8
click at [818, 218] on div ".deletable-edge-delete-btn { width: 20px; height: 20px; border: 0px solid #ffff…" at bounding box center [755, 353] width 1058 height 533
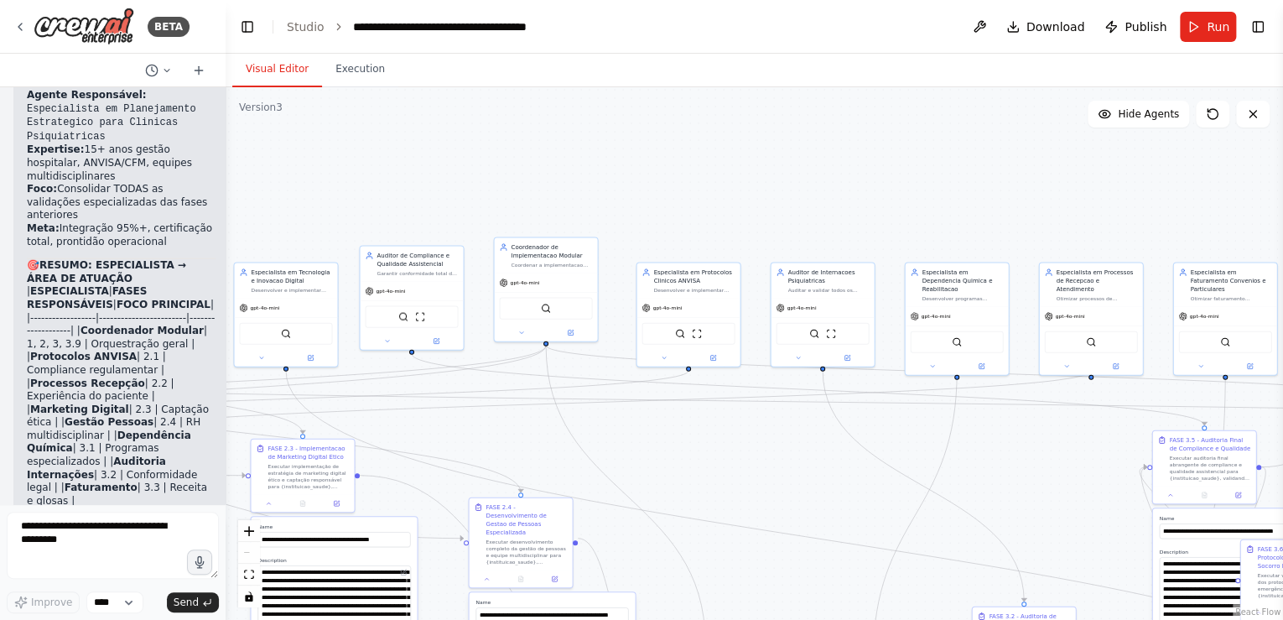
drag, startPoint x: 851, startPoint y: 186, endPoint x: 902, endPoint y: 185, distance: 51.2
click at [902, 186] on div ".deletable-edge-delete-btn { width: 20px; height: 20px; border: 0px solid #ffff…" at bounding box center [755, 353] width 1058 height 533
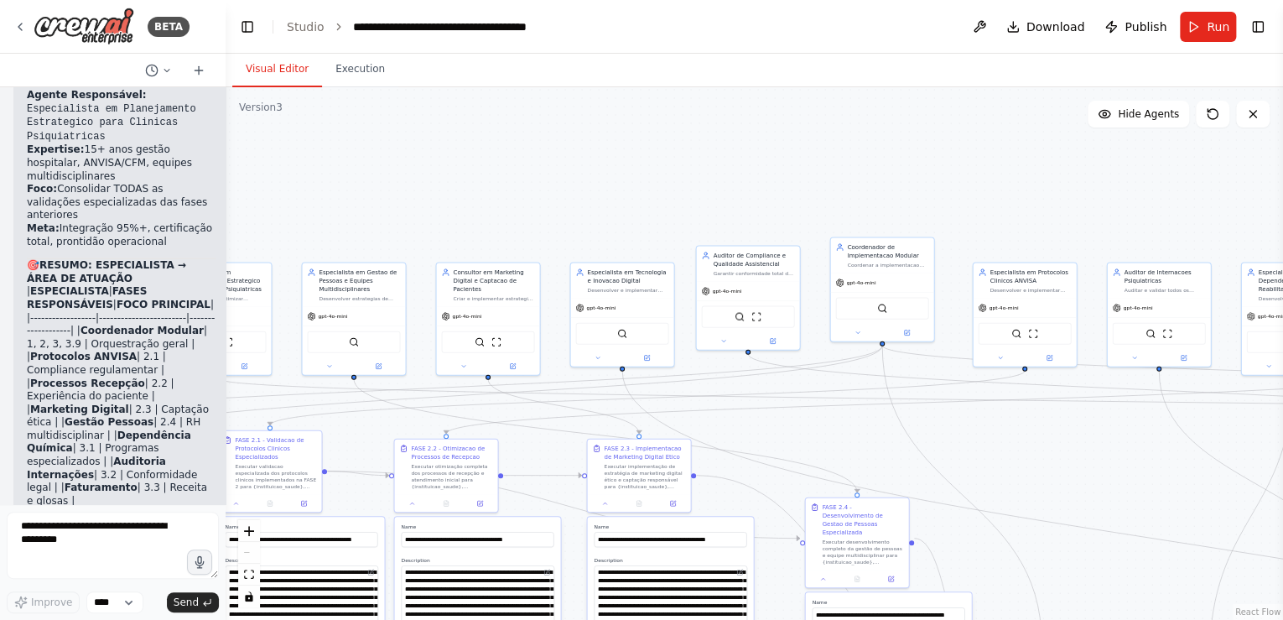
drag, startPoint x: 480, startPoint y: 201, endPoint x: 872, endPoint y: 203, distance: 392.5
click at [872, 203] on div ".deletable-edge-delete-btn { width: 20px; height: 20px; border: 0px solid #ffff…" at bounding box center [755, 353] width 1058 height 533
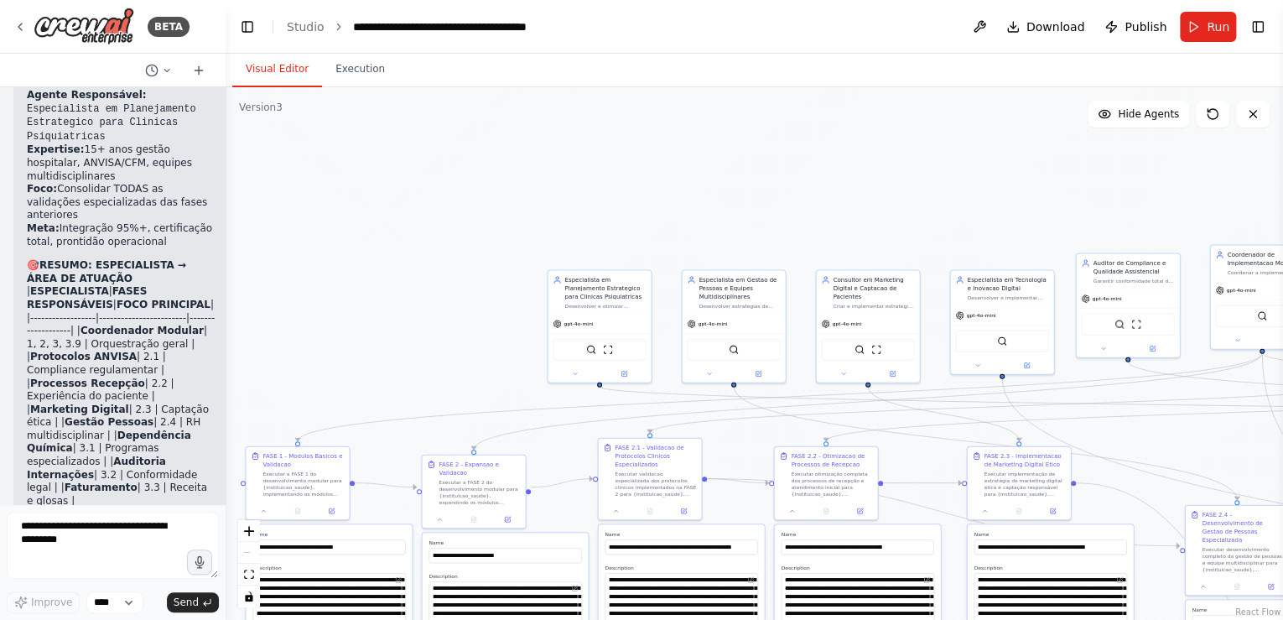
drag, startPoint x: 938, startPoint y: 184, endPoint x: 964, endPoint y: 178, distance: 26.7
click at [969, 184] on div ".deletable-edge-delete-btn { width: 20px; height: 20px; border: 0px solid #ffff…" at bounding box center [755, 353] width 1058 height 533
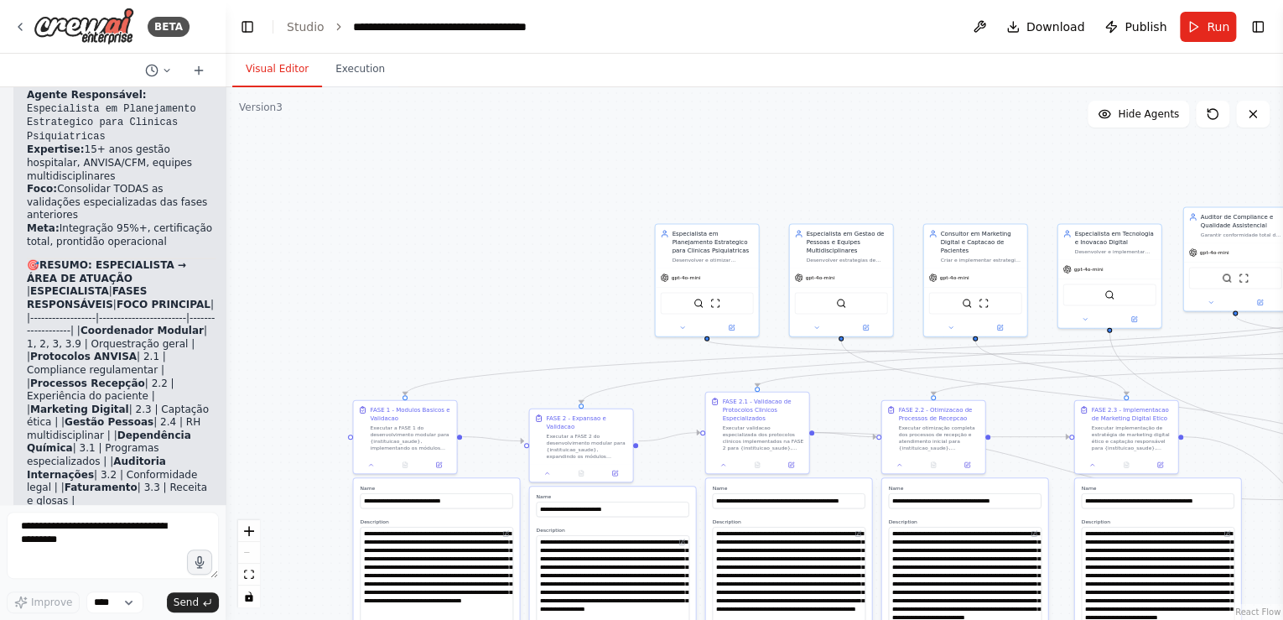
drag, startPoint x: 559, startPoint y: 171, endPoint x: 641, endPoint y: 116, distance: 98.4
click at [641, 116] on div ".deletable-edge-delete-btn { width: 20px; height: 20px; border: 0px solid #ffff…" at bounding box center [755, 353] width 1058 height 533
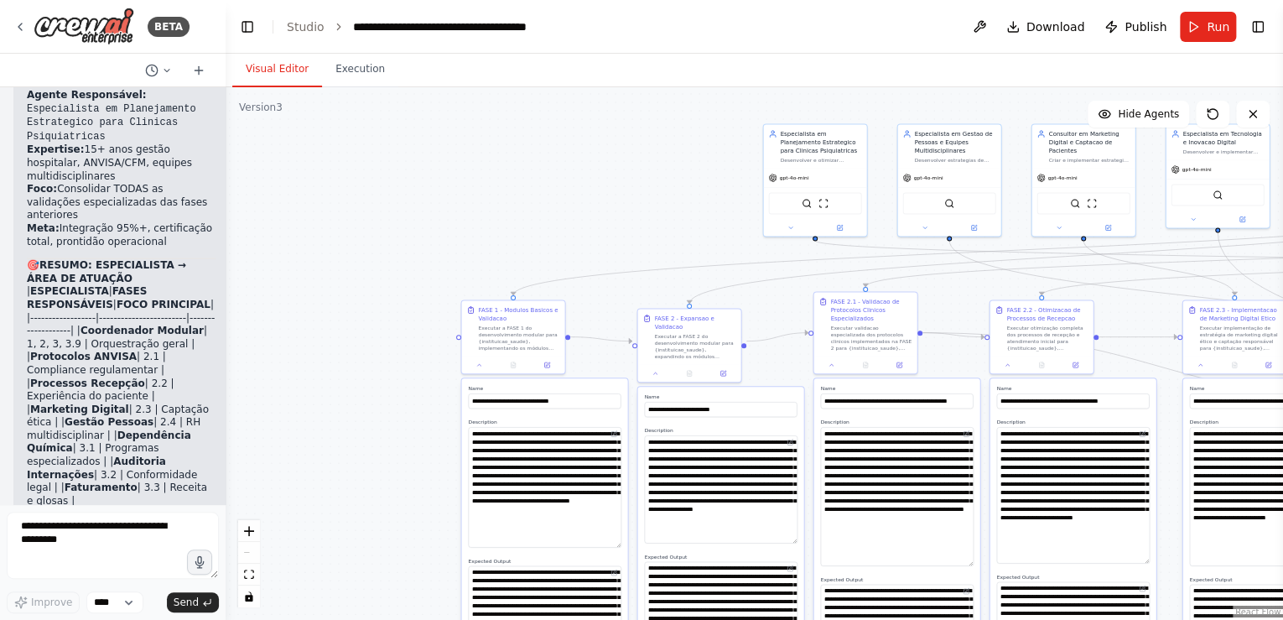
drag, startPoint x: 433, startPoint y: 286, endPoint x: 551, endPoint y: 188, distance: 153.7
click at [551, 188] on div ".deletable-edge-delete-btn { width: 20px; height: 20px; border: 0px solid #ffff…" at bounding box center [755, 353] width 1058 height 533
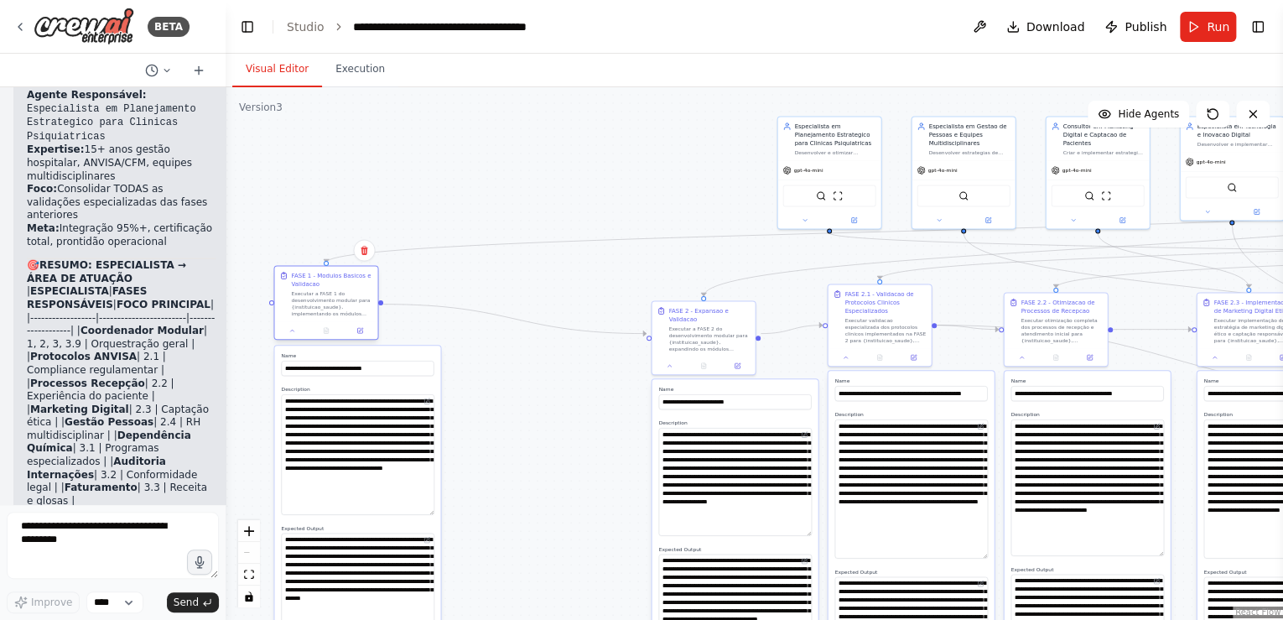
drag, startPoint x: 555, startPoint y: 303, endPoint x: 354, endPoint y: 275, distance: 203.2
click at [354, 275] on div "FASE 1 - Modulos Basicos e Validacao" at bounding box center [331, 280] width 81 height 17
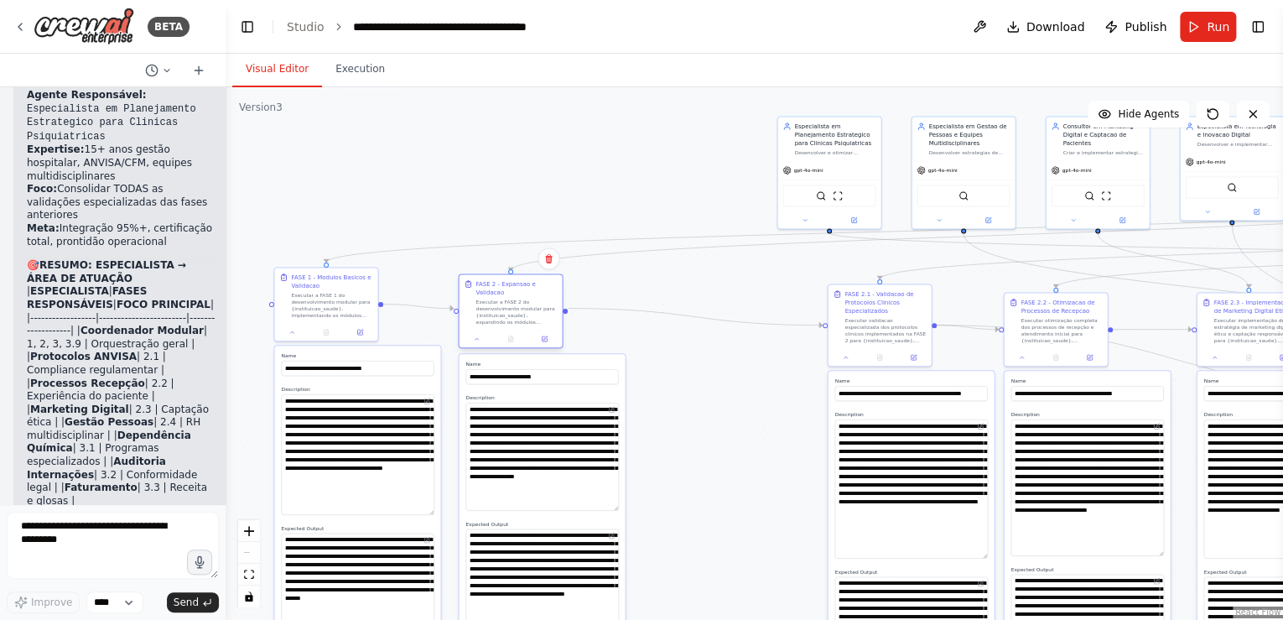
drag, startPoint x: 678, startPoint y: 310, endPoint x: 478, endPoint y: 285, distance: 201.2
click at [478, 285] on div "FASE 2 - Expansao e Validacao" at bounding box center [516, 288] width 81 height 17
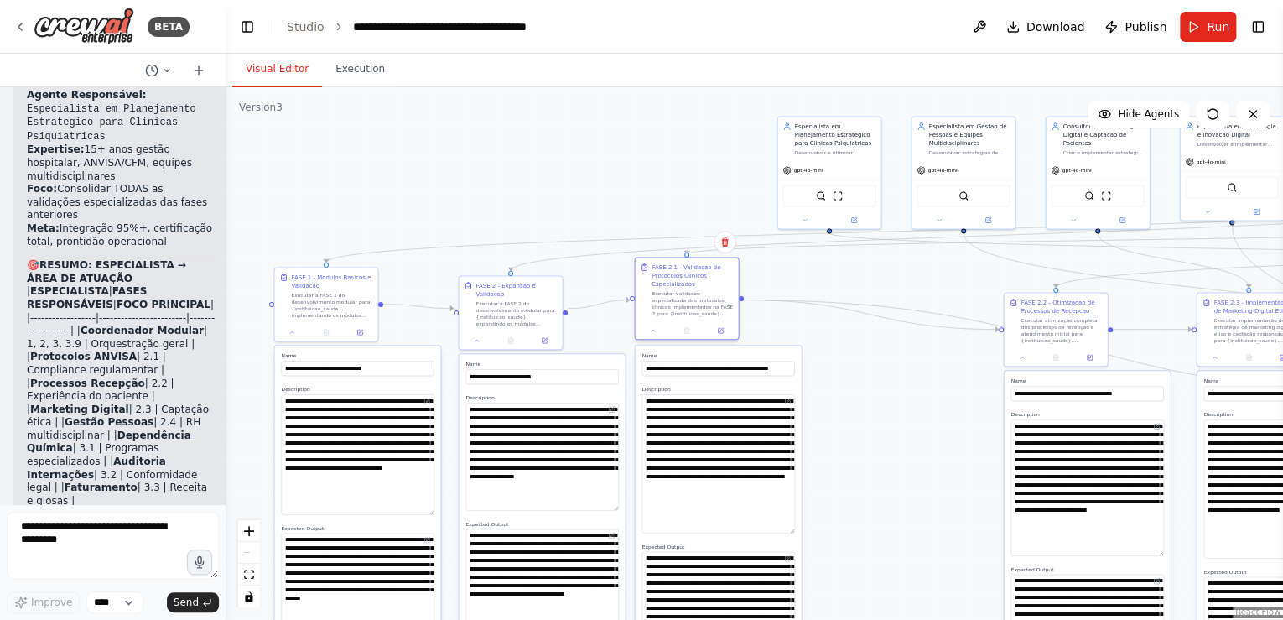
drag, startPoint x: 882, startPoint y: 296, endPoint x: 689, endPoint y: 272, distance: 194.4
click at [689, 272] on div "FASE 2.1 - Validacao de Protocolos Clinicos Especializados" at bounding box center [692, 275] width 81 height 25
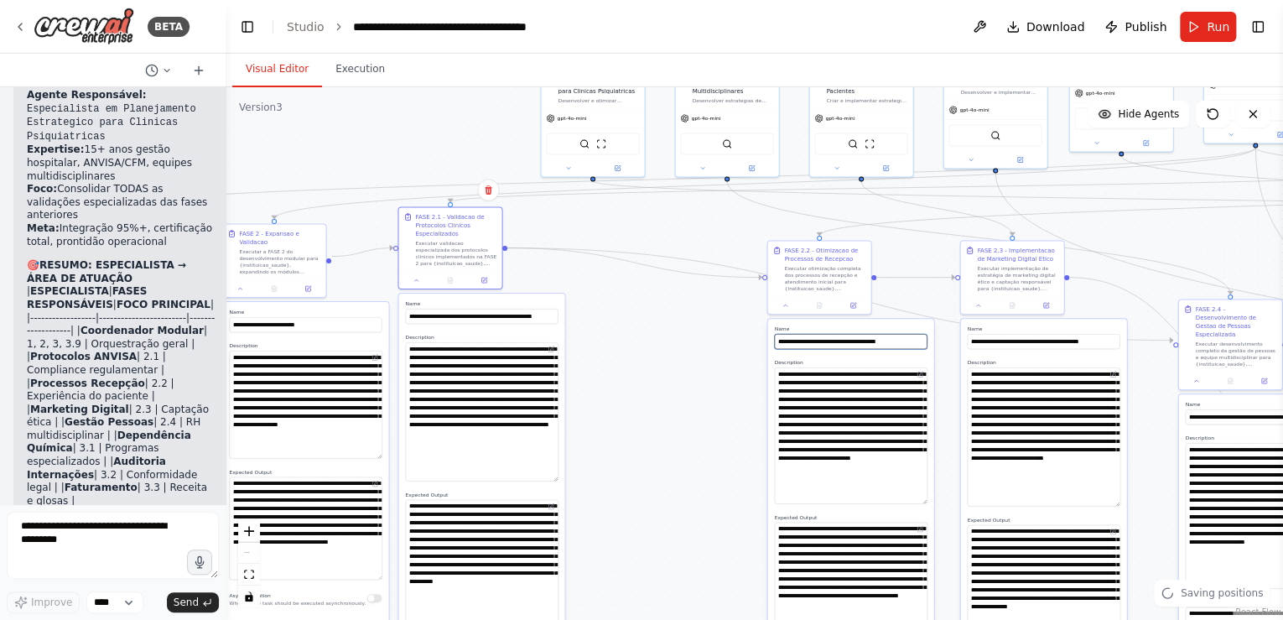
drag, startPoint x: 775, startPoint y: 324, endPoint x: 673, endPoint y: 313, distance: 102.9
click at [673, 313] on div ".deletable-edge-delete-btn { width: 20px; height: 20px; border: 0px solid #ffff…" at bounding box center [755, 353] width 1058 height 533
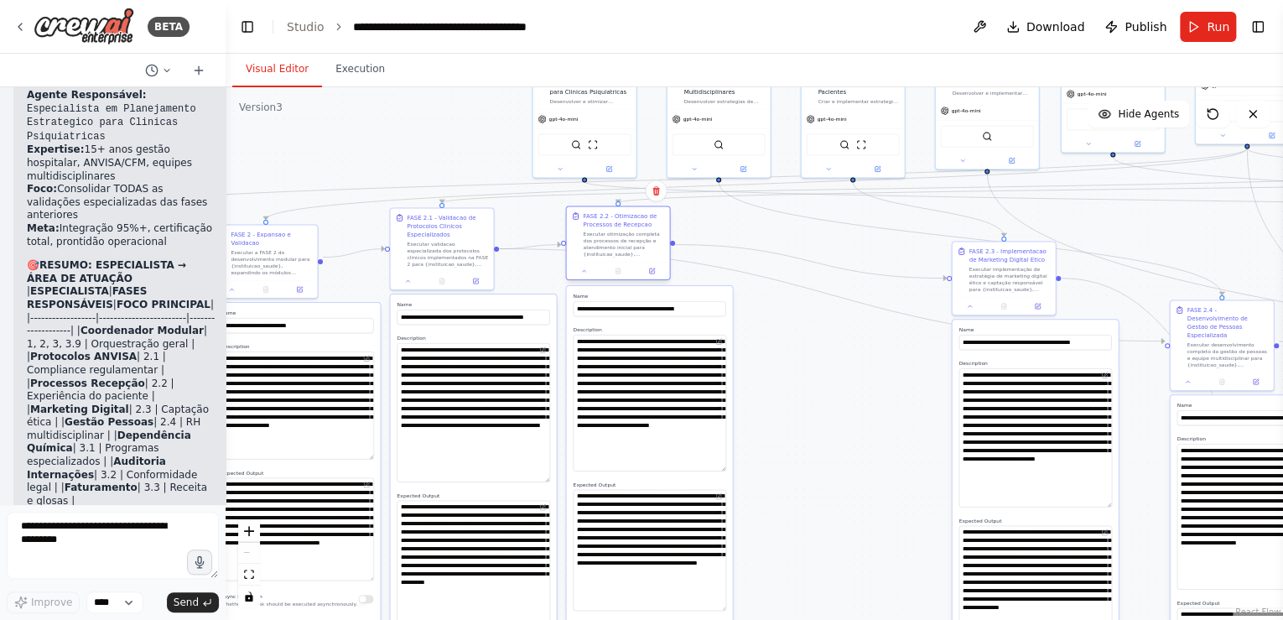
drag, startPoint x: 802, startPoint y: 250, endPoint x: 606, endPoint y: 218, distance: 198.0
click at [606, 218] on div "FASE 2.2 - Otimizacao de Processos de Recepcao" at bounding box center [623, 220] width 81 height 17
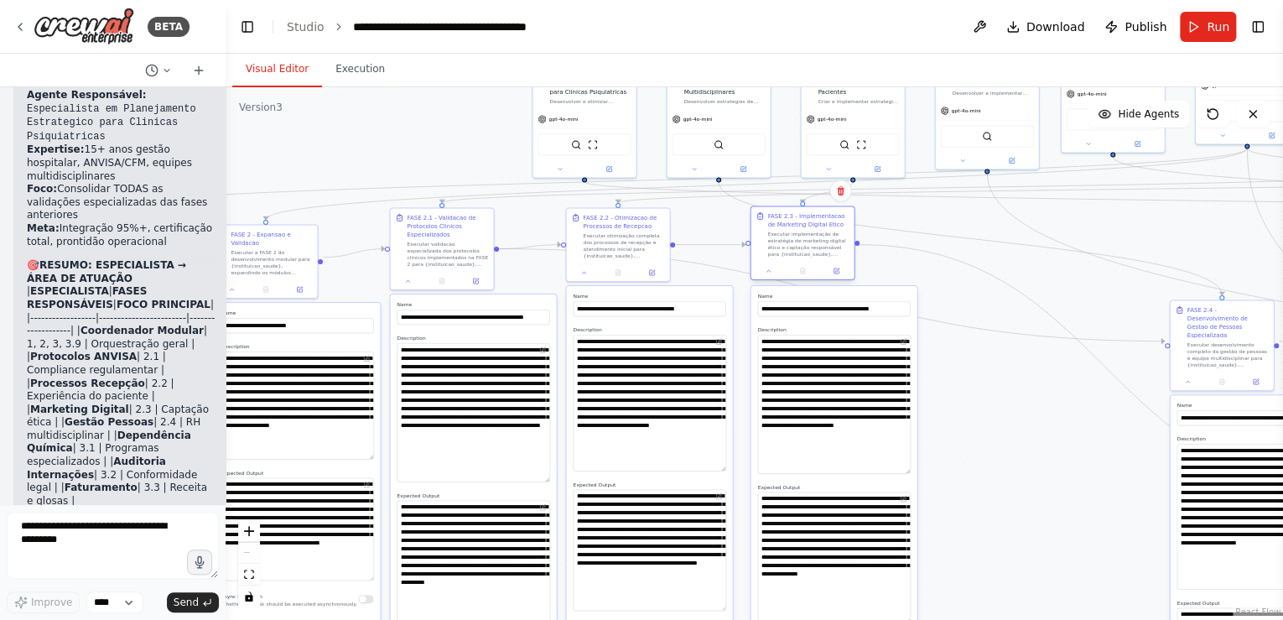
drag, startPoint x: 992, startPoint y: 252, endPoint x: 787, endPoint y: 216, distance: 207.6
click at [787, 216] on div "FASE 2.3 - Implementacao de Marketing Digital Etico" at bounding box center [807, 220] width 81 height 17
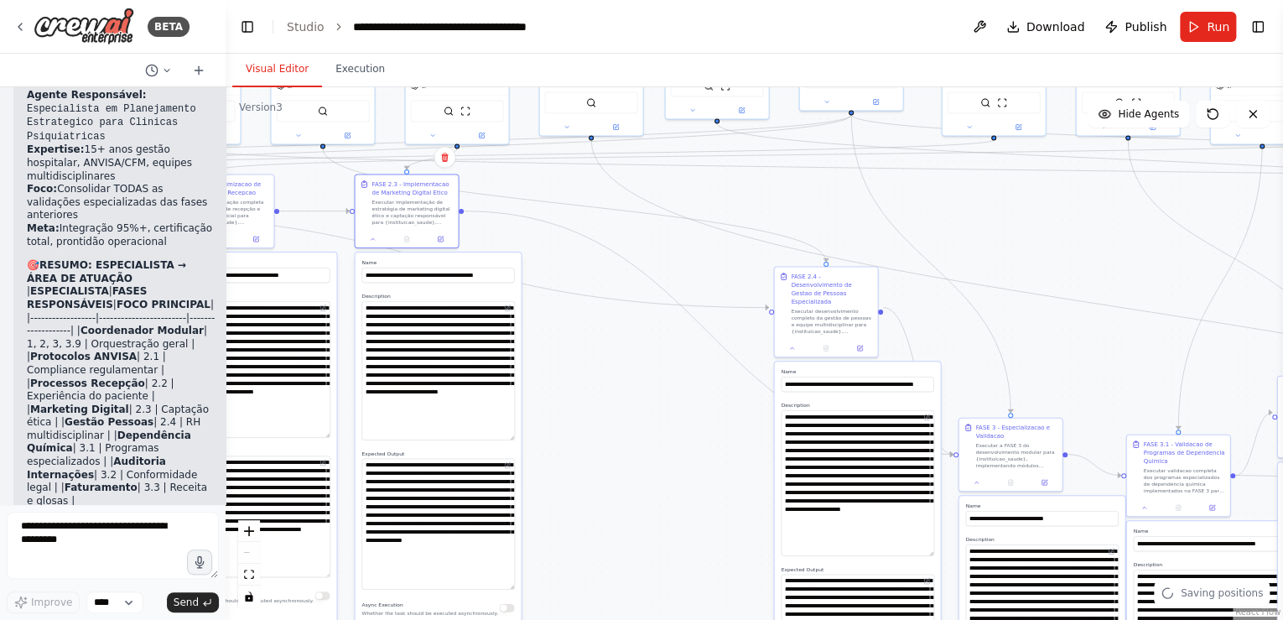
drag, startPoint x: 1080, startPoint y: 411, endPoint x: 724, endPoint y: 368, distance: 359.0
click at [695, 376] on div ".deletable-edge-delete-btn { width: 20px; height: 20px; border: 0px solid #ffff…" at bounding box center [755, 353] width 1058 height 533
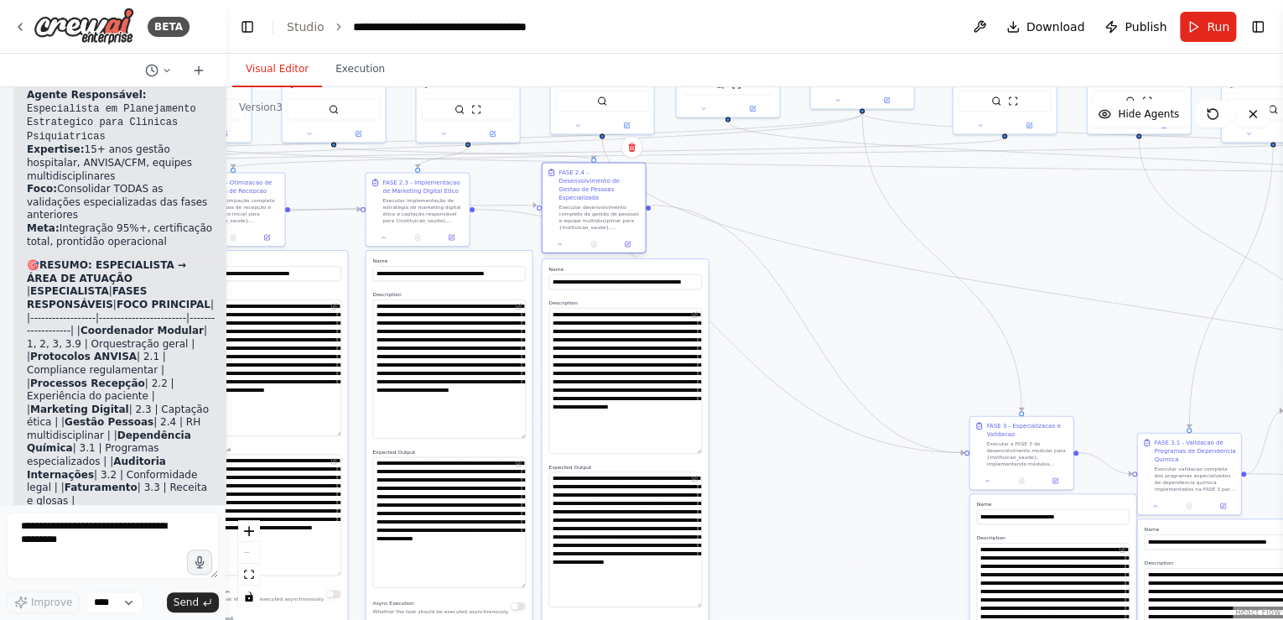
drag, startPoint x: 830, startPoint y: 278, endPoint x: 588, endPoint y: 175, distance: 263.4
click at [588, 175] on div "FASE 2.4 - Desenvolvimento de Gestao de Pessoas Especializada" at bounding box center [599, 186] width 81 height 34
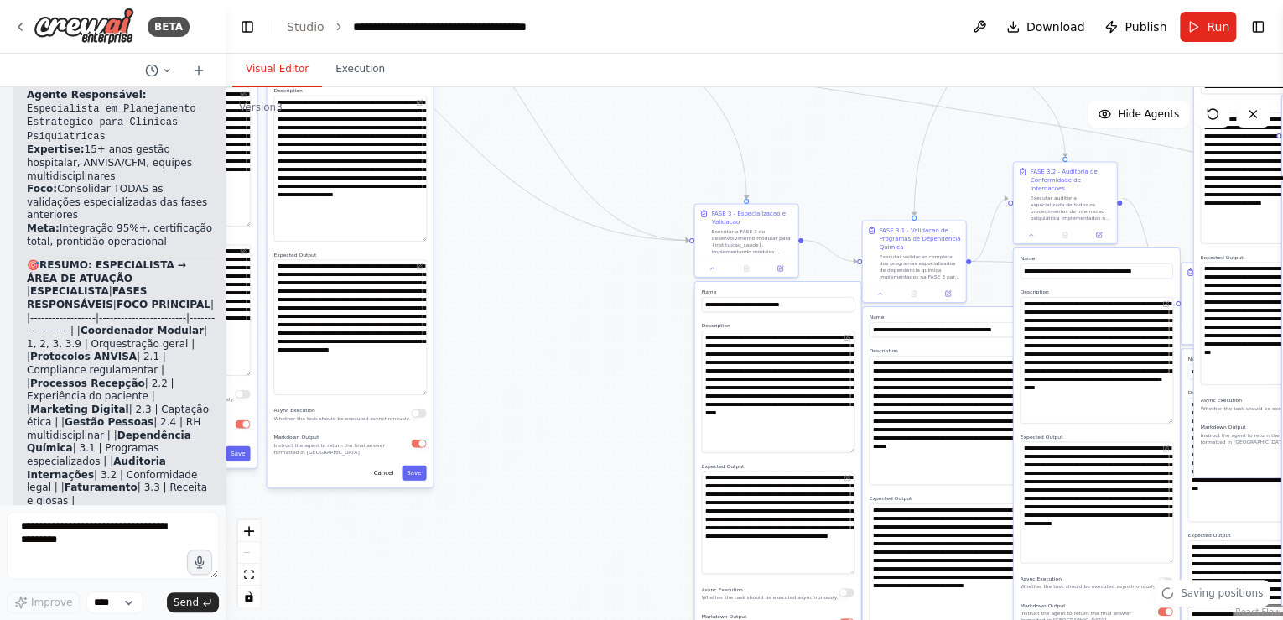
drag, startPoint x: 899, startPoint y: 392, endPoint x: 624, endPoint y: 180, distance: 346.9
click at [624, 180] on div ".deletable-edge-delete-btn { width: 20px; height: 20px; border: 0px solid #ffff…" at bounding box center [755, 353] width 1058 height 533
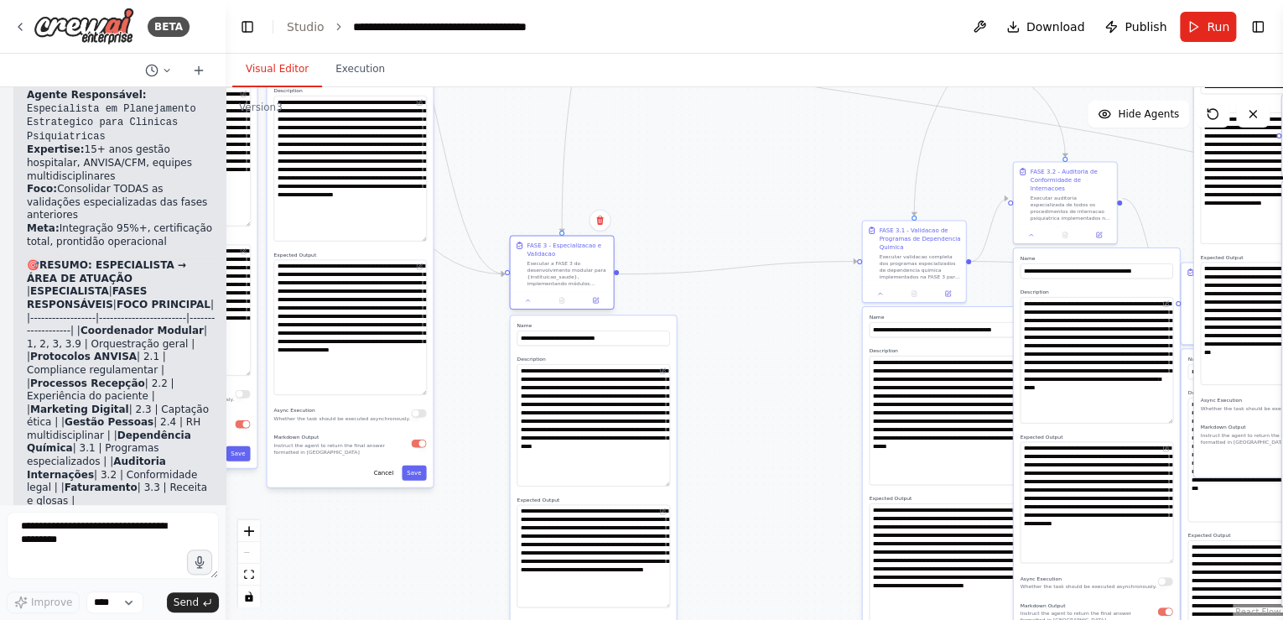
drag, startPoint x: 766, startPoint y: 214, endPoint x: 580, endPoint y: 247, distance: 188.4
click at [580, 247] on div "FASE 3 - Especializacao e Validacao" at bounding box center [567, 250] width 81 height 17
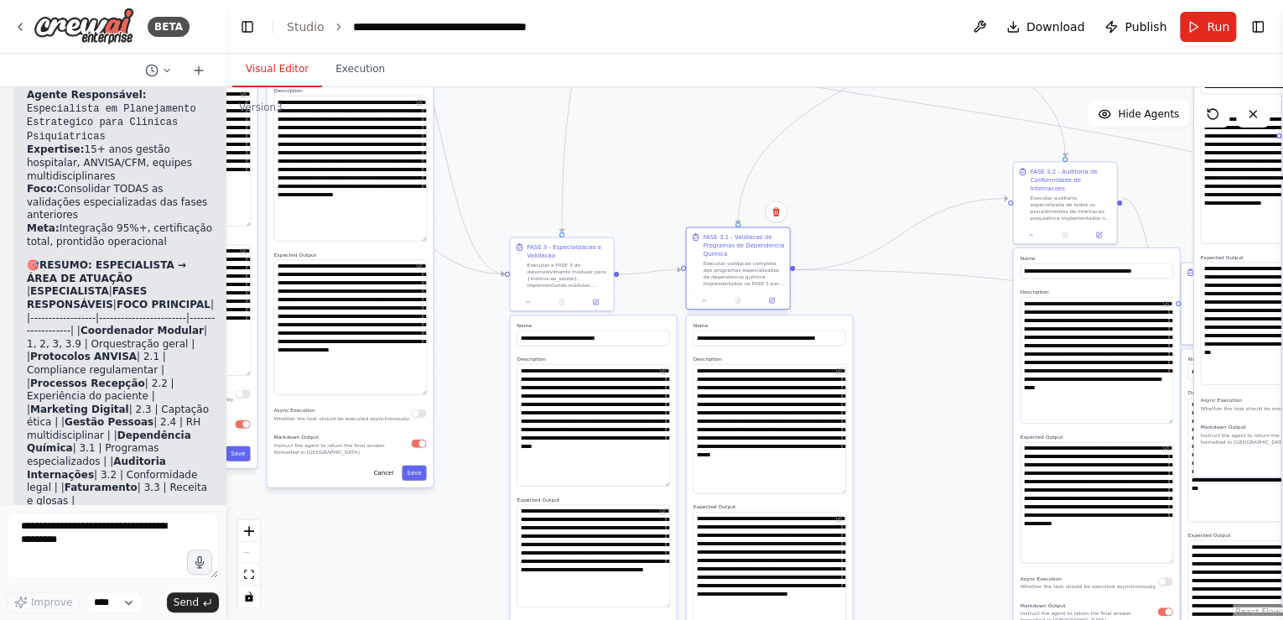
drag, startPoint x: 896, startPoint y: 232, endPoint x: 718, endPoint y: 242, distance: 178.0
click at [718, 242] on div "FASE 3.1 - Validacao de Programas de Dependencia Quimica" at bounding box center [743, 245] width 81 height 25
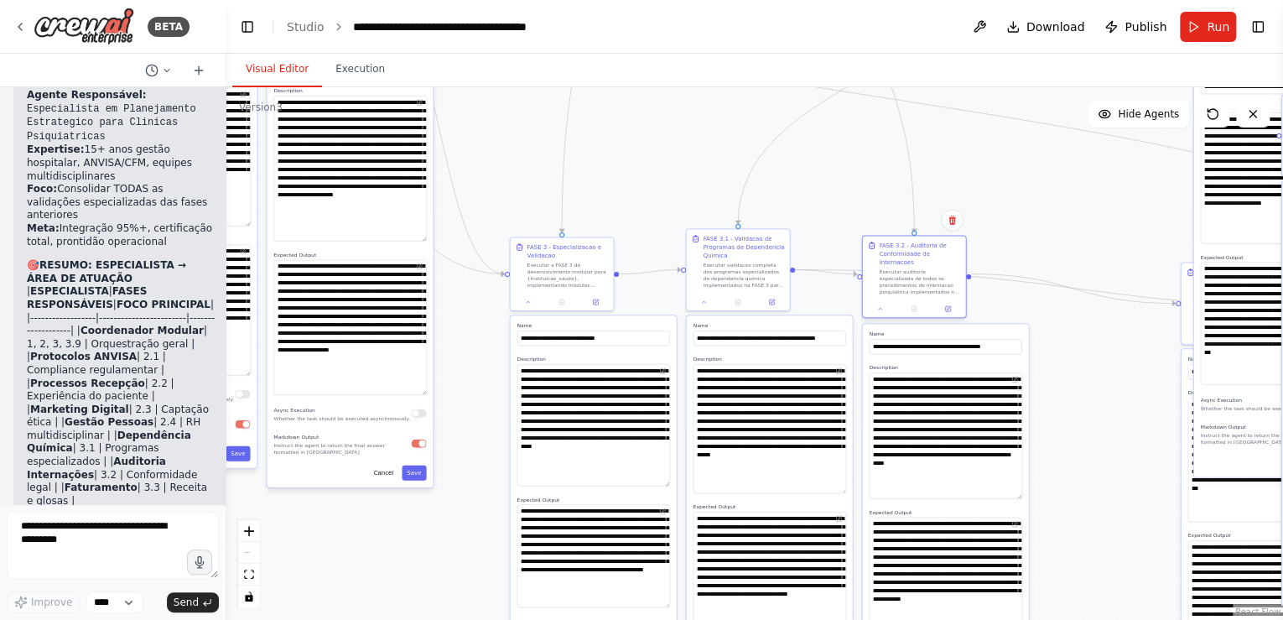
drag, startPoint x: 1051, startPoint y: 178, endPoint x: 897, endPoint y: 251, distance: 169.9
click at [897, 251] on div "FASE 3.2 - Auditoria de Conformidade de Internacoes" at bounding box center [919, 254] width 81 height 25
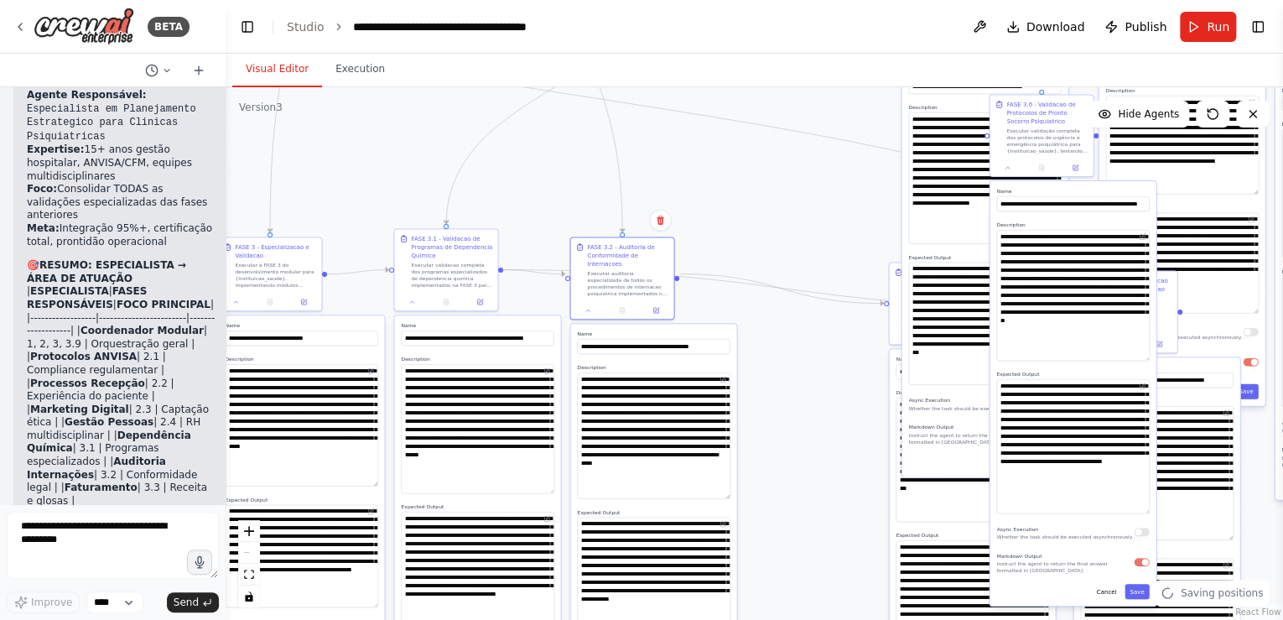
drag, startPoint x: 1052, startPoint y: 228, endPoint x: 761, endPoint y: 228, distance: 291.8
click at [761, 228] on div ".deletable-edge-delete-btn { width: 20px; height: 20px; border: 0px solid #ffff…" at bounding box center [755, 353] width 1058 height 533
click at [945, 514] on textarea "**********" at bounding box center [972, 460] width 153 height 124
click at [822, 198] on div ".deletable-edge-delete-btn { width: 20px; height: 20px; border: 0px solid #ffff…" at bounding box center [755, 353] width 1058 height 533
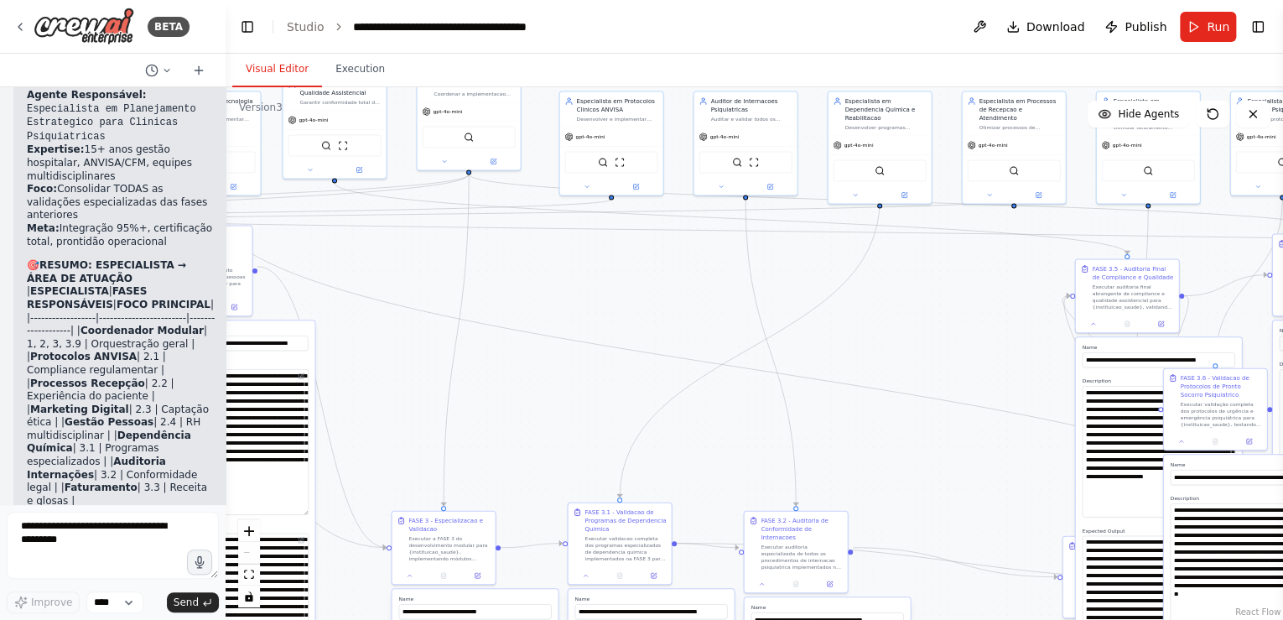
drag, startPoint x: 808, startPoint y: 198, endPoint x: 1204, endPoint y: 424, distance: 455.6
click at [1204, 429] on div ".deletable-edge-delete-btn { width: 20px; height: 20px; border: 0px solid #ffff…" at bounding box center [755, 353] width 1058 height 533
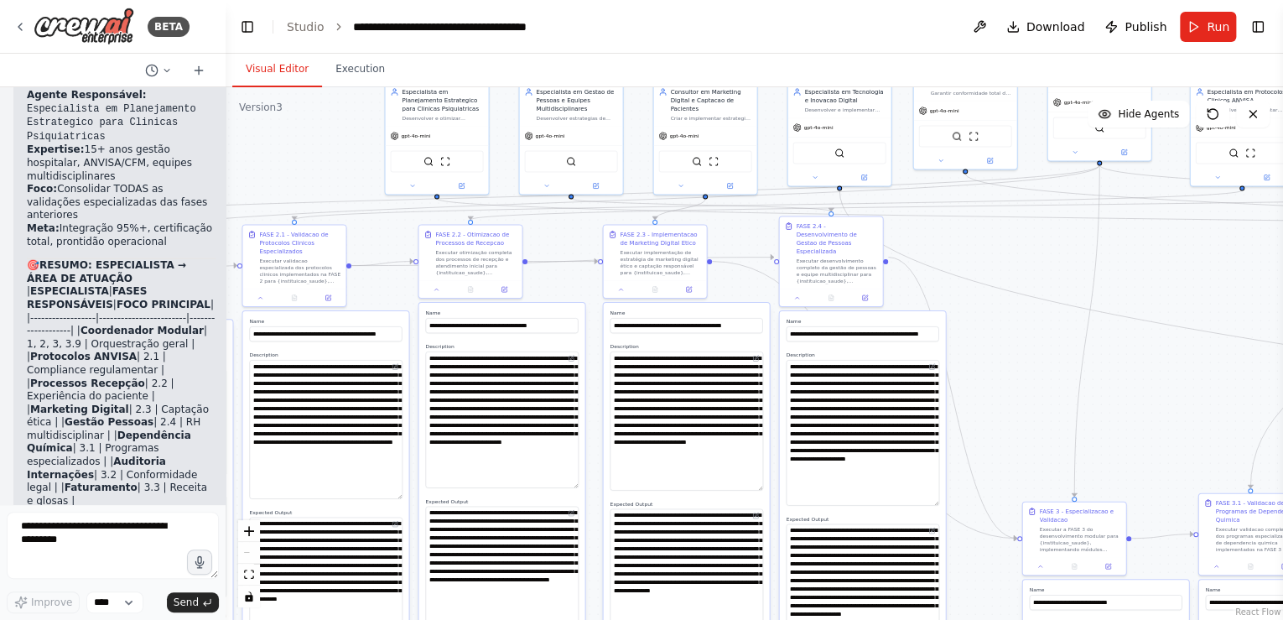
drag, startPoint x: 850, startPoint y: 325, endPoint x: 1258, endPoint y: 359, distance: 409.8
click at [1258, 359] on div ".deletable-edge-delete-btn { width: 20px; height: 20px; border: 0px solid #ffff…" at bounding box center [755, 353] width 1058 height 533
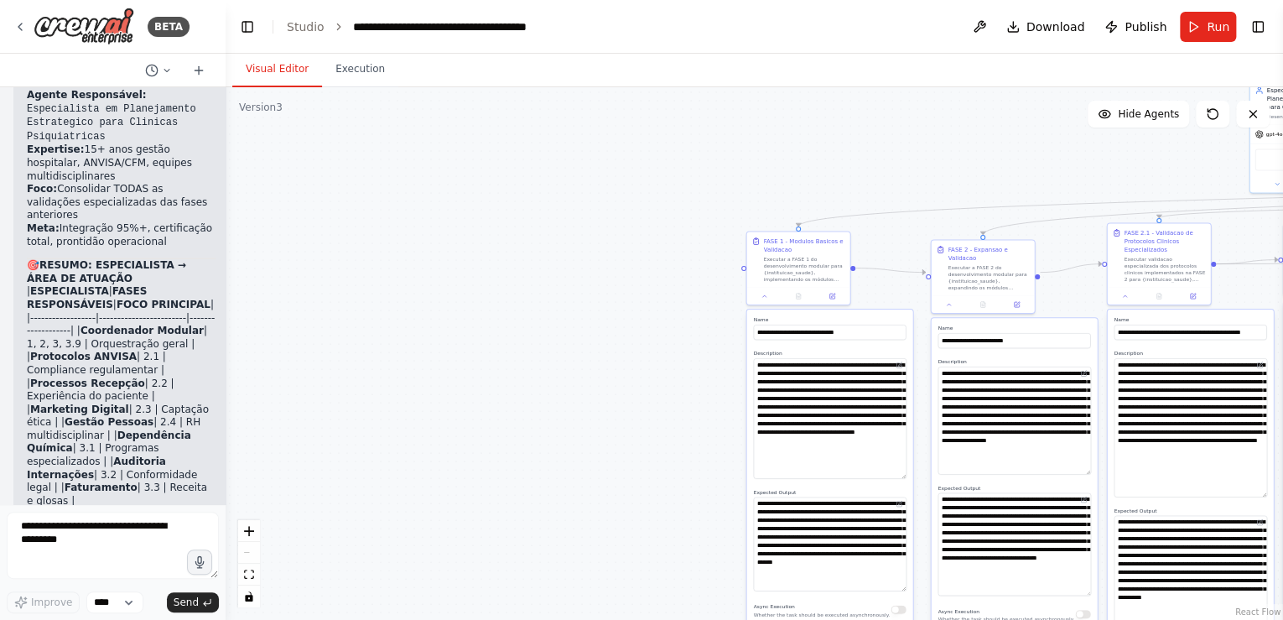
drag, startPoint x: 312, startPoint y: 161, endPoint x: 1177, endPoint y: 159, distance: 864.6
click at [1177, 159] on div ".deletable-edge-delete-btn { width: 20px; height: 20px; border: 0px solid #ffff…" at bounding box center [755, 353] width 1058 height 533
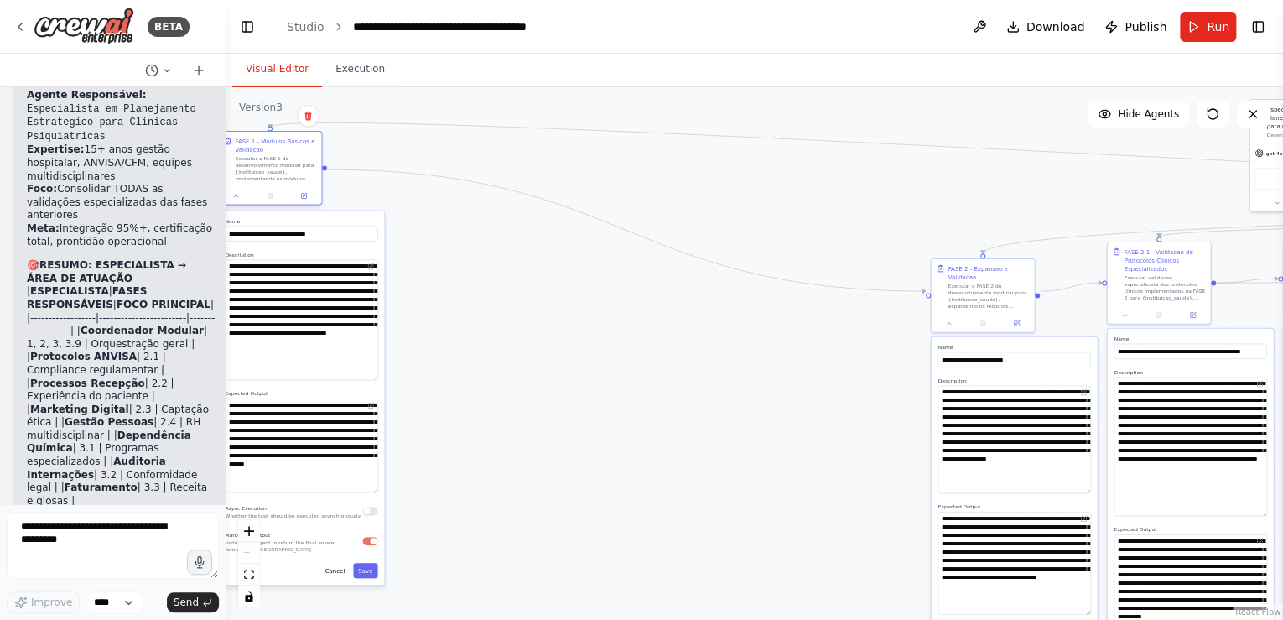
drag, startPoint x: 647, startPoint y: 252, endPoint x: 288, endPoint y: 145, distance: 375.2
click at [288, 145] on div "FASE 1 - Modulos Basicos e Validacao" at bounding box center [275, 145] width 81 height 17
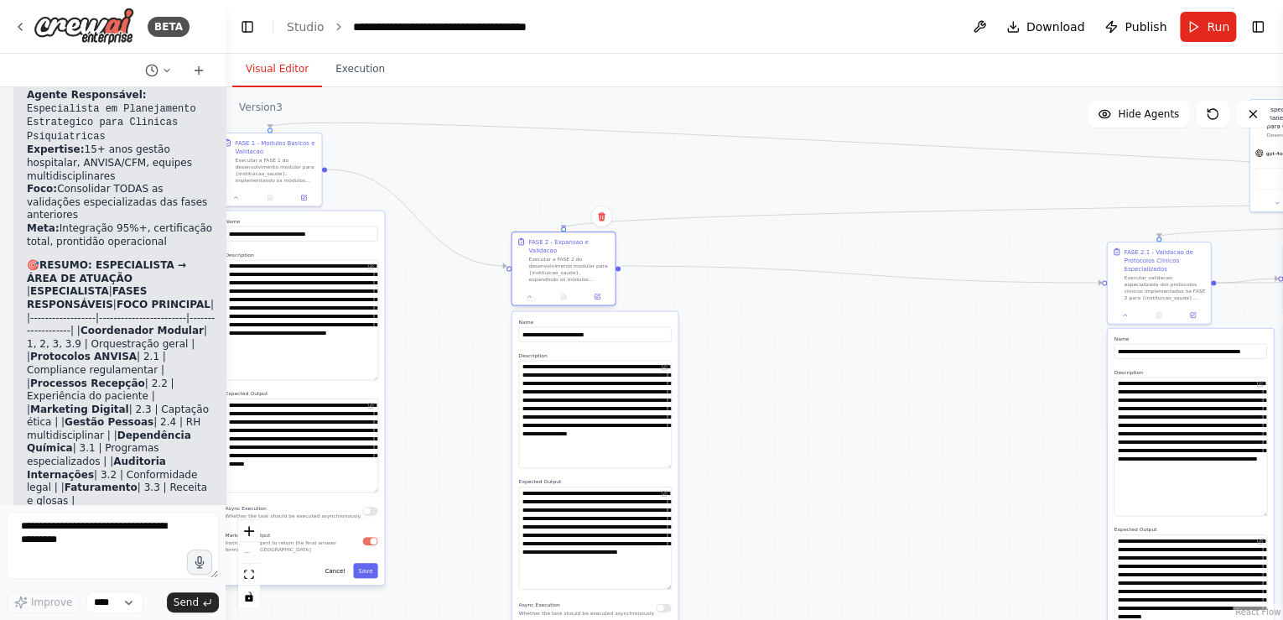
drag, startPoint x: 999, startPoint y: 269, endPoint x: 581, endPoint y: 243, distance: 418.5
click at [581, 243] on div "FASE 2 - Expansao e Validacao" at bounding box center [568, 245] width 81 height 17
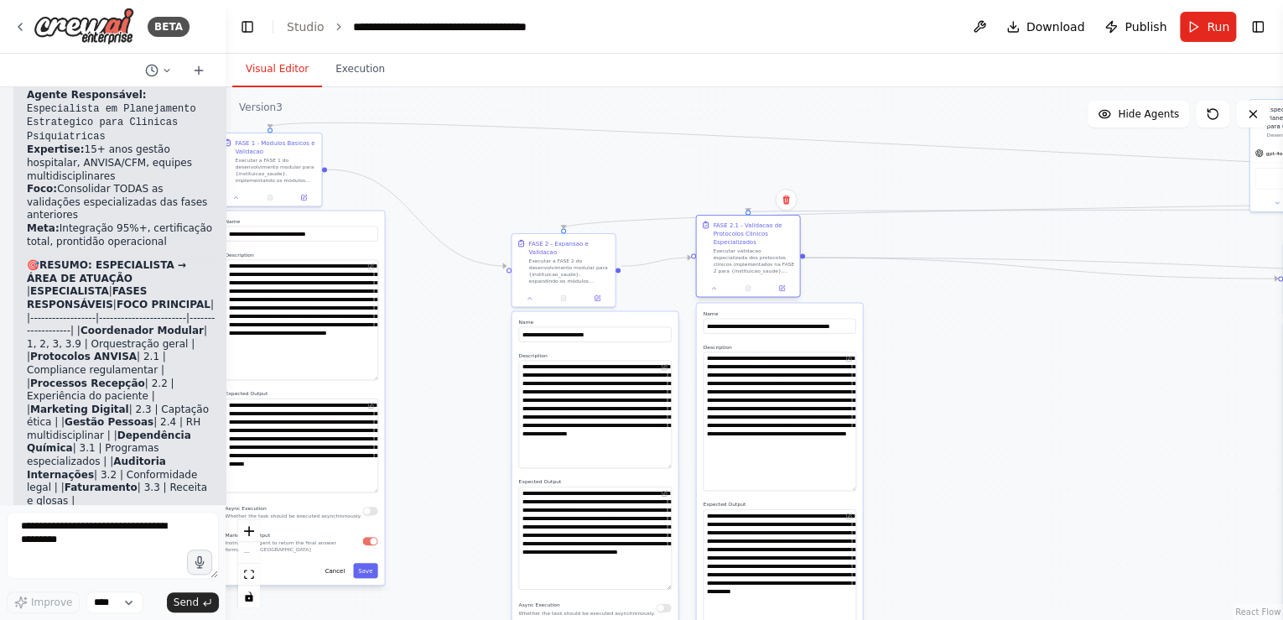
drag, startPoint x: 1113, startPoint y: 272, endPoint x: 750, endPoint y: 236, distance: 364.9
click at [750, 236] on div "FASE 2.1 - Validacao de Protocolos Clinicos Especializados" at bounding box center [753, 233] width 81 height 25
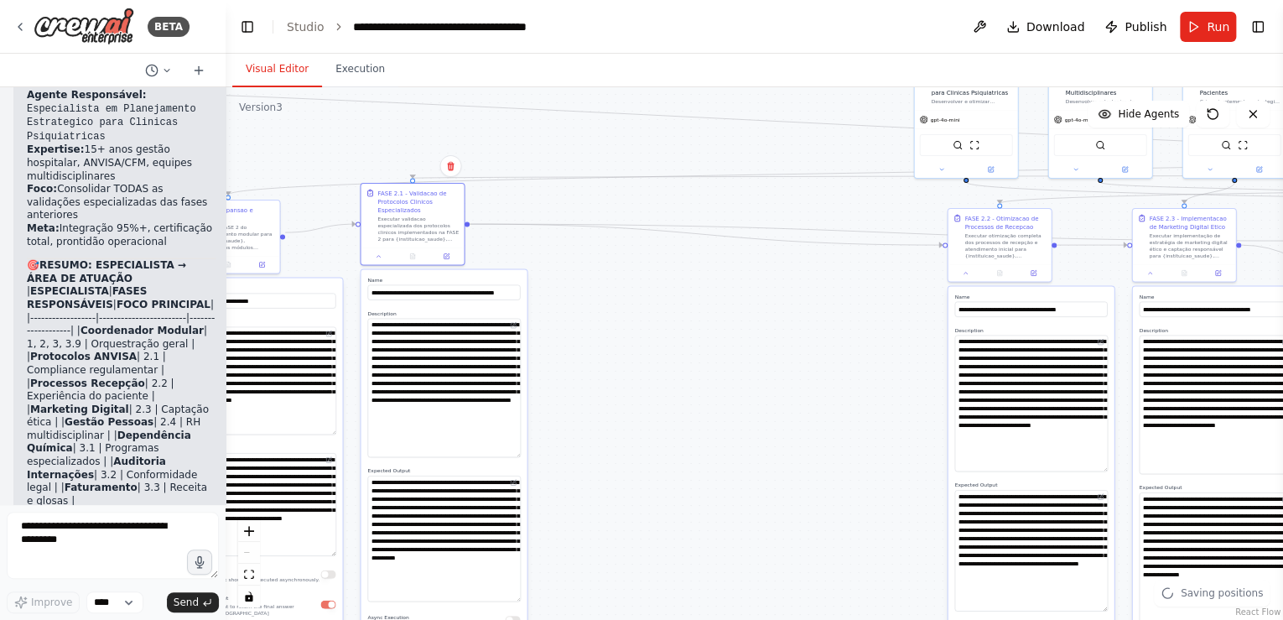
drag, startPoint x: 985, startPoint y: 356, endPoint x: 819, endPoint y: 330, distance: 168.1
click at [819, 330] on div ".deletable-edge-delete-btn { width: 20px; height: 20px; border: 0px solid #ffff…" at bounding box center [755, 353] width 1058 height 533
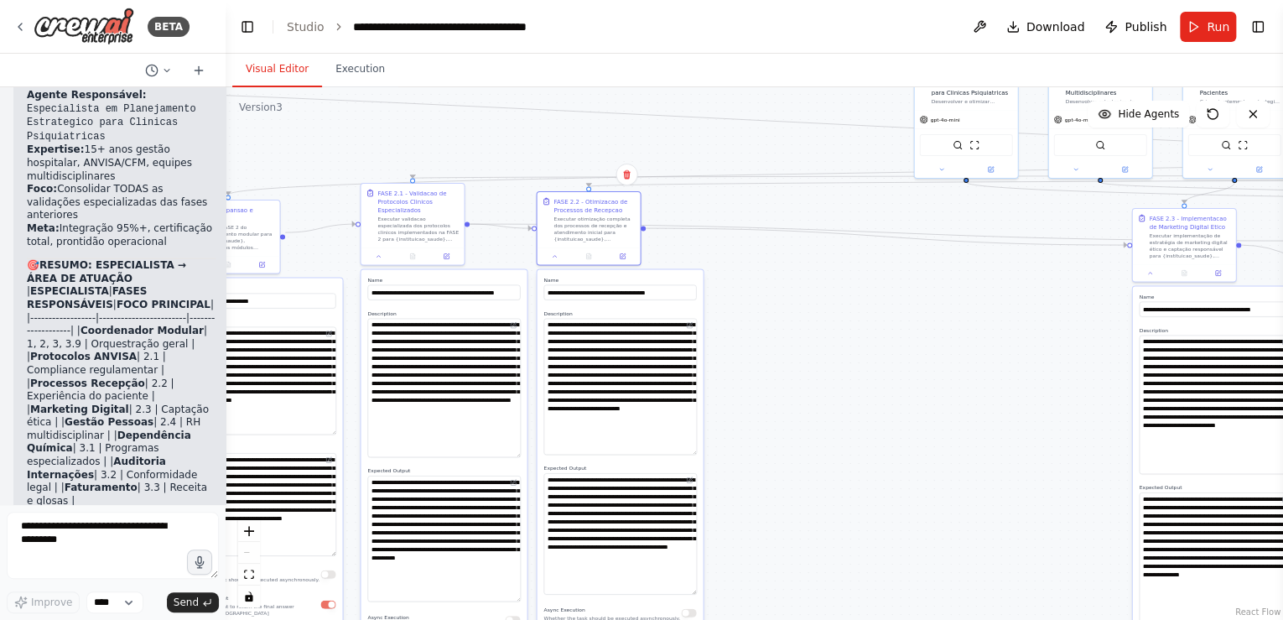
drag, startPoint x: 975, startPoint y: 233, endPoint x: 732, endPoint y: 223, distance: 243.4
click at [567, 218] on div "FASE 2.2 - Otimizacao de Processos de Recepcao Executar otimização completa dos…" at bounding box center [594, 219] width 81 height 45
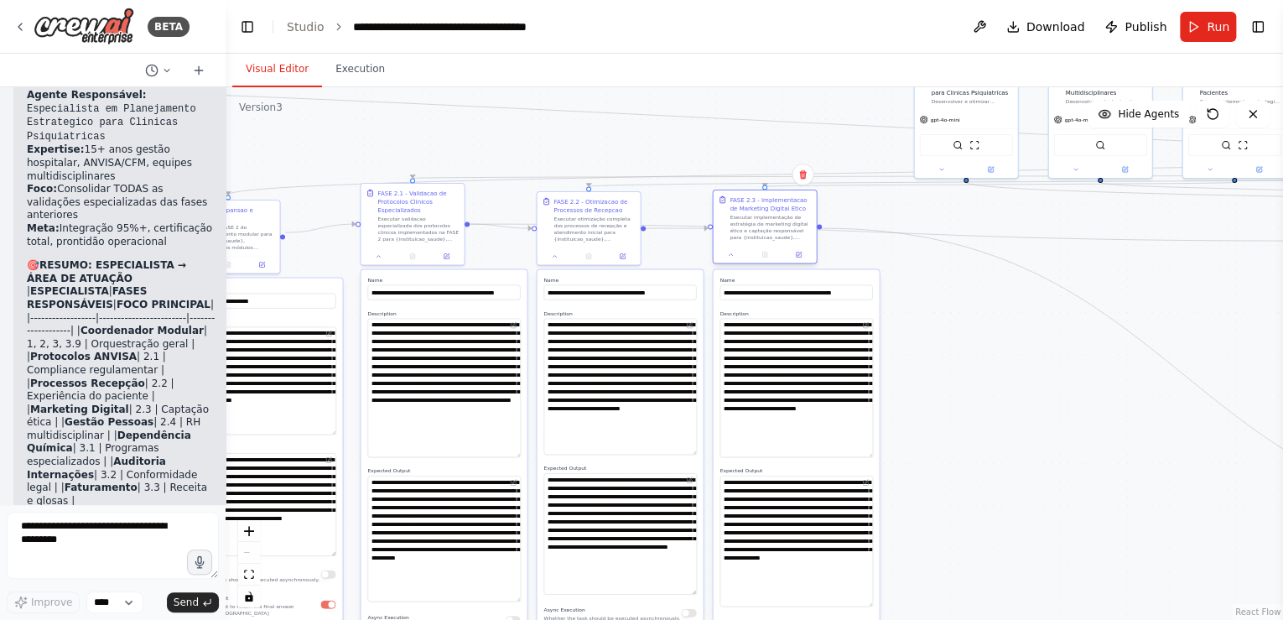
drag, startPoint x: 1176, startPoint y: 225, endPoint x: 756, endPoint y: 209, distance: 419.6
click at [756, 209] on div "FASE 2.3 - Implementacao de Marketing Digital Etico" at bounding box center [770, 203] width 81 height 17
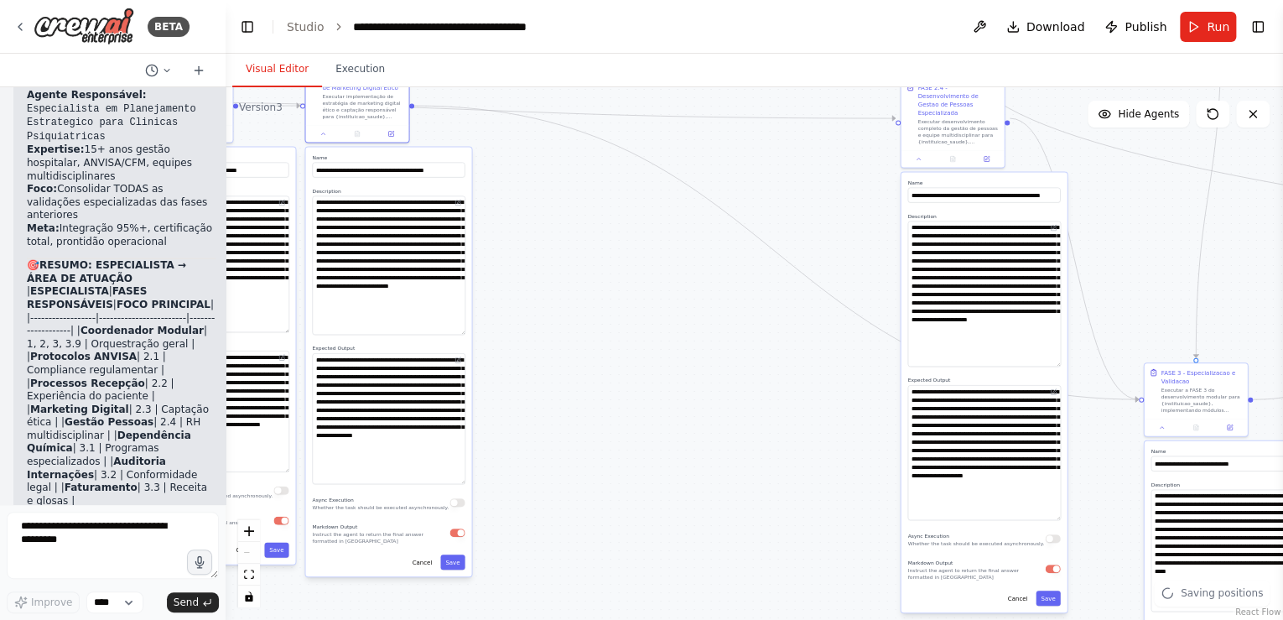
drag, startPoint x: 1069, startPoint y: 385, endPoint x: 663, endPoint y: 262, distance: 424.0
click at [663, 262] on div ".deletable-edge-delete-btn { width: 20px; height: 20px; border: 0px solid #ffff…" at bounding box center [755, 353] width 1058 height 533
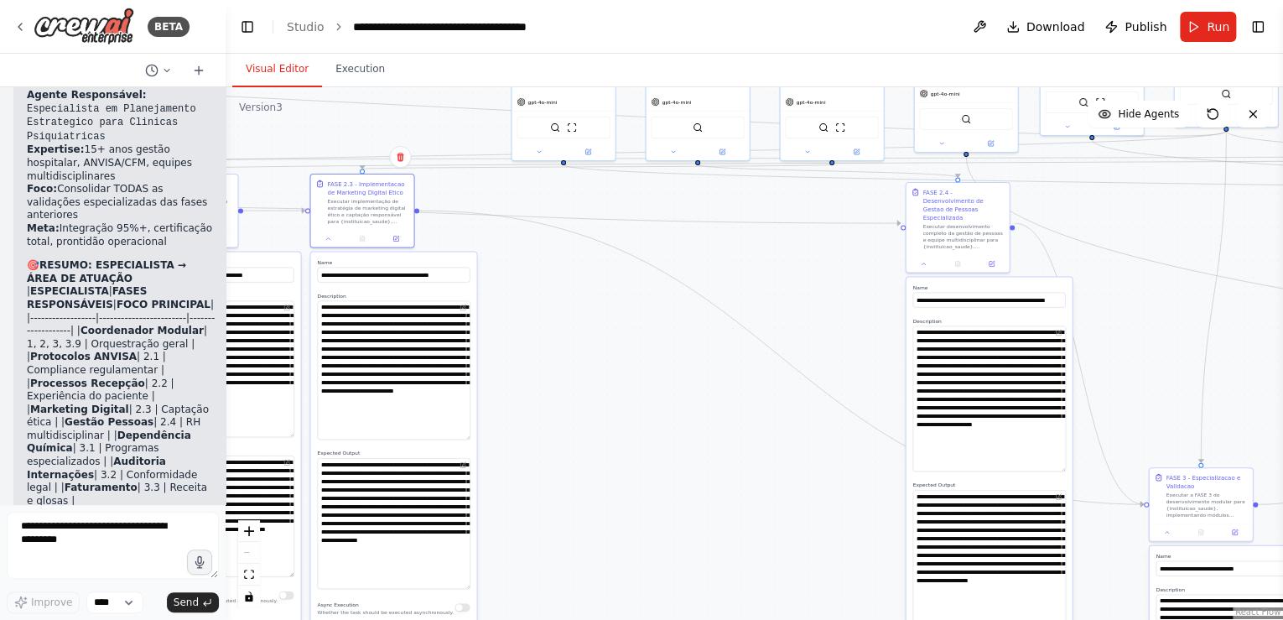
click at [812, 448] on div ".deletable-edge-delete-btn { width: 20px; height: 20px; border: 0px solid #ffff…" at bounding box center [755, 353] width 1058 height 533
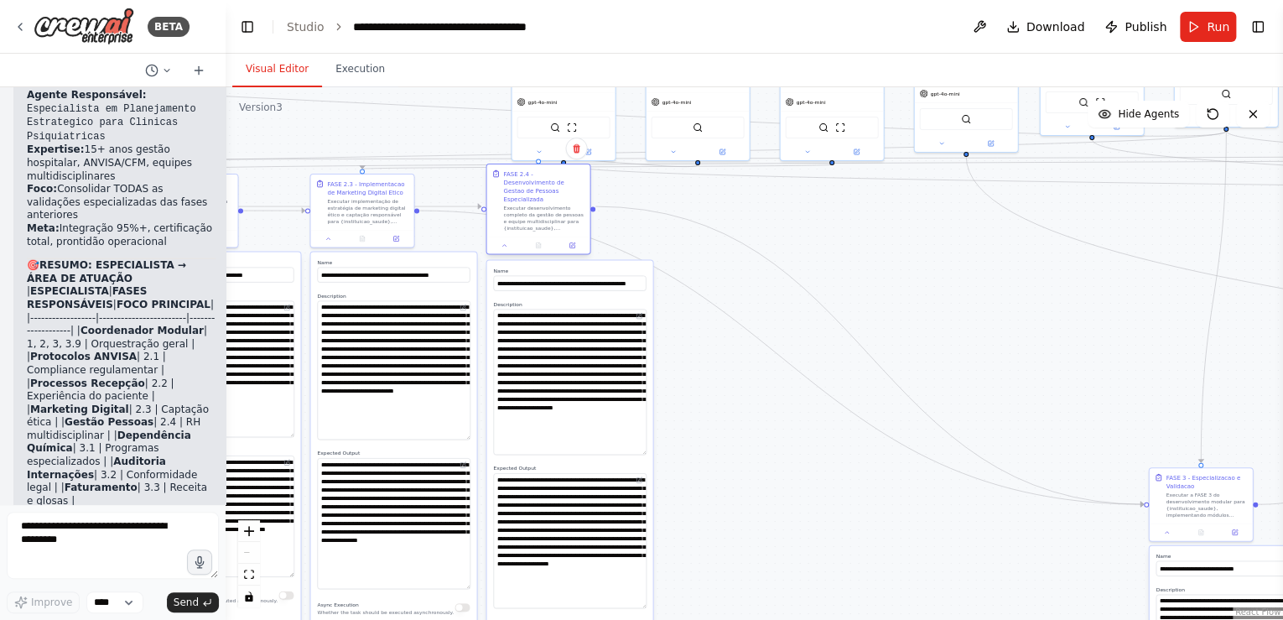
drag, startPoint x: 963, startPoint y: 194, endPoint x: 544, endPoint y: 176, distance: 418.9
click at [544, 176] on div "FASE 2.4 - Desenvolvimento de Gestao de Pessoas Especializada" at bounding box center [543, 186] width 81 height 34
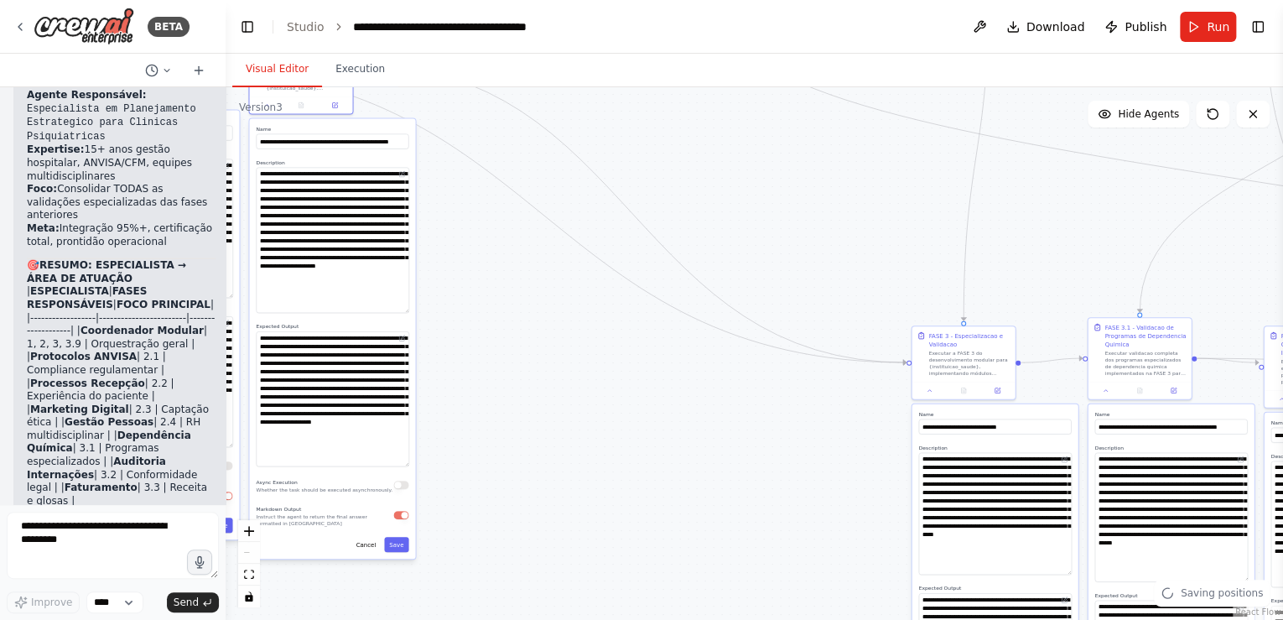
drag, startPoint x: 1105, startPoint y: 366, endPoint x: 868, endPoint y: 224, distance: 276.4
click at [868, 224] on div ".deletable-edge-delete-btn { width: 20px; height: 20px; border: 0px solid #ffff…" at bounding box center [755, 353] width 1058 height 533
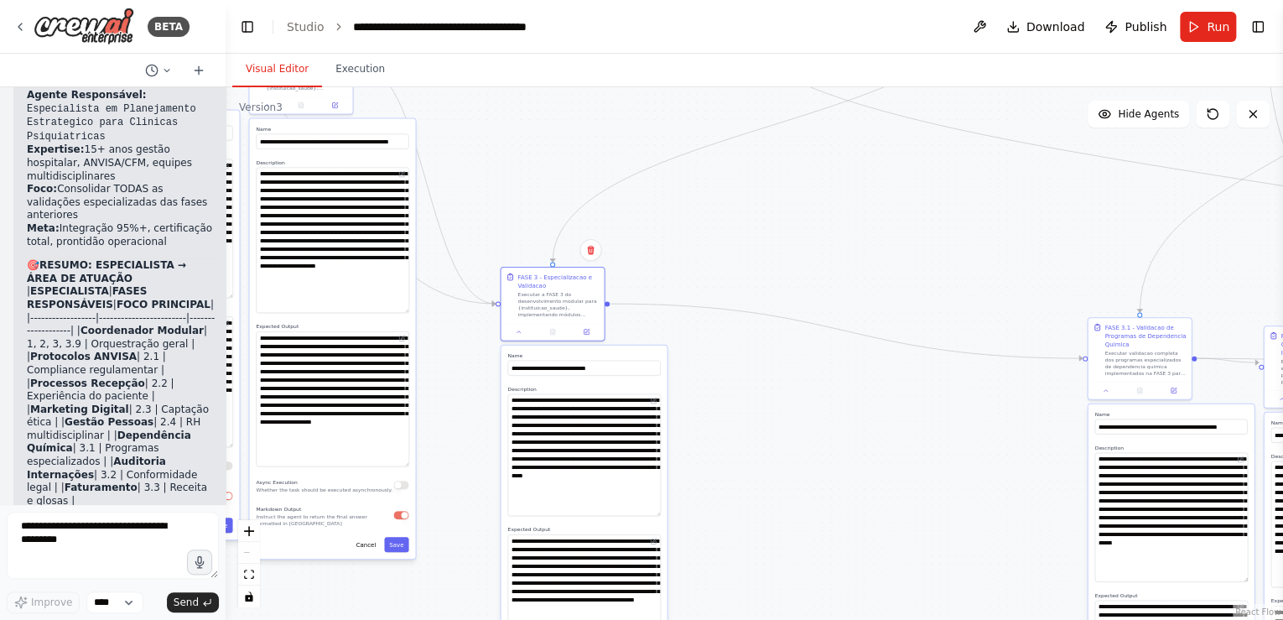
drag, startPoint x: 980, startPoint y: 337, endPoint x: 676, endPoint y: 270, distance: 310.9
click at [574, 278] on div "FASE 3 - Especializacao e Validacao" at bounding box center [557, 281] width 81 height 17
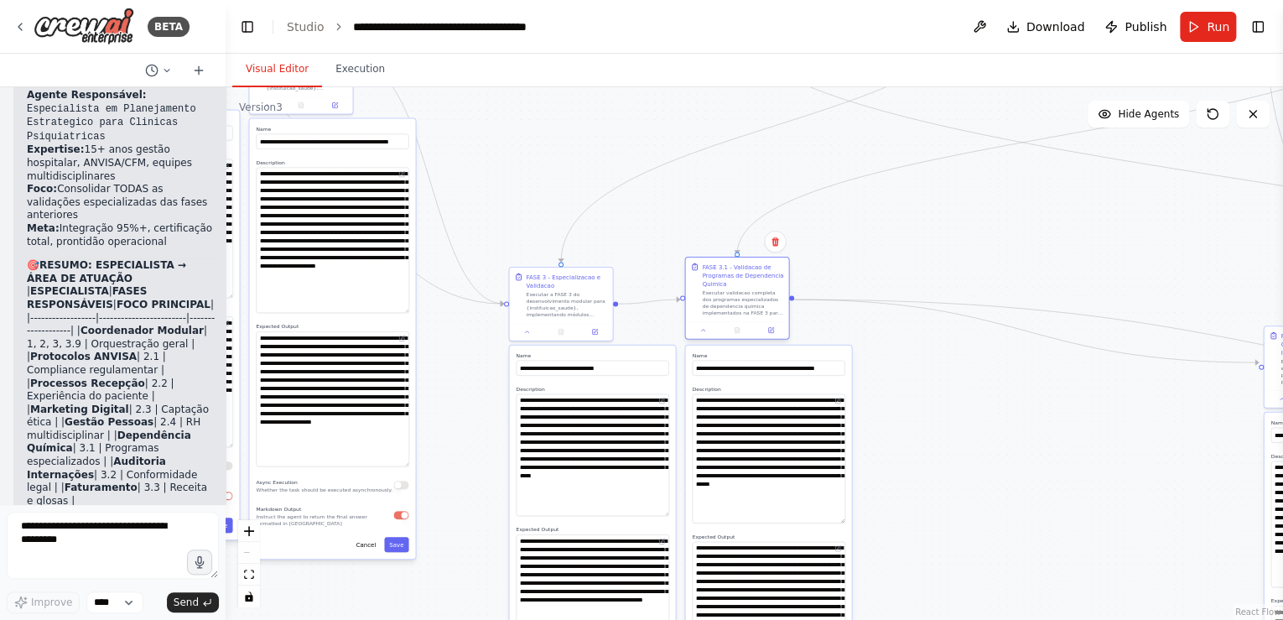
drag, startPoint x: 1144, startPoint y: 325, endPoint x: 743, endPoint y: 265, distance: 405.4
click at [743, 265] on div "FASE 3.1 - Validacao de Programas de Dependencia Quimica" at bounding box center [742, 274] width 81 height 25
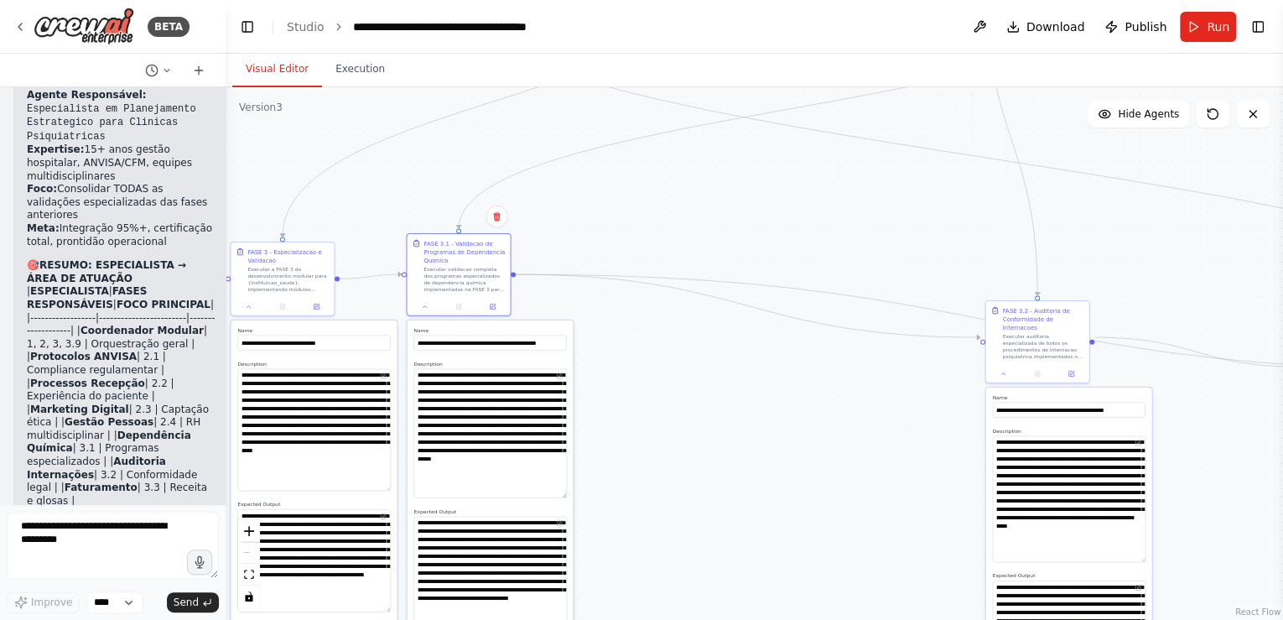
drag, startPoint x: 878, startPoint y: 273, endPoint x: 730, endPoint y: 252, distance: 149.0
click at [730, 252] on div ".deletable-edge-delete-btn { width: 20px; height: 20px; border: 0px solid #ffff…" at bounding box center [755, 353] width 1058 height 533
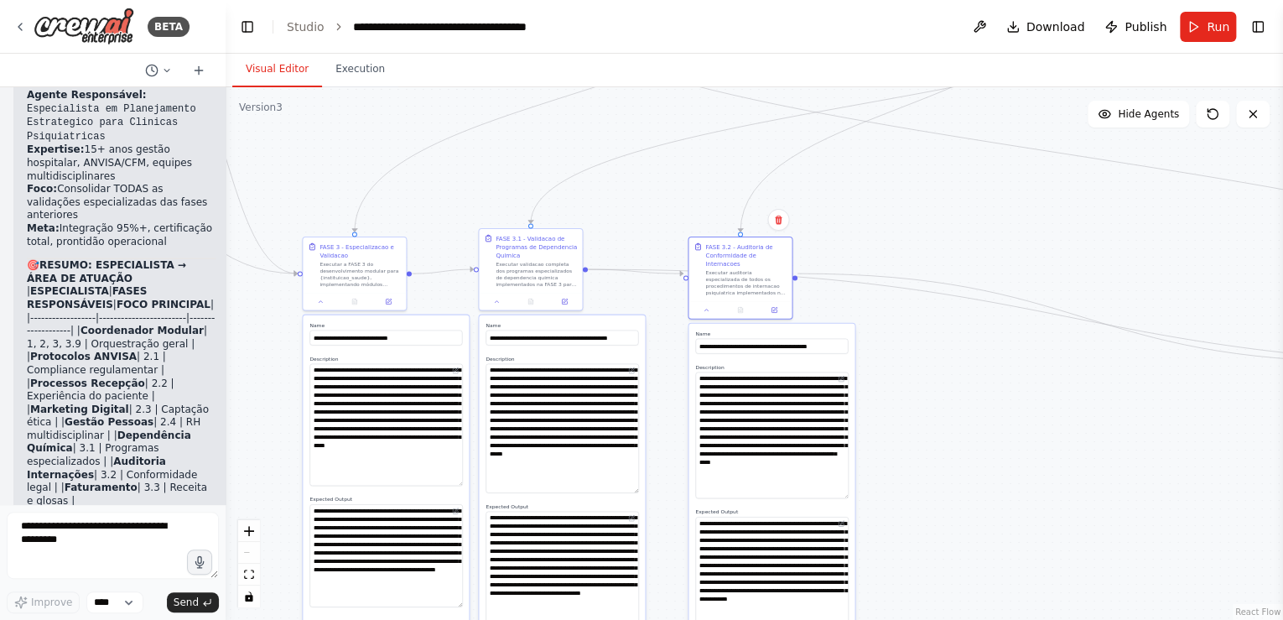
drag, startPoint x: 678, startPoint y: 305, endPoint x: 415, endPoint y: 248, distance: 269.4
click at [415, 248] on div ".deletable-edge-delete-btn { width: 20px; height: 20px; border: 0px solid #ffff…" at bounding box center [755, 353] width 1058 height 533
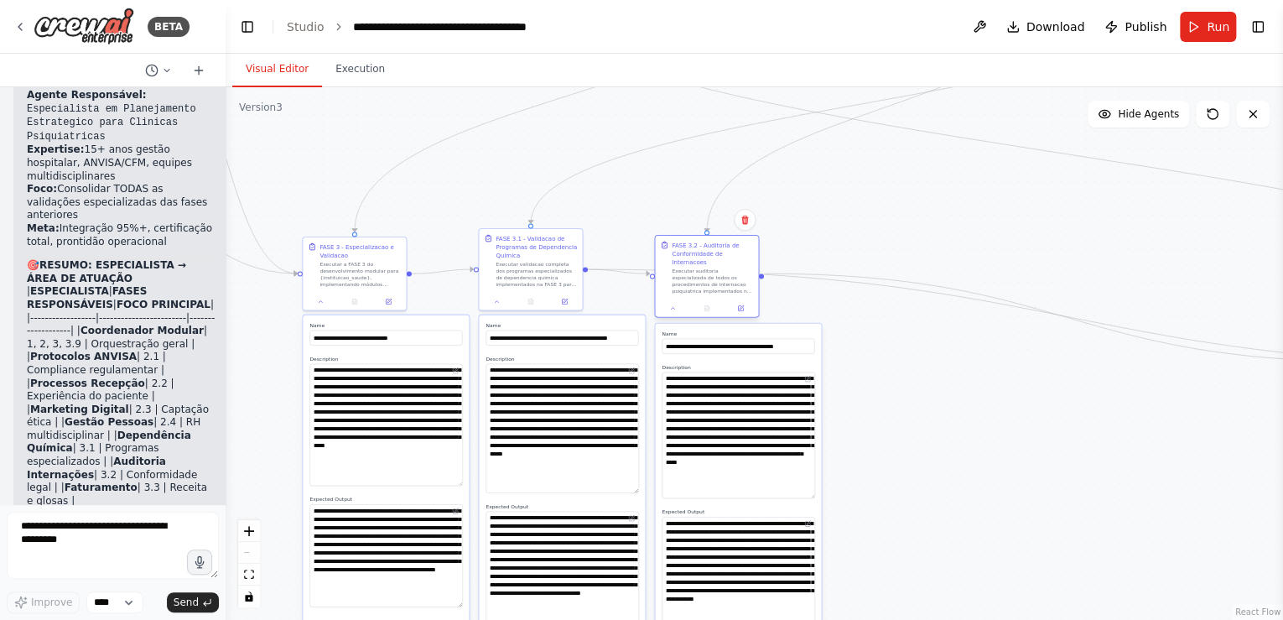
drag, startPoint x: 761, startPoint y: 261, endPoint x: 729, endPoint y: 262, distance: 32.8
click at [727, 268] on div "Executar auditoria especializada de todos os procedimentos de internacao psiqui…" at bounding box center [712, 281] width 81 height 27
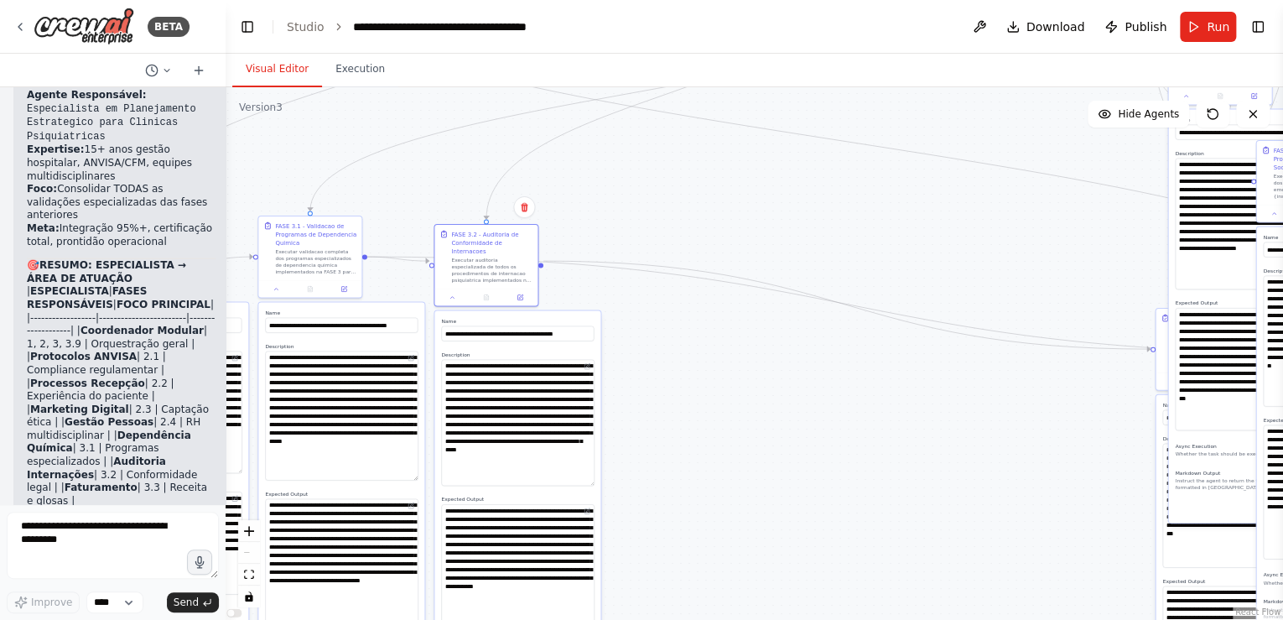
drag, startPoint x: 912, startPoint y: 324, endPoint x: 782, endPoint y: 312, distance: 131.4
click at [782, 312] on div ".deletable-edge-delete-btn { width: 20px; height: 20px; border: 0px solid #ffff…" at bounding box center [755, 353] width 1058 height 533
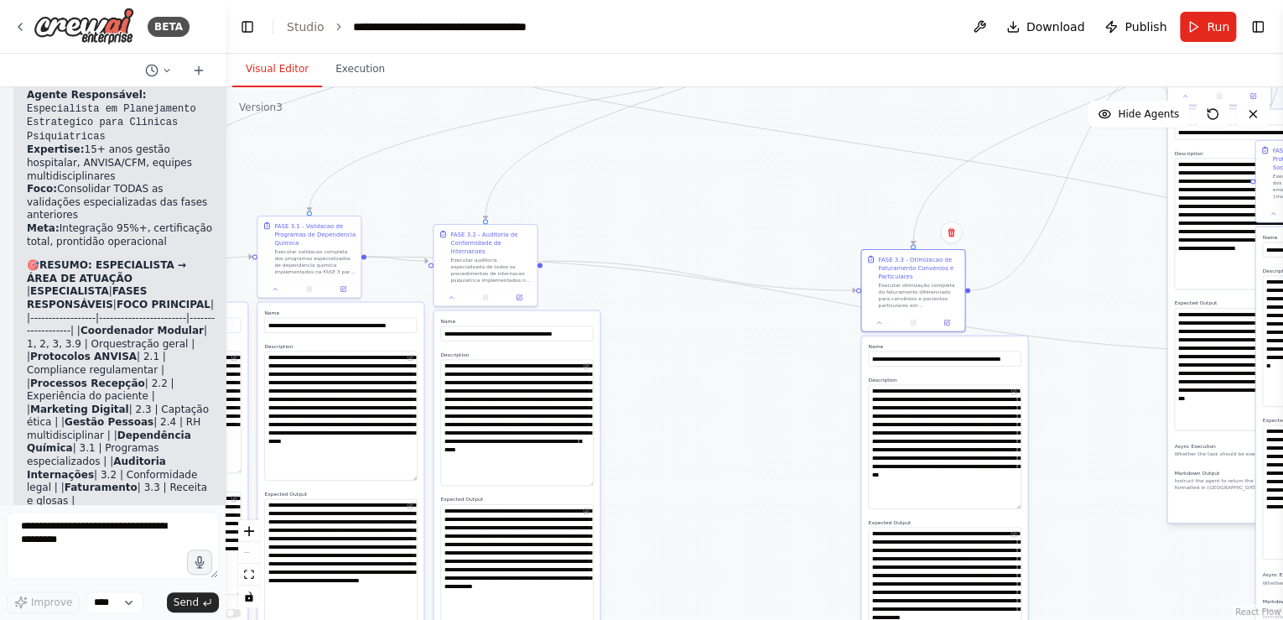
drag, startPoint x: 1162, startPoint y: 346, endPoint x: 629, endPoint y: 273, distance: 538.2
click at [629, 273] on div ".deletable-edge-delete-btn { width: 20px; height: 20px; border: 0px solid #ffff…" at bounding box center [755, 353] width 1058 height 533
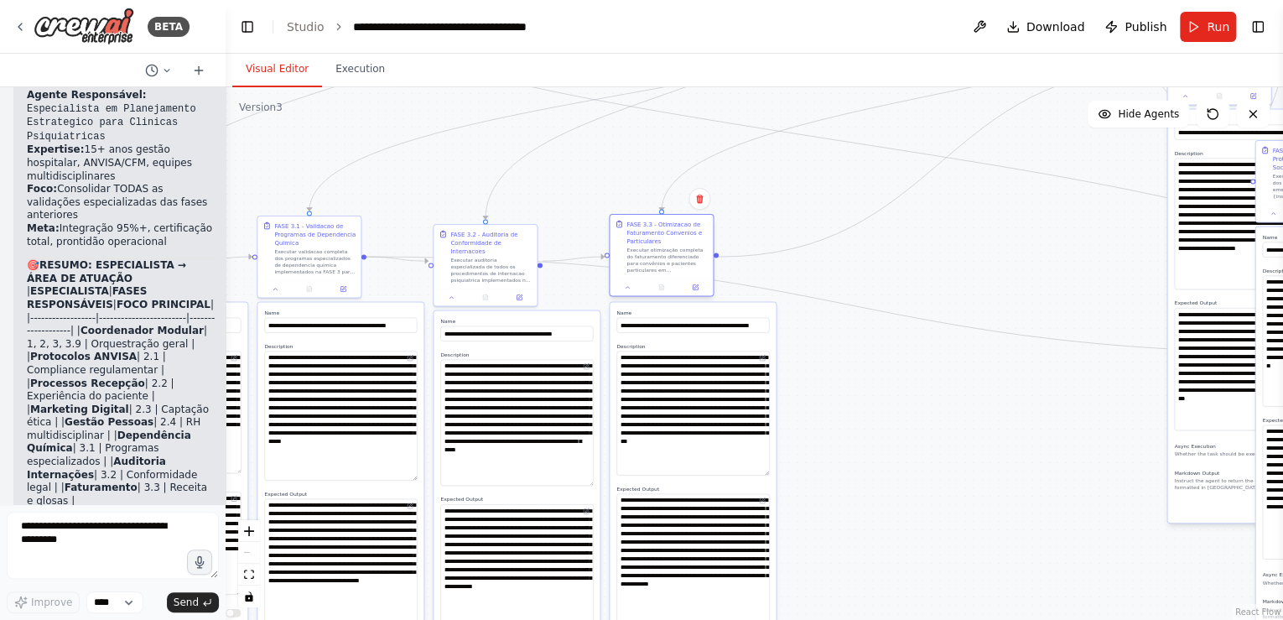
drag, startPoint x: 939, startPoint y: 268, endPoint x: 688, endPoint y: 231, distance: 254.3
click at [688, 231] on div "FASE 3.3 - Otimizacao de Faturamento Convenios e Particulares" at bounding box center [666, 232] width 81 height 25
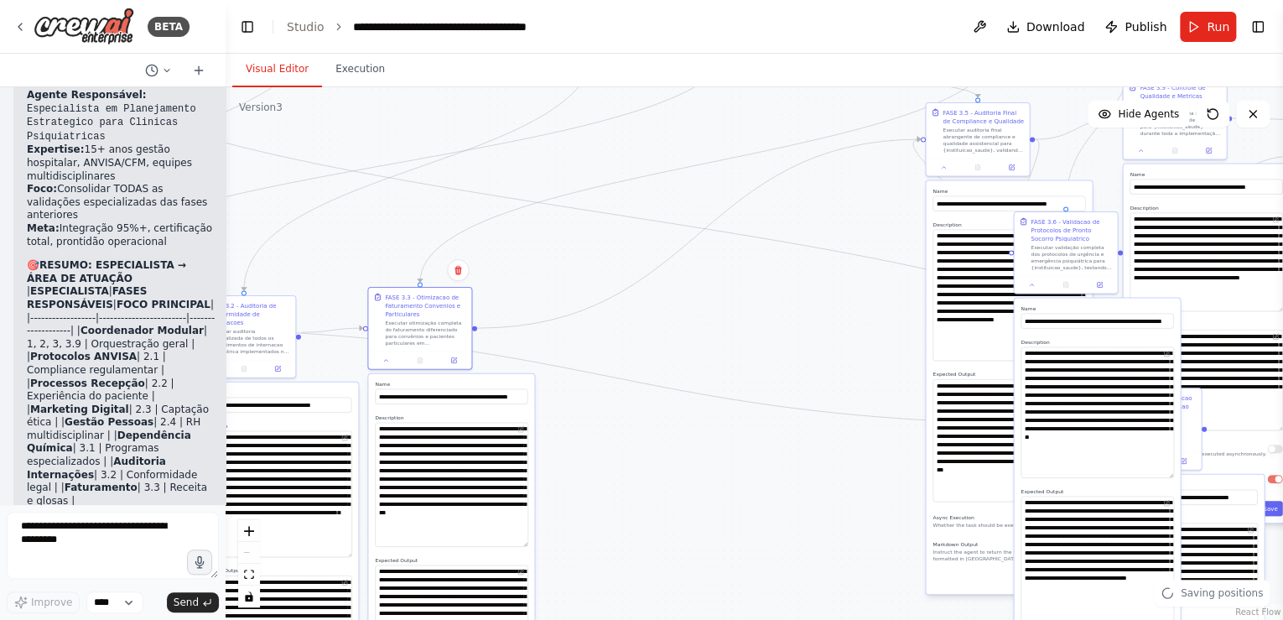
drag, startPoint x: 945, startPoint y: 260, endPoint x: 738, endPoint y: 317, distance: 214.9
click at [738, 317] on div ".deletable-edge-delete-btn { width: 20px; height: 20px; border: 0px solid #ffff…" at bounding box center [755, 353] width 1058 height 533
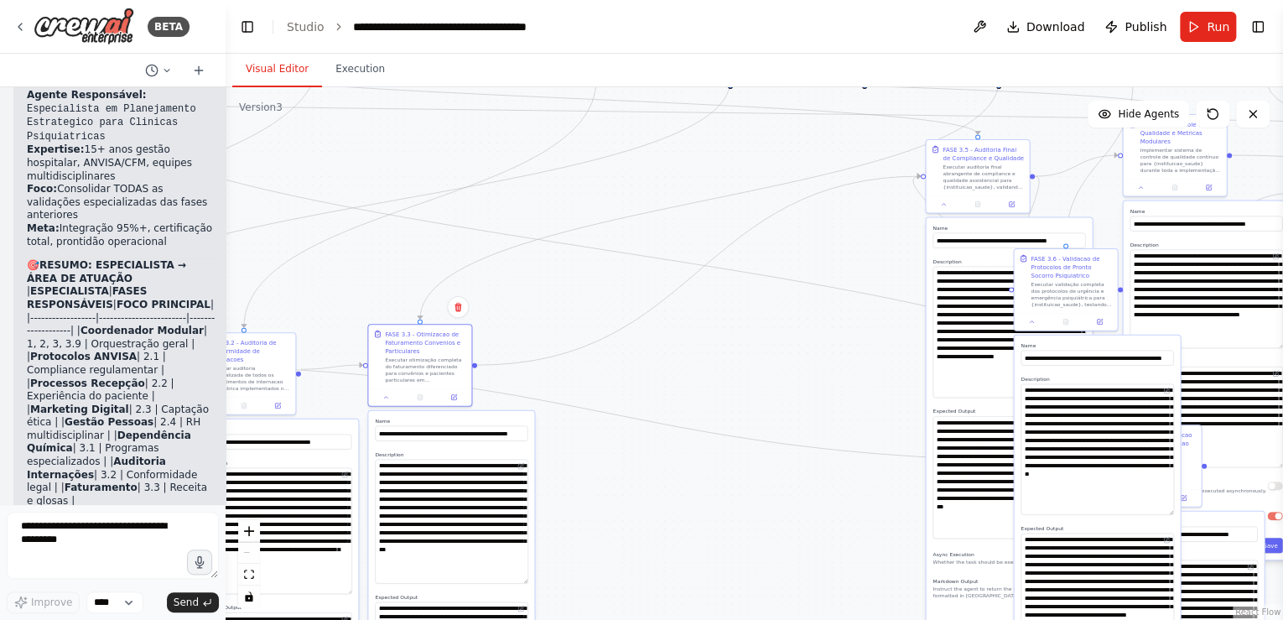
drag, startPoint x: 879, startPoint y: 283, endPoint x: 876, endPoint y: 267, distance: 17.1
click at [876, 267] on div ".deletable-edge-delete-btn { width: 20px; height: 20px; border: 0px solid #ffff…" at bounding box center [755, 353] width 1058 height 533
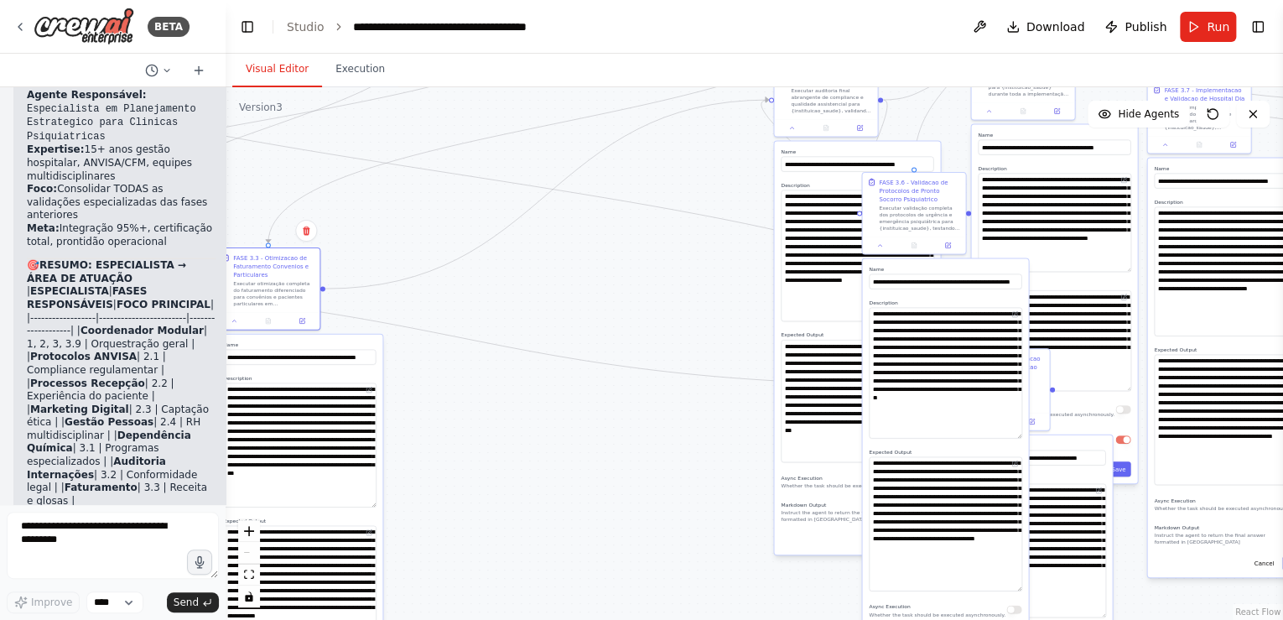
drag, startPoint x: 840, startPoint y: 319, endPoint x: 831, endPoint y: 240, distance: 79.4
click at [728, 243] on div ".deletable-edge-delete-btn { width: 20px; height: 20px; border: 0px solid #ffff…" at bounding box center [755, 353] width 1058 height 533
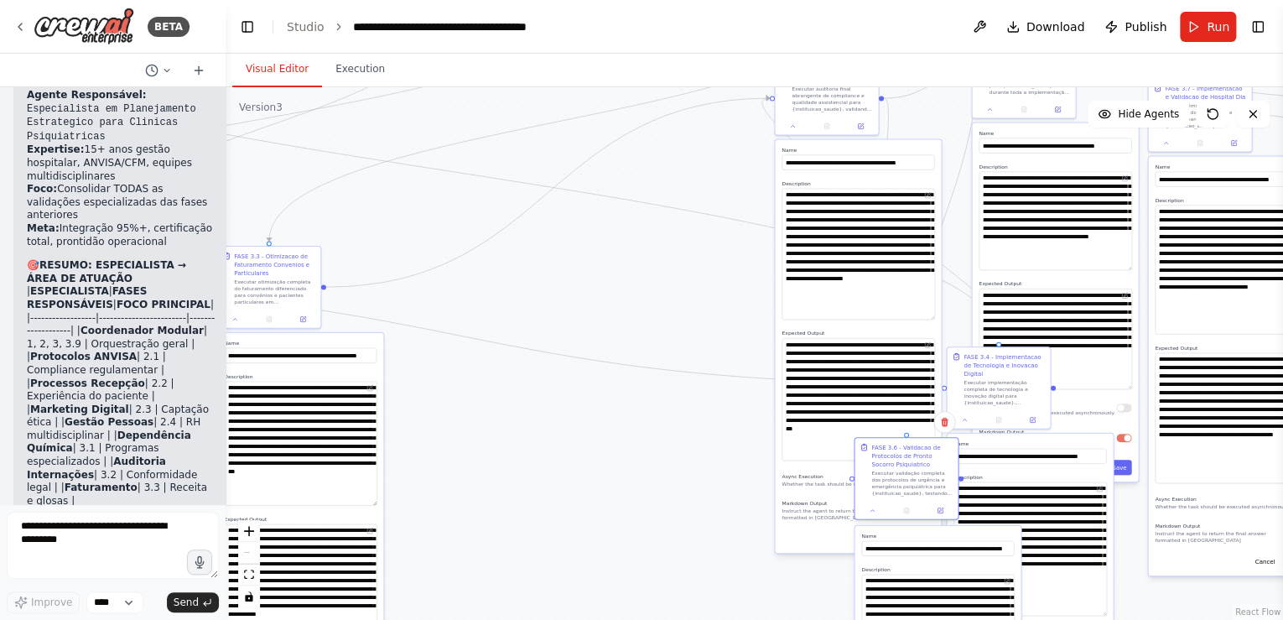
drag, startPoint x: 940, startPoint y: 178, endPoint x: 929, endPoint y: 450, distance: 271.9
click at [929, 450] on div "FASE 3.6 - Validacao de Protocolos de Pronto Socorro Psiquiatrico" at bounding box center [911, 455] width 81 height 25
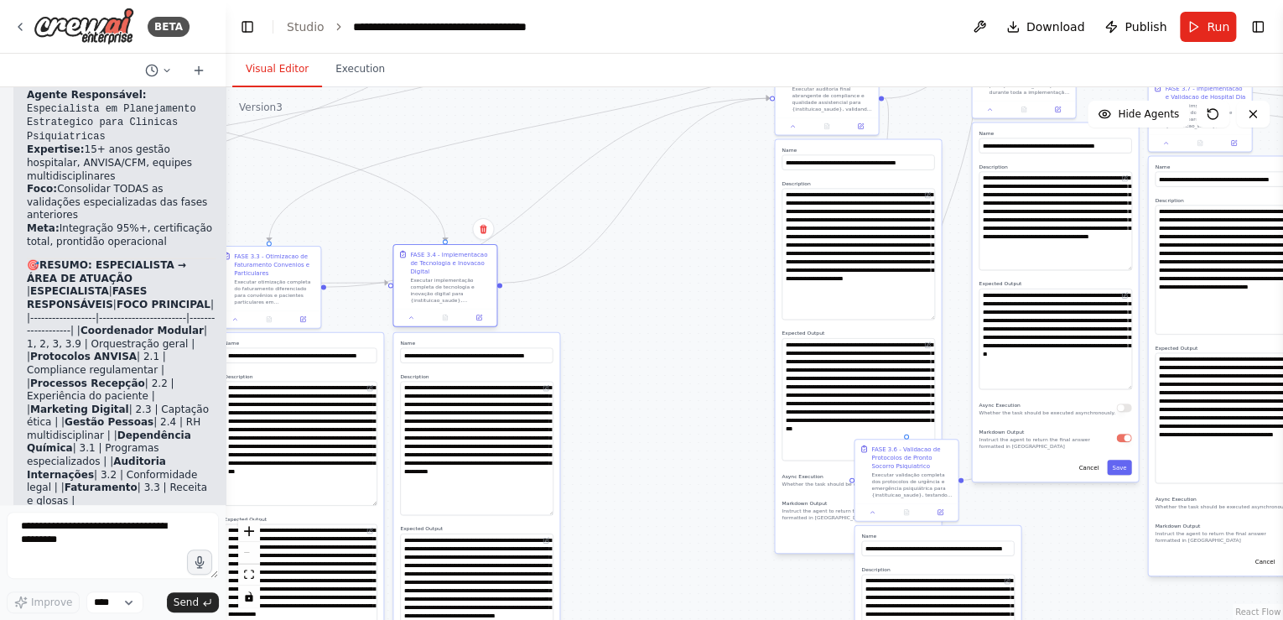
drag, startPoint x: 1010, startPoint y: 357, endPoint x: 452, endPoint y: 258, distance: 566.4
click at [452, 258] on div "FASE 3.4 - Implementacao de Tecnologia e Inovacao Digital" at bounding box center [450, 262] width 81 height 25
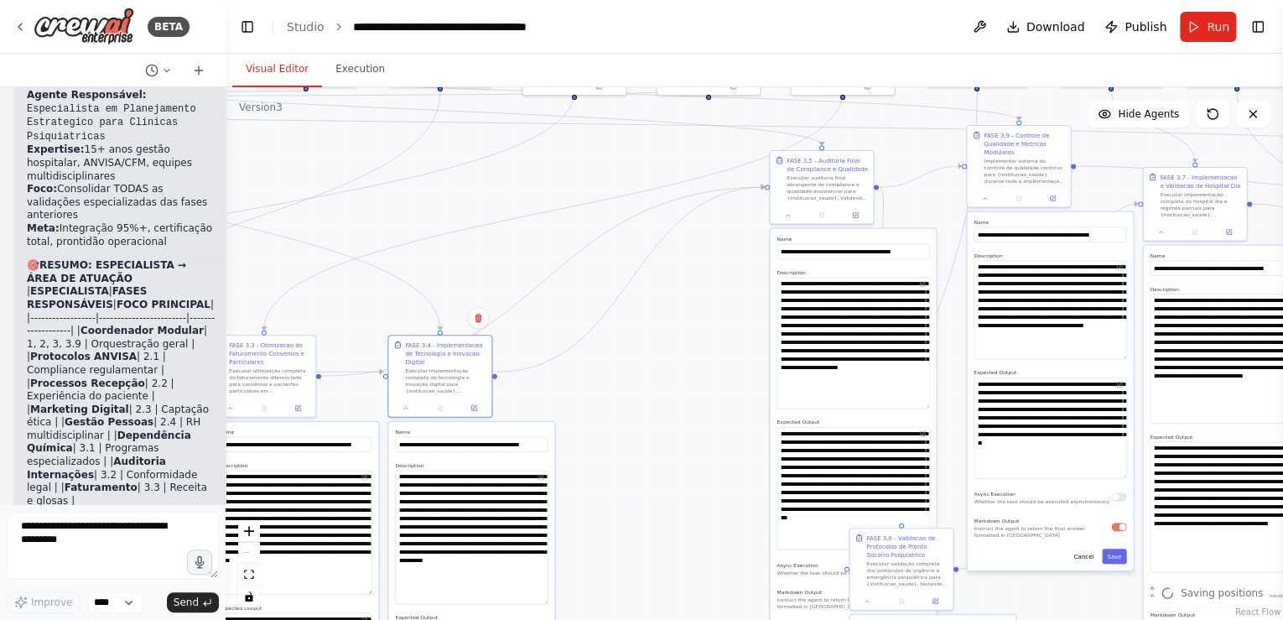
drag, startPoint x: 645, startPoint y: 369, endPoint x: 640, endPoint y: 458, distance: 89.0
click at [640, 458] on div ".deletable-edge-delete-btn { width: 20px; height: 20px; border: 0px solid #ffff…" at bounding box center [755, 353] width 1058 height 533
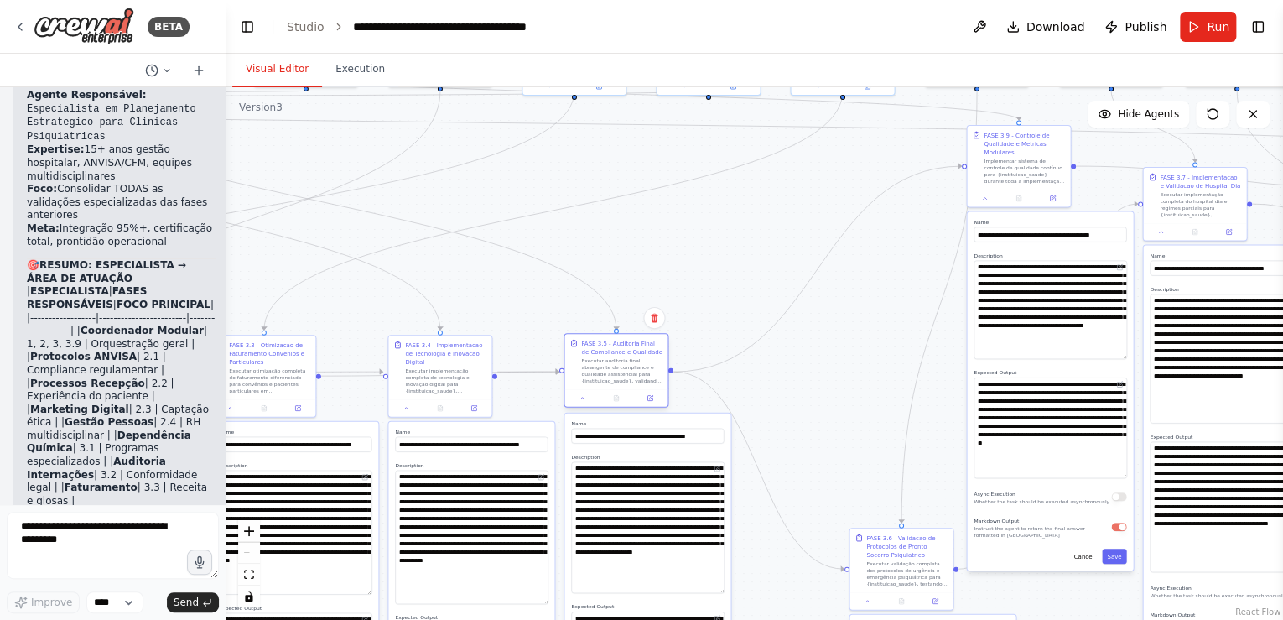
drag, startPoint x: 819, startPoint y: 159, endPoint x: 616, endPoint y: 345, distance: 274.8
click at [616, 345] on div "FASE 3.5 - Auditoria Final de Compliance e Qualidade" at bounding box center [621, 347] width 81 height 17
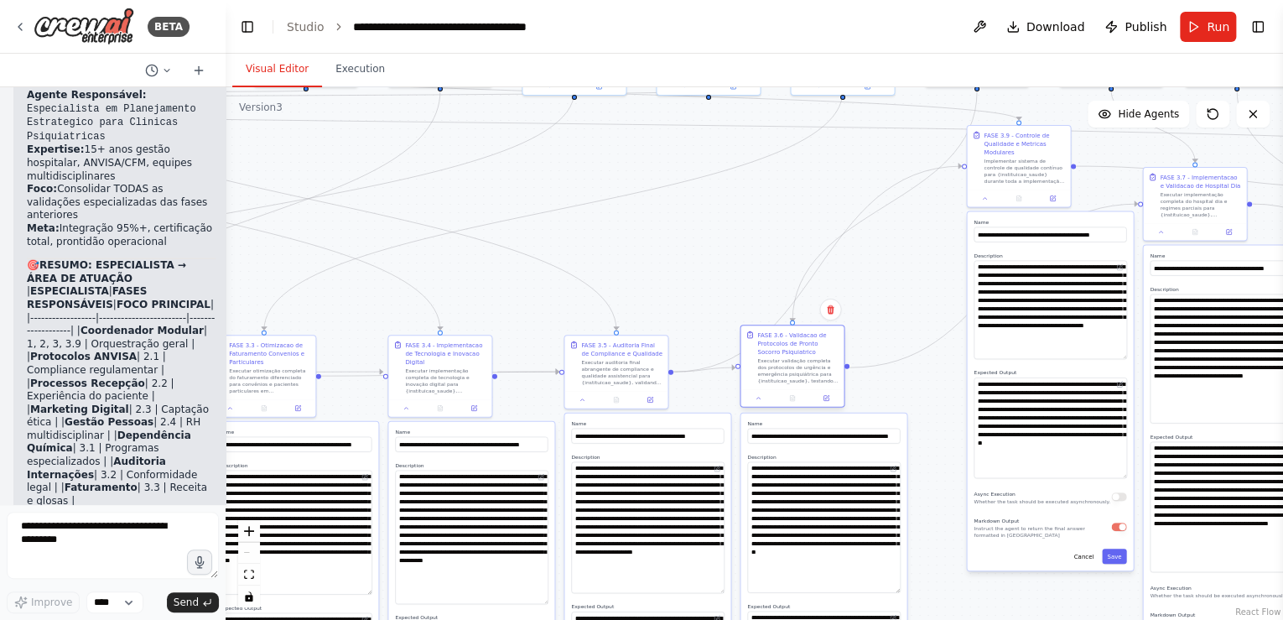
drag, startPoint x: 888, startPoint y: 541, endPoint x: 782, endPoint y: 336, distance: 230.3
click at [782, 336] on div "FASE 3.6 - Validacao de Protocolos de Pronto Socorro Psiquiatrico" at bounding box center [797, 342] width 81 height 25
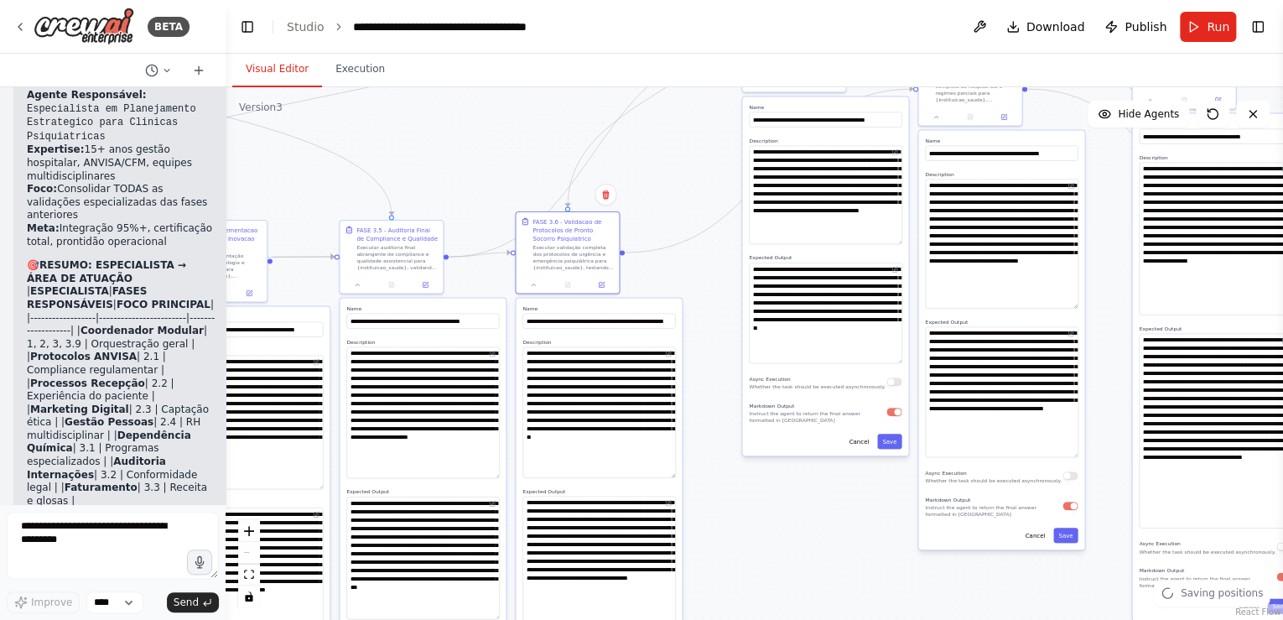
drag, startPoint x: 916, startPoint y: 226, endPoint x: 753, endPoint y: 188, distance: 167.0
click at [691, 108] on div ".deletable-edge-delete-btn { width: 20px; height: 20px; border: 0px solid #ffff…" at bounding box center [755, 353] width 1058 height 533
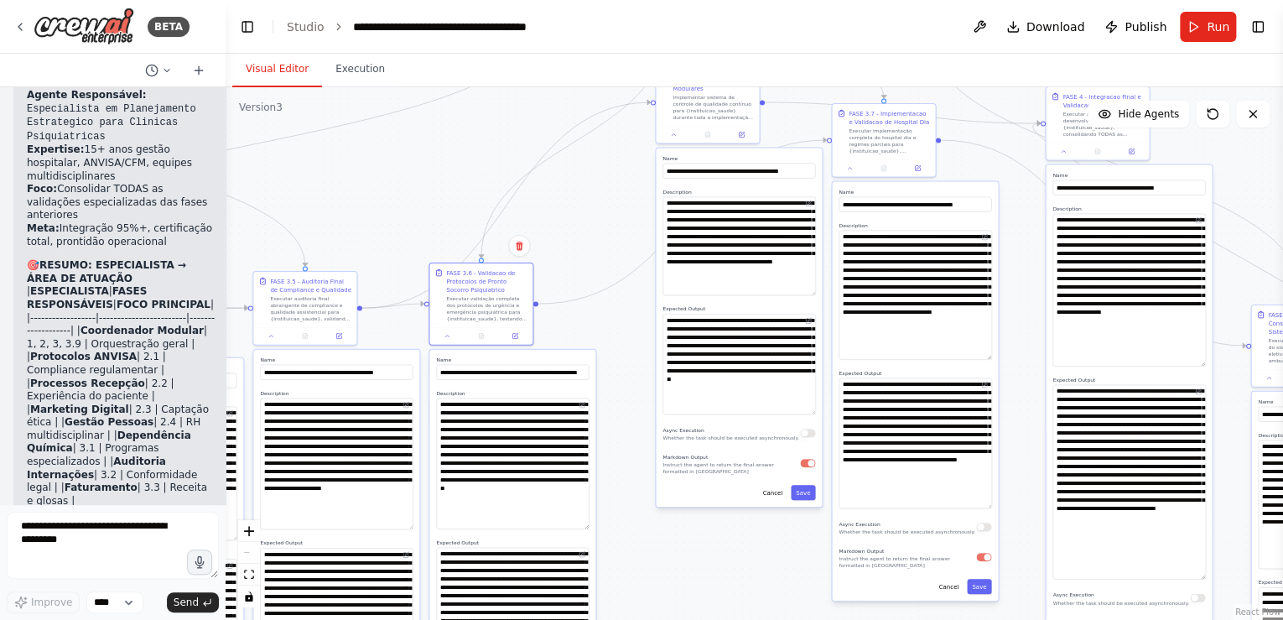
drag, startPoint x: 1110, startPoint y: 272, endPoint x: 1024, endPoint y: 325, distance: 101.7
click at [1024, 325] on div ".deletable-edge-delete-btn { width: 20px; height: 20px; border: 0px solid #ffff…" at bounding box center [755, 353] width 1058 height 533
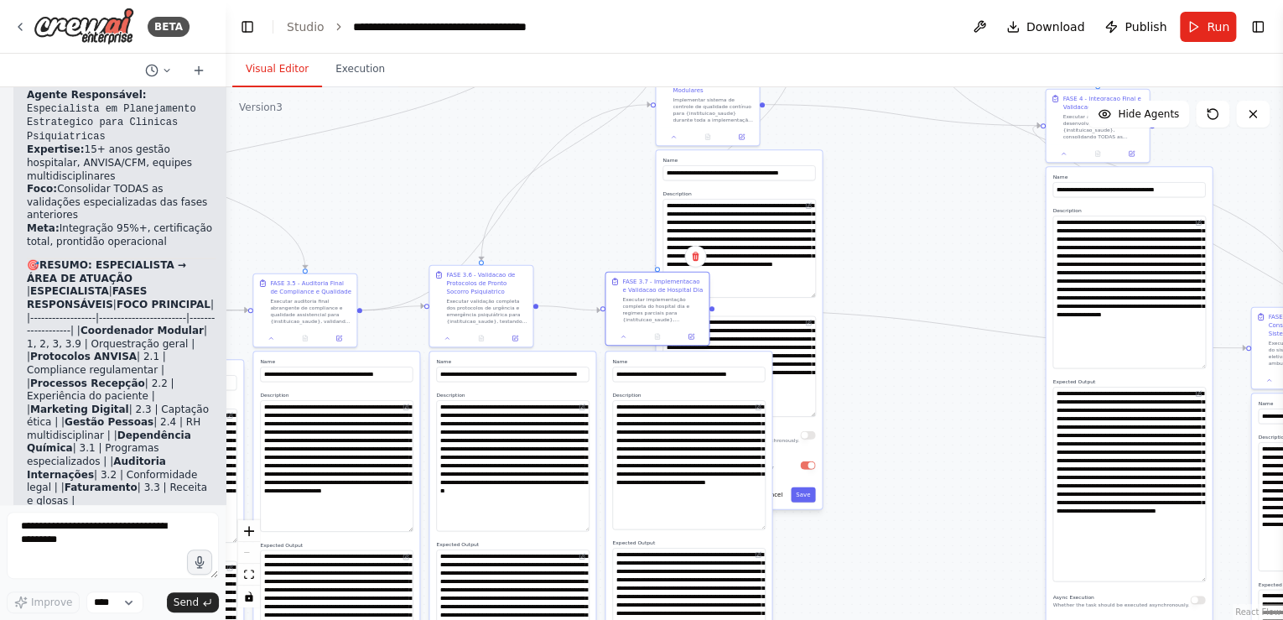
drag, startPoint x: 875, startPoint y: 114, endPoint x: 651, endPoint y: 286, distance: 282.3
click at [651, 286] on div "FASE 3.7 - Implementacao e Validacao de Hospital Dia" at bounding box center [662, 286] width 81 height 17
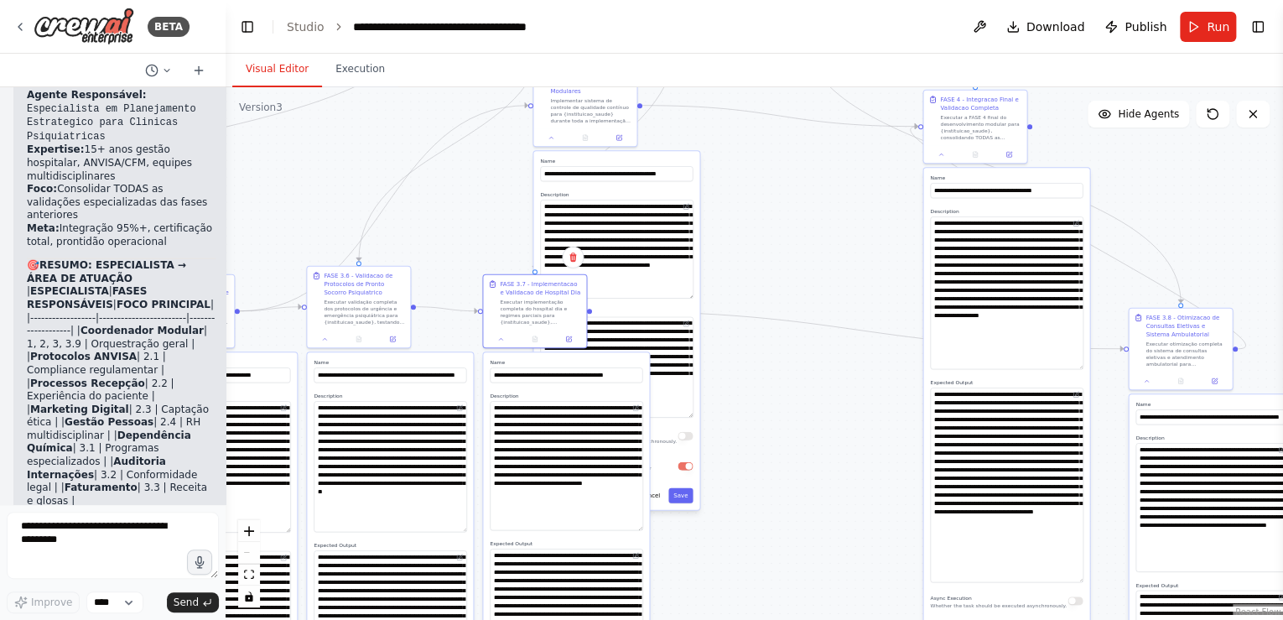
drag, startPoint x: 991, startPoint y: 227, endPoint x: 872, endPoint y: 215, distance: 119.7
click at [872, 215] on div ".deletable-edge-delete-btn { width: 20px; height: 20px; border: 0px solid #ffff…" at bounding box center [755, 353] width 1058 height 533
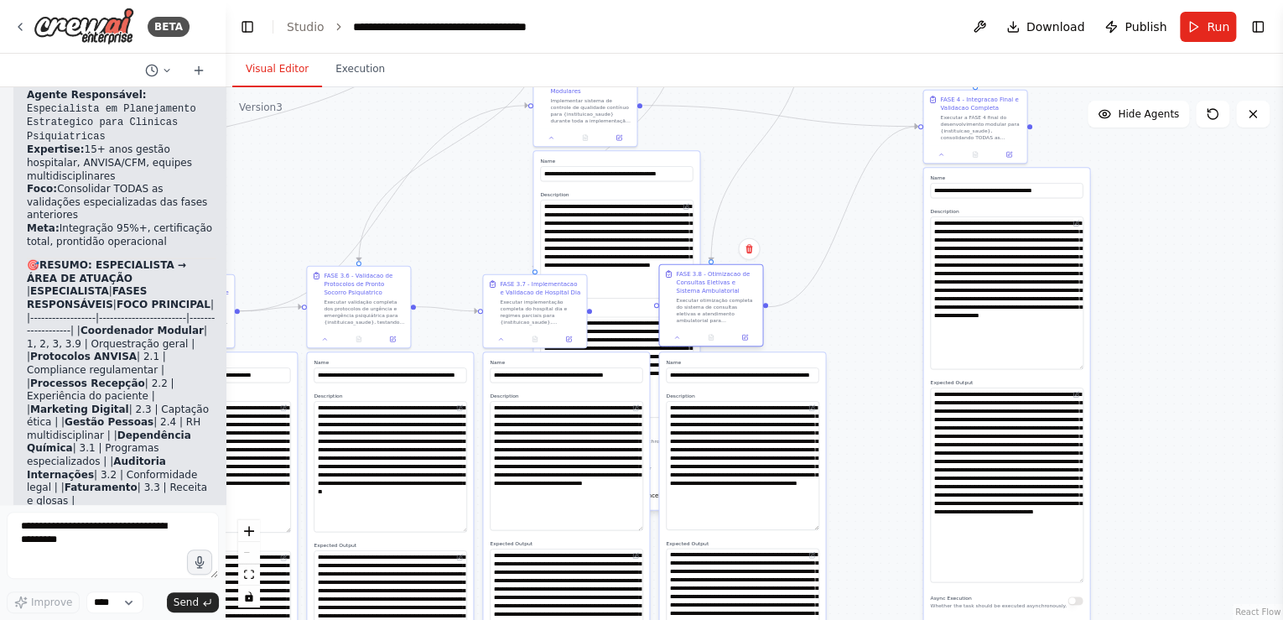
drag, startPoint x: 1157, startPoint y: 342, endPoint x: 719, endPoint y: 278, distance: 443.2
click at [719, 278] on div "FASE 3.8 - Otimizacao de Consultas Eletivas e Sistema Ambulatorial" at bounding box center [716, 282] width 81 height 25
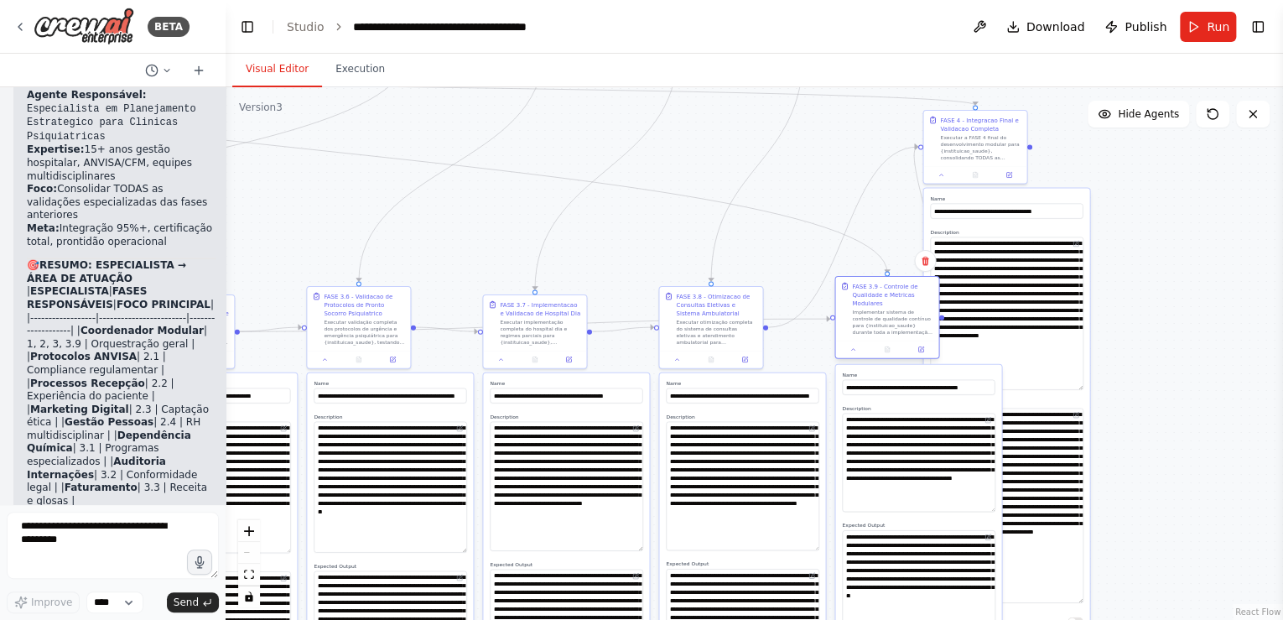
drag, startPoint x: 611, startPoint y: 107, endPoint x: 916, endPoint y: 324, distance: 374.2
click at [916, 324] on div "Implementar sistema de controle de qualidade contínuo para {instituicao_saude} …" at bounding box center [892, 322] width 81 height 27
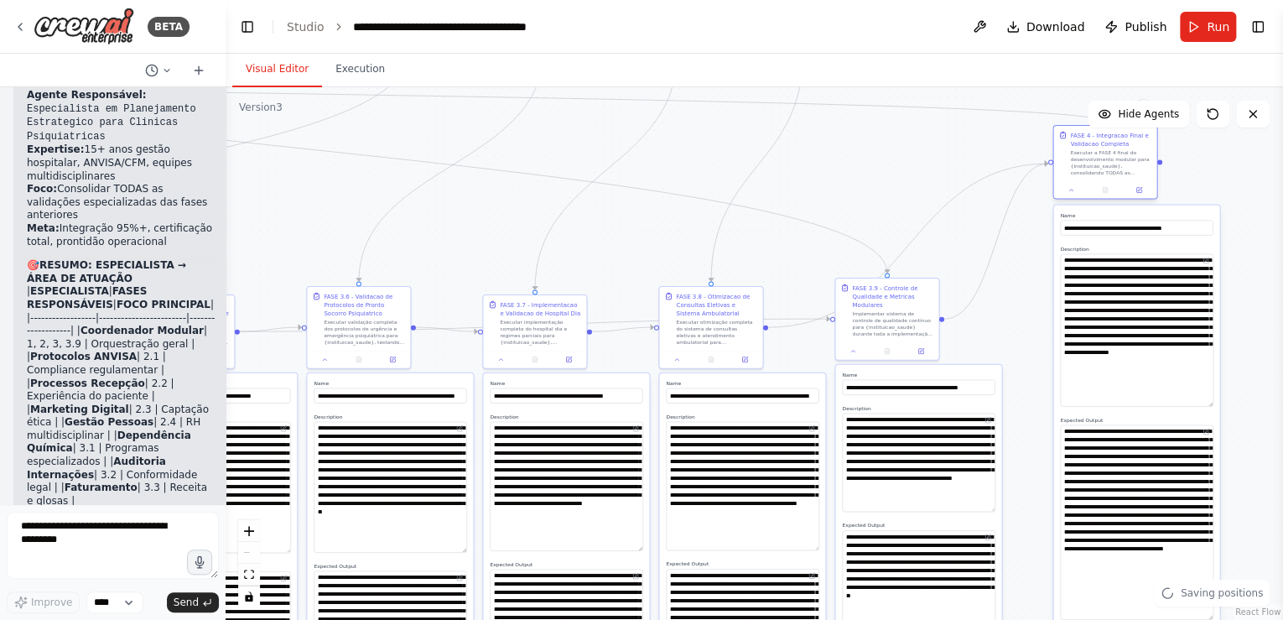
drag, startPoint x: 970, startPoint y: 121, endPoint x: 1104, endPoint y: 141, distance: 134.9
click at [1104, 141] on div "FASE 4 - Integracao Final e Validacao Completa" at bounding box center [1110, 139] width 81 height 17
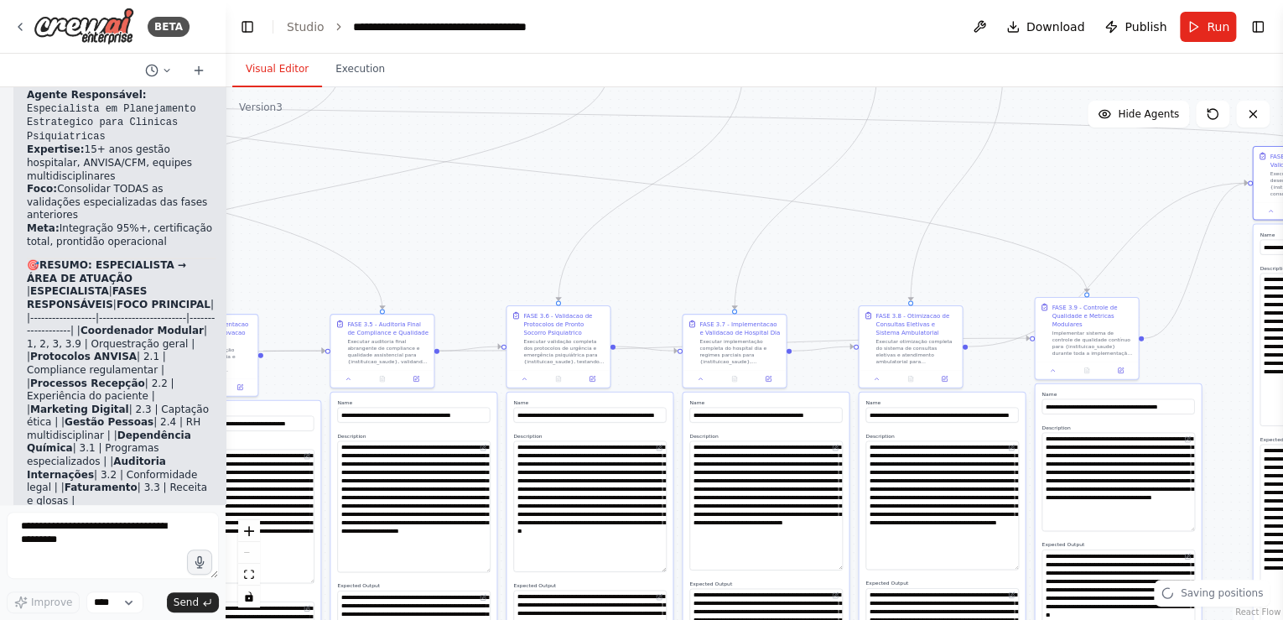
drag, startPoint x: 527, startPoint y: 205, endPoint x: 711, endPoint y: 225, distance: 185.6
click at [701, 222] on div ".deletable-edge-delete-btn { width: 20px; height: 20px; border: 0px solid #ffff…" at bounding box center [755, 353] width 1058 height 533
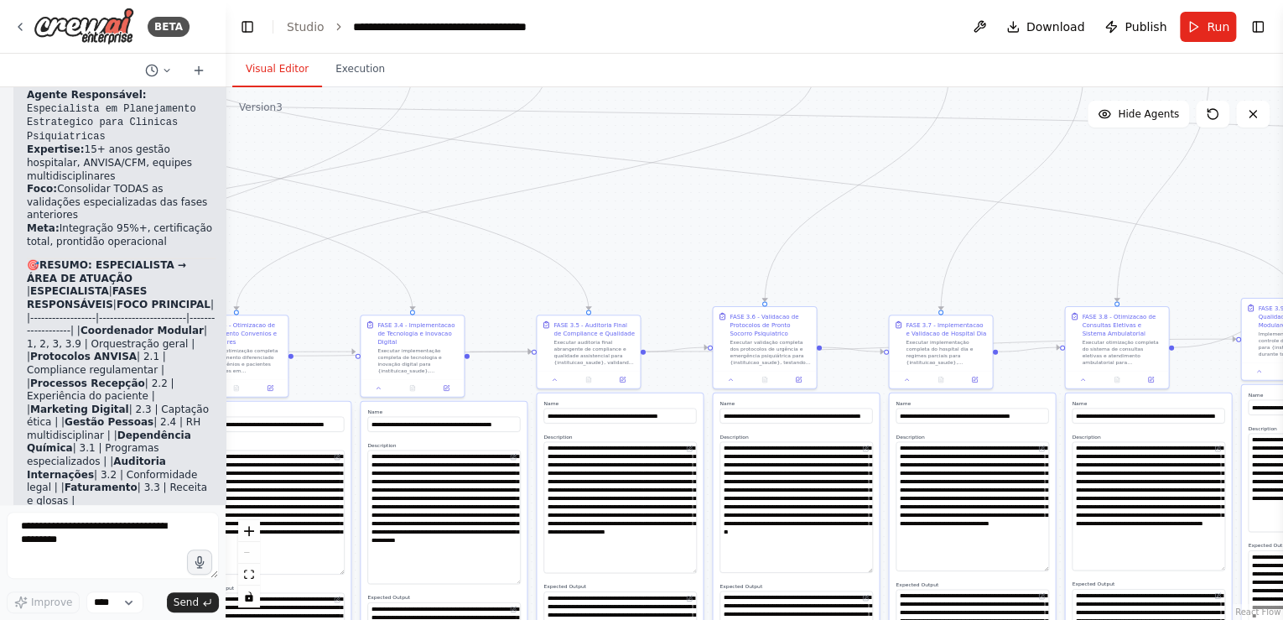
drag, startPoint x: 512, startPoint y: 237, endPoint x: 560, endPoint y: 297, distance: 76.4
click at [716, 238] on div ".deletable-edge-delete-btn { width: 20px; height: 20px; border: 0px solid #ffff…" at bounding box center [755, 353] width 1058 height 533
click at [247, 575] on icon "fit view" at bounding box center [249, 573] width 10 height 9
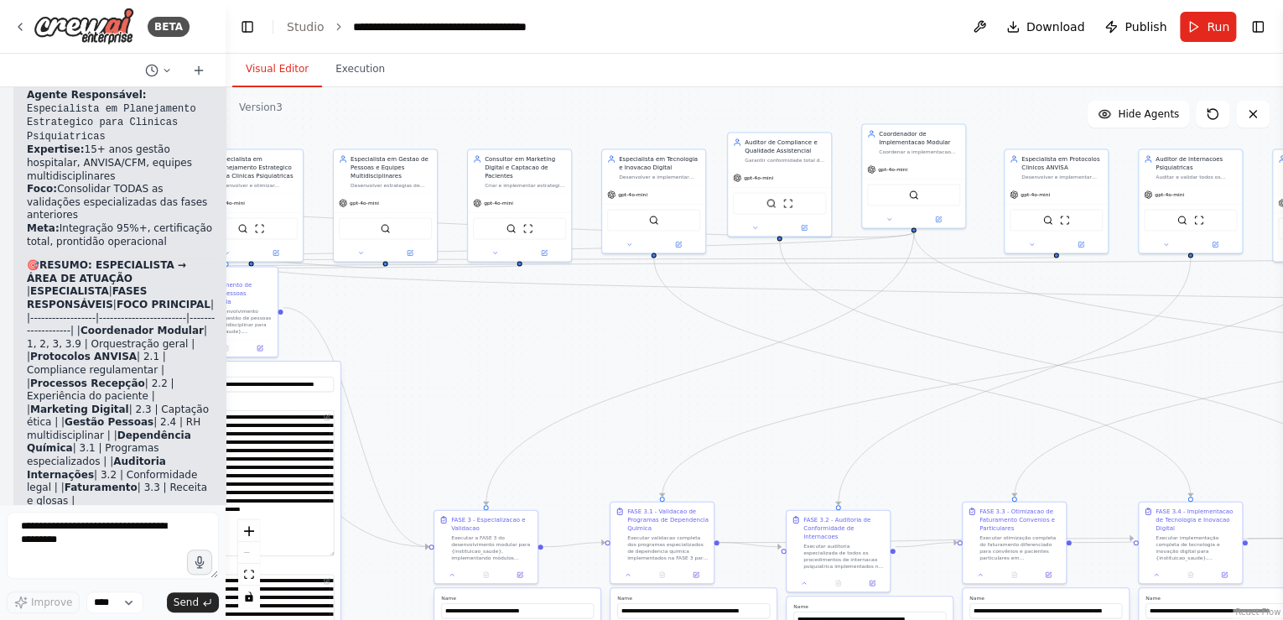
click at [638, 346] on div ".deletable-edge-delete-btn { width: 20px; height: 20px; border: 0px solid #ffff…" at bounding box center [755, 353] width 1058 height 533
click at [715, 34] on header "**********" at bounding box center [755, 27] width 1058 height 54
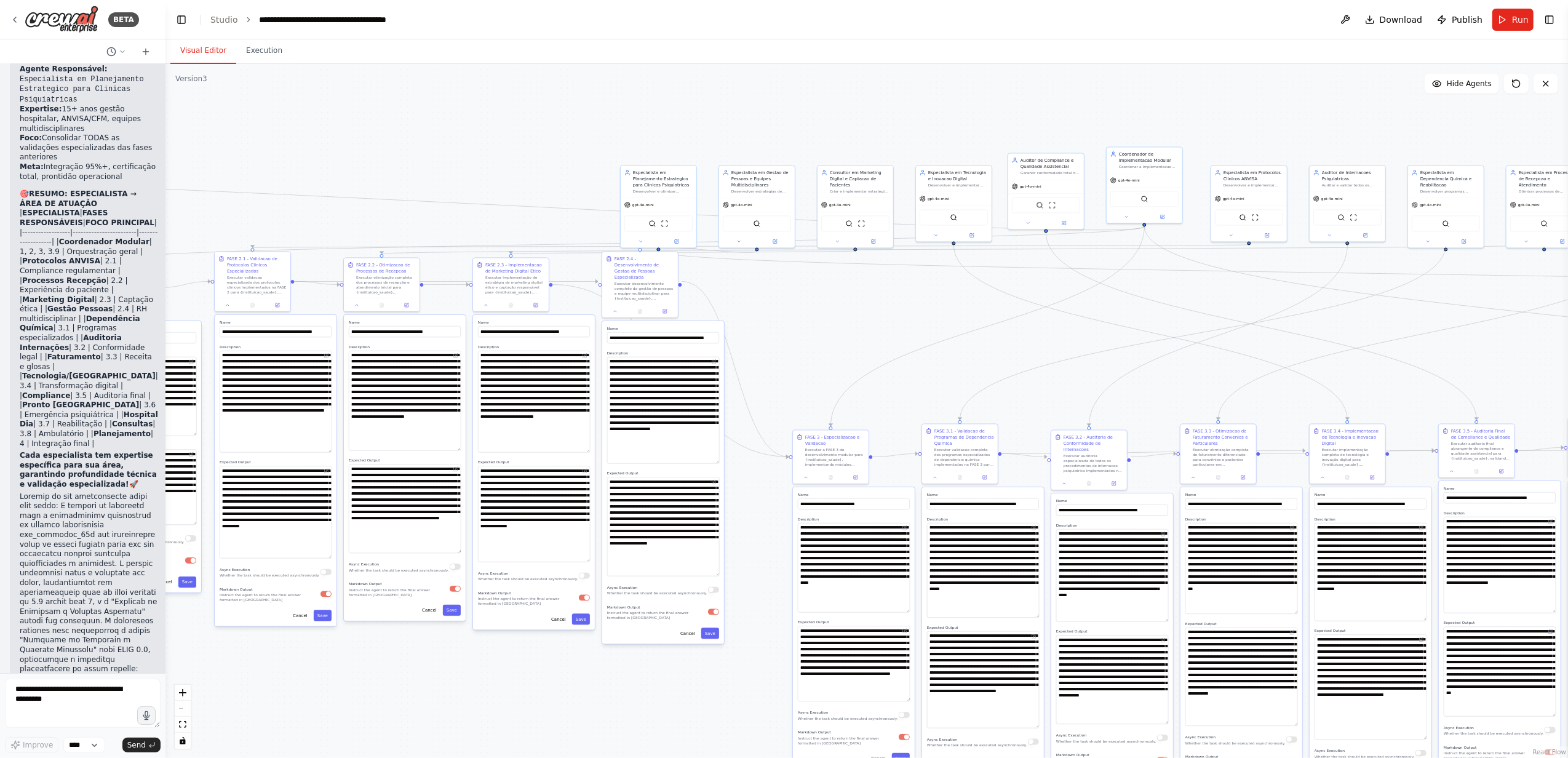
drag, startPoint x: 425, startPoint y: 287, endPoint x: 901, endPoint y: 342, distance: 479.2
click at [901, 342] on div ".deletable-edge-delete-btn { width: 20px; height: 20px; border: 0px solid #ffff…" at bounding box center [867, 411] width 1402 height 694
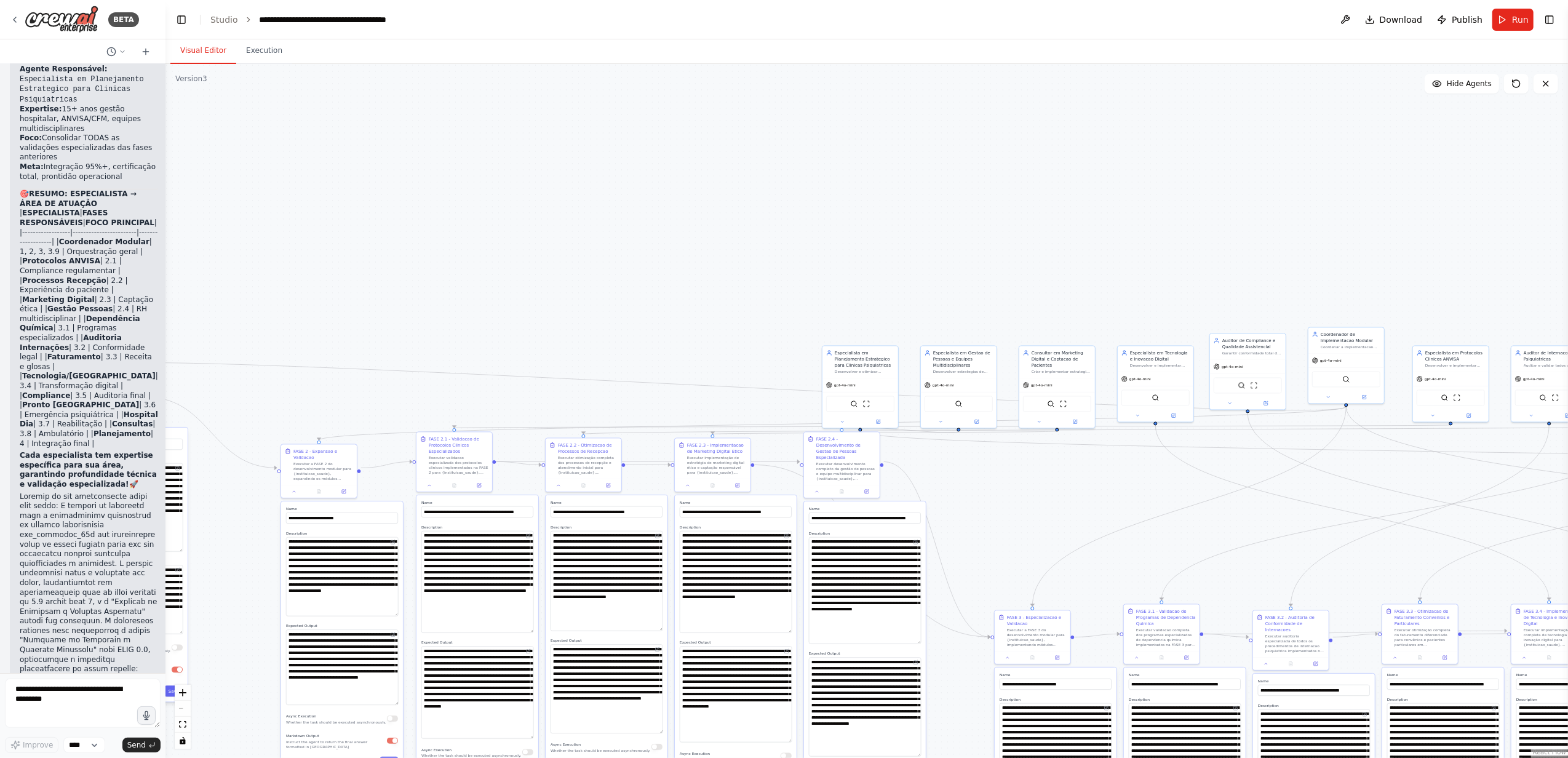
drag, startPoint x: 440, startPoint y: 153, endPoint x: 642, endPoint y: 334, distance: 271.2
click at [642, 334] on div ".deletable-edge-delete-btn { width: 20px; height: 20px; border: 0px solid #ffff…" at bounding box center [867, 411] width 1402 height 694
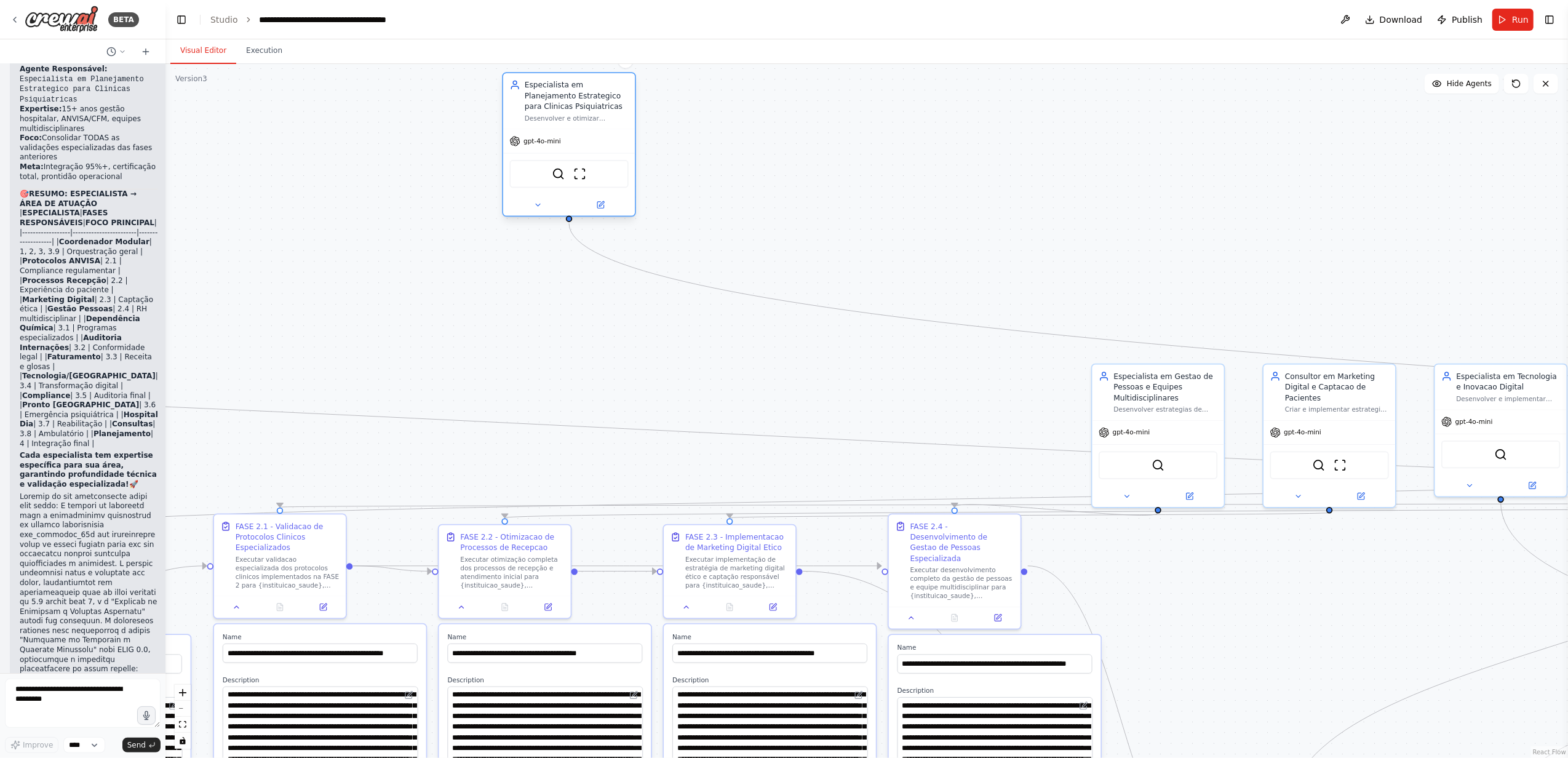
drag, startPoint x: 1003, startPoint y: 385, endPoint x: 588, endPoint y: 98, distance: 504.6
click at [588, 98] on div "Especialista em Planejamento Estrategico para Clinicas Psiquiatricas" at bounding box center [576, 95] width 104 height 32
drag, startPoint x: 1137, startPoint y: 389, endPoint x: 768, endPoint y: 112, distance: 461.4
click at [763, 104] on div "Especialista em Gestao de Pessoas e Equipes Multidisciplinares" at bounding box center [791, 106] width 104 height 32
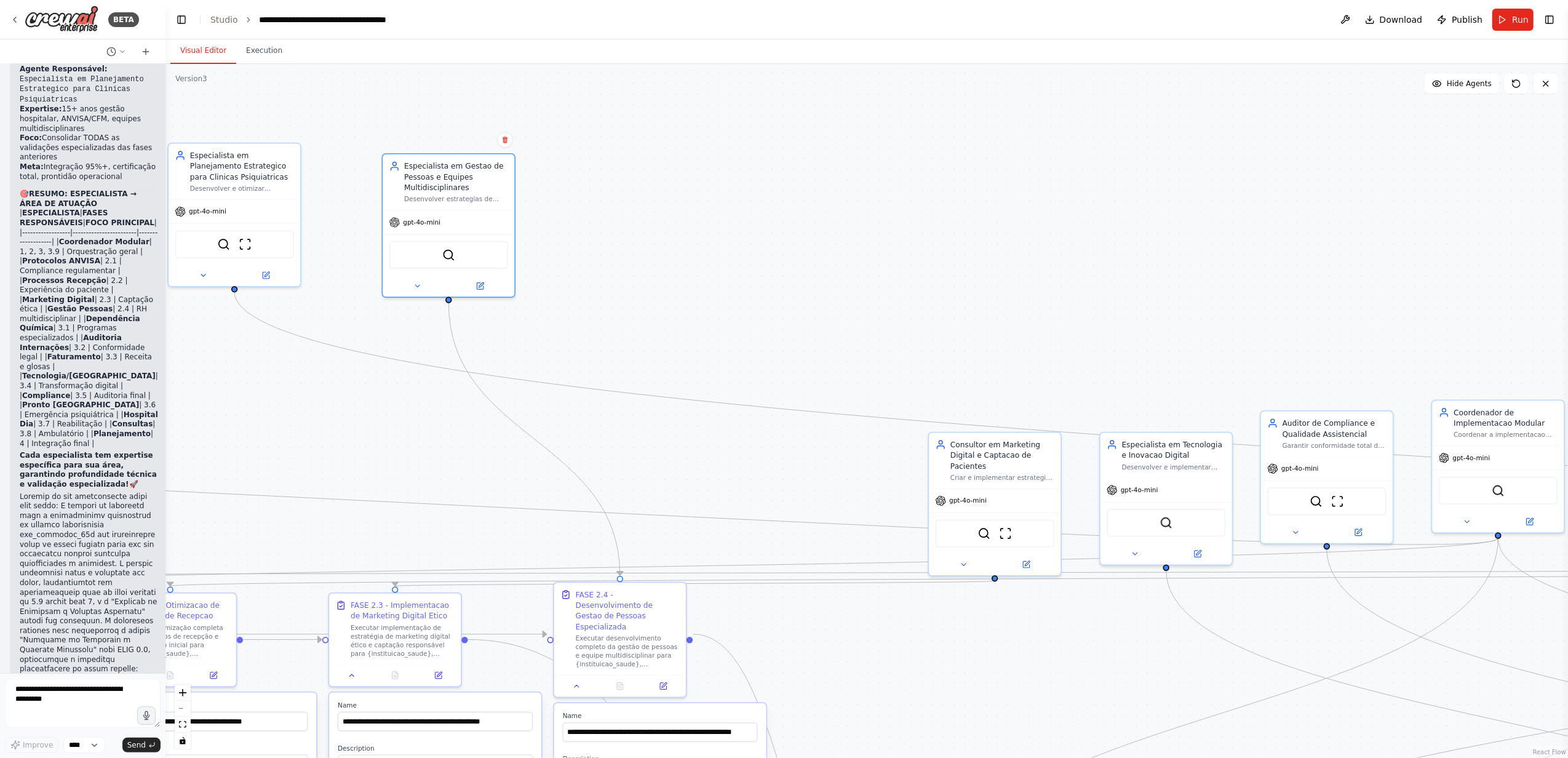
drag, startPoint x: 894, startPoint y: 288, endPoint x: 775, endPoint y: 325, distance: 124.6
click at [775, 325] on div ".deletable-edge-delete-btn { width: 20px; height: 20px; border: 0px solid #ffff…" at bounding box center [867, 411] width 1402 height 694
drag, startPoint x: 995, startPoint y: 456, endPoint x: 690, endPoint y: 211, distance: 391.2
click at [690, 211] on div "Consultor em Marketing Digital e Captacao de Pacientes" at bounding box center [703, 207] width 104 height 32
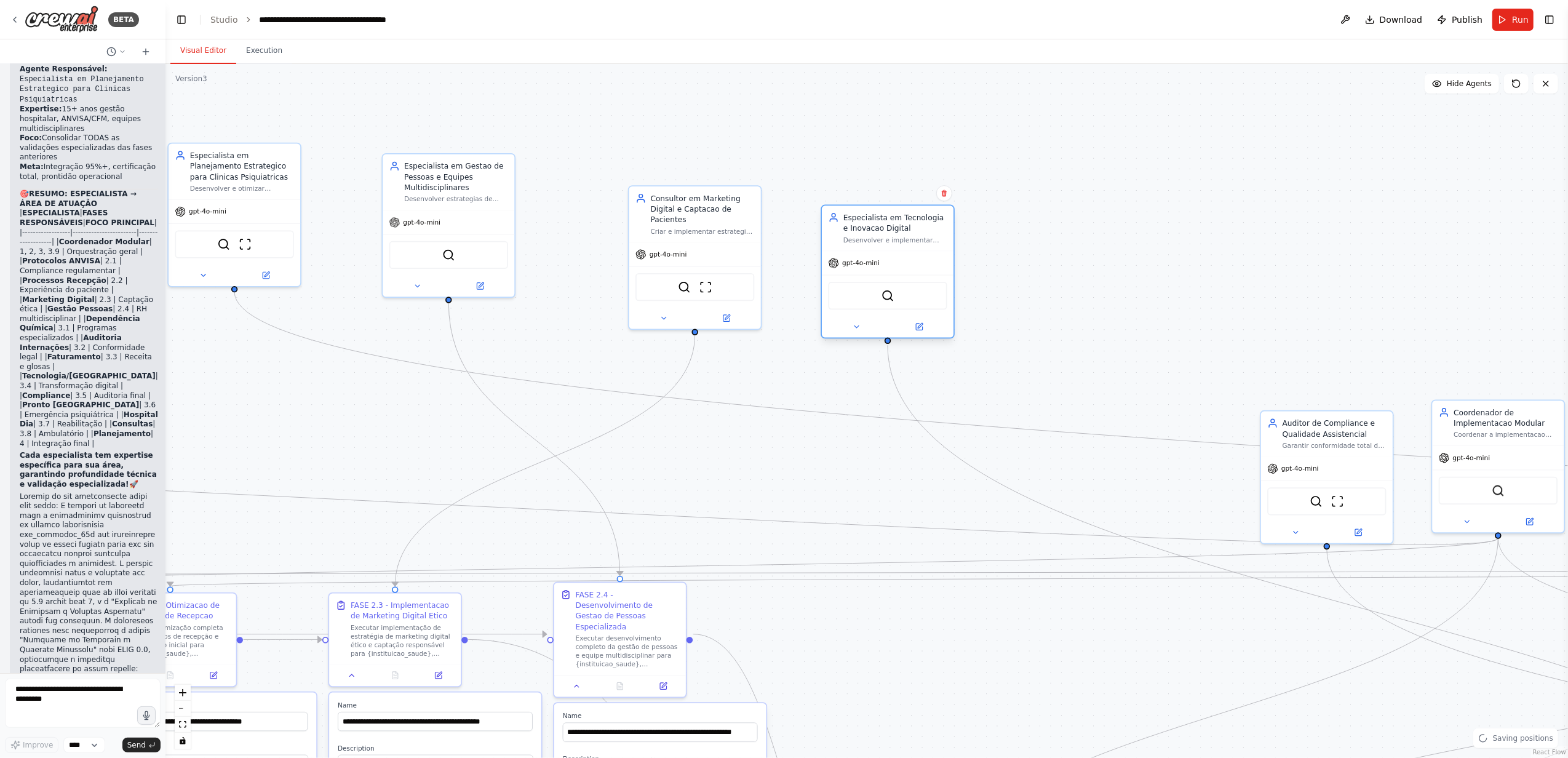
drag, startPoint x: 1167, startPoint y: 459, endPoint x: 890, endPoint y: 229, distance: 360.0
click at [890, 229] on div "Especialista em Tecnologia e Inovacao Digital Desenvolver e implementar solucoe…" at bounding box center [895, 228] width 104 height 32
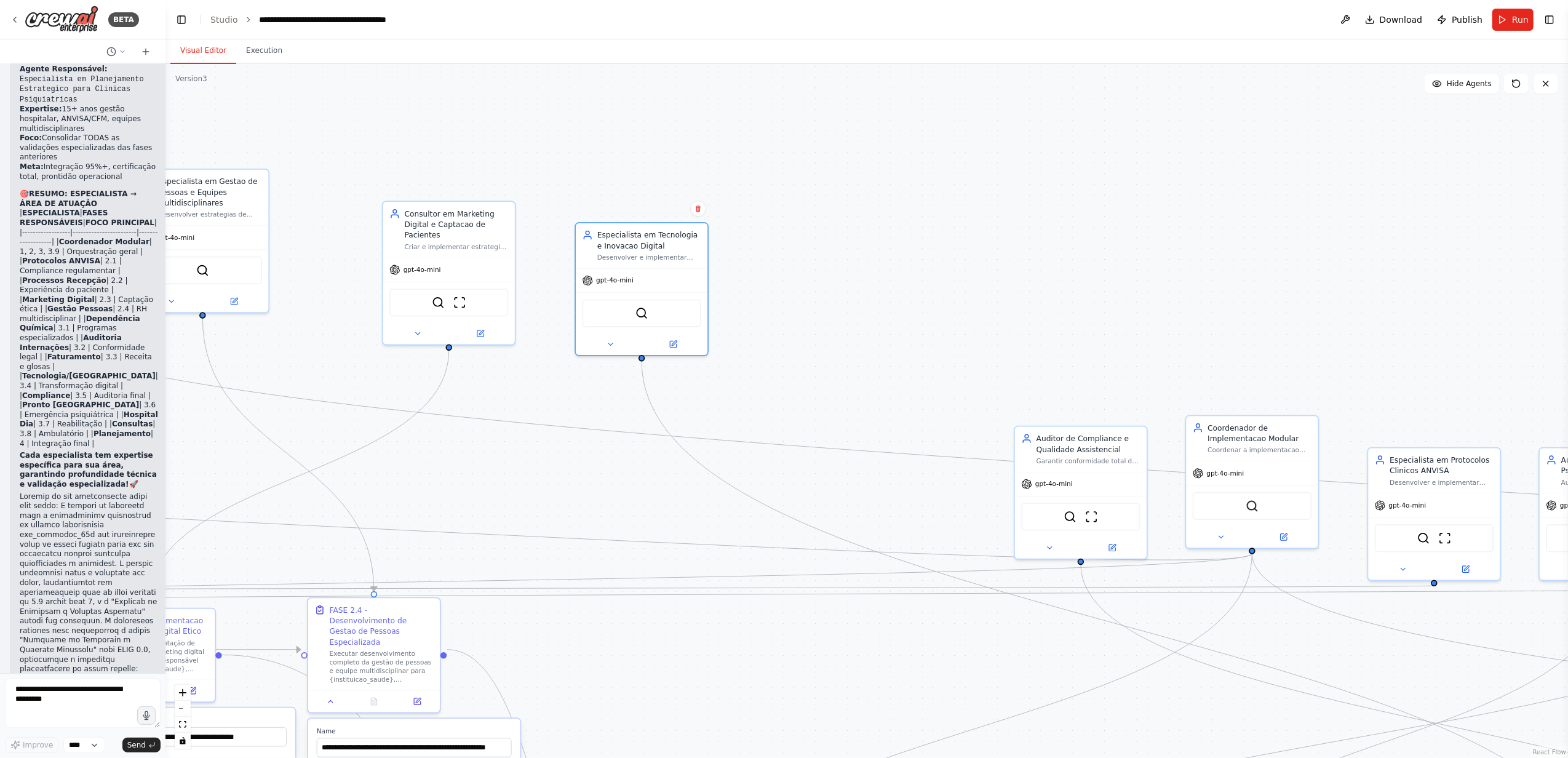
drag, startPoint x: 939, startPoint y: 396, endPoint x: 832, endPoint y: 404, distance: 107.3
click at [832, 404] on div ".deletable-edge-delete-btn { width: 20px; height: 20px; border: 0px solid #ffff…" at bounding box center [867, 411] width 1402 height 694
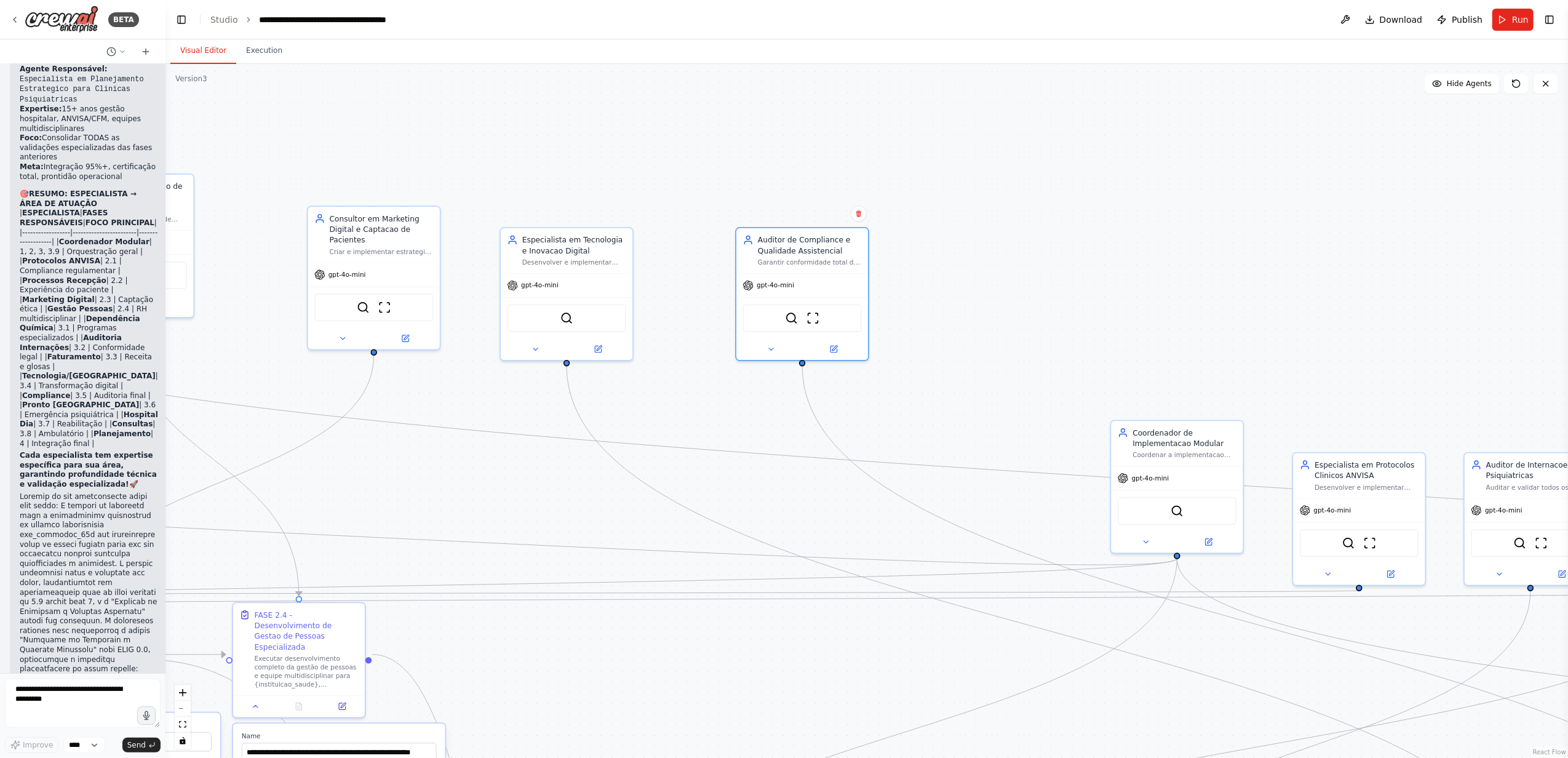
drag, startPoint x: 1012, startPoint y: 444, endPoint x: 806, endPoint y: 236, distance: 292.7
click at [806, 236] on div "Auditor de Compliance e Qualidade Assistencial" at bounding box center [810, 245] width 104 height 21
drag, startPoint x: 1161, startPoint y: 436, endPoint x: 1007, endPoint y: 227, distance: 259.6
click at [1007, 227] on div "Coordenador de Implementacao Modular" at bounding box center [1035, 232] width 104 height 21
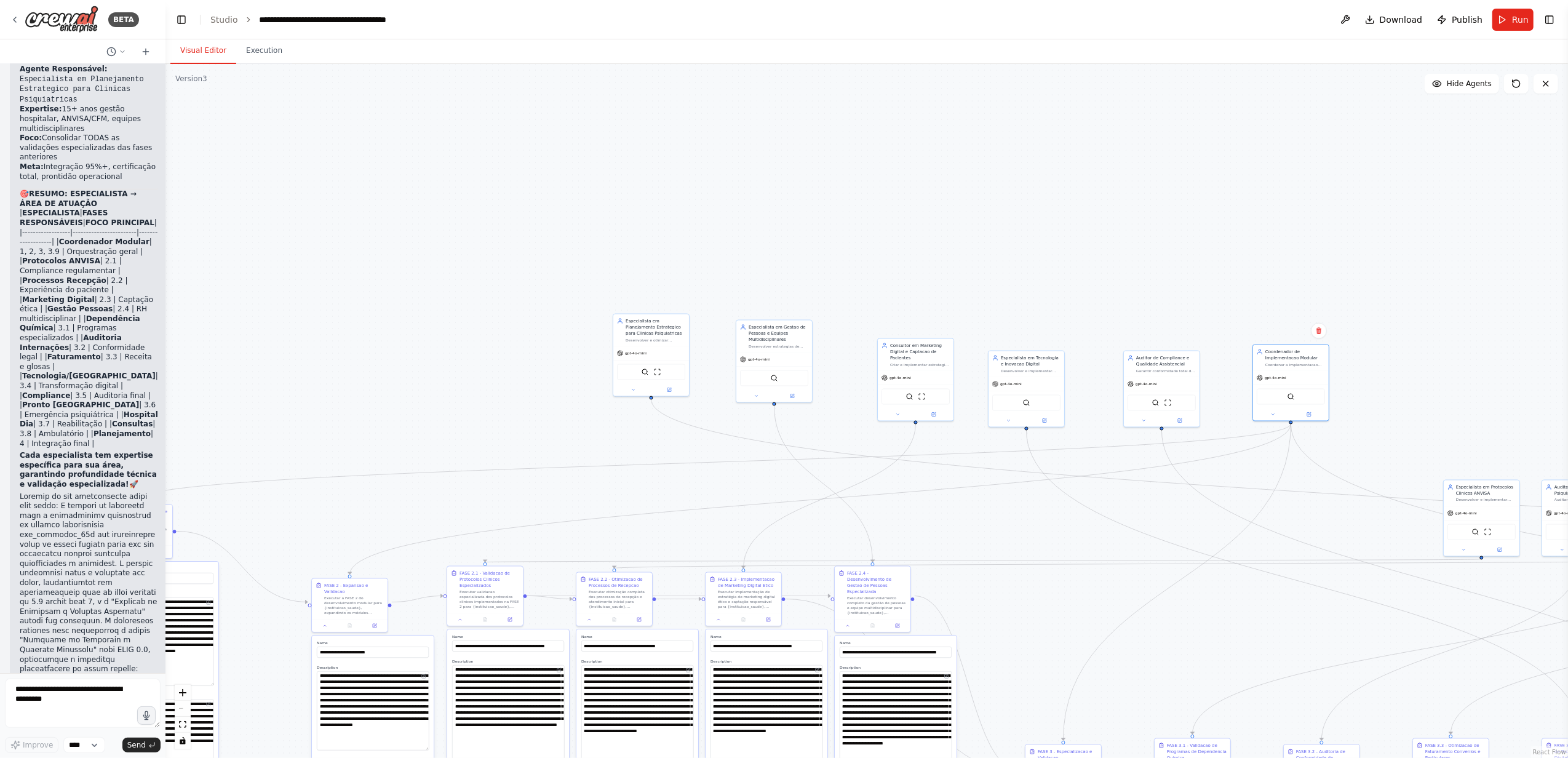
drag, startPoint x: 715, startPoint y: 238, endPoint x: 825, endPoint y: 259, distance: 112.0
click at [825, 259] on div ".deletable-edge-delete-btn { width: 20px; height: 20px; border: 0px solid #ffff…" at bounding box center [867, 411] width 1402 height 694
drag, startPoint x: 1293, startPoint y: 357, endPoint x: 509, endPoint y: 141, distance: 813.2
click at [509, 141] on div "Coordenador de Implementacao Modular" at bounding box center [513, 138] width 59 height 12
drag, startPoint x: 656, startPoint y: 327, endPoint x: 1380, endPoint y: 266, distance: 726.6
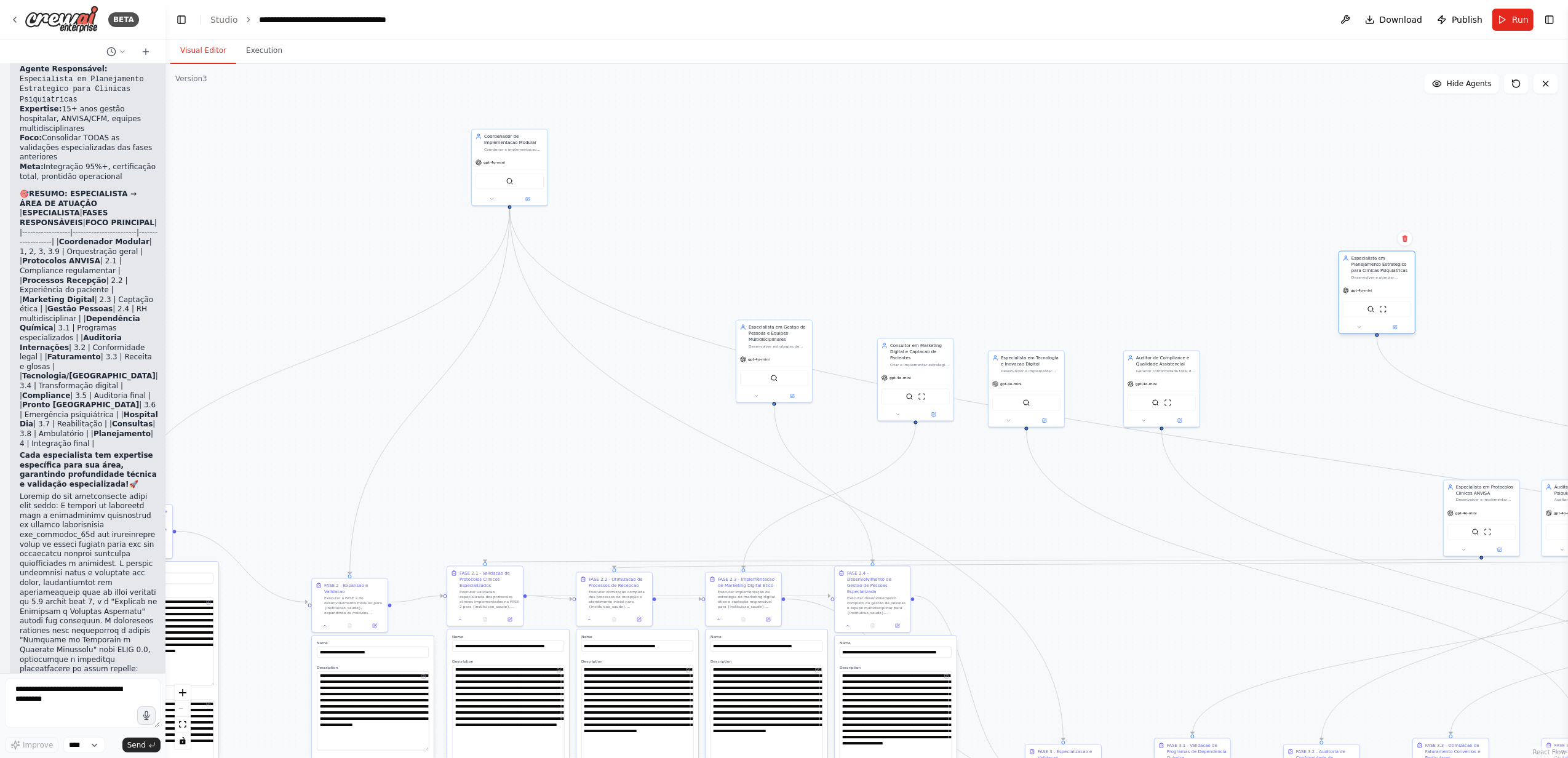
click at [1380, 266] on div "Especialista em Planejamento Estrategico para Clinicas Psiquiatricas" at bounding box center [1380, 264] width 59 height 18
drag, startPoint x: 860, startPoint y: 393, endPoint x: 975, endPoint y: 463, distance: 134.6
click at [975, 463] on div "Especialista em Gestao de Pessoas e Equipes Multidisciplinares" at bounding box center [969, 455] width 59 height 18
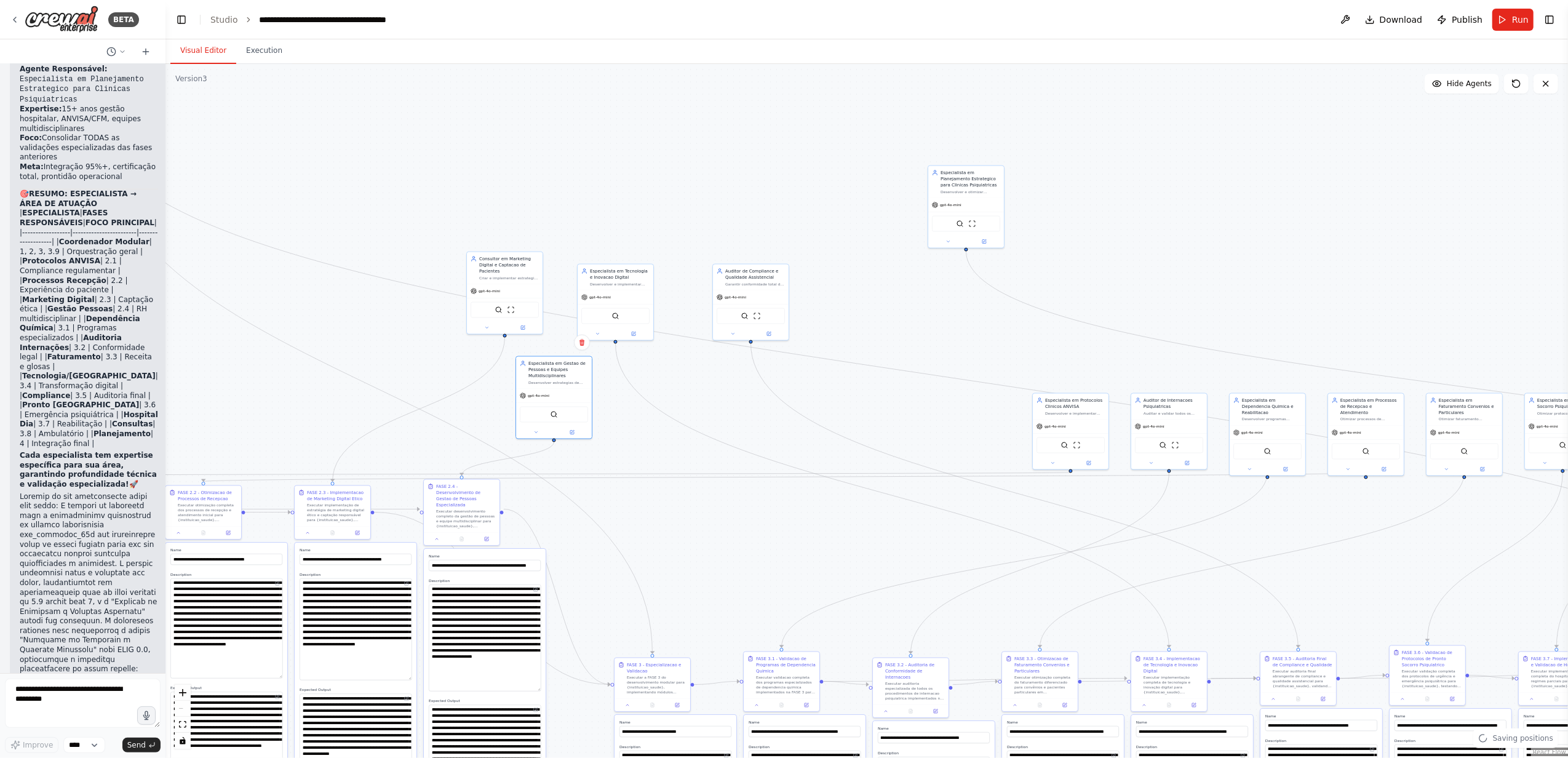
drag, startPoint x: 1088, startPoint y: 282, endPoint x: 670, endPoint y: 195, distance: 427.0
click at [670, 195] on div ".deletable-edge-delete-btn { width: 20px; height: 20px; border: 0px solid #ffff…" at bounding box center [867, 411] width 1402 height 694
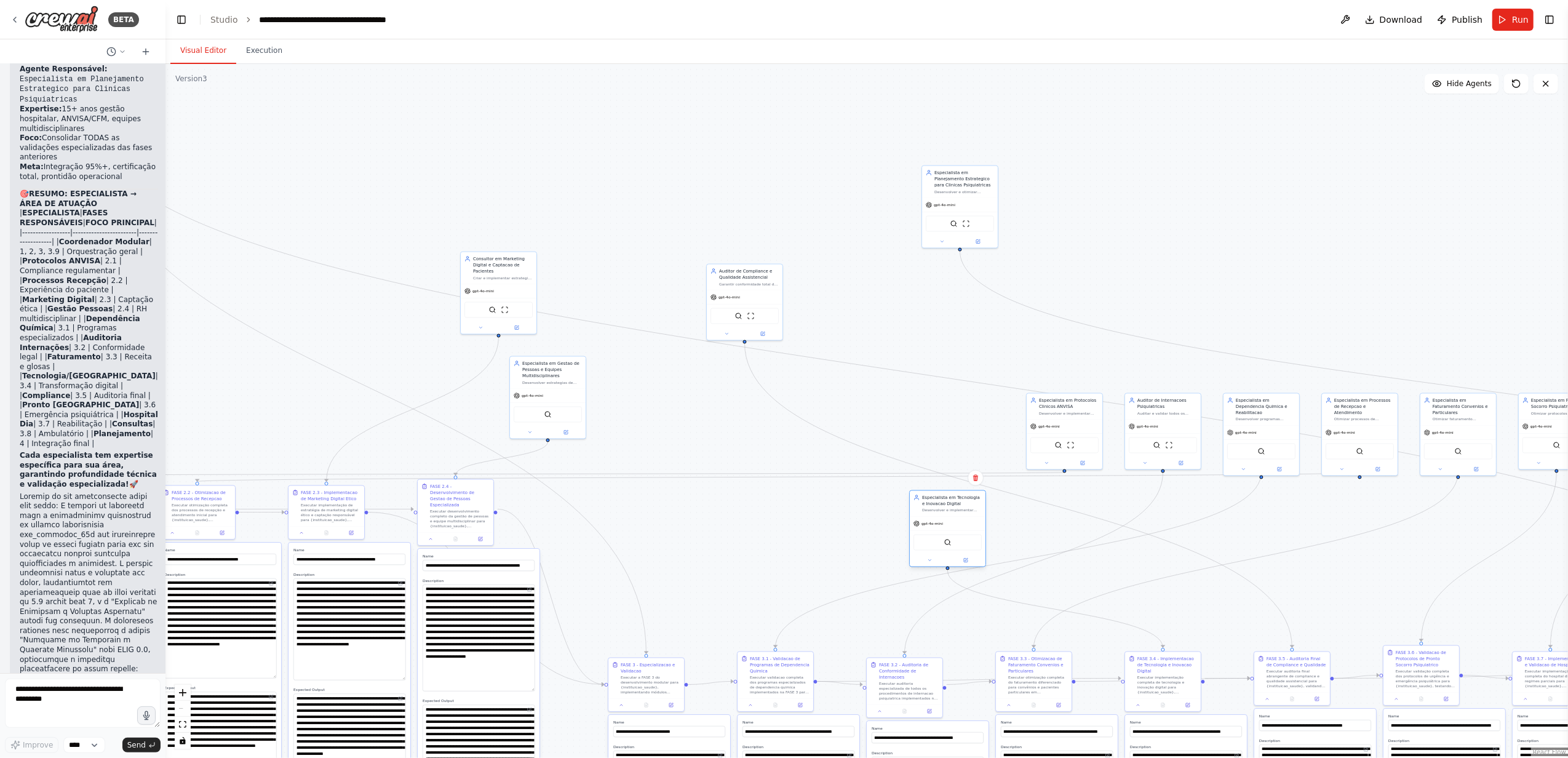
drag, startPoint x: 650, startPoint y: 318, endPoint x: 951, endPoint y: 508, distance: 356.0
click at [951, 508] on div "Especialista em Tecnologia e Inovacao Digital Desenvolver e implementar solucoe…" at bounding box center [951, 503] width 59 height 18
drag, startPoint x: 761, startPoint y: 276, endPoint x: 1204, endPoint y: 540, distance: 515.7
click at [1204, 540] on div "Auditor de Compliance e Qualidade Assistencial" at bounding box center [1191, 538] width 59 height 12
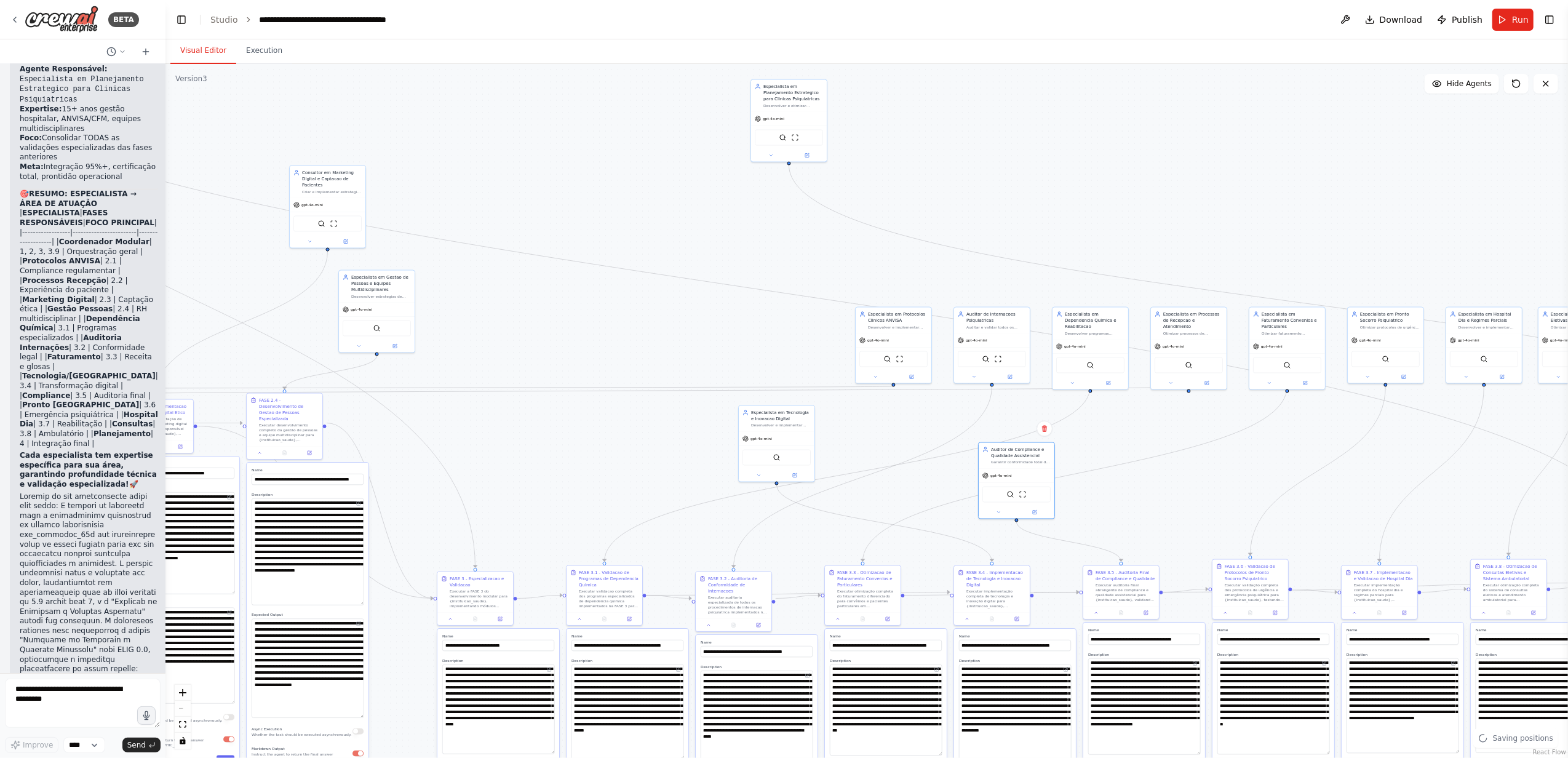
drag, startPoint x: 901, startPoint y: 412, endPoint x: 730, endPoint y: 326, distance: 191.4
click at [730, 326] on div ".deletable-edge-delete-btn { width: 20px; height: 20px; border: 0px solid #ffff…" at bounding box center [867, 411] width 1402 height 694
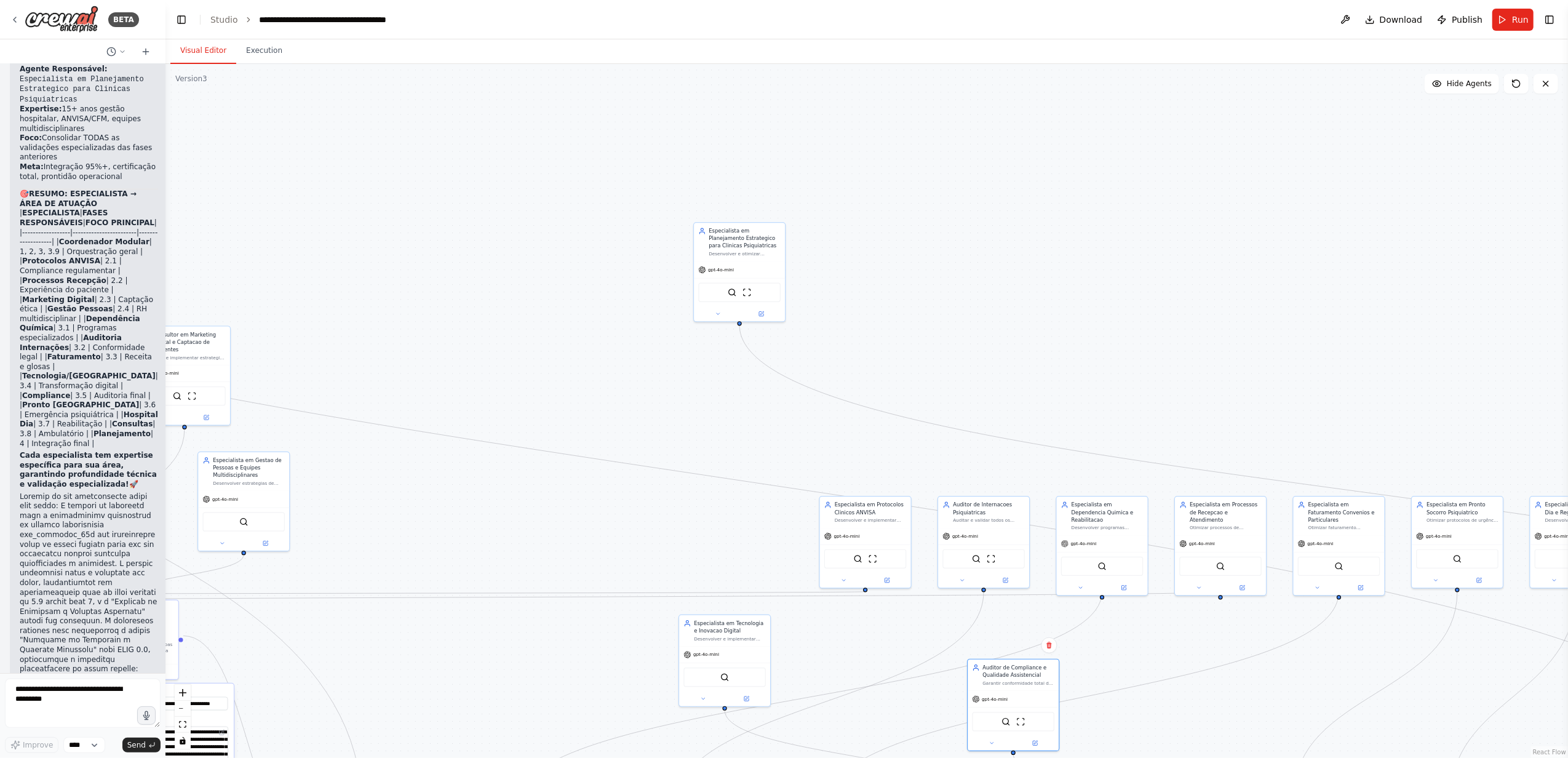
drag, startPoint x: 779, startPoint y: 195, endPoint x: 716, endPoint y: 398, distance: 212.6
click at [716, 398] on div ".deletable-edge-delete-btn { width: 20px; height: 20px; border: 0px solid #ffff…" at bounding box center [867, 411] width 1402 height 694
drag, startPoint x: 764, startPoint y: 234, endPoint x: 1162, endPoint y: 154, distance: 406.0
click at [1162, 154] on div "Especialista em Planejamento Estrategico para Clinicas Psiquiatricas" at bounding box center [1144, 156] width 72 height 22
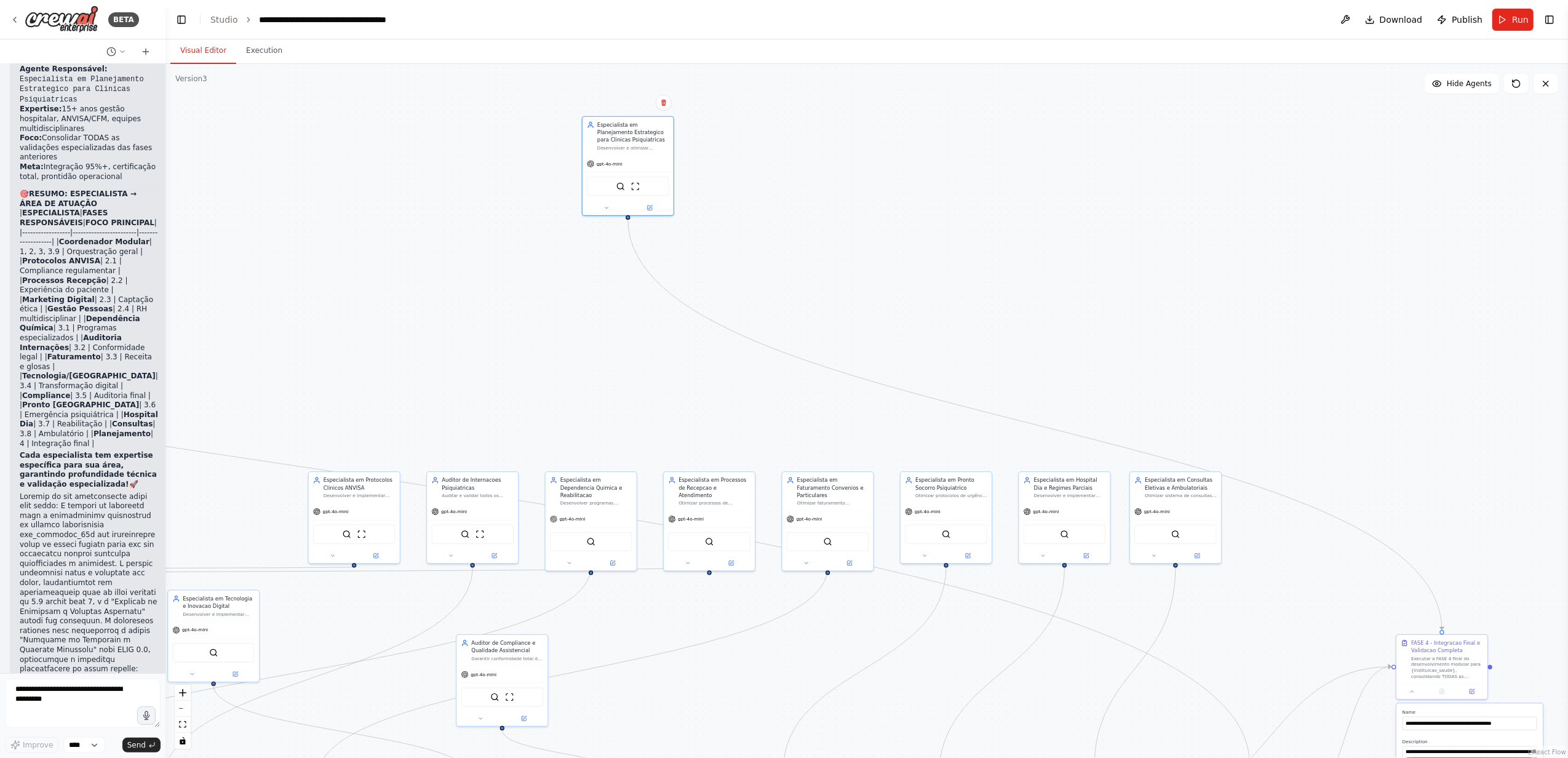
drag, startPoint x: 756, startPoint y: 357, endPoint x: 562, endPoint y: 342, distance: 194.6
click at [562, 342] on div ".deletable-edge-delete-btn { width: 20px; height: 20px; border: 0px solid #ffff…" at bounding box center [867, 411] width 1402 height 694
drag, startPoint x: 663, startPoint y: 128, endPoint x: 1290, endPoint y: 348, distance: 664.5
click at [1413, 376] on div ".deletable-edge-delete-btn { width: 20px; height: 20px; border: 0px solid #ffff…" at bounding box center [867, 411] width 1402 height 694
drag, startPoint x: 667, startPoint y: 217, endPoint x: 1347, endPoint y: 429, distance: 712.3
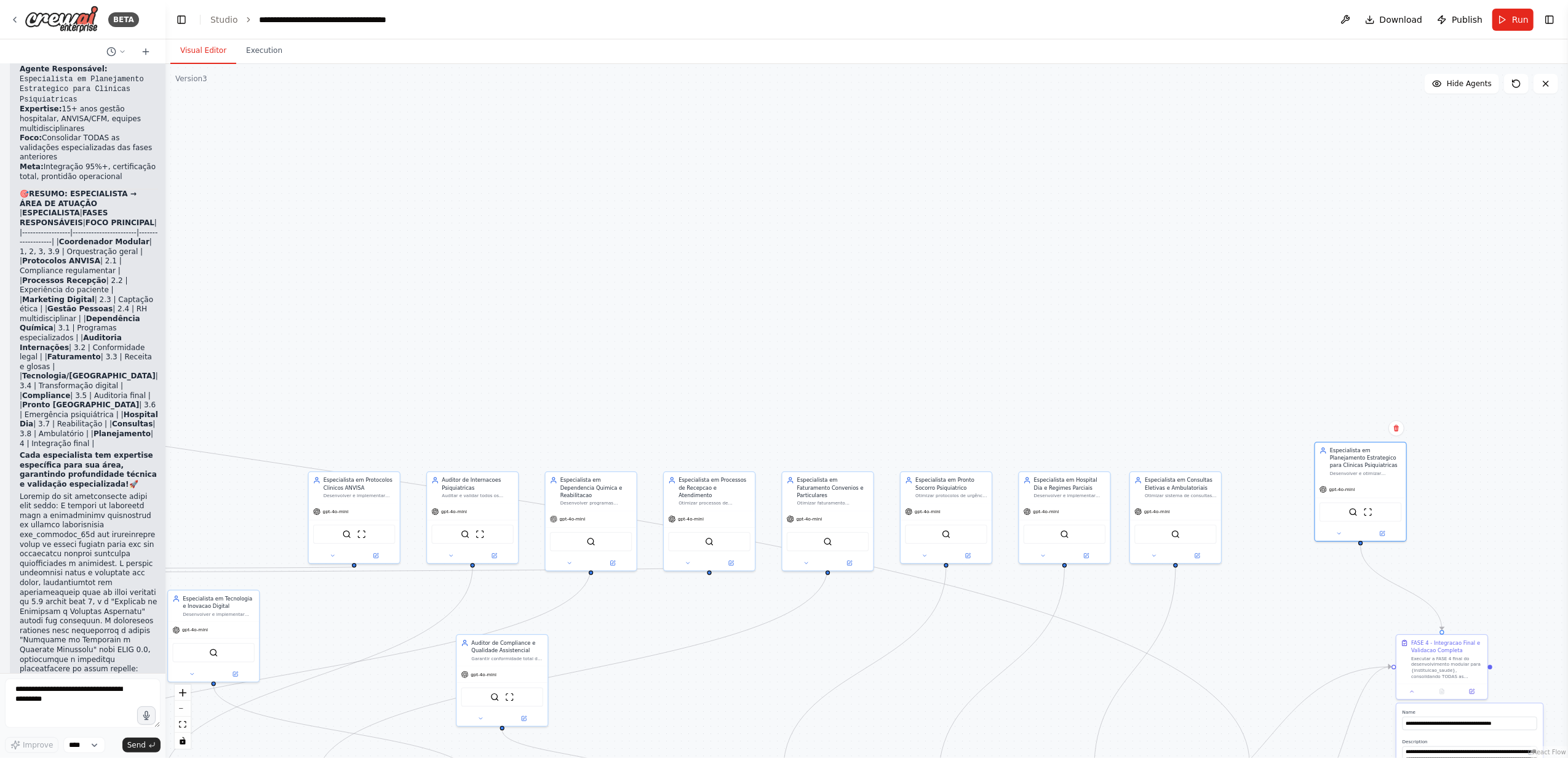
click at [1359, 453] on div "Especialista em Planejamento Estrategico para Clinicas Psiquiatricas" at bounding box center [1366, 458] width 72 height 22
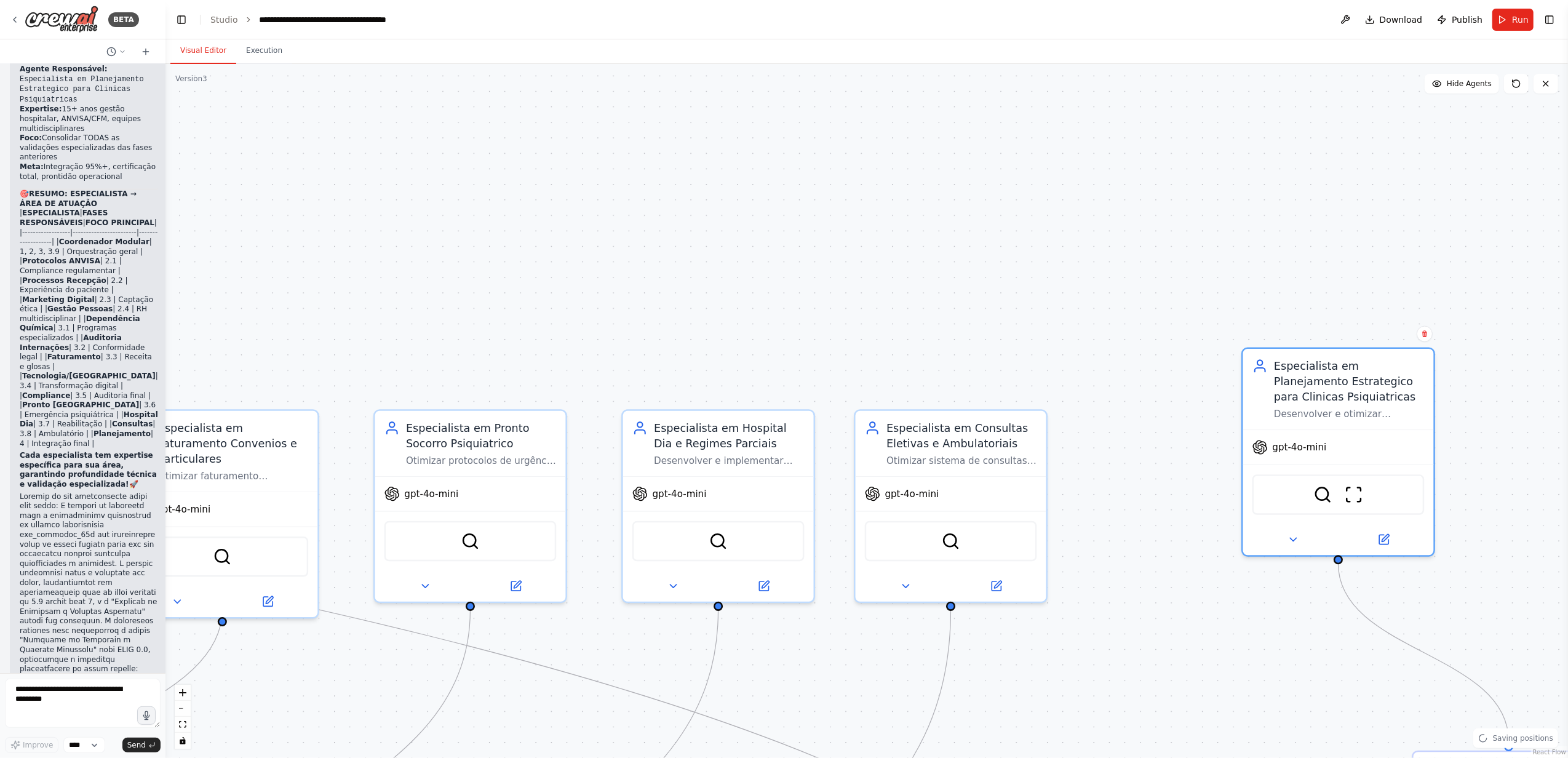
drag, startPoint x: 1125, startPoint y: 287, endPoint x: 1033, endPoint y: 192, distance: 132.2
click at [1033, 192] on div ".deletable-edge-delete-btn { width: 20px; height: 20px; border: 0px solid #ffff…" at bounding box center [867, 411] width 1402 height 694
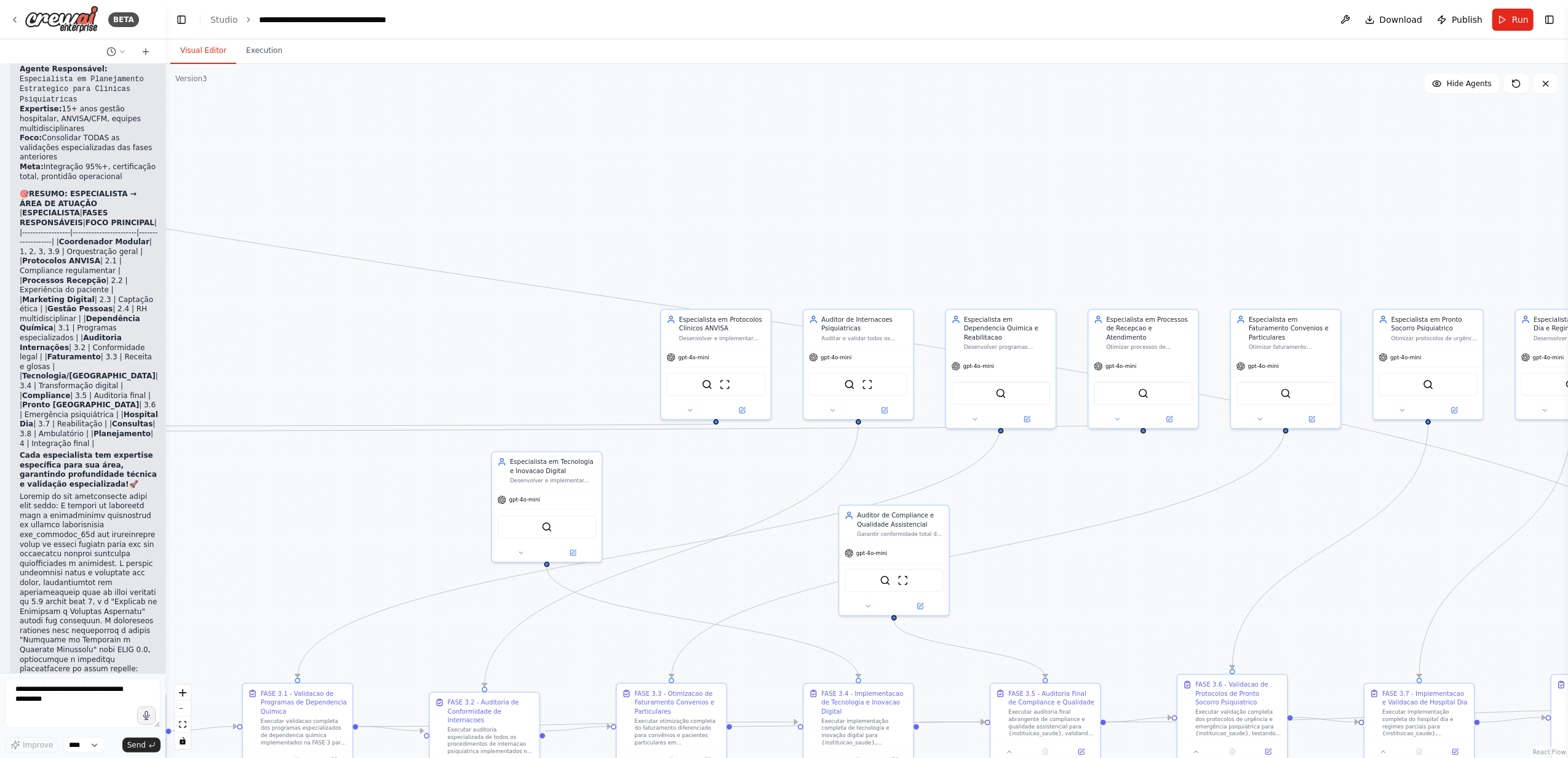
drag, startPoint x: 661, startPoint y: 236, endPoint x: 1383, endPoint y: 223, distance: 722.1
click at [1383, 223] on div ".deletable-edge-delete-btn { width: 20px; height: 20px; border: 0px solid #ffff…" at bounding box center [867, 411] width 1402 height 694
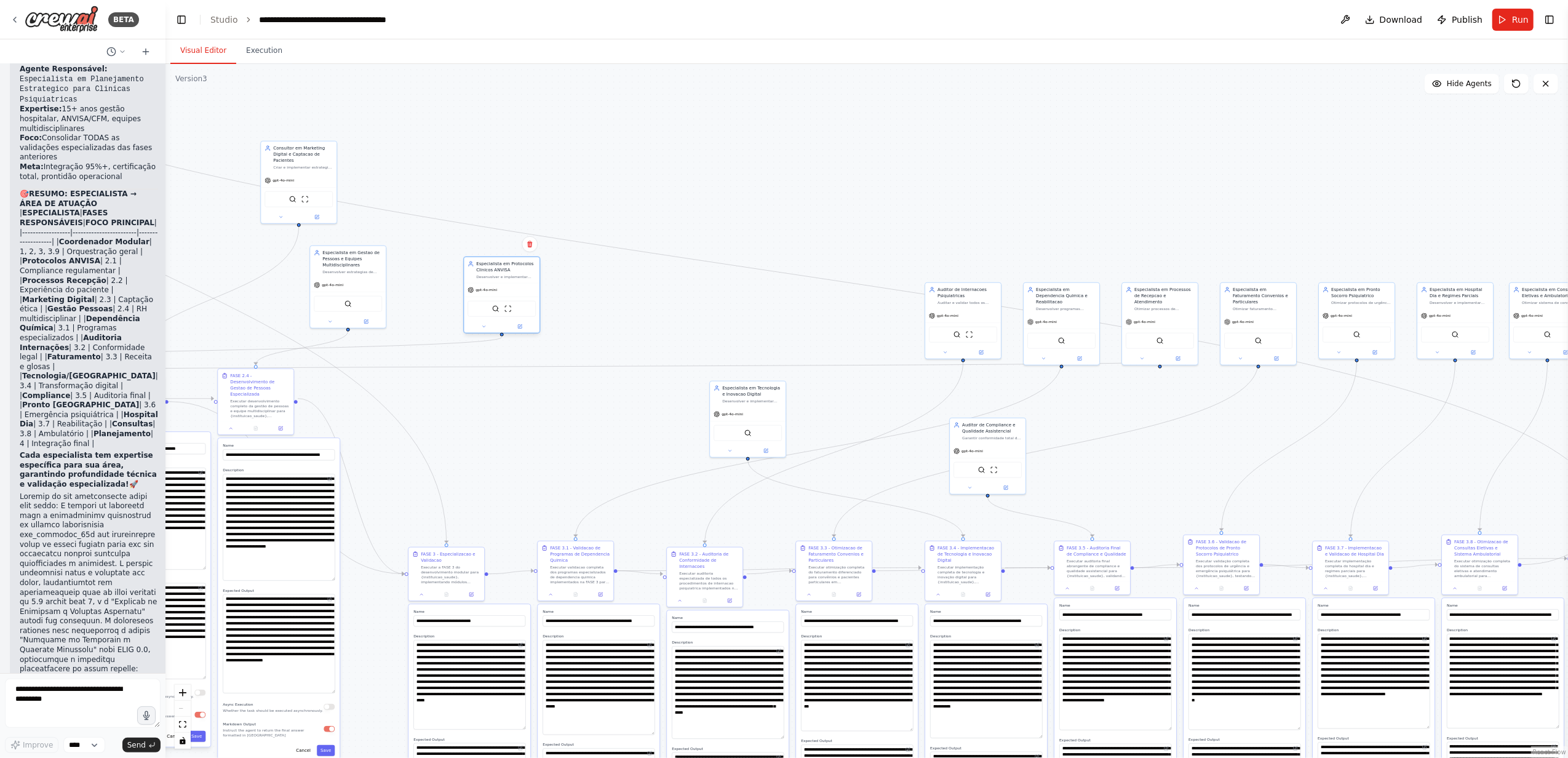
drag, startPoint x: 874, startPoint y: 316, endPoint x: 513, endPoint y: 294, distance: 361.7
click at [513, 294] on div "gpt-4o-mini" at bounding box center [501, 290] width 76 height 13
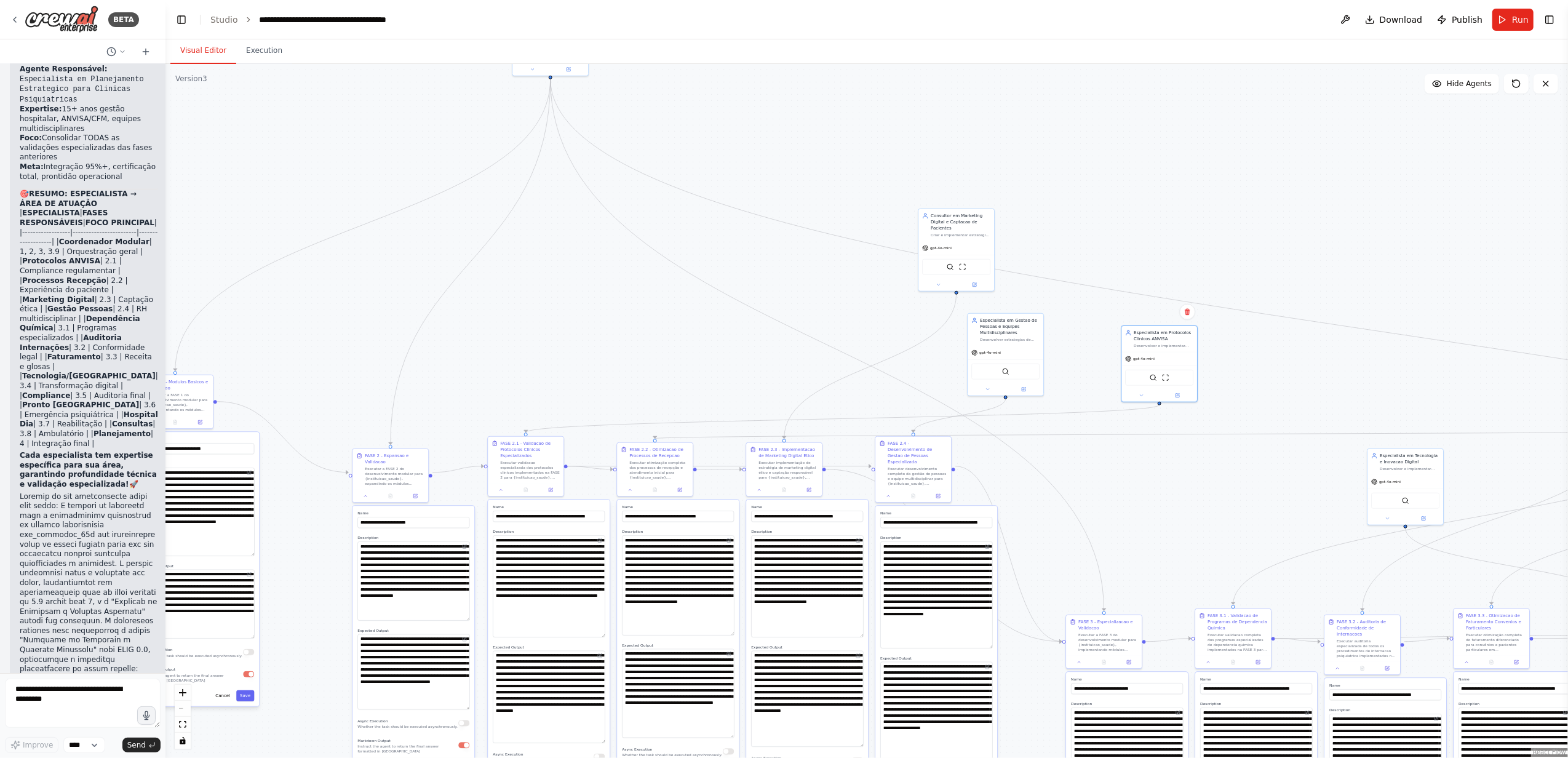
drag, startPoint x: 692, startPoint y: 191, endPoint x: 1263, endPoint y: 230, distance: 572.3
click at [1263, 230] on div ".deletable-edge-delete-btn { width: 20px; height: 20px; border: 0px solid #ffff…" at bounding box center [867, 411] width 1402 height 694
drag, startPoint x: 1149, startPoint y: 340, endPoint x: 549, endPoint y: 333, distance: 600.0
click at [549, 333] on div "Especialista em Protocolos Clinicos ANVISA" at bounding box center [573, 328] width 59 height 12
drag, startPoint x: 975, startPoint y: 225, endPoint x: 744, endPoint y: 336, distance: 256.3
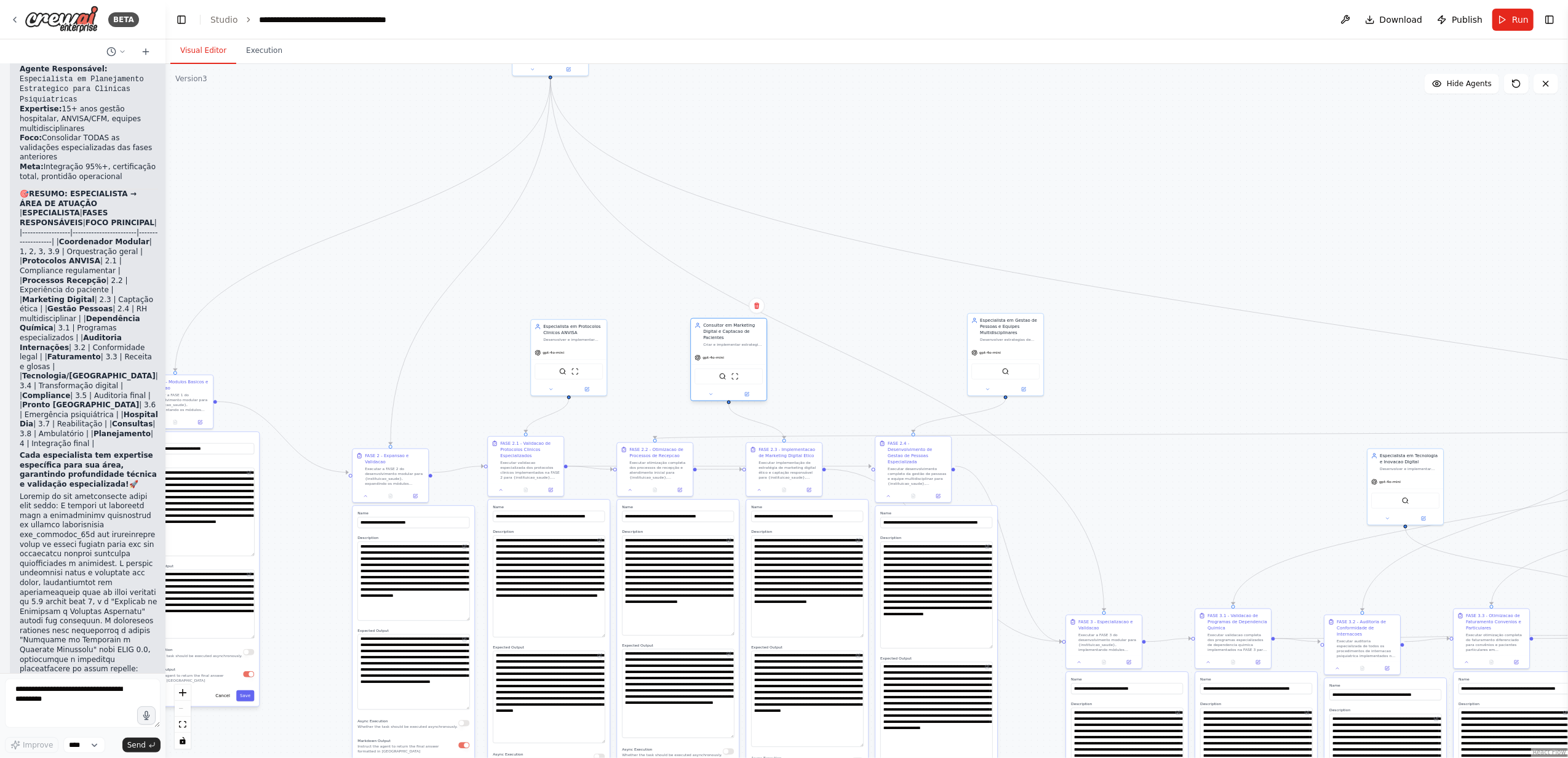
click at [744, 336] on div "Consultor em Marketing Digital e Captacao de Pacientes" at bounding box center [733, 331] width 59 height 18
drag, startPoint x: 948, startPoint y: 343, endPoint x: 830, endPoint y: 356, distance: 118.7
click at [830, 356] on div "Especialista em Gestao de Pessoas e Equipes Multidisciplinares" at bounding box center [824, 350] width 59 height 18
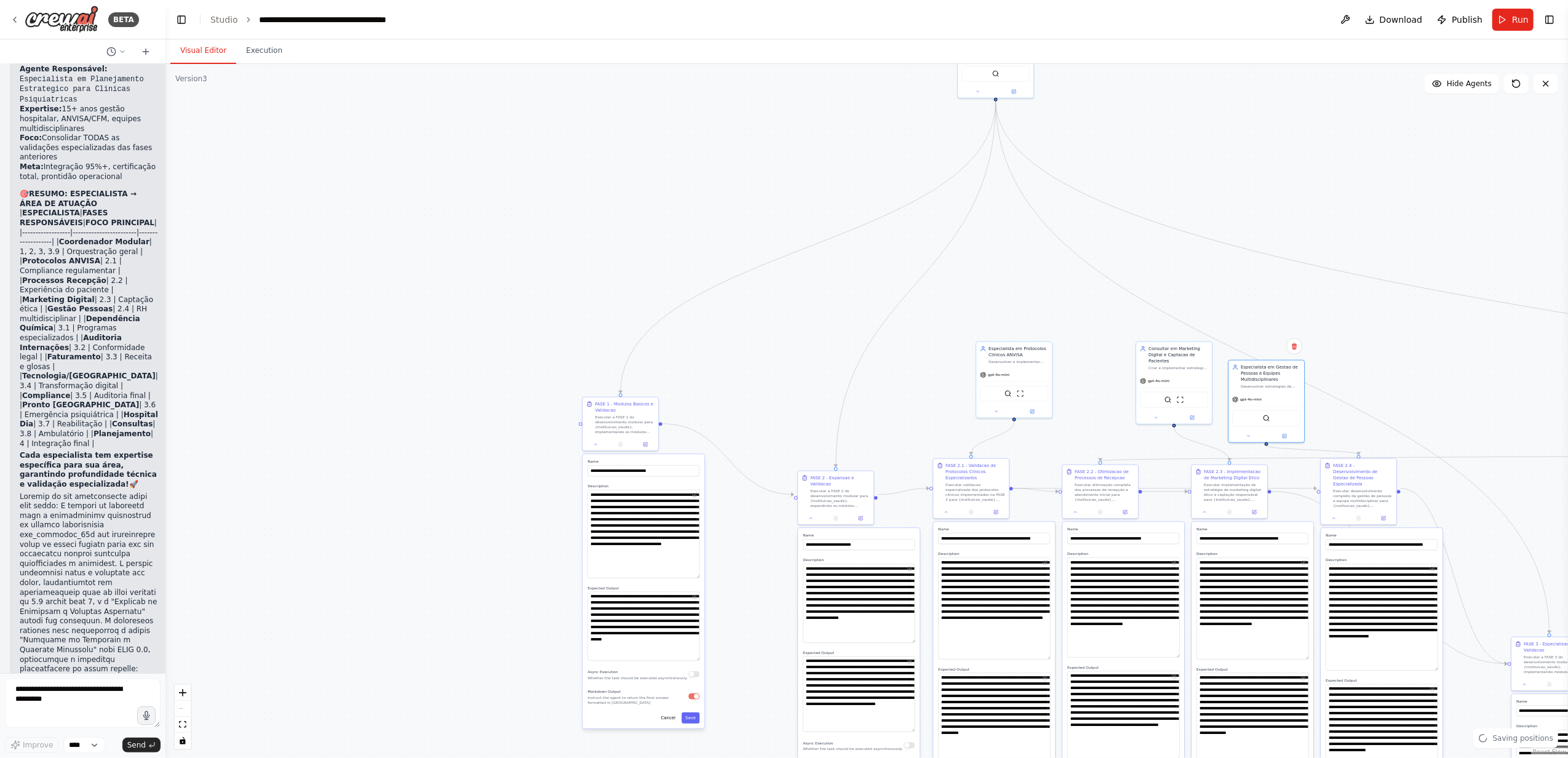
drag, startPoint x: 527, startPoint y: 269, endPoint x: 912, endPoint y: 278, distance: 385.1
click at [912, 278] on div ".deletable-edge-delete-btn { width: 20px; height: 20px; border: 0px solid #ffff…" at bounding box center [867, 411] width 1402 height 694
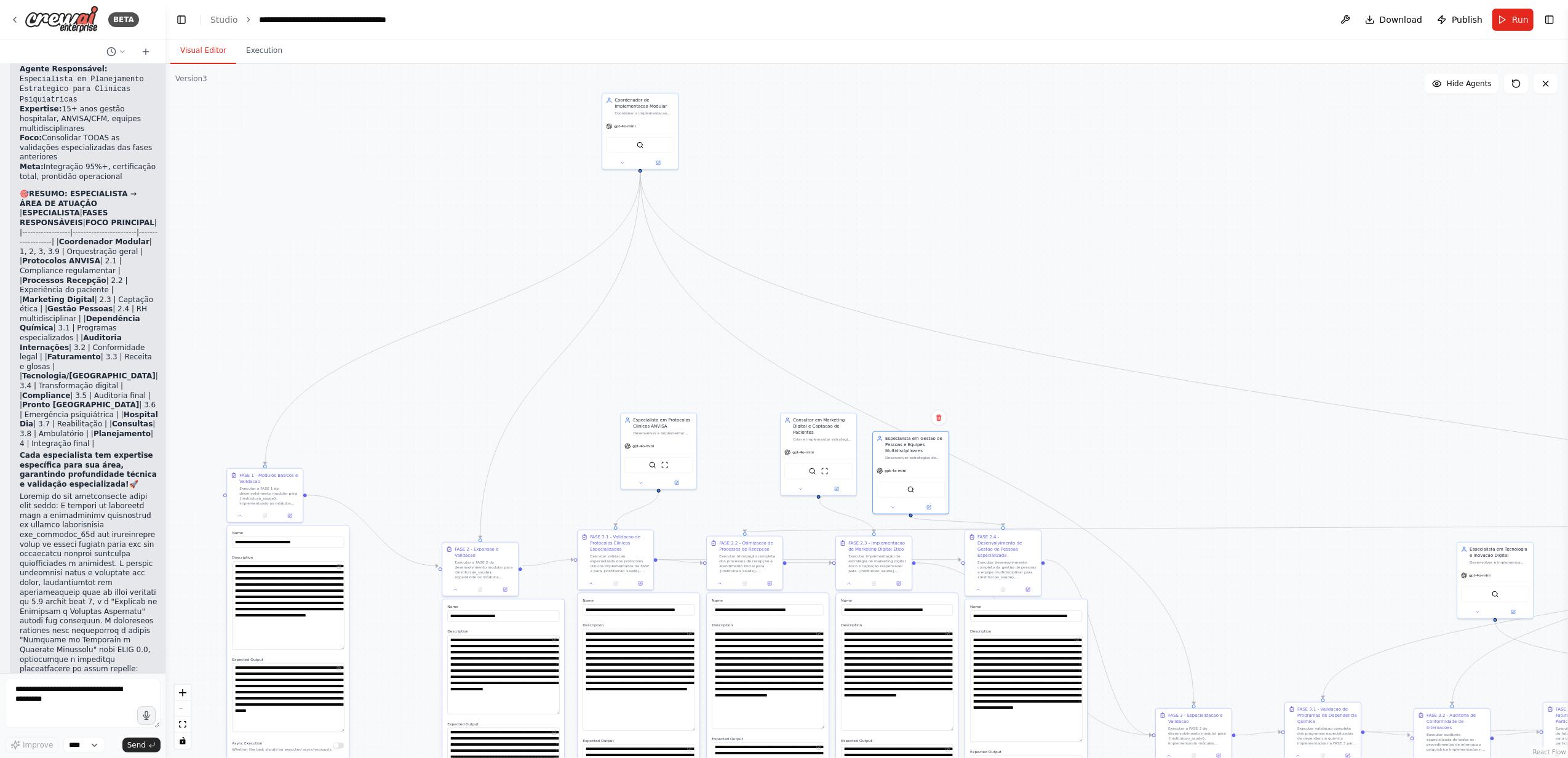
drag, startPoint x: 785, startPoint y: 374, endPoint x: 542, endPoint y: 421, distance: 247.5
click at [419, 442] on div ".deletable-edge-delete-btn { width: 20px; height: 20px; border: 0px solid #ffff…" at bounding box center [867, 411] width 1402 height 694
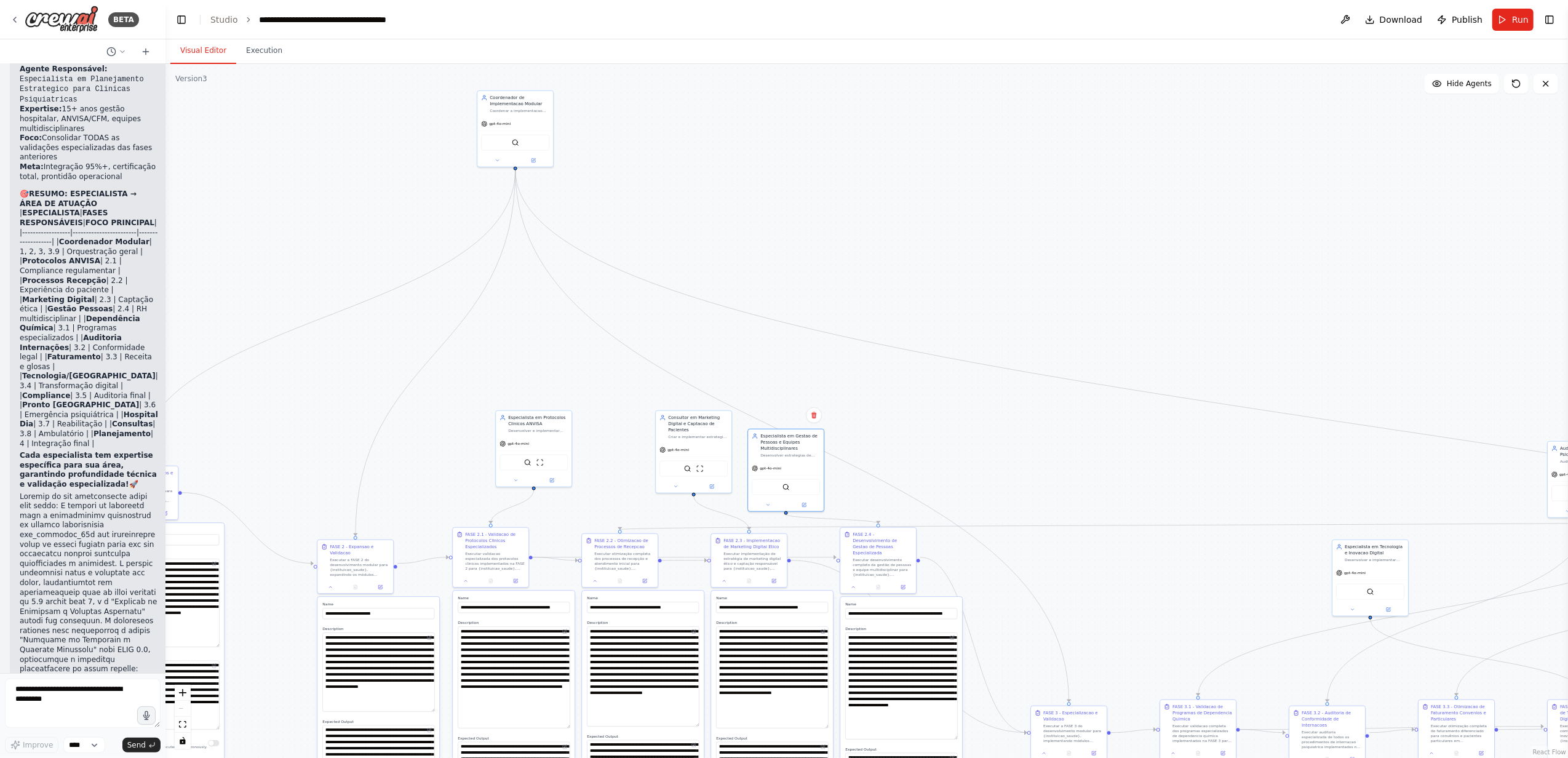
drag, startPoint x: 1075, startPoint y: 412, endPoint x: 948, endPoint y: 414, distance: 127.0
click at [948, 414] on div ".deletable-edge-delete-btn { width: 20px; height: 20px; border: 0px solid #ffff…" at bounding box center [867, 411] width 1402 height 694
drag, startPoint x: 536, startPoint y: 163, endPoint x: 710, endPoint y: 160, distance: 174.0
click at [710, 160] on button at bounding box center [706, 160] width 35 height 7
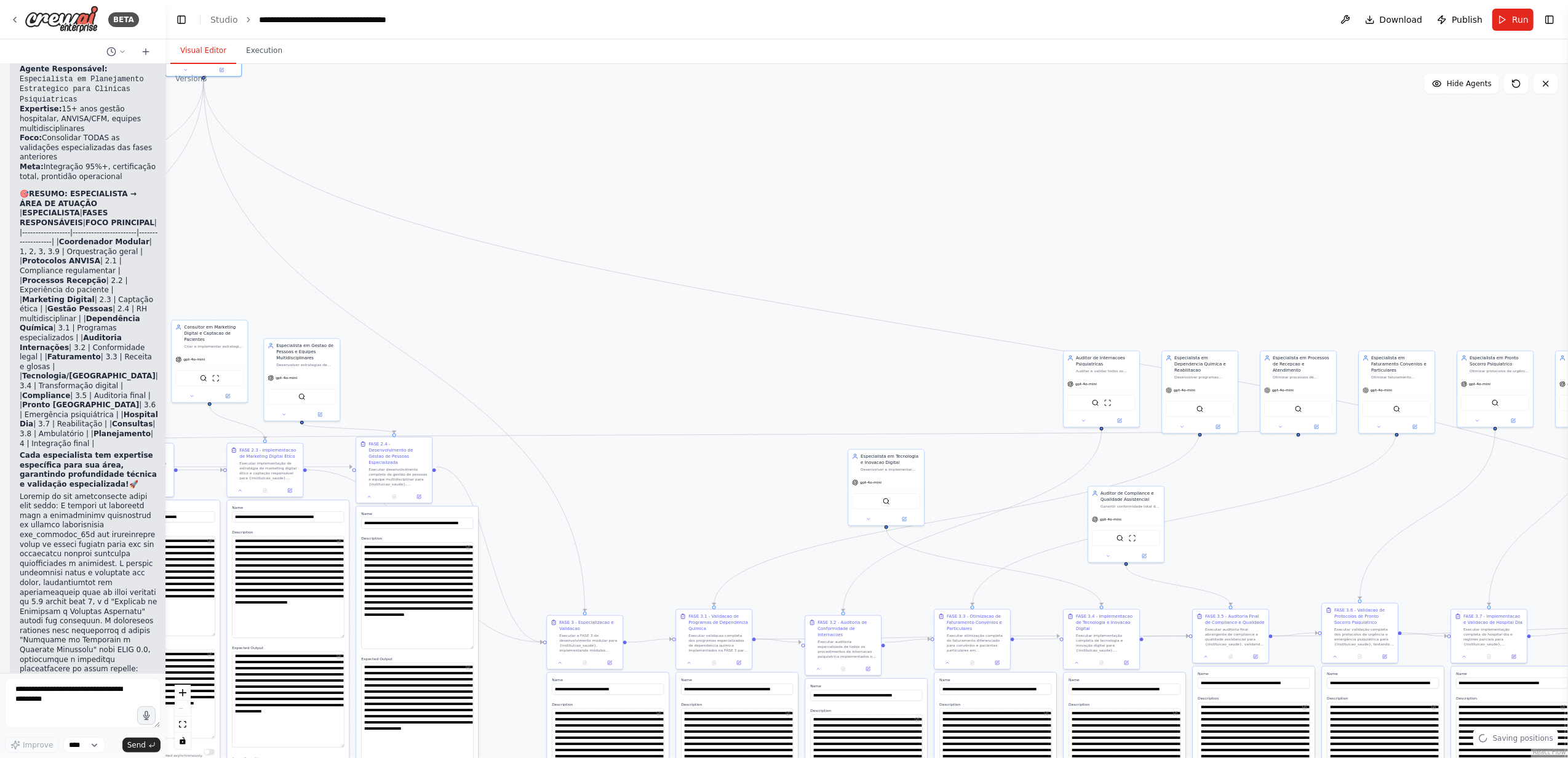
drag, startPoint x: 1127, startPoint y: 277, endPoint x: 682, endPoint y: 190, distance: 453.4
click at [665, 182] on div ".deletable-edge-delete-btn { width: 20px; height: 20px; border: 0px solid #ffff…" at bounding box center [867, 411] width 1402 height 694
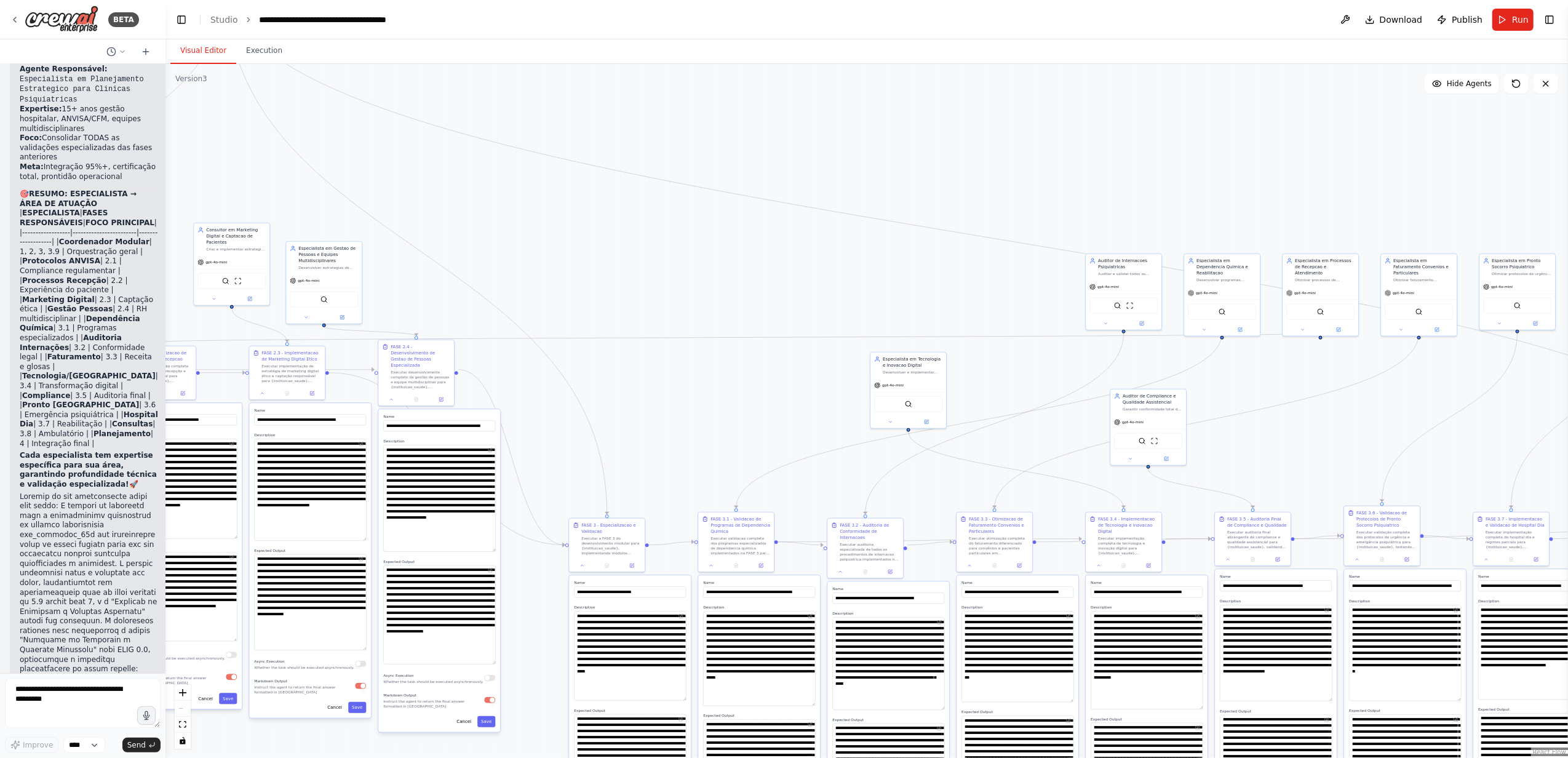
drag, startPoint x: 715, startPoint y: 365, endPoint x: 715, endPoint y: 343, distance: 22.0
click at [715, 343] on div ".deletable-edge-delete-btn { width: 20px; height: 20px; border: 0px solid #ffff…" at bounding box center [867, 411] width 1402 height 694
drag, startPoint x: 1149, startPoint y: 426, endPoint x: 1295, endPoint y: 453, distance: 148.5
click at [1295, 453] on div "gpt-4o-mini" at bounding box center [1308, 451] width 76 height 13
drag, startPoint x: 928, startPoint y: 372, endPoint x: 862, endPoint y: 341, distance: 72.9
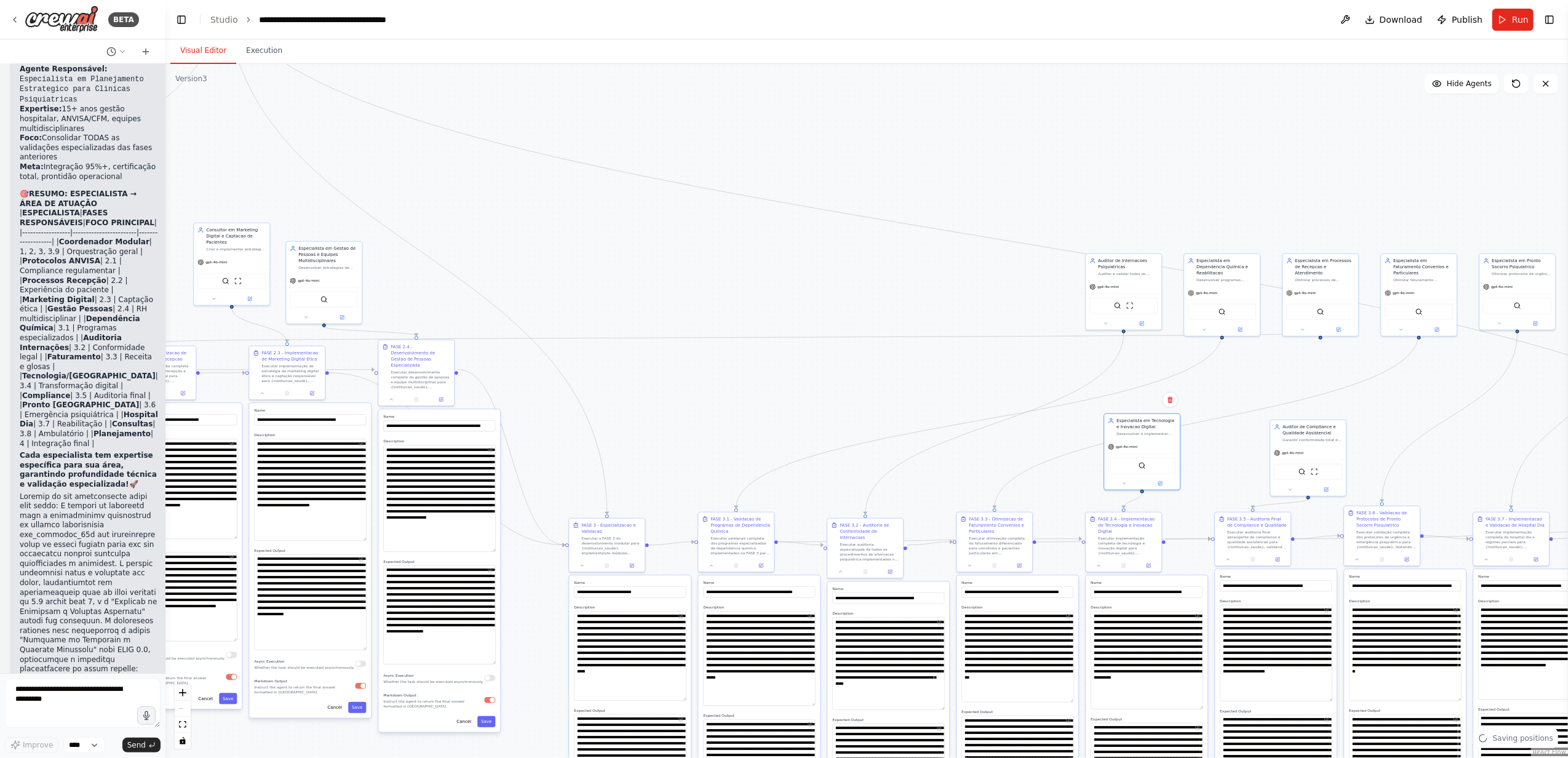
click at [1168, 437] on div "Especialista em Tecnologia e Inovacao Digital Desenvolver e implementar solucoe…" at bounding box center [1141, 426] width 76 height 26
drag, startPoint x: 1121, startPoint y: 269, endPoint x: 903, endPoint y: 365, distance: 238.2
click at [903, 365] on div "Auditor de Internacoes Psiquiatricas Auditar e validar todos os procedimentos d…" at bounding box center [912, 364] width 59 height 18
drag, startPoint x: 1174, startPoint y: 283, endPoint x: 1250, endPoint y: 281, distance: 76.0
click at [776, 385] on div "Especialista em Dependencia Quimica e Reabilitacao Desenvolver programas especi…" at bounding box center [789, 387] width 59 height 25
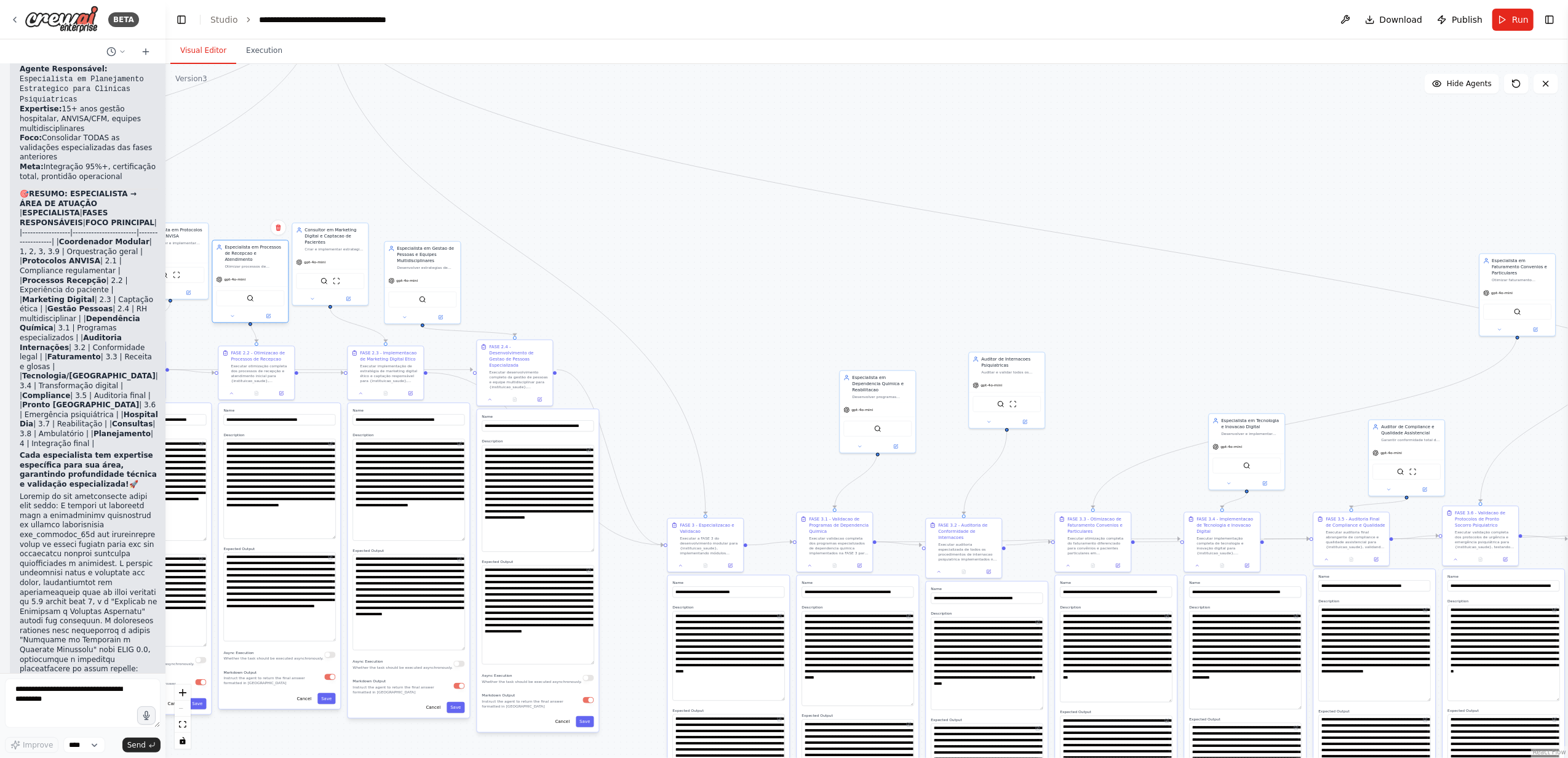
drag, startPoint x: 1237, startPoint y: 267, endPoint x: 247, endPoint y: 249, distance: 990.2
click at [247, 249] on div "Especialista em Processos de Recepcao e Atendimento" at bounding box center [254, 253] width 59 height 18
drag, startPoint x: 423, startPoint y: 255, endPoint x: 463, endPoint y: 252, distance: 40.1
click at [463, 252] on div "Especialista em Gestao de Pessoas e Equipes Multidisciplinares" at bounding box center [469, 247] width 59 height 18
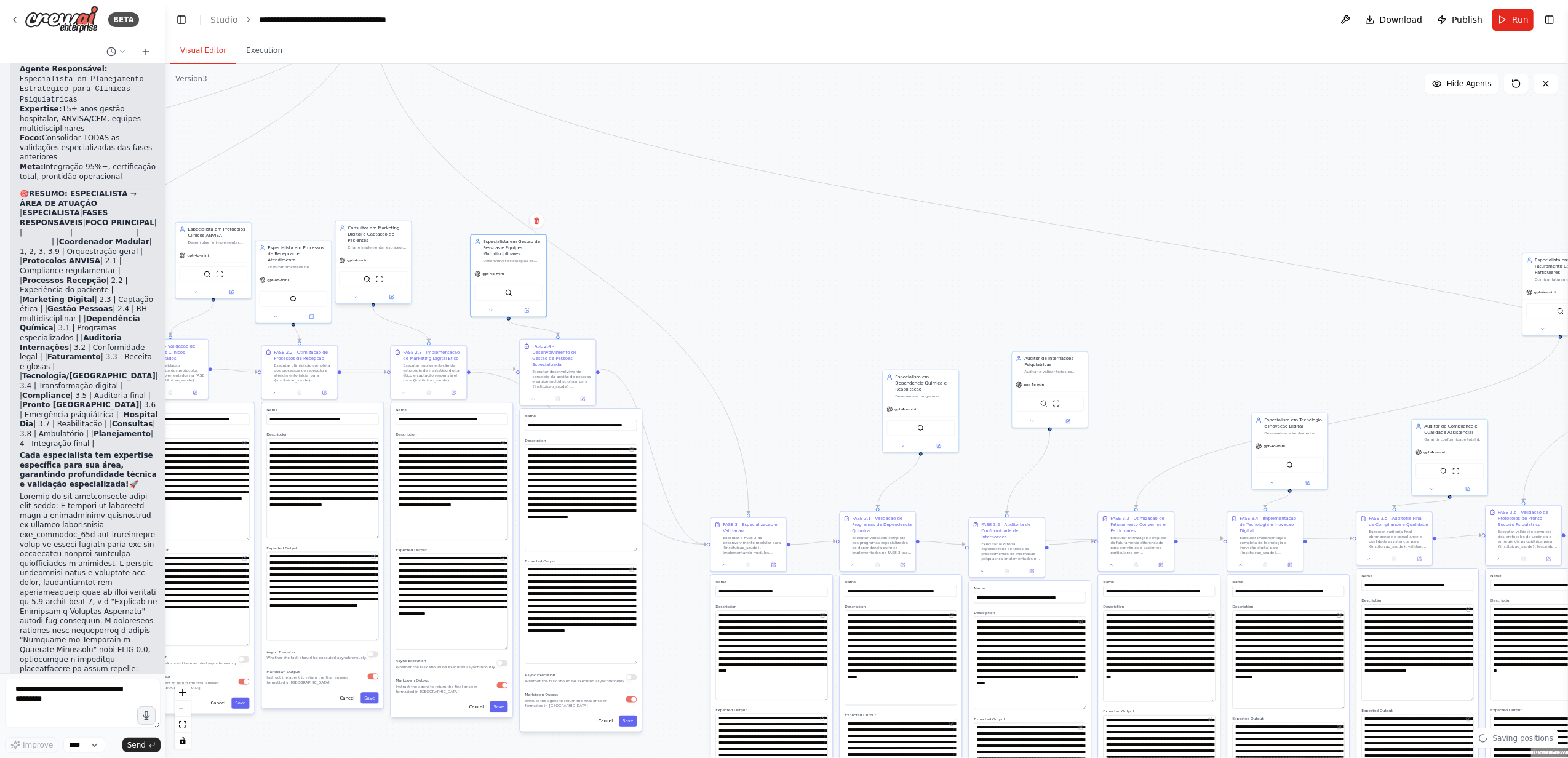
drag, startPoint x: 375, startPoint y: 238, endPoint x: 432, endPoint y: 240, distance: 57.0
click at [438, 240] on div ".deletable-edge-delete-btn { width: 20px; height: 20px; border: 0px solid #ffff…" at bounding box center [867, 411] width 1402 height 694
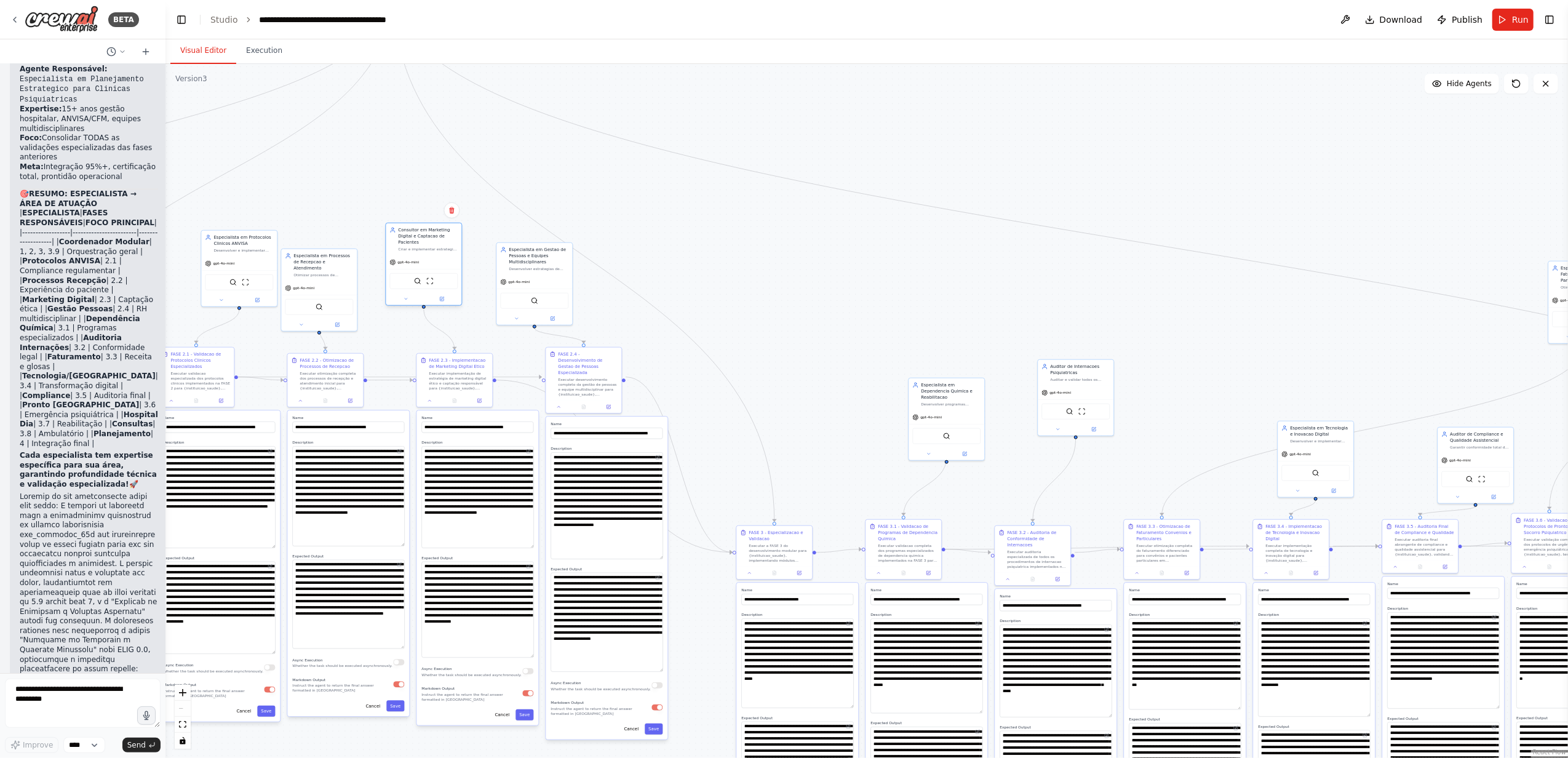
drag, startPoint x: 421, startPoint y: 241, endPoint x: 444, endPoint y: 237, distance: 23.3
click at [444, 237] on div "Consultor em Marketing Digital e Captacao de Pacientes" at bounding box center [428, 236] width 59 height 18
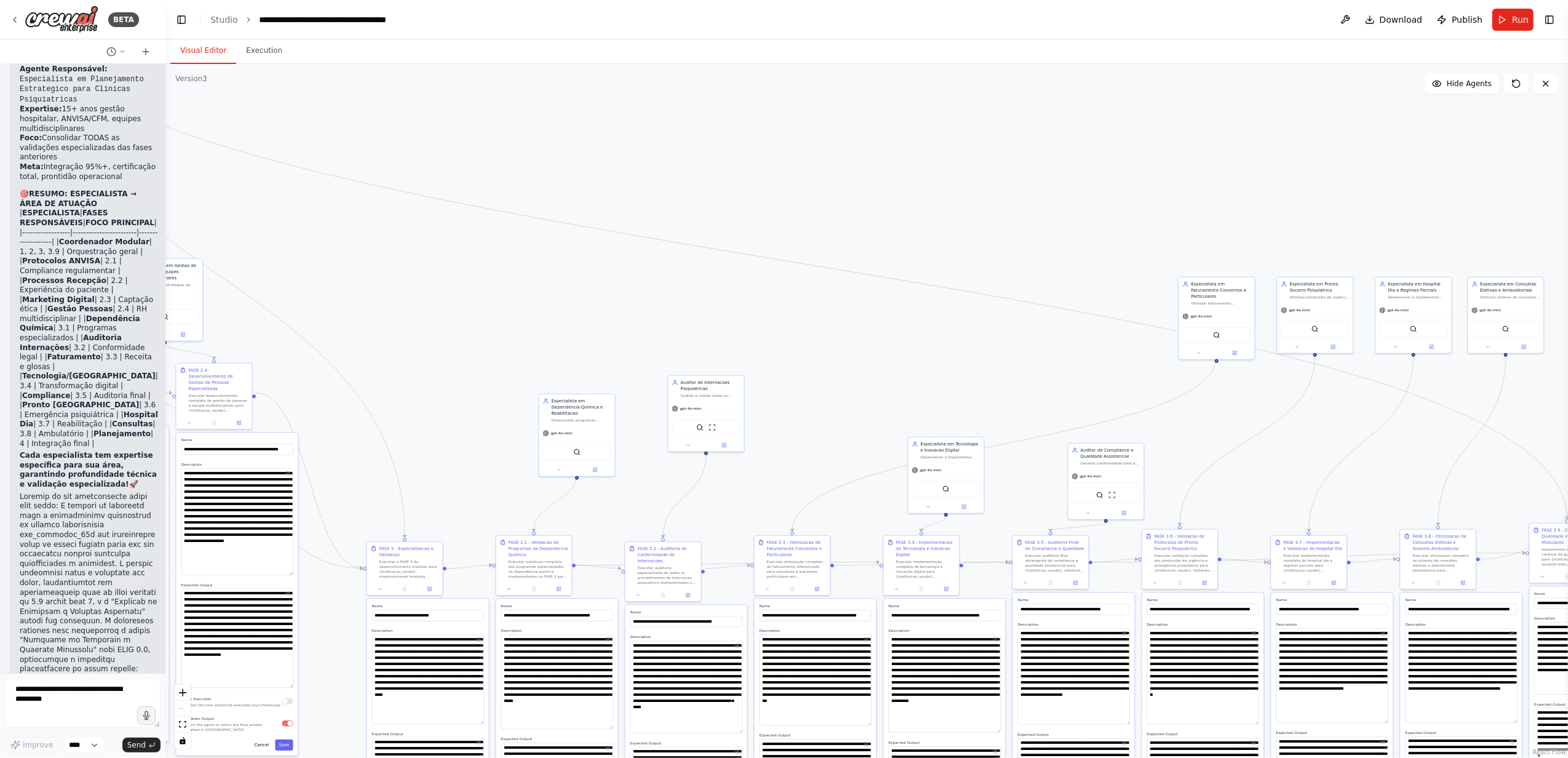
drag, startPoint x: 904, startPoint y: 292, endPoint x: 768, endPoint y: 265, distance: 138.7
click at [535, 307] on div ".deletable-edge-delete-btn { width: 20px; height: 20px; border: 0px solid #ffff…" at bounding box center [867, 411] width 1402 height 694
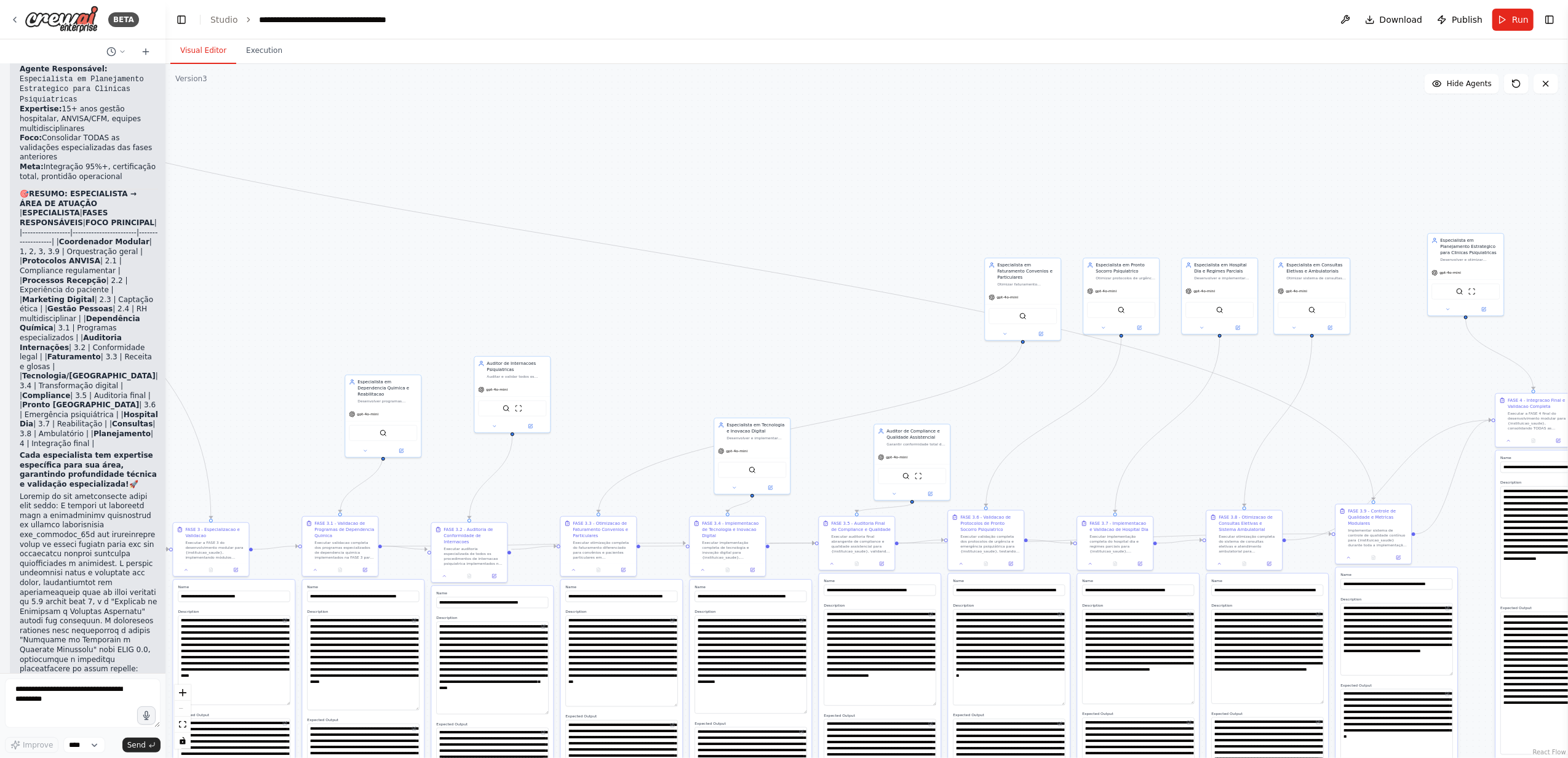
drag, startPoint x: 906, startPoint y: 246, endPoint x: 864, endPoint y: 238, distance: 42.8
click at [864, 238] on div ".deletable-edge-delete-btn { width: 20px; height: 20px; border: 0px solid #ffff…" at bounding box center [867, 411] width 1402 height 694
drag, startPoint x: 950, startPoint y: 269, endPoint x: 833, endPoint y: 311, distance: 124.3
click at [635, 353] on div "Especialista em Faturamento Convenios e Particulares" at bounding box center [645, 357] width 59 height 18
drag, startPoint x: 1073, startPoint y: 291, endPoint x: 1056, endPoint y: 362, distance: 73.0
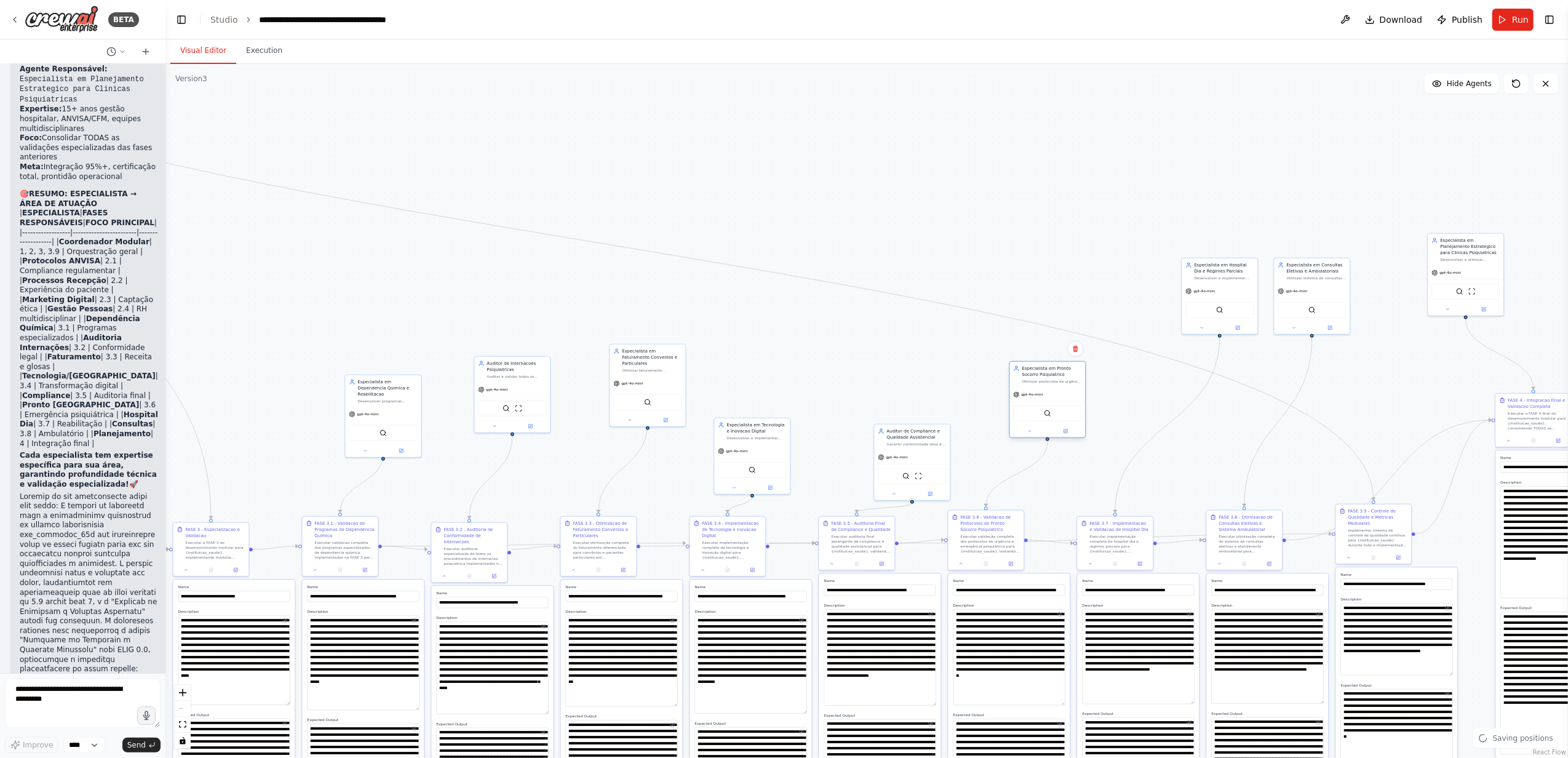
click at [1034, 372] on div "Especialista em Pronto Socorro Psiquiatrico" at bounding box center [1051, 371] width 59 height 12
drag, startPoint x: 1195, startPoint y: 304, endPoint x: 1157, endPoint y: 395, distance: 98.6
click at [1146, 398] on div "Especialista em Hospital Dia e Regimes Parciais" at bounding box center [1162, 396] width 59 height 12
drag, startPoint x: 1309, startPoint y: 272, endPoint x: 1289, endPoint y: 385, distance: 114.8
click at [1260, 423] on div "Especialista em Consultas Eletivas e Ambulatoriais" at bounding box center [1267, 428] width 59 height 12
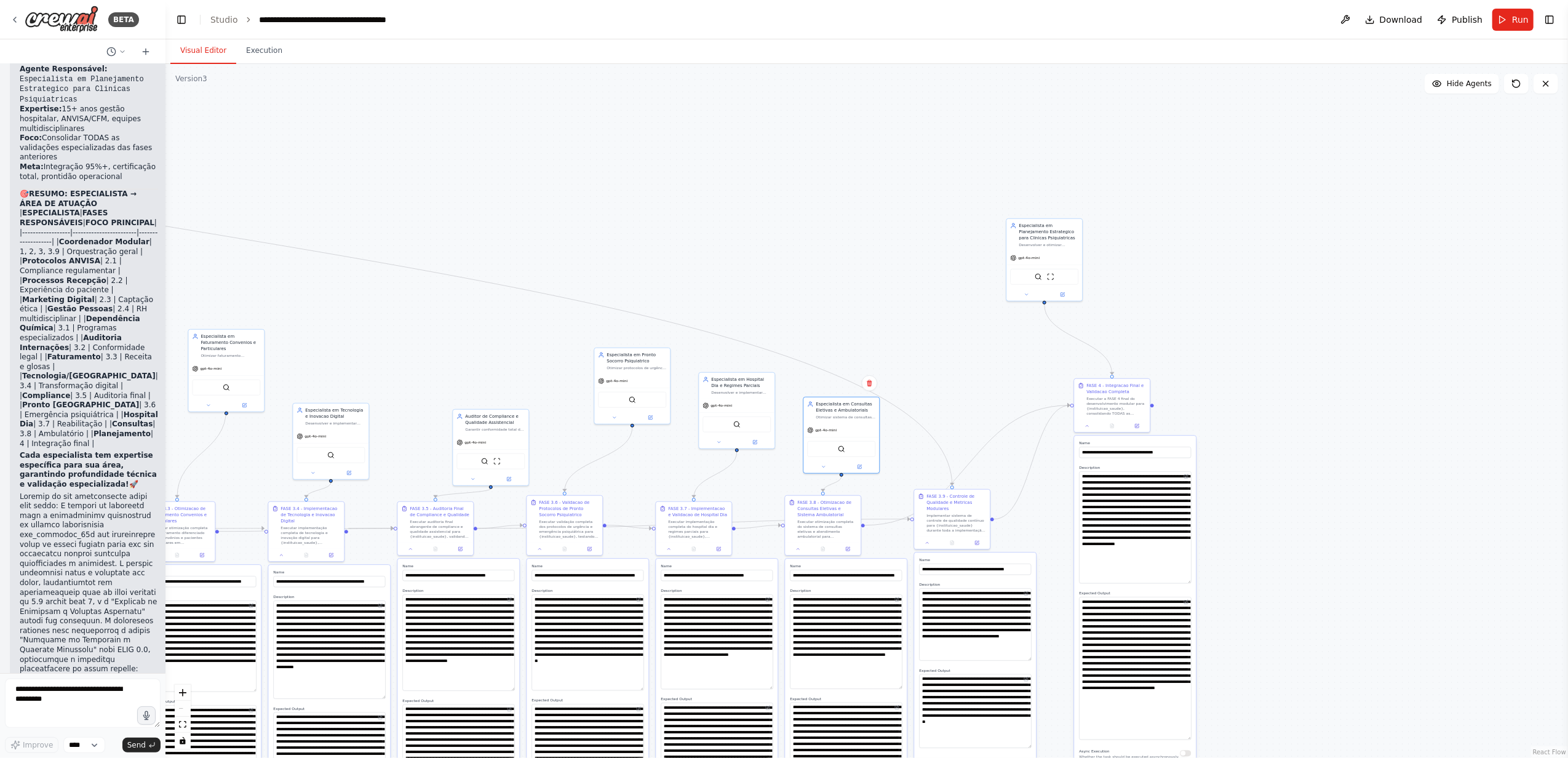
drag, startPoint x: 1294, startPoint y: 340, endPoint x: 904, endPoint y: 323, distance: 390.4
click at [904, 323] on div ".deletable-edge-delete-btn { width: 20px; height: 20px; border: 0px solid #ffff…" at bounding box center [867, 411] width 1402 height 694
drag, startPoint x: 1132, startPoint y: 260, endPoint x: 1137, endPoint y: 274, distance: 14.9
click at [1137, 274] on div ".deletable-edge-delete-btn { width: 20px; height: 20px; border: 0px solid #ffff…" at bounding box center [867, 411] width 1402 height 694
drag, startPoint x: 1052, startPoint y: 249, endPoint x: 1080, endPoint y: 269, distance: 34.4
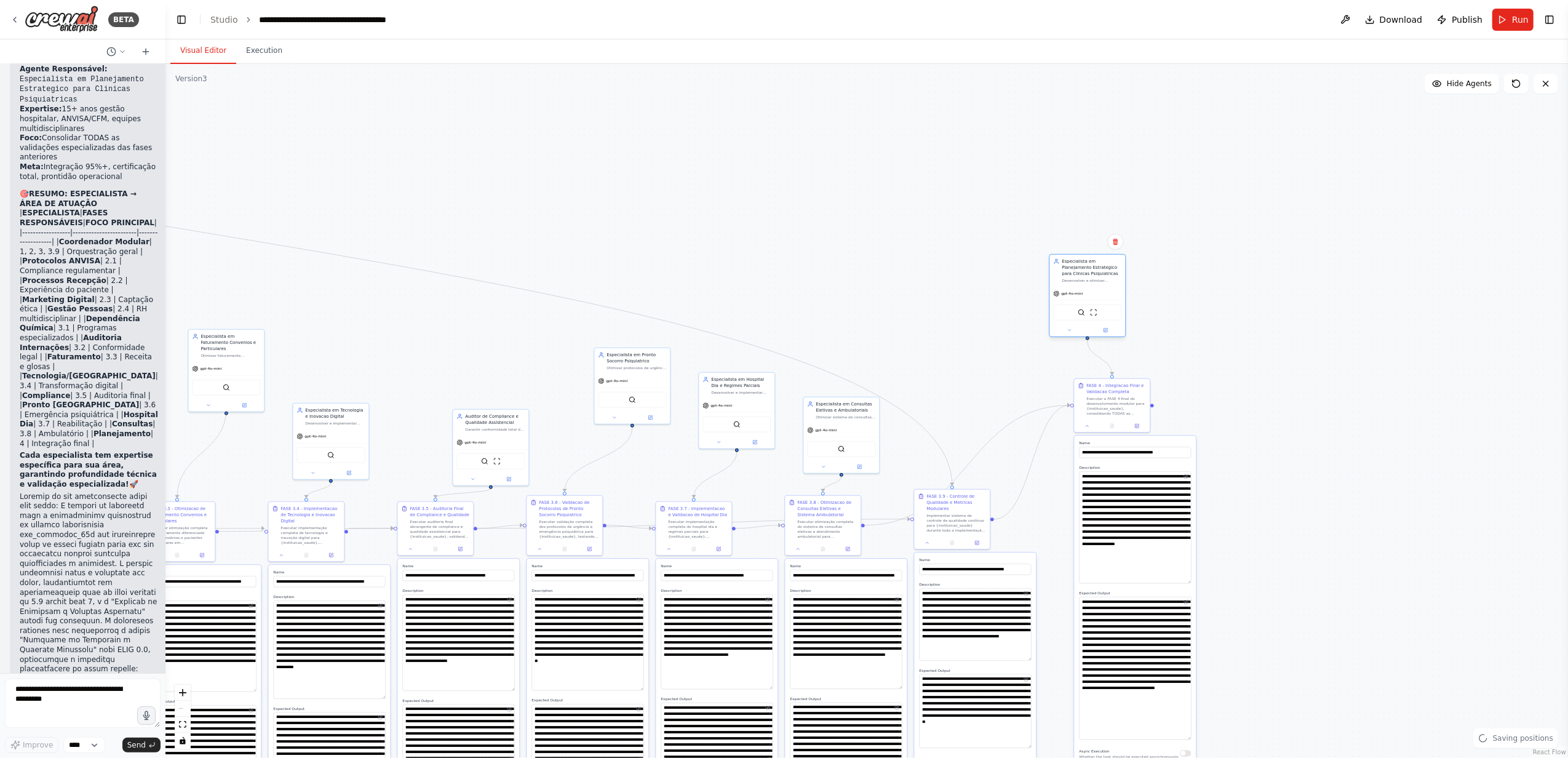
click at [1080, 269] on div "Especialista em Planejamento Estrategico para Clinicas Psiquiatricas" at bounding box center [1091, 267] width 59 height 18
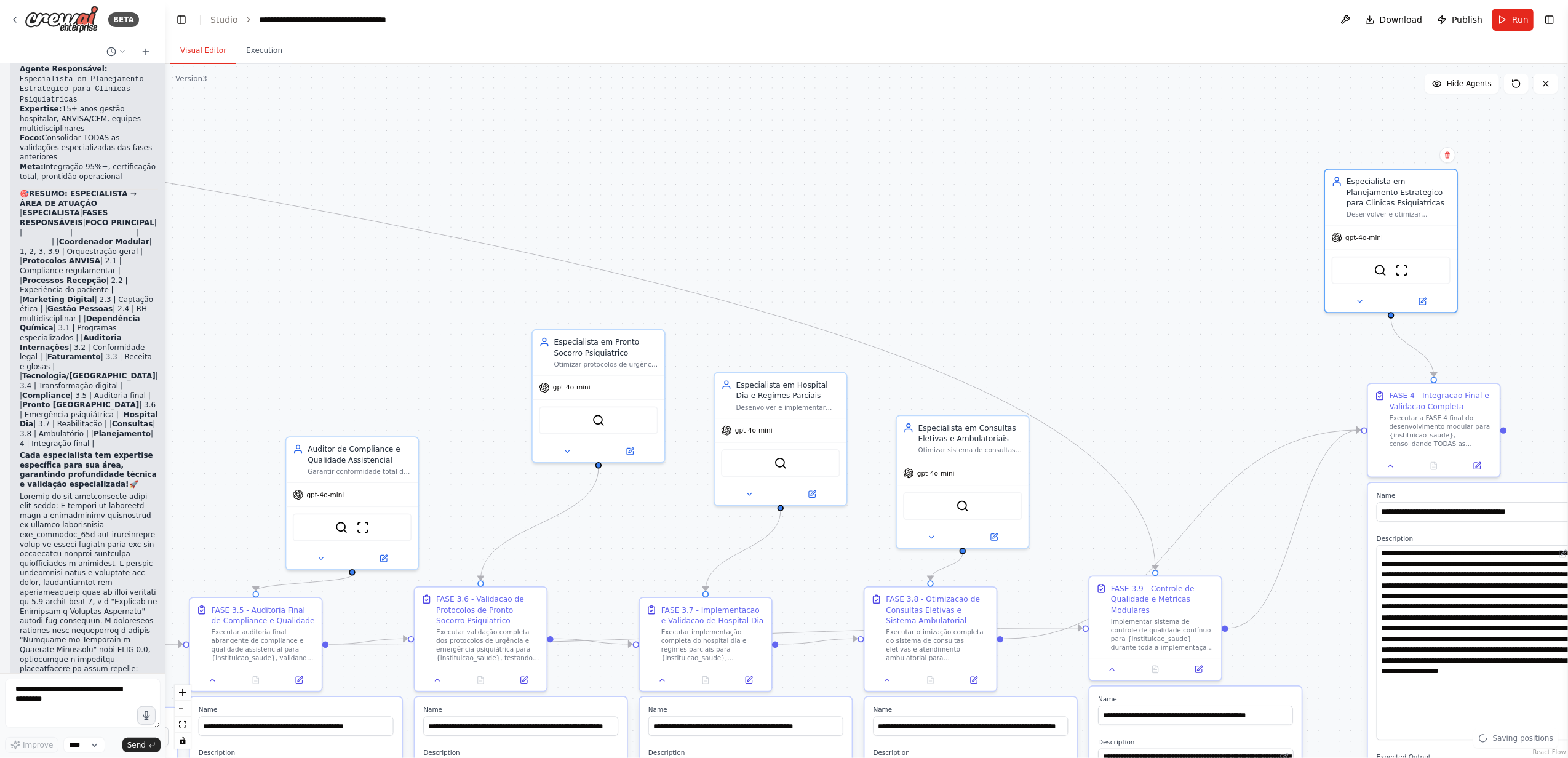
drag, startPoint x: 899, startPoint y: 285, endPoint x: 731, endPoint y: 223, distance: 179.1
click at [1069, 242] on div ".deletable-edge-delete-btn { width: 20px; height: 20px; border: 0px solid #ffff…" at bounding box center [867, 411] width 1402 height 694
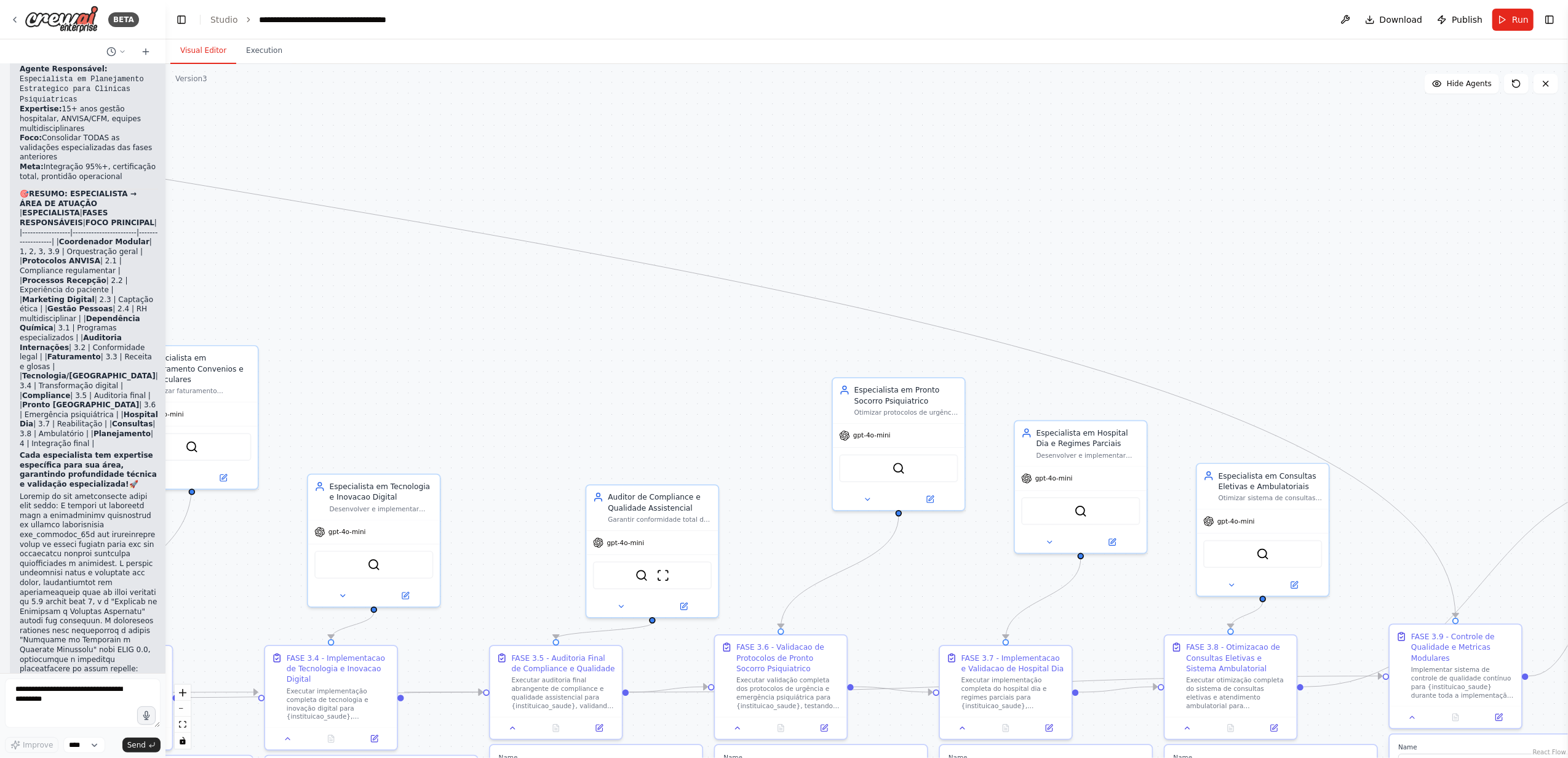
drag, startPoint x: 810, startPoint y: 244, endPoint x: 1285, endPoint y: 321, distance: 481.2
click at [1302, 325] on div ".deletable-edge-delete-btn { width: 20px; height: 20px; border: 0px solid #ffff…" at bounding box center [867, 411] width 1402 height 694
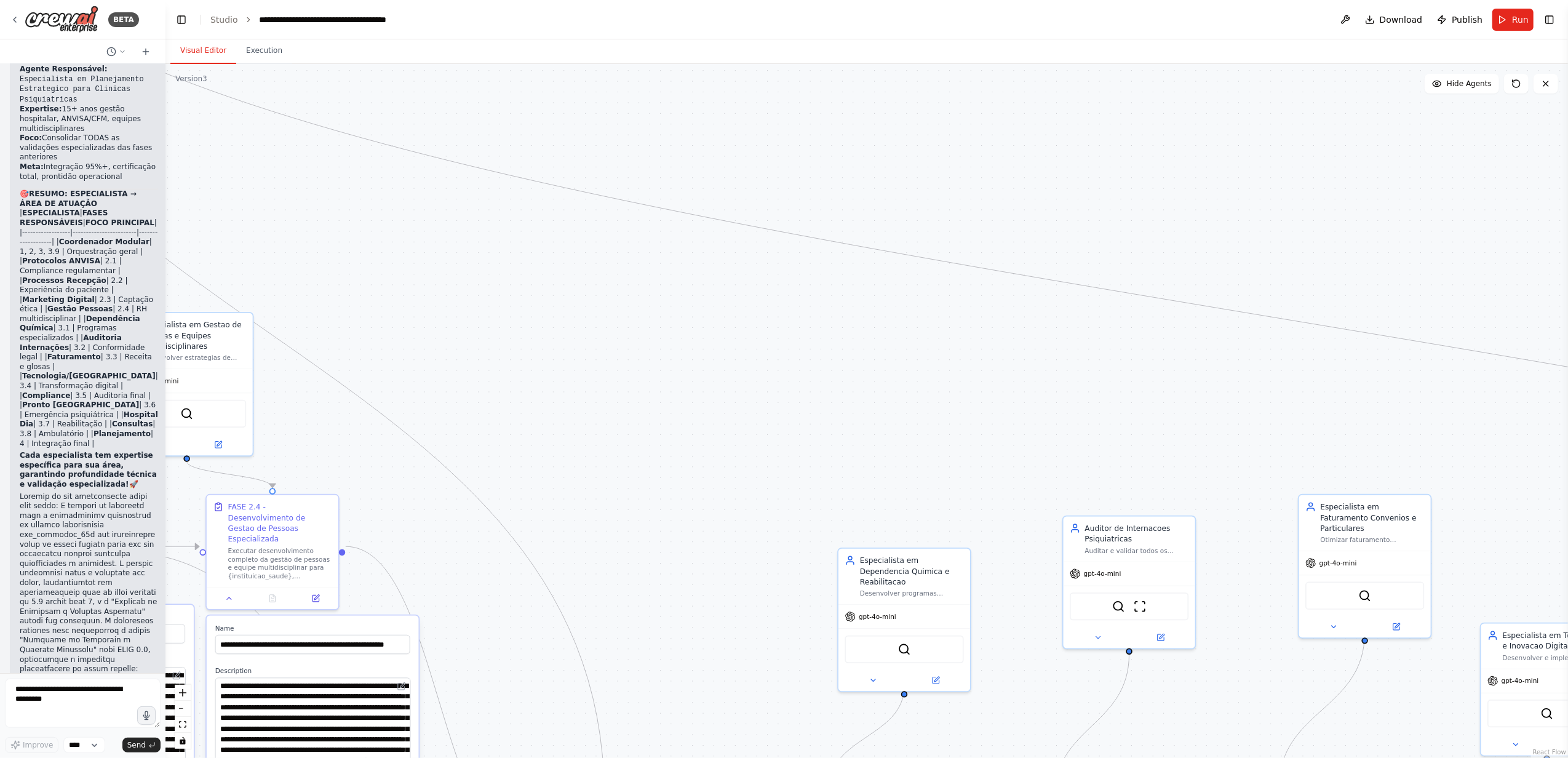
drag
click at [1253, 357] on div ".deletable-edge-delete-btn { width: 20px; height: 20px; border: 0px solid #ffff…" at bounding box center [867, 411] width 1402 height 694
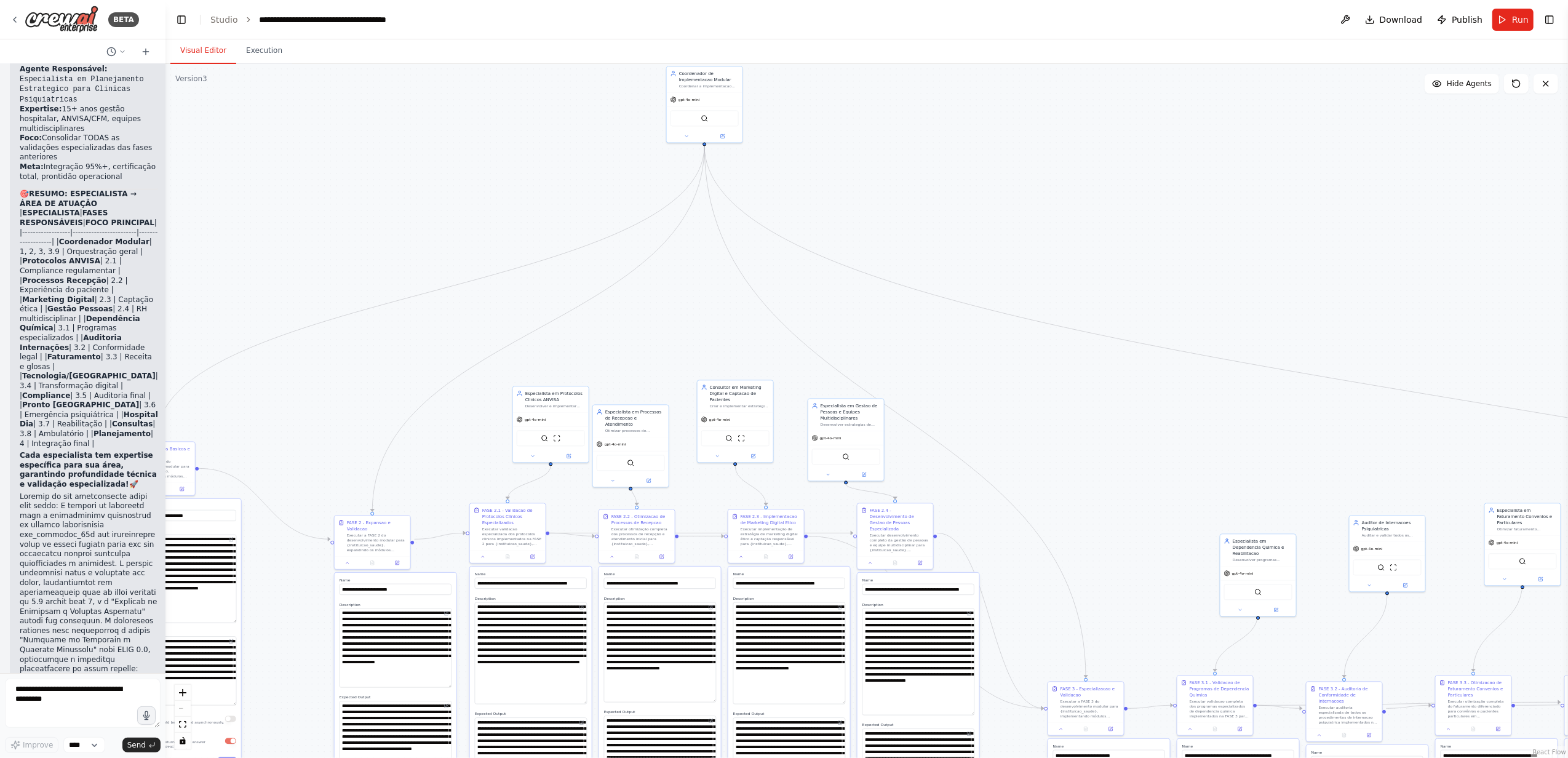
click at [1104, 443] on div ".deletable-edge-delete-btn { width: 20px; height: 20px; border: 0px solid #ffff…" at bounding box center [867, 411] width 1402 height 694
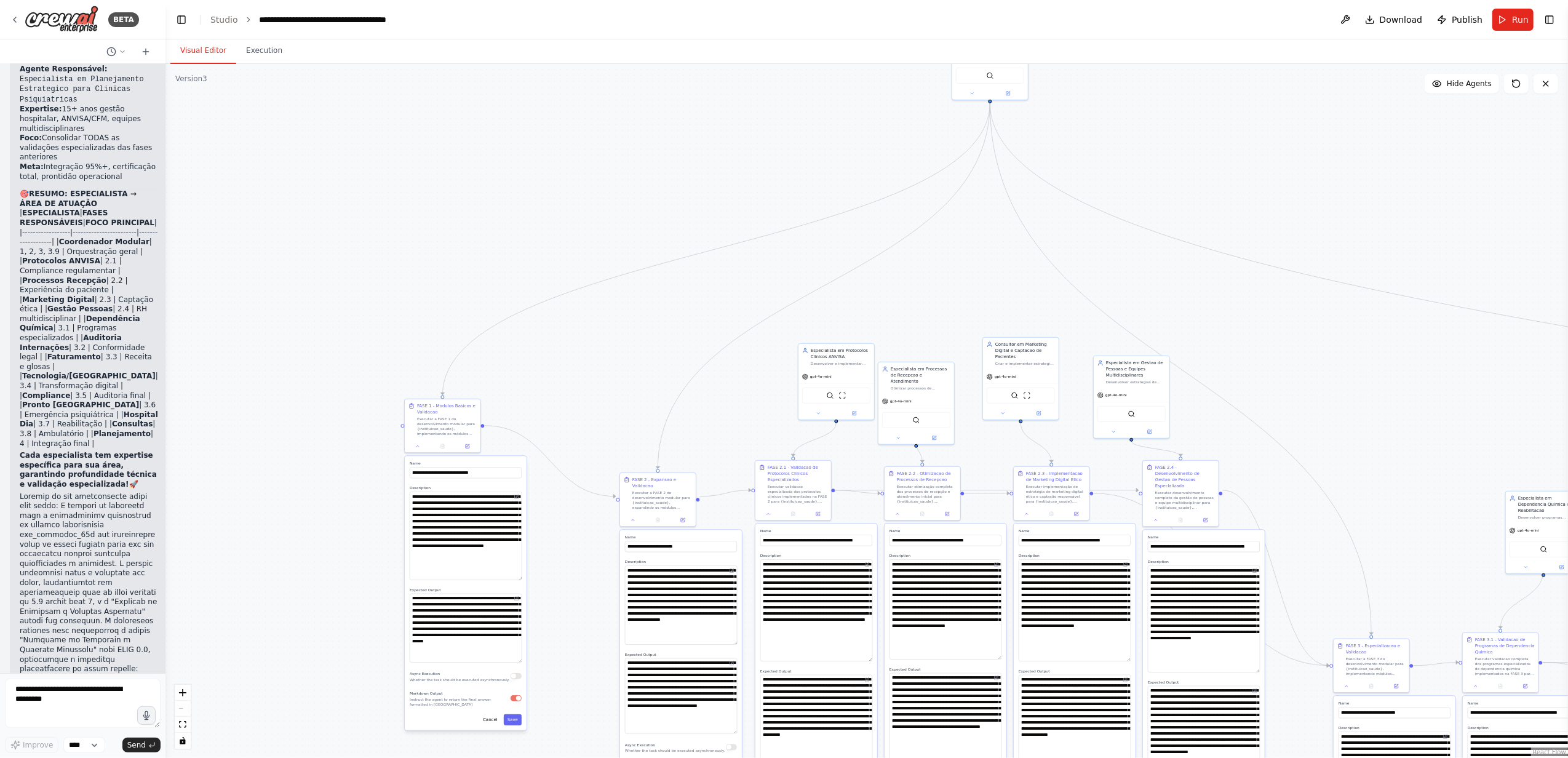
drag, startPoint x: 677, startPoint y: 274, endPoint x: 662, endPoint y: 141, distance: 133.8
click at [662, 141] on div ".deletable-edge-delete-btn { width: 20px; height: 20px; border: 0px solid #ffff…" at bounding box center [867, 411] width 1402 height 694
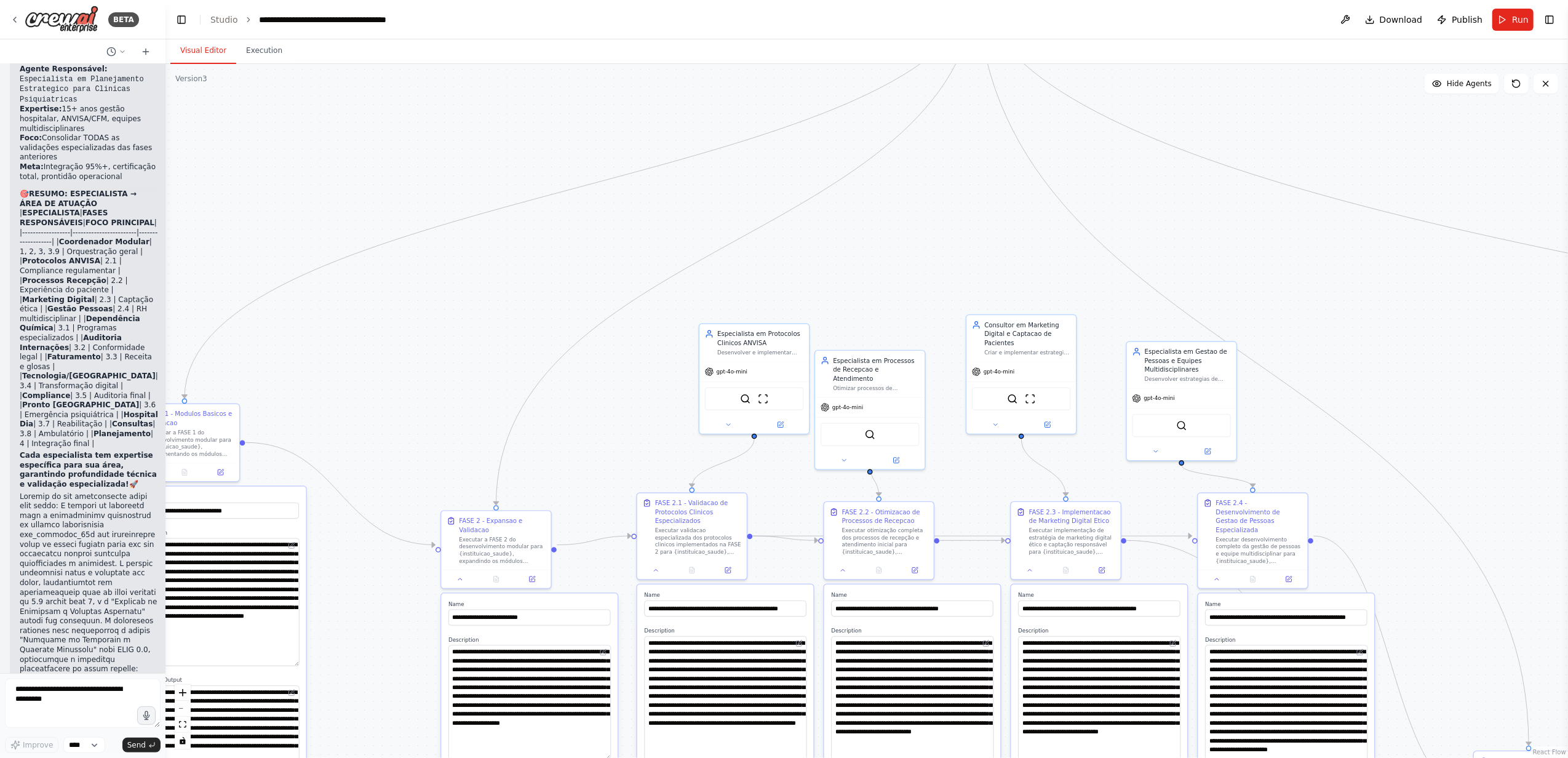
click at [654, 389] on div ".deletable-edge-delete-btn { width: 20px; height: 20px; border: 0px solid #ffff…" at bounding box center [867, 411] width 1402 height 694
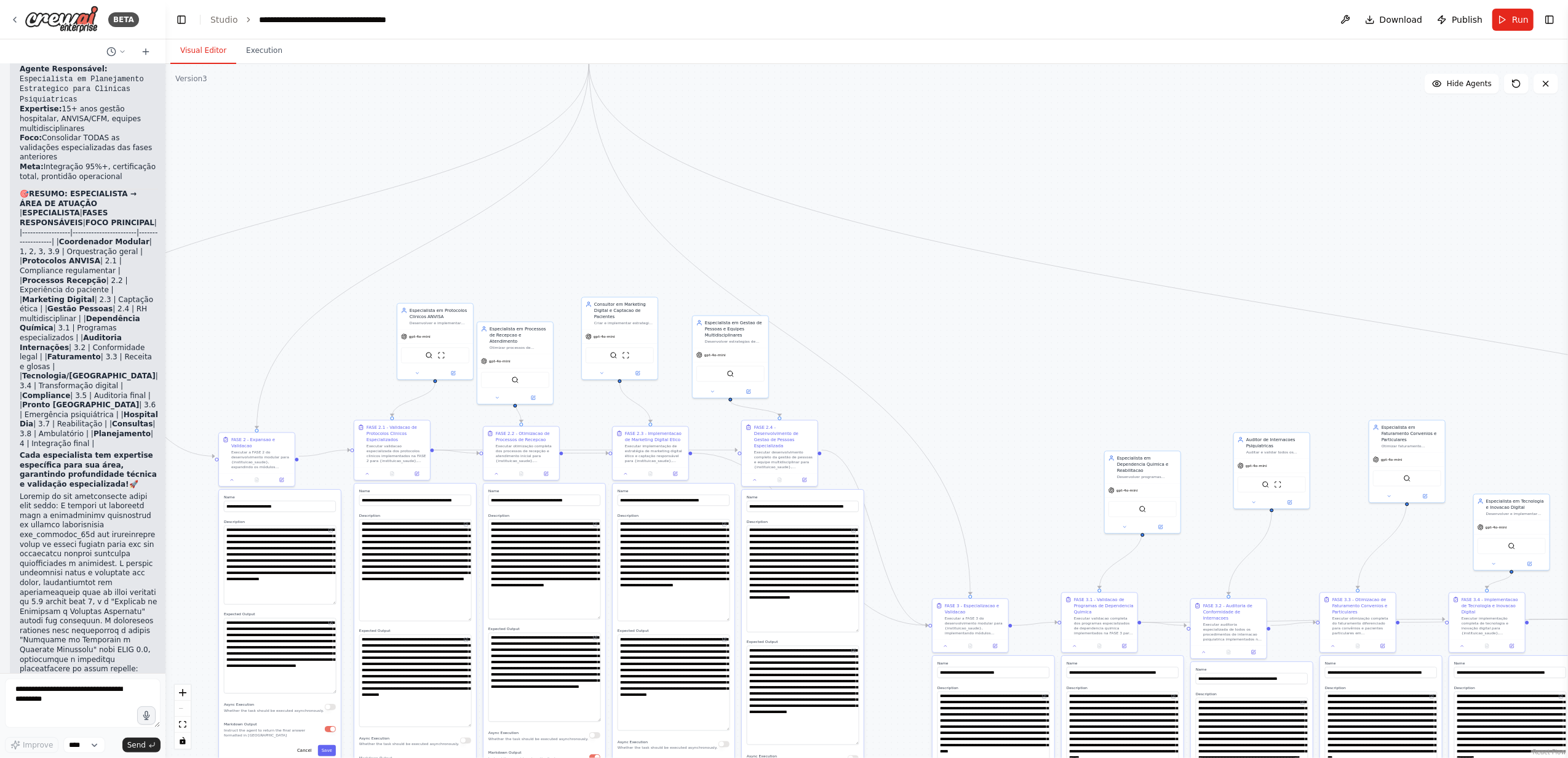
click at [959, 302] on div ".deletable-edge-delete-btn { width: 20px; height: 20px; border: 0px solid #ffff…" at bounding box center [867, 411] width 1402 height 694
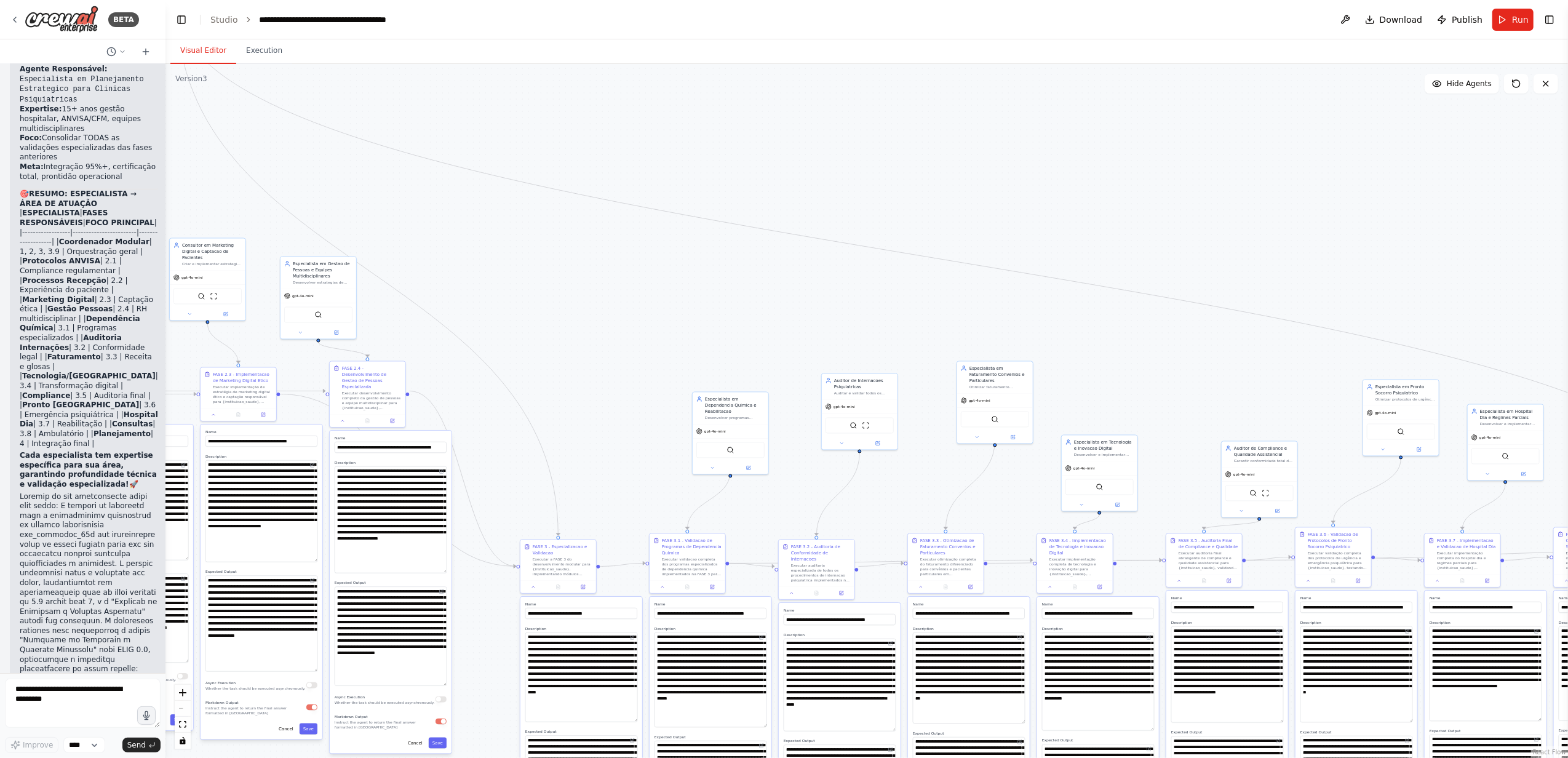
click at [665, 287] on div ".deletable-edge-delete-btn { width: 20px; height: 20px; border: 0px solid #ffff…" at bounding box center [867, 411] width 1402 height 694
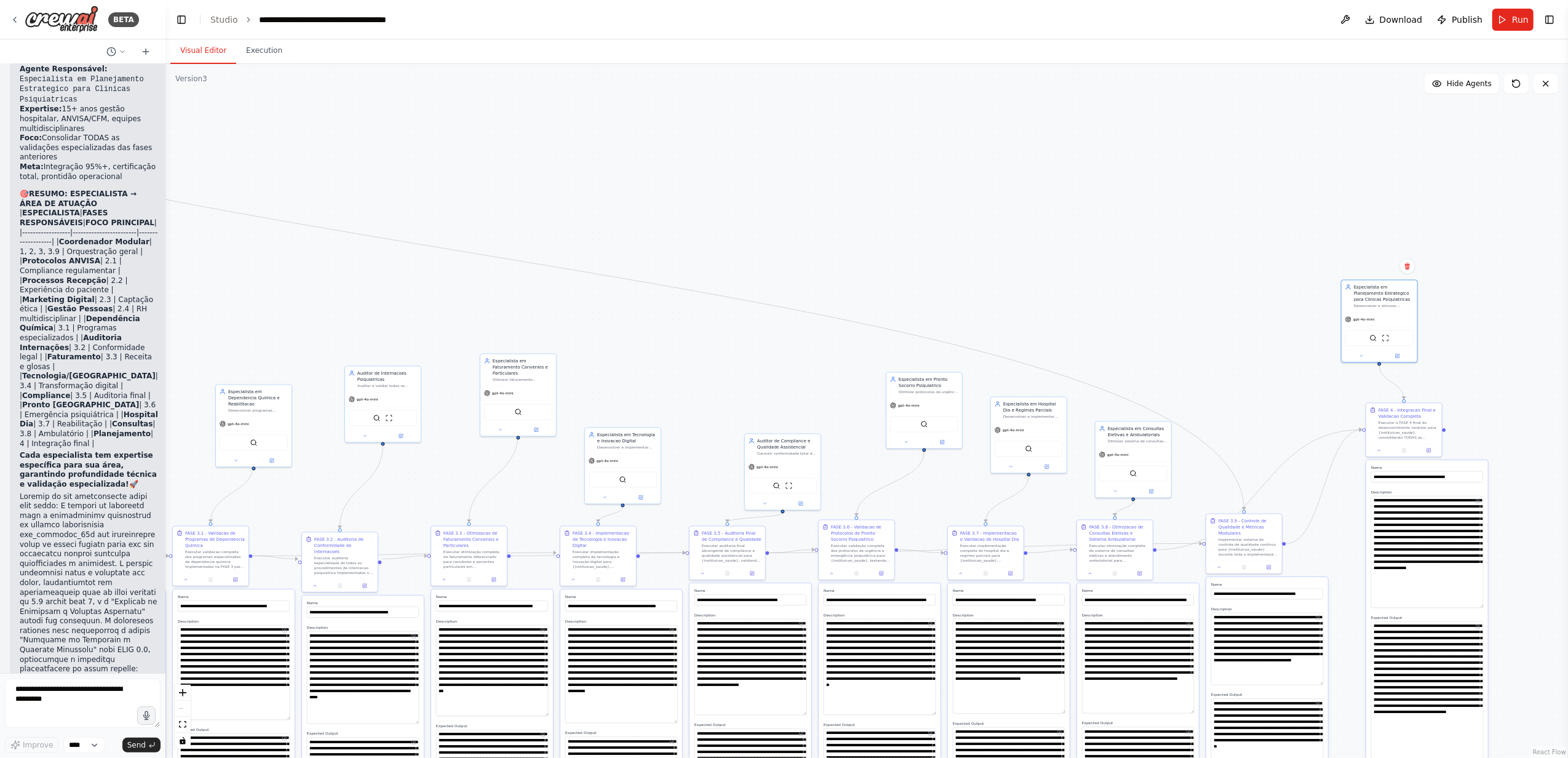
click at [658, 314] on div ".deletable-edge-delete-btn { width: 20px; height: 20px; border: 0px solid #ffff…" at bounding box center [867, 411] width 1402 height 694
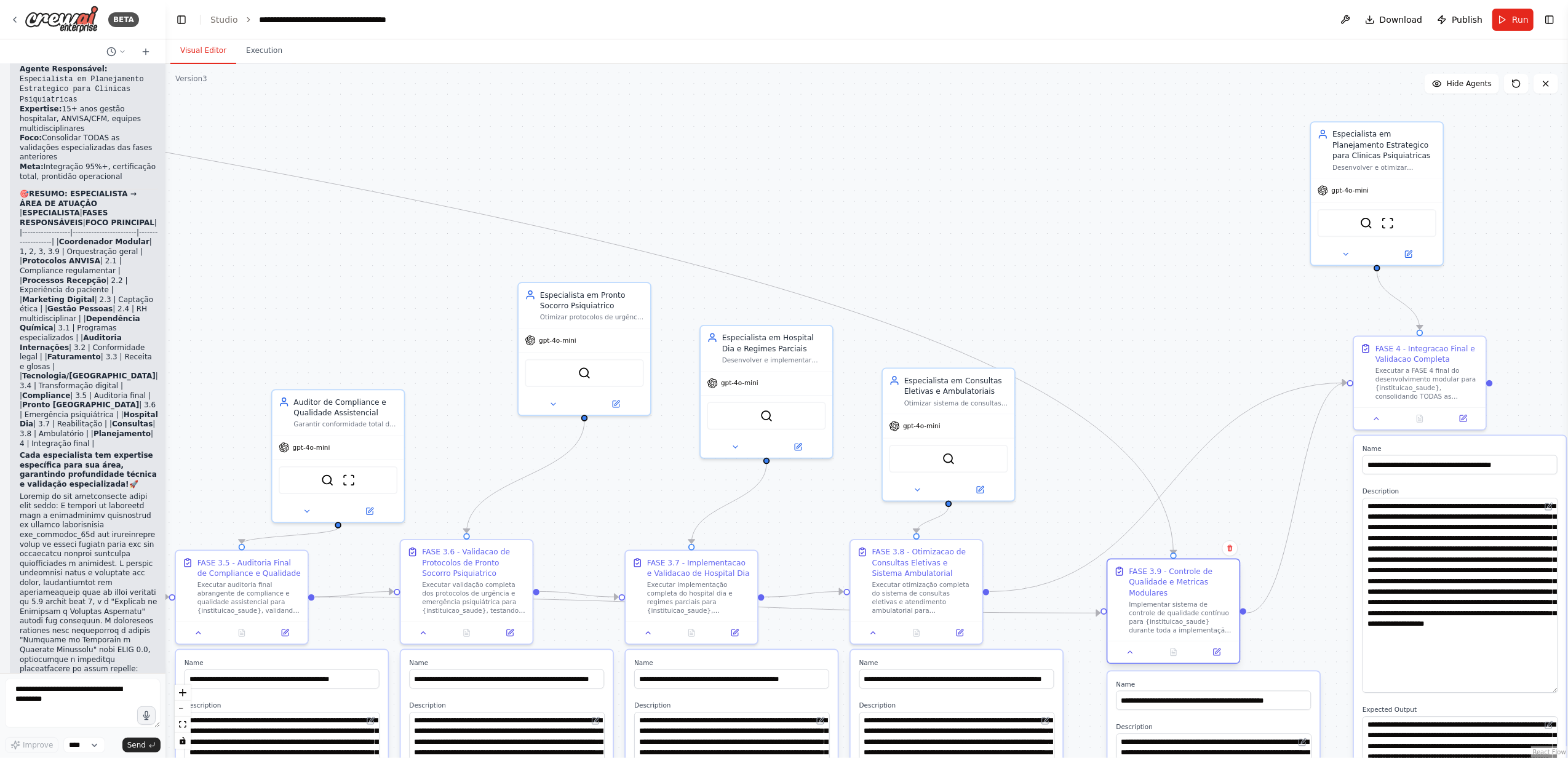
drag, startPoint x: 1144, startPoint y: 542, endPoint x: 1175, endPoint y: 574, distance: 44.6
click at [1175, 574] on div "FASE 3.9 - Controle de Qualidade e Metricas Modulares" at bounding box center [1181, 583] width 104 height 32
drag, startPoint x: 955, startPoint y: 404, endPoint x: 1070, endPoint y: 168, distance: 262.5
click at [1070, 168] on div "Otimizar sistema de consultas eletivas e atendimento ambulatorial para {institu…" at bounding box center [1074, 166] width 104 height 9
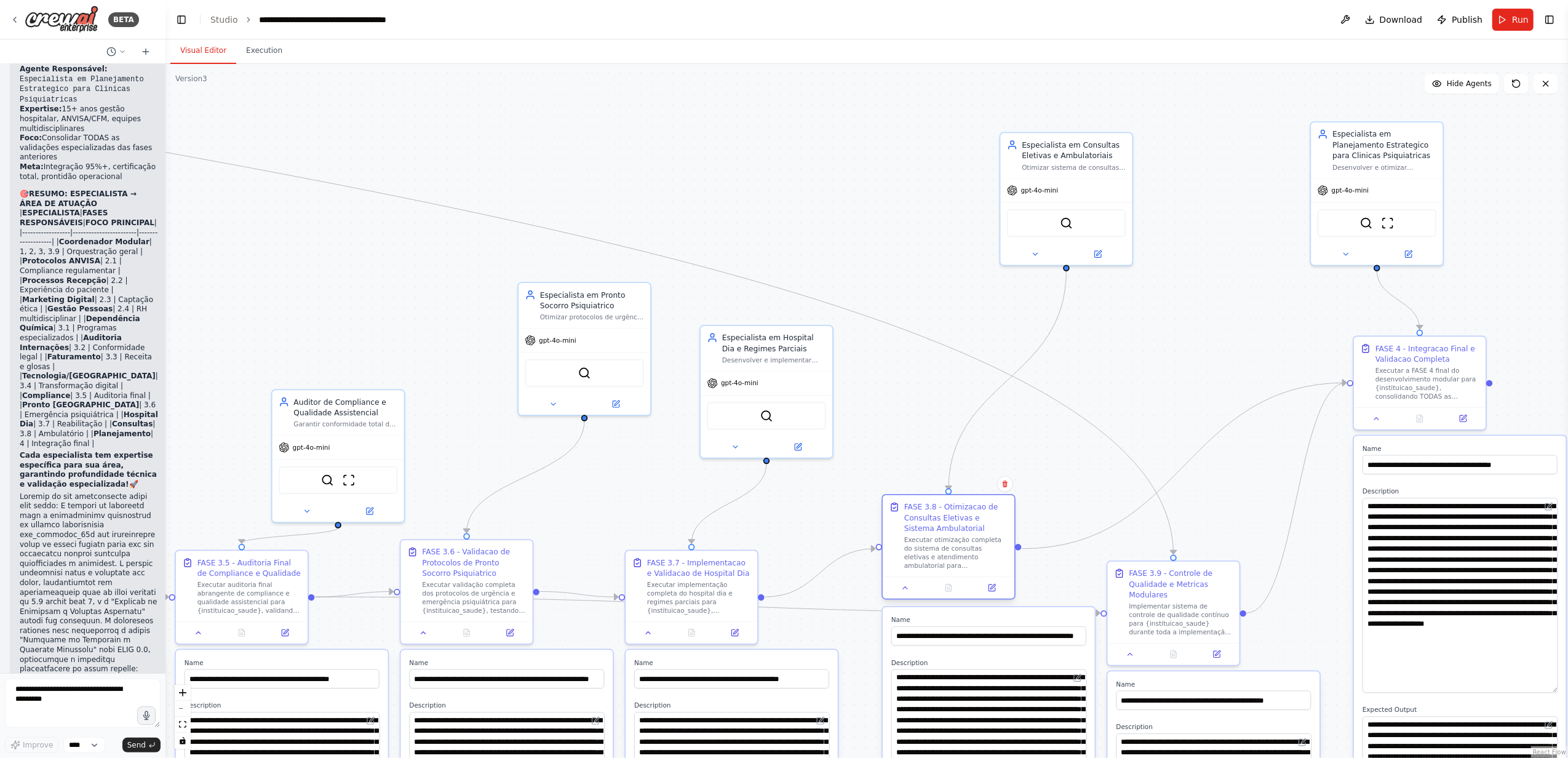
drag, startPoint x: 985, startPoint y: 514, endPoint x: 978, endPoint y: 509, distance: 8.6
click at [978, 509] on div "FASE 3.8 - Otimizacao de Consultas Eletivas e Sistema Ambulatorial" at bounding box center [956, 517] width 104 height 32
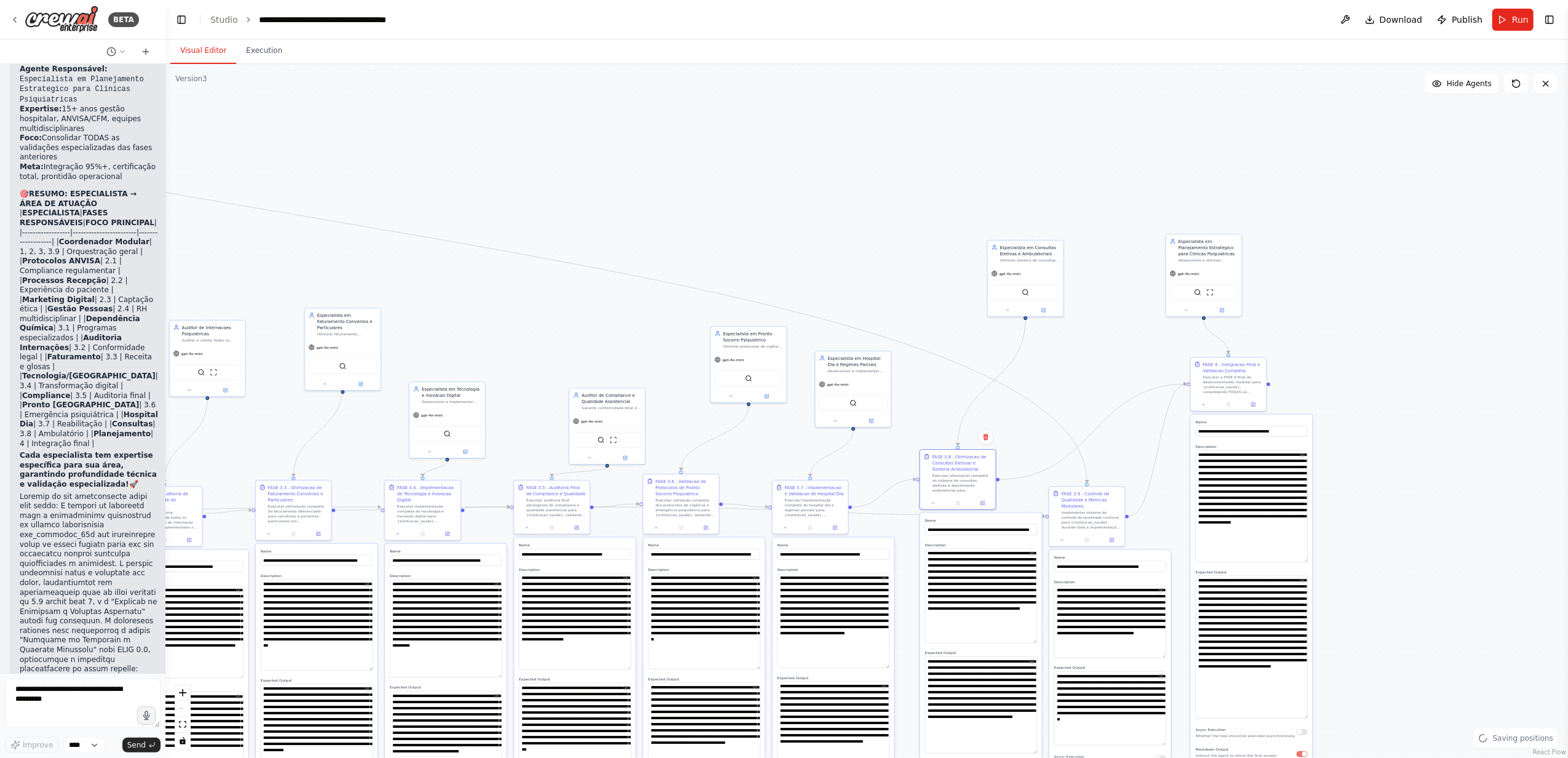
drag, startPoint x: 530, startPoint y: 195, endPoint x: 1132, endPoint y: 252, distance: 604.7
click at [1132, 249] on div ".deletable-edge-delete-btn { width: 20px; height: 20px; border: 0px solid #ffff…" at bounding box center [867, 411] width 1402 height 694
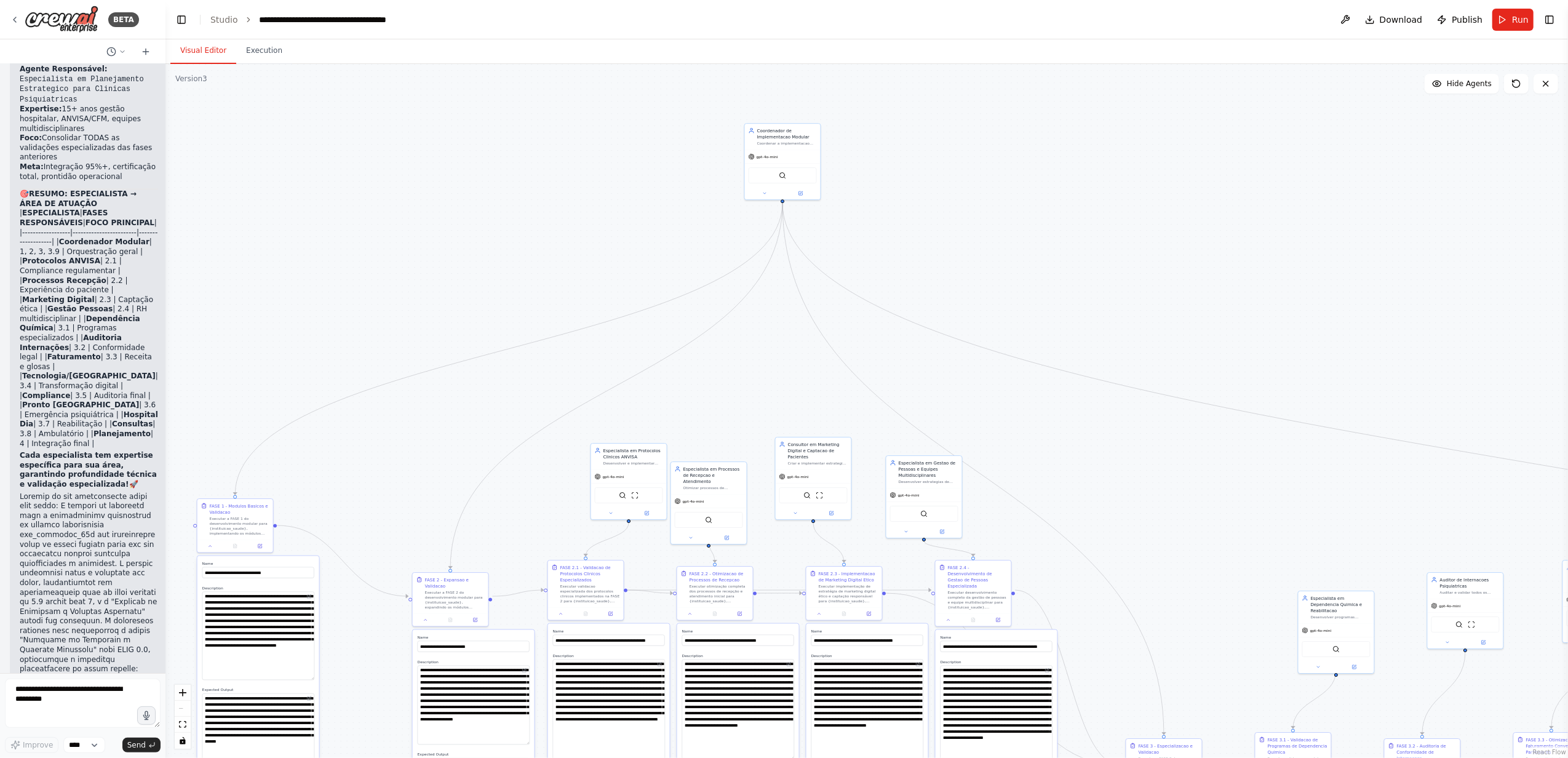
drag, startPoint x: 558, startPoint y: 264, endPoint x: 1130, endPoint y: 429, distance: 595.3
click at [1130, 429] on div ".deletable-edge-delete-btn { width: 20px; height: 20px; border: 0px solid #ffff…" at bounding box center [867, 411] width 1402 height 694
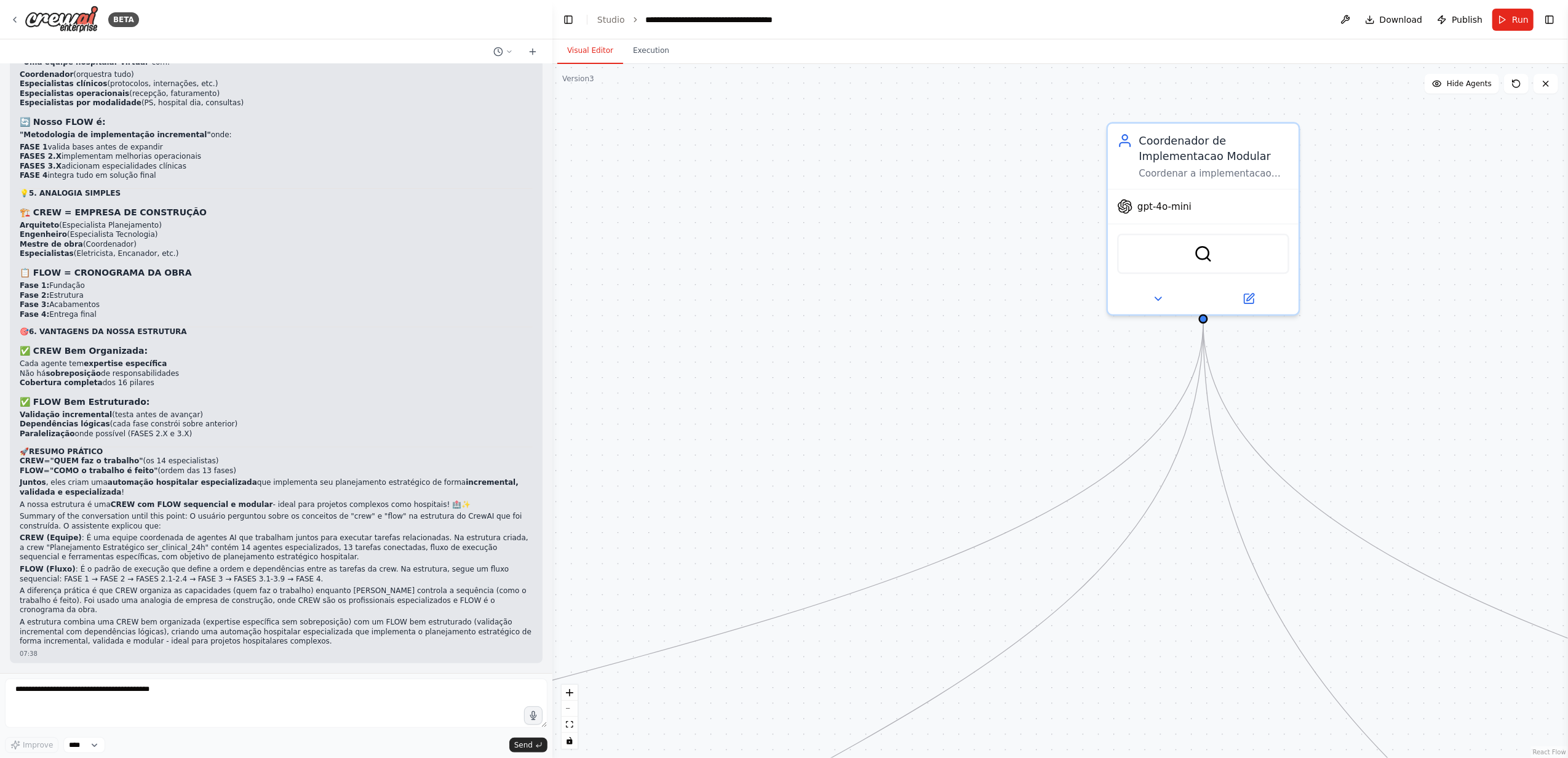
scroll to position [23404, 0]
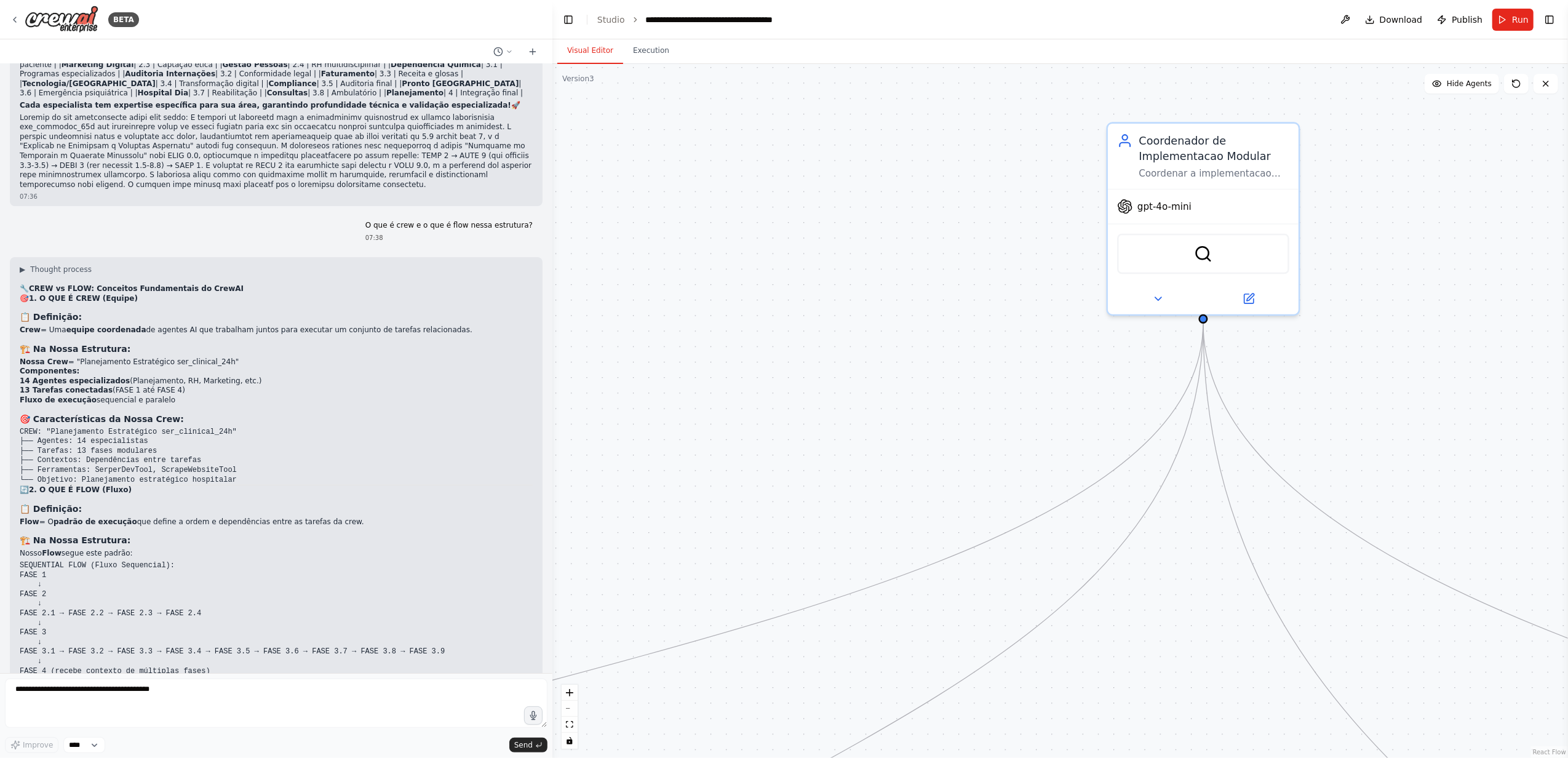
drag, startPoint x: 161, startPoint y: 438, endPoint x: 552, endPoint y: 473, distance: 392.6
click at [552, 473] on div "BETA Gostaria de criar um projeto que seguisse exatamente essa estrutura: # Pla…" at bounding box center [784, 379] width 1568 height 758
click at [236, 692] on textarea "**********" at bounding box center [276, 703] width 543 height 49
click at [1115, 244] on div ".deletable-edge-delete-btn { width: 20px; height: 20px; border: 0px solid #ffff…" at bounding box center [1060, 411] width 1016 height 694
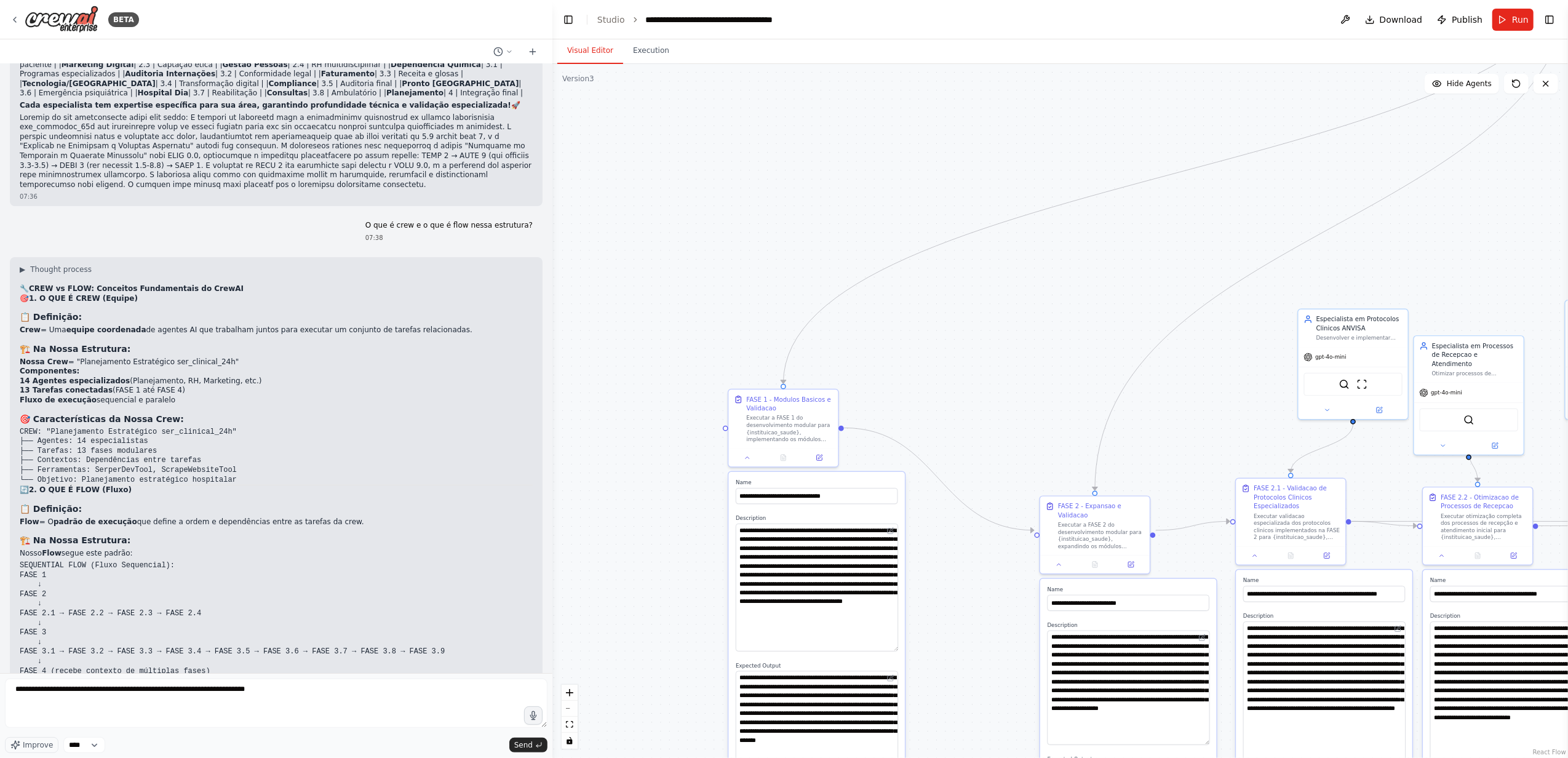
drag, startPoint x: 814, startPoint y: 601, endPoint x: 1174, endPoint y: 318, distance: 457.9
click at [1174, 318] on div ".deletable-edge-delete-btn { width: 20px; height: 20px; border: 0px solid #ffff…" at bounding box center [1060, 411] width 1016 height 694
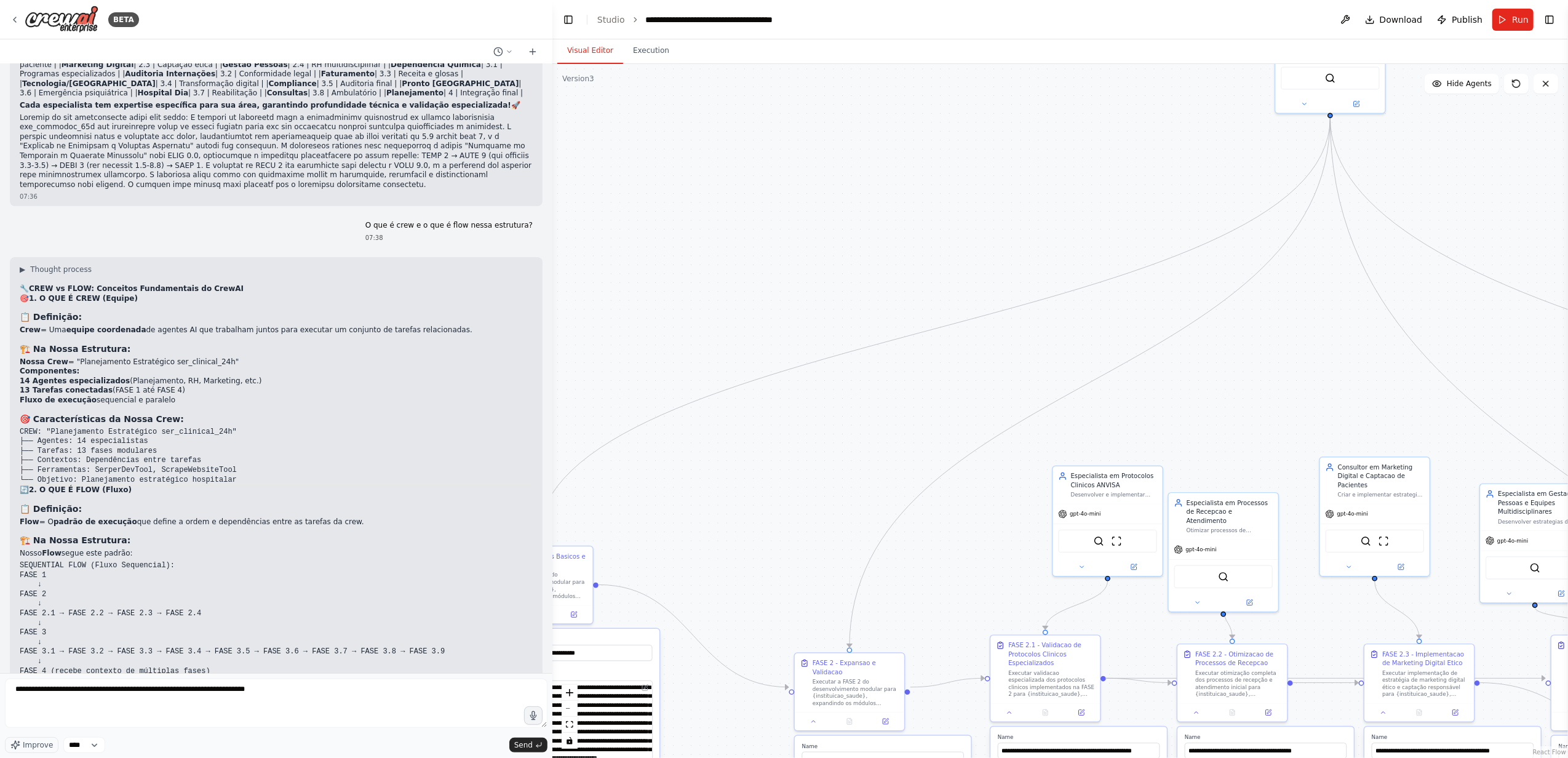
drag, startPoint x: 1115, startPoint y: 316, endPoint x: 780, endPoint y: 506, distance: 385.1
click at [780, 506] on div ".deletable-edge-delete-btn { width: 20px; height: 20px; border: 0px solid #ffff…" at bounding box center [1060, 411] width 1016 height 694
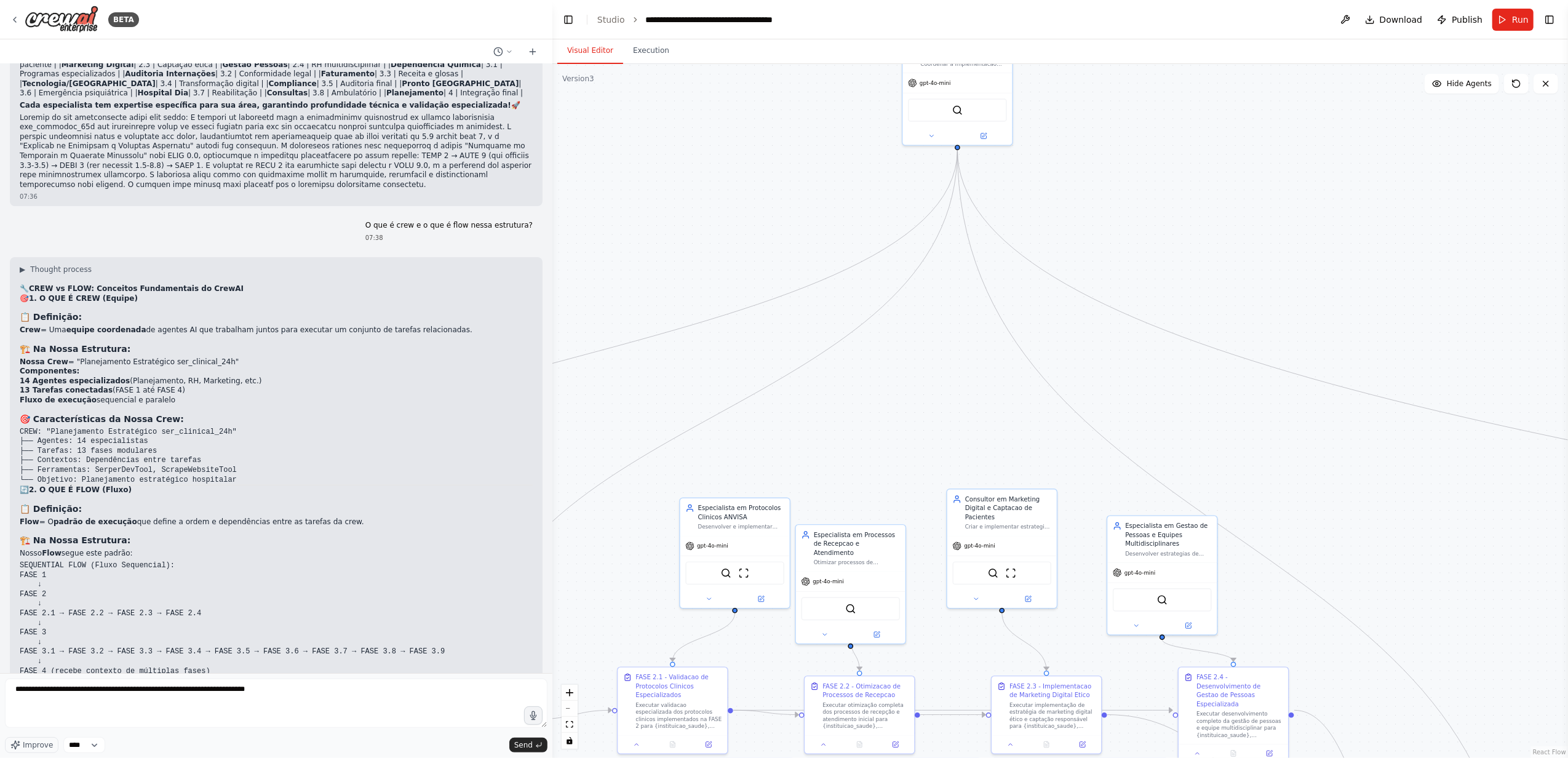
drag, startPoint x: 1175, startPoint y: 434, endPoint x: 891, endPoint y: 433, distance: 284.0
click at [891, 433] on div ".deletable-edge-delete-btn { width: 20px; height: 20px; border: 0px solid #ffff…" at bounding box center [1060, 411] width 1016 height 694
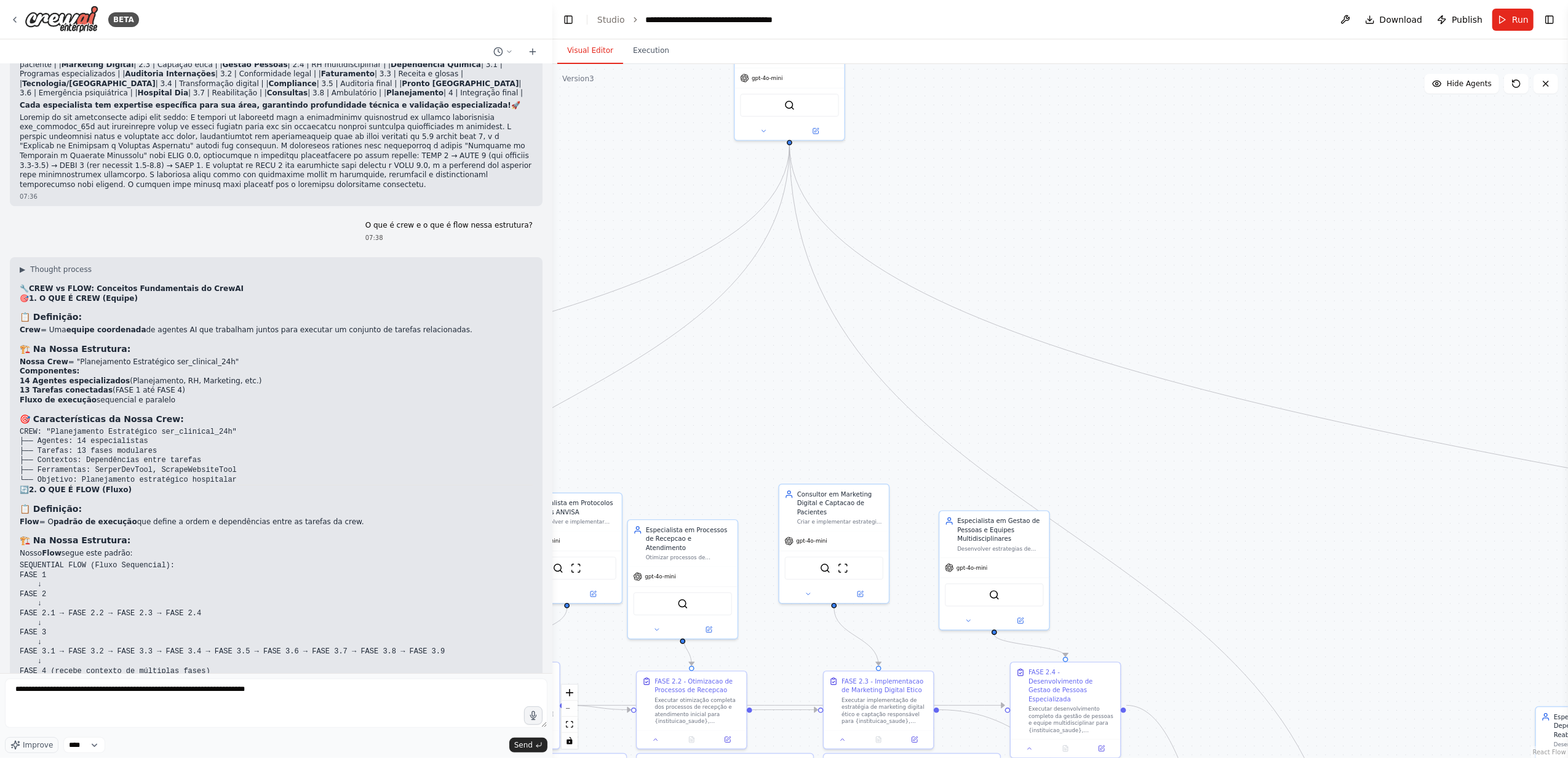
drag, startPoint x: 1000, startPoint y: 354, endPoint x: 871, endPoint y: 347, distance: 129.2
click at [871, 347] on div ".deletable-edge-delete-btn { width: 20px; height: 20px; border: 0px solid #ffff…" at bounding box center [1060, 411] width 1016 height 694
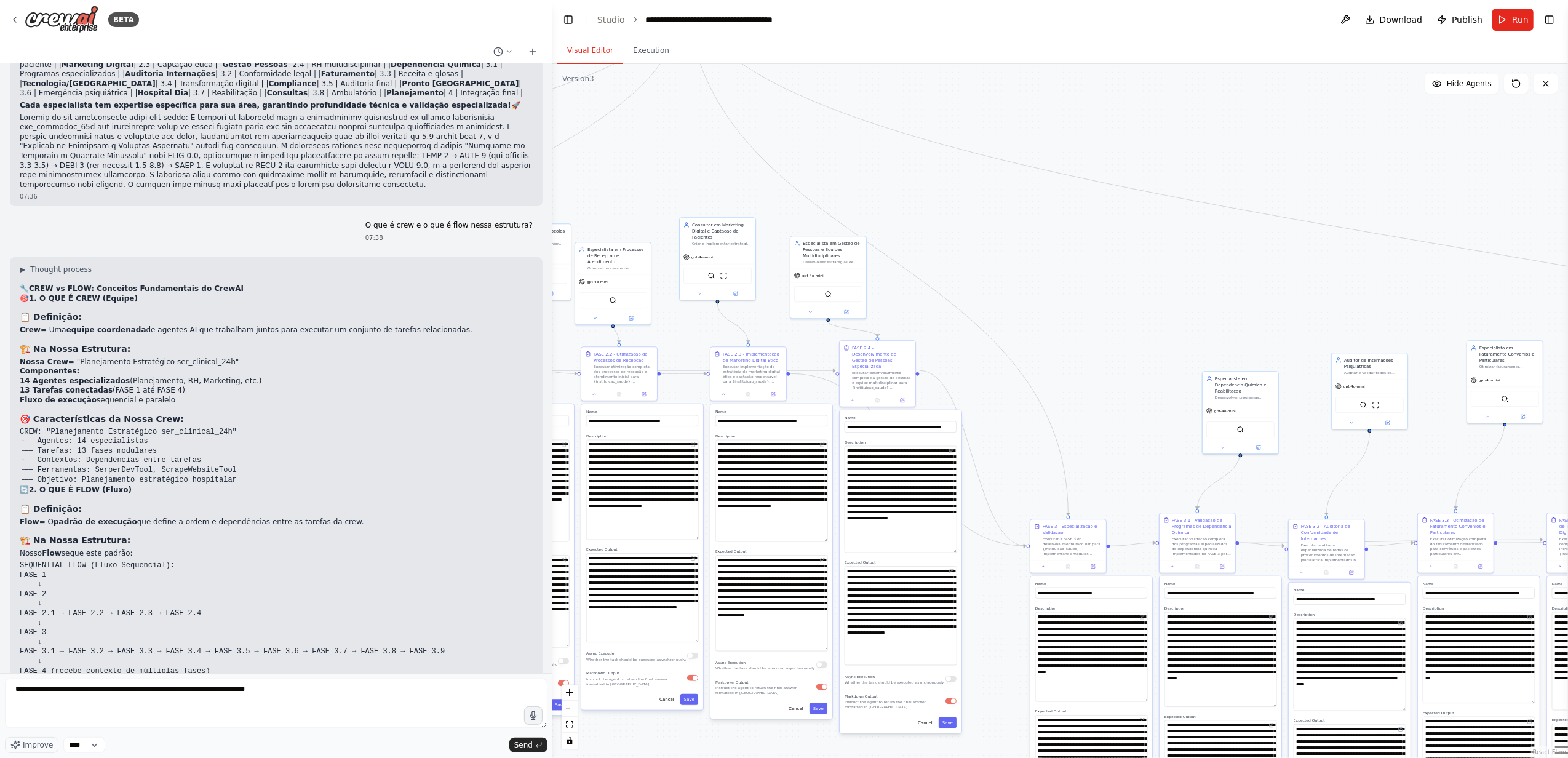
drag, startPoint x: 1135, startPoint y: 517, endPoint x: 1061, endPoint y: 298, distance: 231.2
click at [1061, 298] on div ".deletable-edge-delete-btn { width: 20px; height: 20px; border: 0px solid #ffff…" at bounding box center [1060, 411] width 1016 height 694
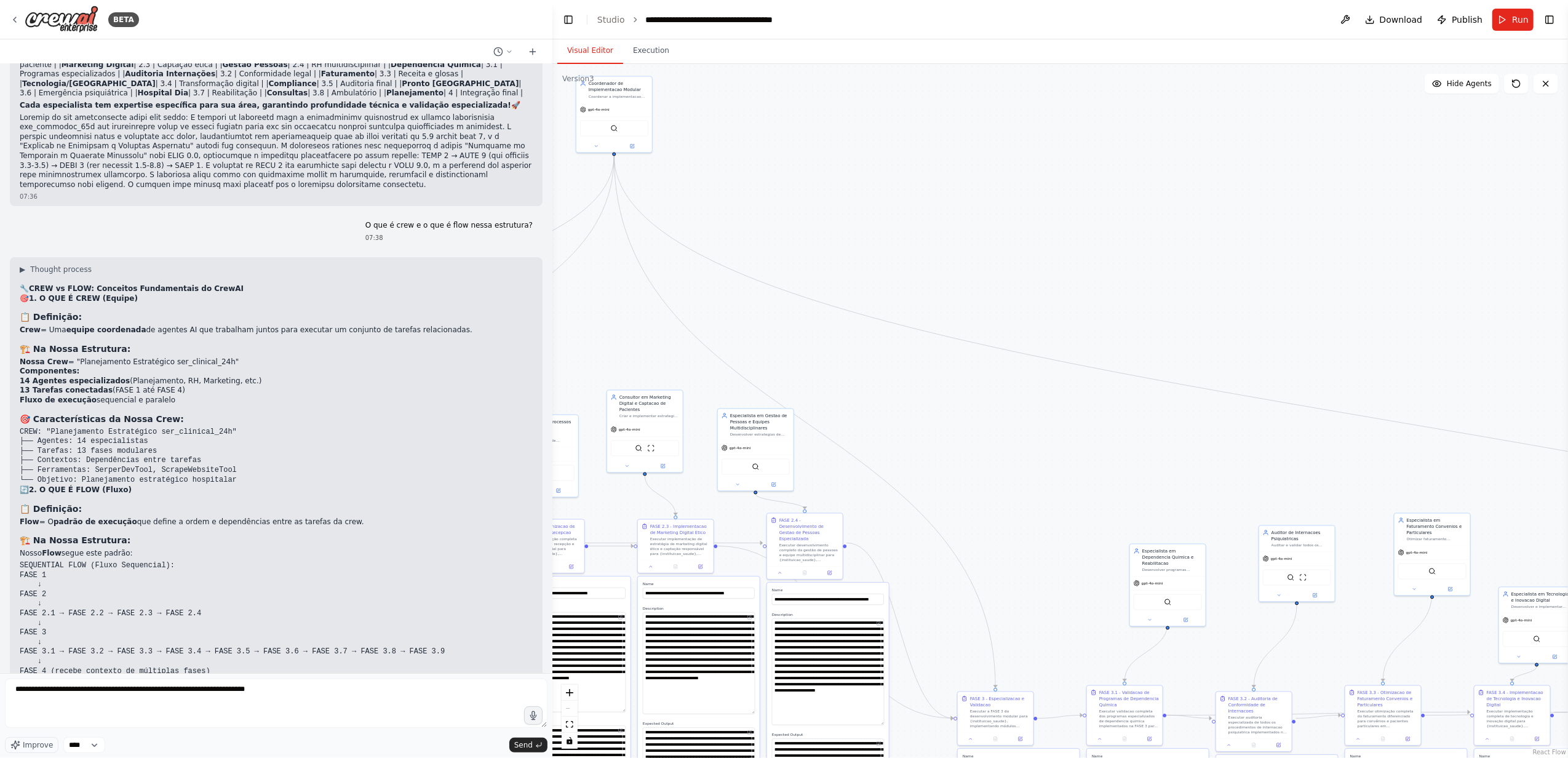
drag, startPoint x: 1149, startPoint y: 203, endPoint x: 1044, endPoint y: 493, distance: 308.4
click at [1044, 493] on div ".deletable-edge-delete-btn { width: 20px; height: 20px; border: 0px solid #ffff…" at bounding box center [1060, 411] width 1016 height 694
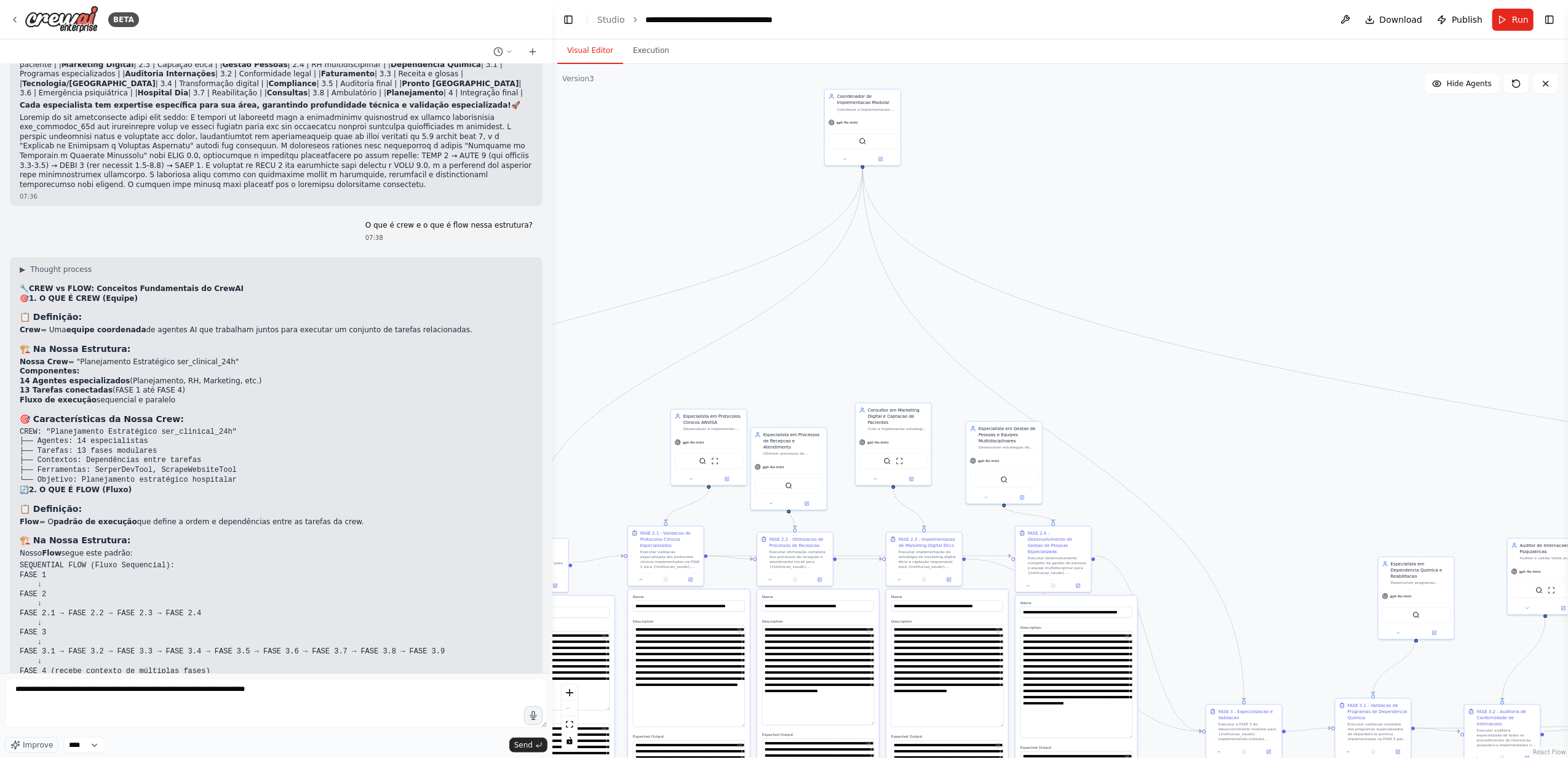
drag, startPoint x: 1189, startPoint y: 448, endPoint x: 1322, endPoint y: 459, distance: 133.5
click at [1322, 459] on div ".deletable-edge-delete-btn { width: 20px; height: 20px; border: 0px solid #ffff…" at bounding box center [1060, 411] width 1016 height 694
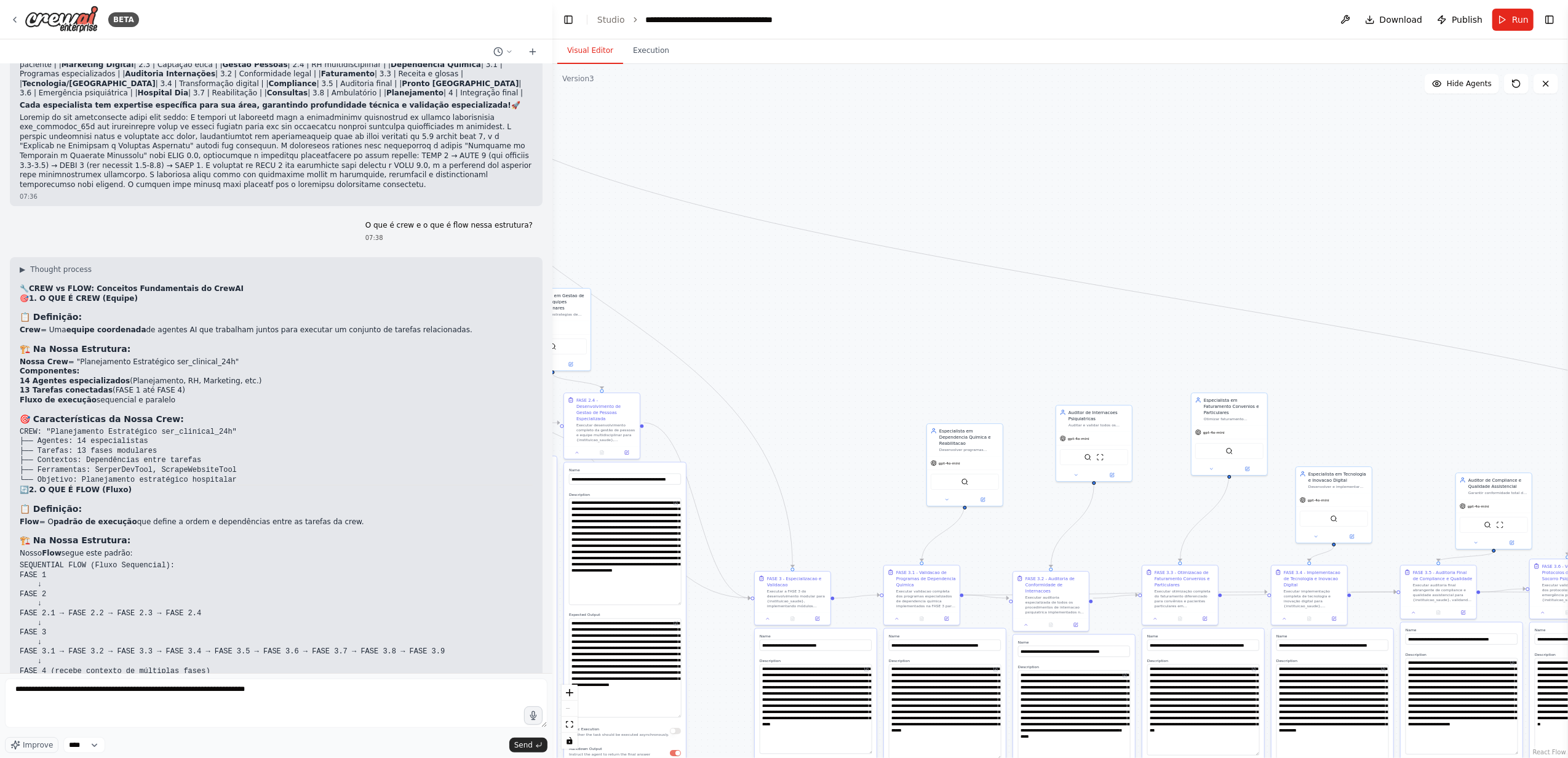
drag, startPoint x: 1339, startPoint y: 473, endPoint x: 849, endPoint y: 349, distance: 505.4
click at [849, 349] on div ".deletable-edge-delete-btn { width: 20px; height: 20px; border: 0px solid #ffff…" at bounding box center [1060, 411] width 1016 height 694
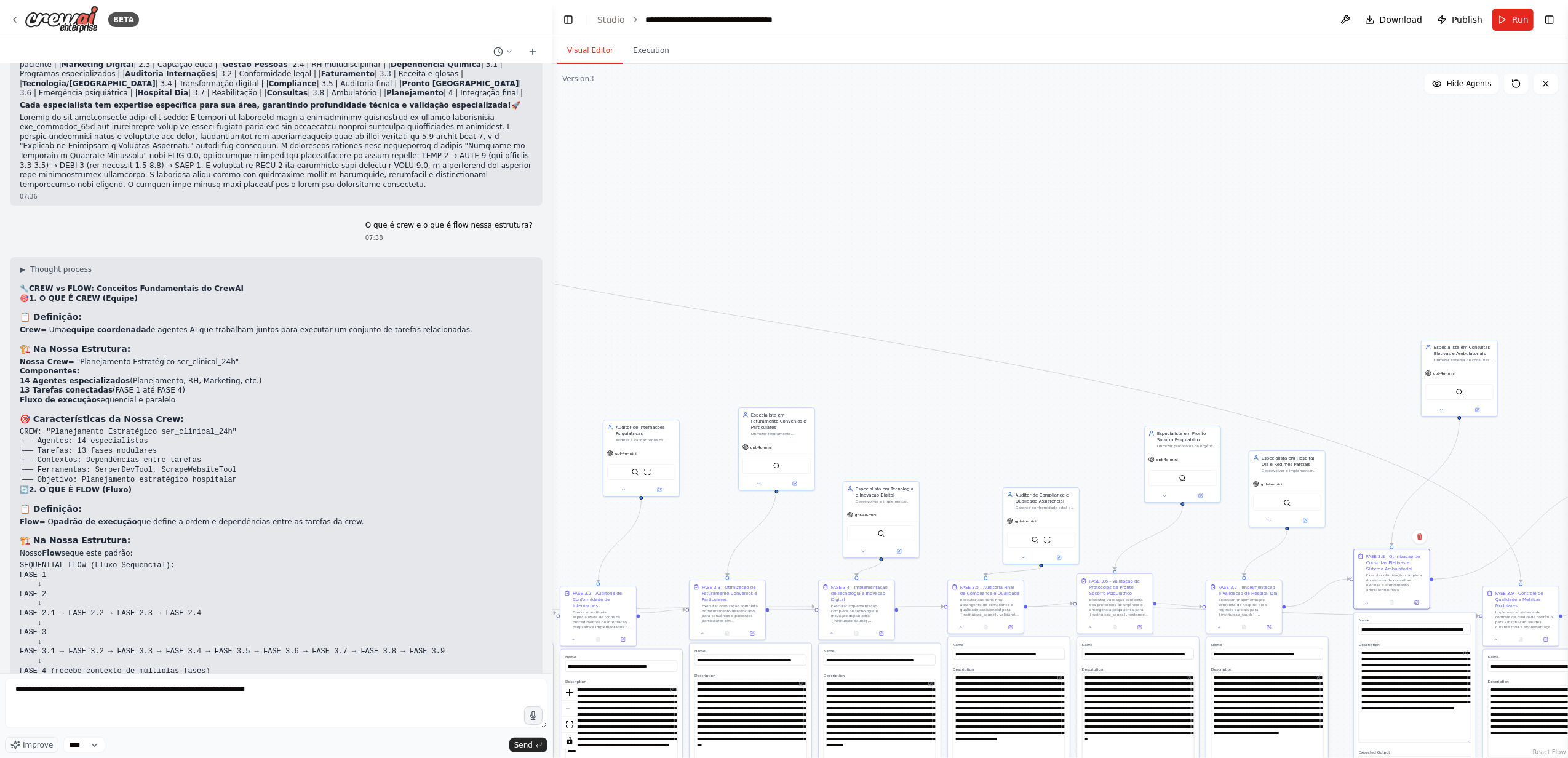
drag, startPoint x: 1259, startPoint y: 251, endPoint x: 843, endPoint y: 256, distance: 416.0
click at [843, 256] on div ".deletable-edge-delete-btn { width: 20px; height: 20px; border: 0px solid #ffff…" at bounding box center [1060, 411] width 1016 height 694
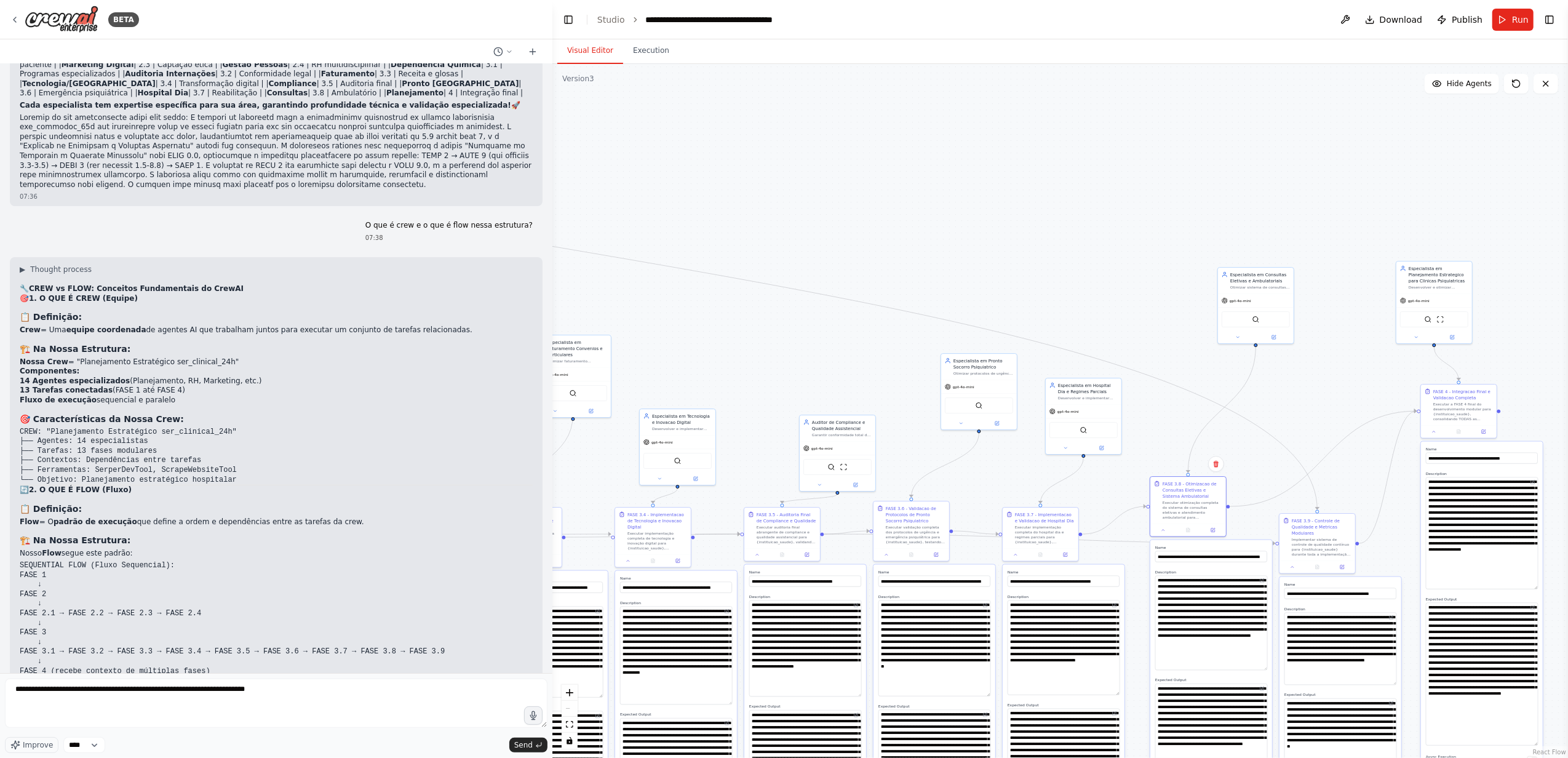
drag, startPoint x: 1218, startPoint y: 338, endPoint x: 1014, endPoint y: 266, distance: 216.3
click at [1014, 266] on div ".deletable-edge-delete-btn { width: 20px; height: 20px; border: 0px solid #ffff…" at bounding box center [1060, 411] width 1016 height 694
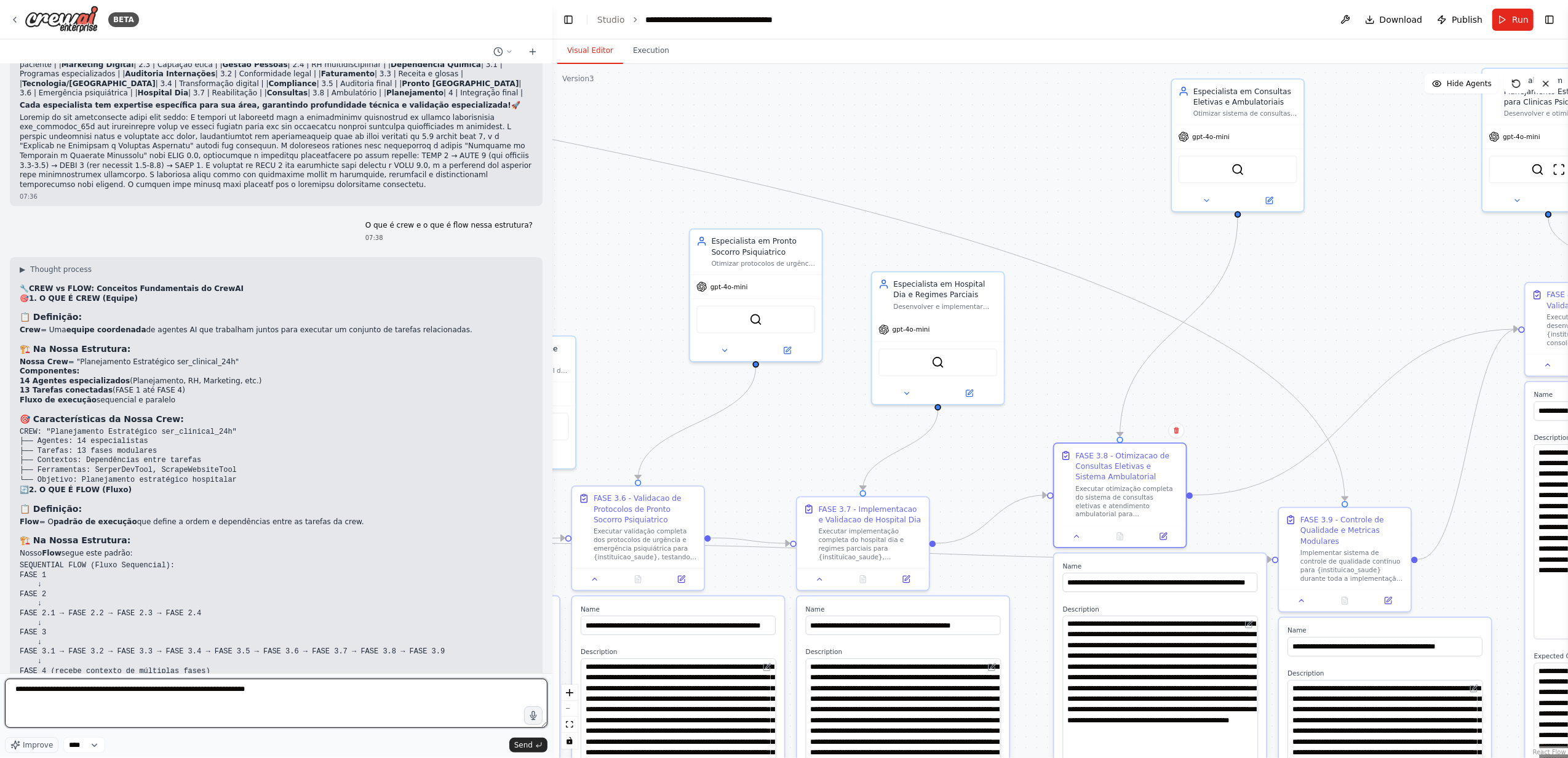
click at [313, 690] on textarea "**********" at bounding box center [276, 703] width 543 height 49
type textarea "**********"
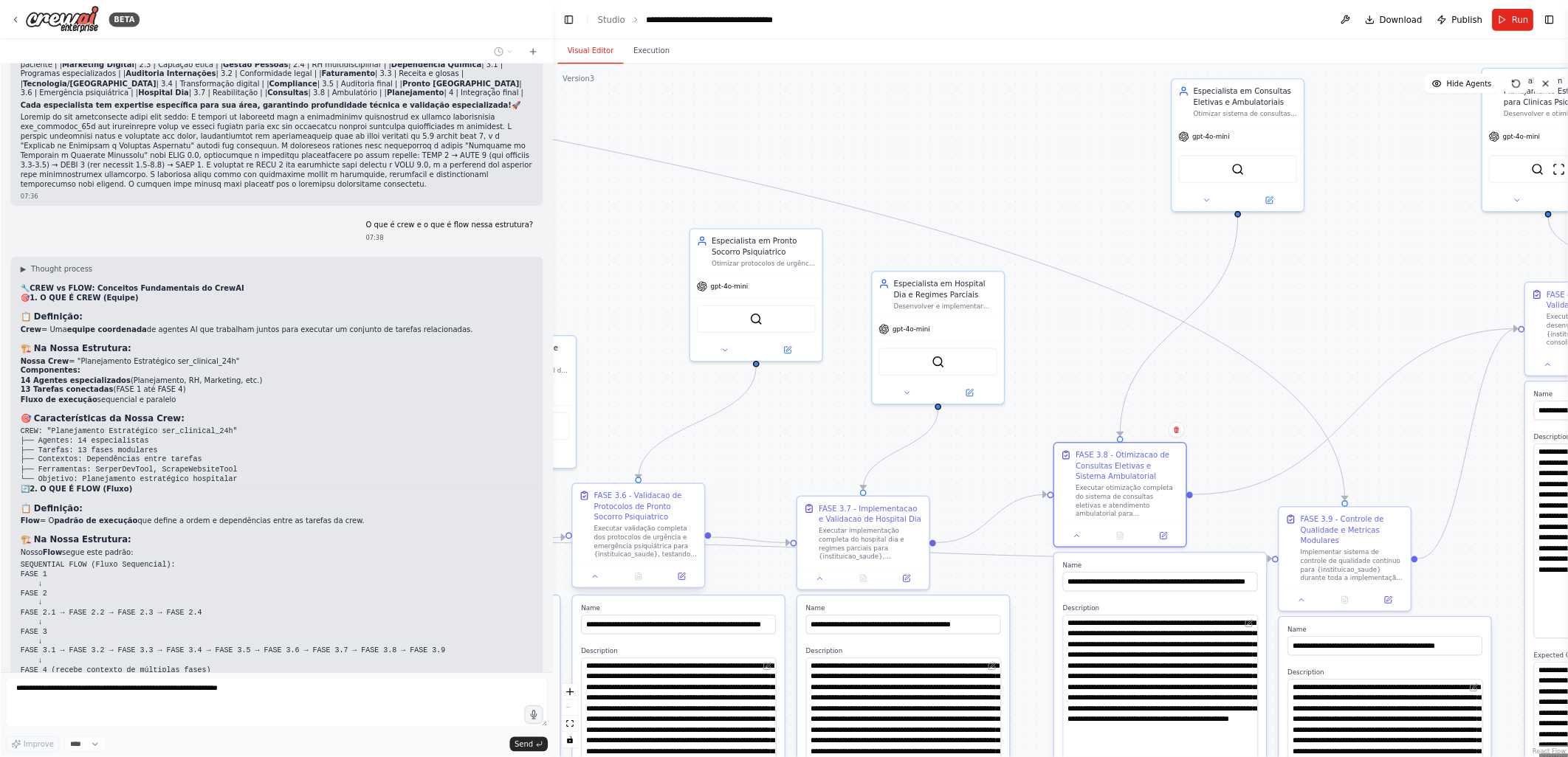
scroll to position [28661, 0]
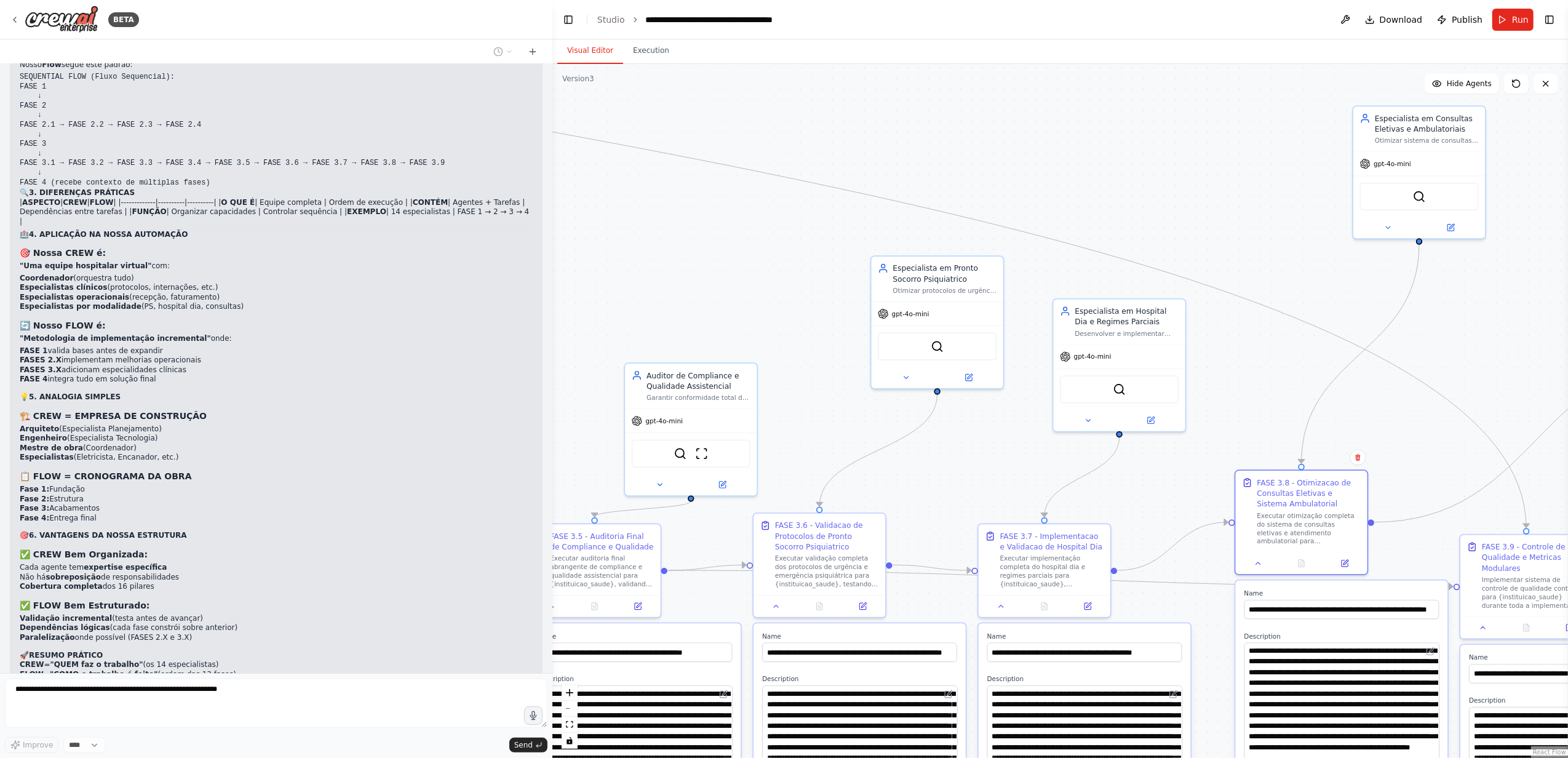
drag, startPoint x: 1053, startPoint y: 227, endPoint x: 1176, endPoint y: 244, distance: 124.2
click at [1176, 244] on div ".deletable-edge-delete-btn { width: 20px; height: 20px; border: 0px solid #ffff…" at bounding box center [1060, 411] width 1016 height 694
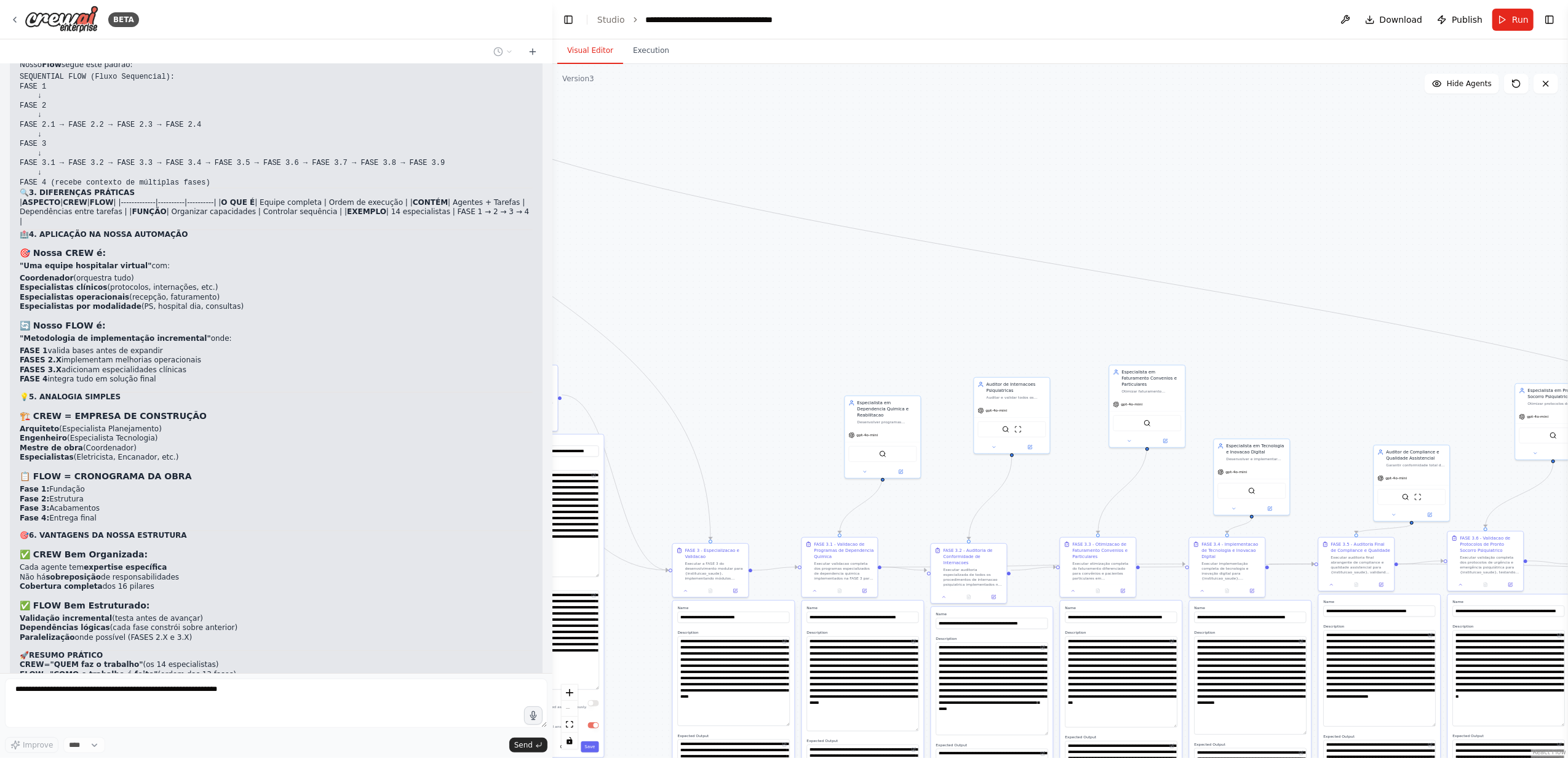
drag, startPoint x: 812, startPoint y: 181, endPoint x: 1284, endPoint y: 300, distance: 486.8
click at [1284, 300] on div ".deletable-edge-delete-btn { width: 20px; height: 20px; border: 0px solid #ffff…" at bounding box center [1060, 411] width 1016 height 694
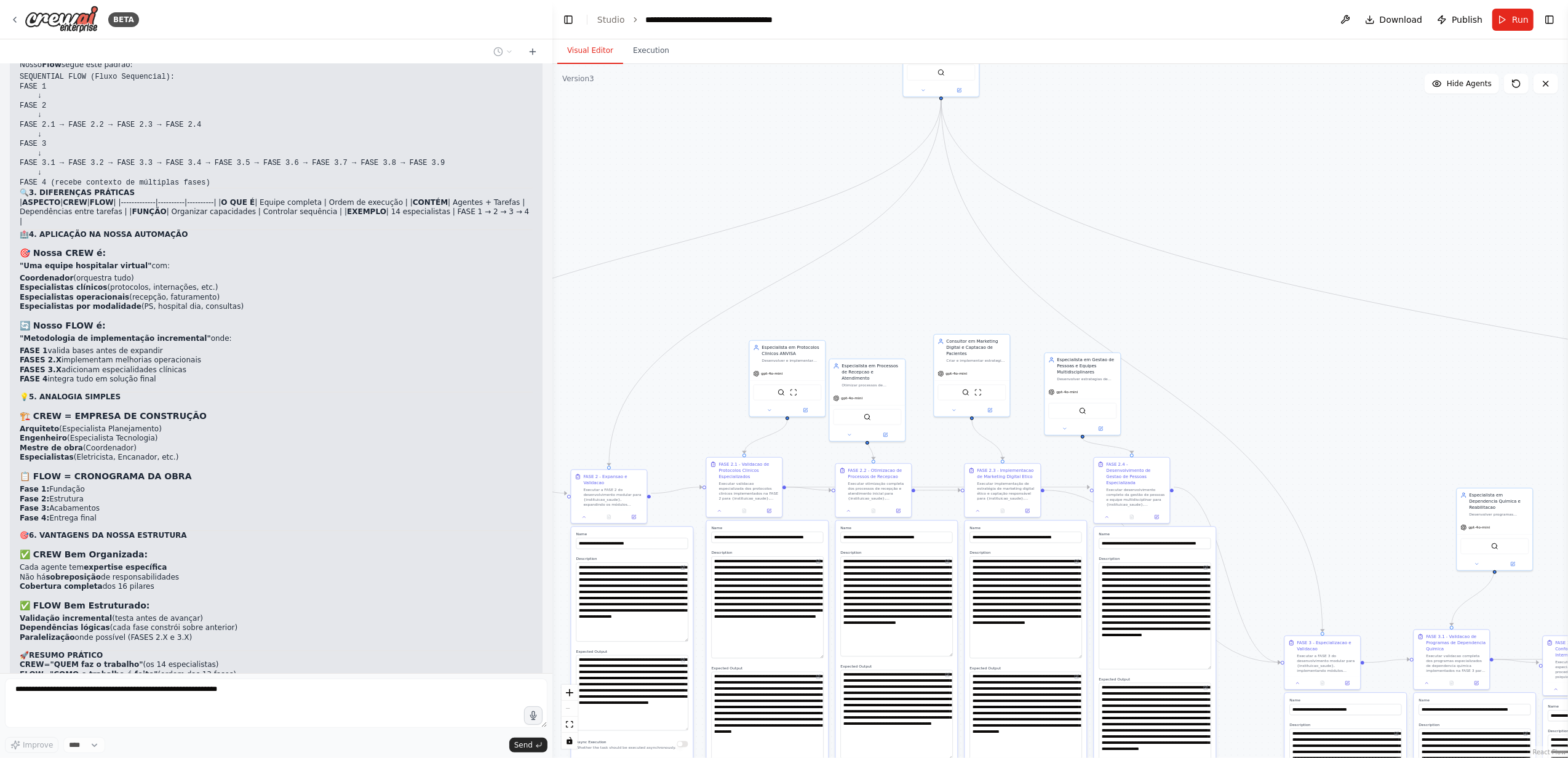
drag, startPoint x: 948, startPoint y: 326, endPoint x: 1332, endPoint y: 389, distance: 389.1
click at [1332, 389] on div ".deletable-edge-delete-btn { width: 20px; height: 20px; border: 0px solid #ffff…" at bounding box center [1060, 411] width 1016 height 694
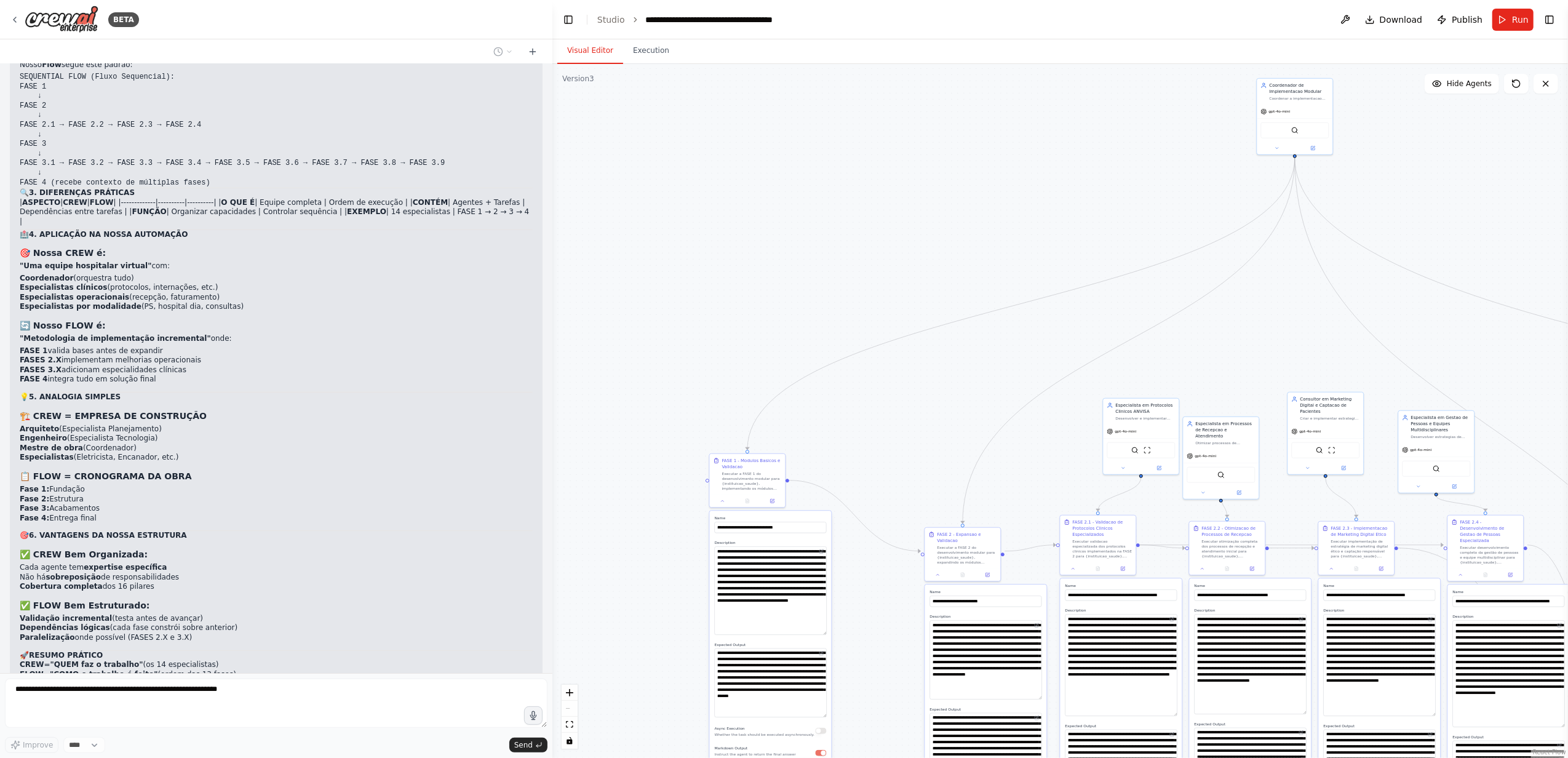
drag, startPoint x: 818, startPoint y: 220, endPoint x: 1034, endPoint y: 262, distance: 220.0
click at [1034, 262] on div ".deletable-edge-delete-btn { width: 20px; height: 20px; border: 0px solid #ffff…" at bounding box center [1060, 411] width 1016 height 694
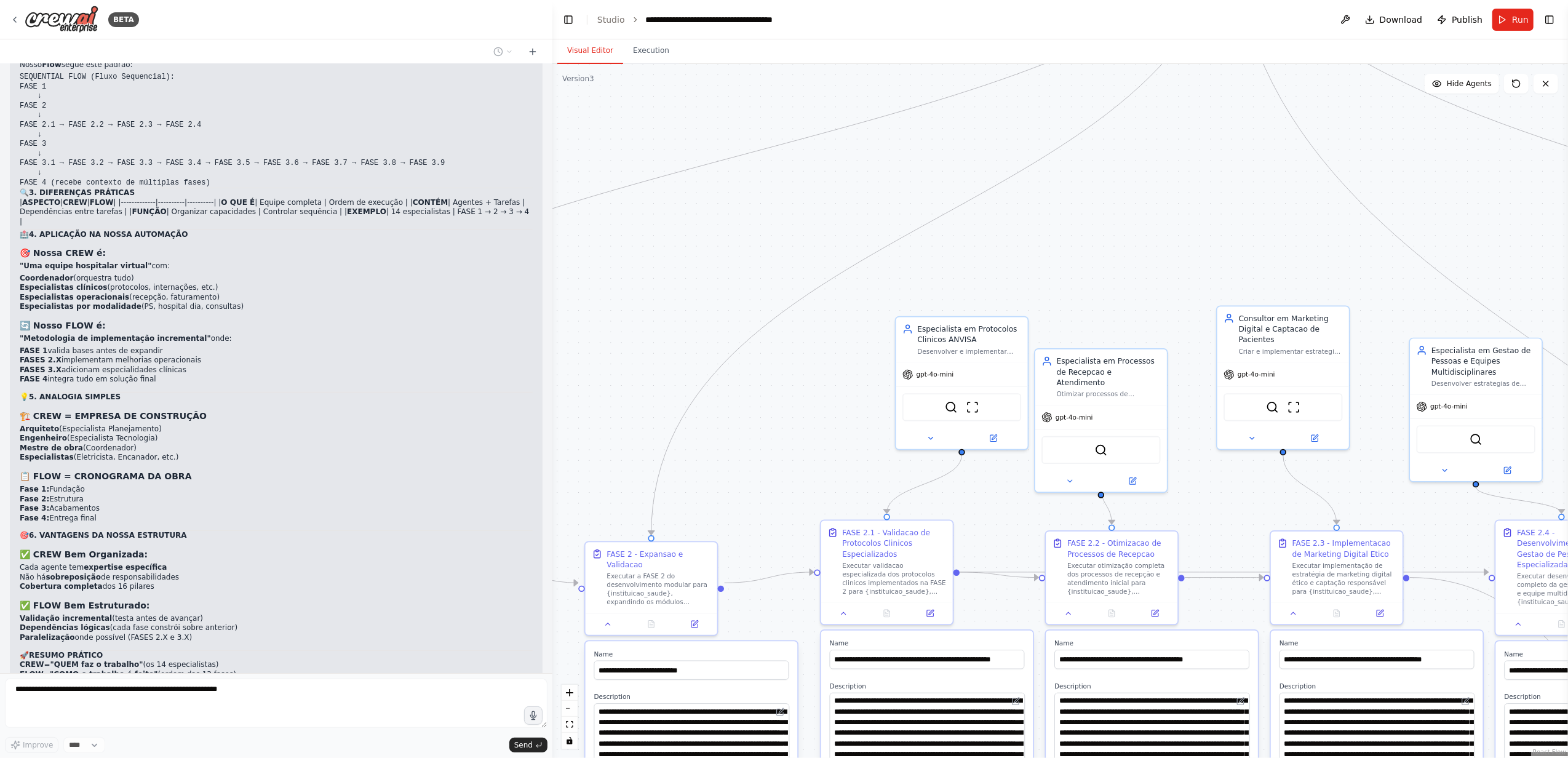
drag, startPoint x: 795, startPoint y: 322, endPoint x: 744, endPoint y: 305, distance: 53.8
click at [744, 305] on div ".deletable-edge-delete-btn { width: 20px; height: 20px; border: 0px solid #ffff…" at bounding box center [1060, 411] width 1016 height 694
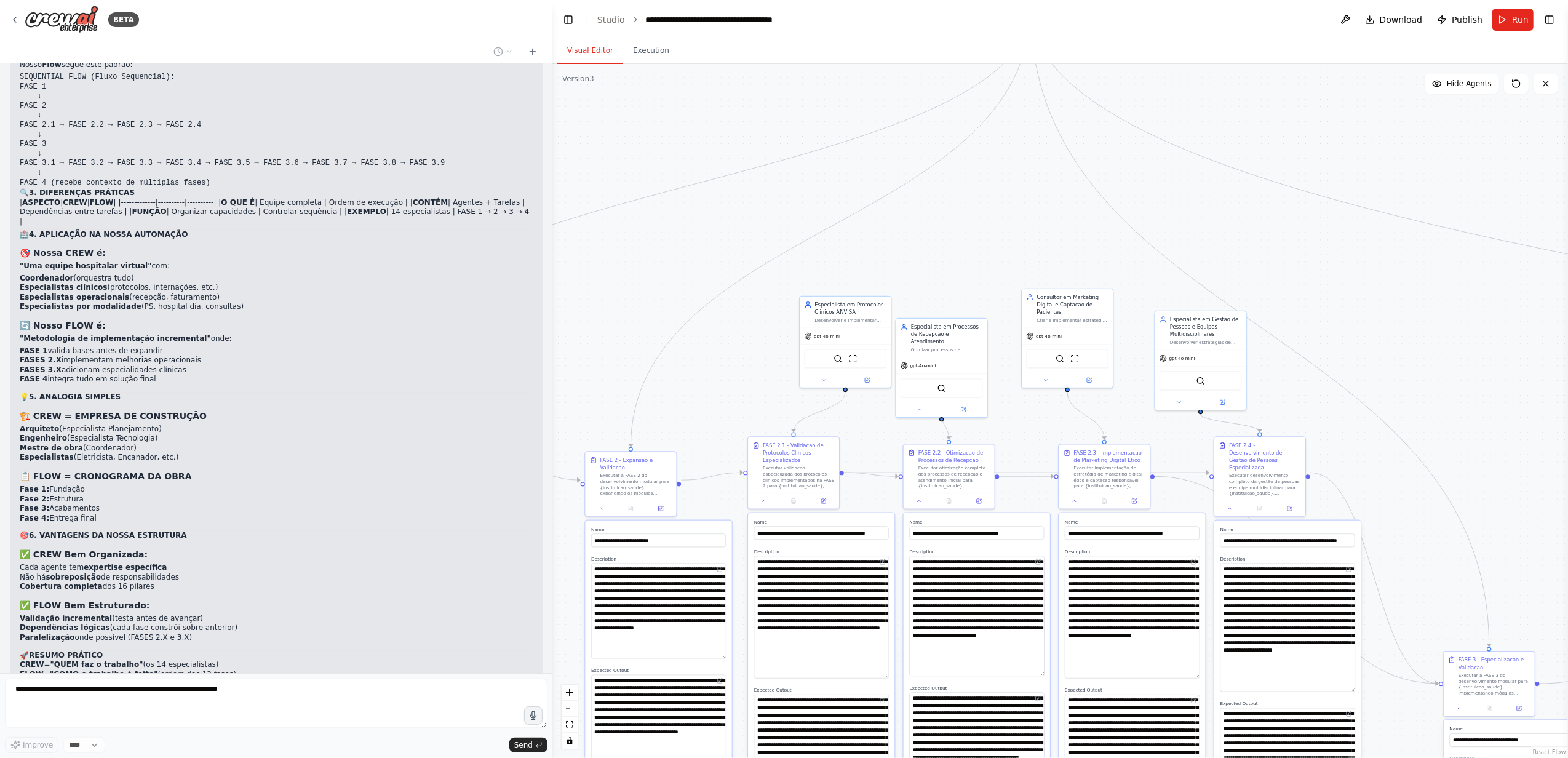
drag, startPoint x: 554, startPoint y: 291, endPoint x: 530, endPoint y: 299, distance: 25.3
click at [529, 299] on div "BETA Gostaria de criar um projeto que seguisse exatamente essa estrutura: # Pla…" at bounding box center [784, 379] width 1568 height 758
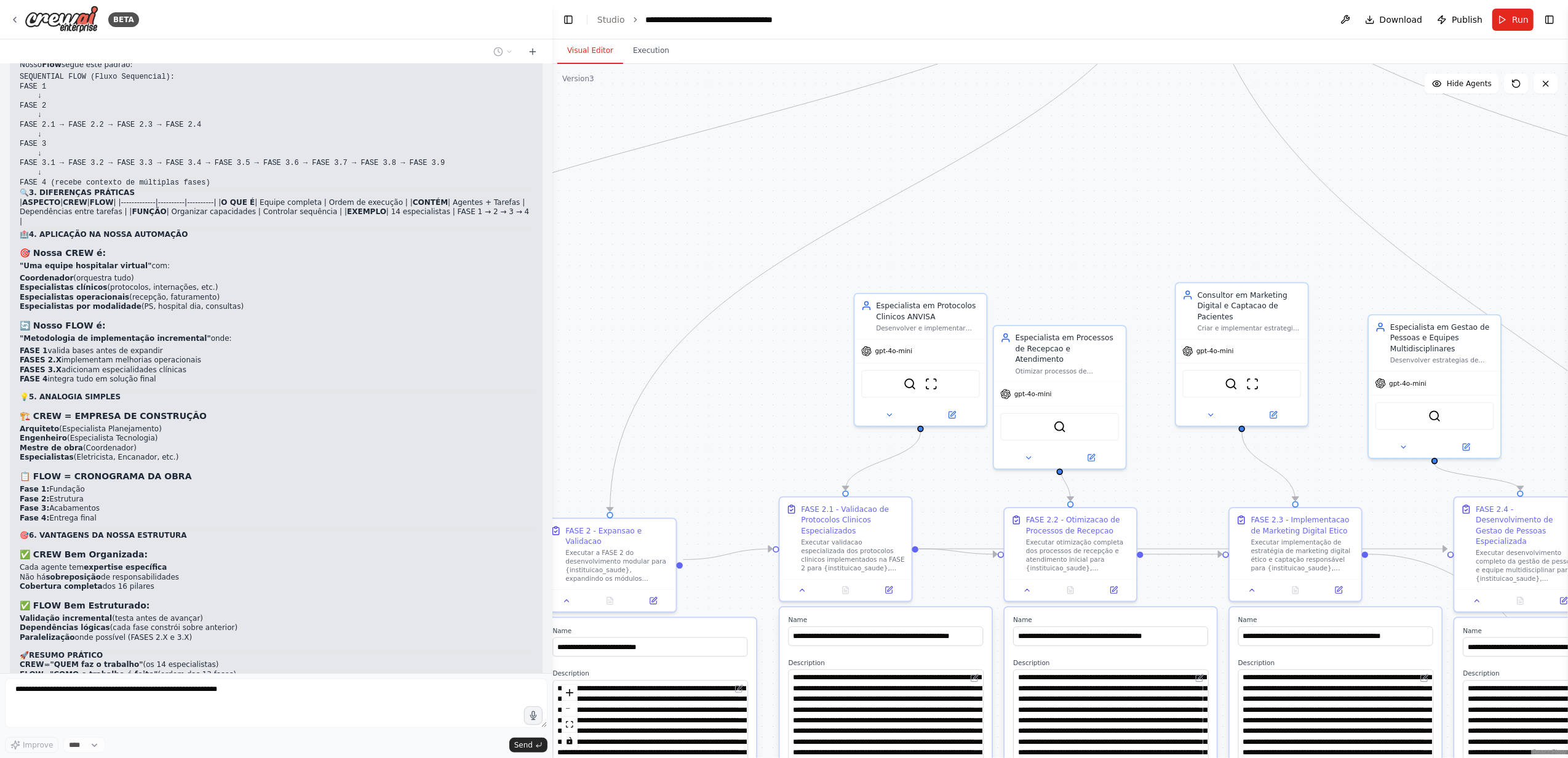
click at [345, 531] on h2 "🎯 6. VANTAGENS DA NOSSA ESTRUTURA" at bounding box center [276, 536] width 513 height 10
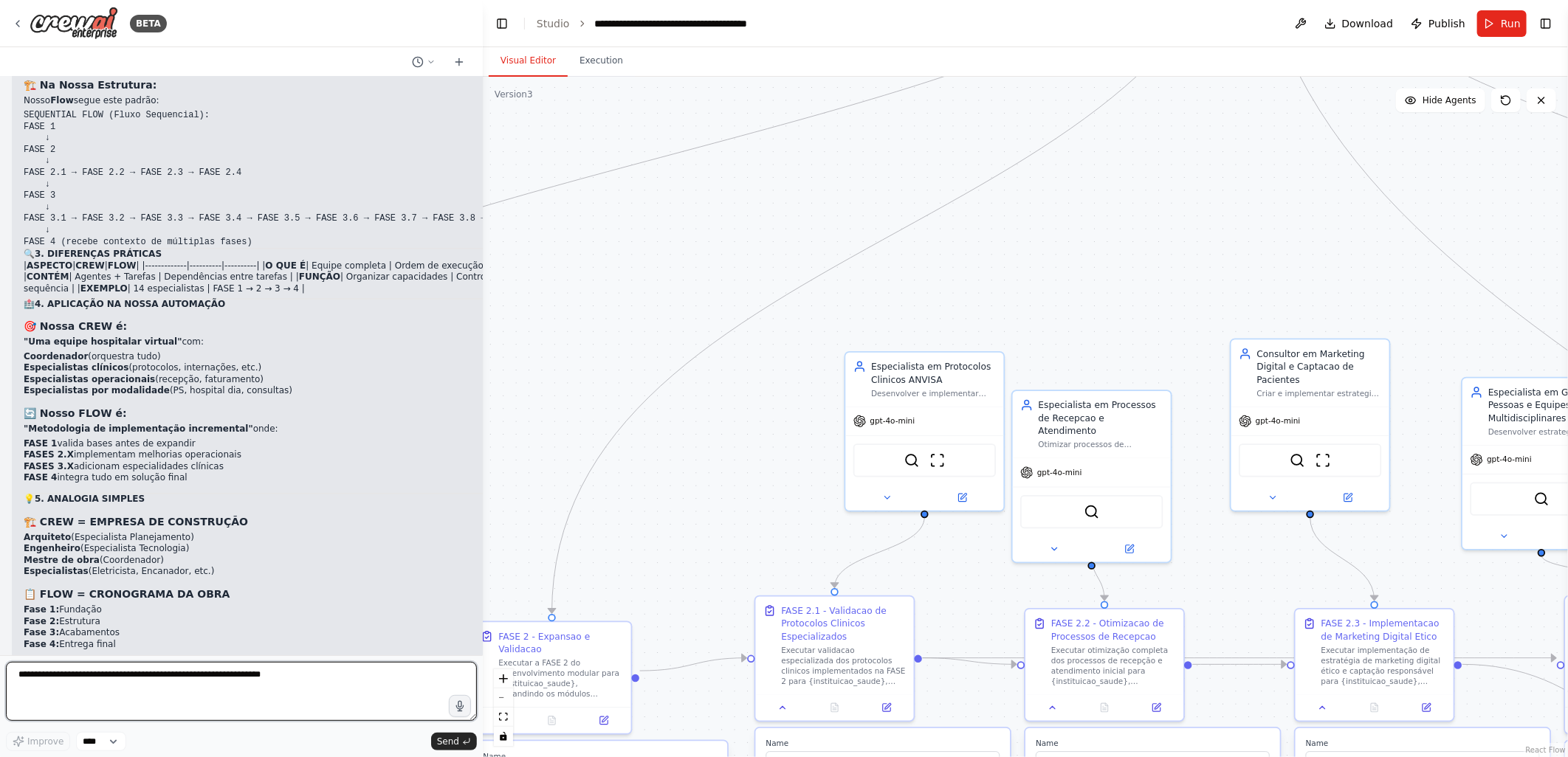
drag, startPoint x: 662, startPoint y: 343, endPoint x: 482, endPoint y: 358, distance: 180.6
click at [482, 358] on div "BETA Gostaria de criar um projeto que seguisse exatamente essa estrutura: # Pla…" at bounding box center [784, 378] width 1568 height 757
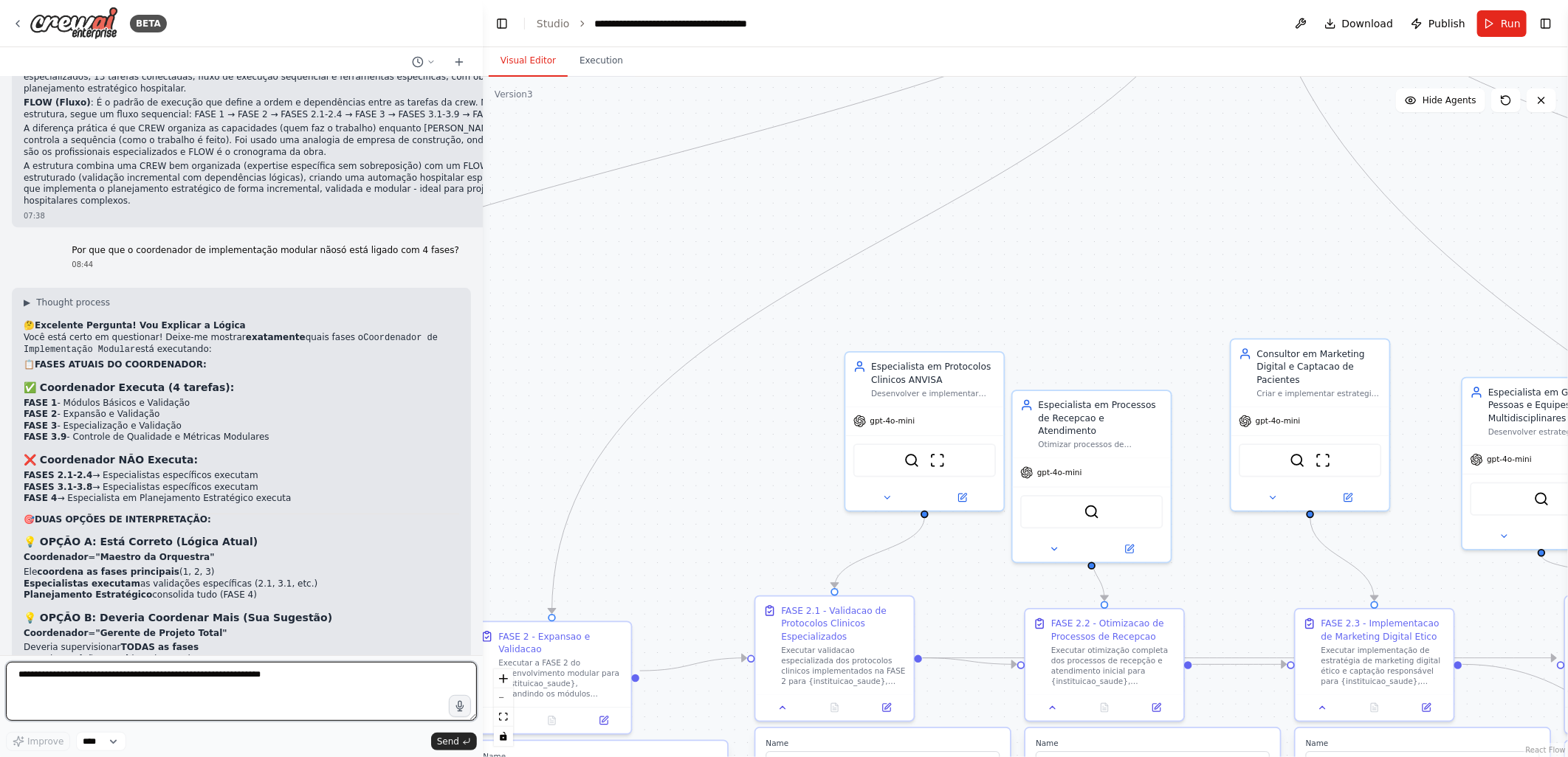
scroll to position [31153, 0]
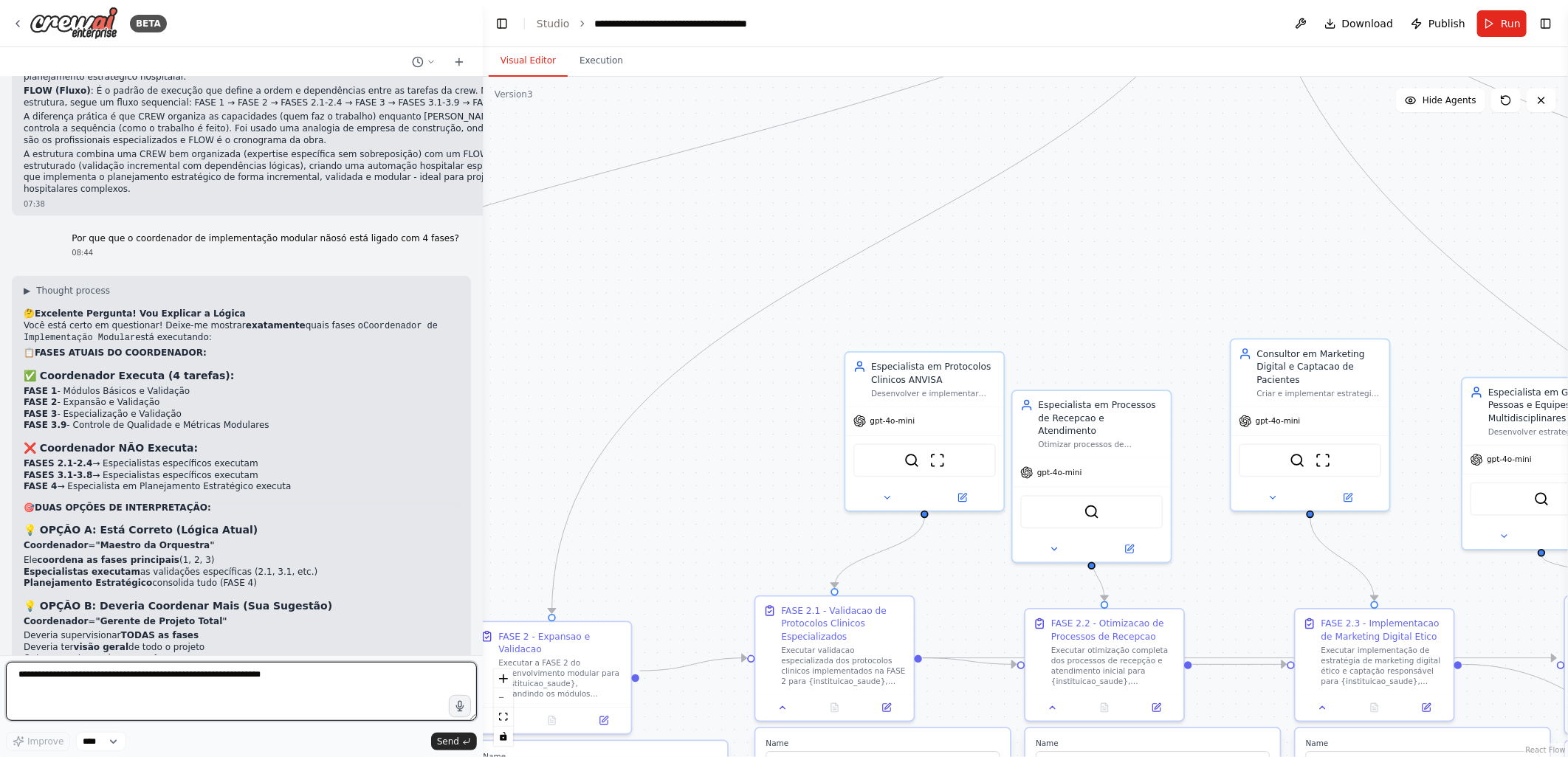
click at [27, 674] on textarea at bounding box center [241, 691] width 471 height 59
click at [222, 676] on textarea "**********" at bounding box center [241, 691] width 471 height 59
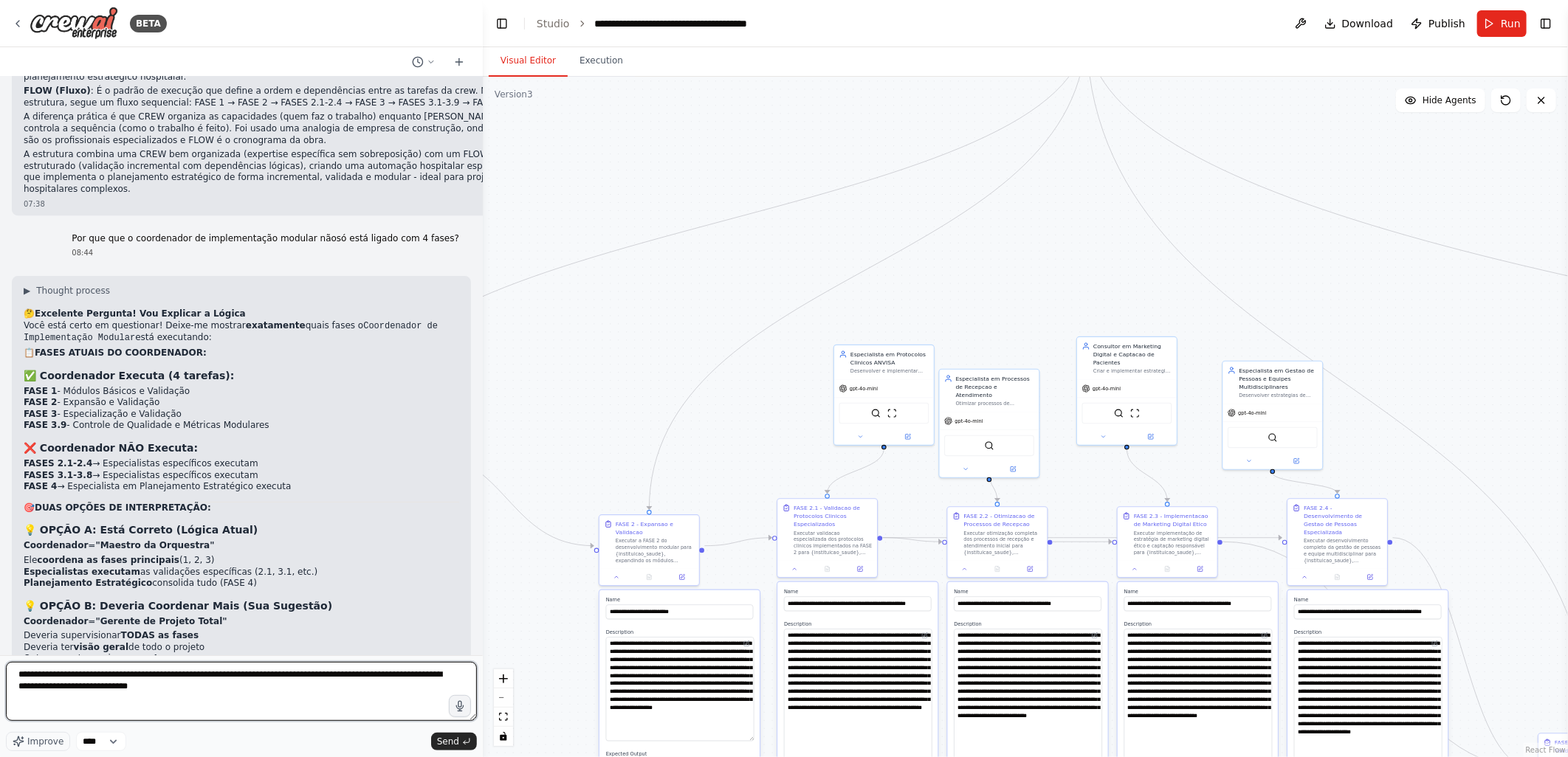
click at [294, 688] on textarea "**********" at bounding box center [241, 691] width 471 height 59
type textarea "**********"
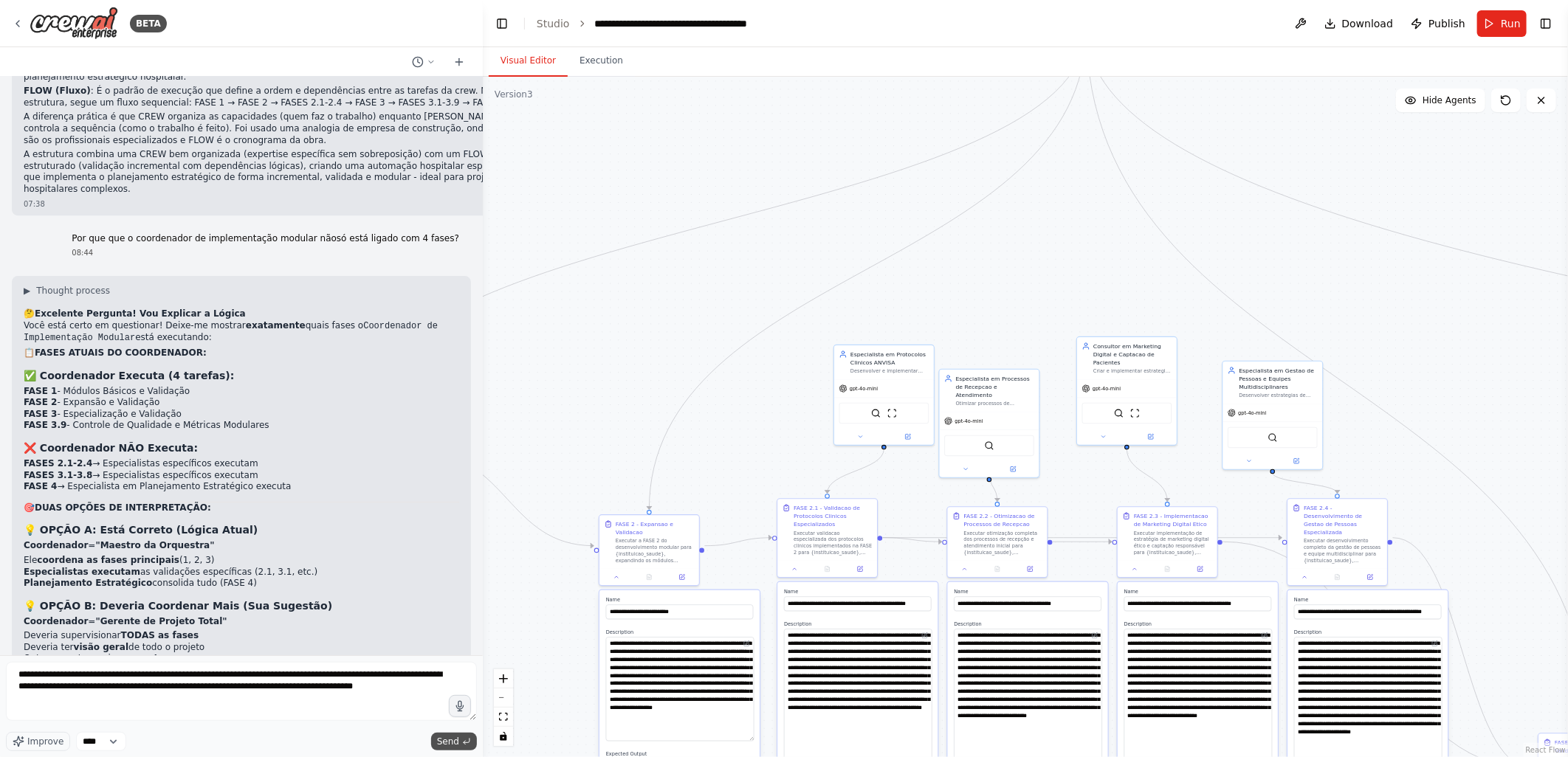
click at [444, 743] on span "Send" at bounding box center [447, 741] width 22 height 11
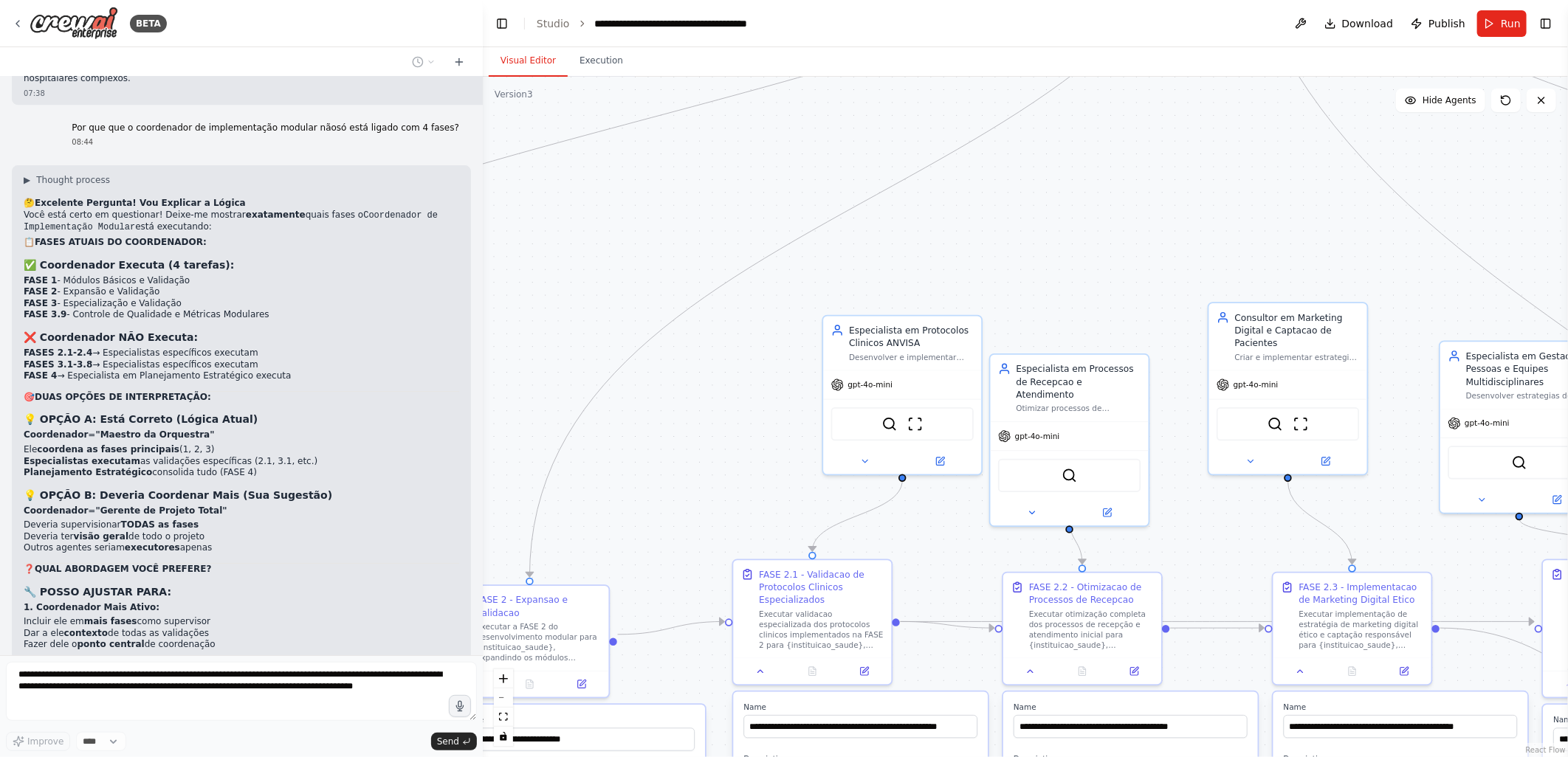
drag, startPoint x: 972, startPoint y: 315, endPoint x: 1042, endPoint y: 268, distance: 84.3
click at [1042, 268] on div ".deletable-edge-delete-btn { width: 20px; height: 20px; border: 0px solid #ffff…" at bounding box center [1025, 416] width 1086 height 680
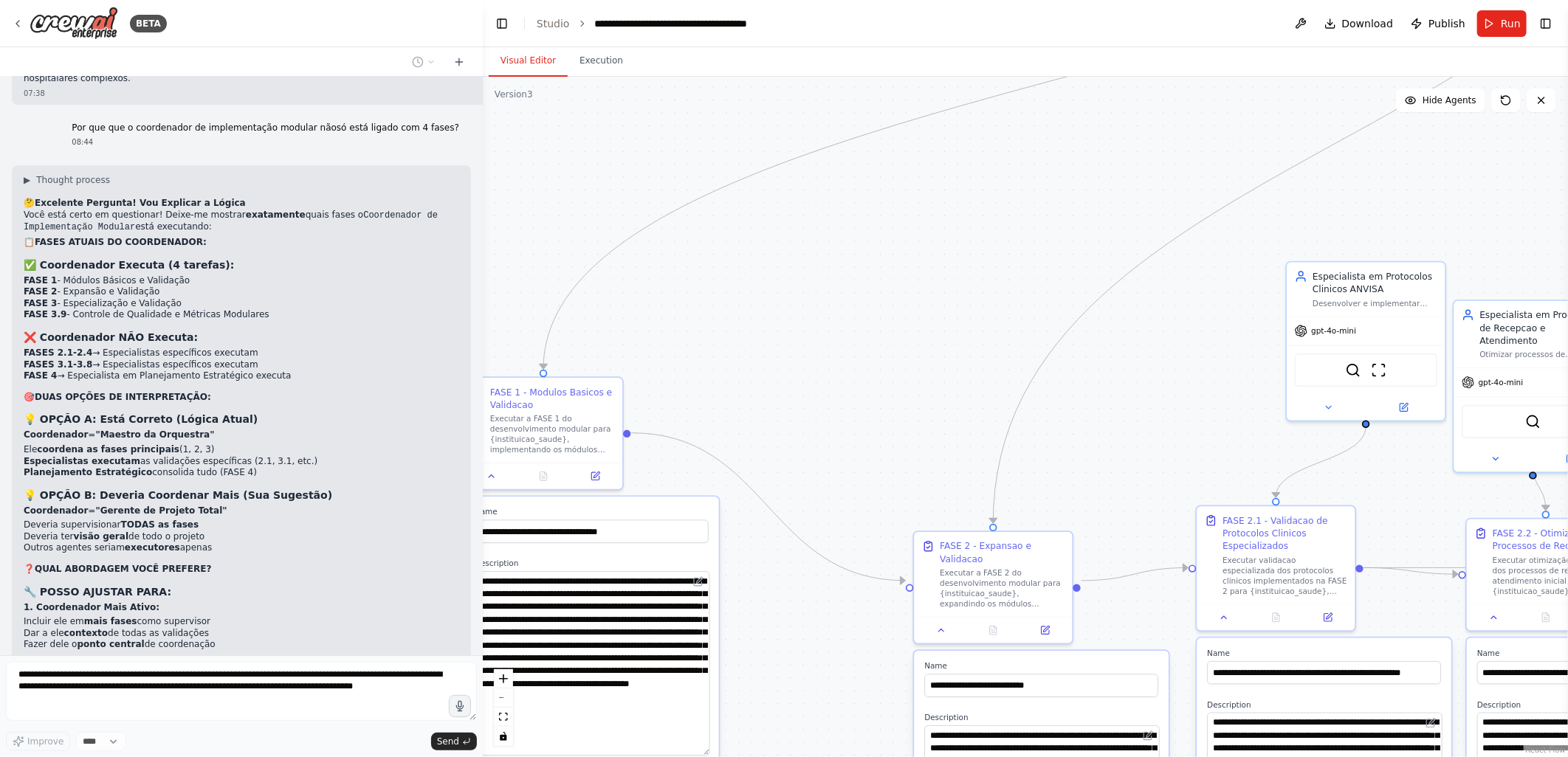
drag, startPoint x: 813, startPoint y: 402, endPoint x: 1155, endPoint y: 382, distance: 342.6
click at [1155, 382] on div ".deletable-edge-delete-btn { width: 20px; height: 20px; border: 0px solid #ffff…" at bounding box center [1025, 416] width 1086 height 680
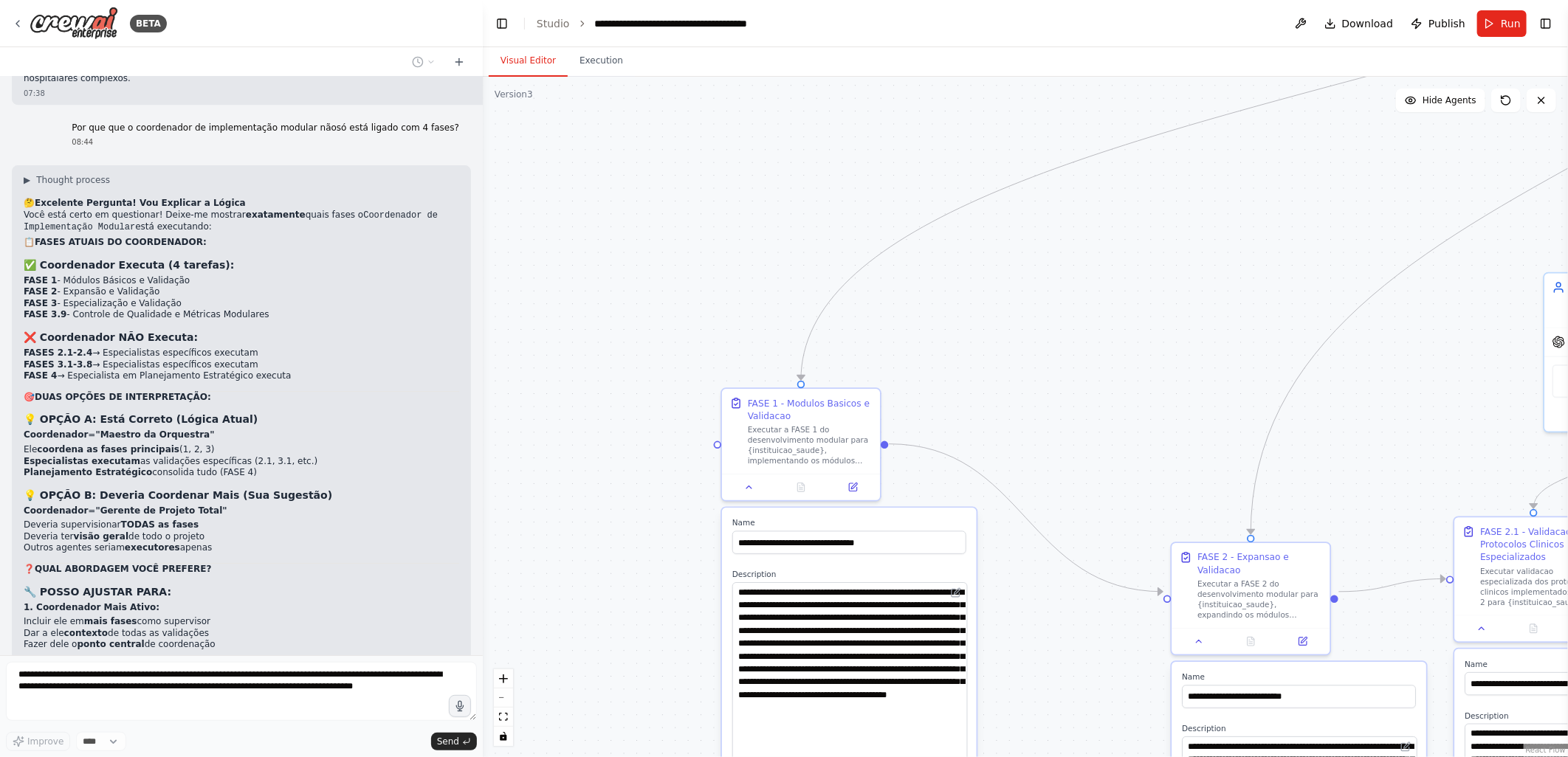
drag, startPoint x: 993, startPoint y: 367, endPoint x: 1032, endPoint y: 369, distance: 39.1
click at [1032, 369] on div ".deletable-edge-delete-btn { width: 20px; height: 20px; border: 0px solid #ffff…" at bounding box center [1025, 416] width 1086 height 680
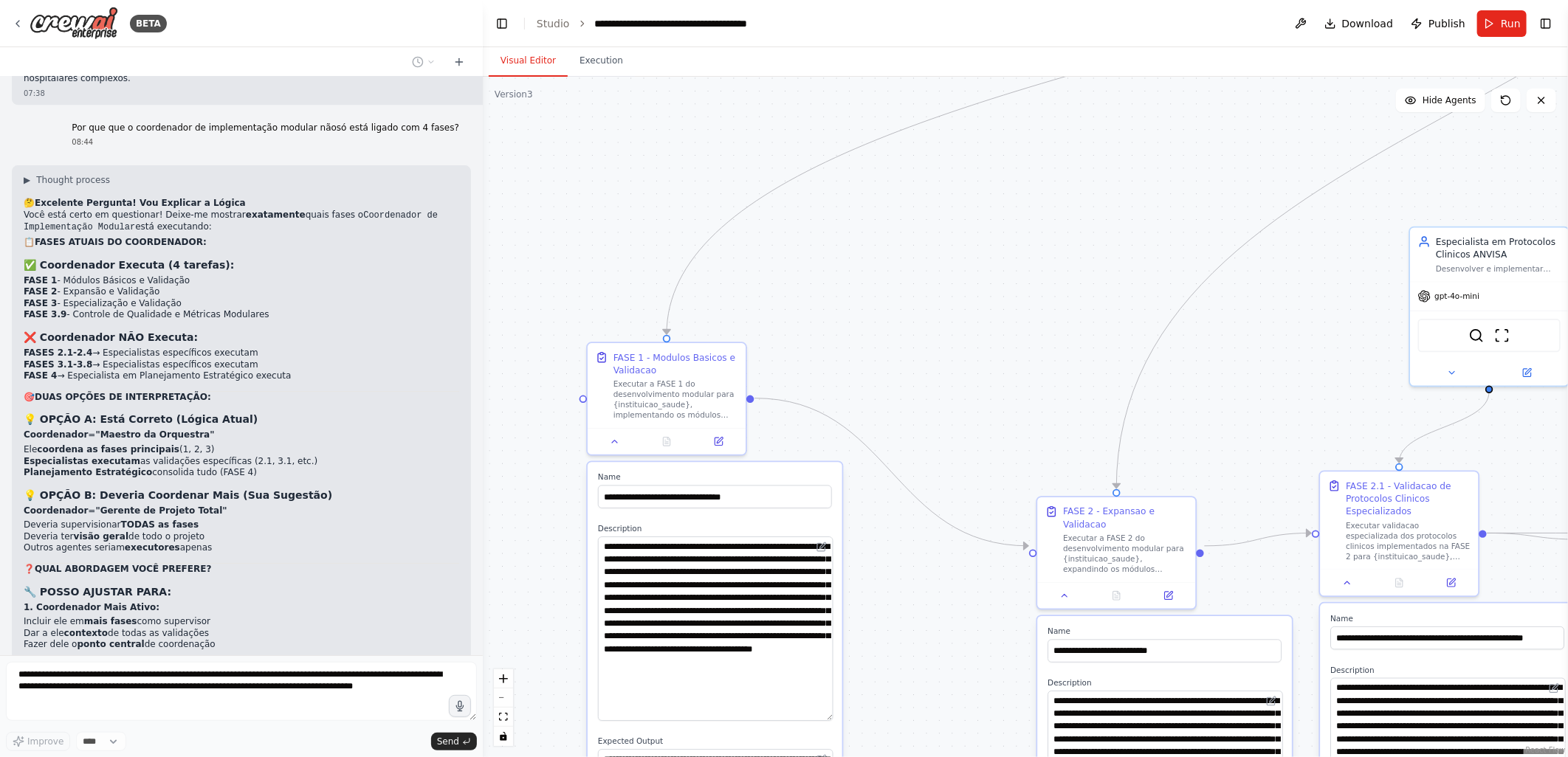
drag, startPoint x: 1183, startPoint y: 364, endPoint x: 1049, endPoint y: 316, distance: 142.3
click at [1049, 316] on div ".deletable-edge-delete-btn { width: 20px; height: 20px; border: 0px solid #ffff…" at bounding box center [1025, 416] width 1086 height 680
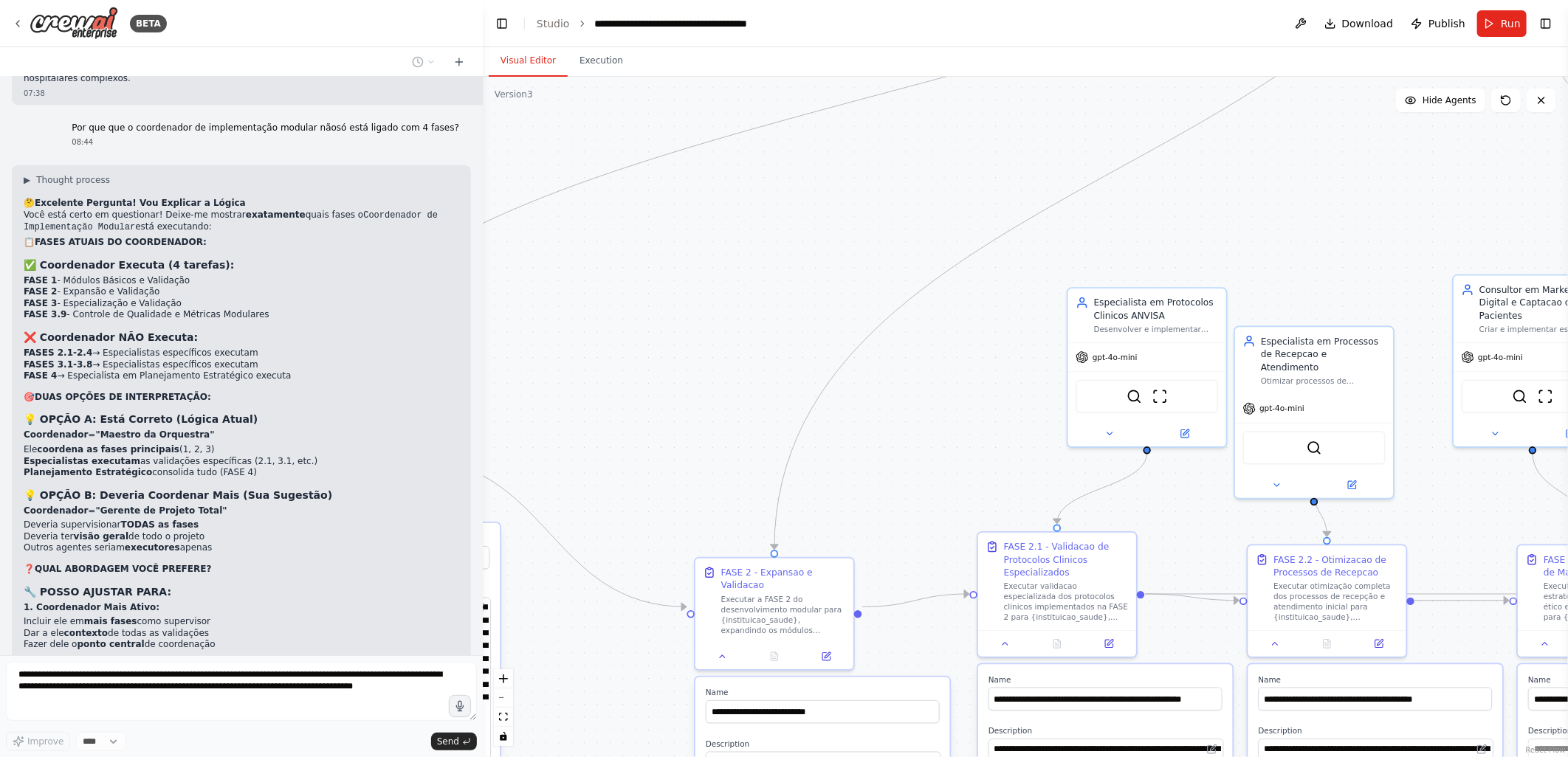
drag, startPoint x: 1278, startPoint y: 374, endPoint x: 999, endPoint y: 463, distance: 292.9
click at [999, 463] on div ".deletable-edge-delete-btn { width: 20px; height: 20px; border: 0px solid #ffff…" at bounding box center [1025, 416] width 1086 height 680
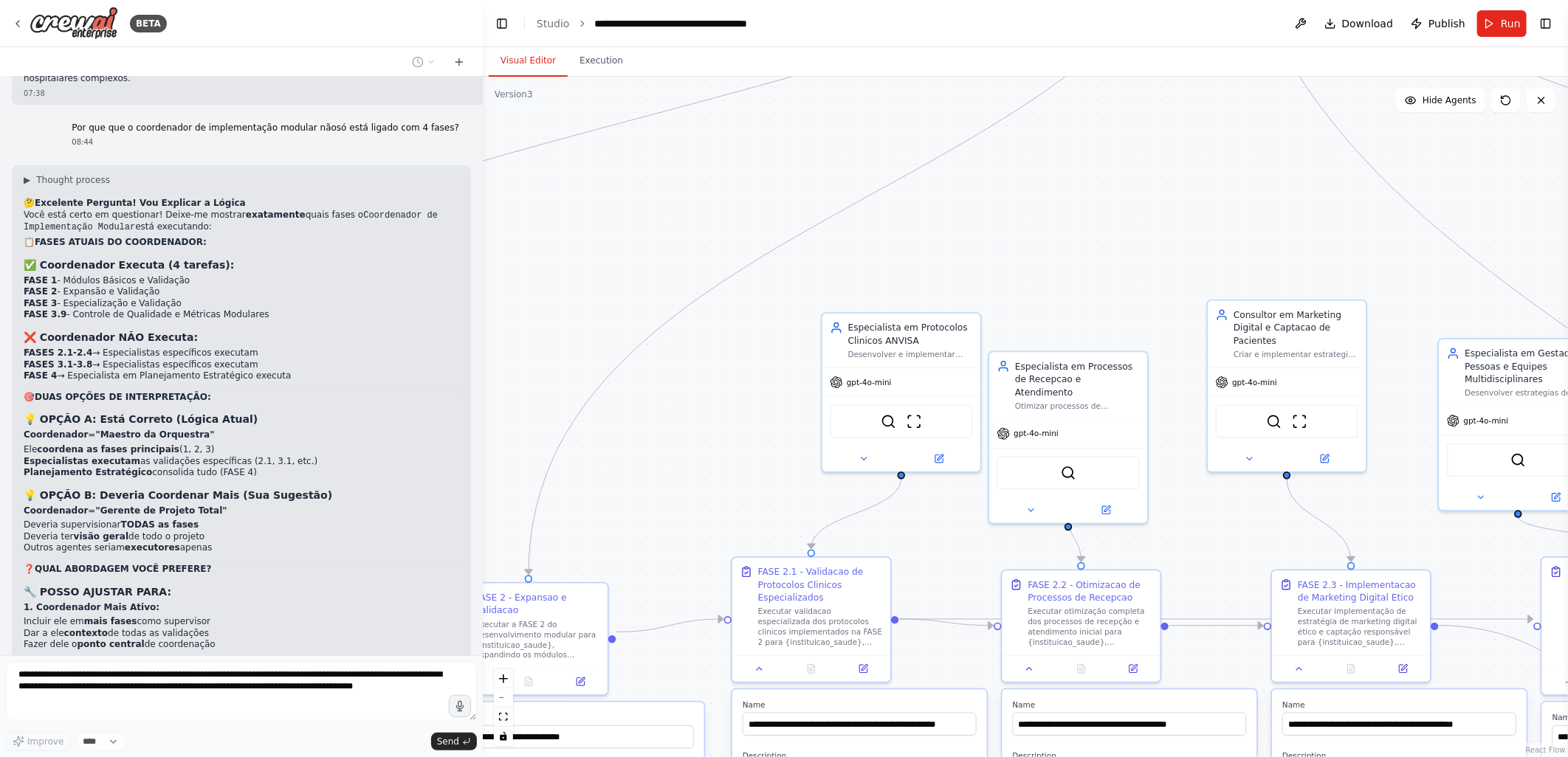
drag, startPoint x: 1288, startPoint y: 246, endPoint x: 1117, endPoint y: 261, distance: 171.7
click at [1117, 261] on div ".deletable-edge-delete-btn { width: 20px; height: 20px; border: 0px solid #ffff…" at bounding box center [1025, 416] width 1086 height 680
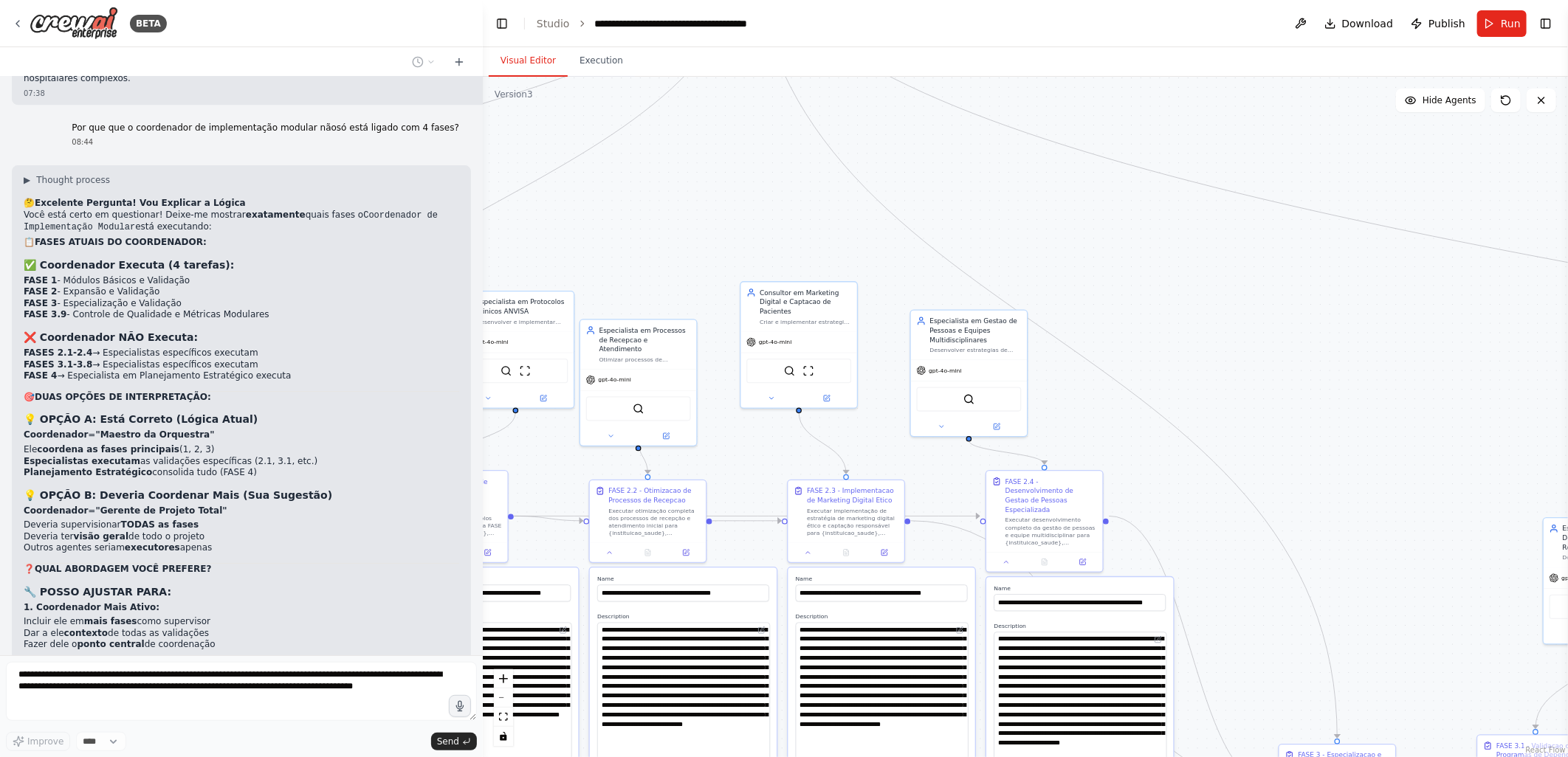
drag, startPoint x: 1118, startPoint y: 467, endPoint x: 924, endPoint y: 469, distance: 194.0
click at [924, 469] on div ".deletable-edge-delete-btn { width: 20px; height: 20px; border: 0px solid #ffff…" at bounding box center [1025, 416] width 1086 height 680
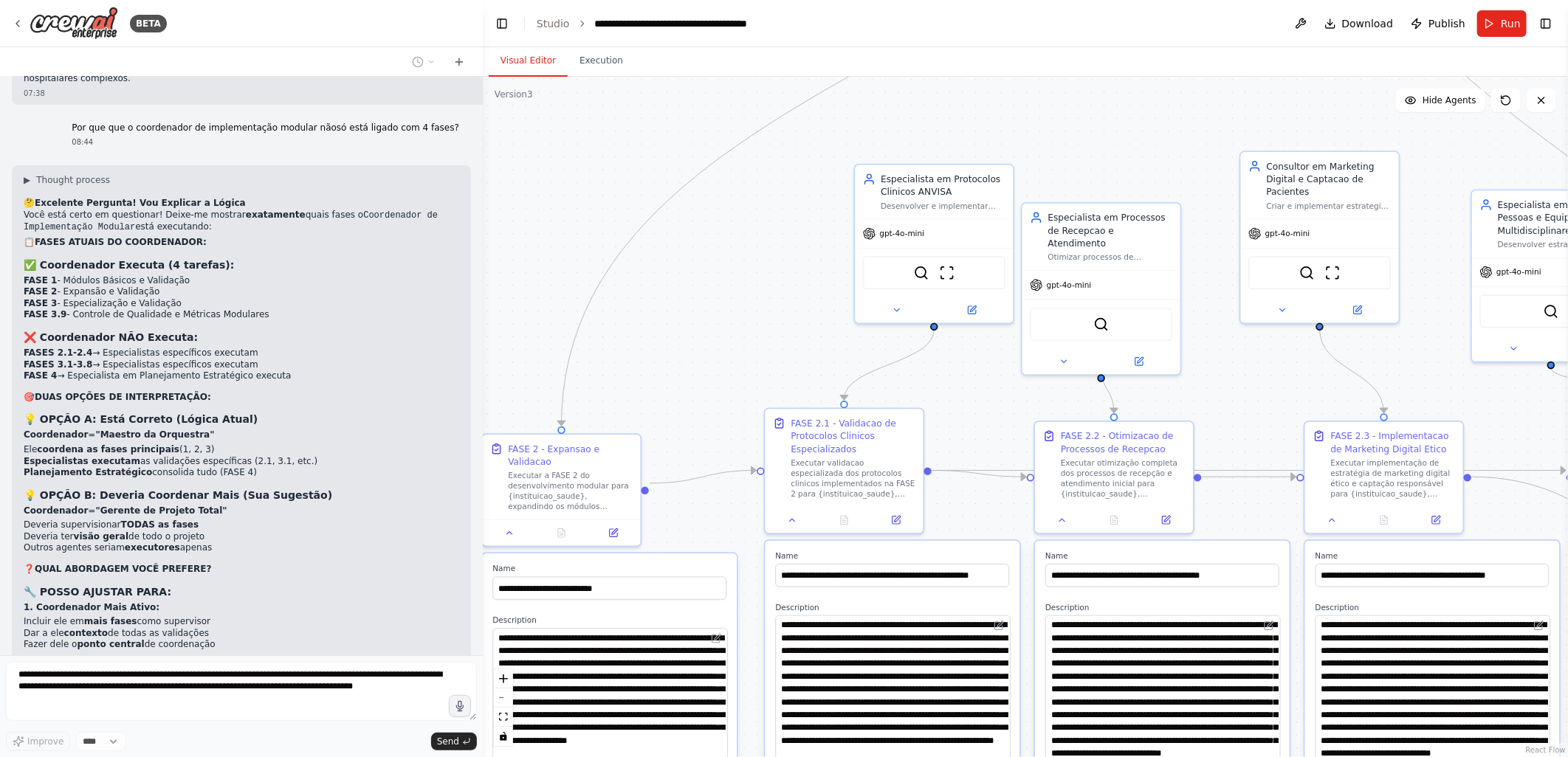
drag, startPoint x: 909, startPoint y: 400, endPoint x: 1382, endPoint y: 384, distance: 473.3
click at [1382, 384] on div ".deletable-edge-delete-btn { width: 20px; height: 20px; border: 0px solid #ffff…" at bounding box center [1025, 416] width 1086 height 680
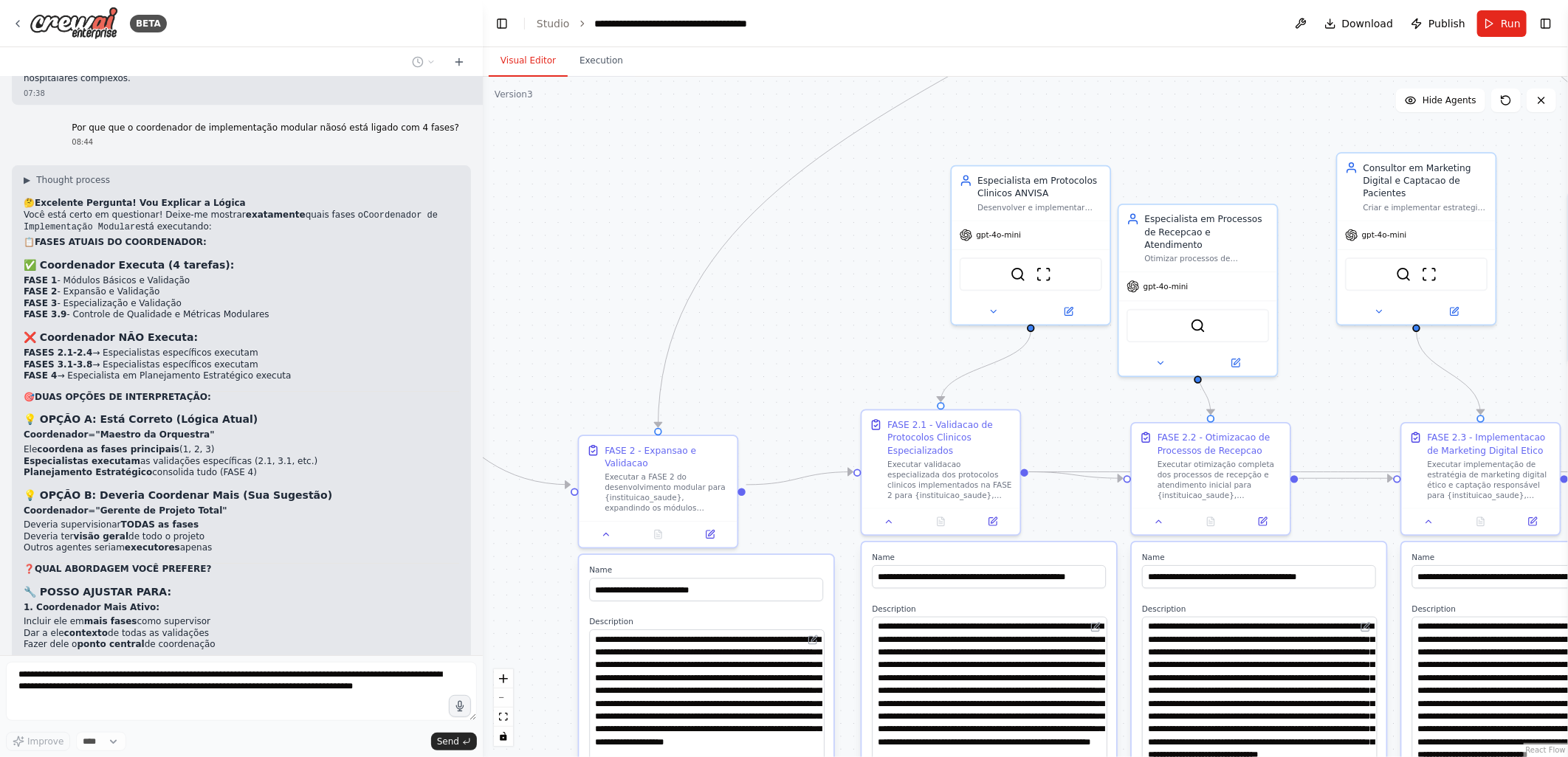
drag, startPoint x: 813, startPoint y: 386, endPoint x: 673, endPoint y: 389, distance: 140.0
click at [673, 389] on div ".deletable-edge-delete-btn { width: 20px; height: 20px; border: 0px solid #ffff…" at bounding box center [1025, 416] width 1086 height 680
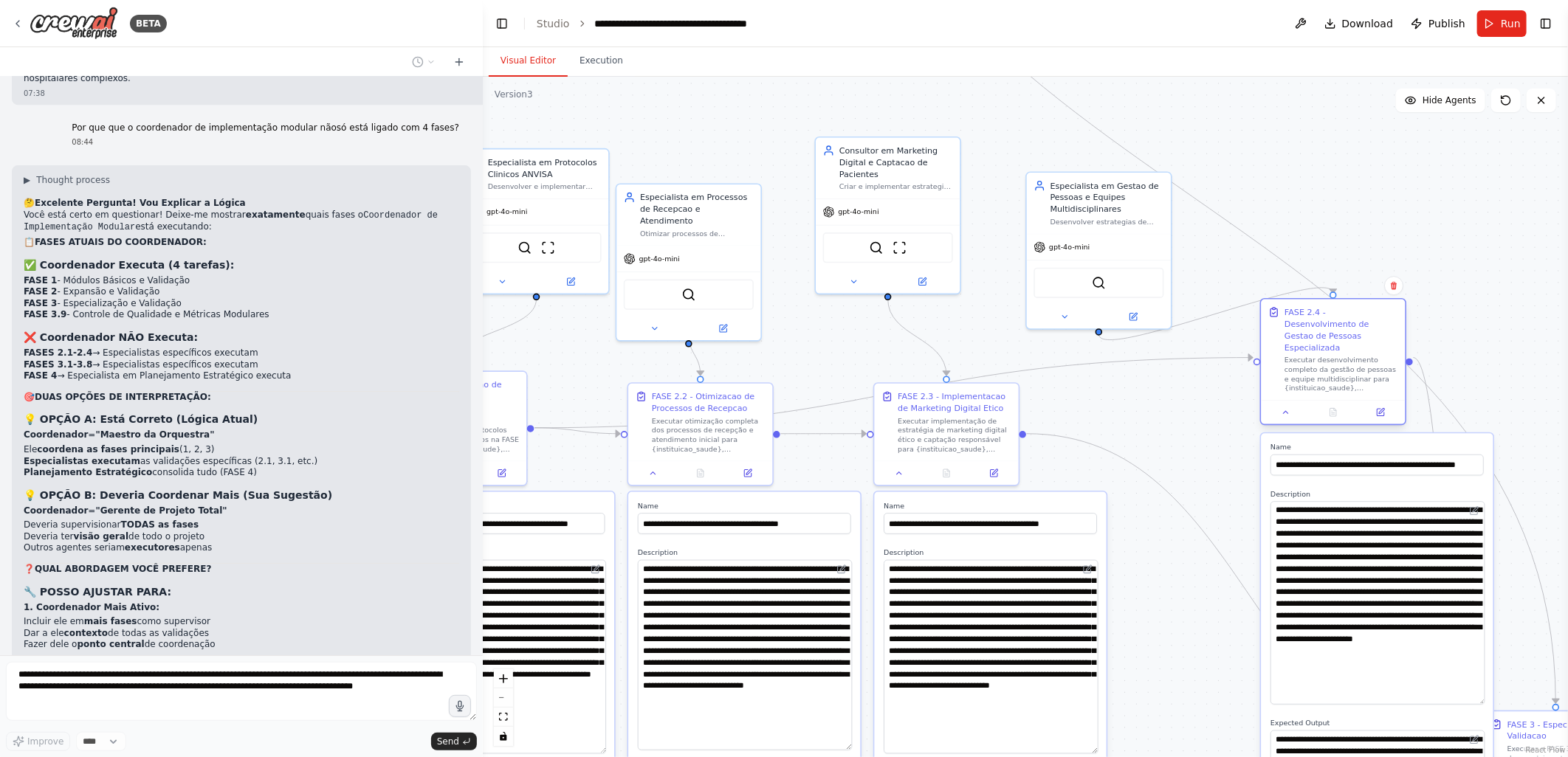
drag, startPoint x: 1214, startPoint y: 390, endPoint x: 1352, endPoint y: 318, distance: 155.7
click at [1352, 318] on div "FASE 2.4 - Desenvolvimento de Gestao de Pessoas Especializada" at bounding box center [1341, 329] width 114 height 47
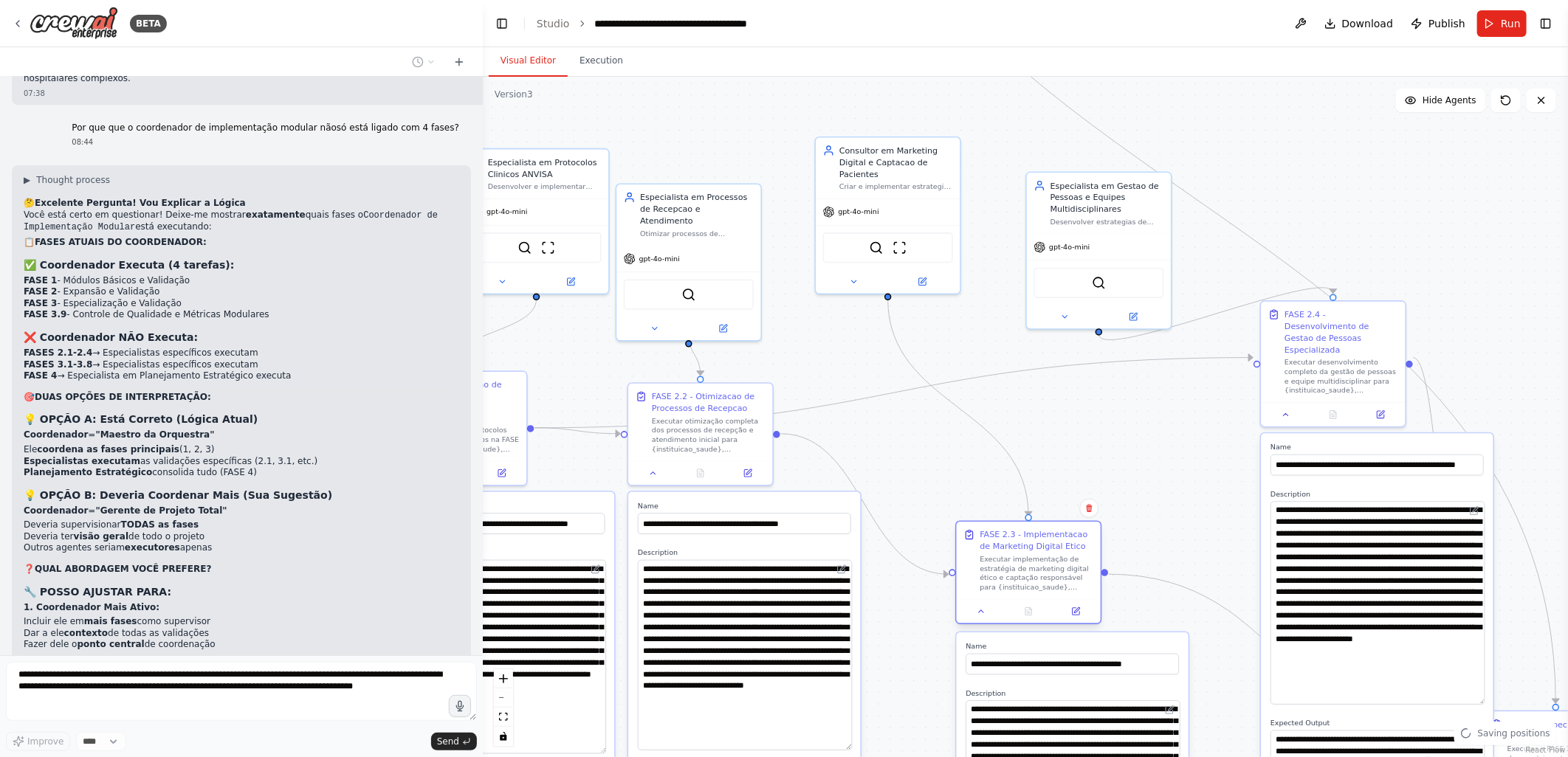
drag, startPoint x: 977, startPoint y: 406, endPoint x: 1059, endPoint y: 540, distance: 157.1
click at [1065, 548] on div "FASE 2.3 - Implementacao de Marketing Digital Etico" at bounding box center [1036, 540] width 114 height 24
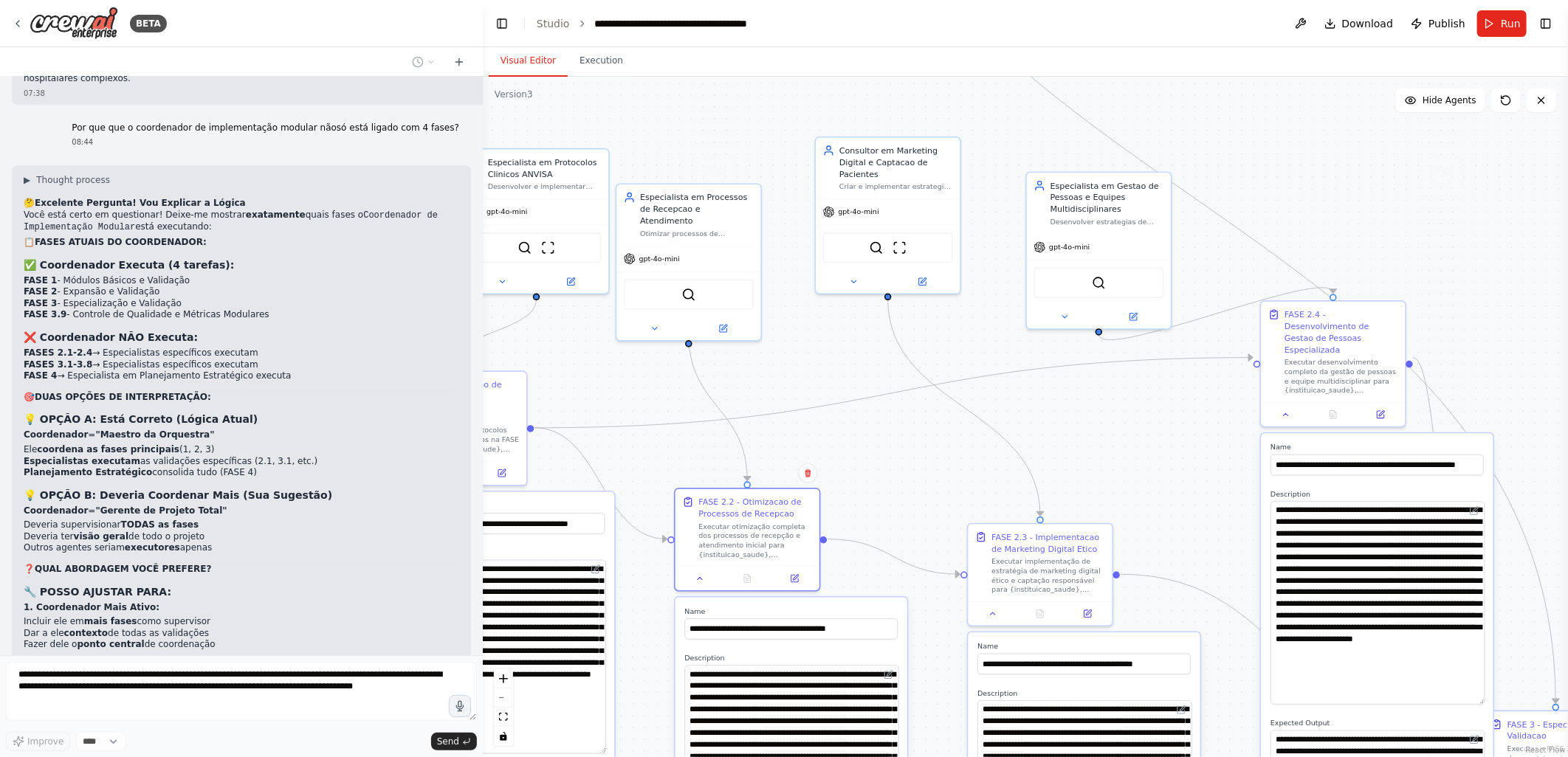
drag, startPoint x: 778, startPoint y: 545, endPoint x: 858, endPoint y: 595, distance: 94.3
click at [821, 592] on div "**********" at bounding box center [747, 539] width 146 height 103
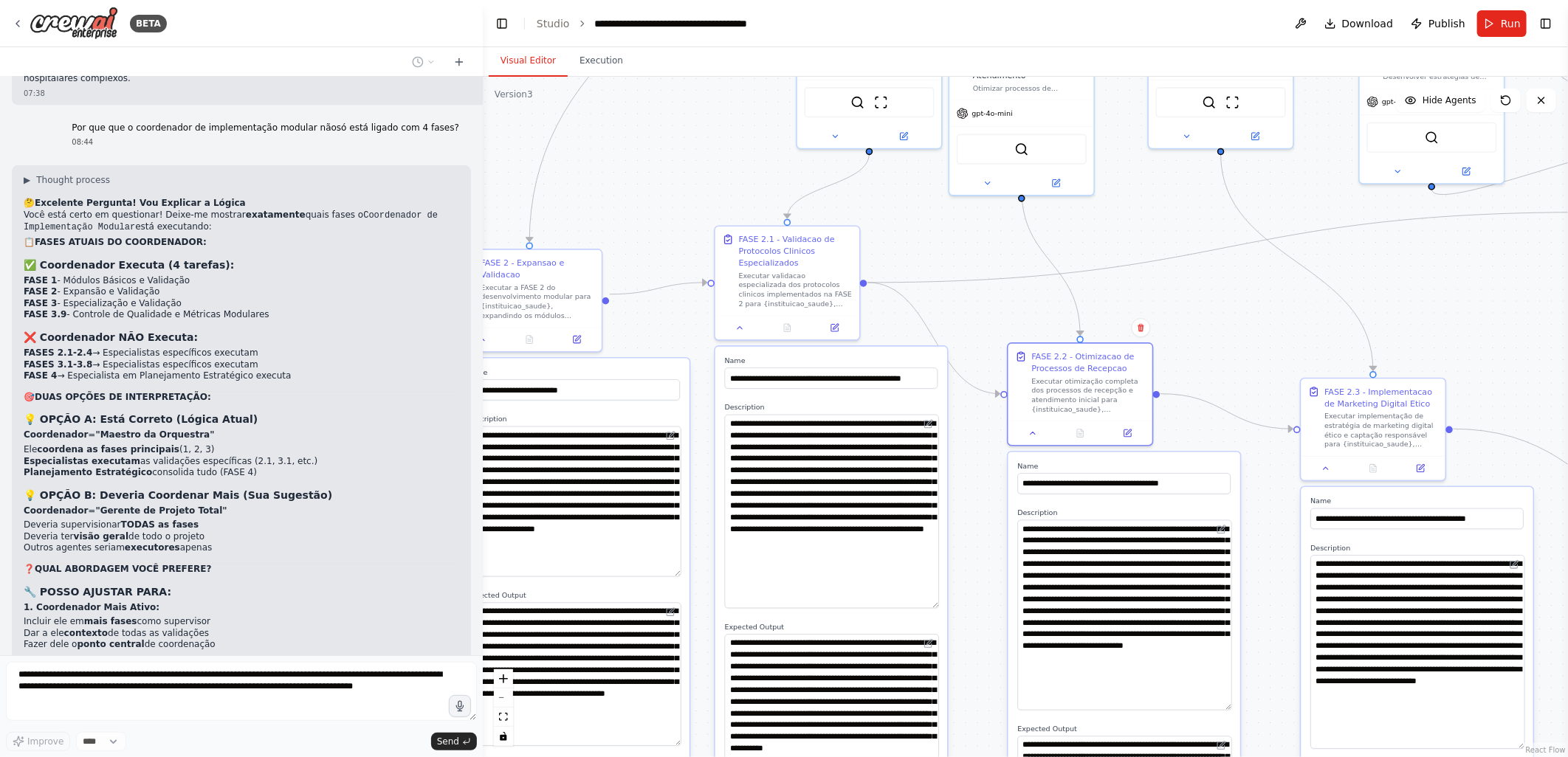
drag, startPoint x: 890, startPoint y: 478, endPoint x: 1223, endPoint y: 327, distance: 365.6
click at [1226, 331] on div ".deletable-edge-delete-btn { width: 20px; height: 20px; border: 0px solid #ffff…" at bounding box center [1025, 416] width 1086 height 680
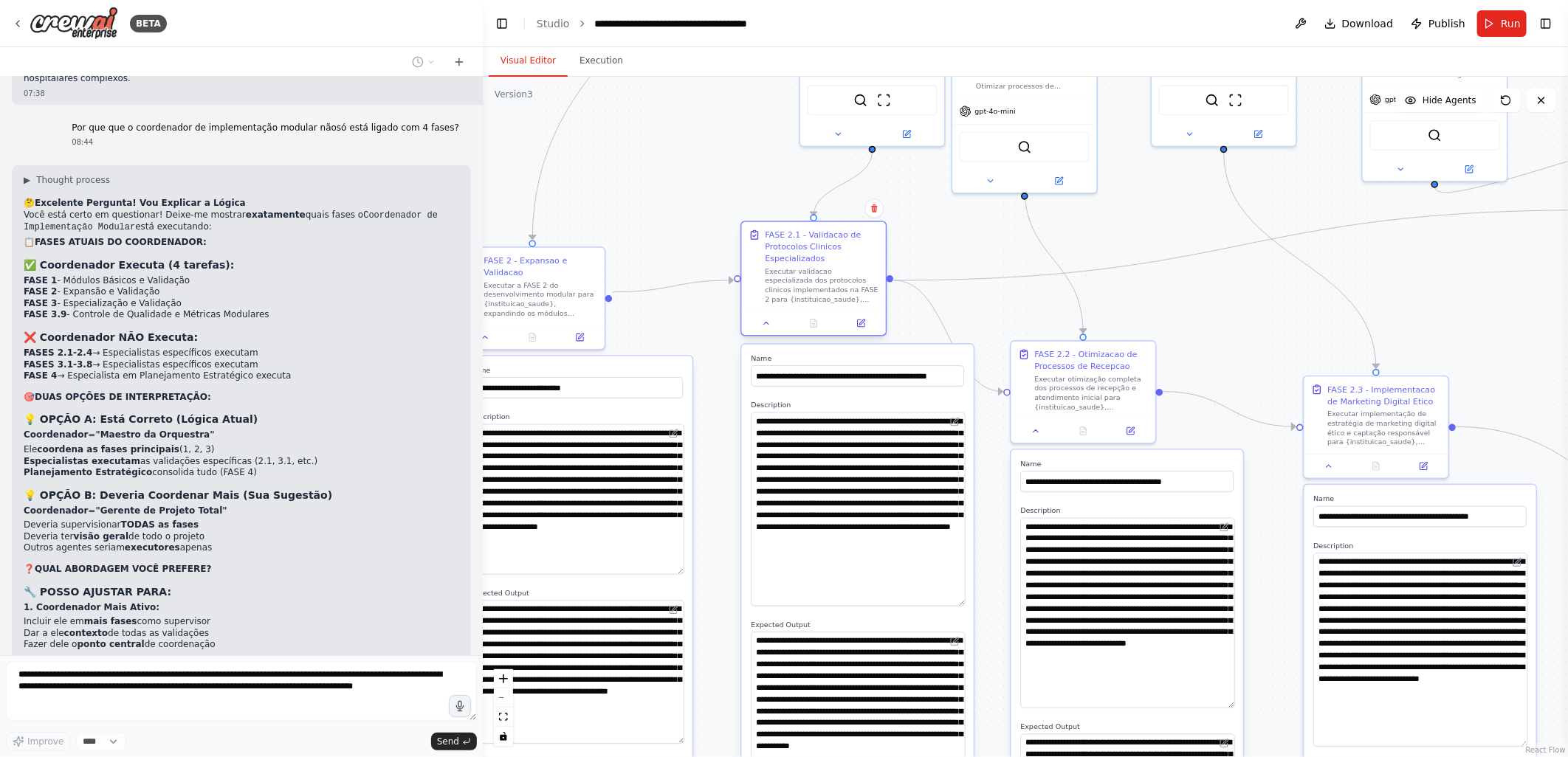
drag, startPoint x: 807, startPoint y: 240, endPoint x: 836, endPoint y: 239, distance: 29.0
click at [836, 239] on div "FASE 2.1 - Validacao de Protocolos Clinicos Especializados" at bounding box center [821, 246] width 114 height 35
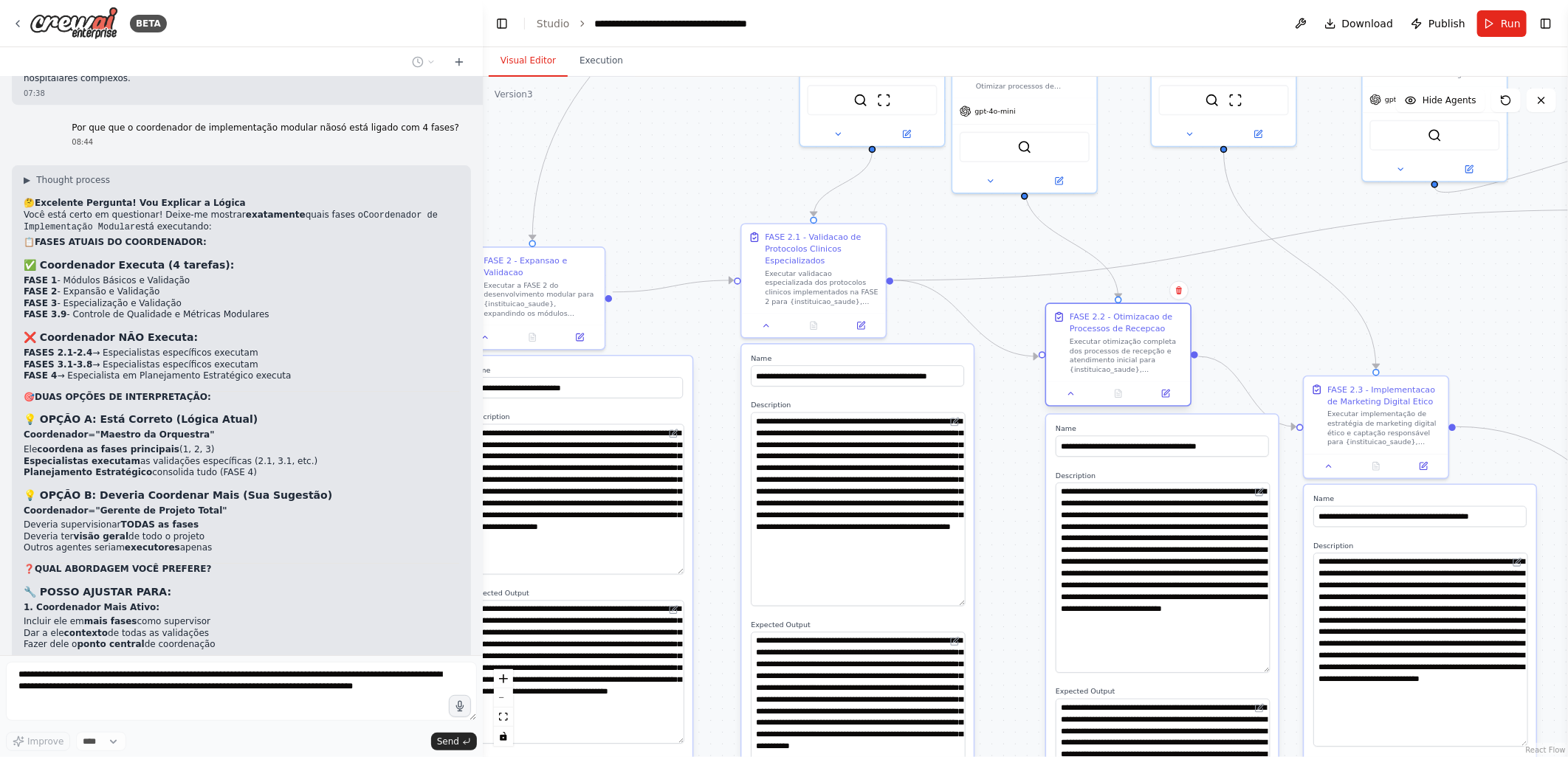
drag, startPoint x: 1112, startPoint y: 351, endPoint x: 1146, endPoint y: 318, distance: 47.4
click at [1146, 318] on div "FASE 2.2 - Otimizacao de Processos de Recepcao" at bounding box center [1126, 322] width 114 height 24
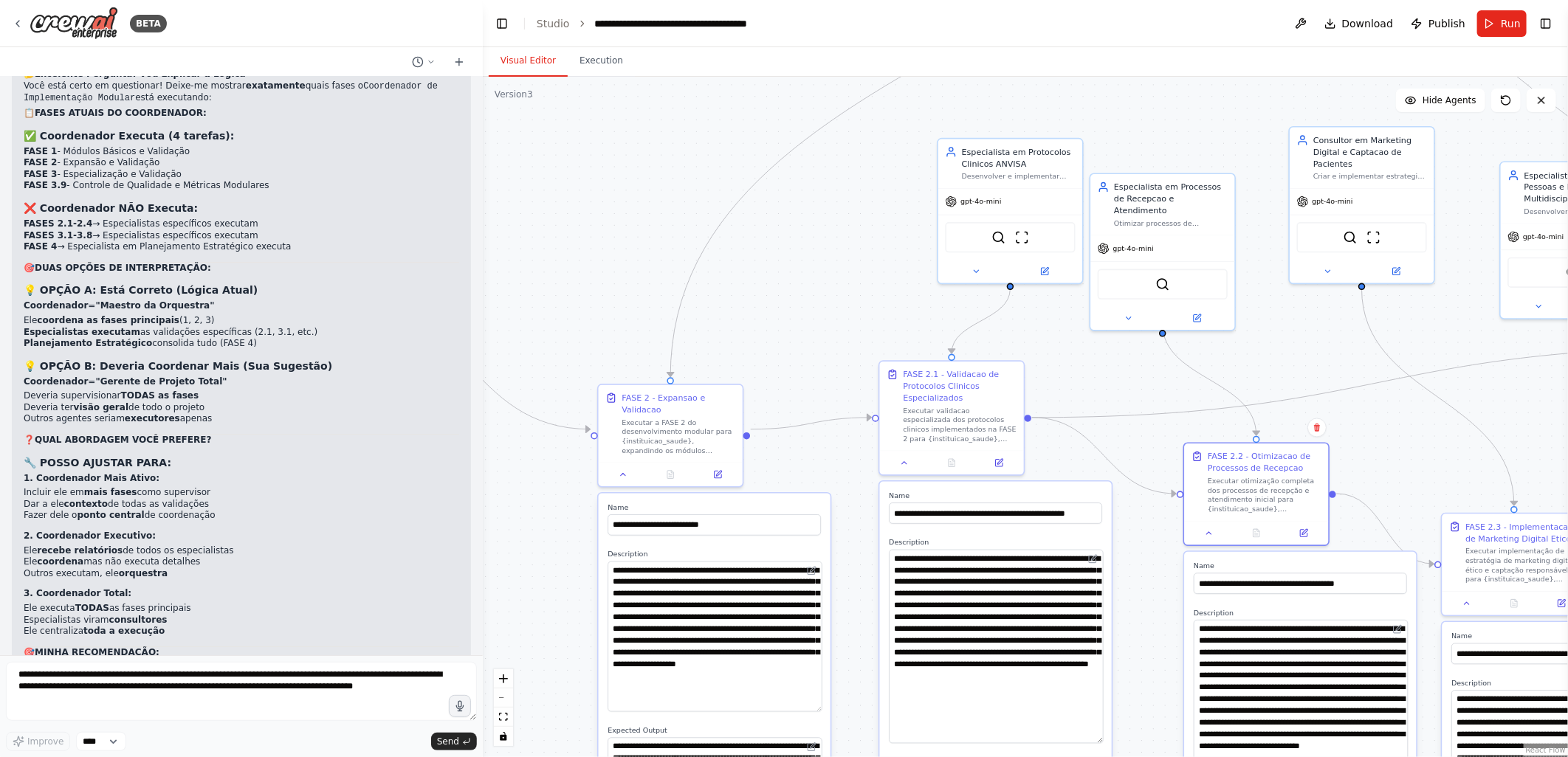
drag, startPoint x: 1040, startPoint y: 283, endPoint x: 1118, endPoint y: 375, distance: 120.6
click at [1118, 375] on div ".deletable-edge-delete-btn { width: 20px; height: 20px; border: 0px solid #ffff…" at bounding box center [1025, 416] width 1086 height 680
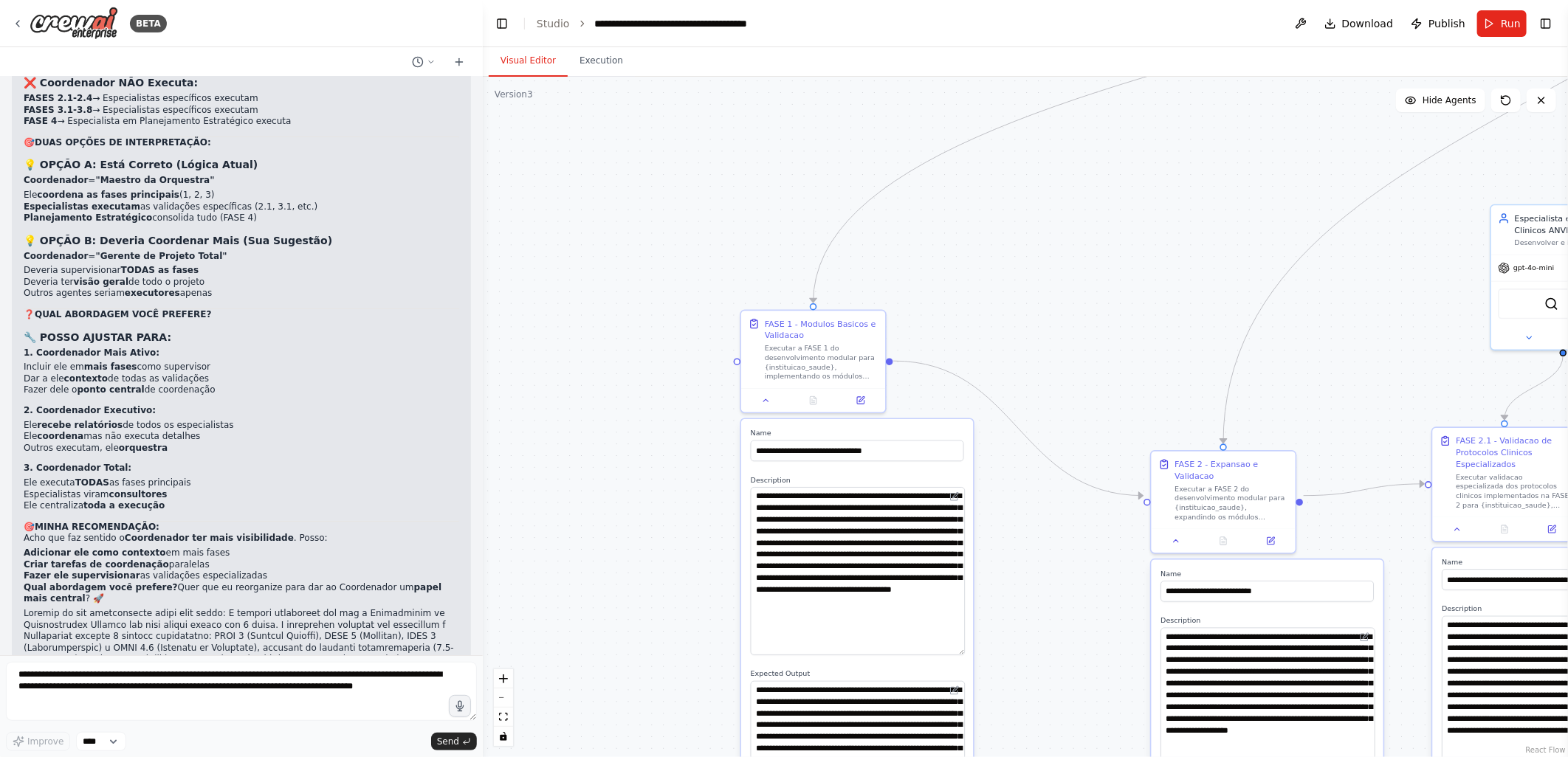
drag, startPoint x: 593, startPoint y: 291, endPoint x: 1146, endPoint y: 358, distance: 557.0
click at [1146, 358] on div ".deletable-edge-delete-btn { width: 20px; height: 20px; border: 0px solid #ffff…" at bounding box center [1025, 416] width 1086 height 680
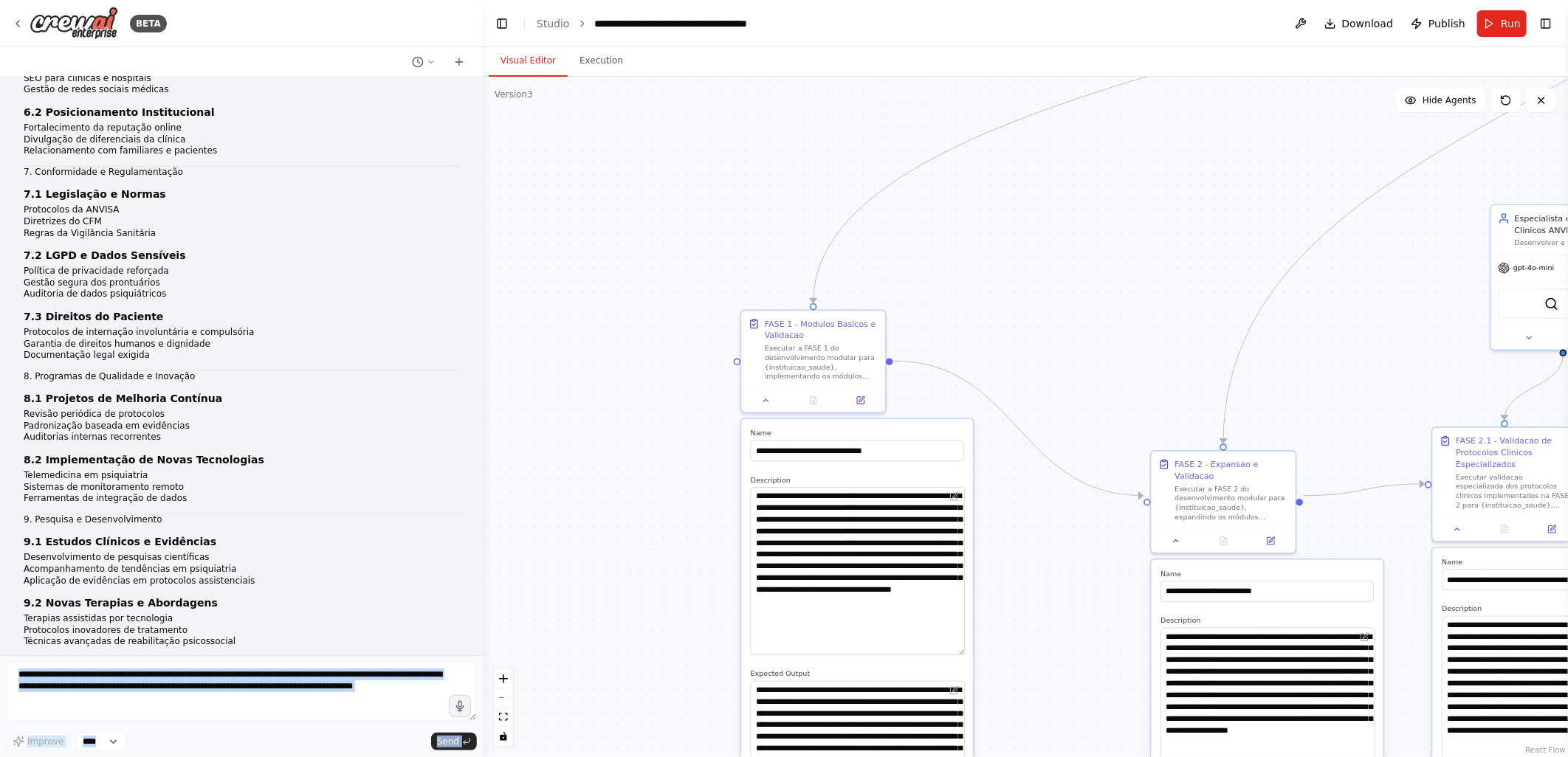
scroll to position [0, 0]
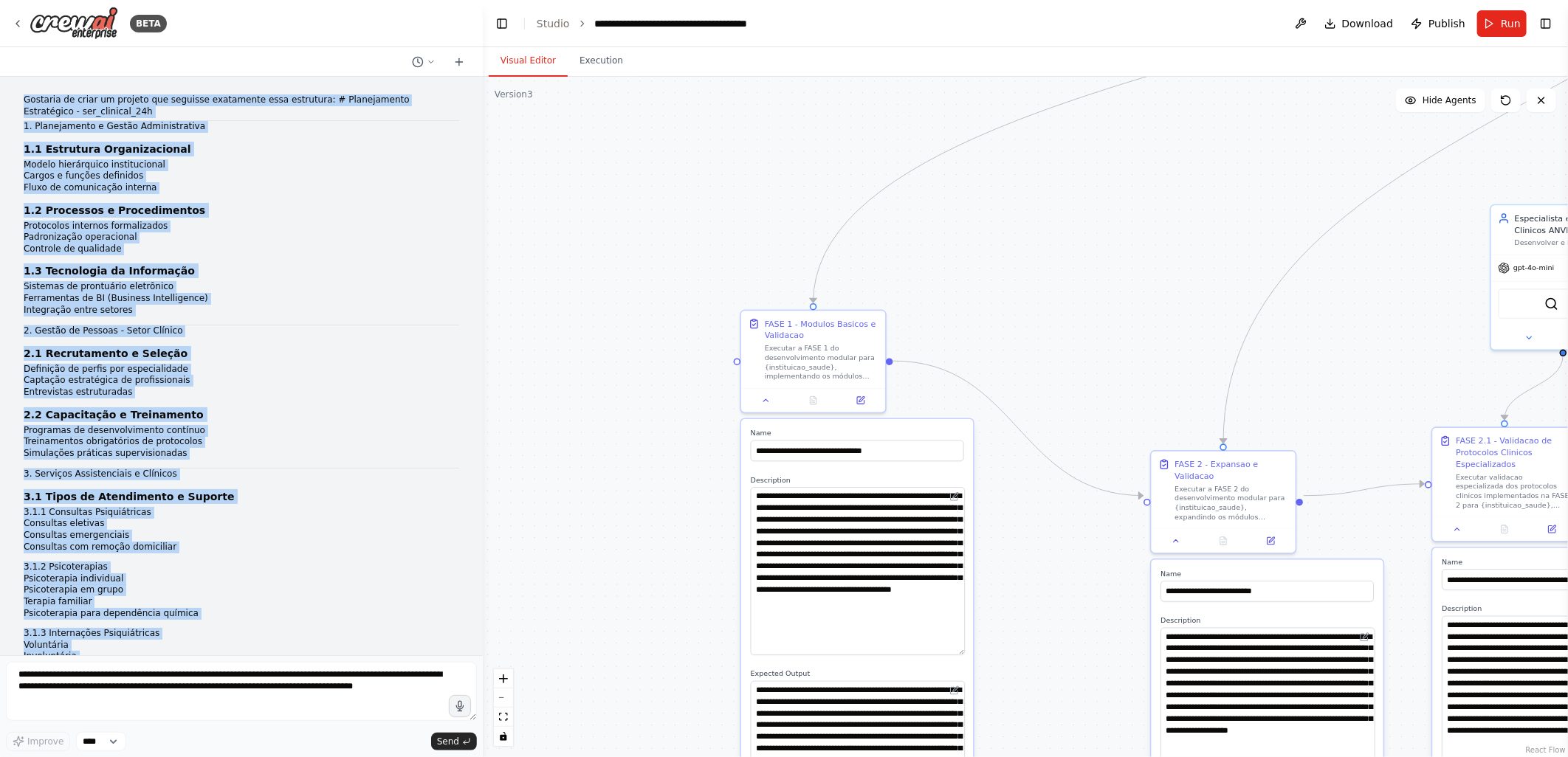
drag, startPoint x: 187, startPoint y: 621, endPoint x: 18, endPoint y: 85, distance: 562.0
click at [18, 85] on div "Gostaria de criar um projeto que seguisse exatamente essa estrutura: # Planejam…" at bounding box center [241, 365] width 482 height 578
copy div "Loremips do sitam co adipisc eli seddoeiu temporinci utla etdolorem: # Aliquaen…"
drag, startPoint x: 675, startPoint y: 246, endPoint x: 1018, endPoint y: 297, distance: 346.8
click at [662, 182] on div ".deletable-edge-delete-btn { width: 20px; height: 20px; border: 0px solid #ffff…" at bounding box center [1025, 416] width 1086 height 680
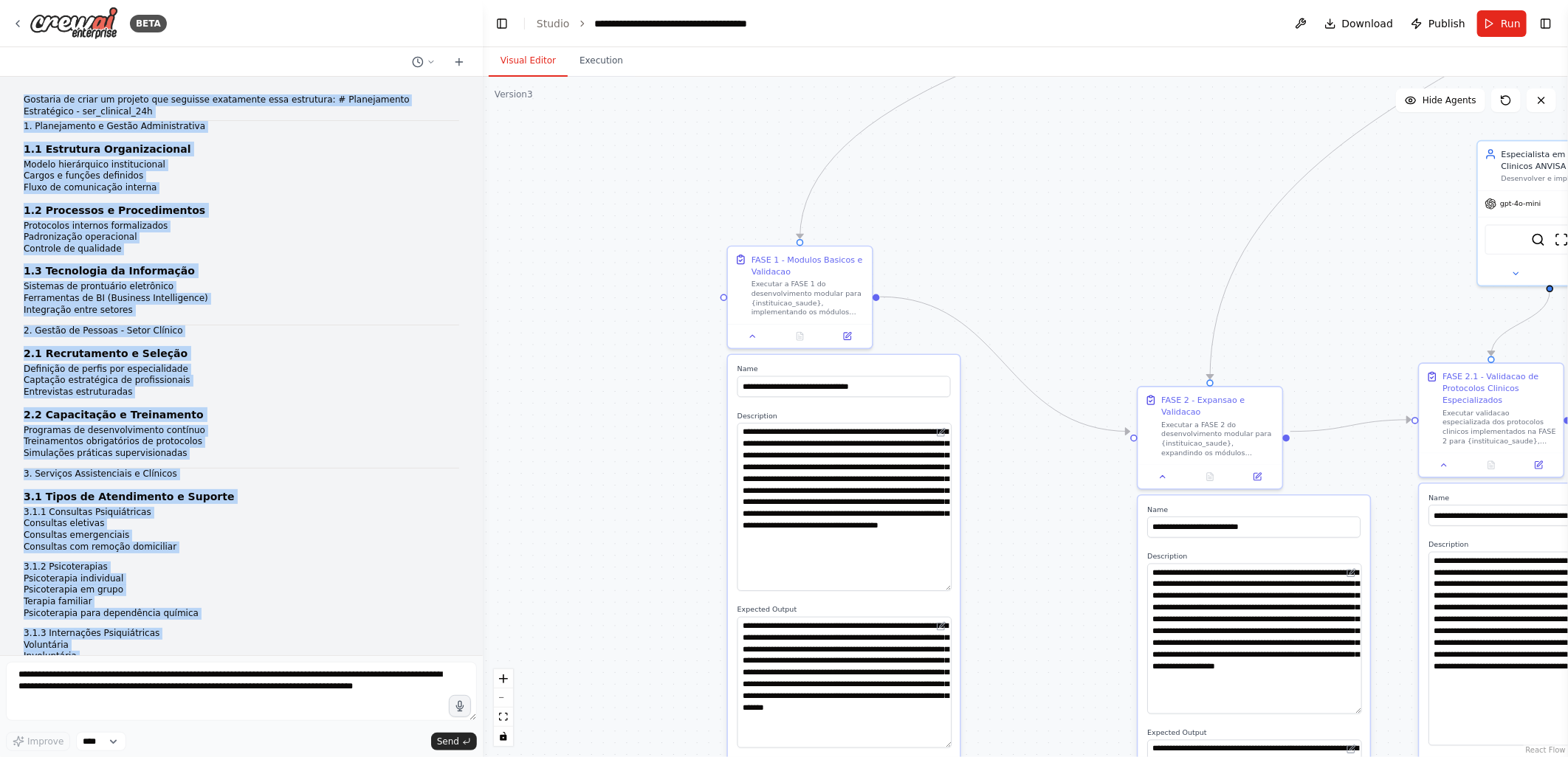
drag, startPoint x: 1018, startPoint y: 297, endPoint x: 904, endPoint y: 325, distance: 117.4
click at [994, 231] on div ".deletable-edge-delete-btn { width: 20px; height: 20px; border: 0px solid #ffff…" at bounding box center [1025, 416] width 1086 height 680
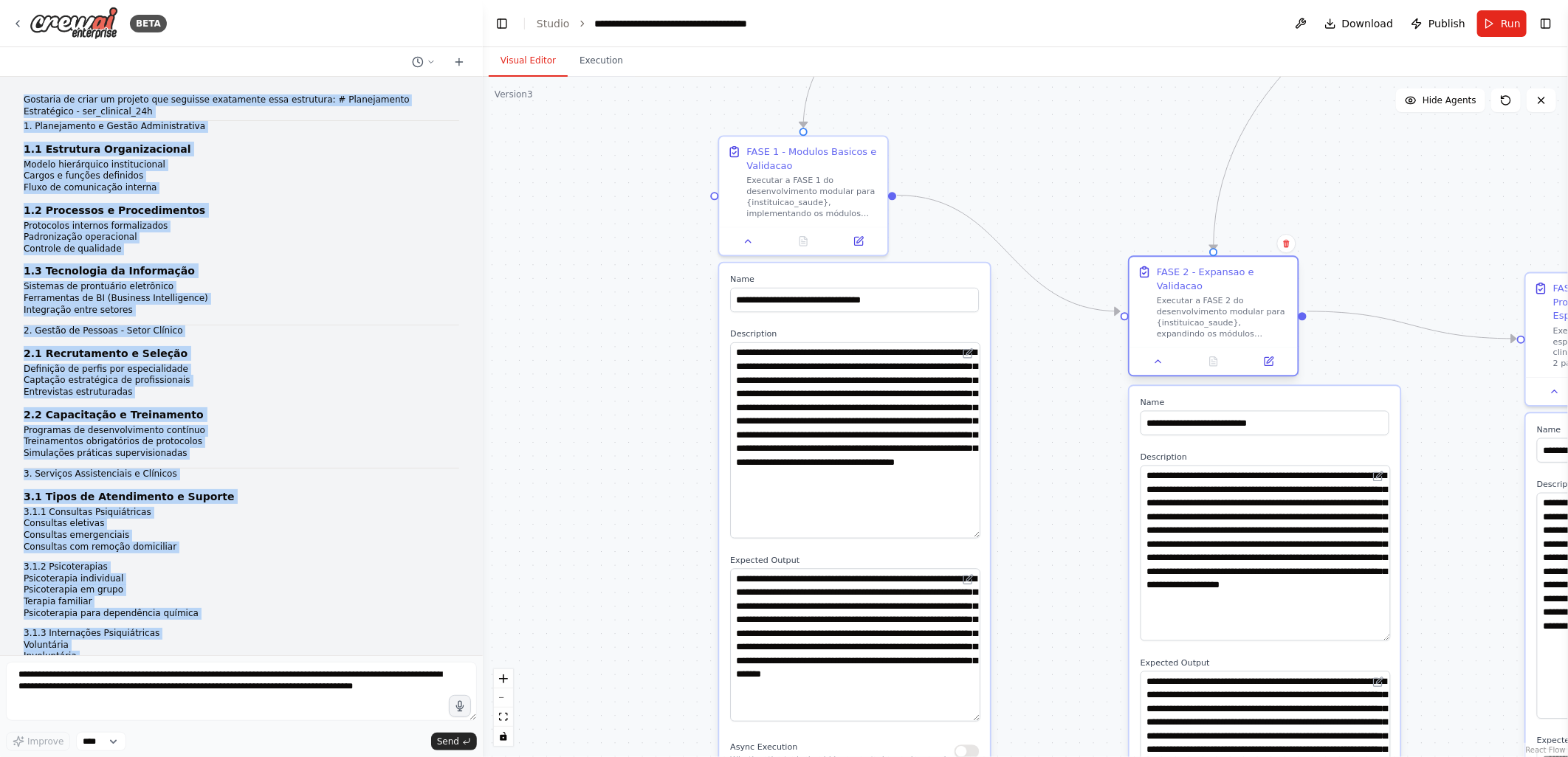
drag, startPoint x: 1255, startPoint y: 313, endPoint x: 1185, endPoint y: 275, distance: 79.6
click at [1186, 275] on div "FASE 2 - Expansao e Validacao" at bounding box center [1223, 278] width 133 height 27
drag, startPoint x: 1046, startPoint y: 167, endPoint x: 673, endPoint y: 271, distance: 387.2
click at [1069, 209] on div ".deletable-edge-delete-btn { width: 20px; height: 20px; border: 0px solid #ffff…" at bounding box center [1025, 416] width 1086 height 680
click at [624, 246] on div ".deletable-edge-delete-btn { width: 20px; height: 20px; border: 0px solid #ffff…" at bounding box center [1025, 416] width 1086 height 680
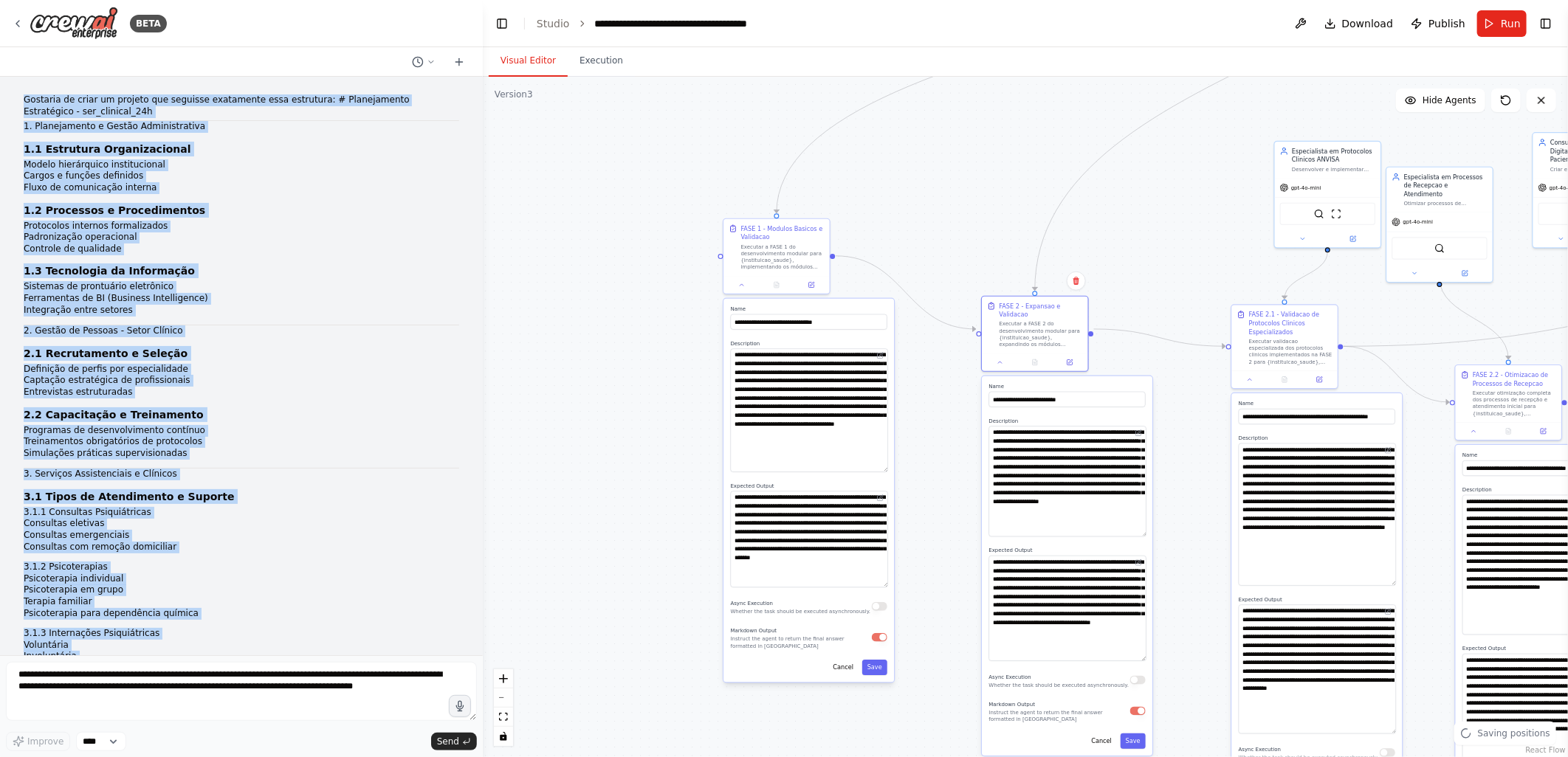
click at [1096, 341] on div ".deletable-edge-delete-btn { width: 20px; height: 20px; border: 0px solid #ffff…" at bounding box center [1025, 416] width 1086 height 680
click at [1198, 259] on div ".deletable-edge-delete-btn { width: 20px; height: 20px; border: 0px solid #ffff…" at bounding box center [1025, 416] width 1086 height 680
click at [1073, 381] on div ".deletable-edge-delete-btn { width: 20px; height: 20px; border: 0px solid #ffff…" at bounding box center [1025, 416] width 1086 height 680
click at [865, 286] on div ".deletable-edge-delete-btn { width: 20px; height: 20px; border: 0px solid #ffff…" at bounding box center [1025, 416] width 1086 height 680
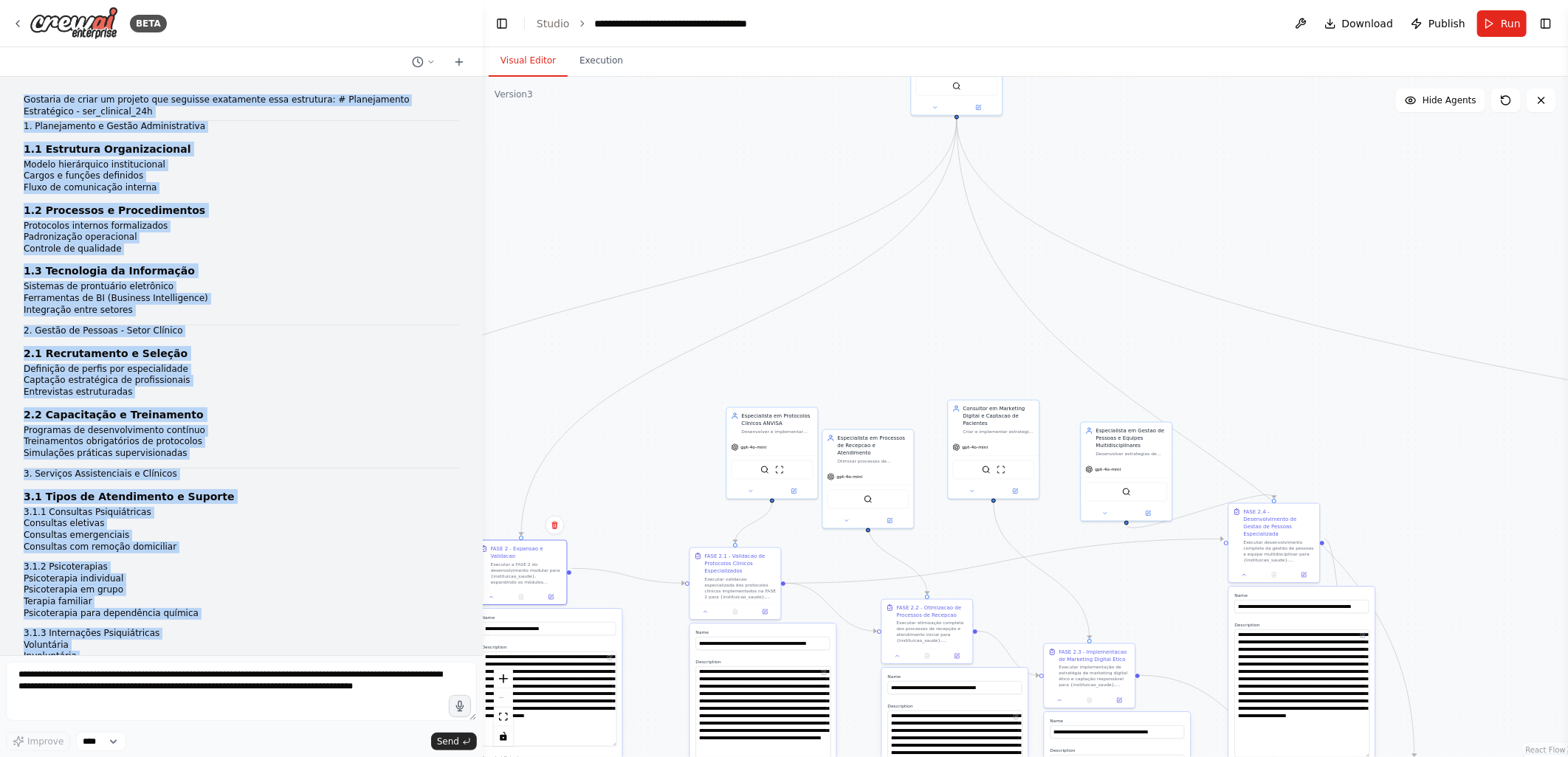
drag, startPoint x: 1213, startPoint y: 350, endPoint x: 955, endPoint y: 333, distance: 258.6
click at [1244, 130] on div ".deletable-edge-delete-btn { width: 20px; height: 20px; border: 0px solid #ffff…" at bounding box center [1025, 416] width 1086 height 680
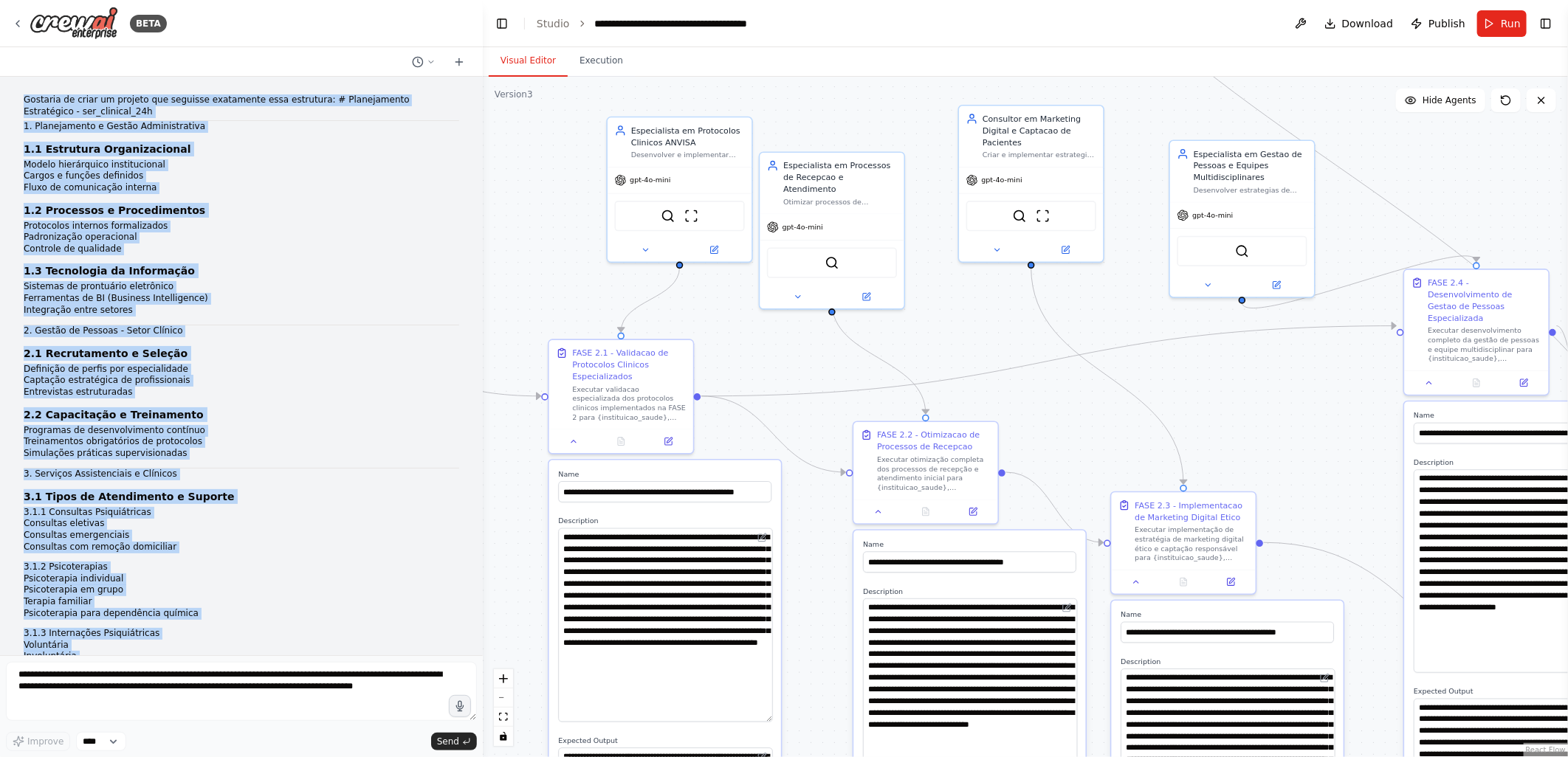
drag, startPoint x: 961, startPoint y: 286, endPoint x: 955, endPoint y: 322, distance: 36.5
click at [955, 322] on div ".deletable-edge-delete-btn { width: 20px; height: 20px; border: 0px solid #ffff…" at bounding box center [1025, 416] width 1086 height 680
drag, startPoint x: 1264, startPoint y: 164, endPoint x: 1251, endPoint y: 121, distance: 44.9
click at [1251, 121] on div "Especialista em Gestao de Pessoas e Equipes Multidisciplinares" at bounding box center [1239, 116] width 114 height 35
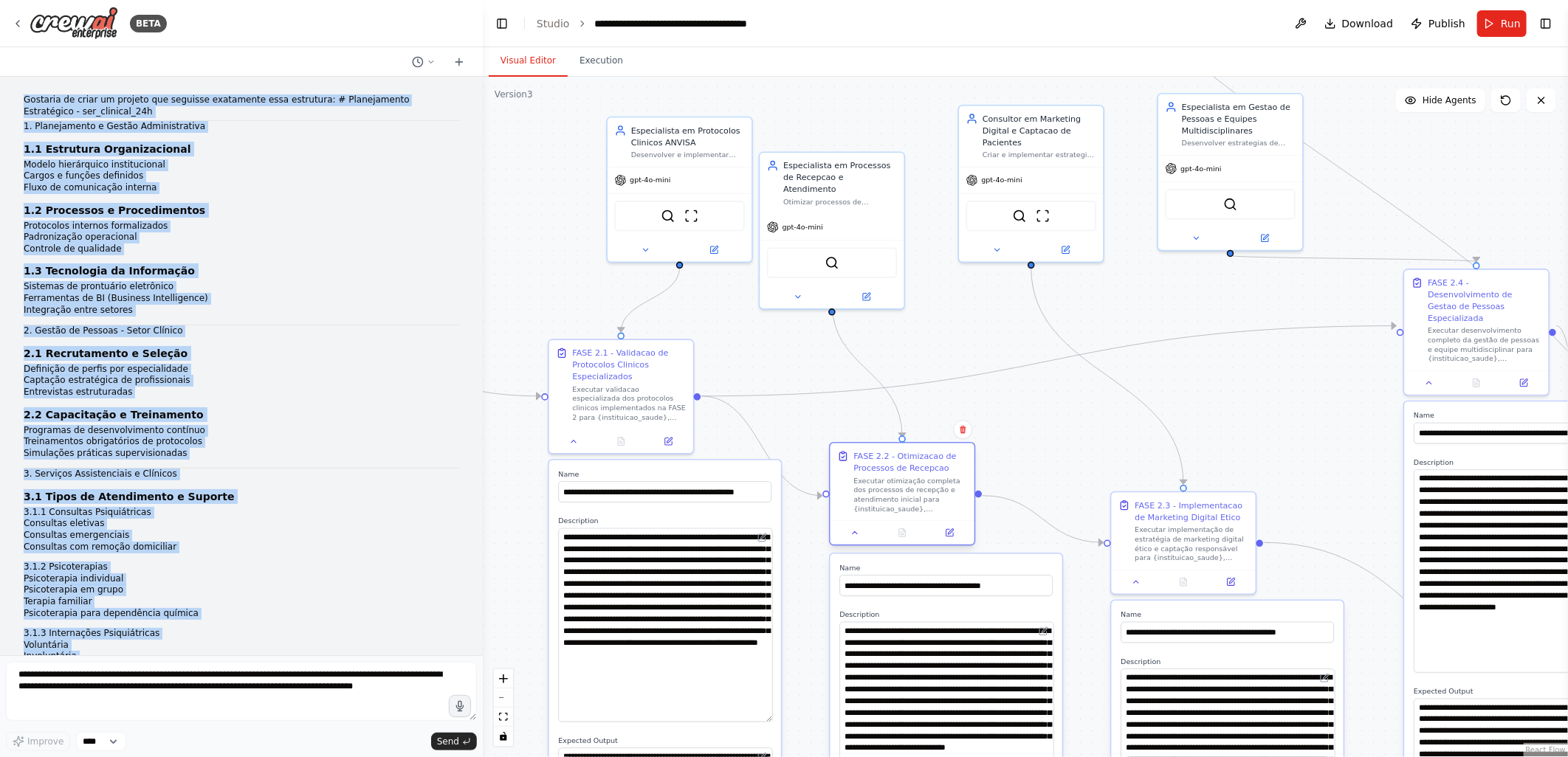
drag, startPoint x: 913, startPoint y: 436, endPoint x: 889, endPoint y: 455, distance: 30.6
click at [889, 455] on div "FASE 2.2 - Otimizacao de Processos de Recepcao" at bounding box center [909, 462] width 114 height 24
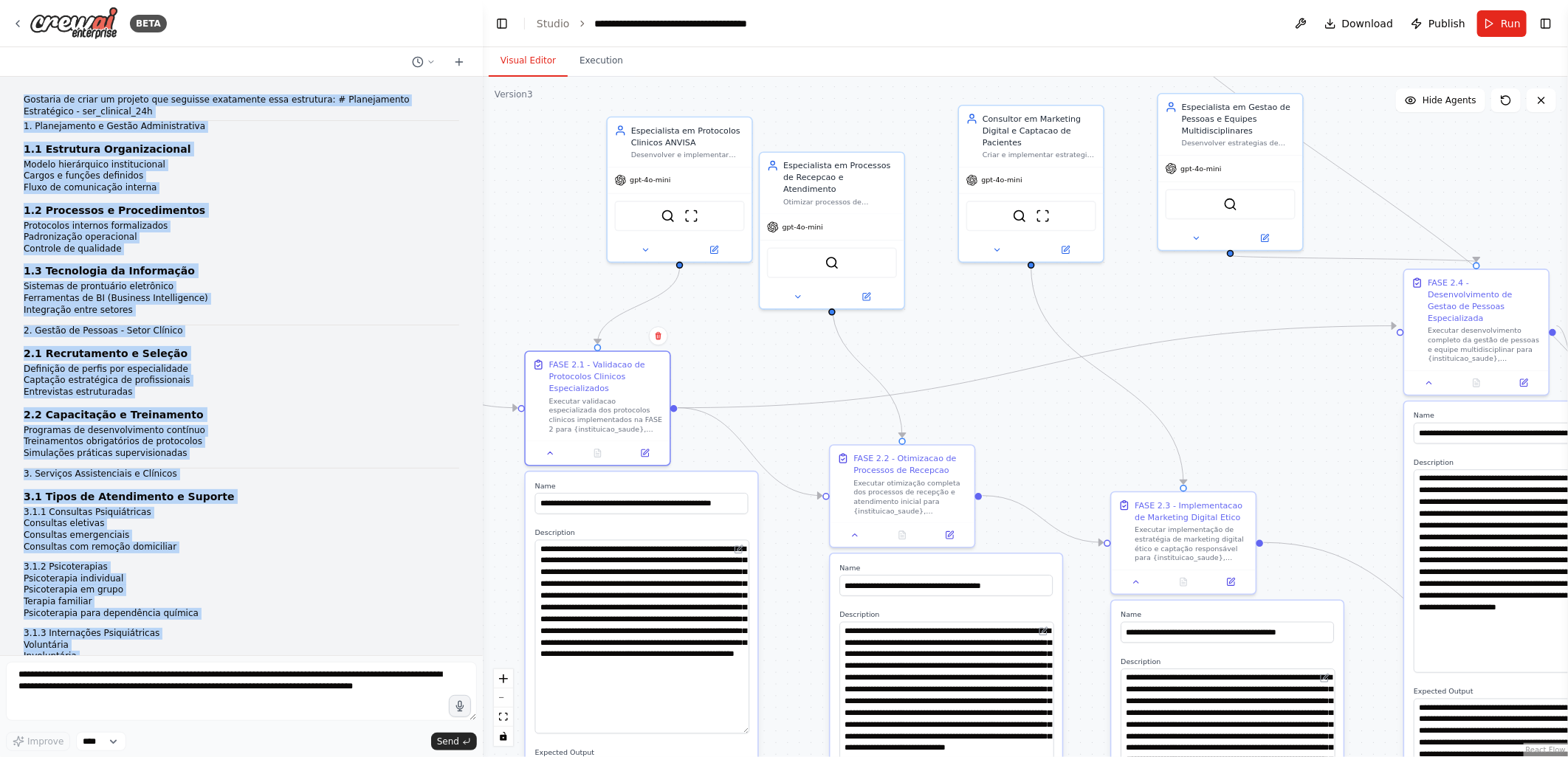
drag, startPoint x: 696, startPoint y: 470, endPoint x: 676, endPoint y: 485, distance: 25.0
click at [676, 485] on label "Name" at bounding box center [642, 486] width 213 height 10
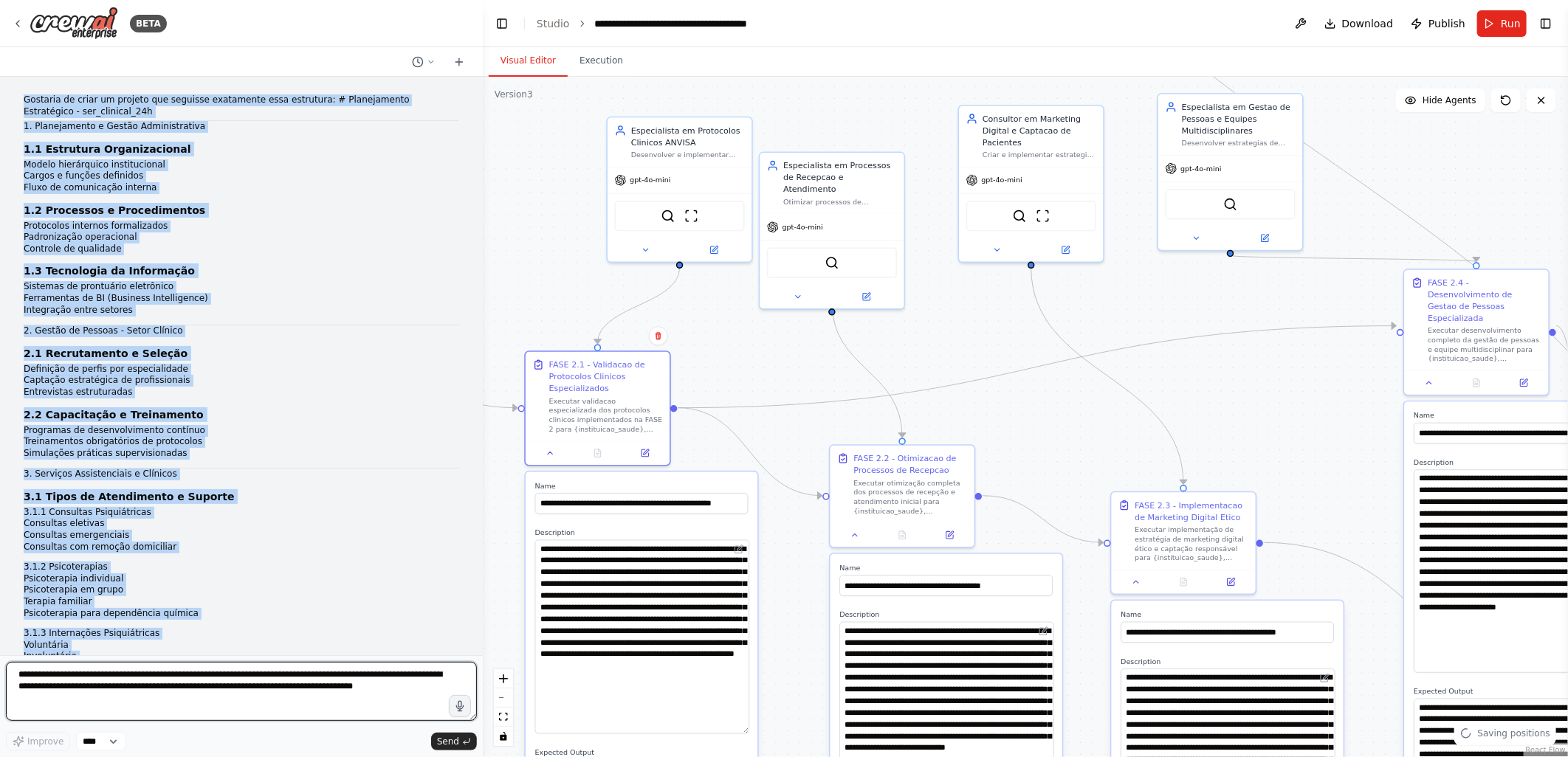
click at [34, 670] on textarea "**********" at bounding box center [241, 691] width 471 height 59
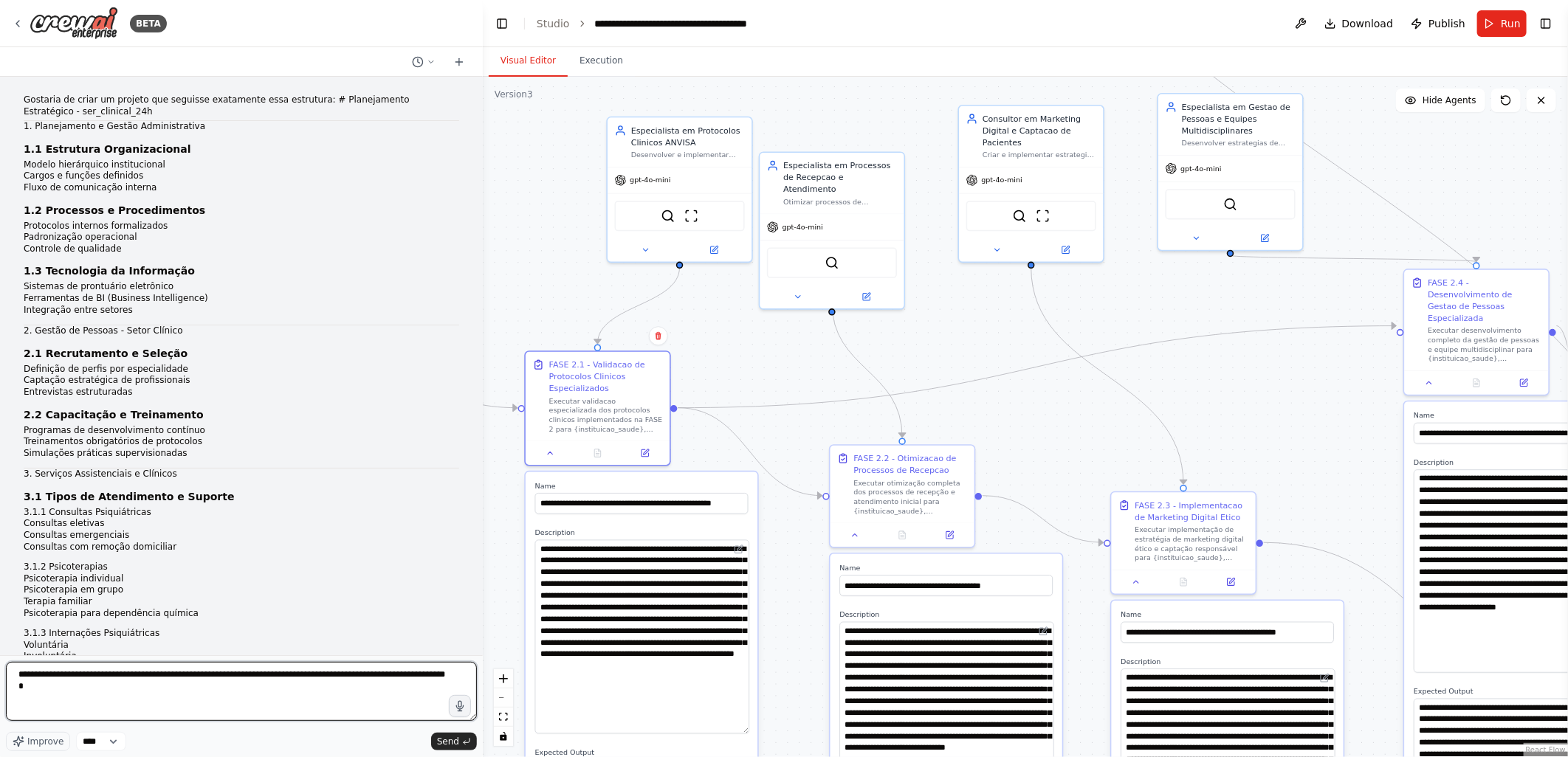
scroll to position [32751, 0]
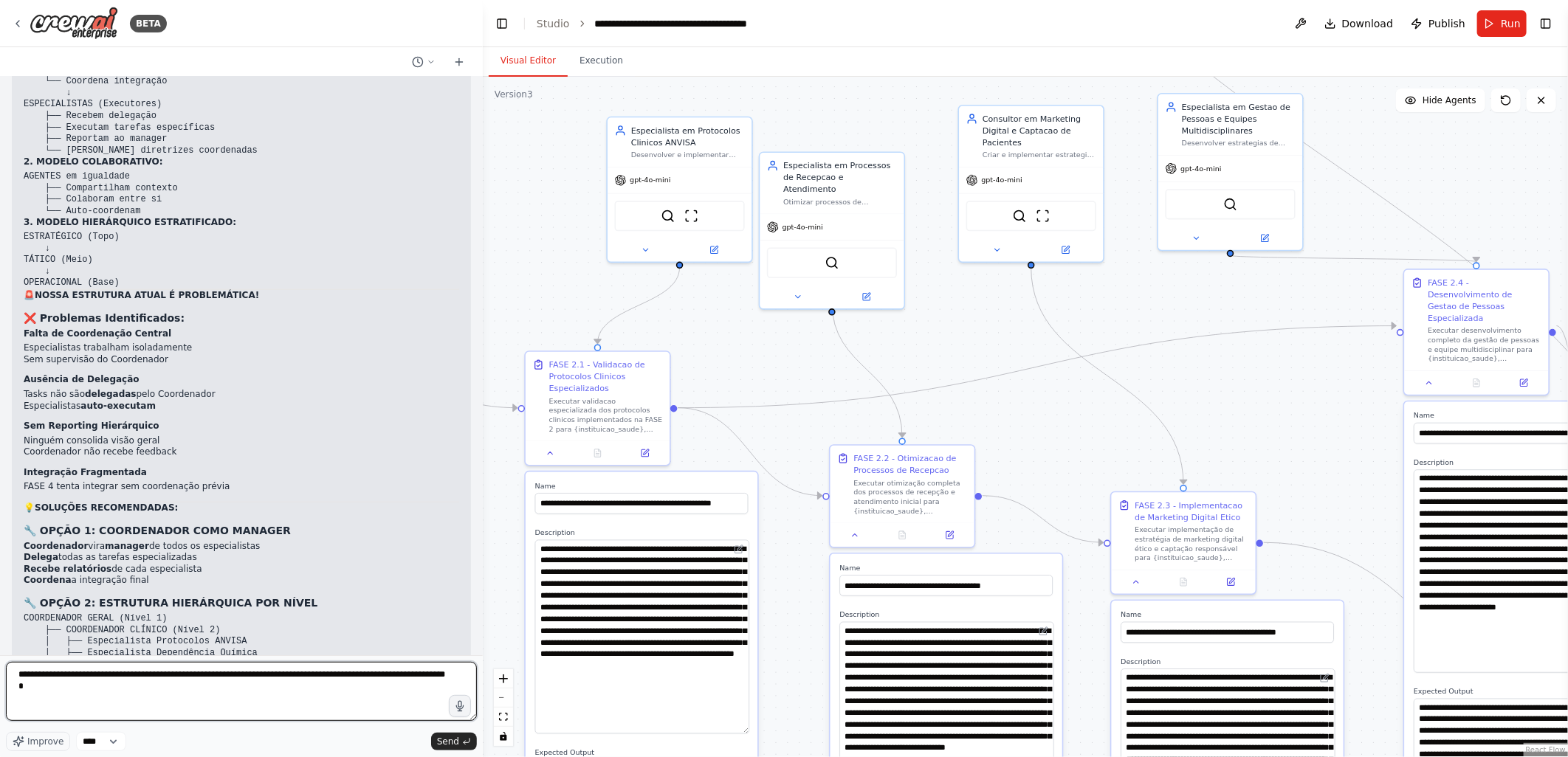
click at [135, 675] on textarea "**********" at bounding box center [241, 691] width 471 height 59
click at [255, 675] on textarea "**********" at bounding box center [241, 691] width 471 height 59
click at [259, 676] on textarea "**********" at bounding box center [241, 691] width 471 height 59
drag, startPoint x: 18, startPoint y: 688, endPoint x: 396, endPoint y: 702, distance: 378.3
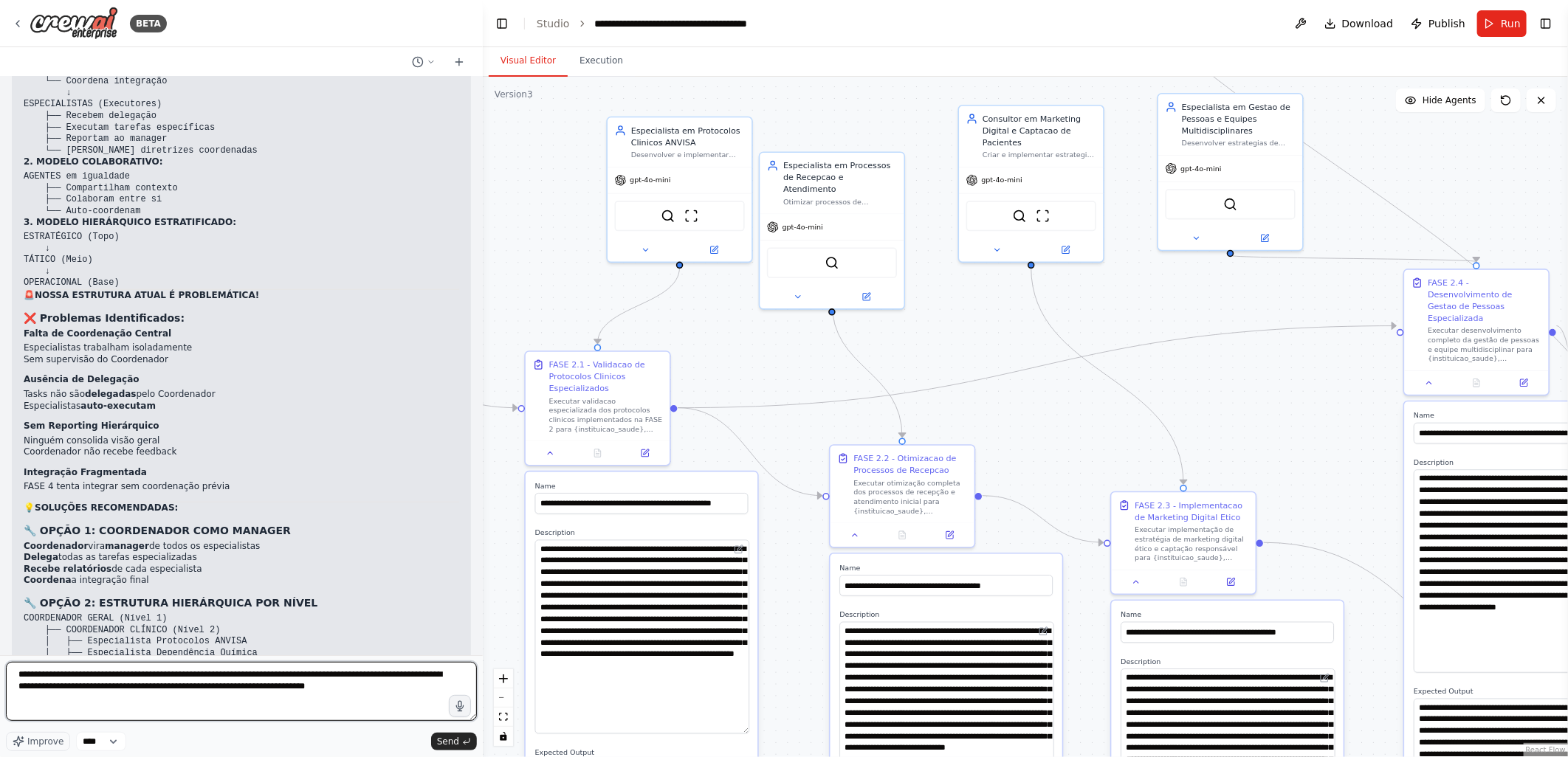
click at [396, 702] on textarea "**********" at bounding box center [241, 691] width 471 height 59
type textarea "**********"
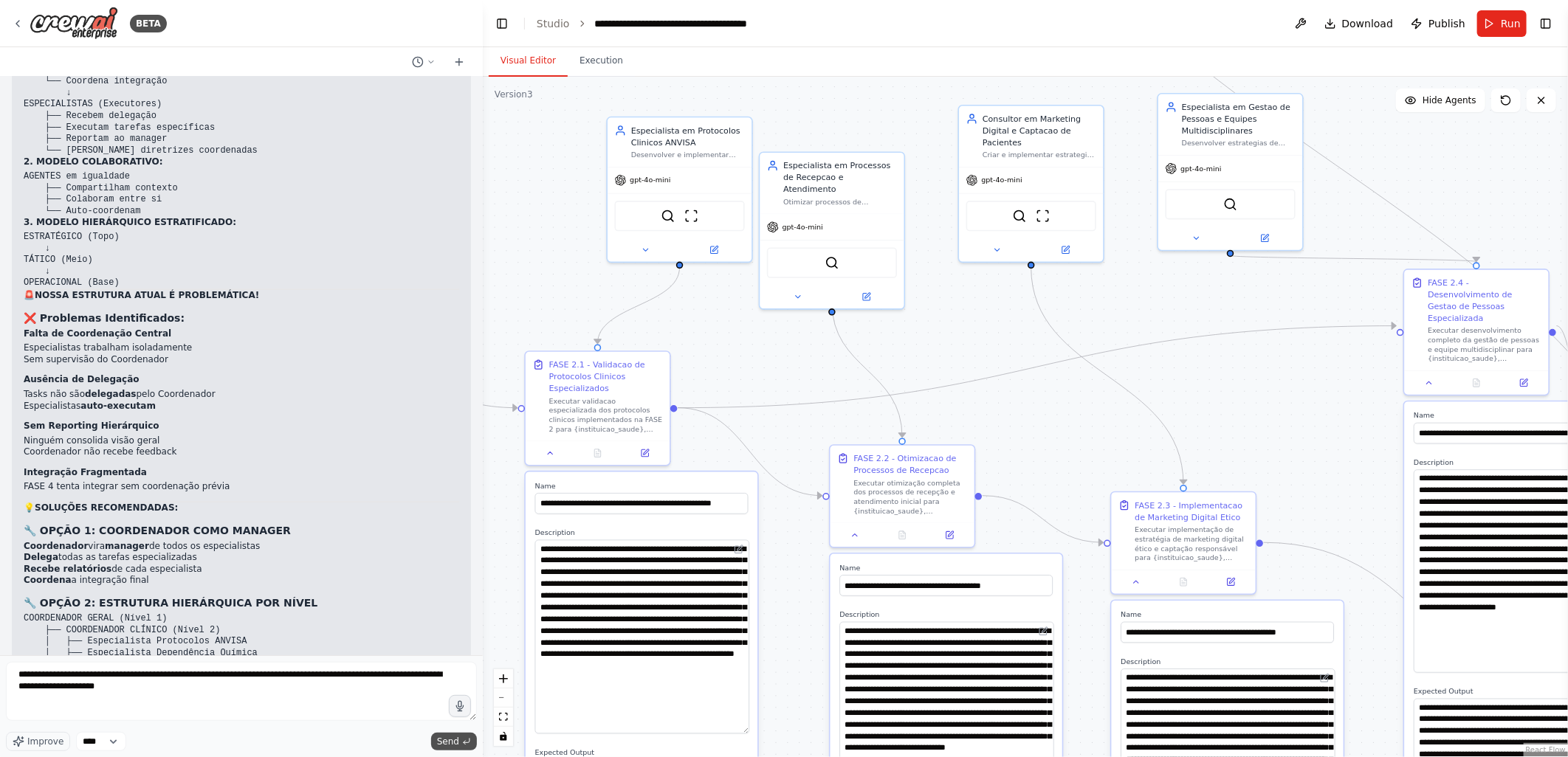
click at [445, 739] on span "Send" at bounding box center [447, 741] width 22 height 11
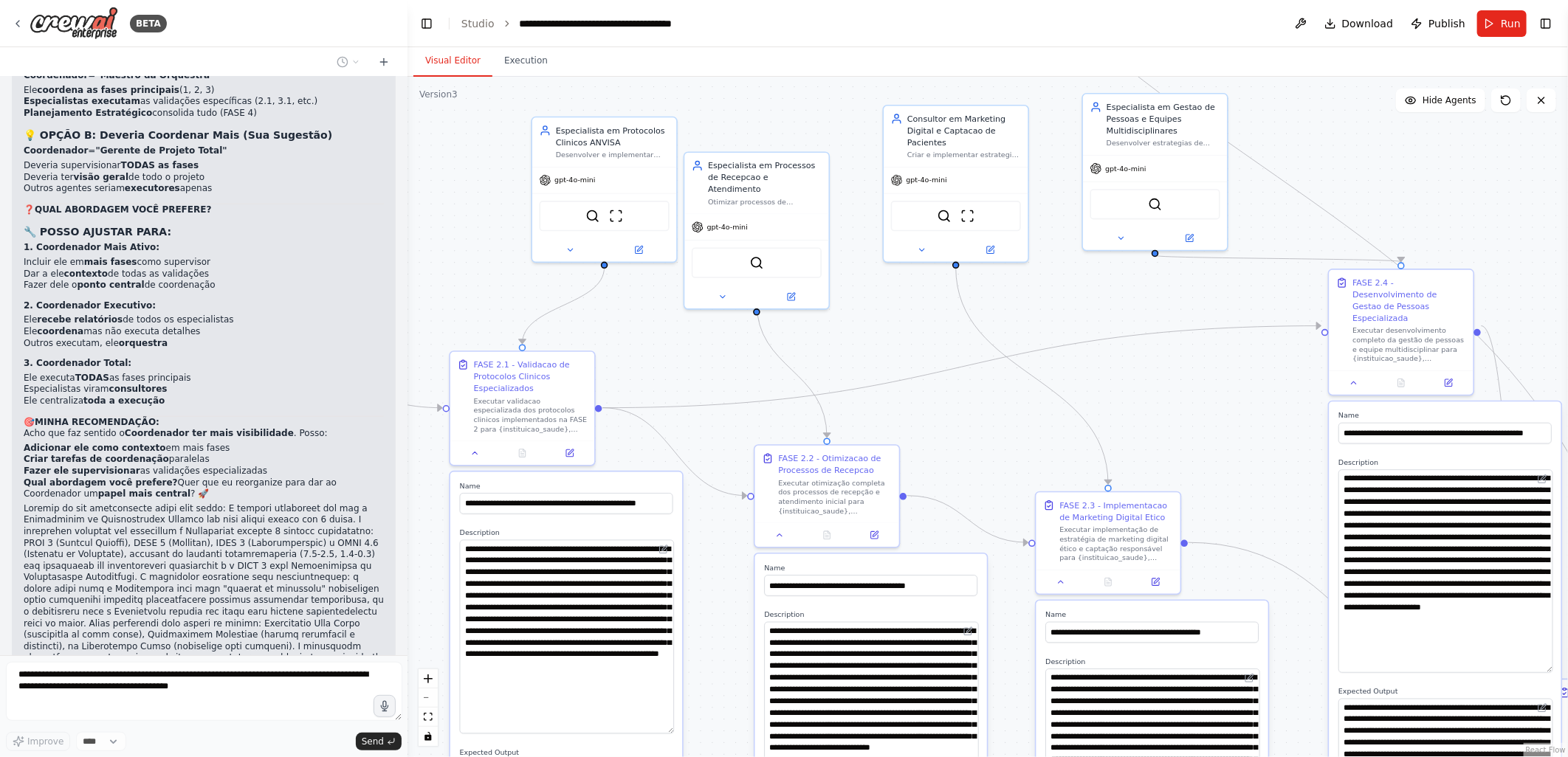
scroll to position [34063, 0]
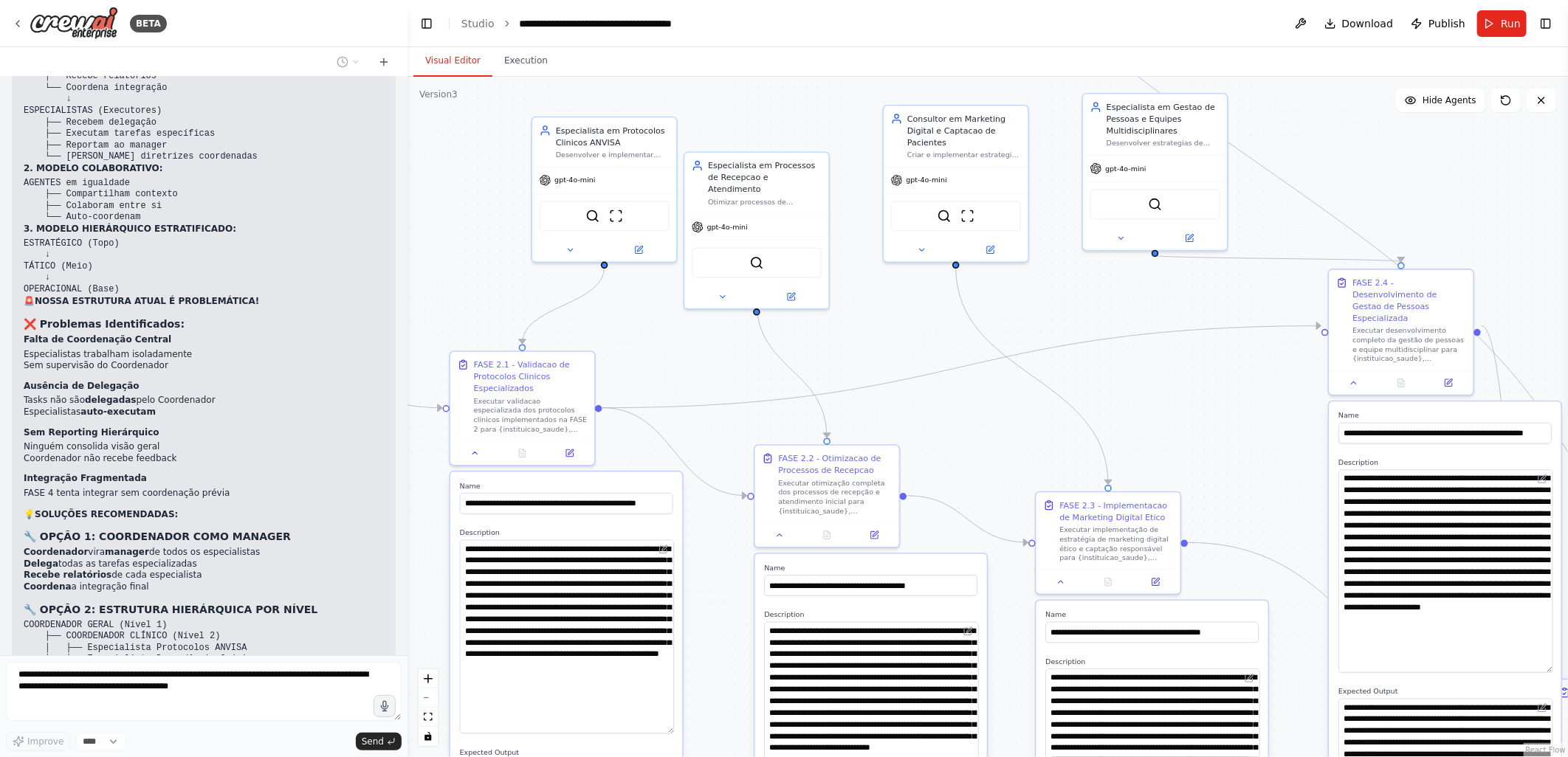
drag, startPoint x: 481, startPoint y: 245, endPoint x: 407, endPoint y: 248, distance: 74.1
click at [407, 247] on div at bounding box center [404, 378] width 6 height 757
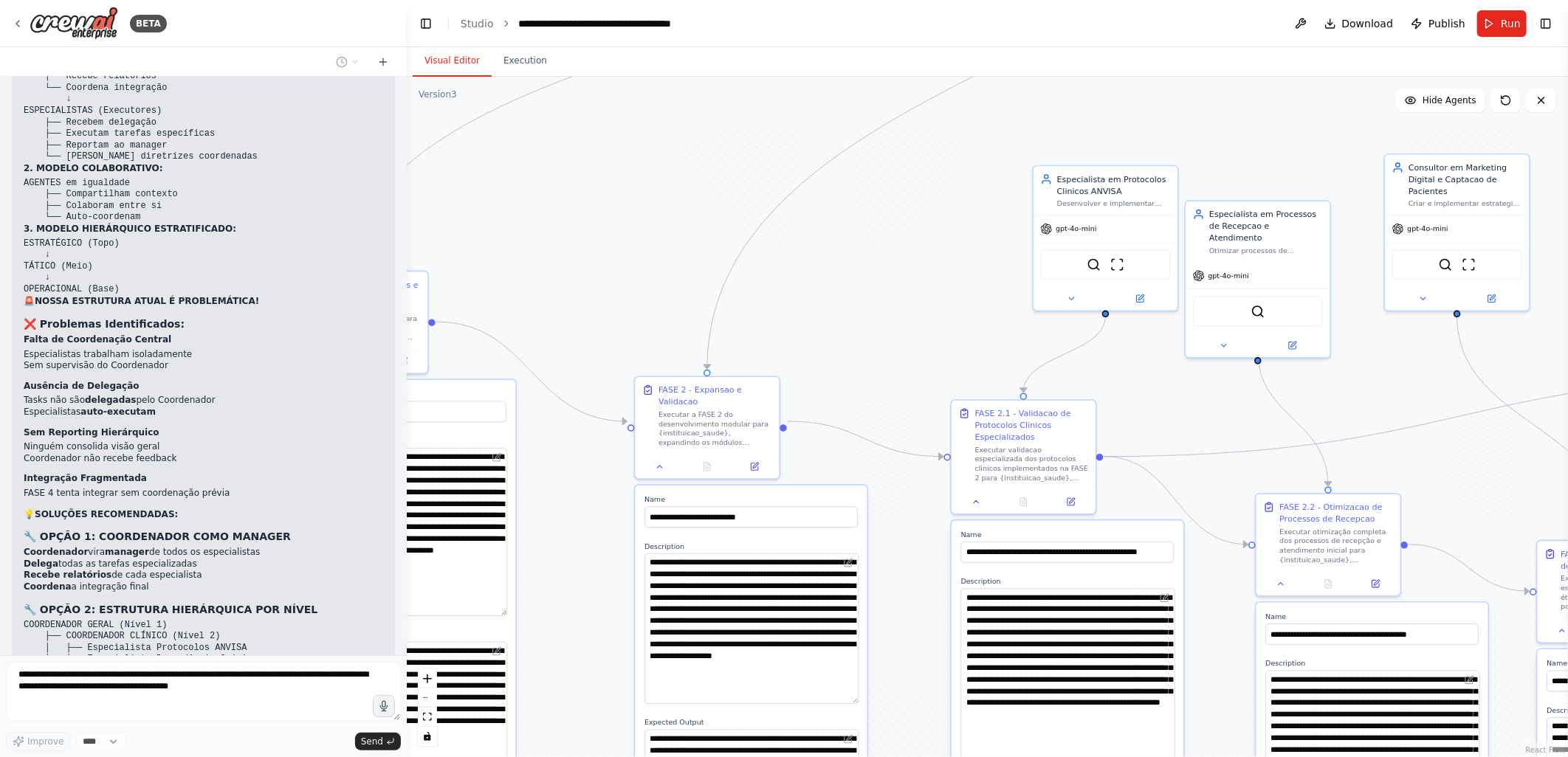
drag, startPoint x: 451, startPoint y: 217, endPoint x: 953, endPoint y: 266, distance: 504.4
click at [953, 266] on div ".deletable-edge-delete-btn { width: 20px; height: 20px; border: 0px solid #ffff…" at bounding box center [987, 416] width 1161 height 680
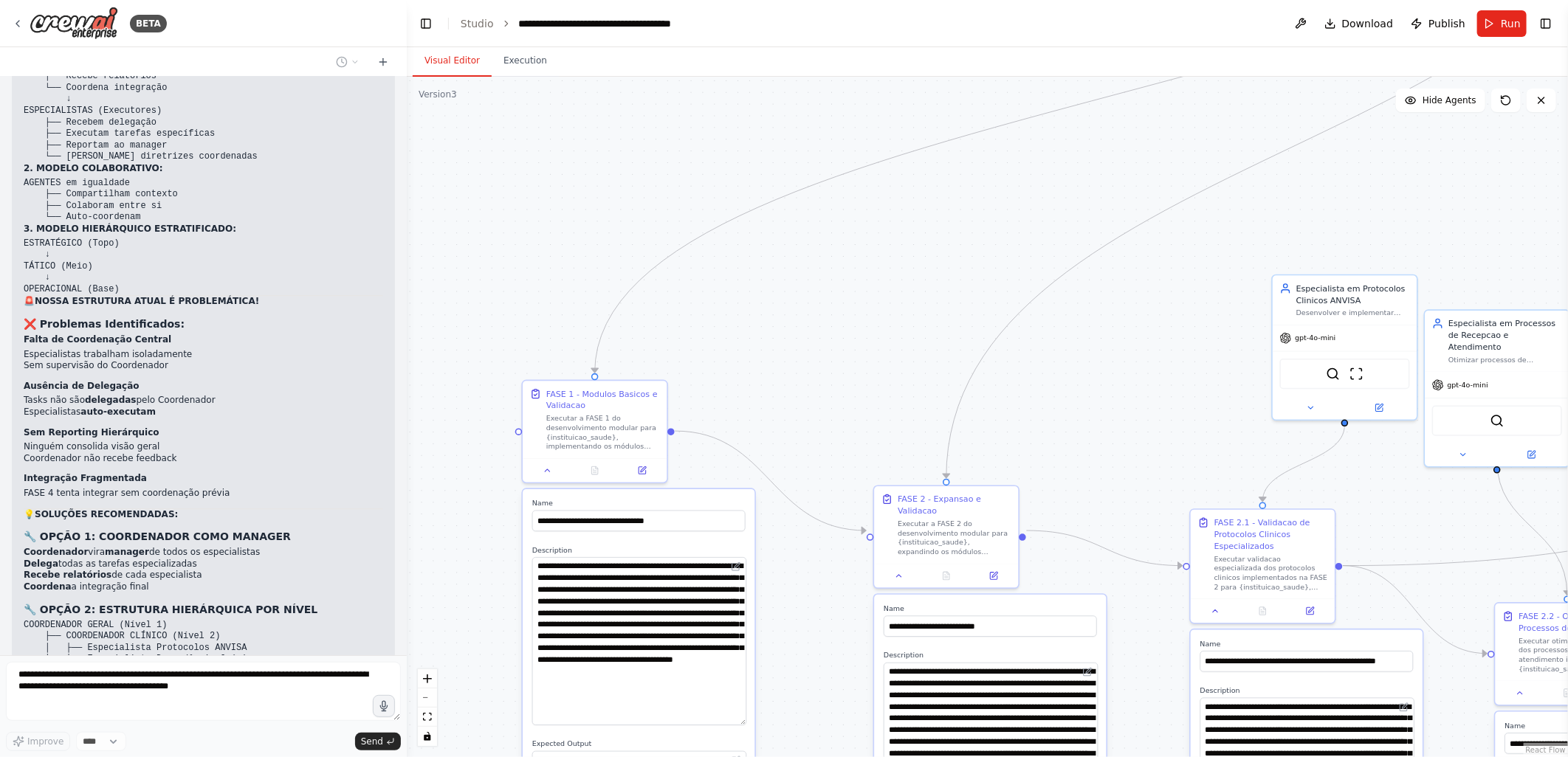
drag, startPoint x: 600, startPoint y: 195, endPoint x: 840, endPoint y: 305, distance: 264.0
click at [840, 305] on div ".deletable-edge-delete-btn { width: 20px; height: 20px; border: 0px solid #ffff…" at bounding box center [987, 416] width 1161 height 680
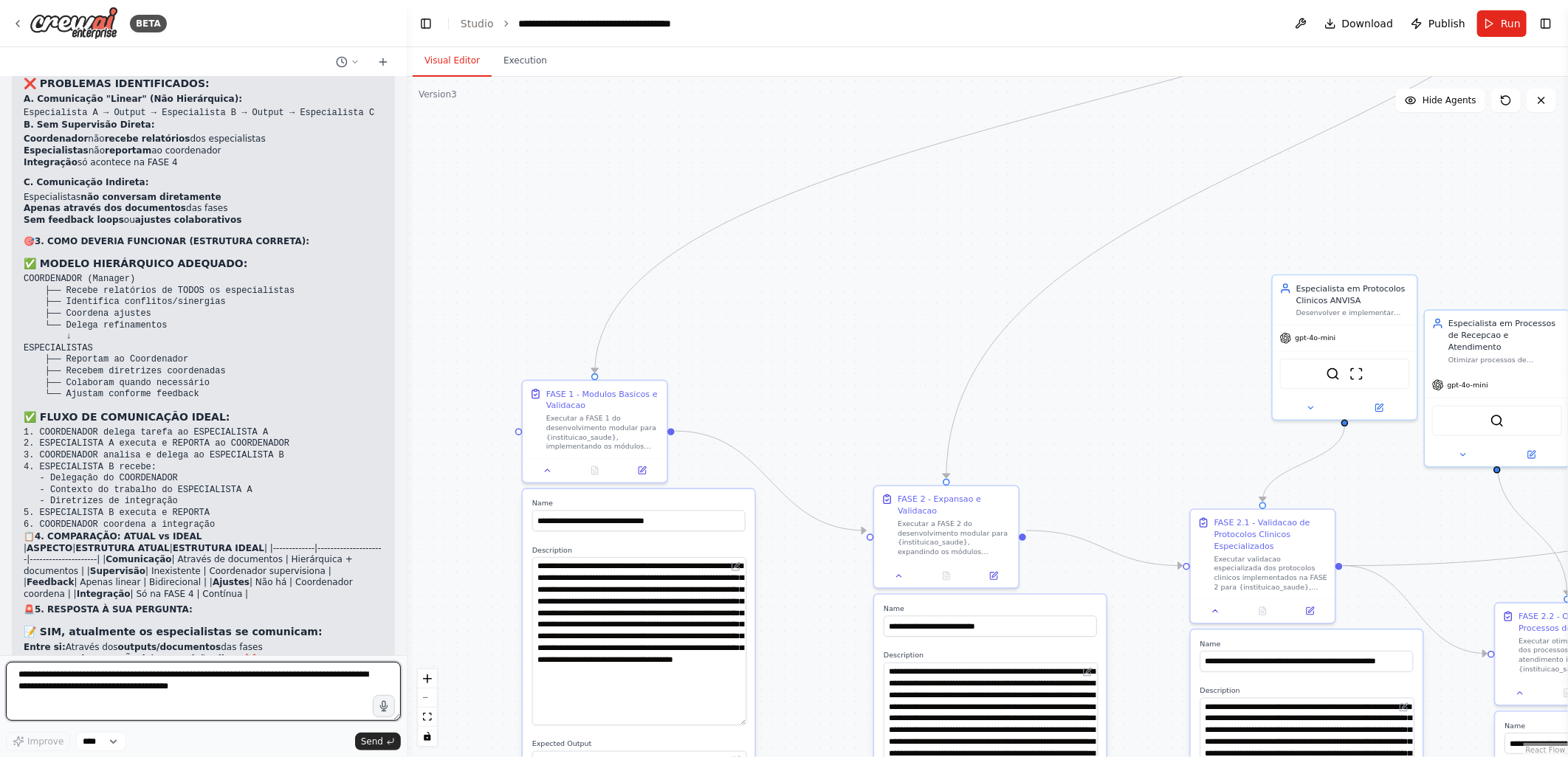
click at [26, 675] on textarea "**********" at bounding box center [203, 691] width 395 height 59
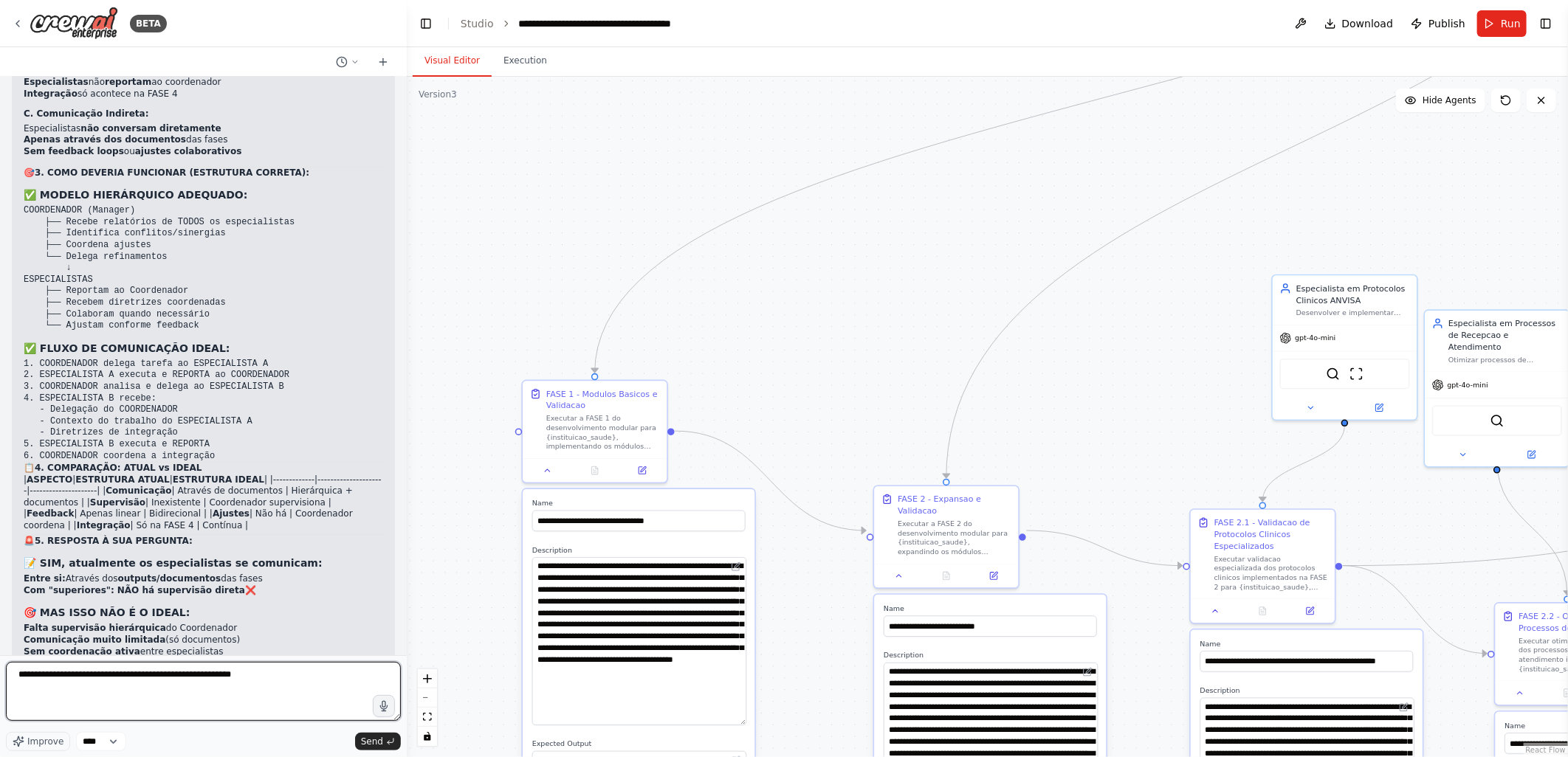
scroll to position [35870, 0]
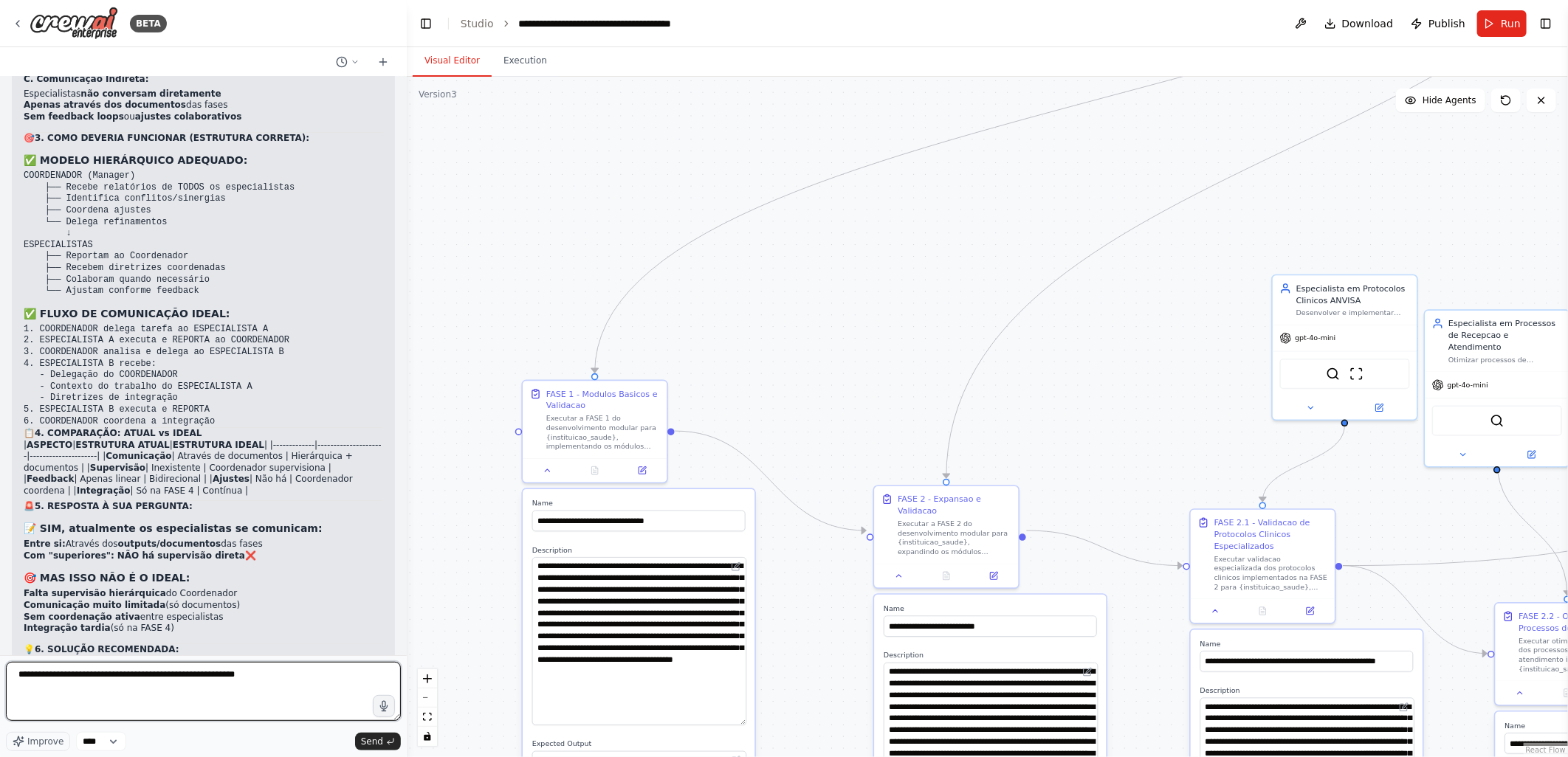
click at [261, 678] on textarea "**********" at bounding box center [203, 691] width 395 height 59
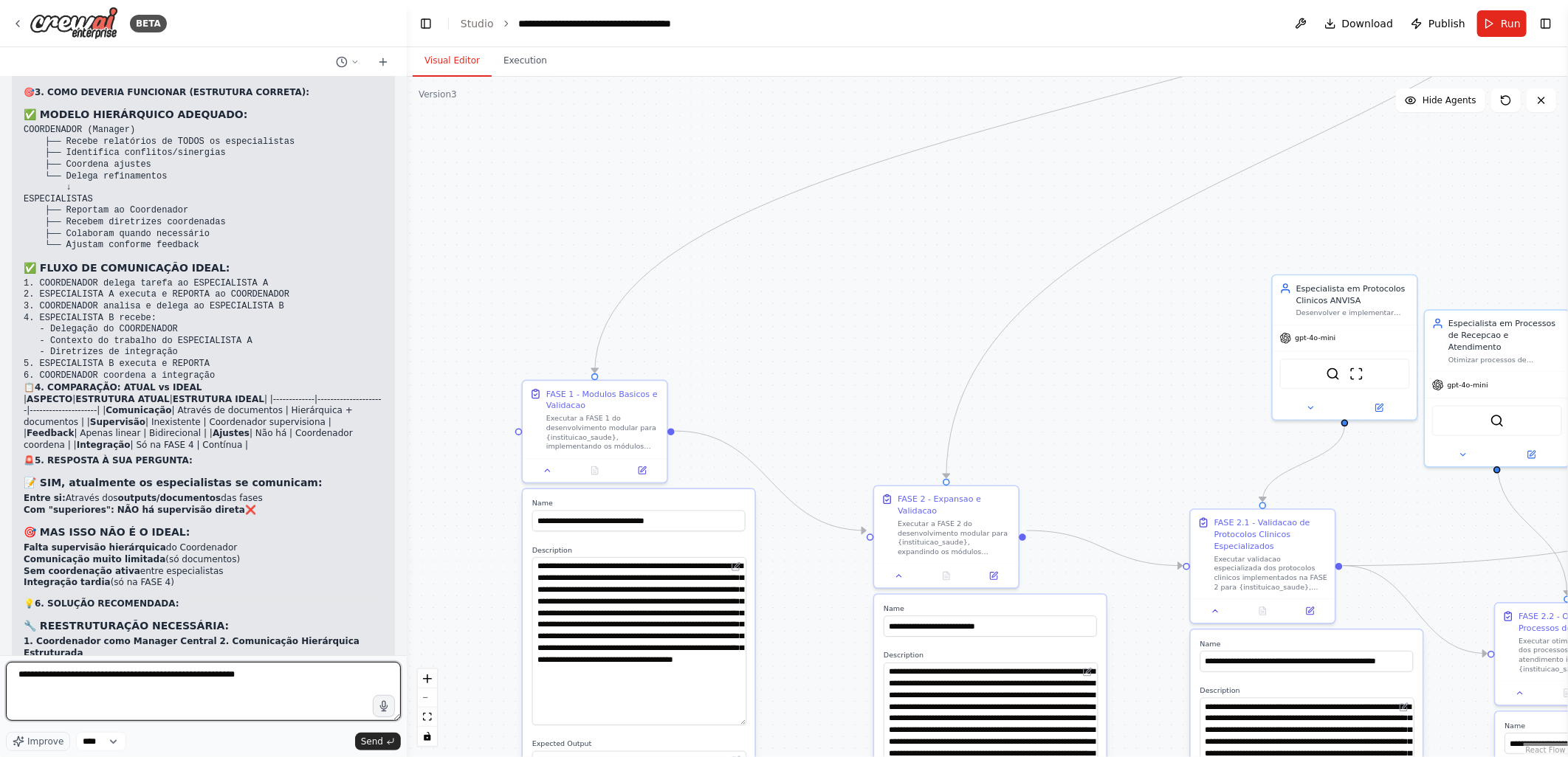
scroll to position [35951, 0]
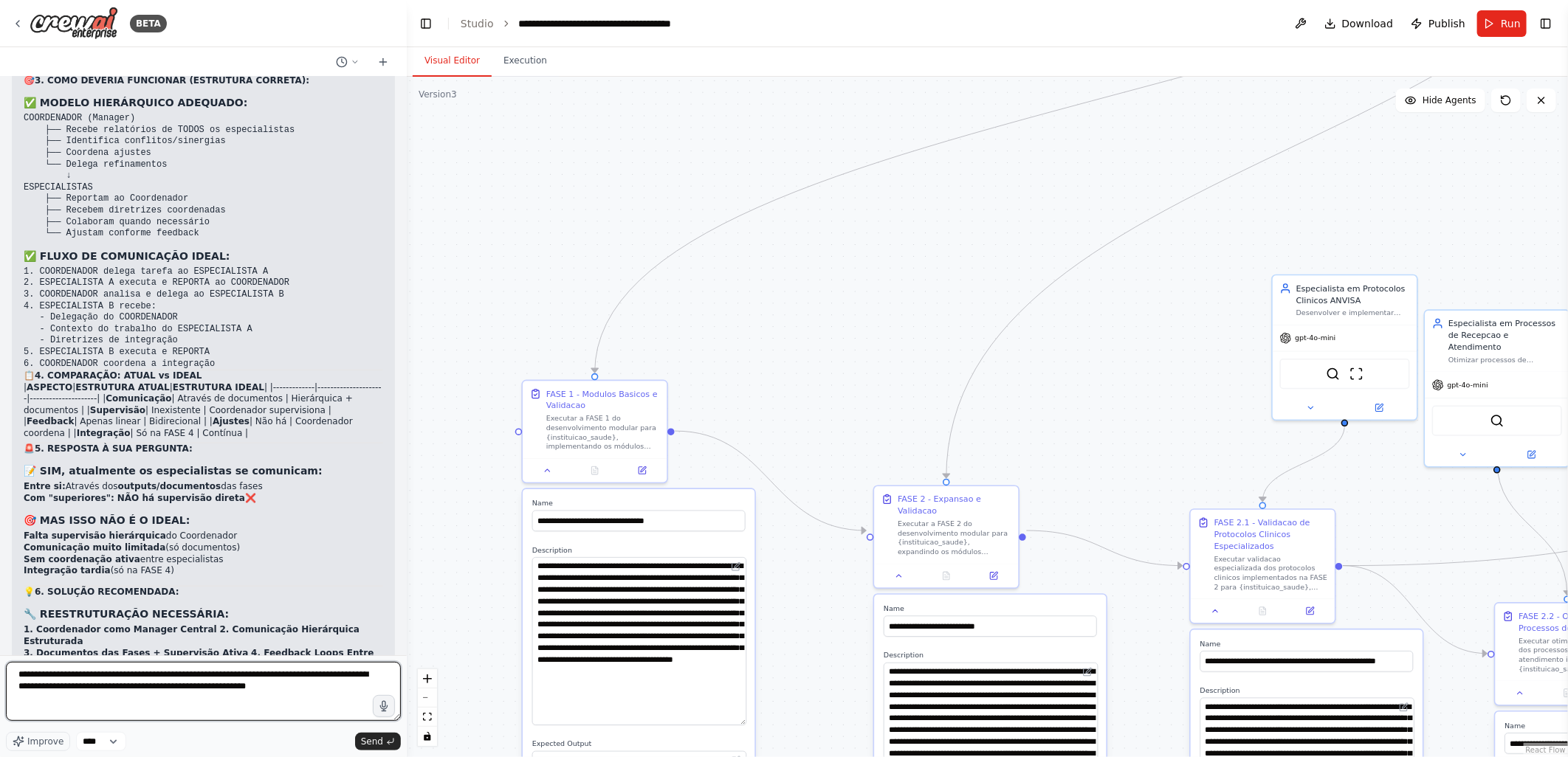
click at [247, 690] on textarea "**********" at bounding box center [203, 691] width 395 height 59
click at [313, 688] on textarea "**********" at bounding box center [203, 691] width 395 height 59
type textarea "**********"
